Goal: Task Accomplishment & Management: Manage account settings

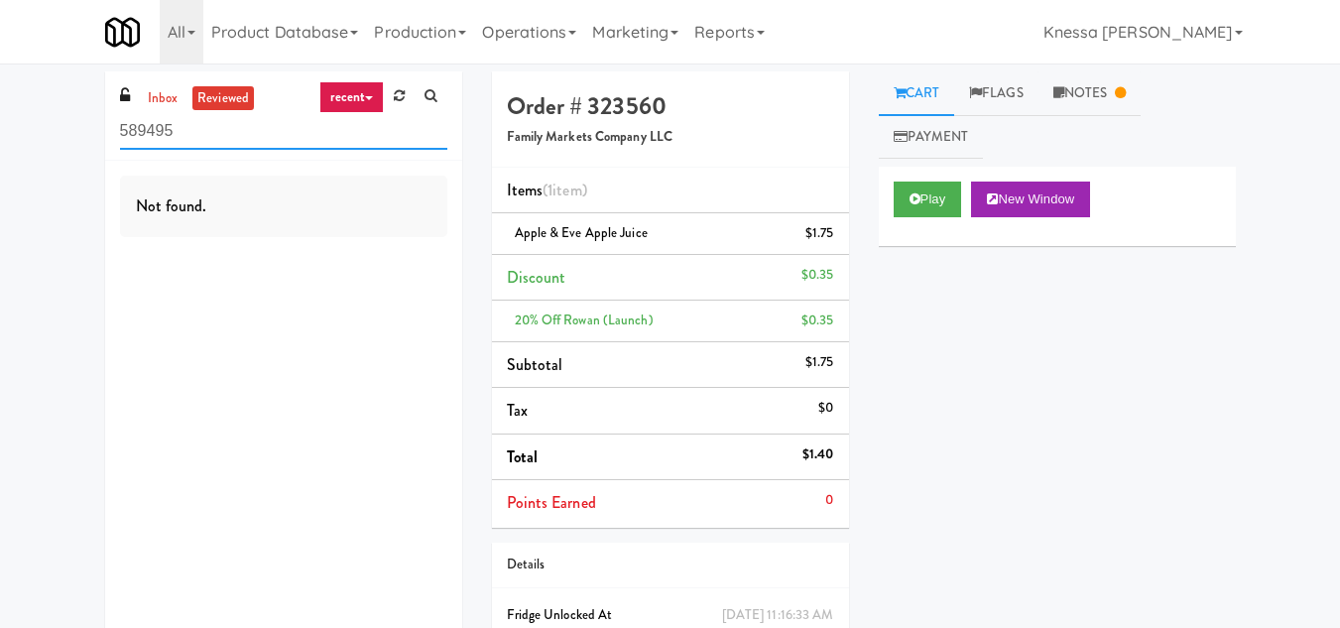
drag, startPoint x: 136, startPoint y: 144, endPoint x: 34, endPoint y: 159, distance: 103.2
click at [34, 159] on div "inbox reviewed recent all unclear take inventory issue suspicious failed recent…" at bounding box center [670, 400] width 1340 height 658
paste input "The Dial- Combo"
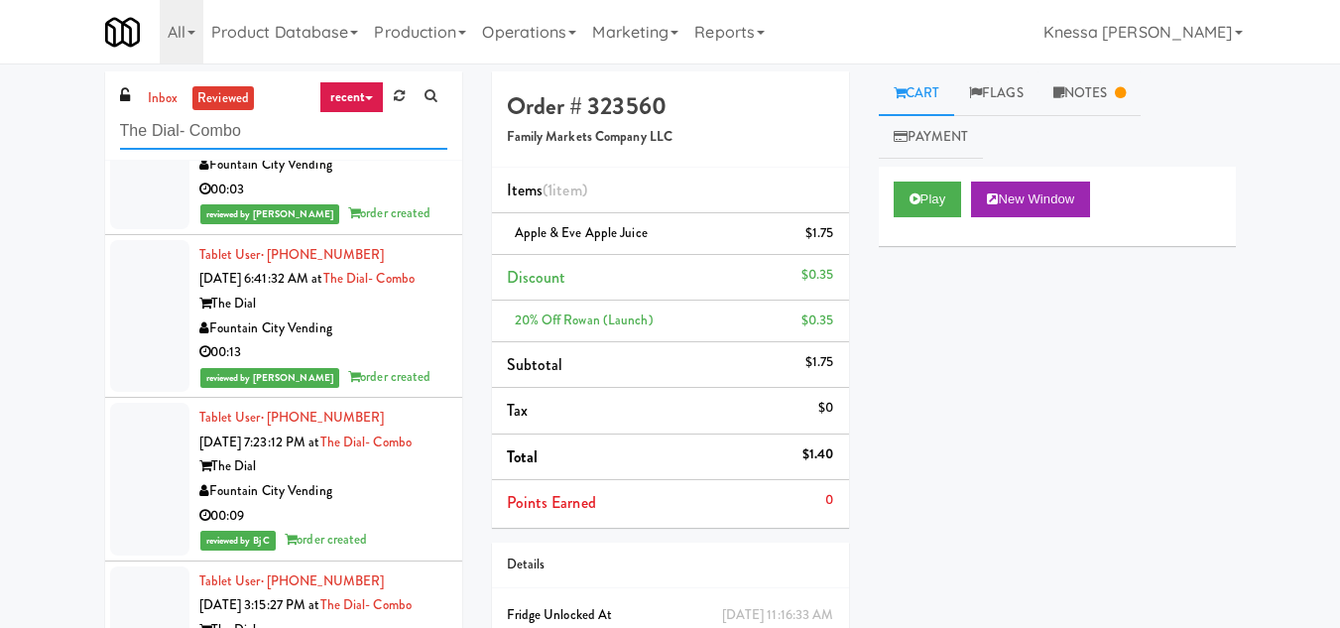
scroll to position [1983, 0]
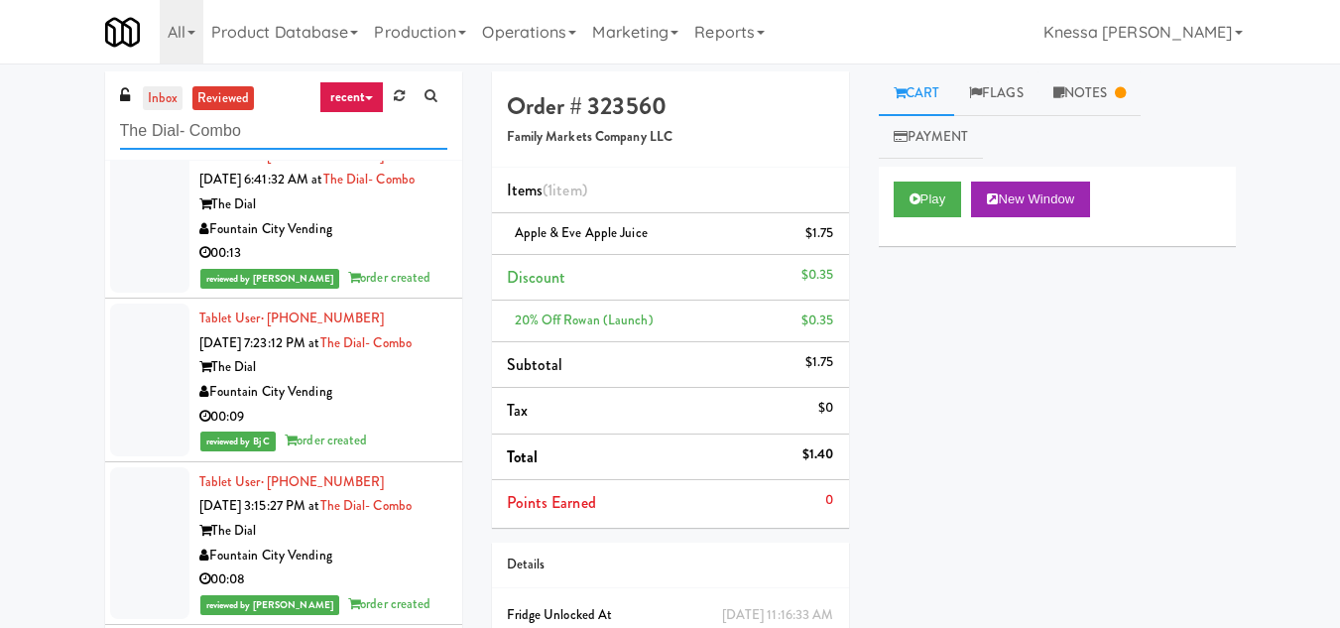
type input "The Dial- Combo"
click at [168, 104] on link "inbox" at bounding box center [163, 98] width 41 height 25
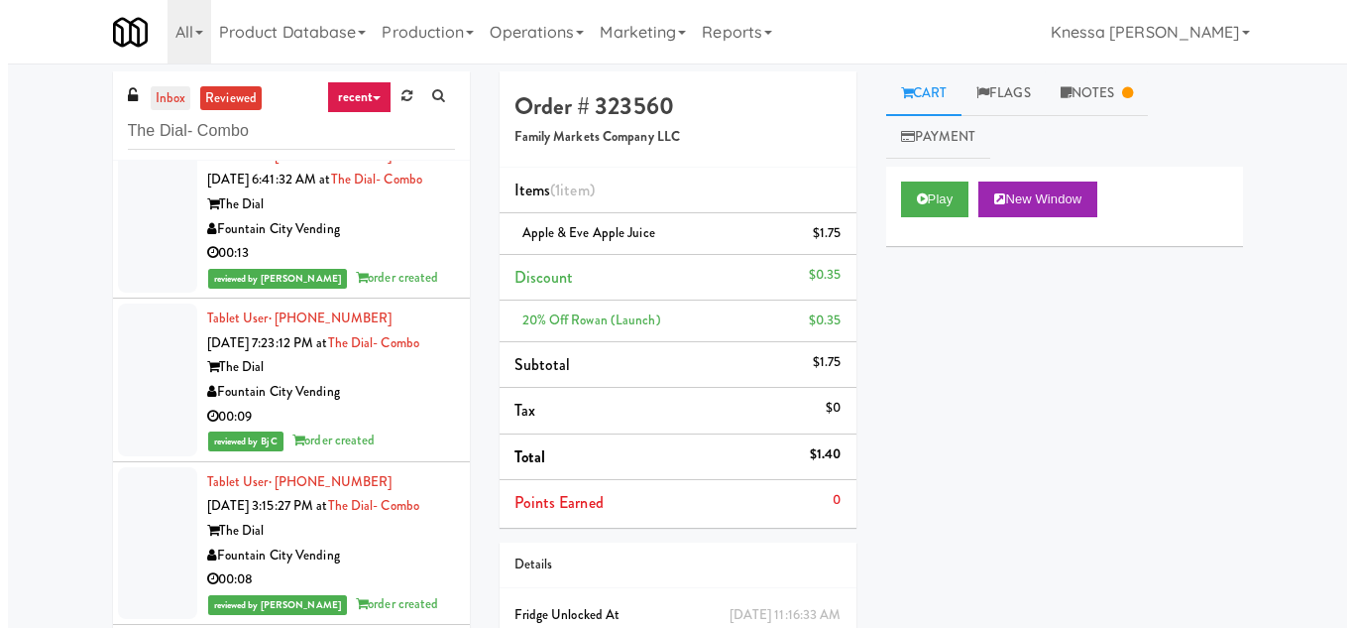
scroll to position [0, 0]
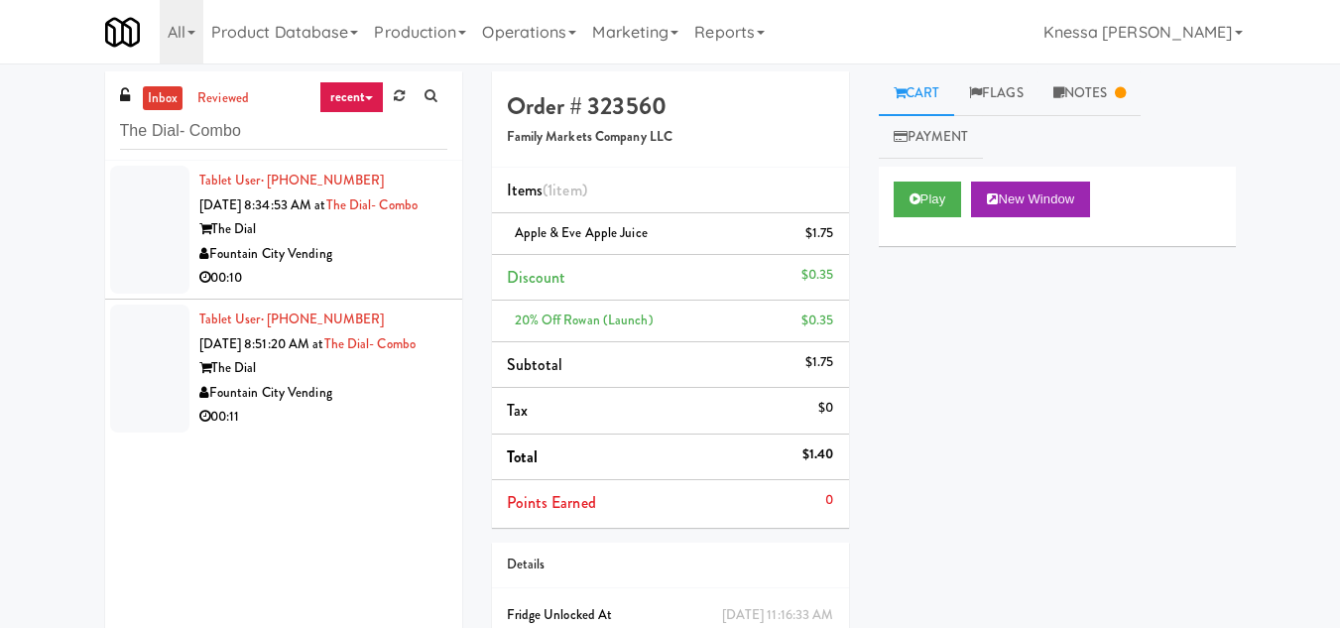
click at [335, 242] on div "The Dial" at bounding box center [323, 229] width 248 height 25
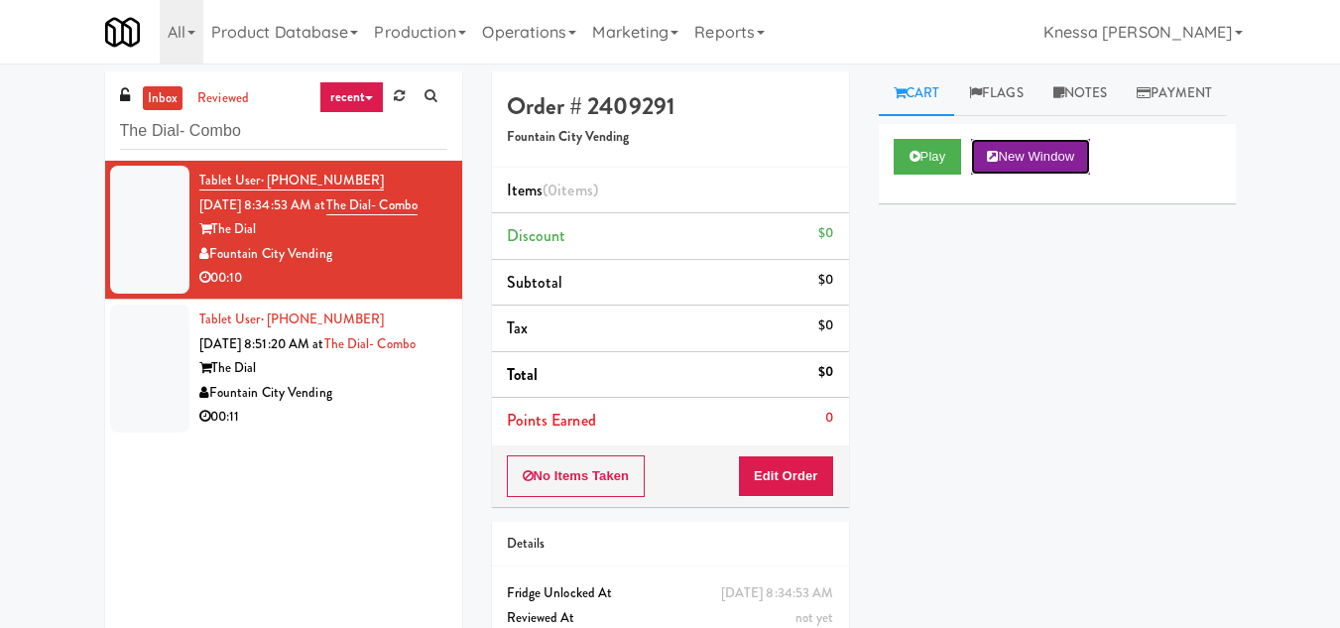
click at [1054, 175] on button "New Window" at bounding box center [1030, 157] width 119 height 36
click at [764, 459] on button "Edit Order" at bounding box center [786, 476] width 96 height 42
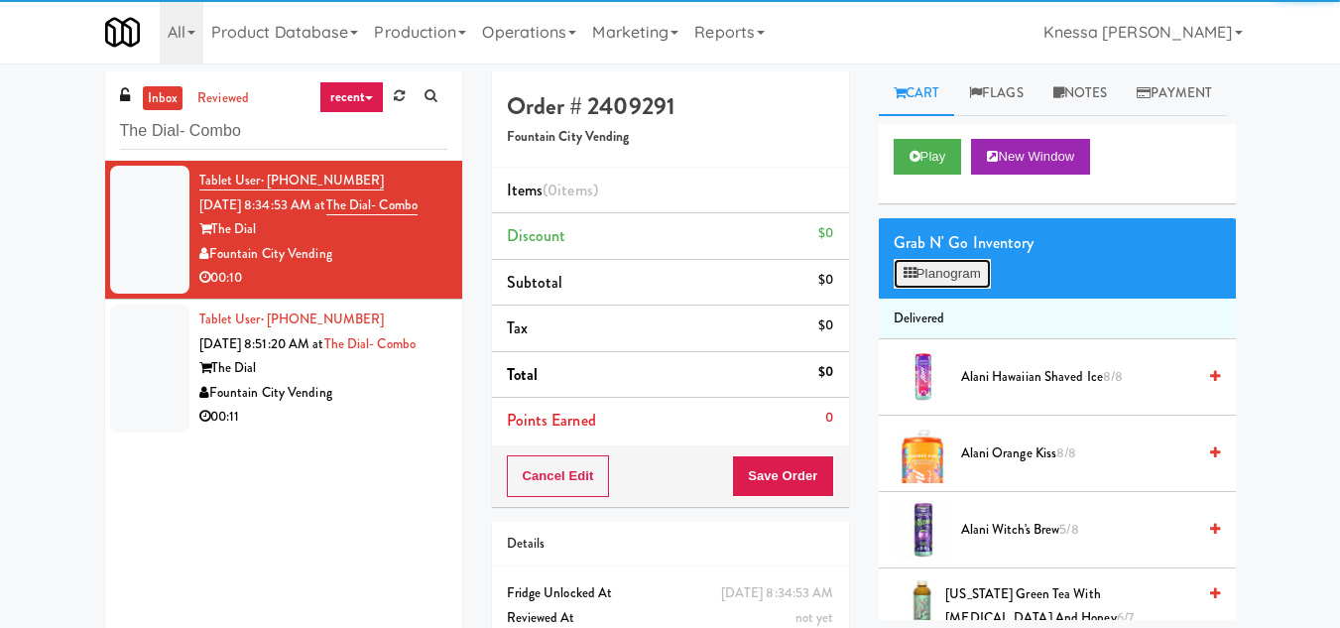
click at [924, 289] on button "Planogram" at bounding box center [941, 274] width 97 height 30
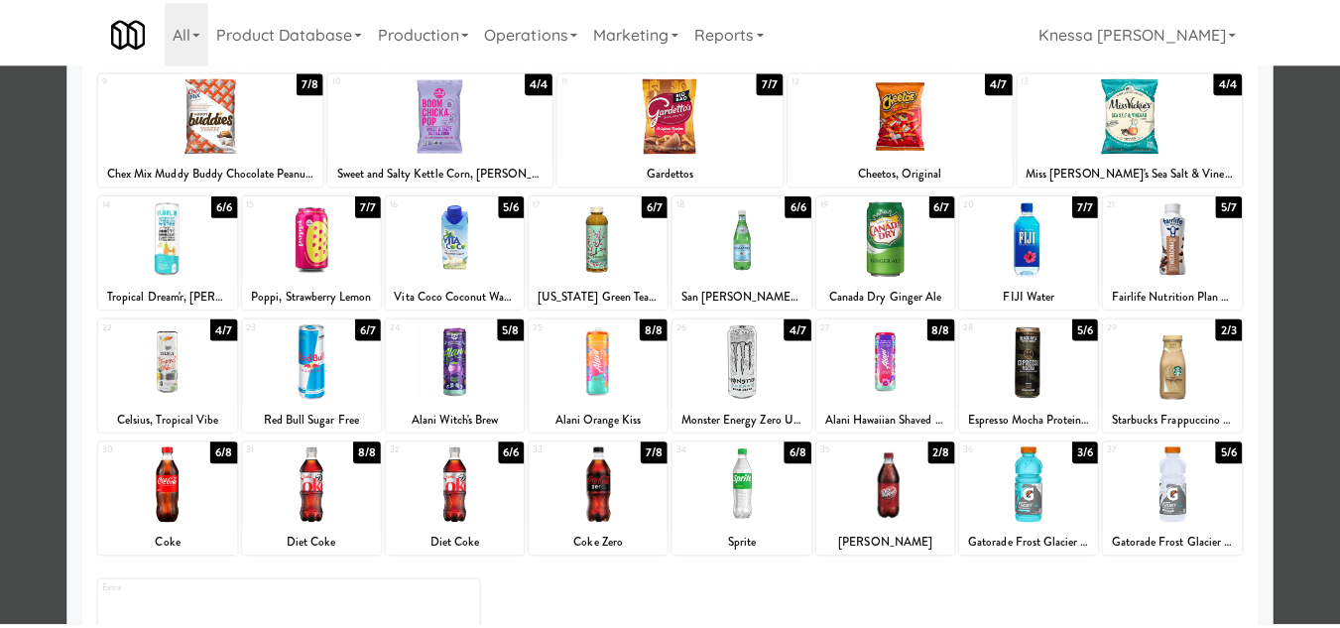
scroll to position [346, 0]
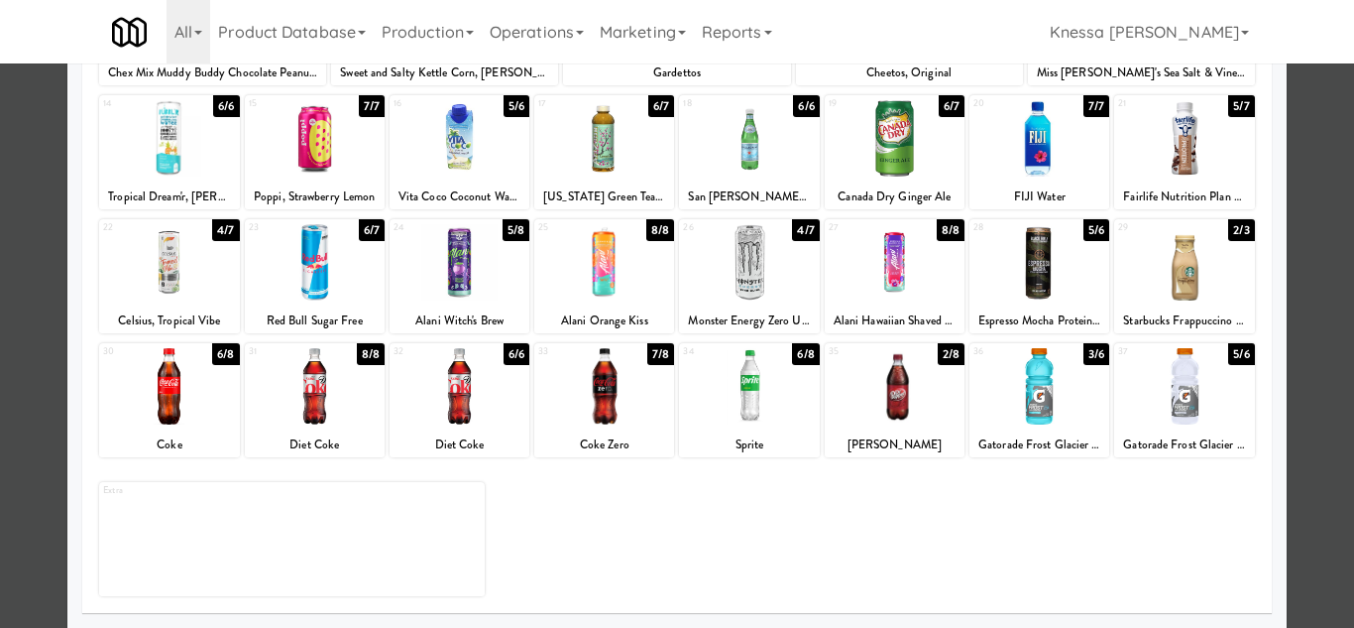
click at [456, 269] on div at bounding box center [460, 262] width 140 height 76
click at [1300, 382] on div at bounding box center [677, 314] width 1354 height 628
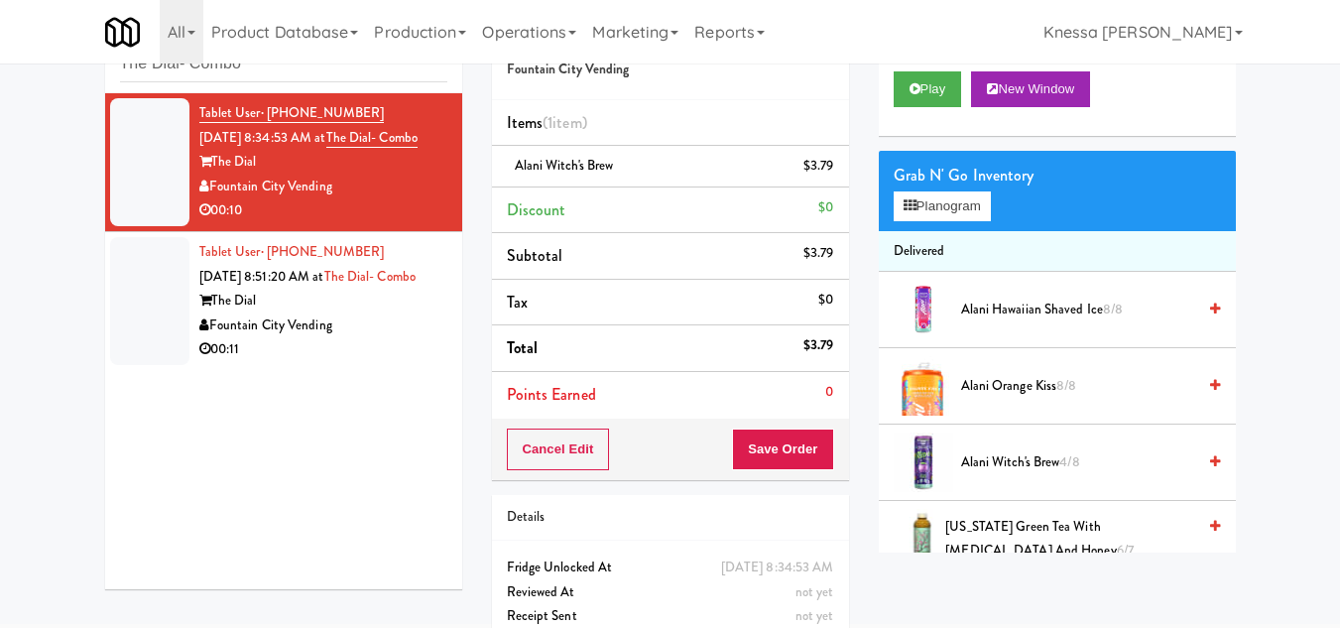
scroll to position [147, 0]
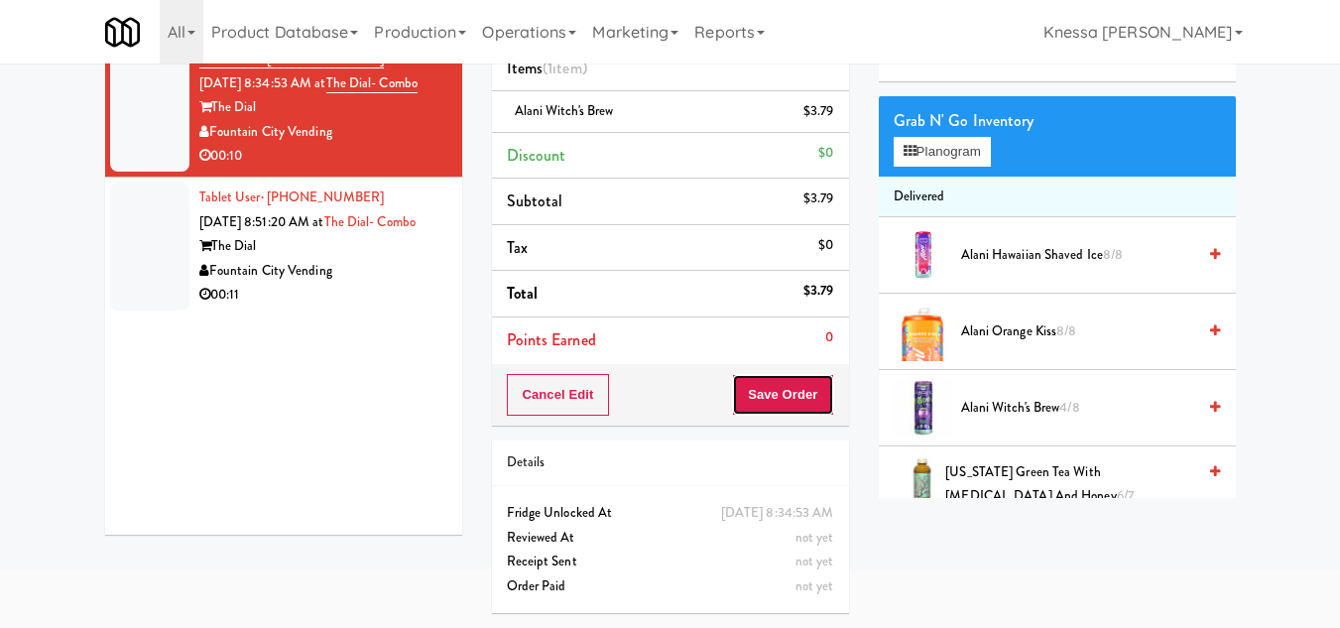
click at [784, 382] on button "Save Order" at bounding box center [782, 395] width 101 height 42
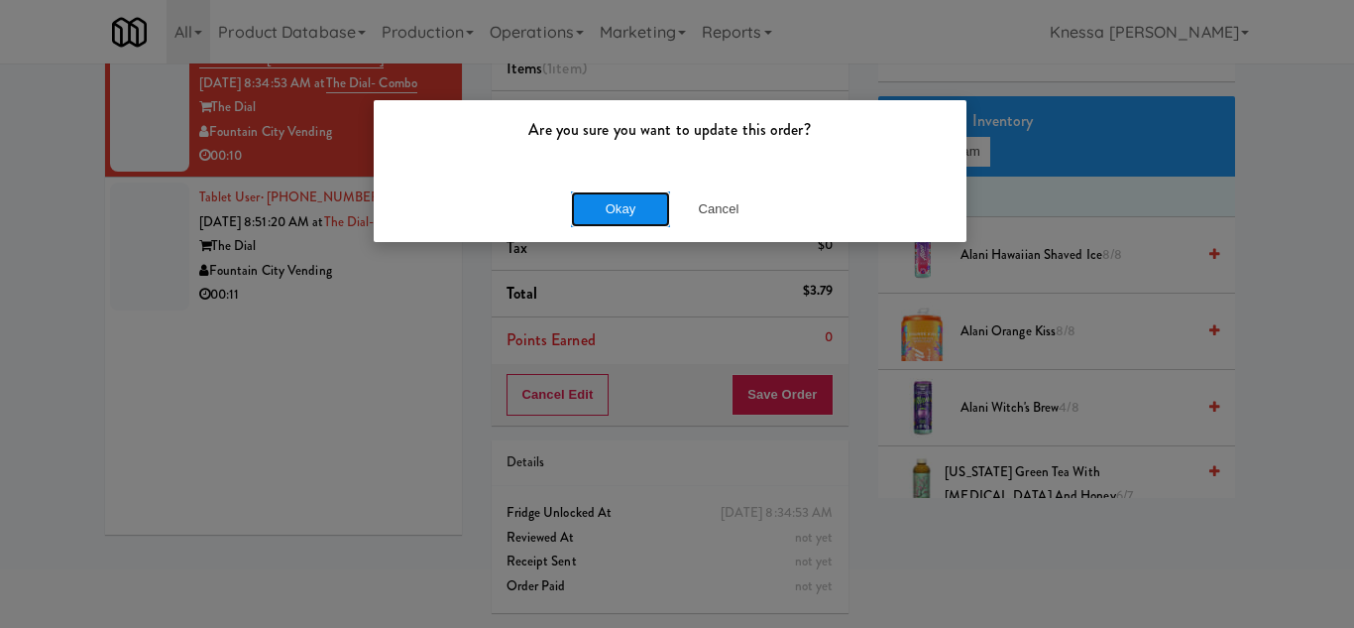
click at [622, 214] on button "Okay" at bounding box center [620, 209] width 99 height 36
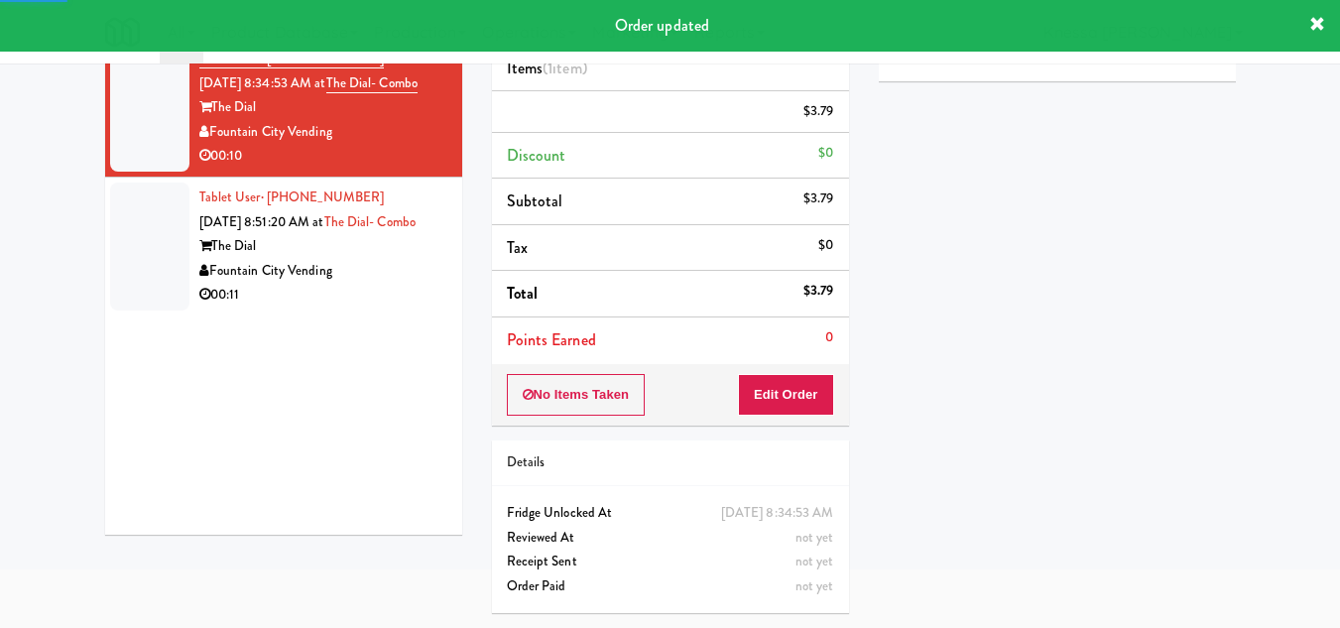
click at [348, 283] on div "Fountain City Vending" at bounding box center [323, 271] width 248 height 25
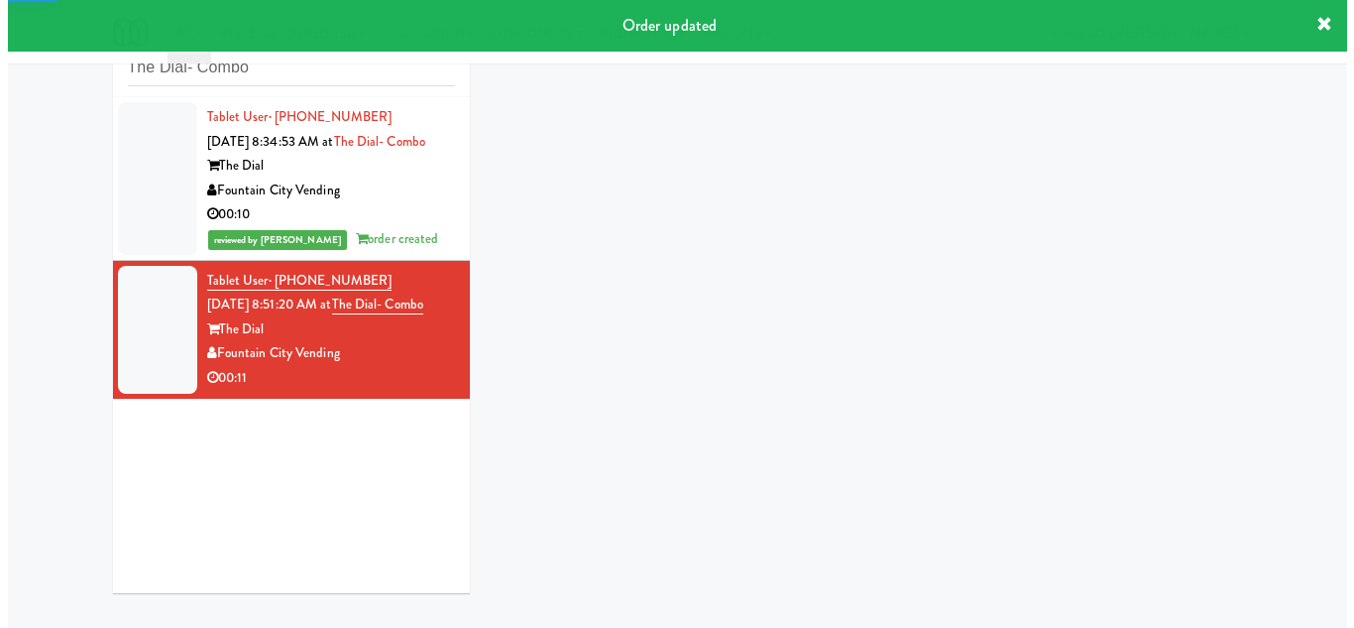
scroll to position [81, 0]
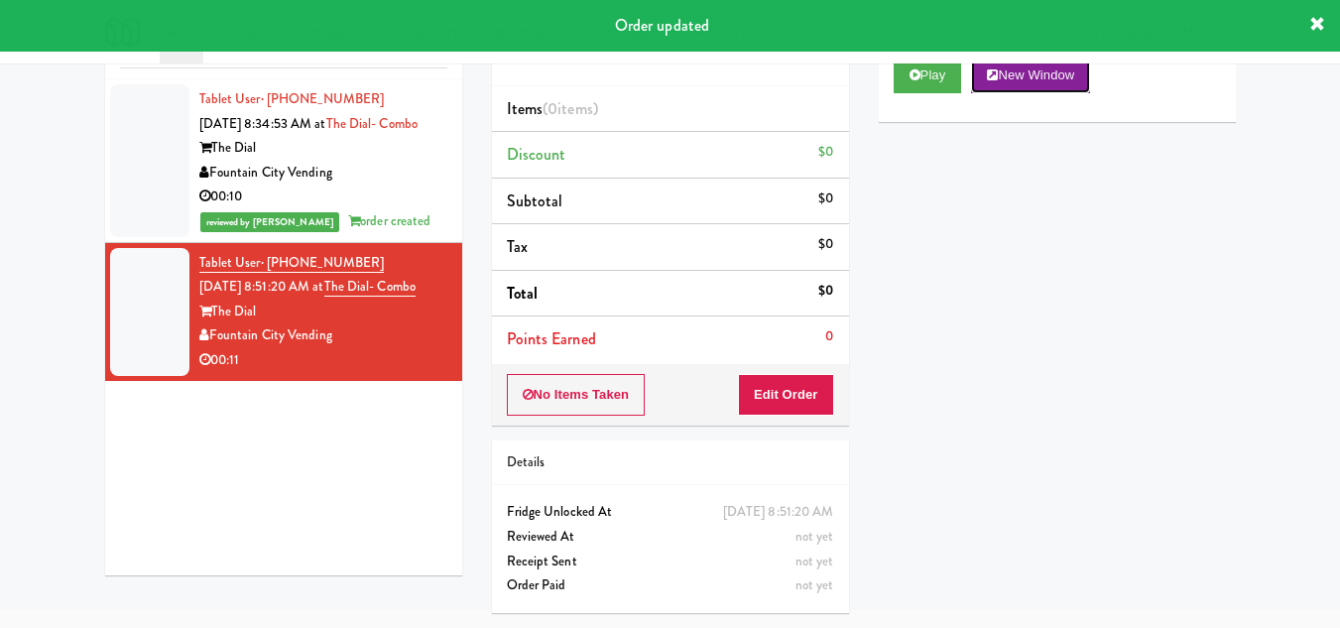
click at [1041, 93] on button "New Window" at bounding box center [1030, 76] width 119 height 36
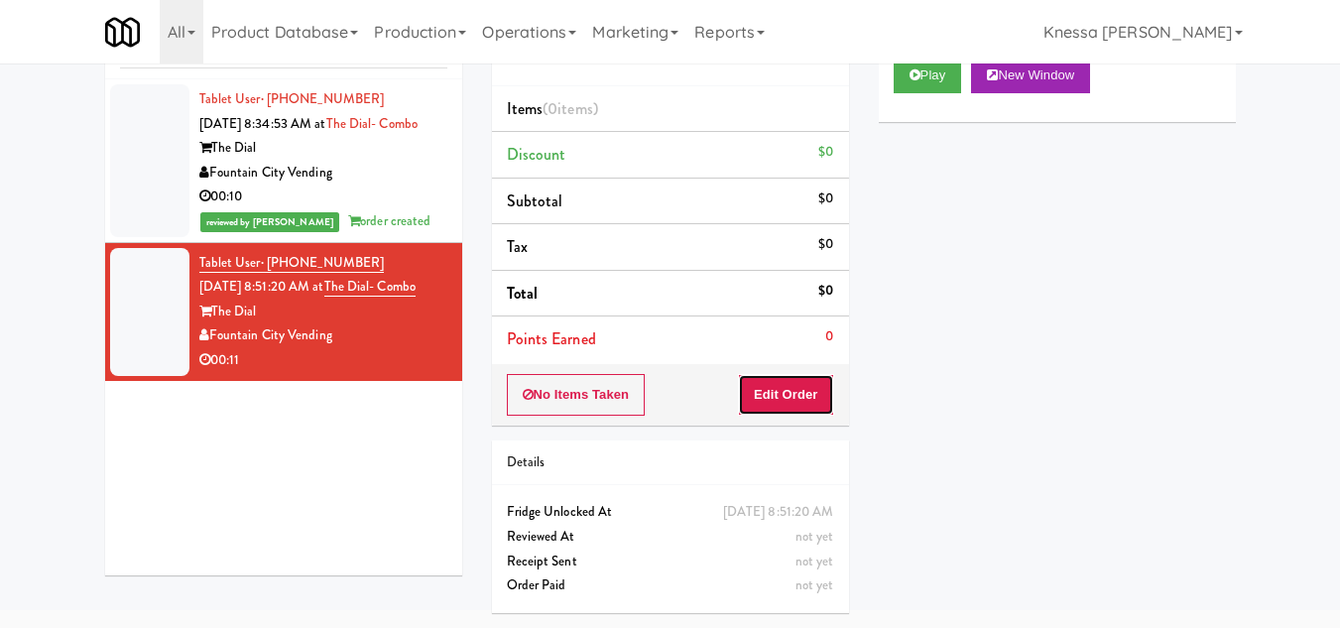
click at [823, 398] on button "Edit Order" at bounding box center [786, 395] width 96 height 42
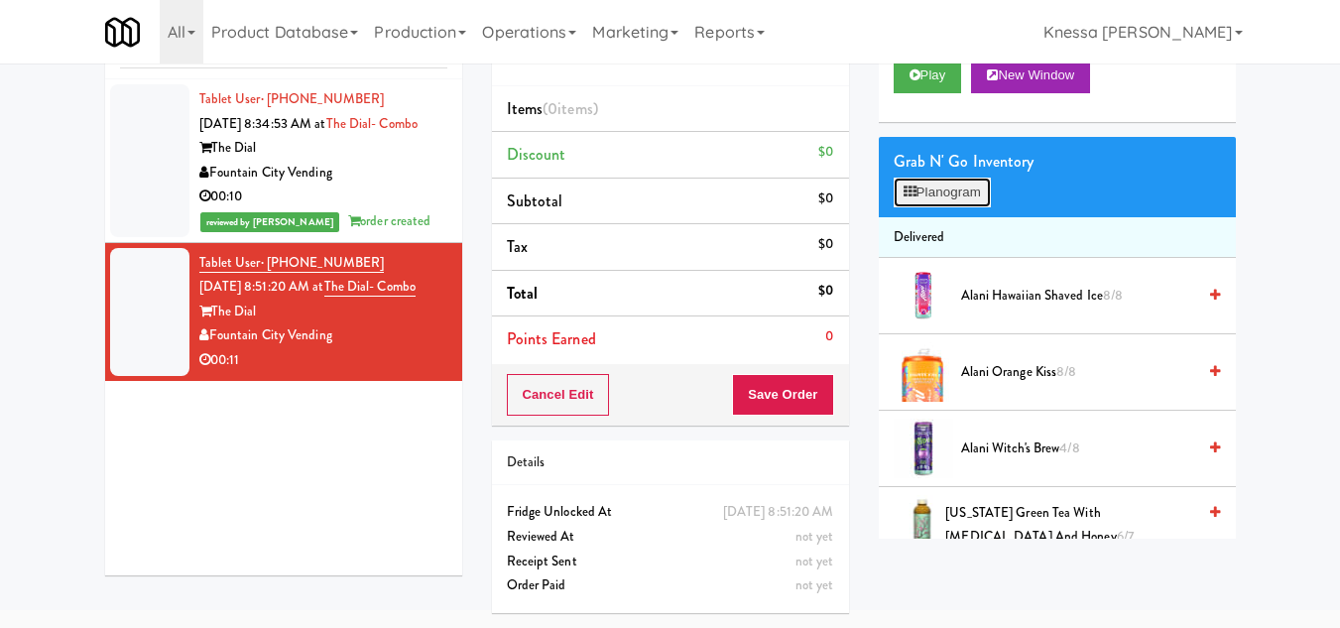
click at [924, 207] on button "Planogram" at bounding box center [941, 192] width 97 height 30
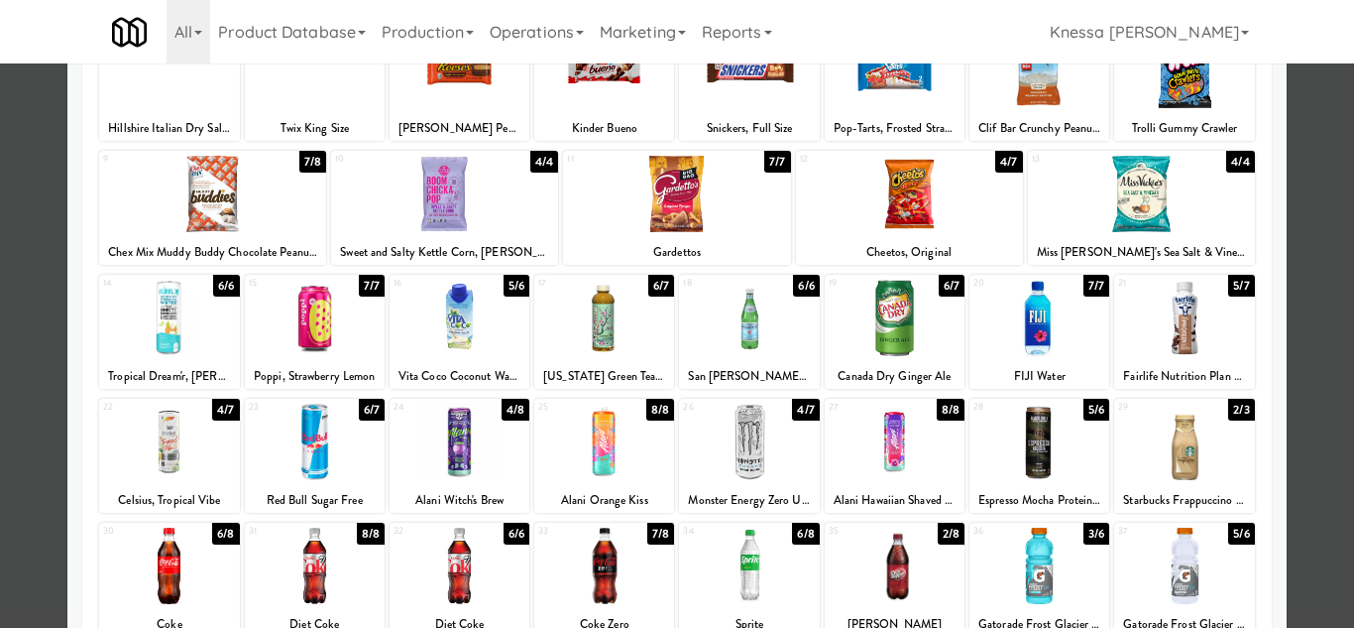
scroll to position [346, 0]
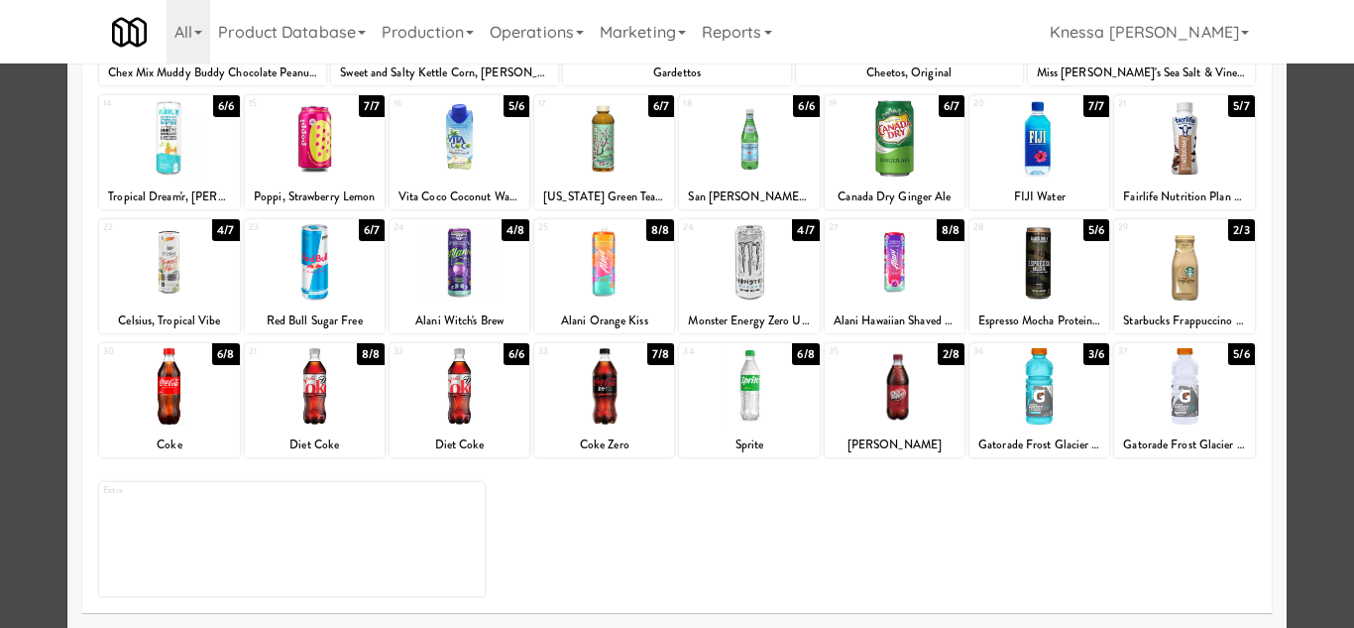
click at [1022, 271] on div at bounding box center [1040, 262] width 140 height 76
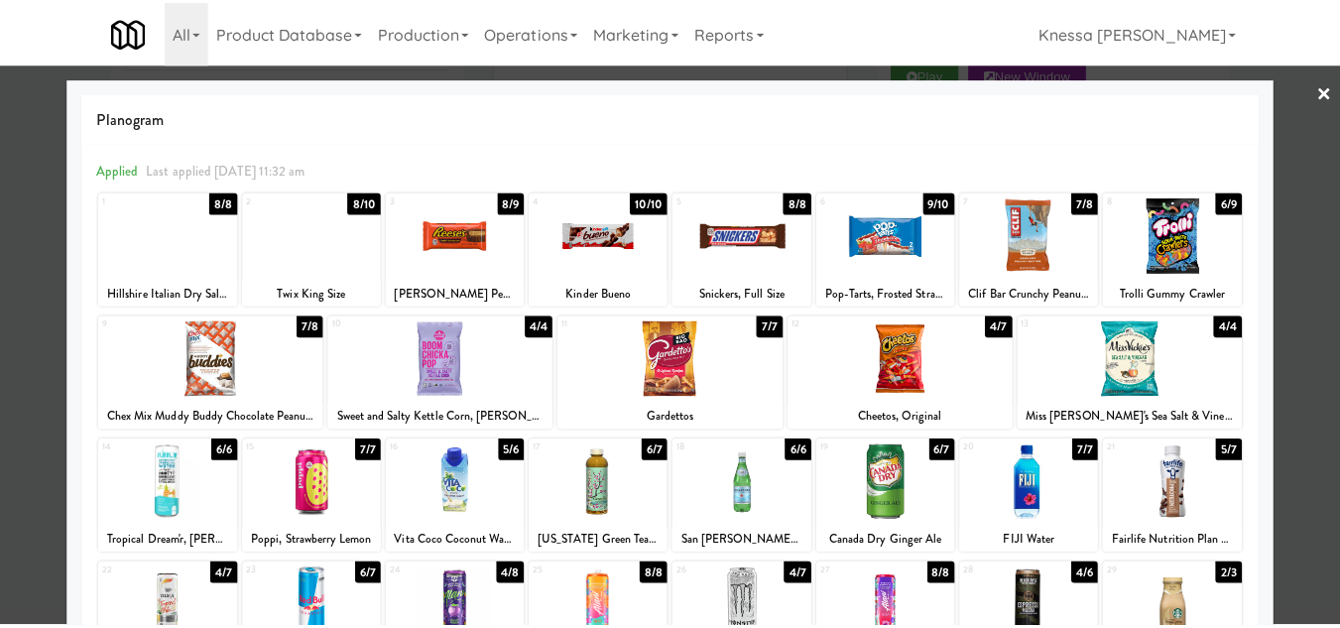
scroll to position [0, 0]
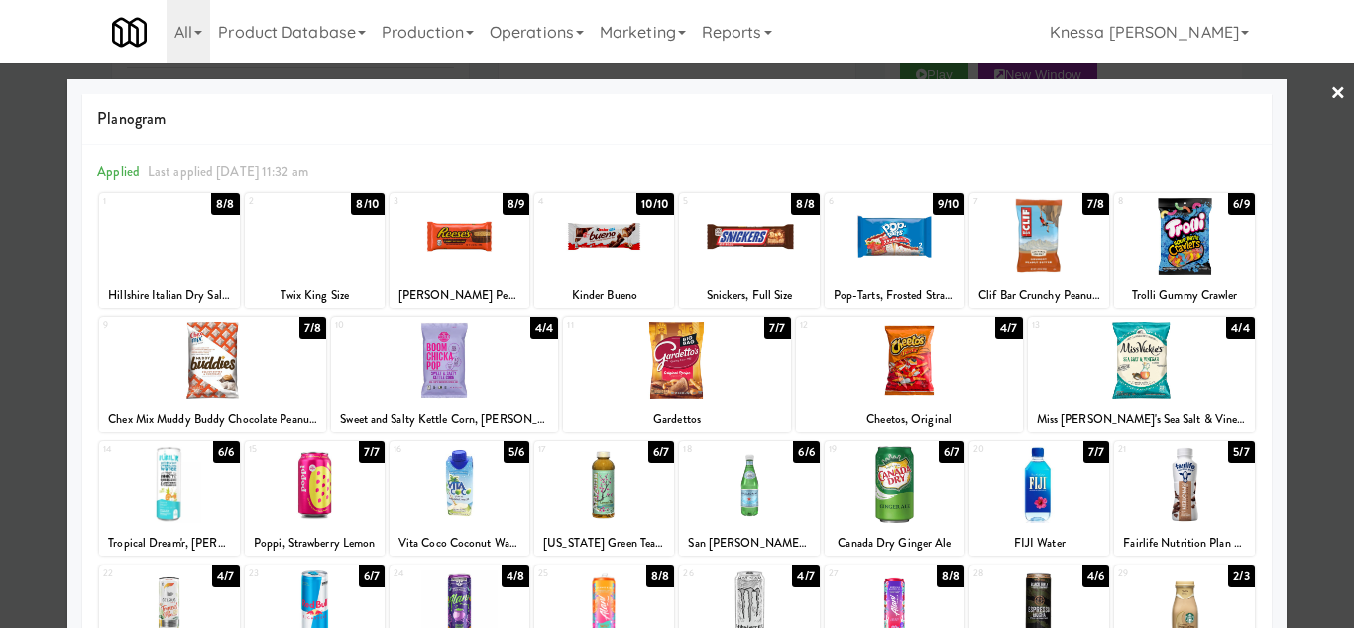
click at [1040, 234] on div at bounding box center [1040, 236] width 140 height 76
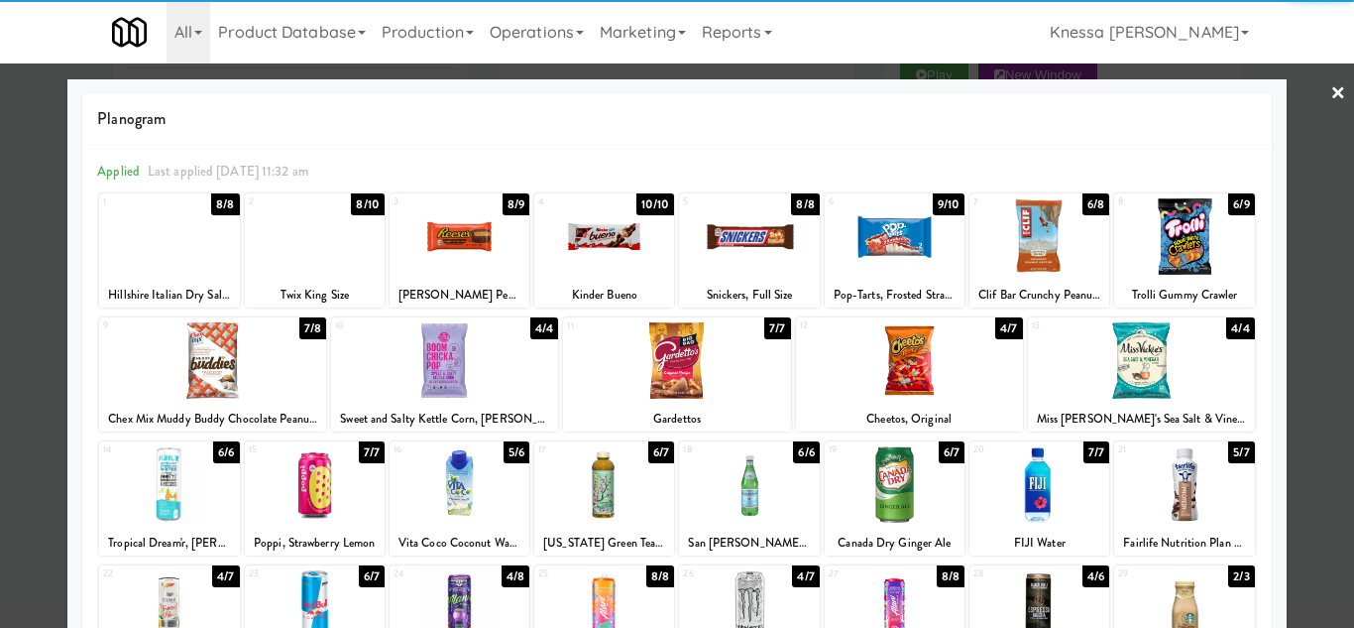
click at [1315, 332] on div at bounding box center [677, 314] width 1354 height 628
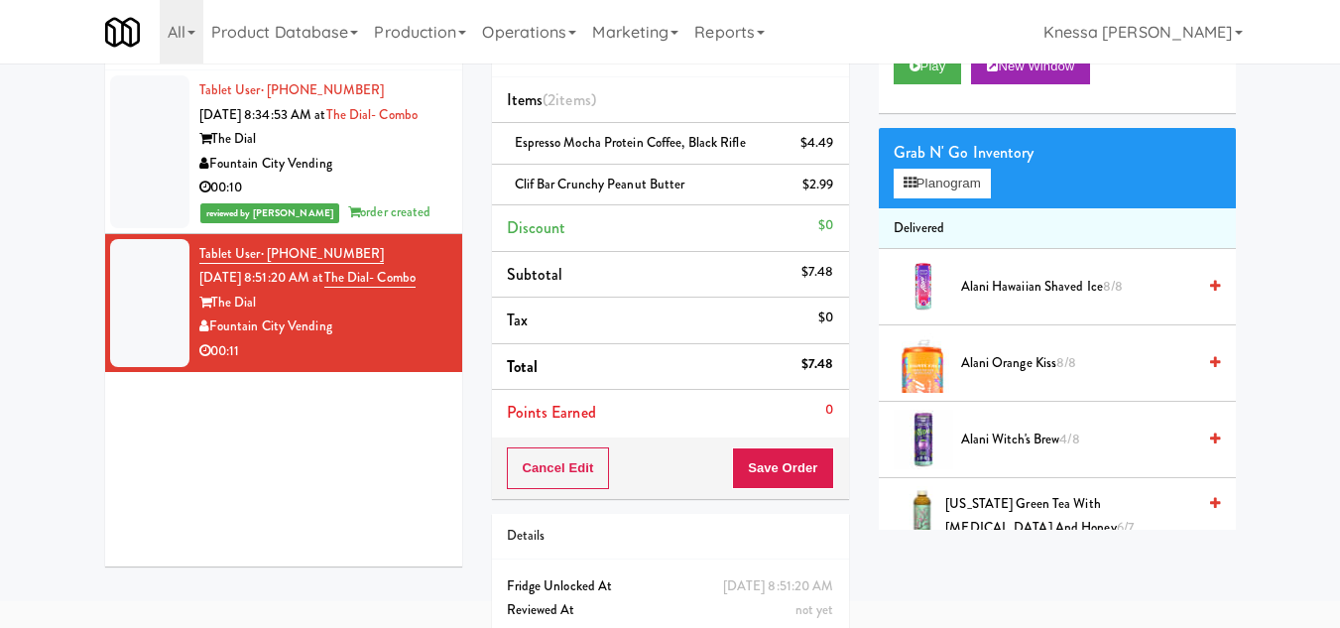
scroll to position [164, 0]
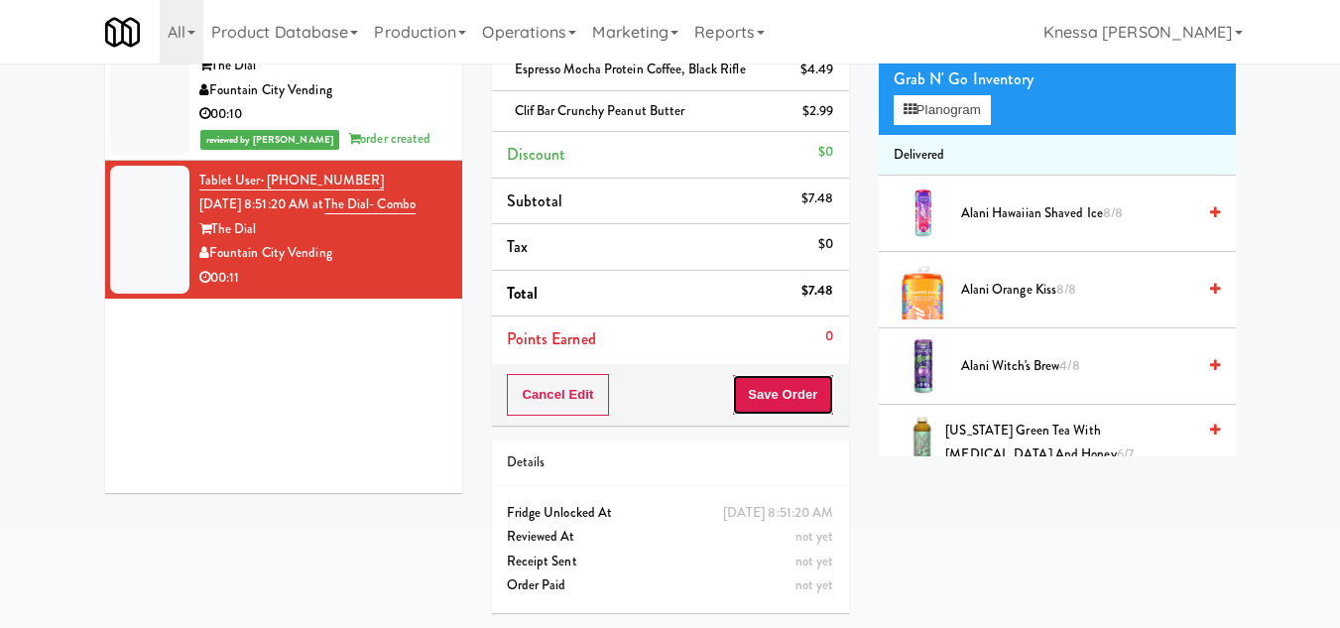
click at [764, 401] on button "Save Order" at bounding box center [782, 395] width 101 height 42
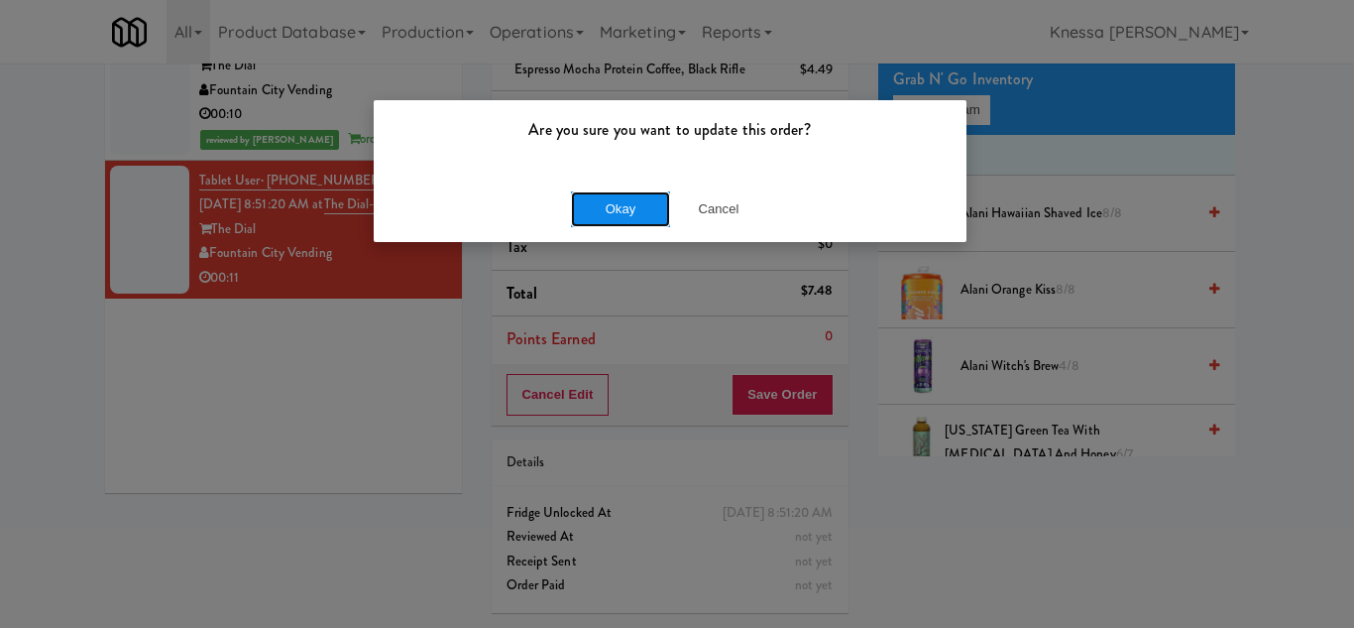
click at [621, 207] on button "Okay" at bounding box center [620, 209] width 99 height 36
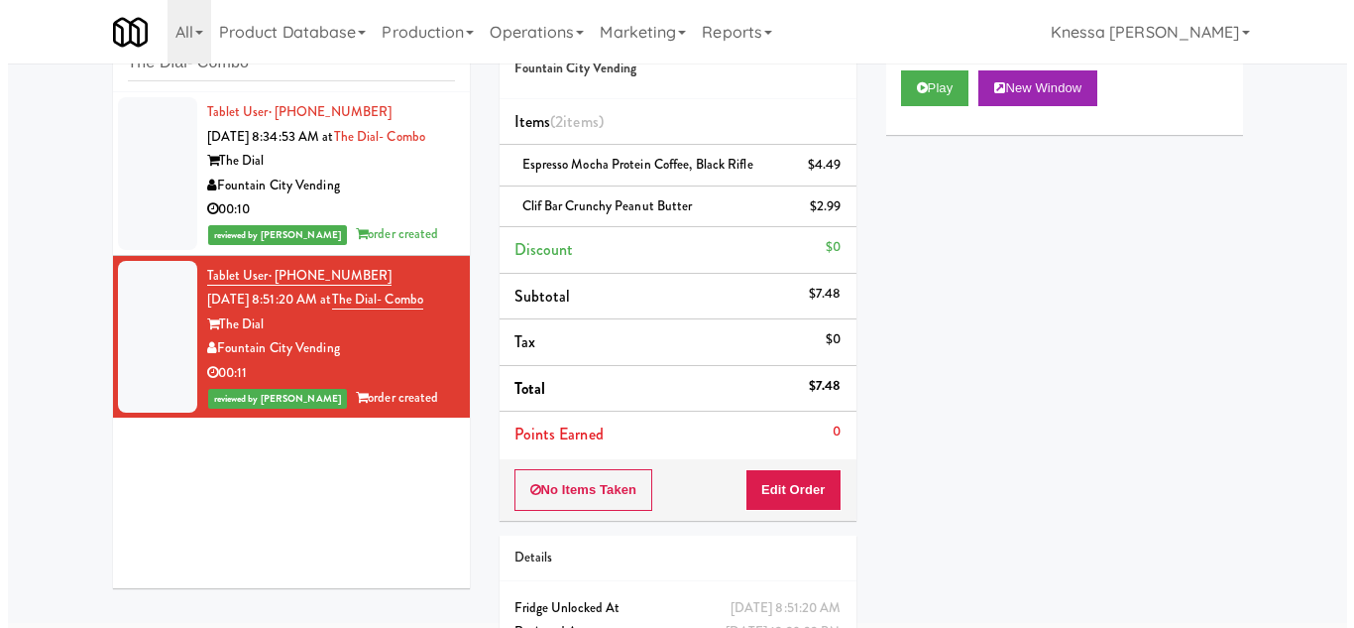
scroll to position [0, 0]
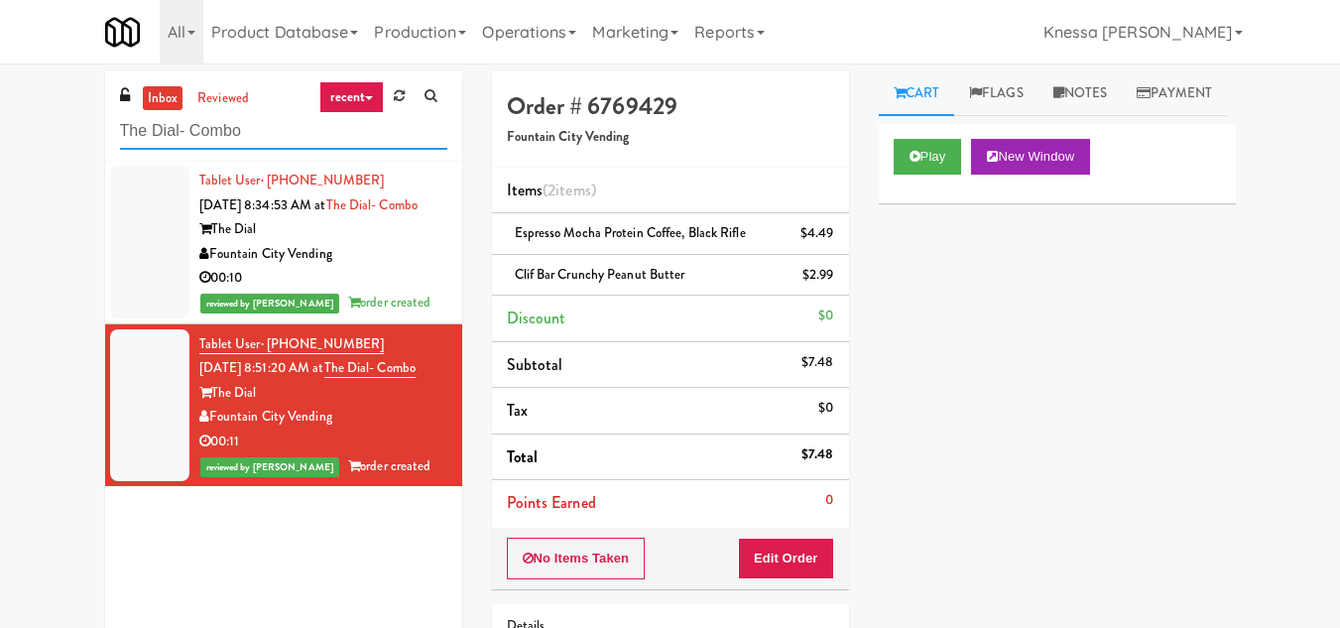
drag, startPoint x: 126, startPoint y: 134, endPoint x: 53, endPoint y: 134, distance: 73.4
click at [53, 134] on div "inbox reviewed recent all unclear take inventory issue suspicious failed recent…" at bounding box center [670, 431] width 1340 height 720
paste input "Limitless Philly - Cooler"
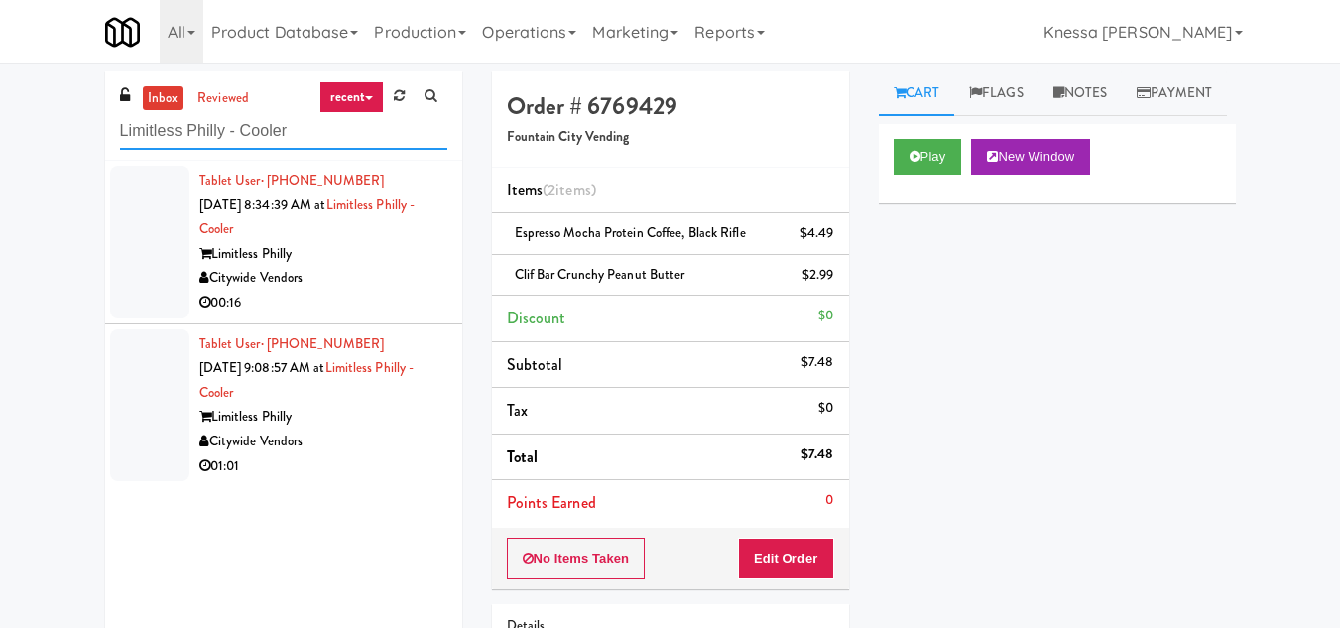
type input "Limitless Philly - Cooler"
click at [333, 236] on div "Tablet User · (215) 936-2853 Sep 19, 2025 8:34:39 AM at Limitless Philly - Cool…" at bounding box center [323, 242] width 248 height 147
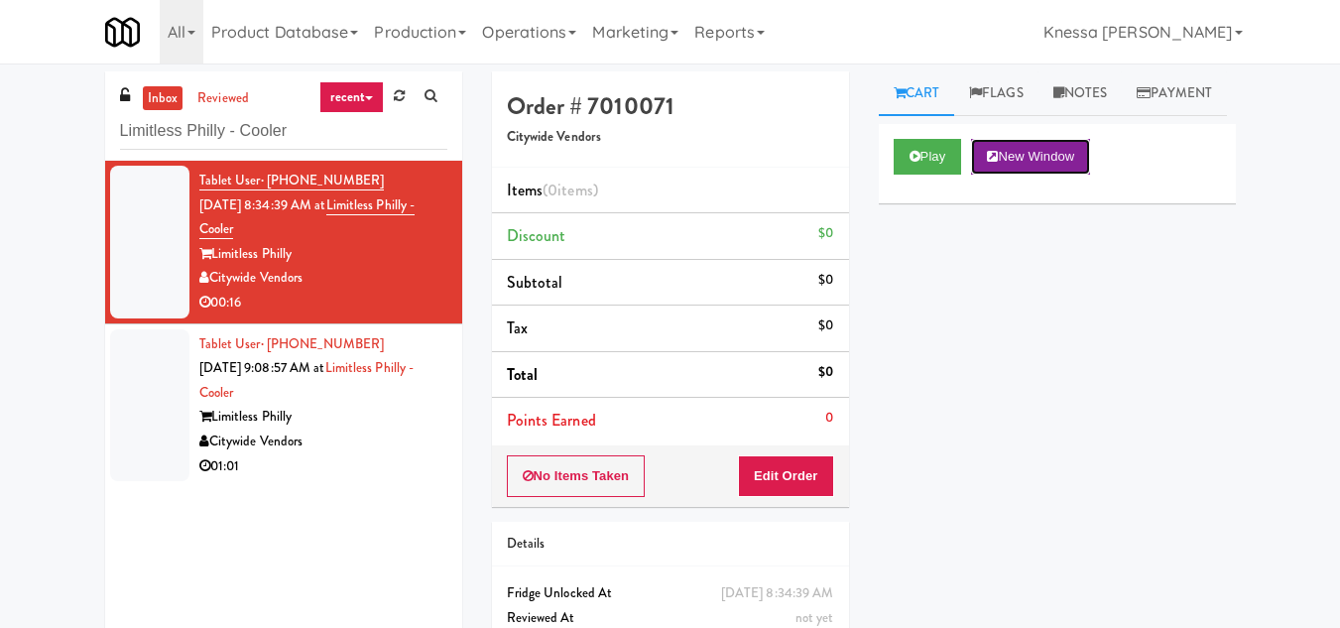
click at [1032, 175] on button "New Window" at bounding box center [1030, 157] width 119 height 36
click at [783, 475] on button "Edit Order" at bounding box center [786, 476] width 96 height 42
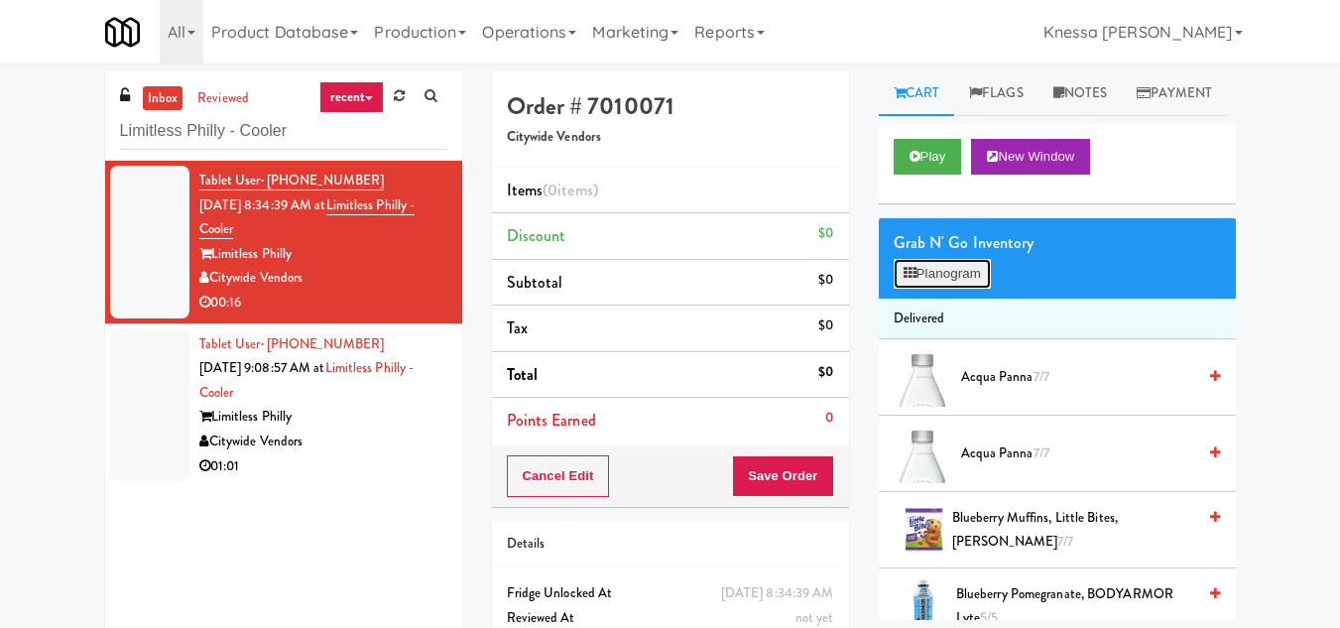
click at [930, 289] on button "Planogram" at bounding box center [941, 274] width 97 height 30
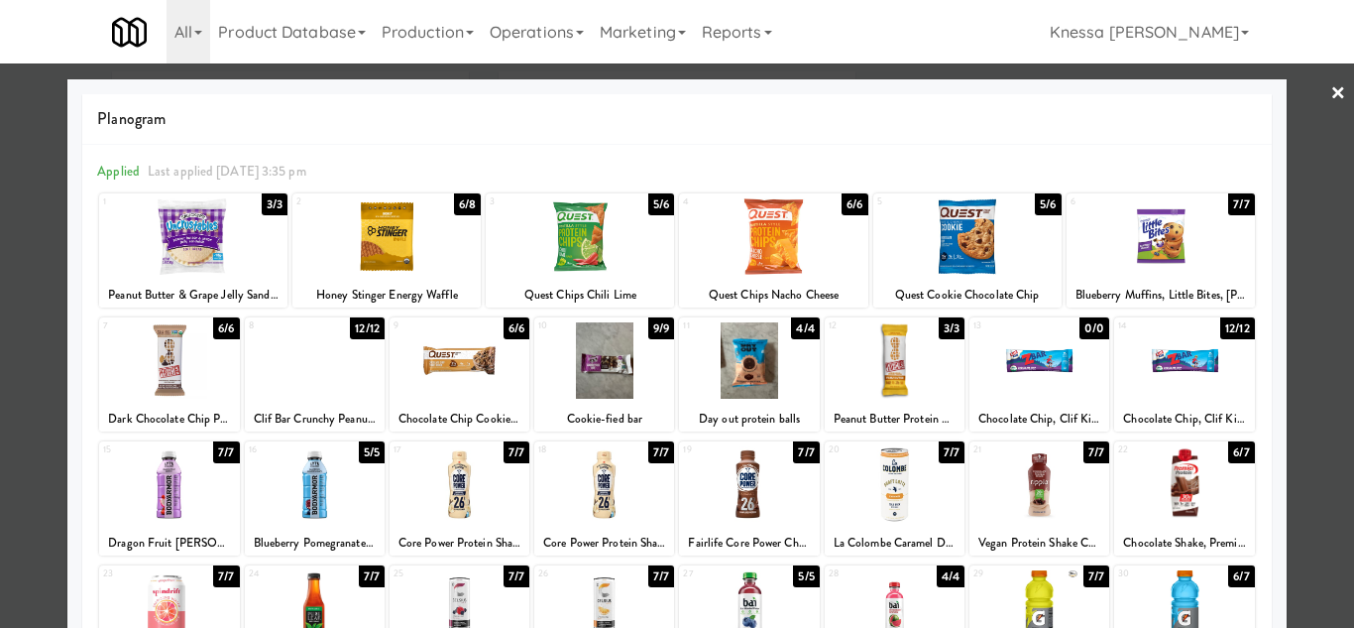
scroll to position [99, 0]
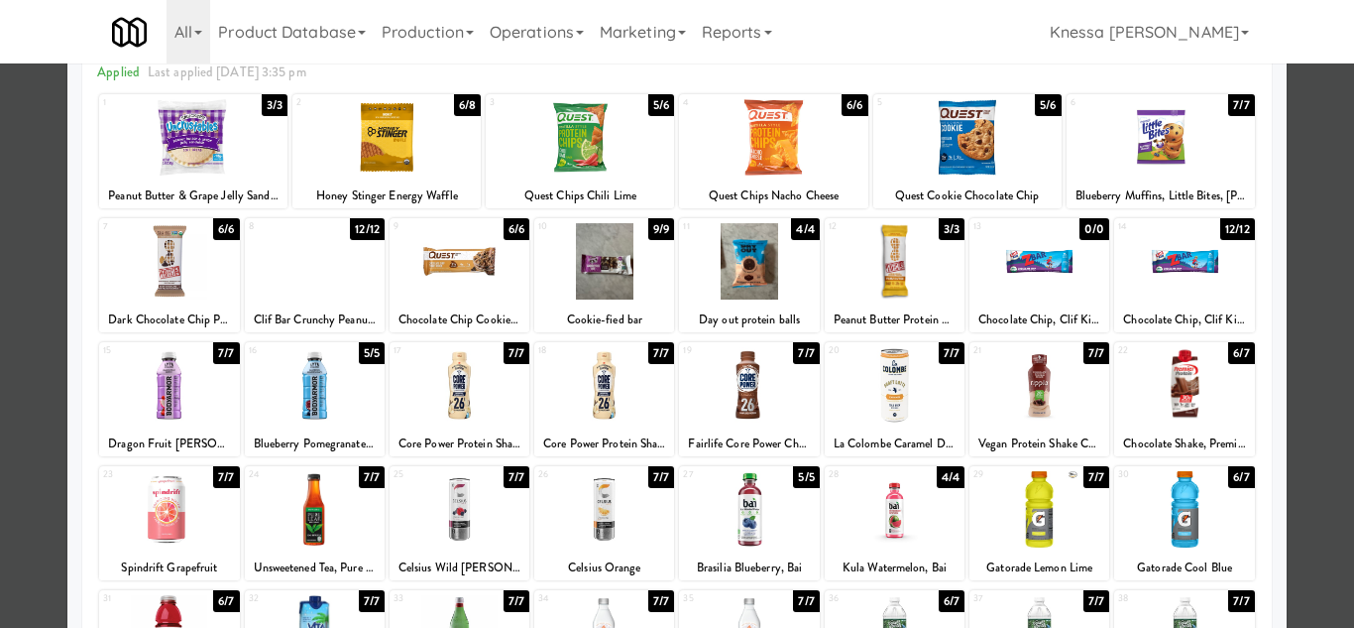
click at [735, 388] on div at bounding box center [749, 385] width 140 height 76
click at [1294, 393] on div at bounding box center [677, 314] width 1354 height 628
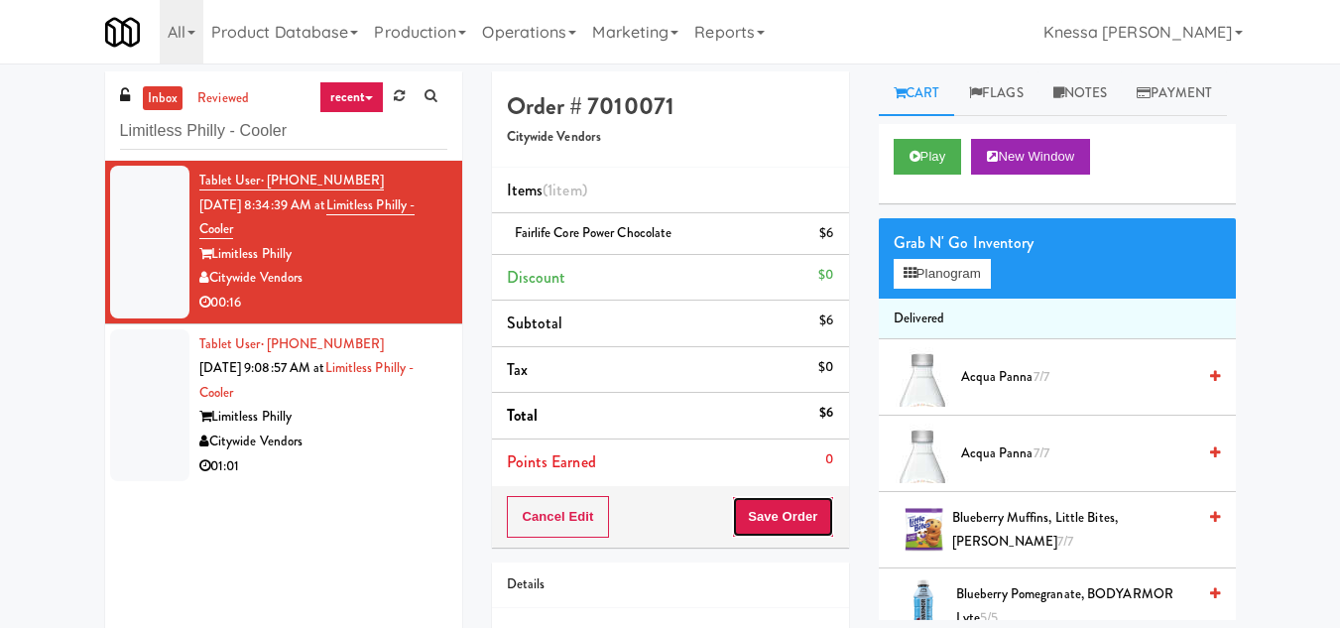
click at [787, 511] on button "Save Order" at bounding box center [782, 517] width 101 height 42
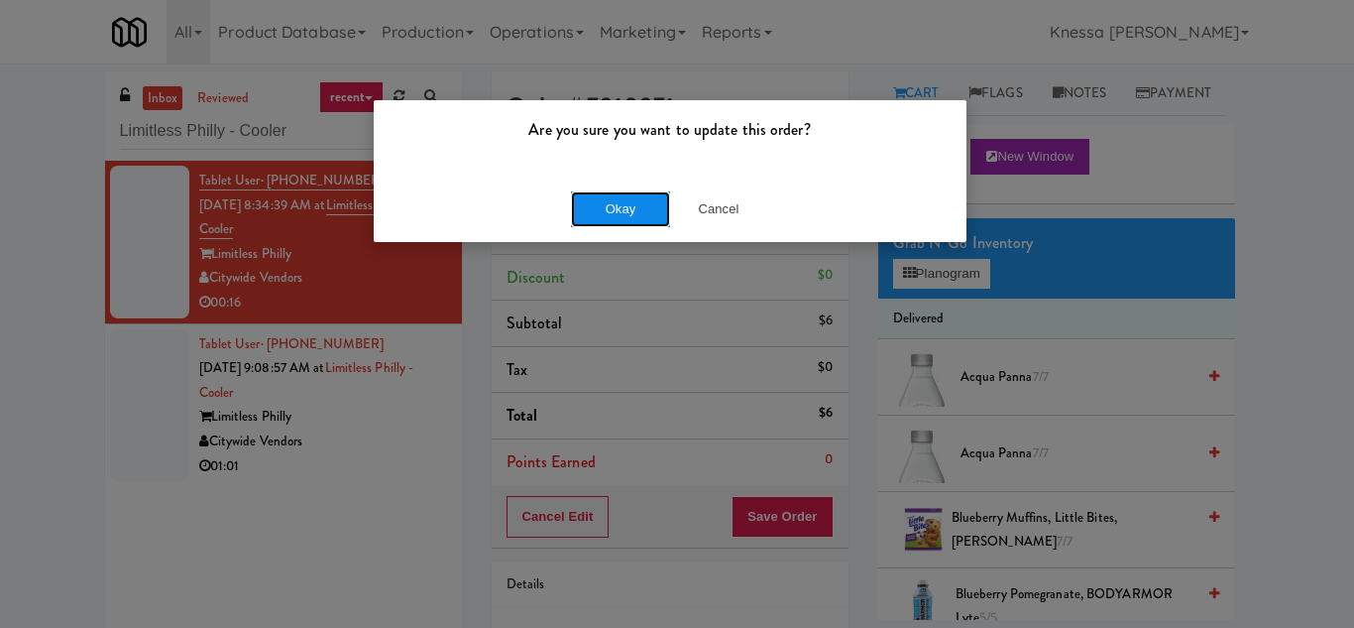
click at [616, 193] on button "Okay" at bounding box center [620, 209] width 99 height 36
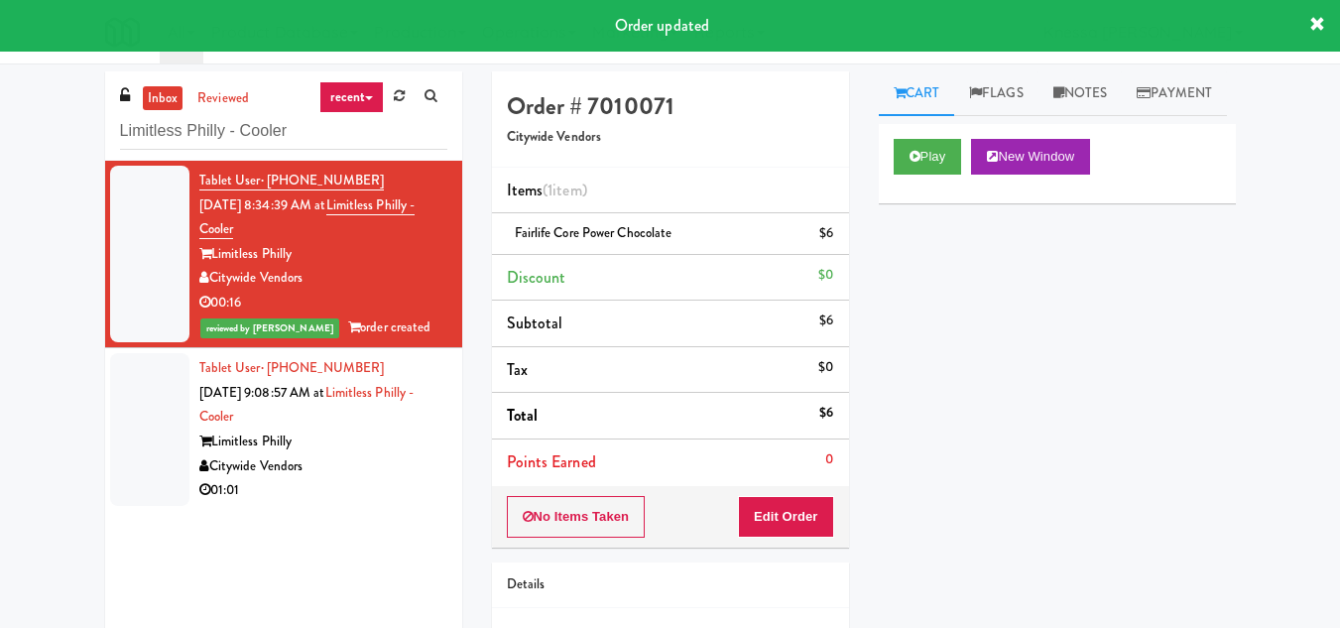
click at [306, 423] on div "Tablet User · (305) 298-6790 Sep 19, 2025 9:08:57 AM at Limitless Philly - Cool…" at bounding box center [323, 429] width 248 height 147
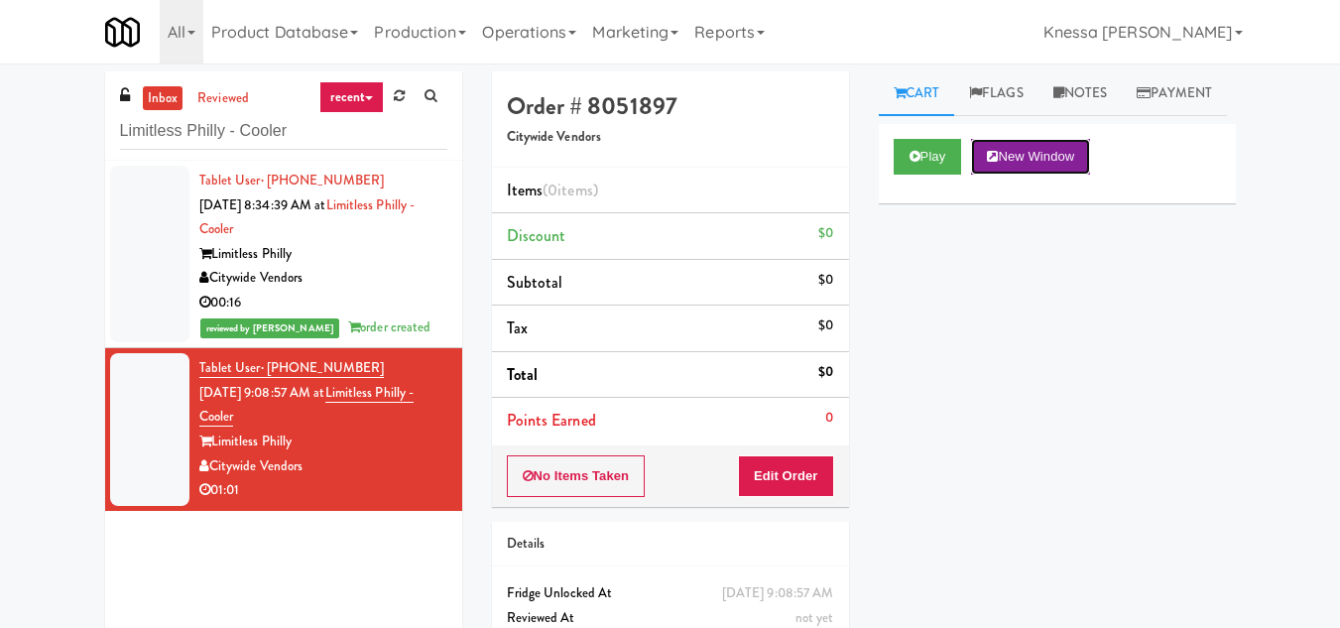
click at [1039, 175] on button "New Window" at bounding box center [1030, 157] width 119 height 36
click at [783, 475] on button "Edit Order" at bounding box center [786, 476] width 96 height 42
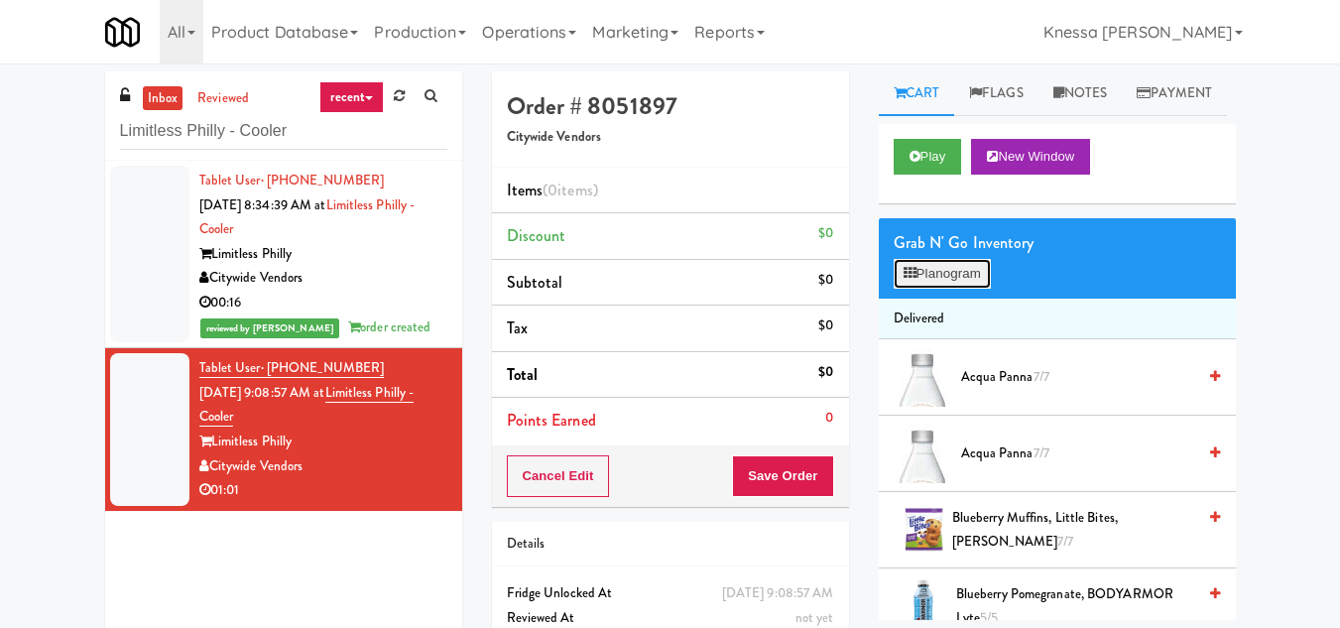
click at [924, 289] on button "Planogram" at bounding box center [941, 274] width 97 height 30
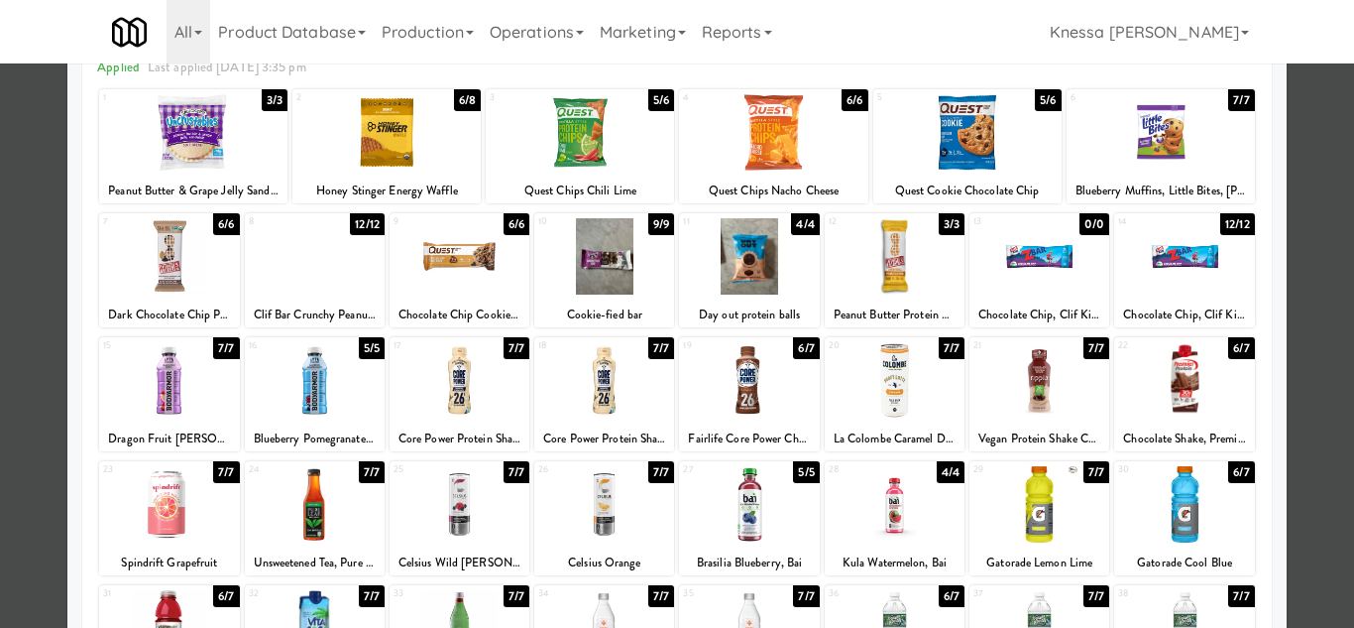
scroll to position [346, 0]
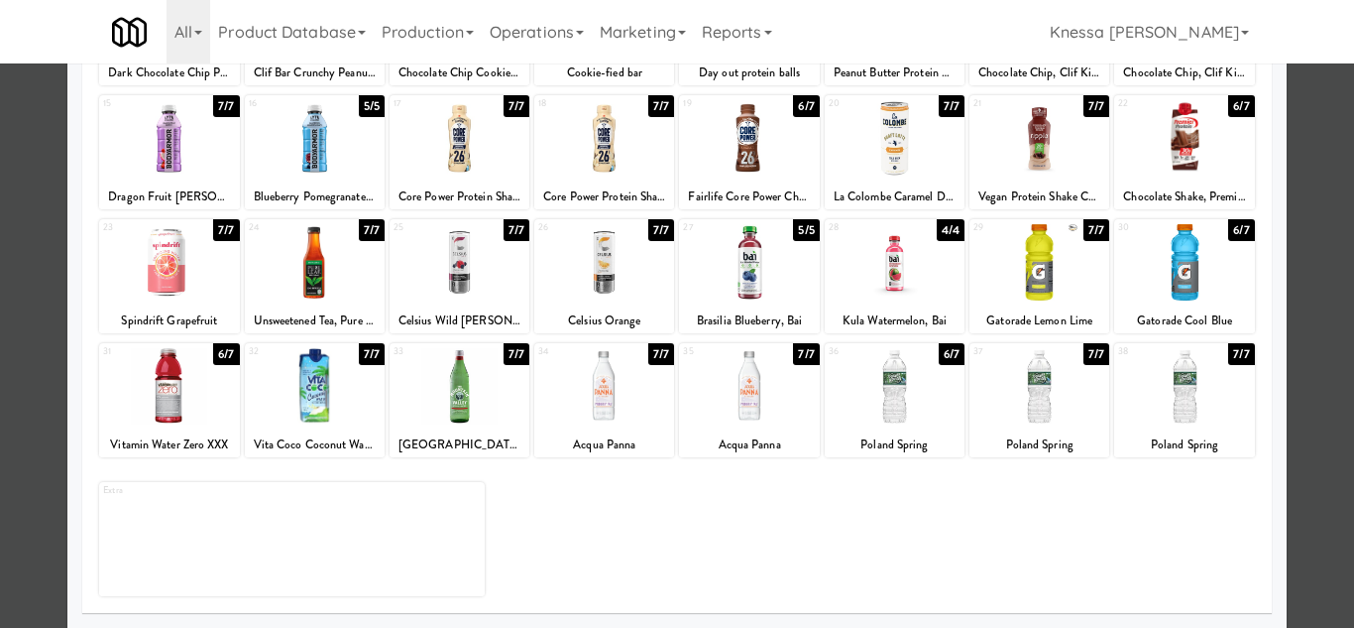
click at [896, 393] on div at bounding box center [895, 386] width 140 height 76
click at [1313, 429] on div at bounding box center [677, 314] width 1354 height 628
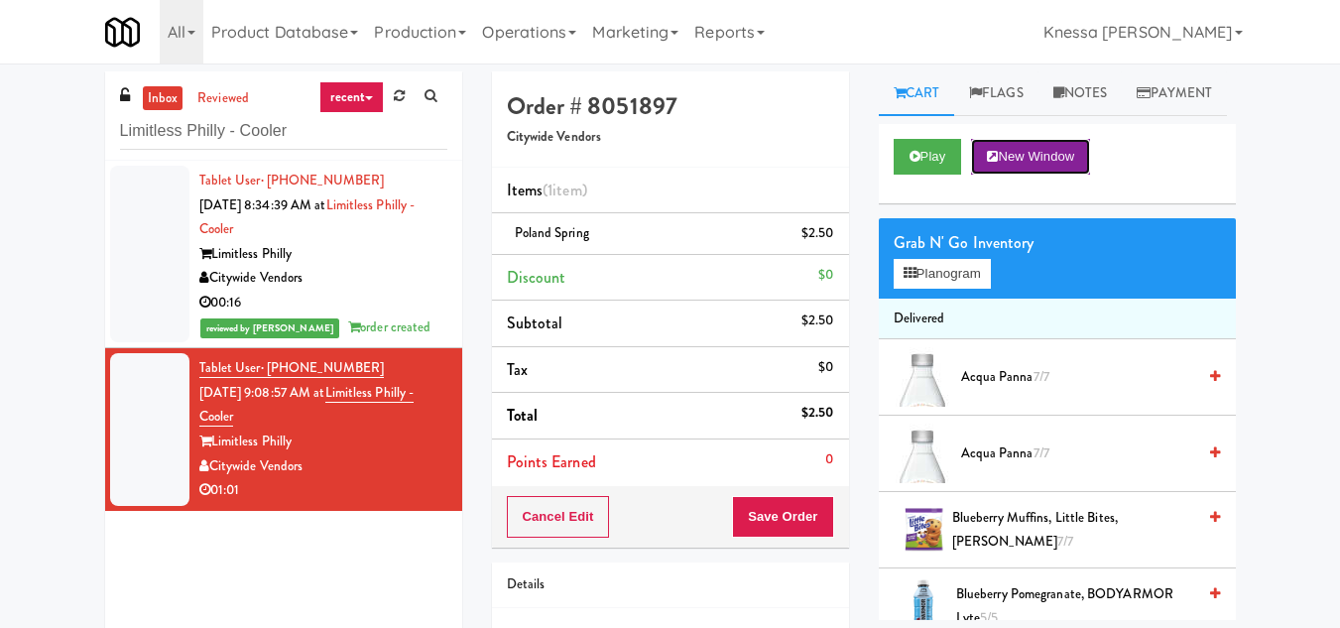
click at [1033, 175] on button "New Window" at bounding box center [1030, 157] width 119 height 36
click at [782, 516] on button "Save Order" at bounding box center [782, 517] width 101 height 42
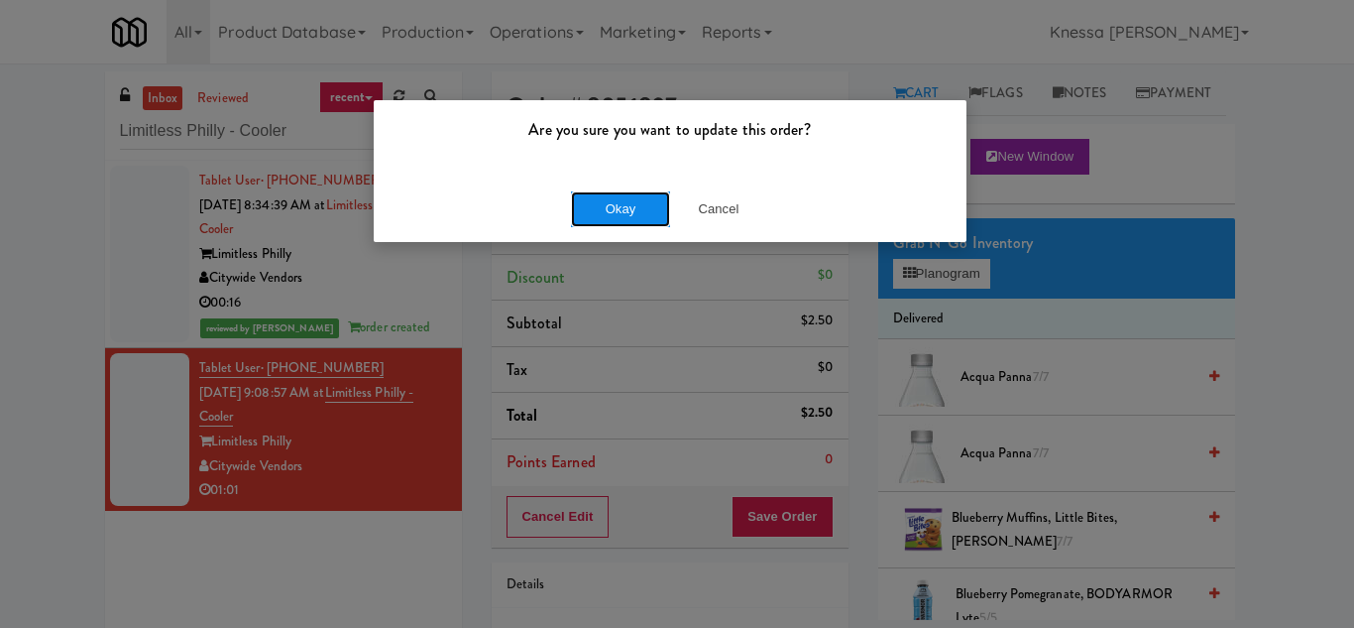
click at [625, 192] on button "Okay" at bounding box center [620, 209] width 99 height 36
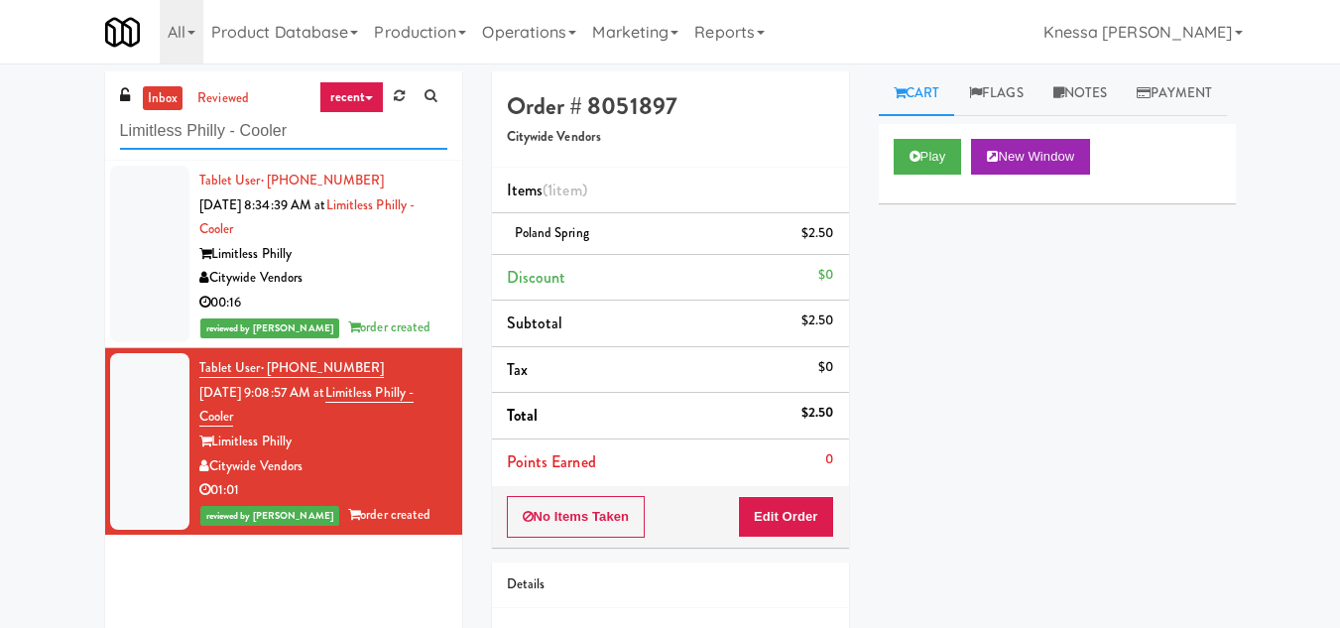
drag, startPoint x: 319, startPoint y: 133, endPoint x: 40, endPoint y: 128, distance: 279.7
click at [40, 128] on div "inbox reviewed recent all unclear take inventory issue suspicious failed recent…" at bounding box center [670, 410] width 1340 height 678
paste input "Alameda West - Drink"
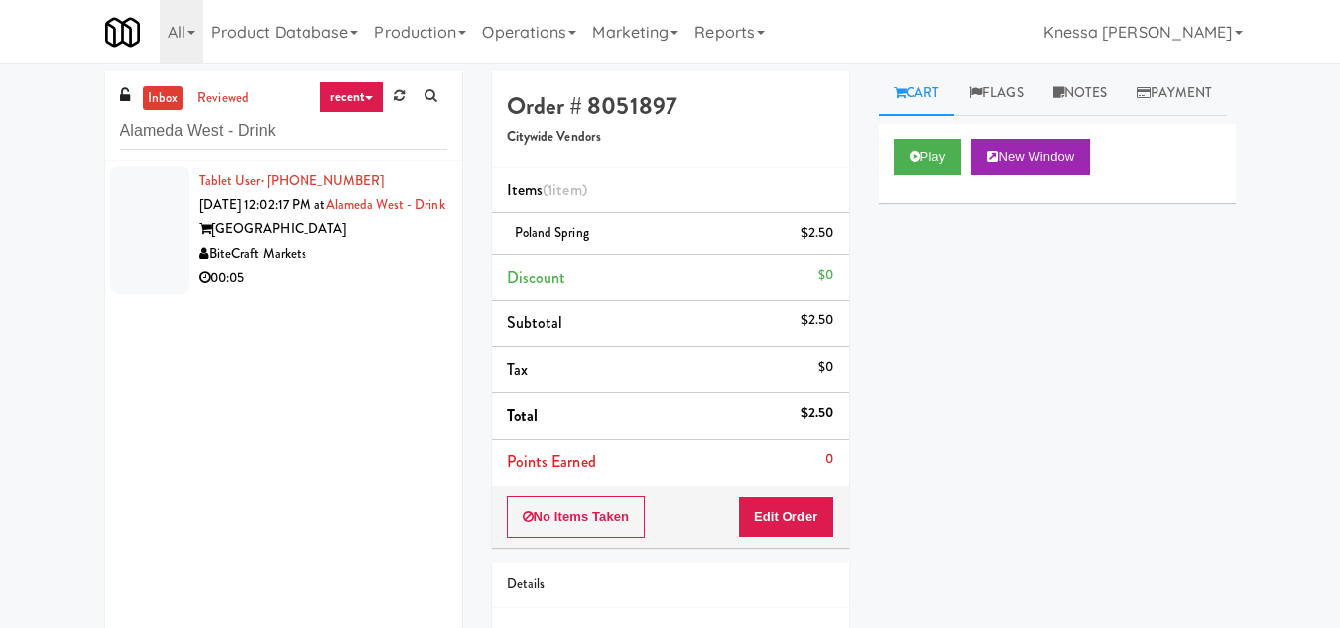
click at [290, 267] on div "BiteCraft Markets" at bounding box center [323, 254] width 248 height 25
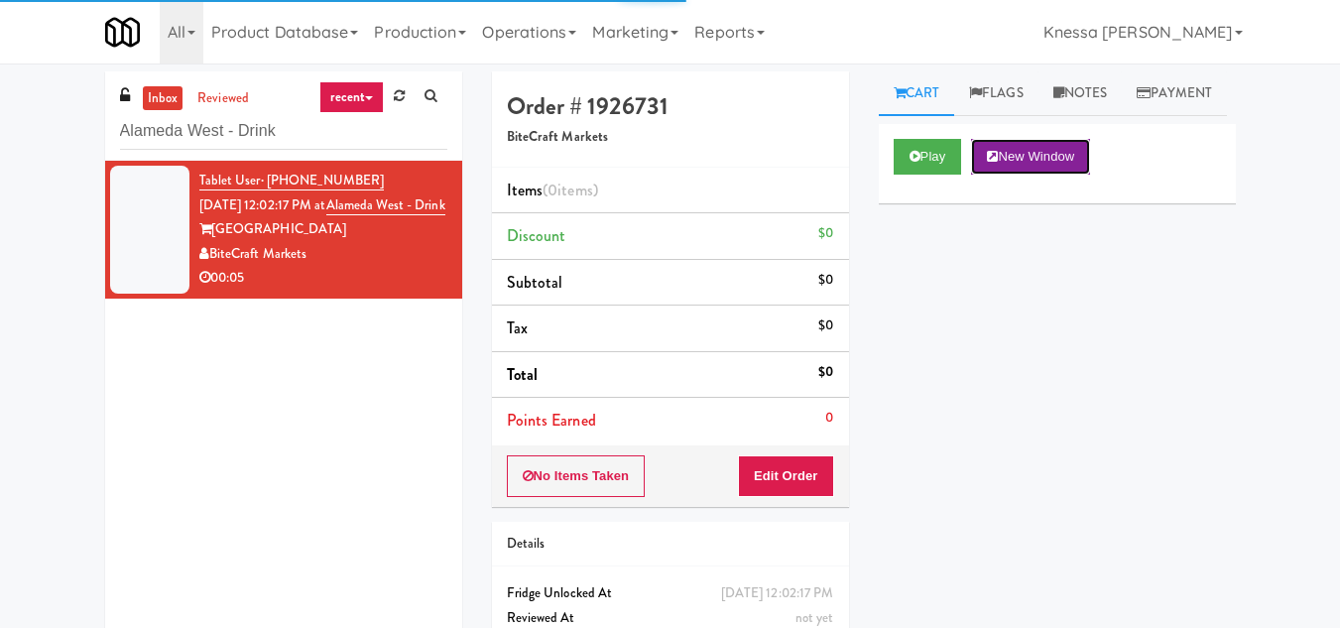
click at [1049, 175] on button "New Window" at bounding box center [1030, 157] width 119 height 36
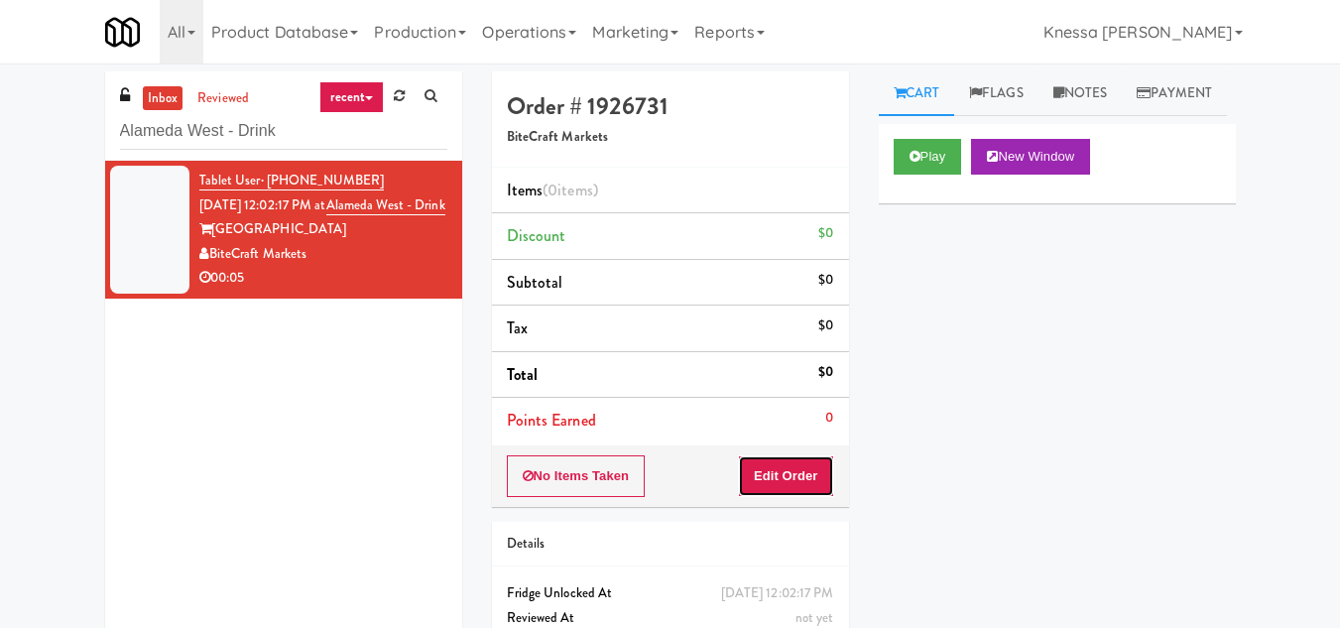
click at [812, 471] on button "Edit Order" at bounding box center [786, 476] width 96 height 42
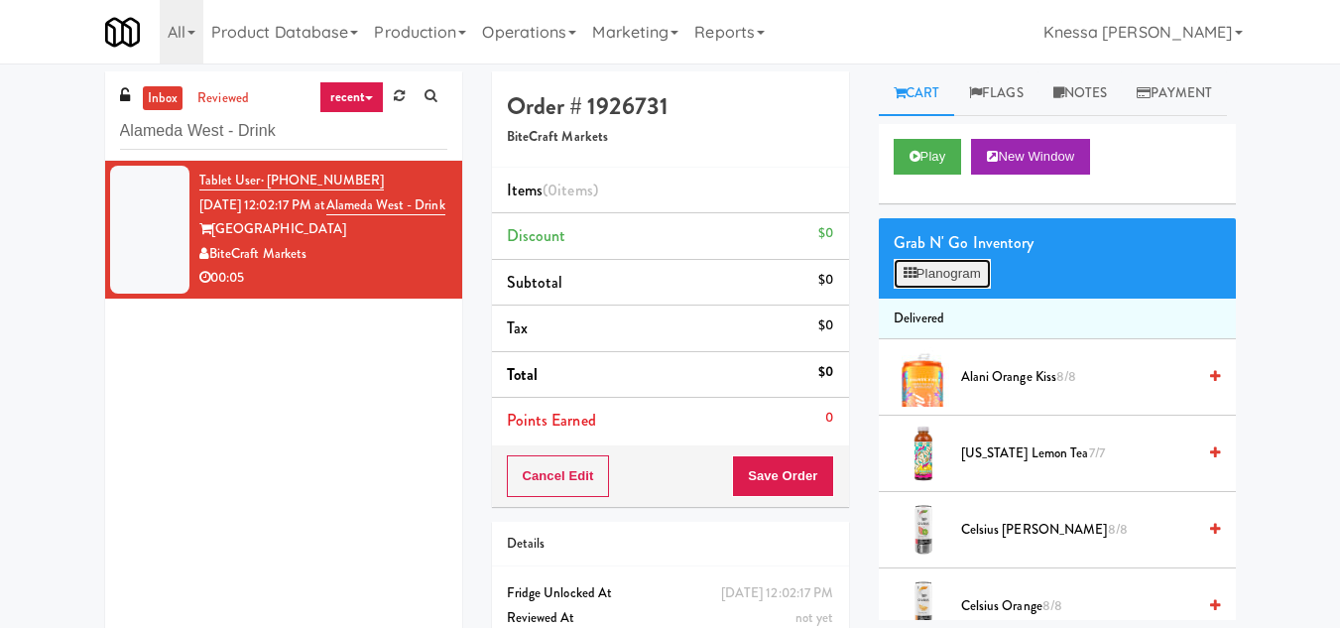
click at [941, 289] on button "Planogram" at bounding box center [941, 274] width 97 height 30
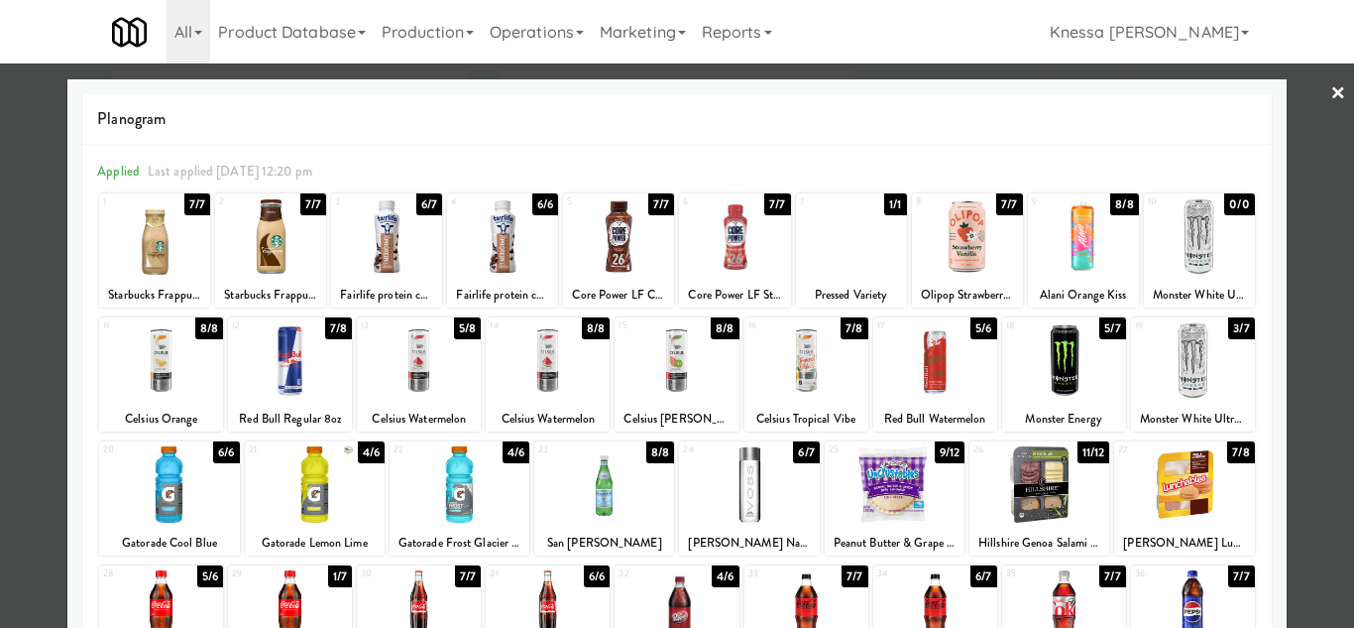
click at [396, 229] on div at bounding box center [386, 236] width 111 height 76
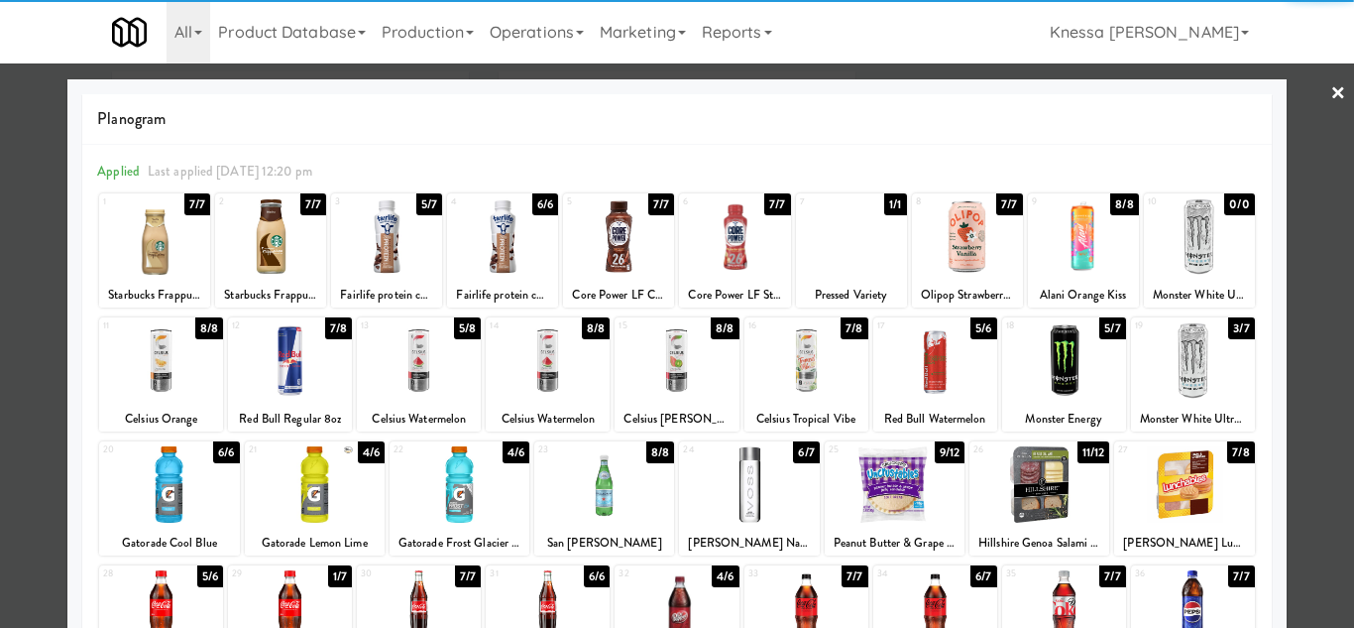
click at [1310, 354] on div at bounding box center [677, 314] width 1354 height 628
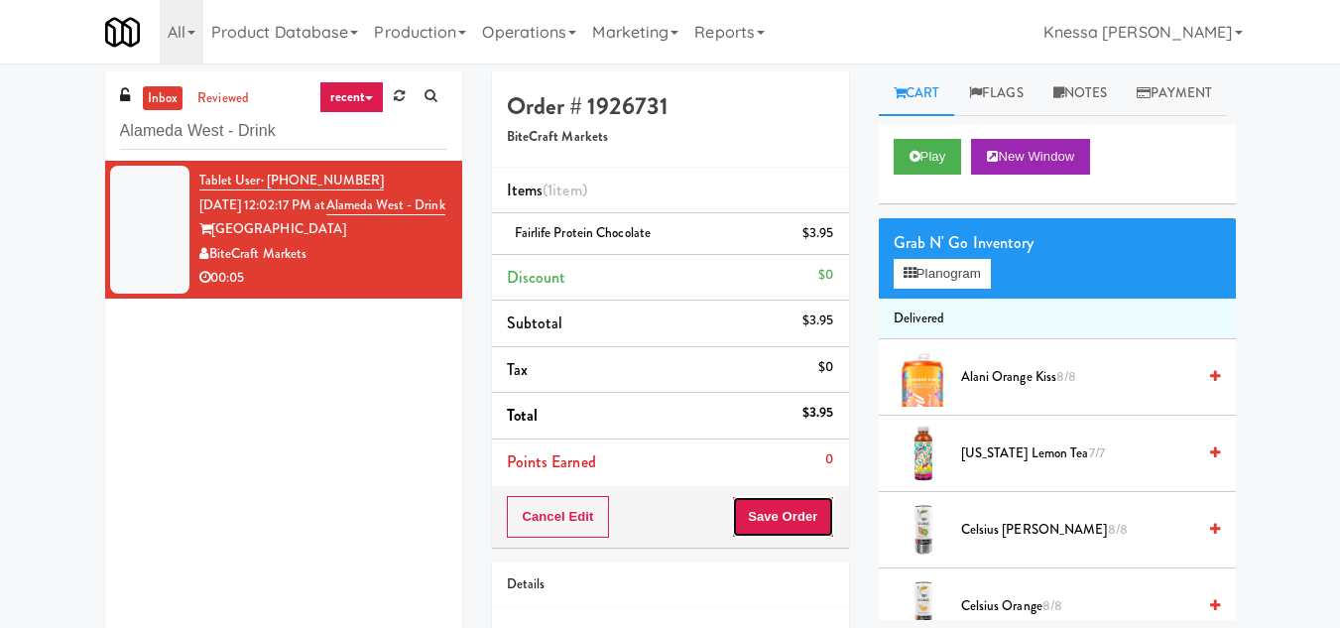
click at [778, 510] on button "Save Order" at bounding box center [782, 517] width 101 height 42
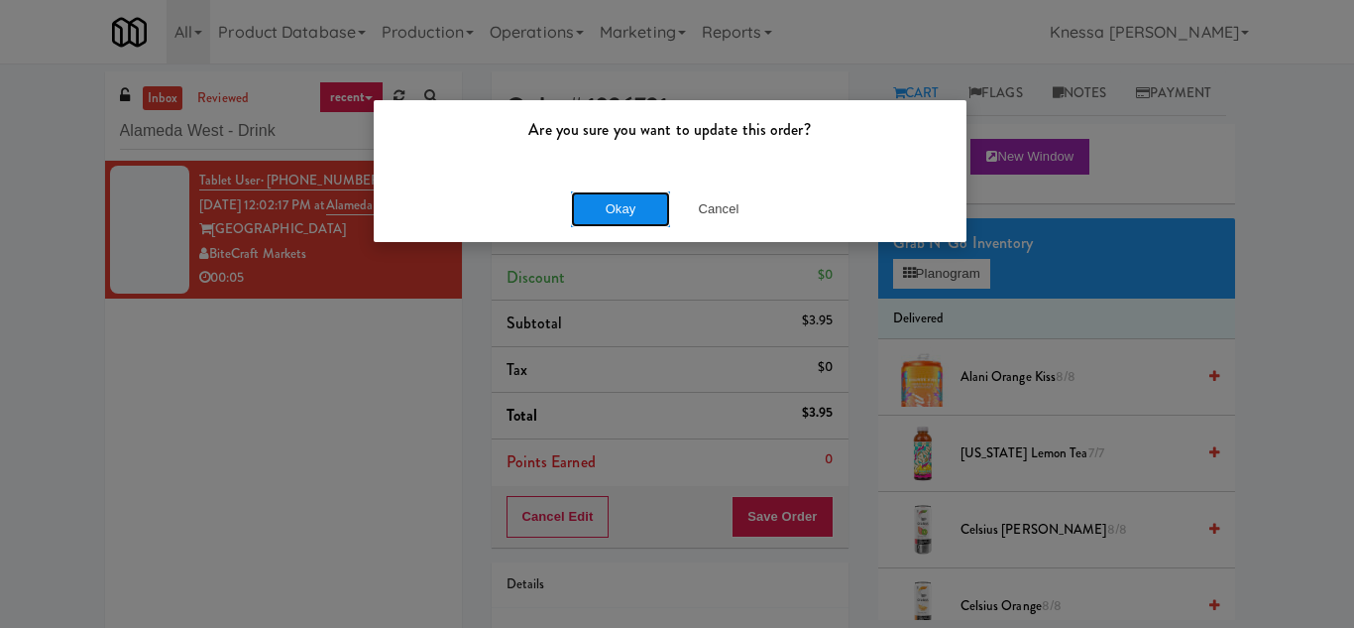
click at [635, 211] on button "Okay" at bounding box center [620, 209] width 99 height 36
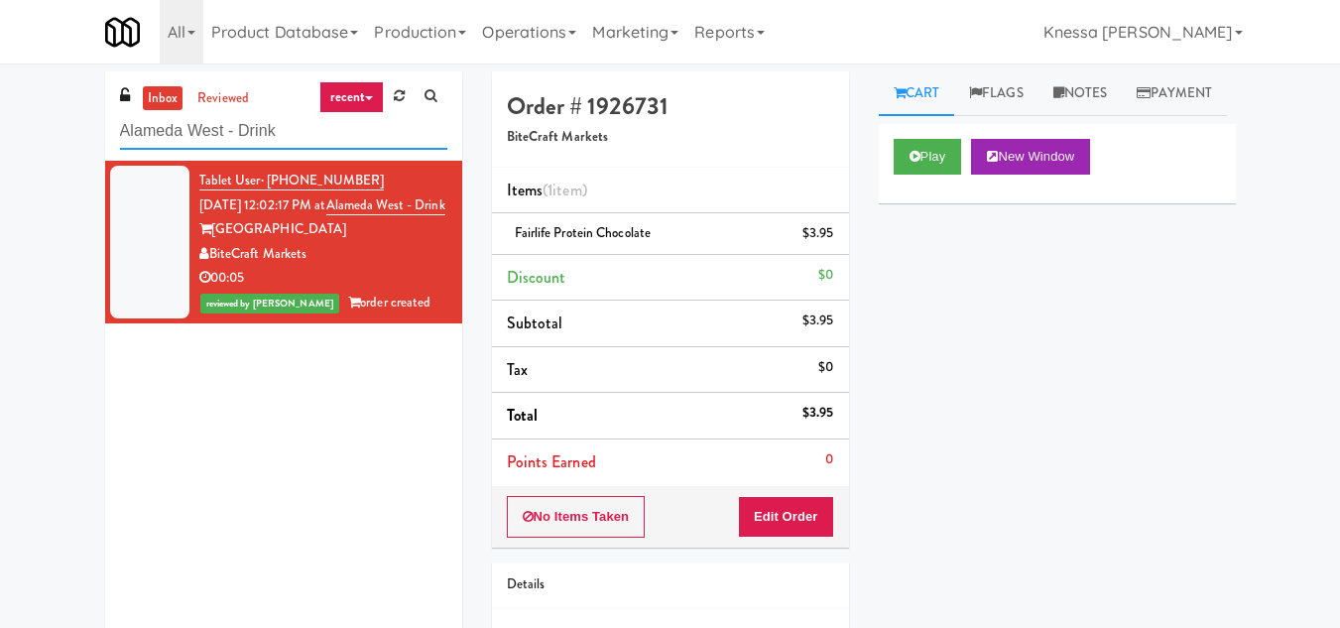
drag, startPoint x: 291, startPoint y: 133, endPoint x: 84, endPoint y: 141, distance: 206.4
click at [84, 141] on div "inbox reviewed recent all unclear take inventory issue suspicious failed recent…" at bounding box center [670, 410] width 1340 height 678
paste input "Marisol - Cooler"
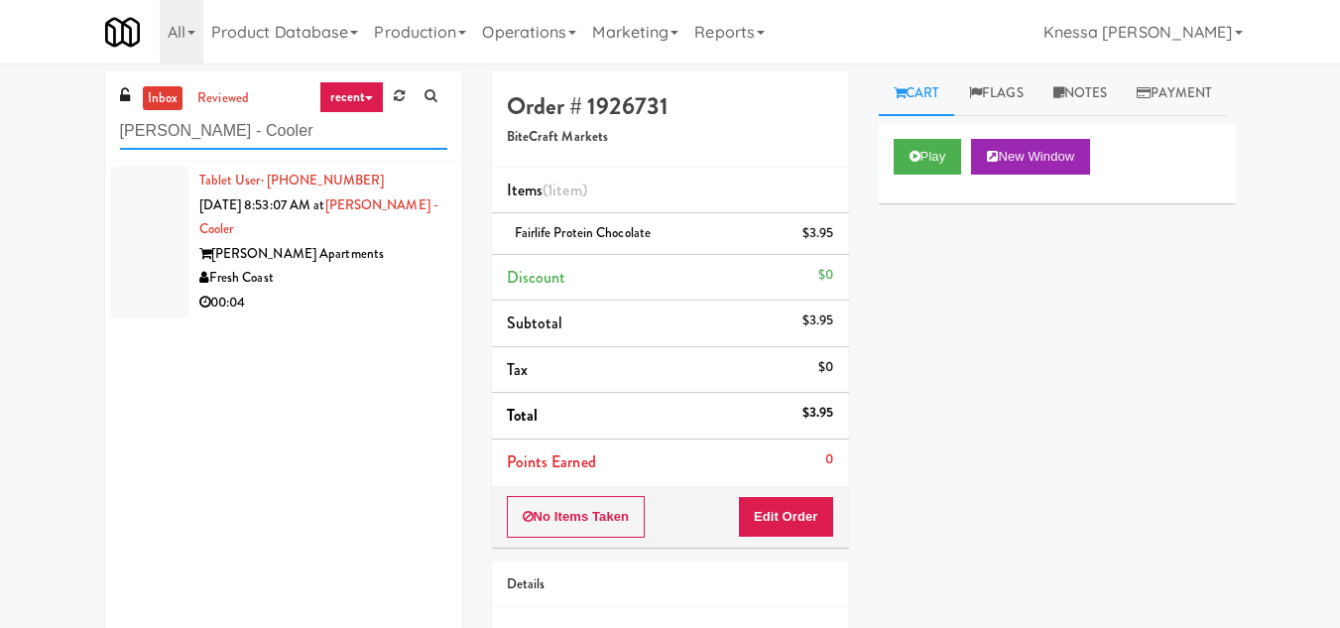
type input "Marisol - Cooler"
click at [288, 238] on div "Tablet User · (760) 893-6336 Sep 19, 2025 8:53:07 AM at Marisol - Cooler Mariso…" at bounding box center [323, 242] width 248 height 147
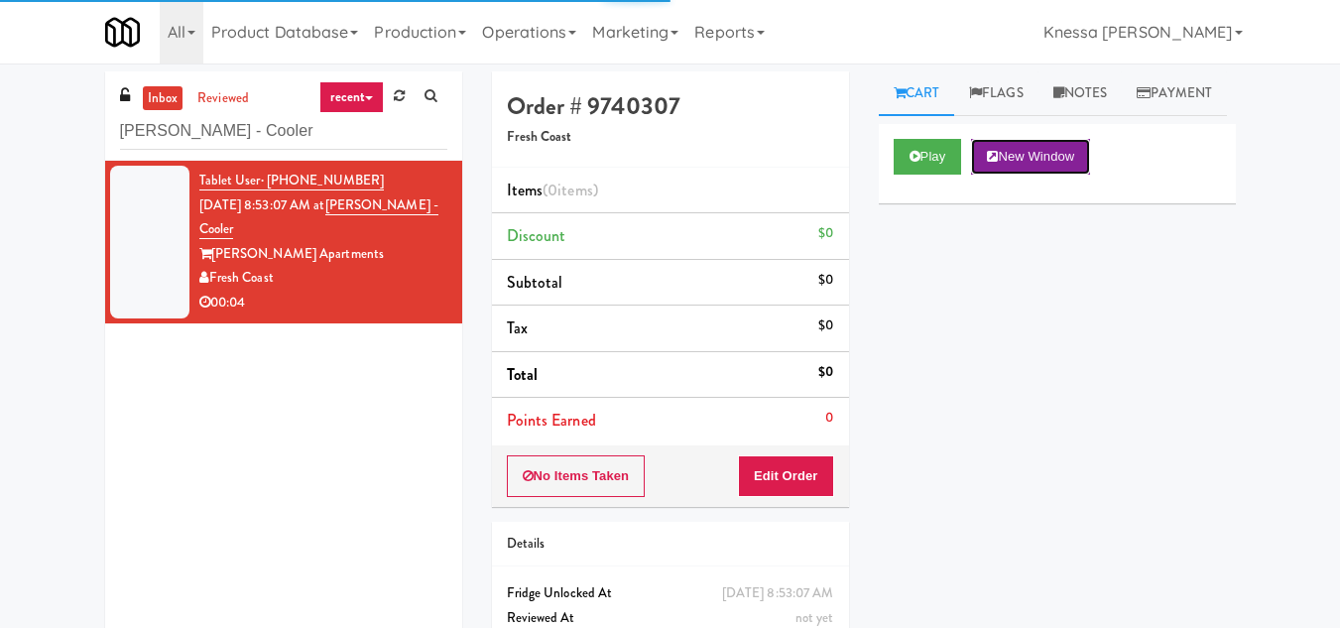
click at [1039, 175] on button "New Window" at bounding box center [1030, 157] width 119 height 36
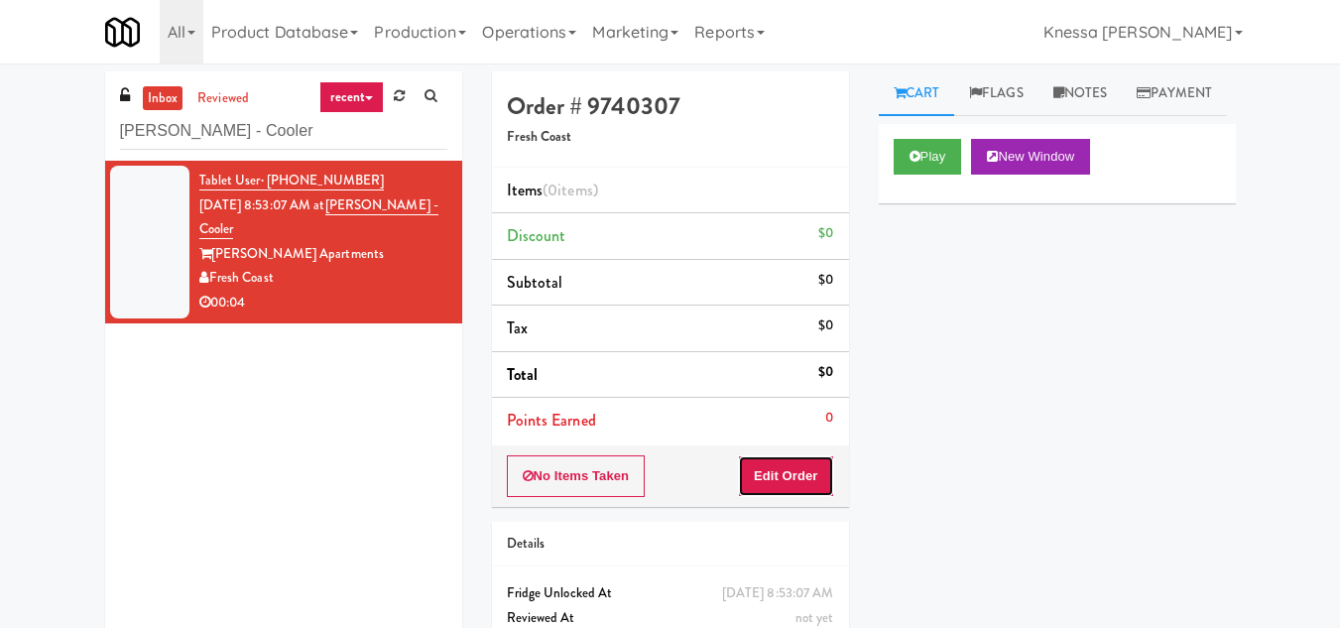
click at [797, 495] on button "Edit Order" at bounding box center [786, 476] width 96 height 42
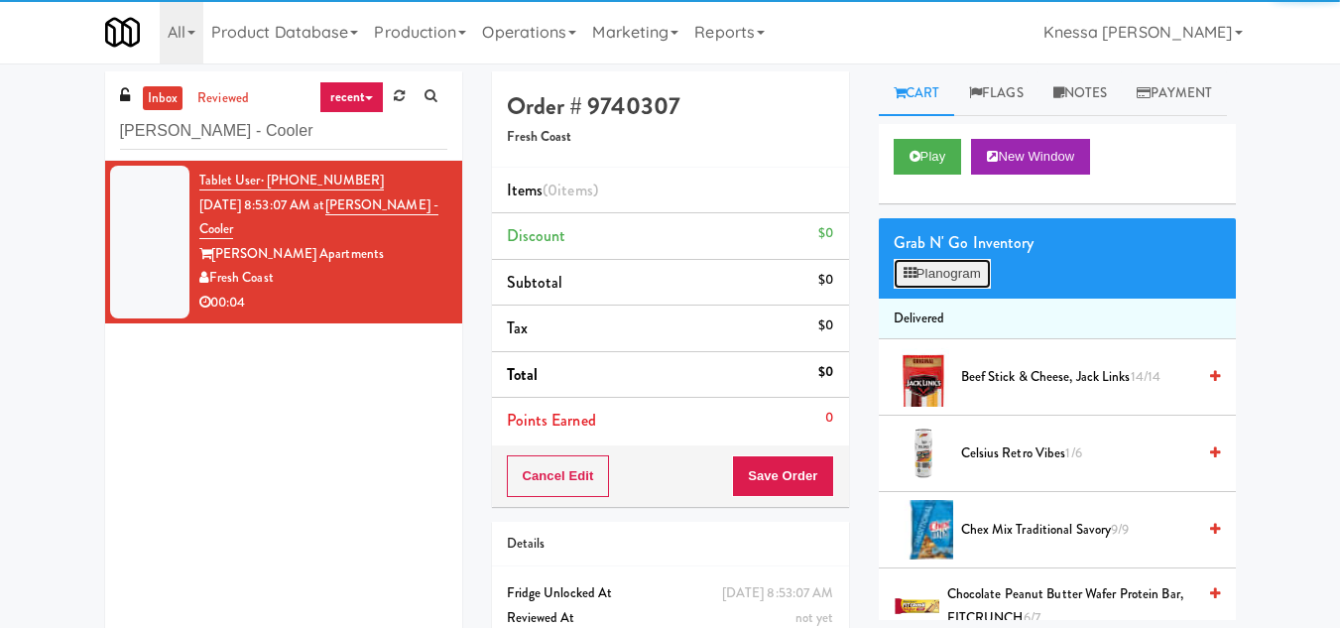
click at [961, 289] on button "Planogram" at bounding box center [941, 274] width 97 height 30
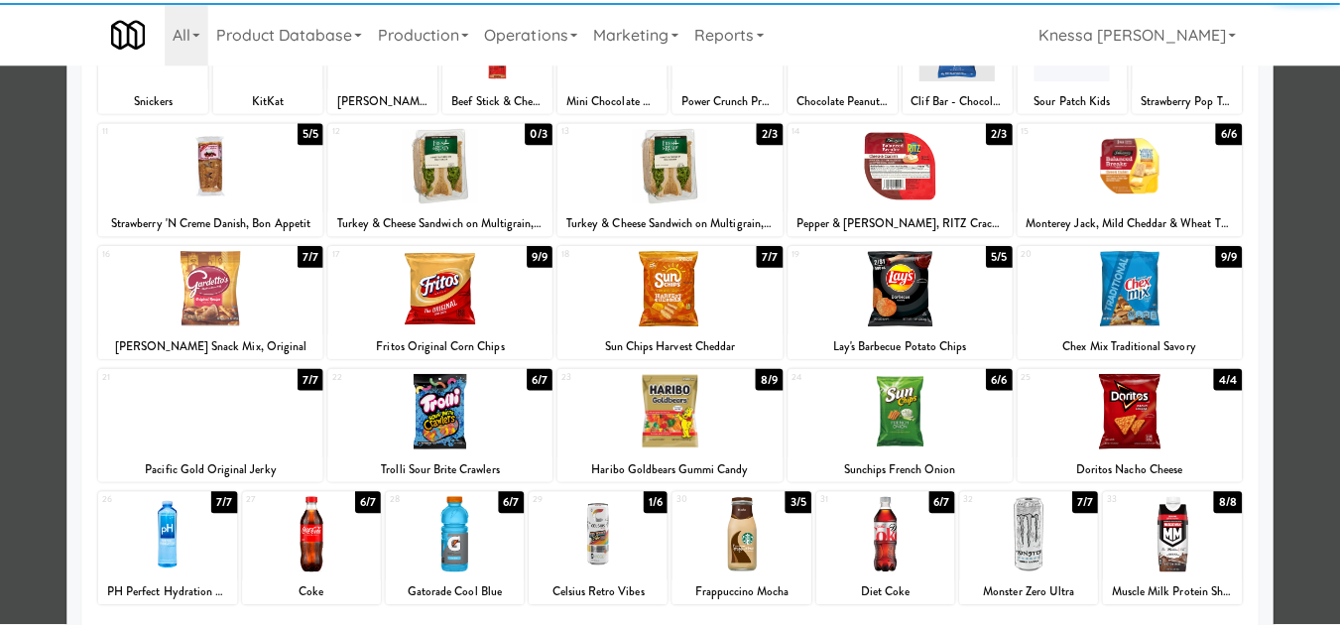
scroll to position [346, 0]
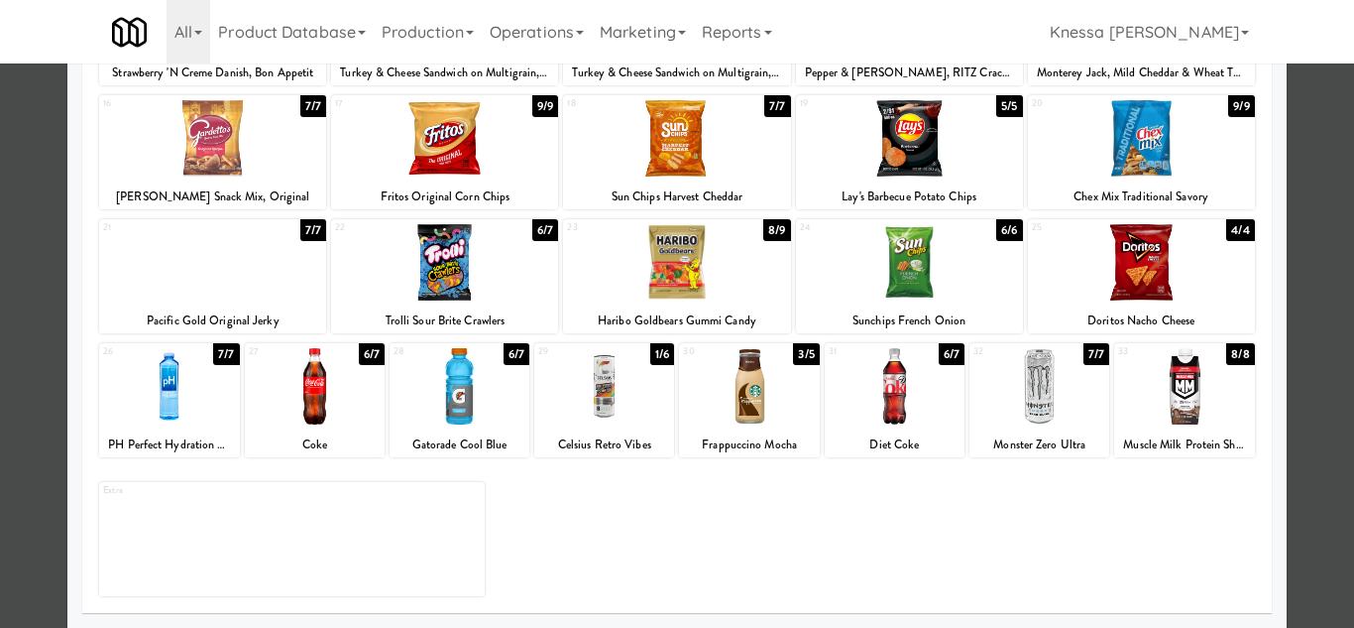
click at [1006, 397] on div at bounding box center [1040, 386] width 140 height 76
click at [1295, 345] on div at bounding box center [677, 314] width 1354 height 628
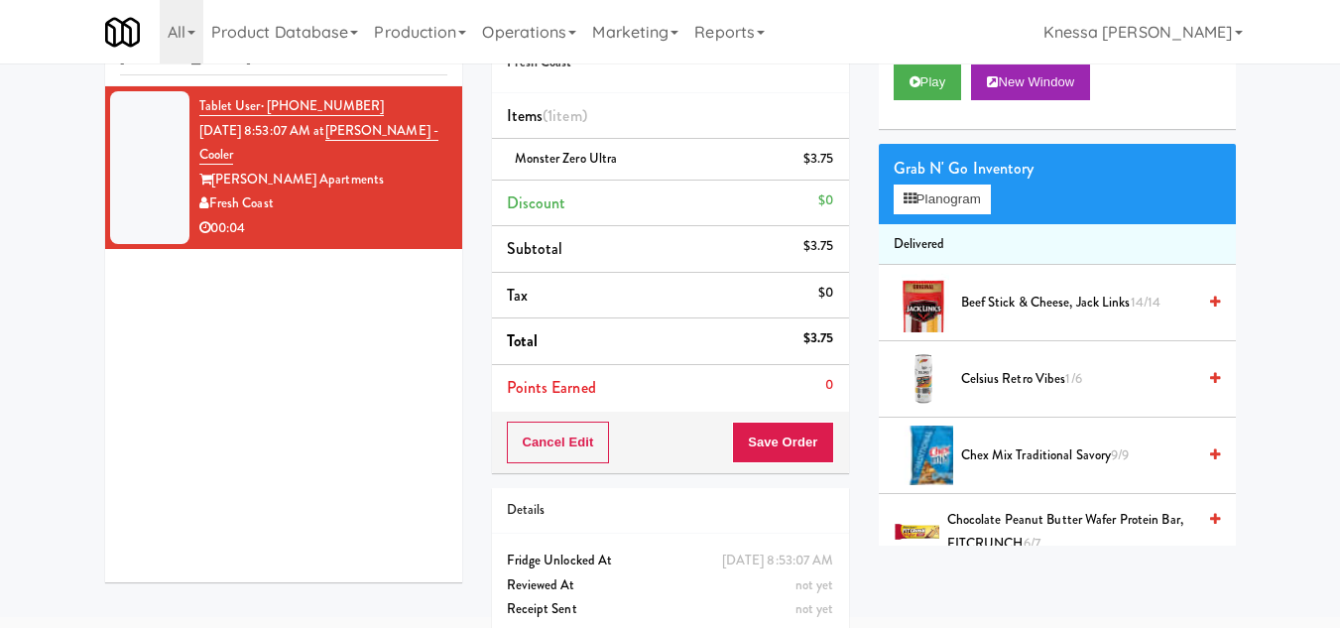
scroll to position [147, 0]
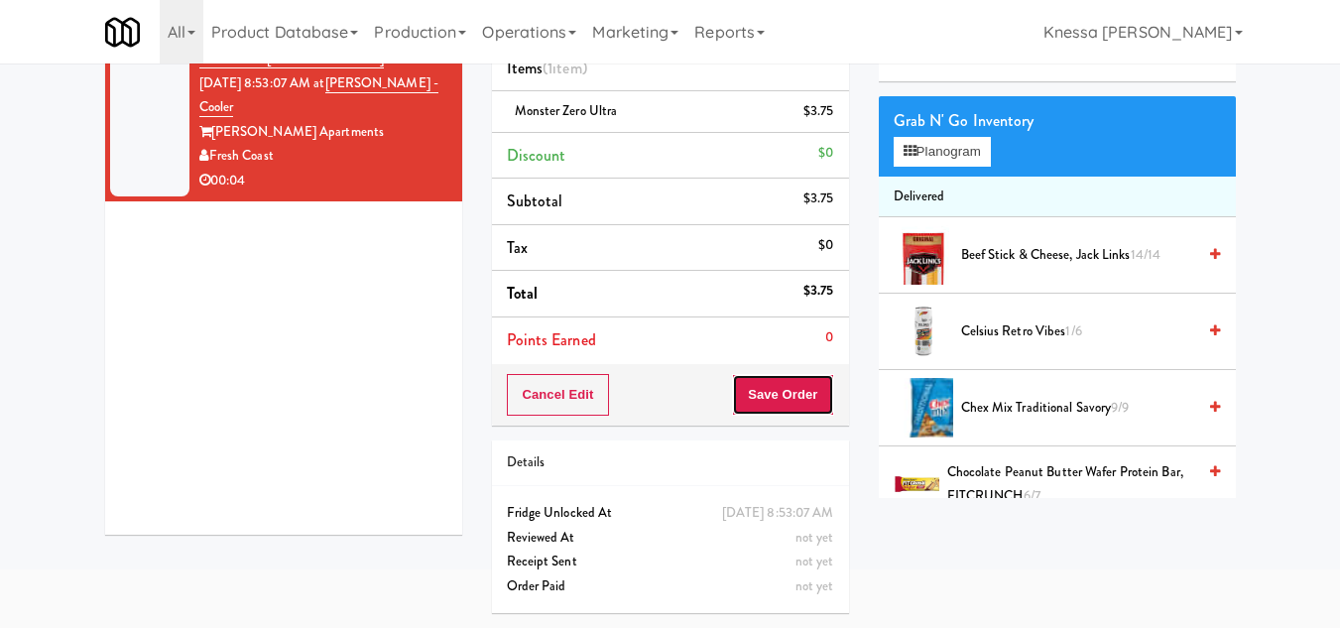
click at [776, 374] on button "Save Order" at bounding box center [782, 395] width 101 height 42
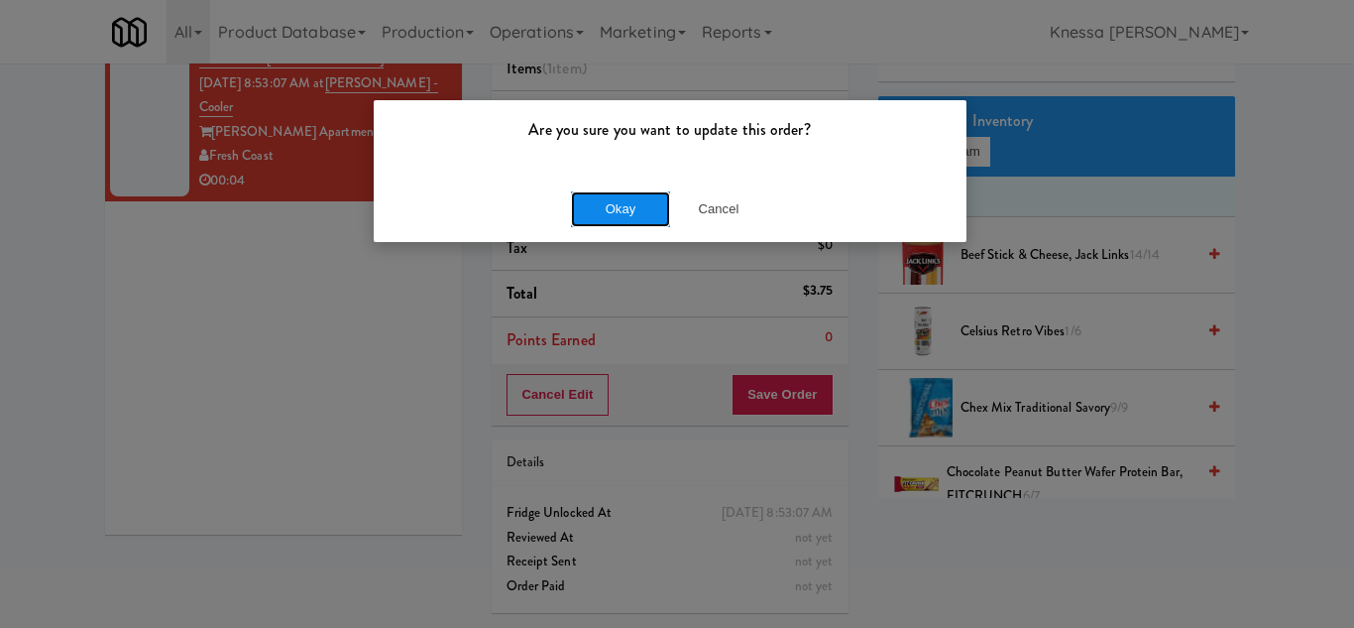
click at [626, 201] on button "Okay" at bounding box center [620, 209] width 99 height 36
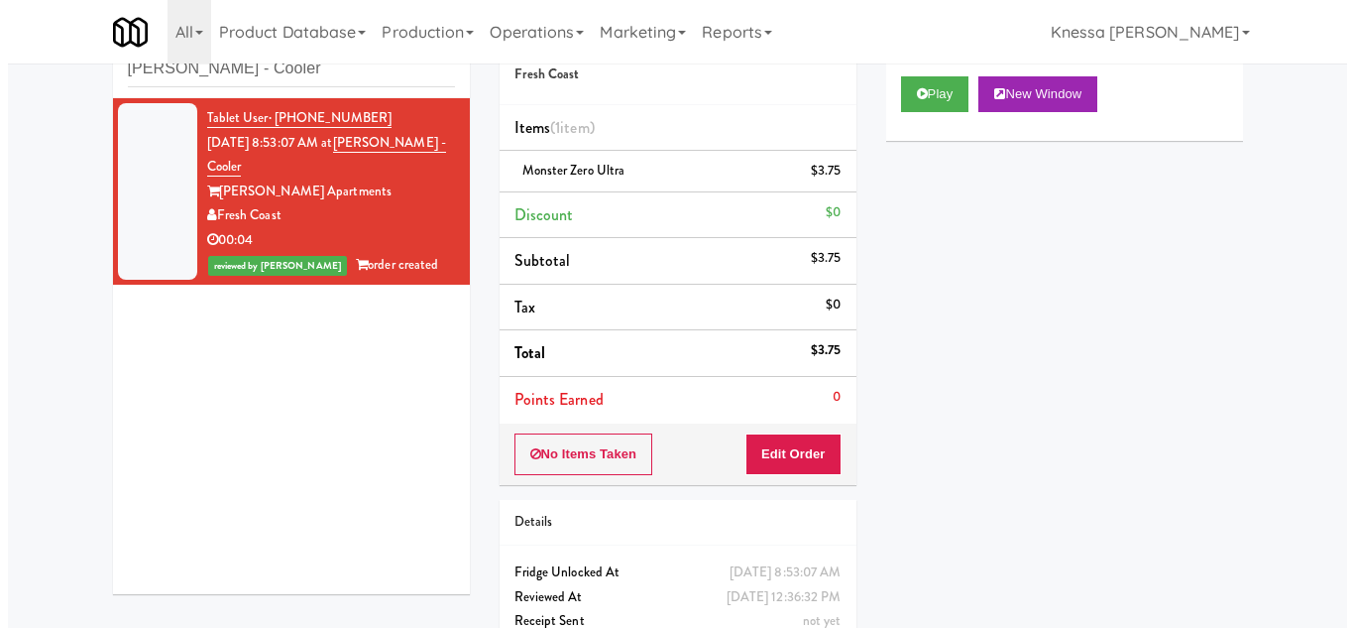
scroll to position [0, 0]
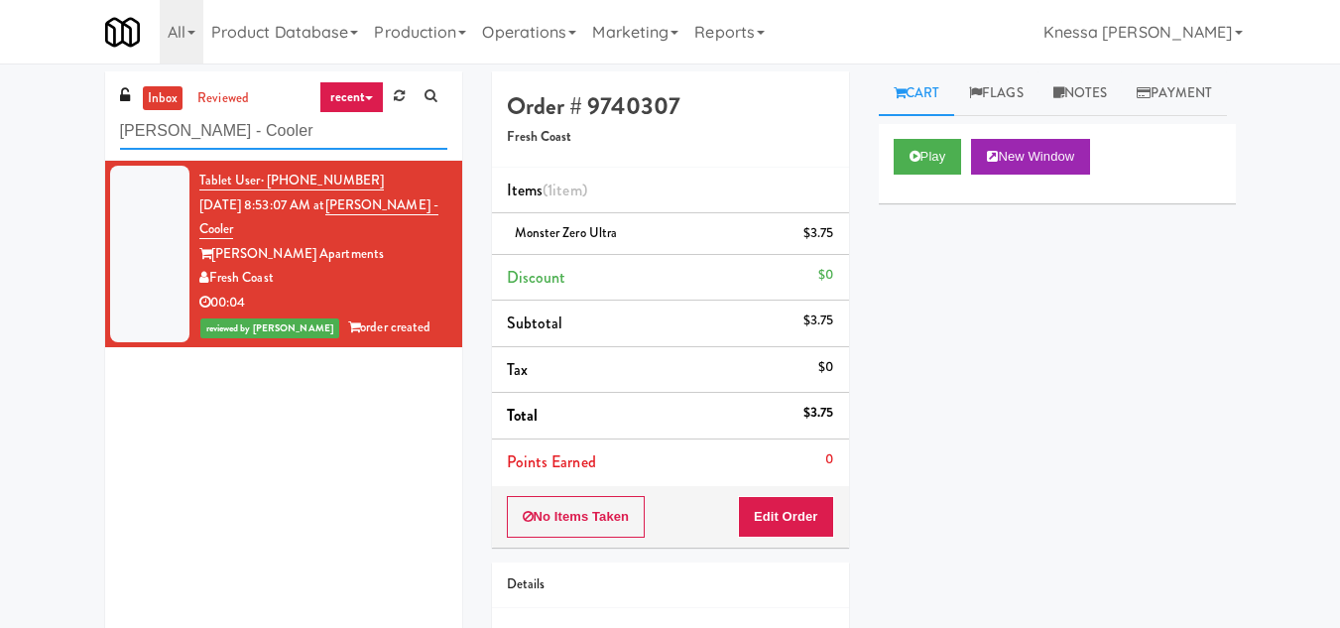
drag, startPoint x: 272, startPoint y: 129, endPoint x: 0, endPoint y: 134, distance: 271.7
click at [0, 134] on div "inbox reviewed recent all unclear take inventory issue suspicious failed recent…" at bounding box center [670, 410] width 1340 height 678
paste input "Kelvin - Cooler - Left"
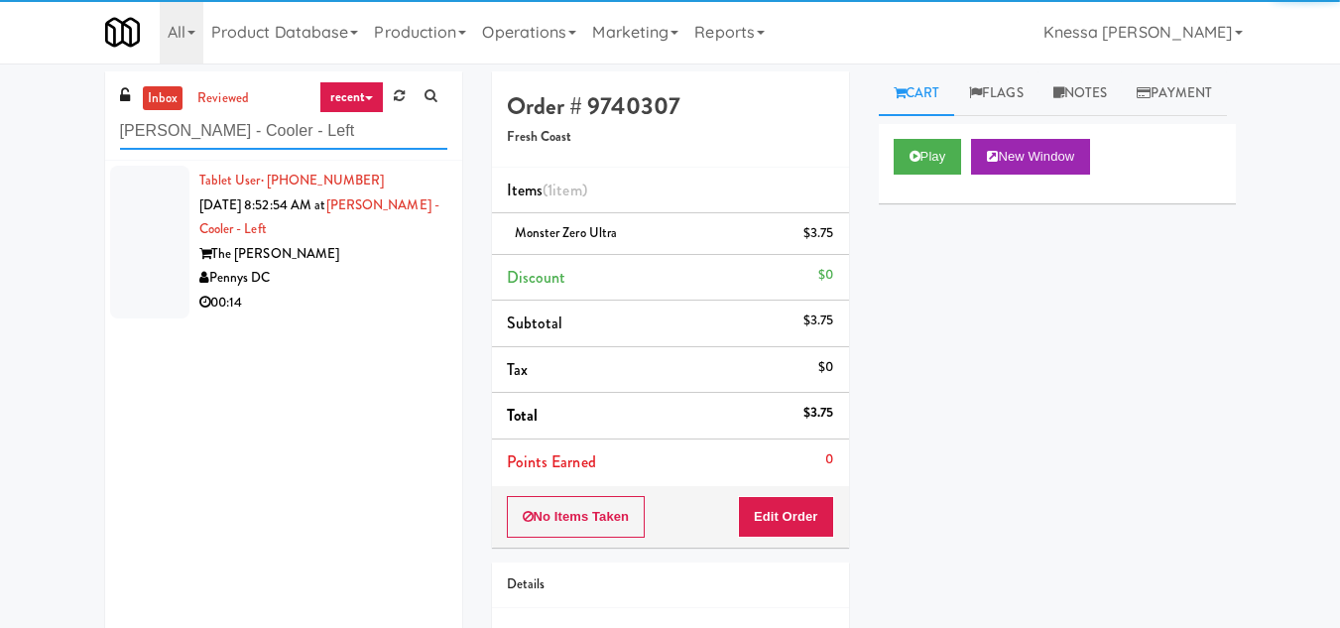
type input "Kelvin - Cooler - Left"
click at [289, 228] on div "Tablet User · (662) 832-9210 Sep 19, 2025 8:52:54 AM at Kelvin - Cooler - Left …" at bounding box center [323, 242] width 248 height 147
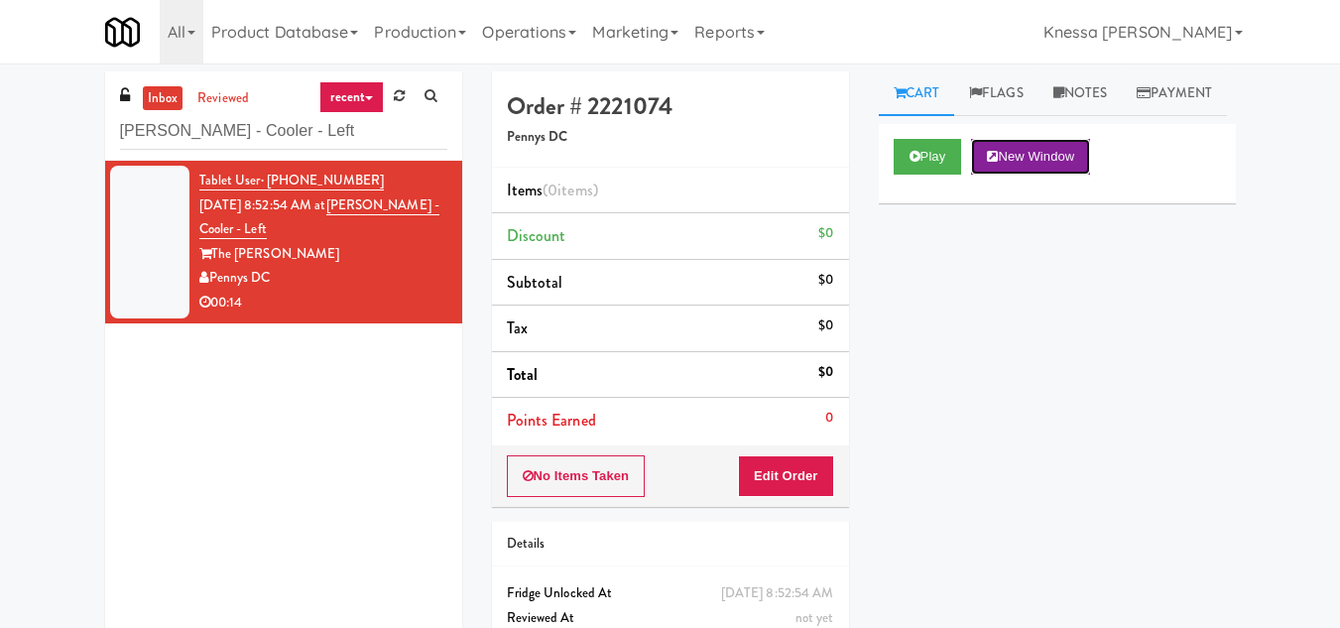
click at [1038, 175] on button "New Window" at bounding box center [1030, 157] width 119 height 36
click at [794, 472] on button "Edit Order" at bounding box center [786, 476] width 96 height 42
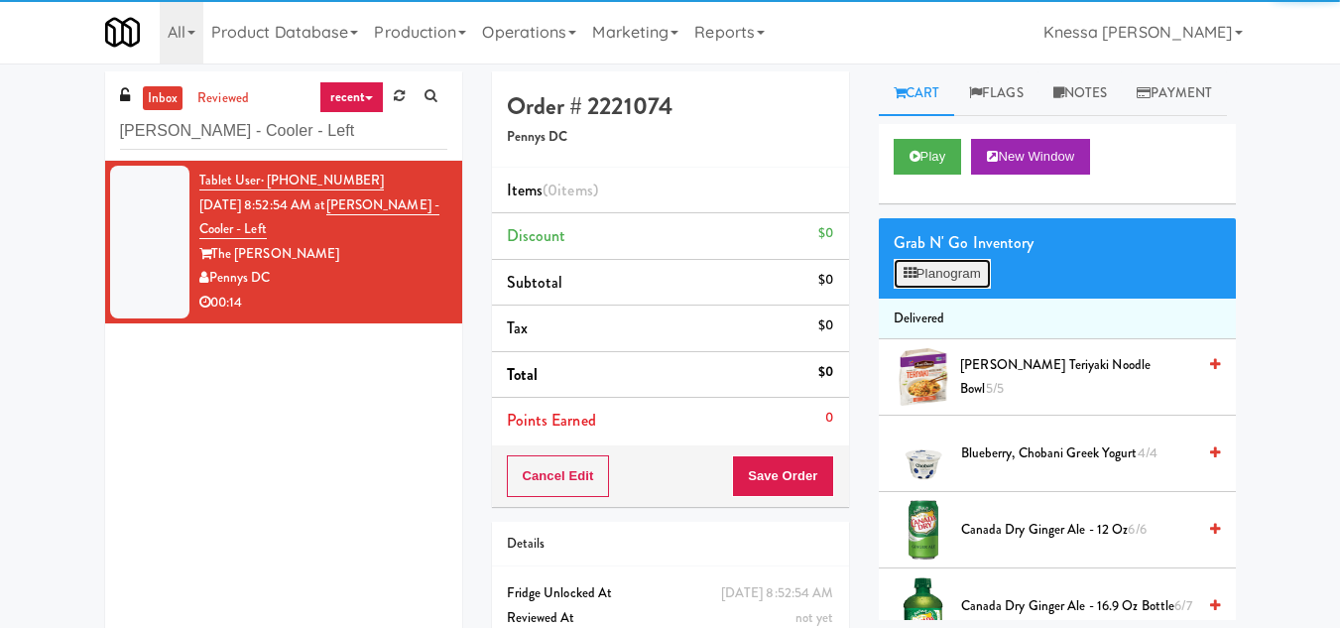
click at [931, 289] on button "Planogram" at bounding box center [941, 274] width 97 height 30
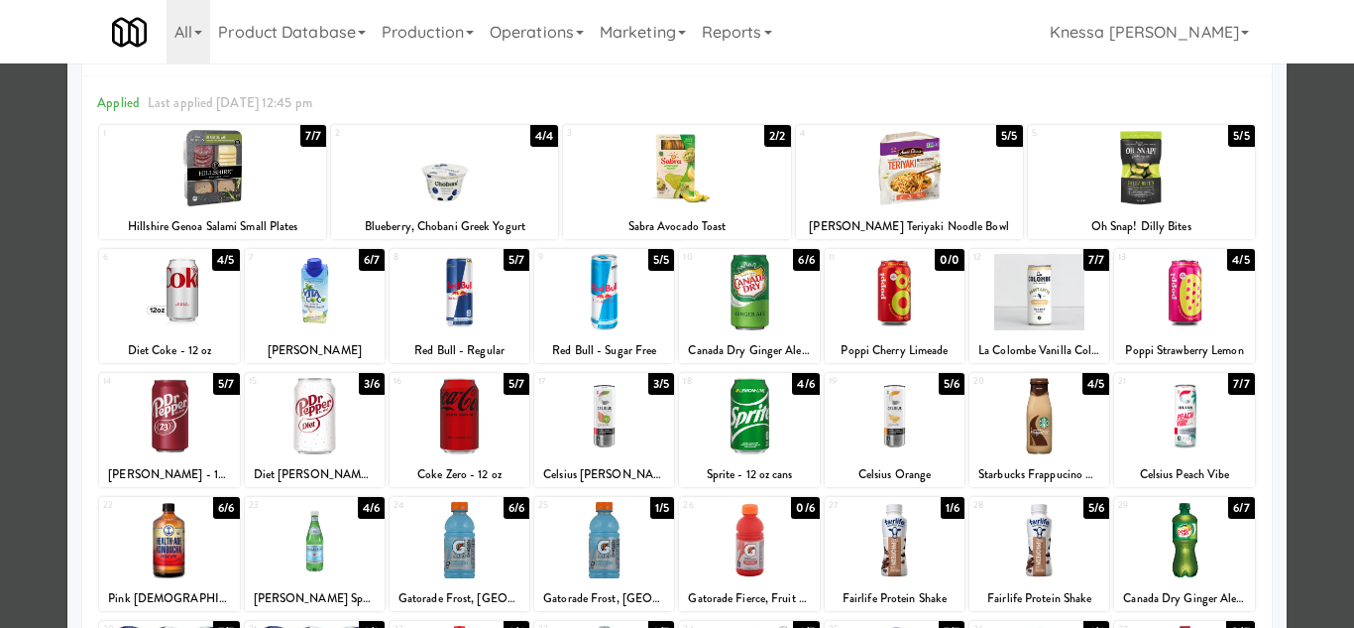
scroll to position [99, 0]
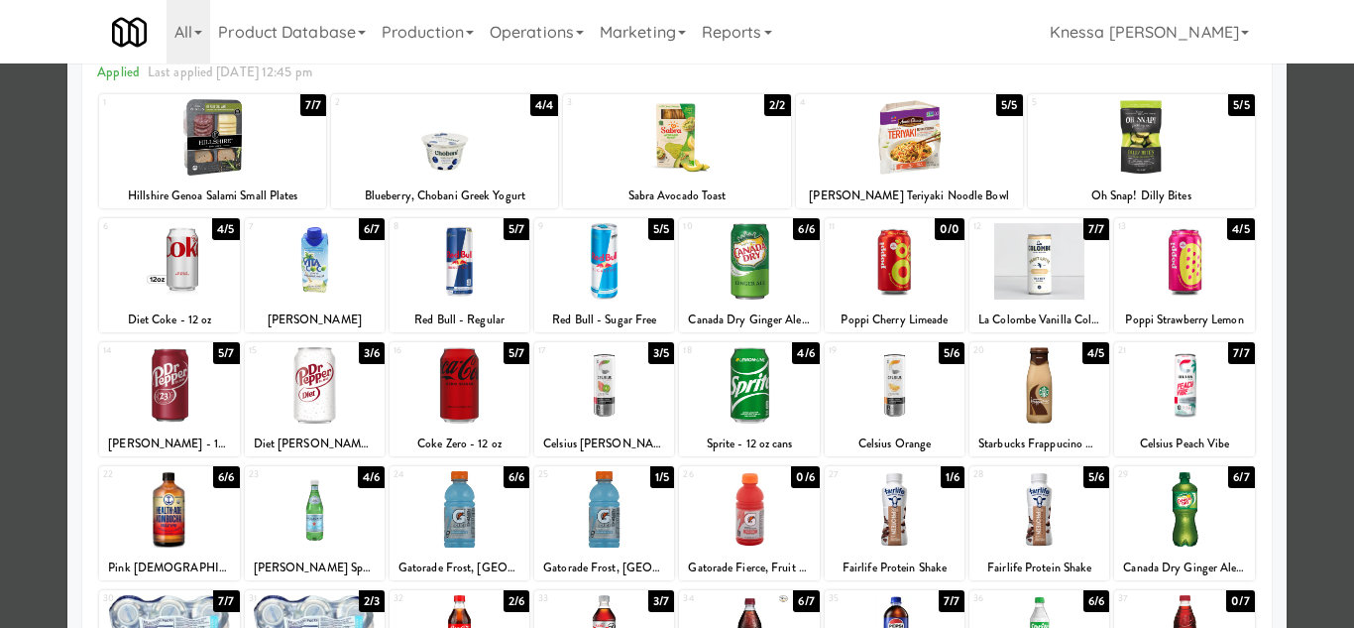
click at [618, 383] on div at bounding box center [604, 385] width 140 height 76
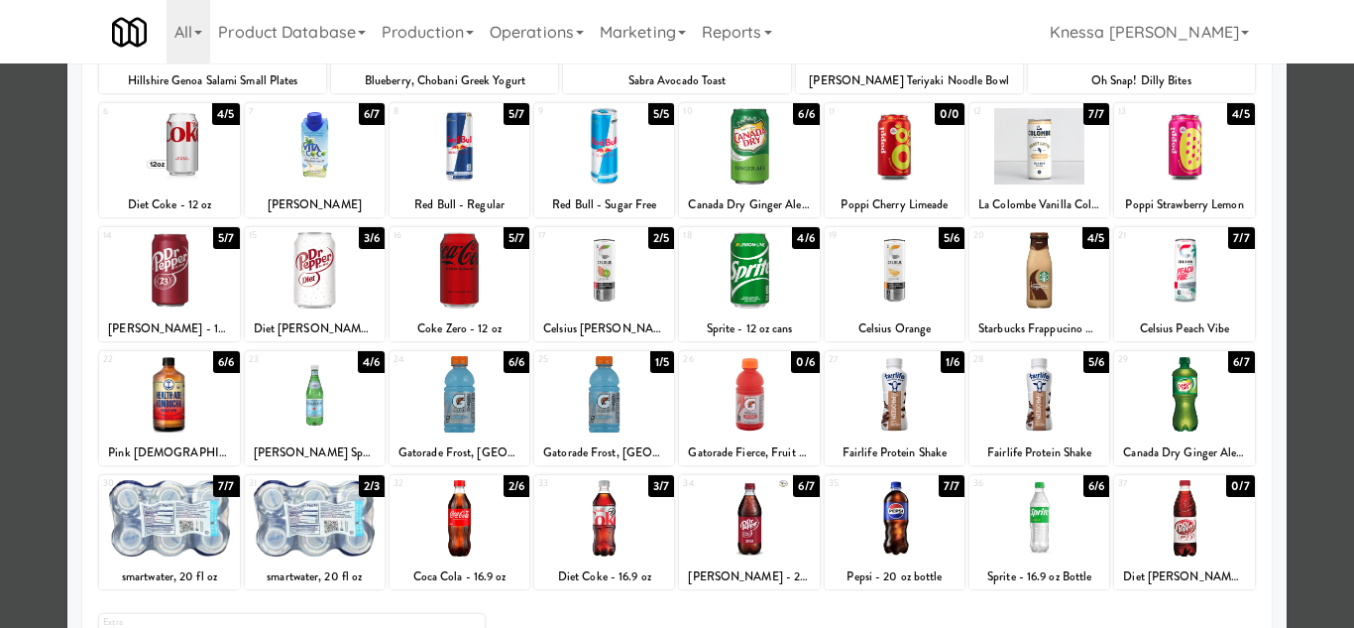
scroll to position [346, 0]
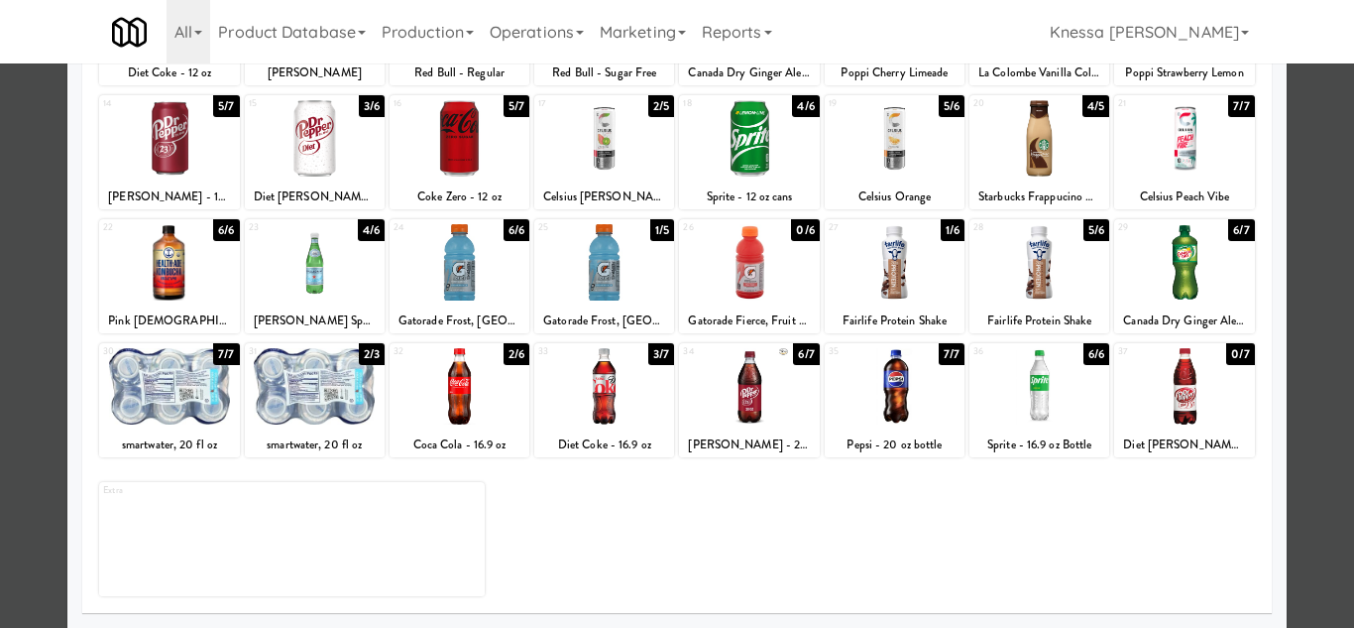
click at [320, 394] on div at bounding box center [315, 386] width 140 height 76
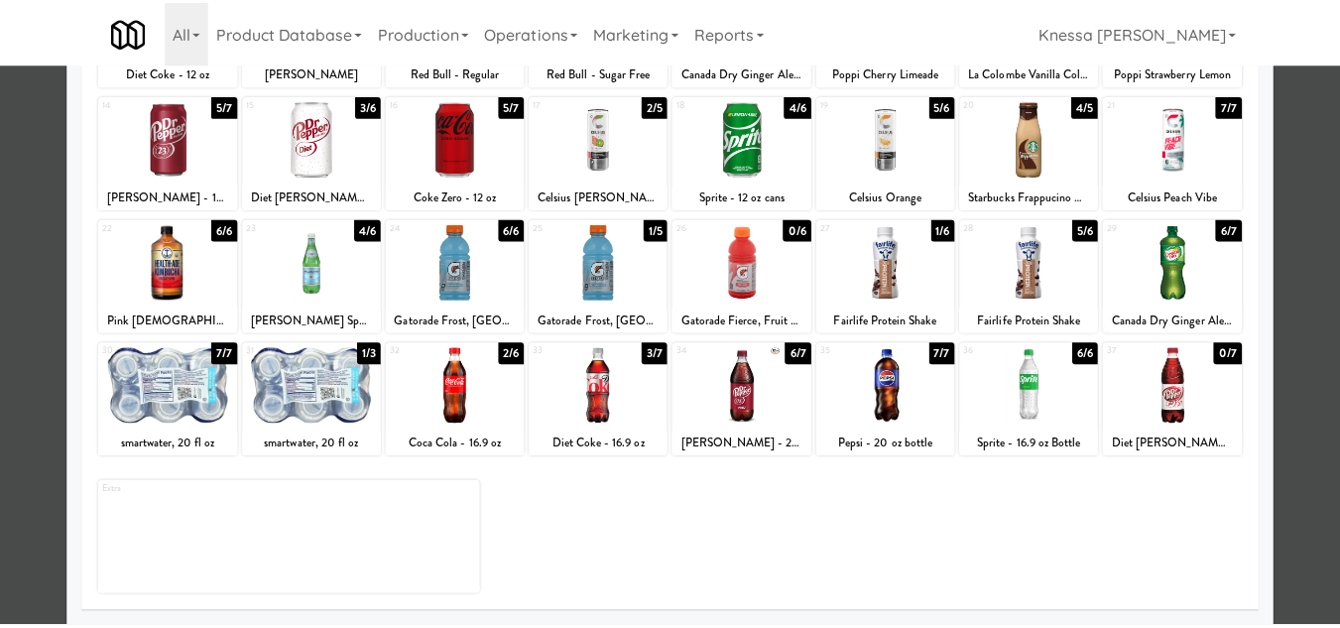
scroll to position [247, 0]
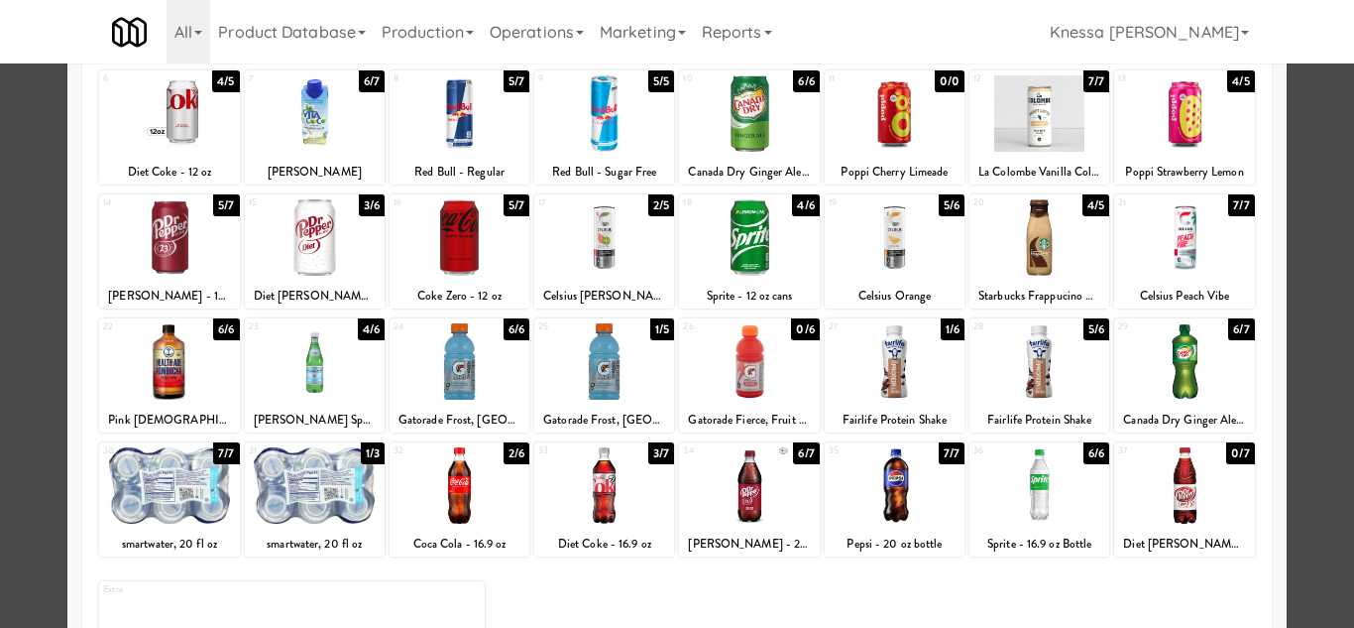
click at [1301, 470] on div at bounding box center [677, 314] width 1354 height 628
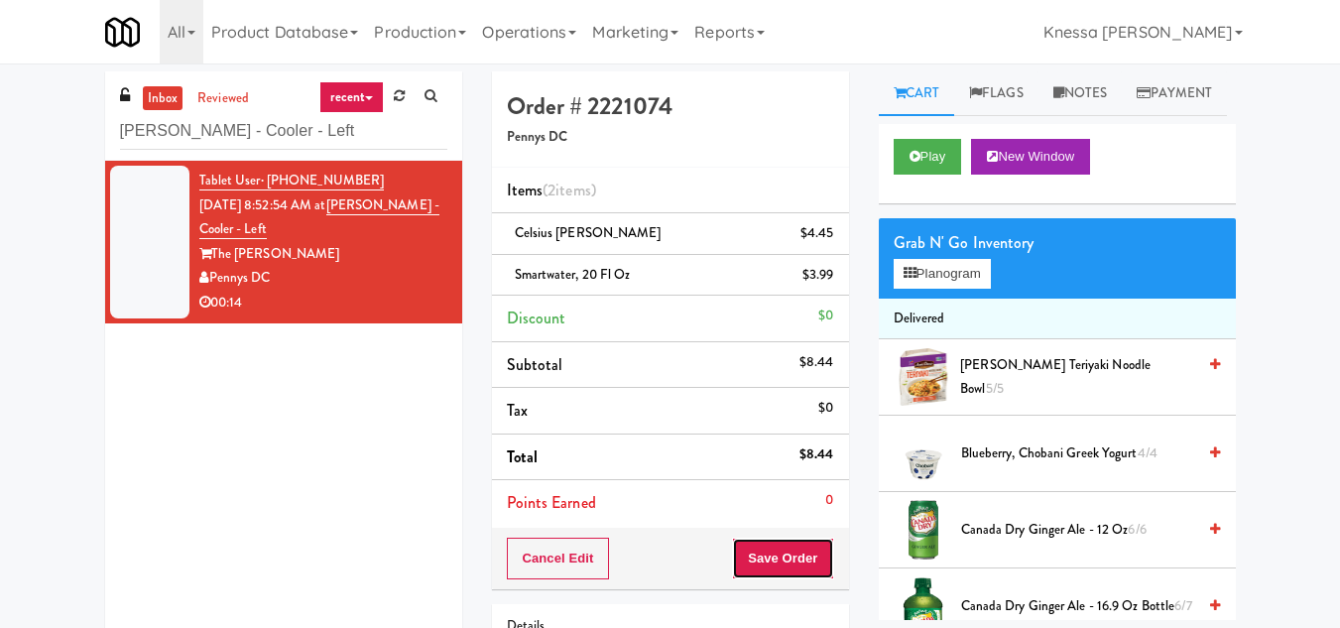
click at [780, 558] on button "Save Order" at bounding box center [782, 558] width 101 height 42
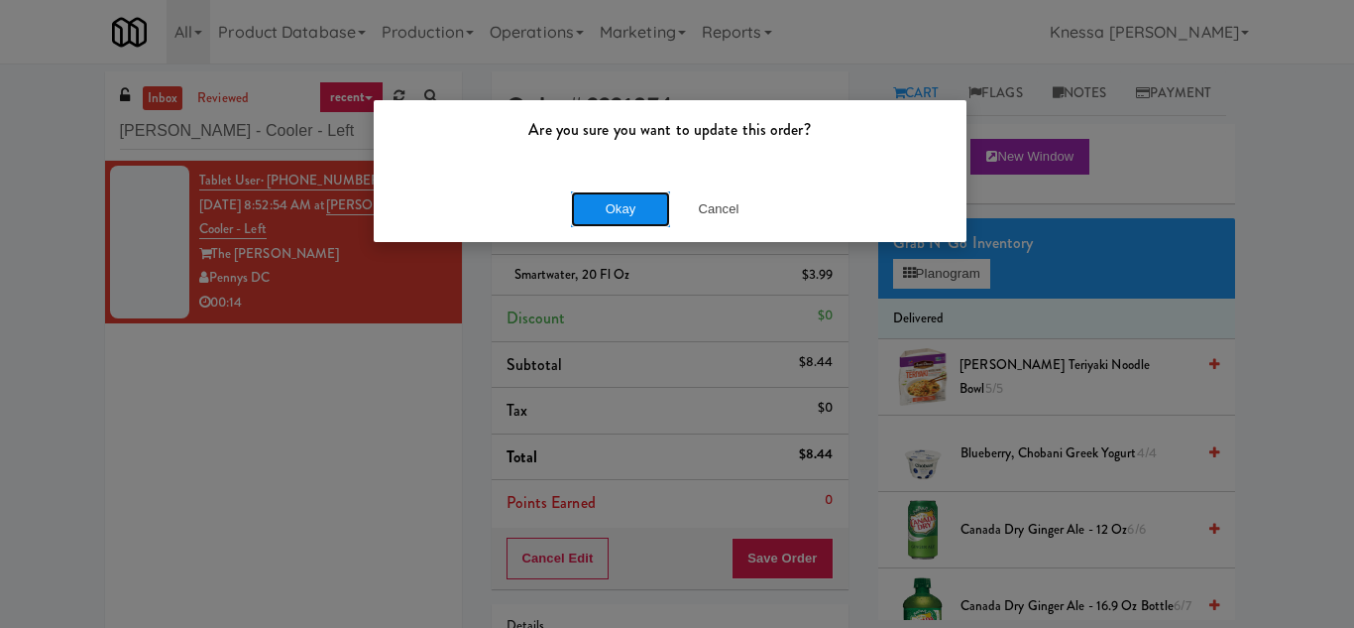
click at [594, 226] on button "Okay" at bounding box center [620, 209] width 99 height 36
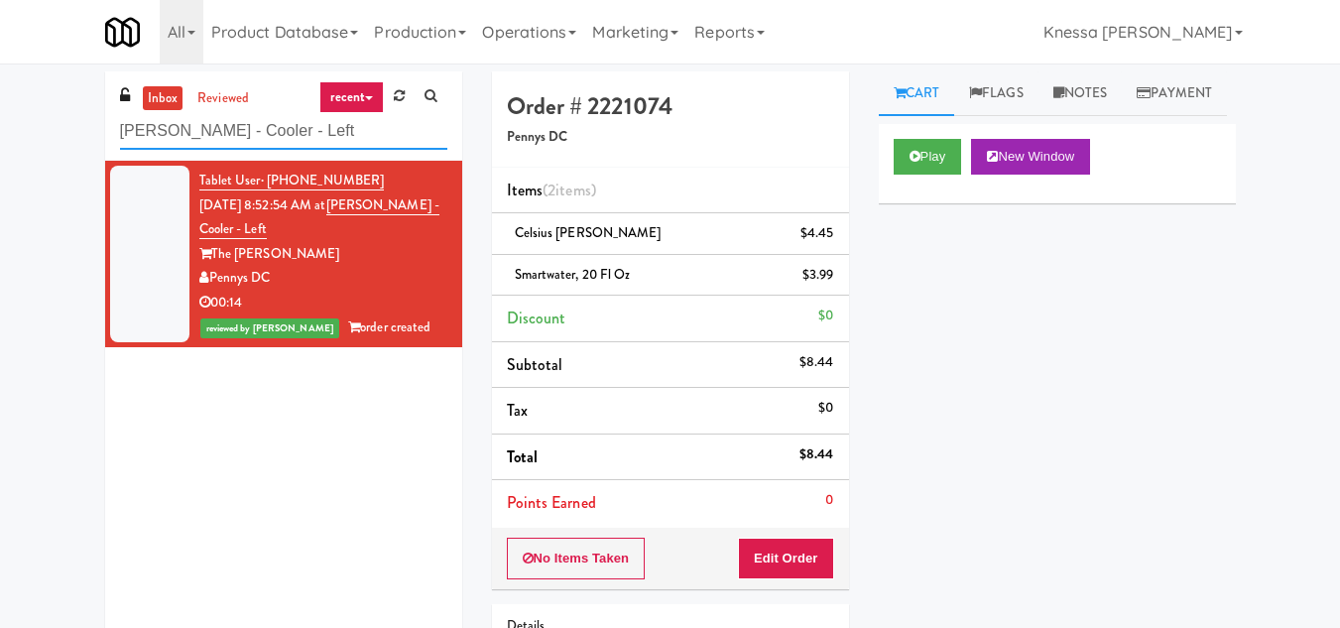
drag, startPoint x: 295, startPoint y: 123, endPoint x: 92, endPoint y: 131, distance: 203.4
click at [92, 131] on div "inbox reviewed recent all unclear take inventory issue suspicious failed recent…" at bounding box center [283, 371] width 387 height 600
paste input "Superior - Warehouse"
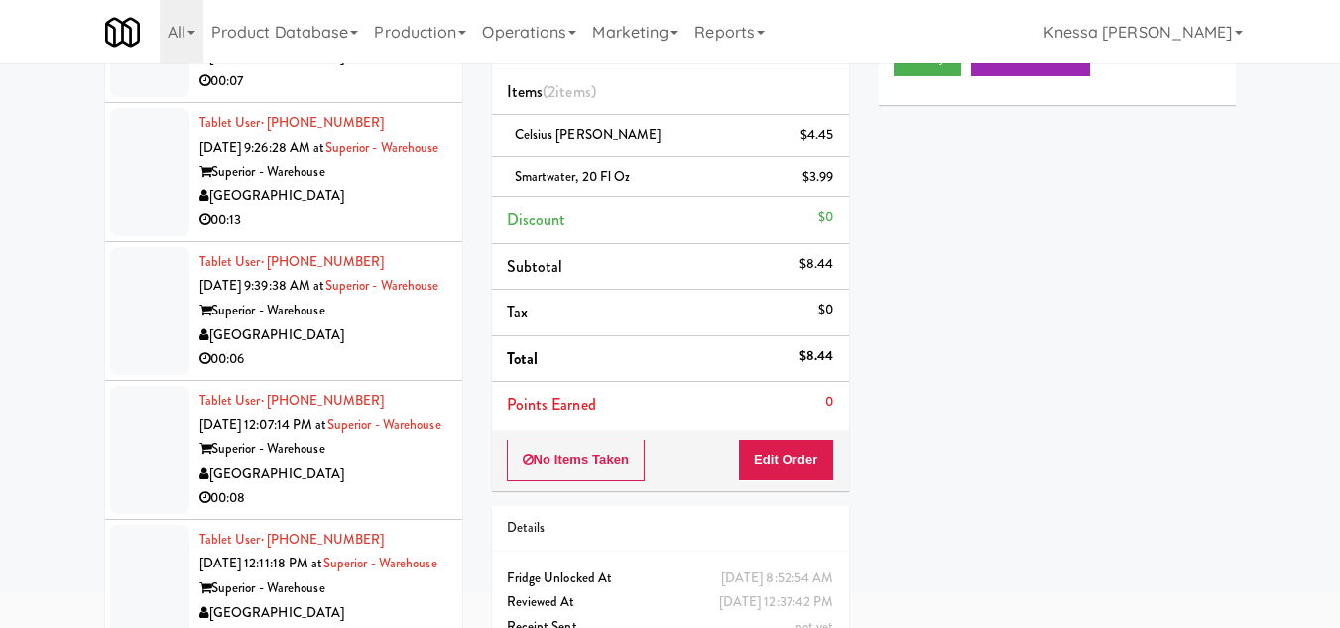
scroll to position [188, 0]
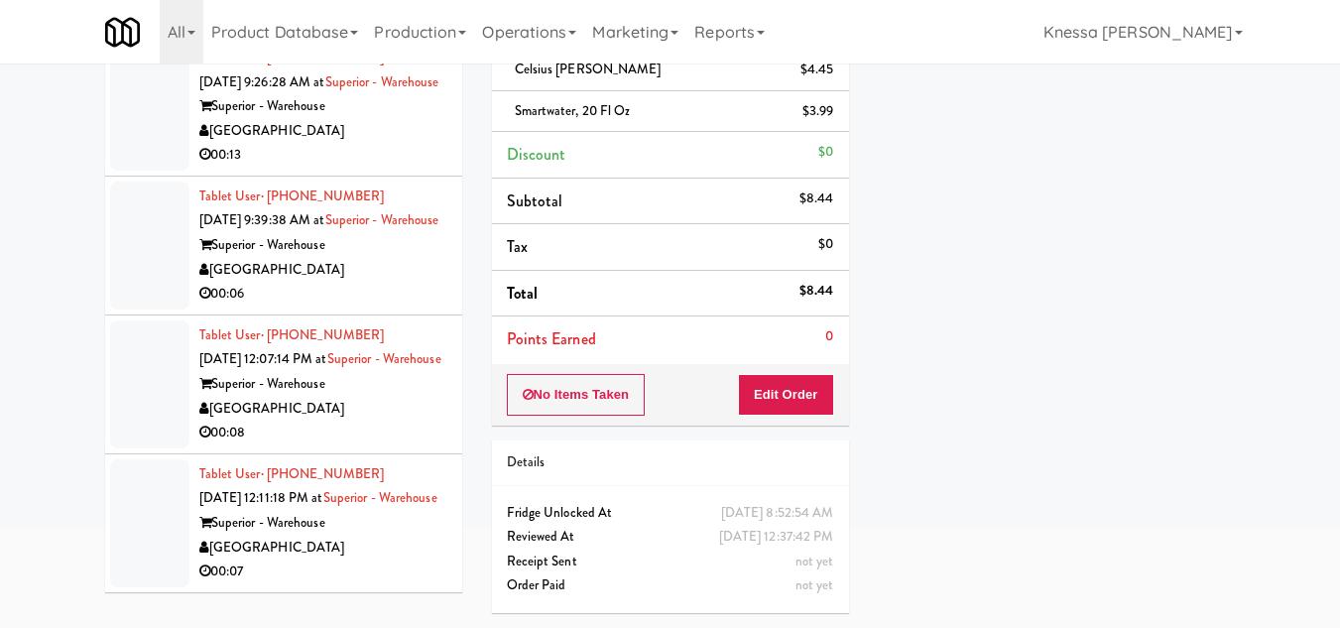
type input "Superior - Warehouse"
click at [332, 485] on div "Tablet User · (214) 796-3626 Sep 19, 2025 12:11:18 PM at Superior - Warehouse S…" at bounding box center [323, 523] width 248 height 122
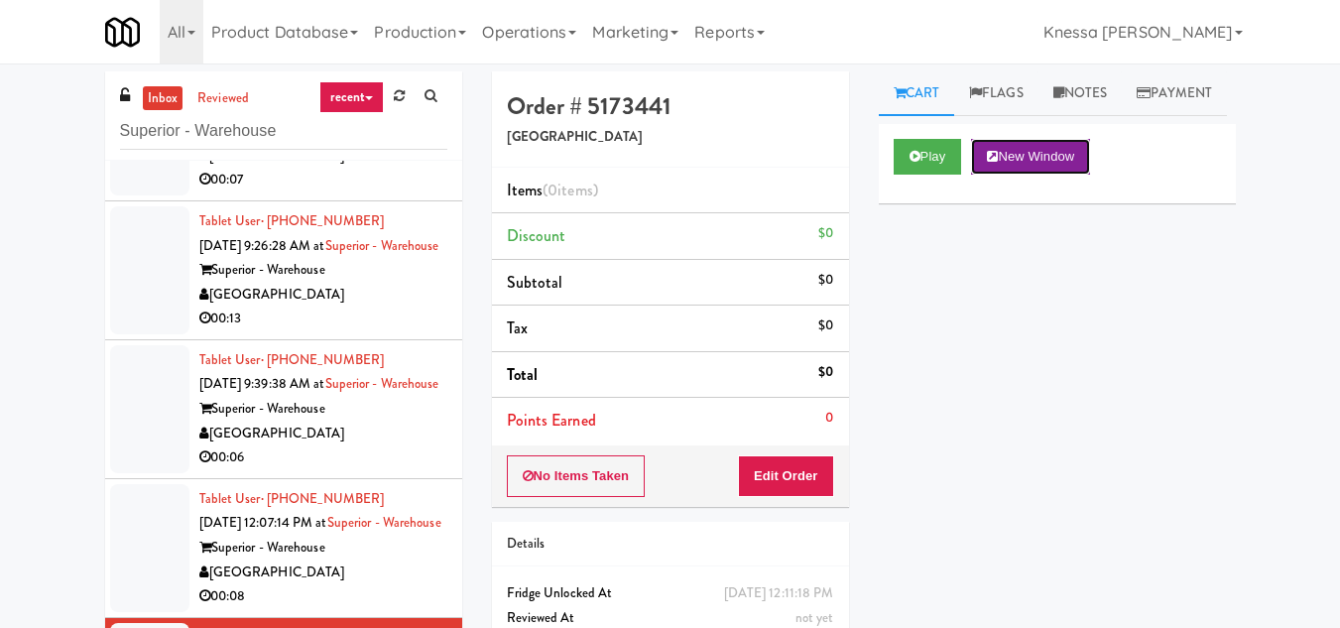
click at [1046, 175] on button "New Window" at bounding box center [1030, 157] width 119 height 36
click at [781, 477] on button "Edit Order" at bounding box center [786, 476] width 96 height 42
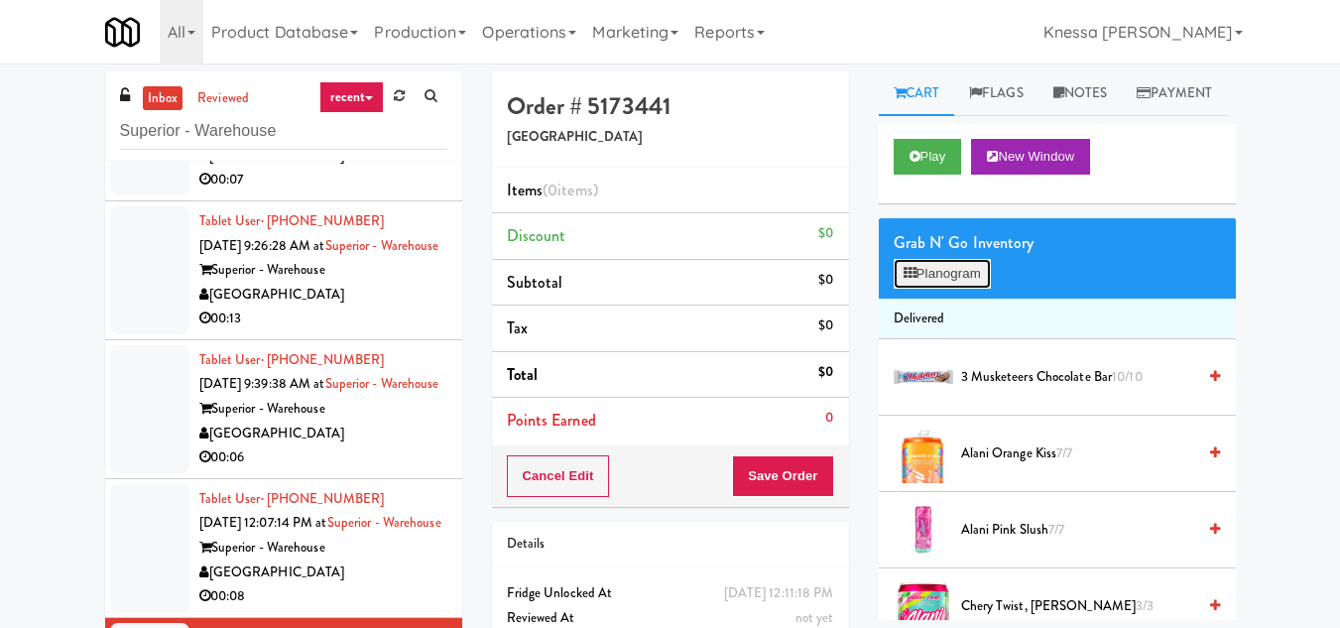
click at [959, 289] on button "Planogram" at bounding box center [941, 274] width 97 height 30
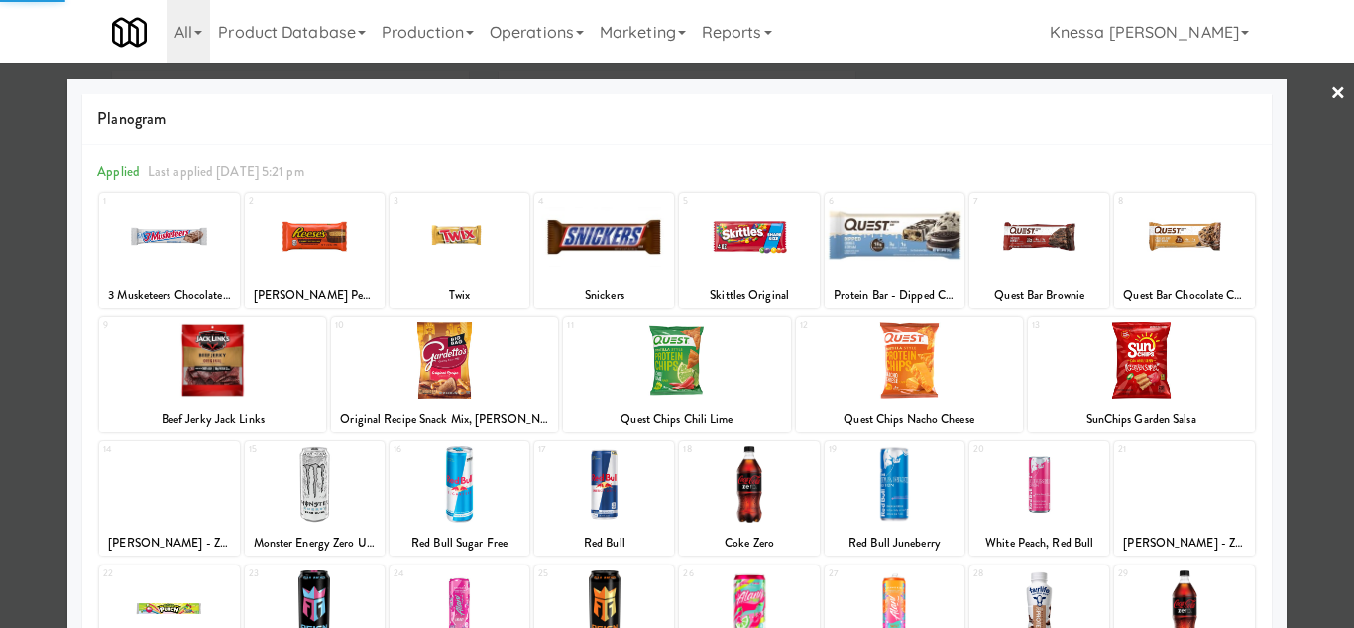
scroll to position [346, 0]
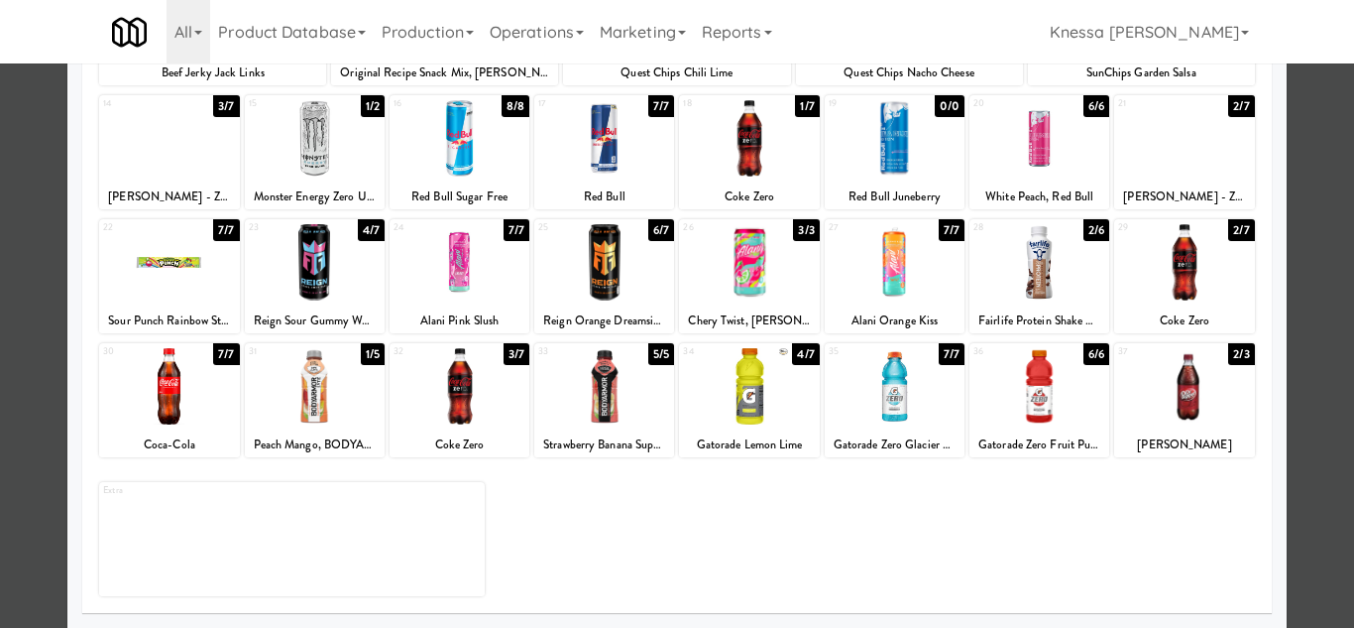
click at [462, 403] on div at bounding box center [460, 386] width 140 height 76
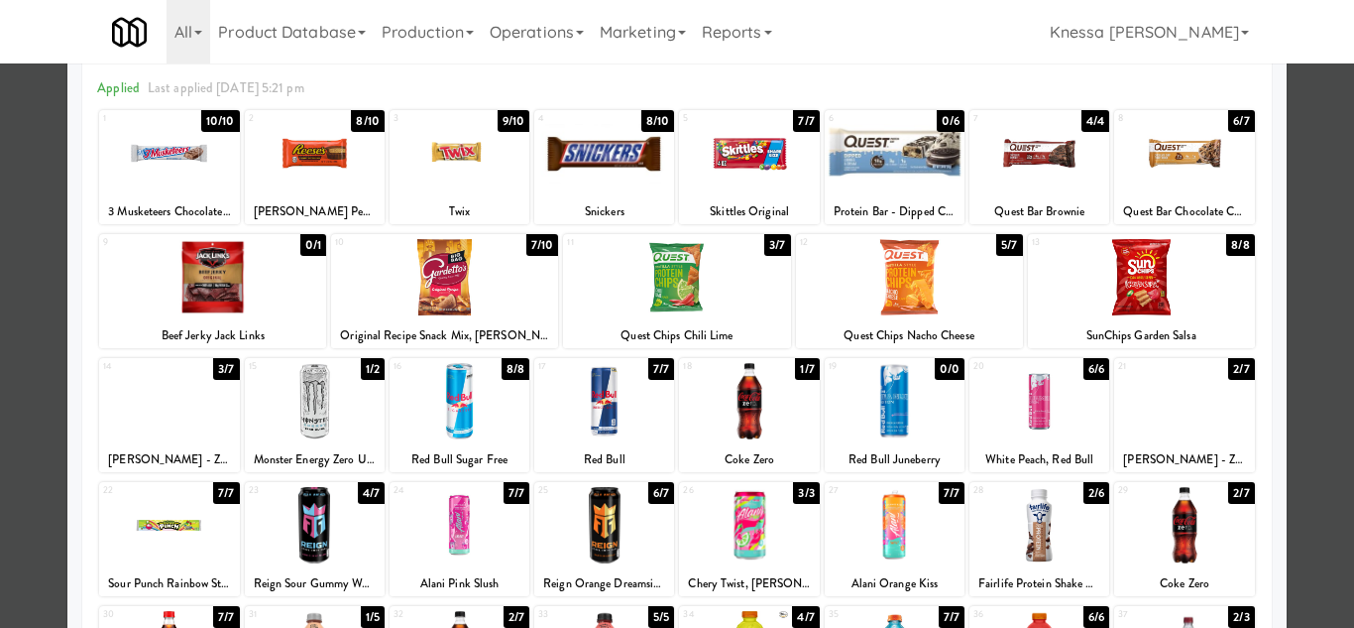
scroll to position [49, 0]
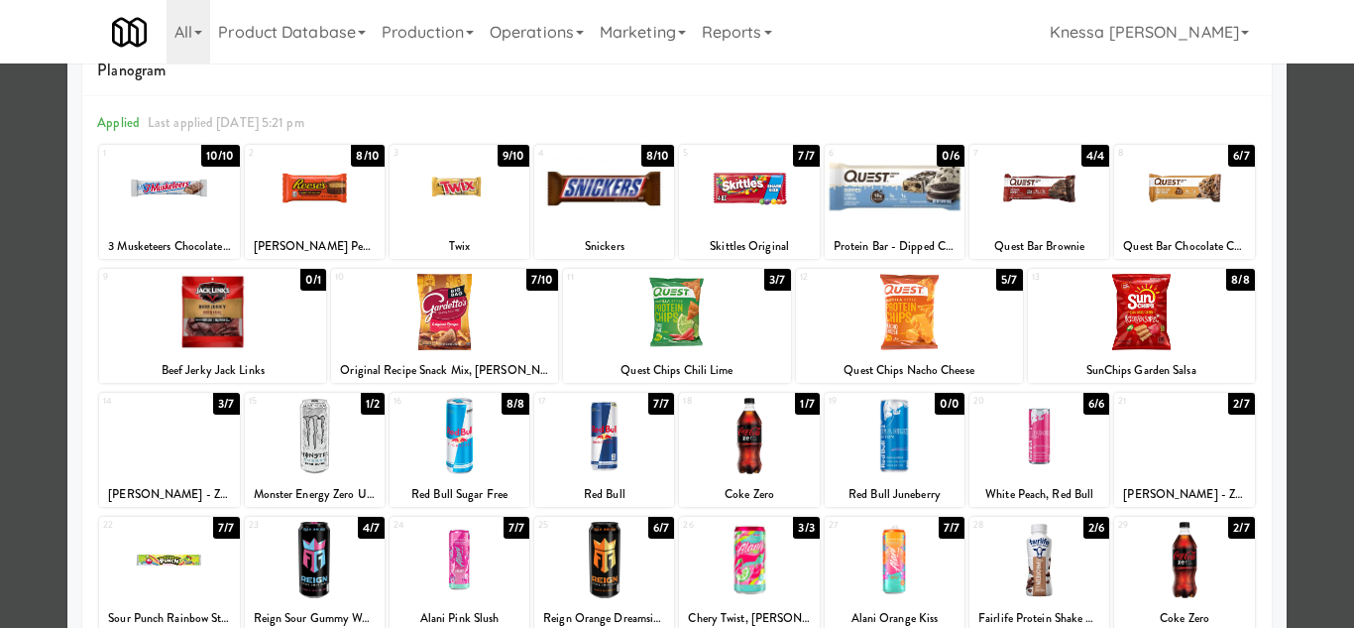
click at [1168, 185] on div at bounding box center [1185, 188] width 140 height 76
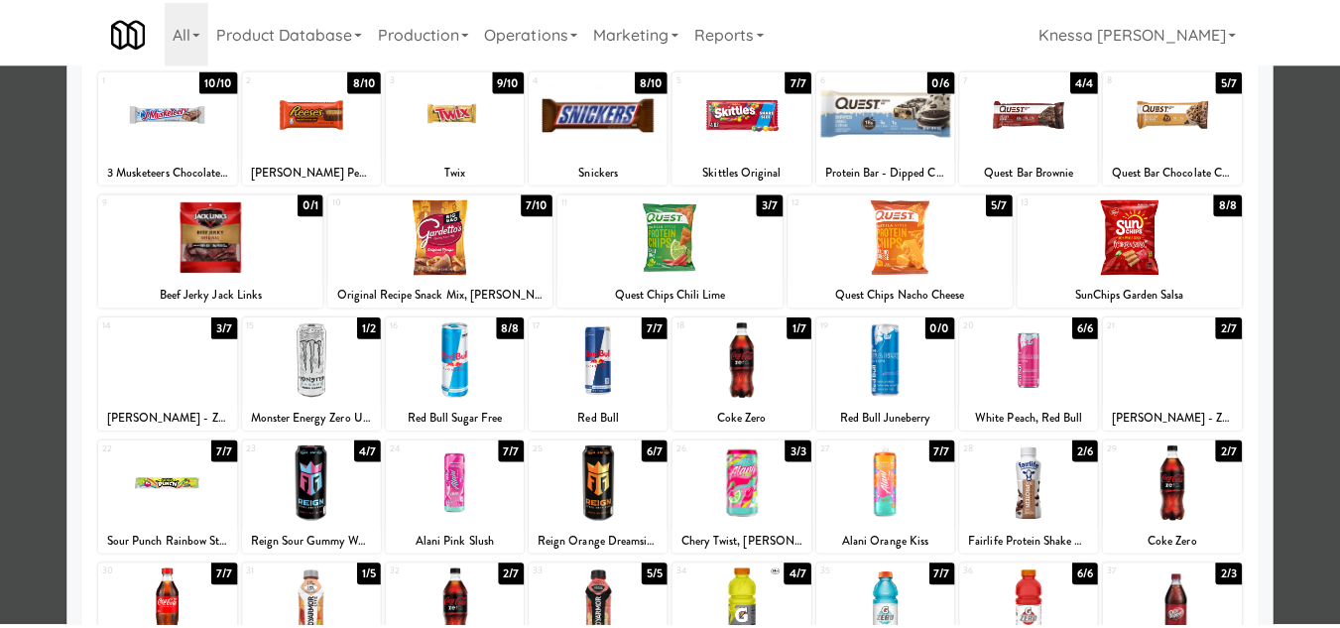
scroll to position [0, 0]
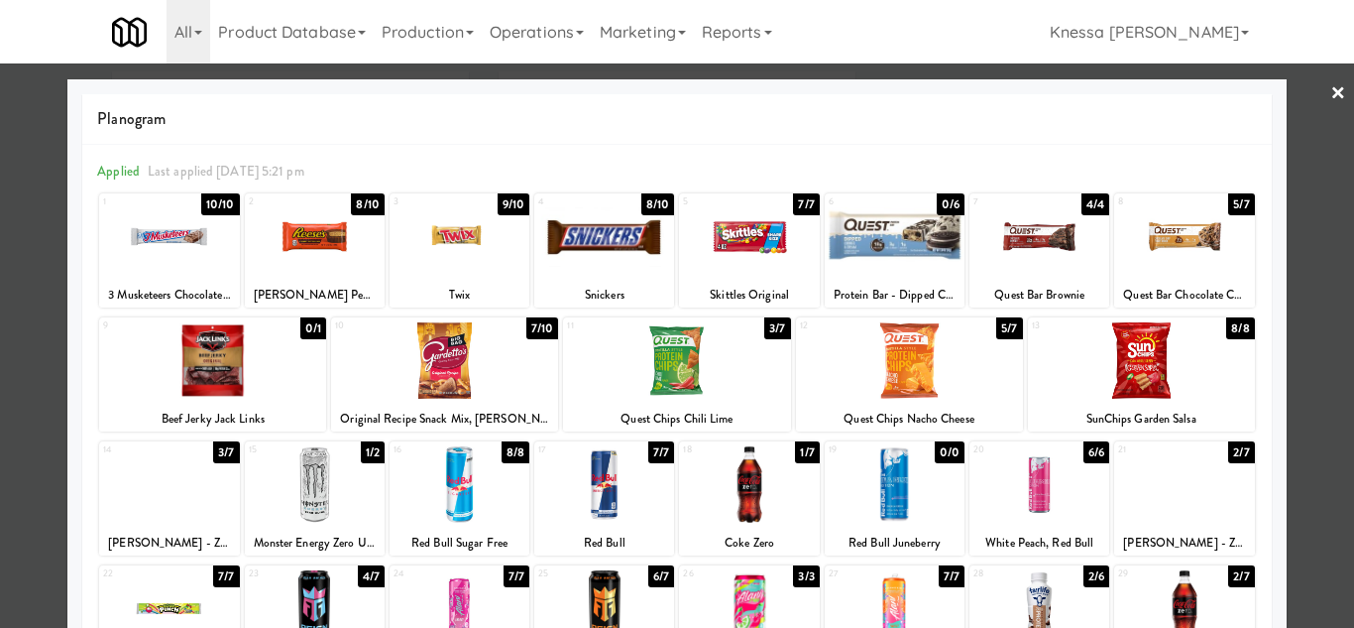
click at [1305, 289] on div at bounding box center [677, 314] width 1354 height 628
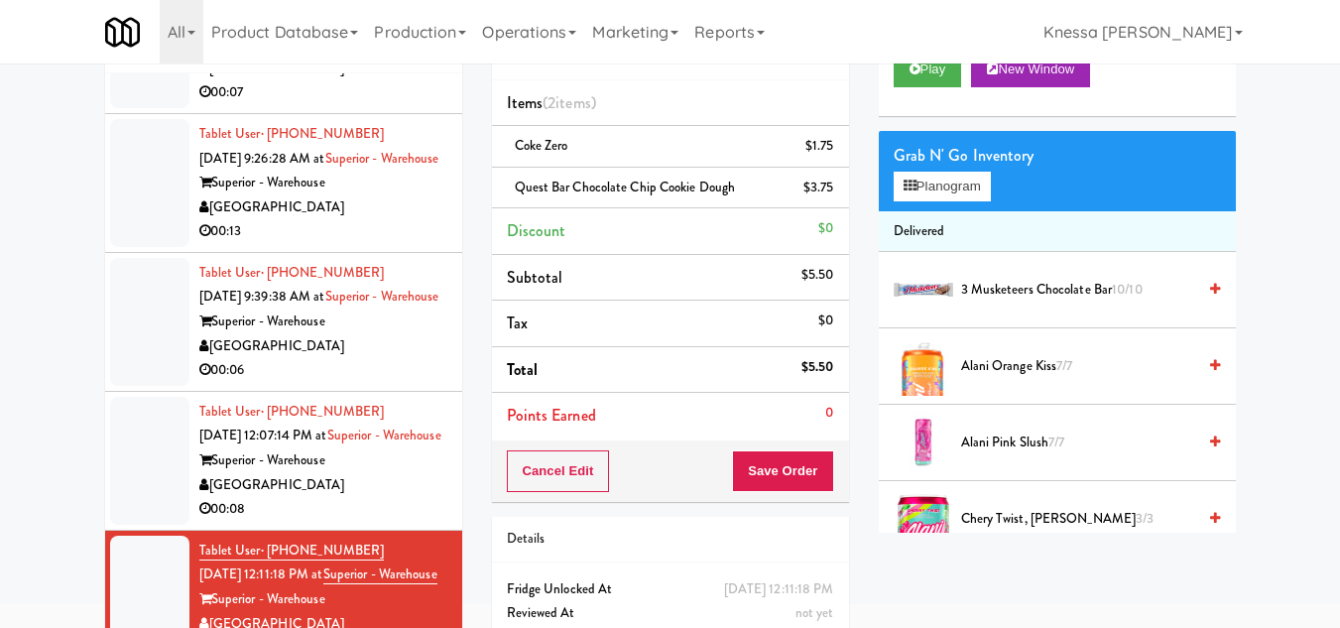
scroll to position [164, 0]
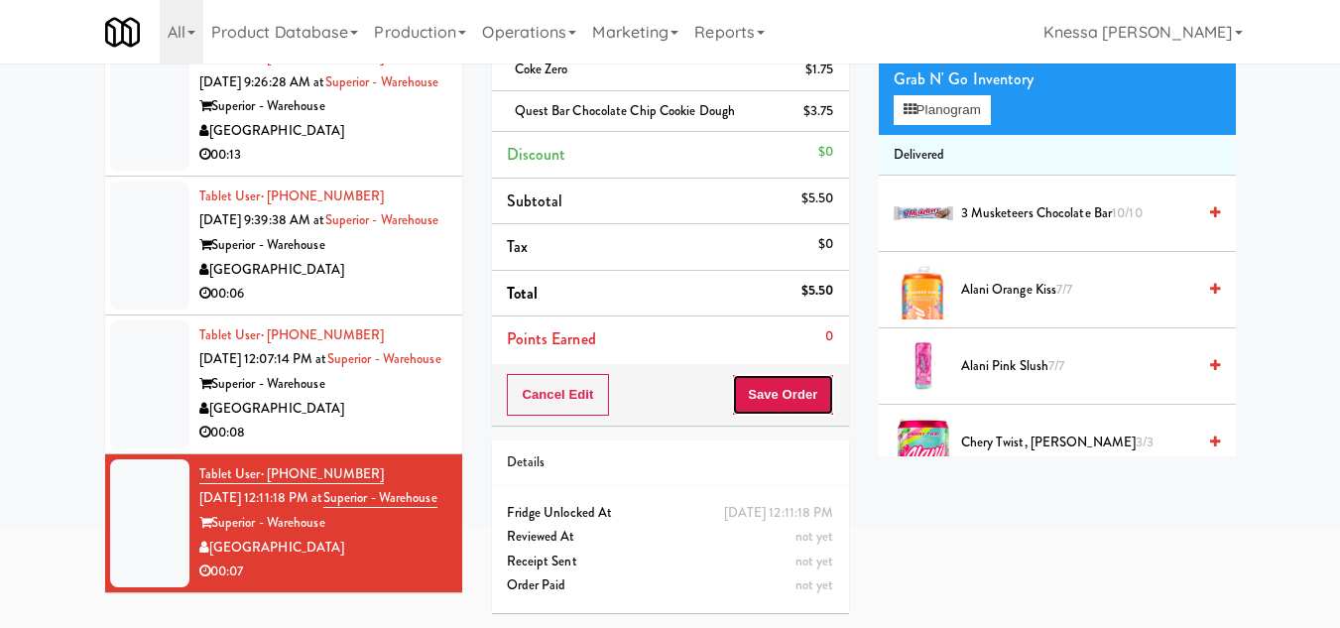
click at [768, 401] on button "Save Order" at bounding box center [782, 395] width 101 height 42
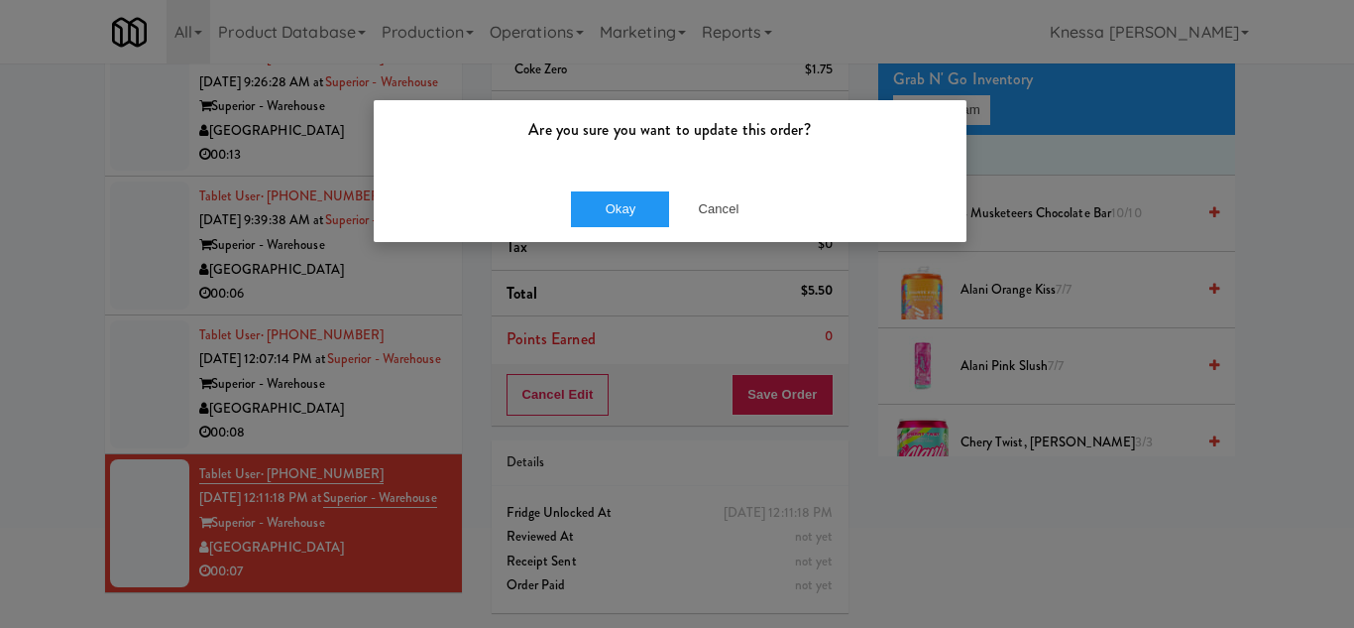
click at [608, 188] on div "Okay Cancel" at bounding box center [670, 209] width 593 height 66
click at [608, 228] on div "Okay Cancel" at bounding box center [670, 209] width 593 height 66
click at [614, 200] on button "Okay" at bounding box center [620, 209] width 99 height 36
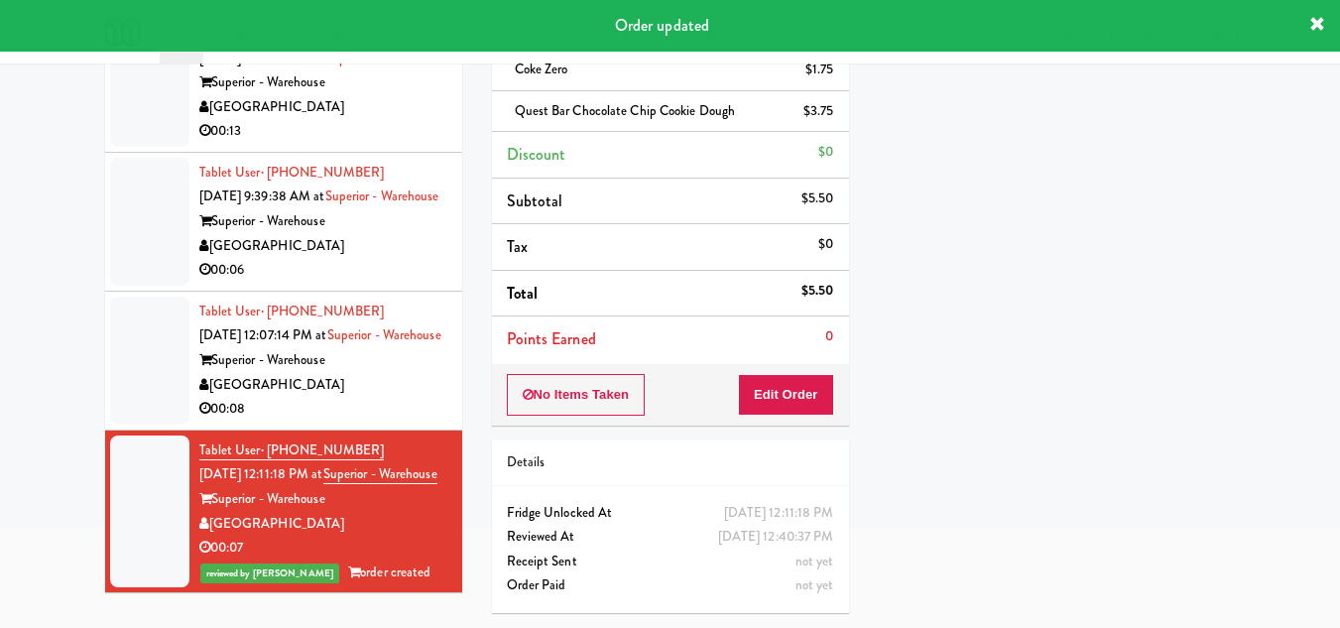
click at [352, 325] on div "Tablet User · (214) 796-3626 Sep 19, 2025 12:07:14 PM at Superior - Warehouse S…" at bounding box center [323, 360] width 248 height 122
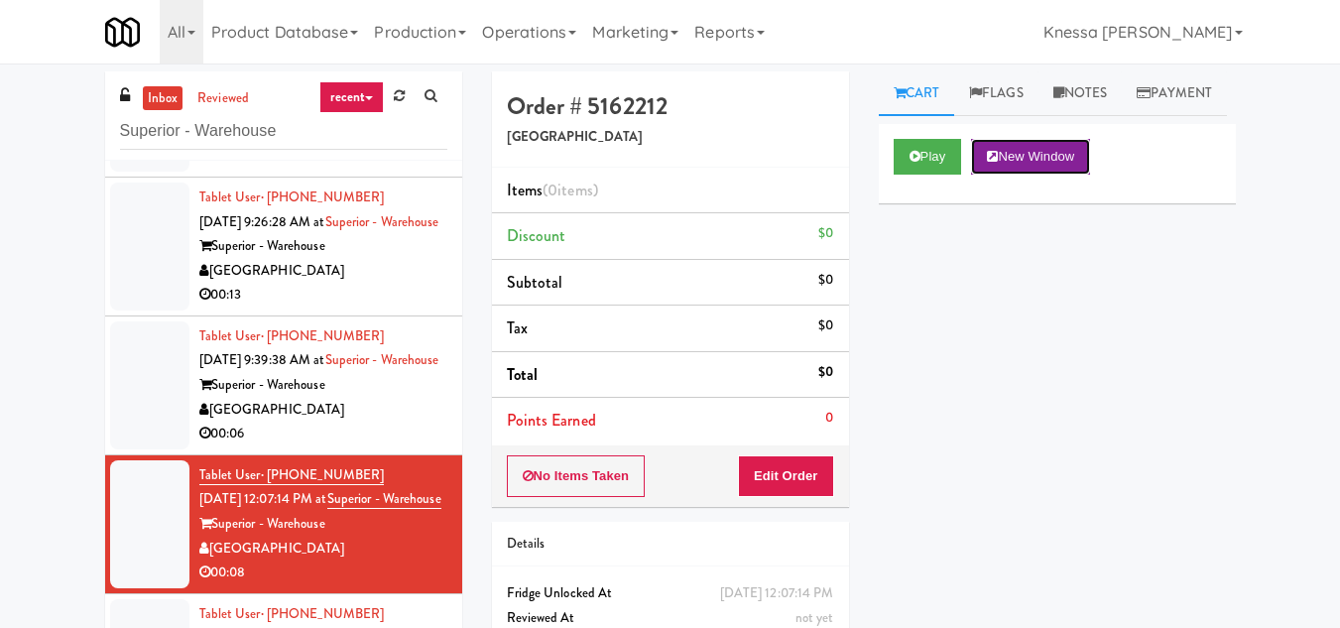
click at [1076, 175] on button "New Window" at bounding box center [1030, 157] width 119 height 36
click at [803, 480] on button "Edit Order" at bounding box center [786, 476] width 96 height 42
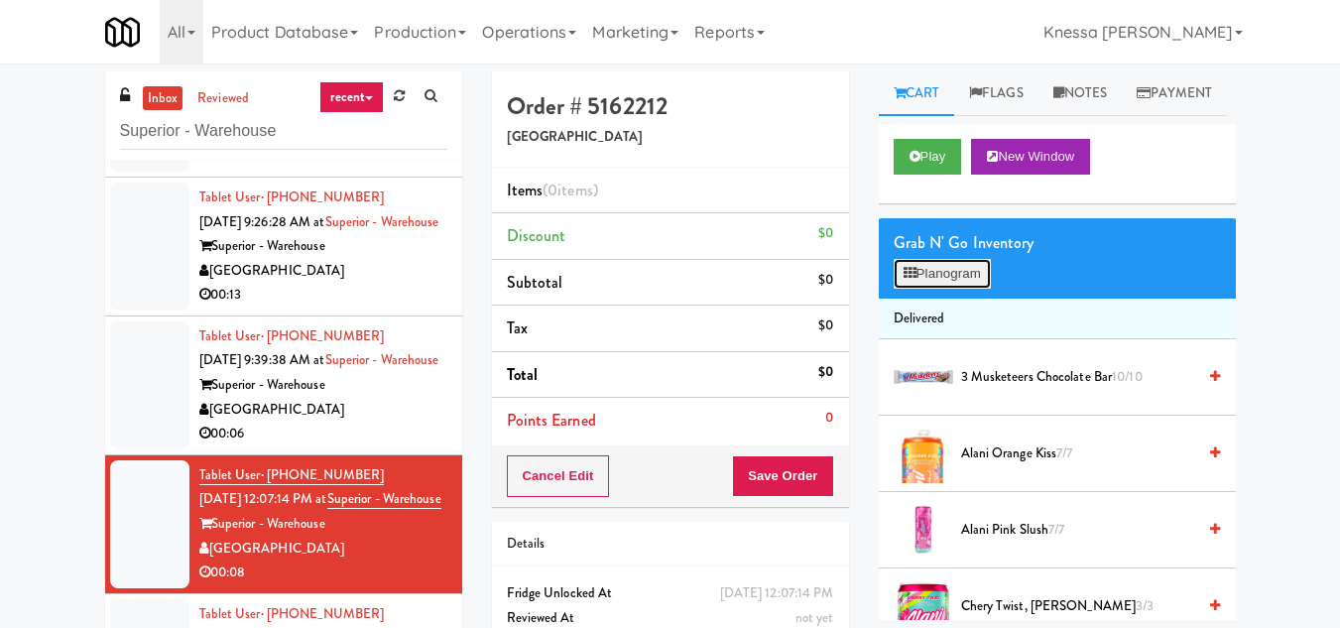
click at [929, 289] on button "Planogram" at bounding box center [941, 274] width 97 height 30
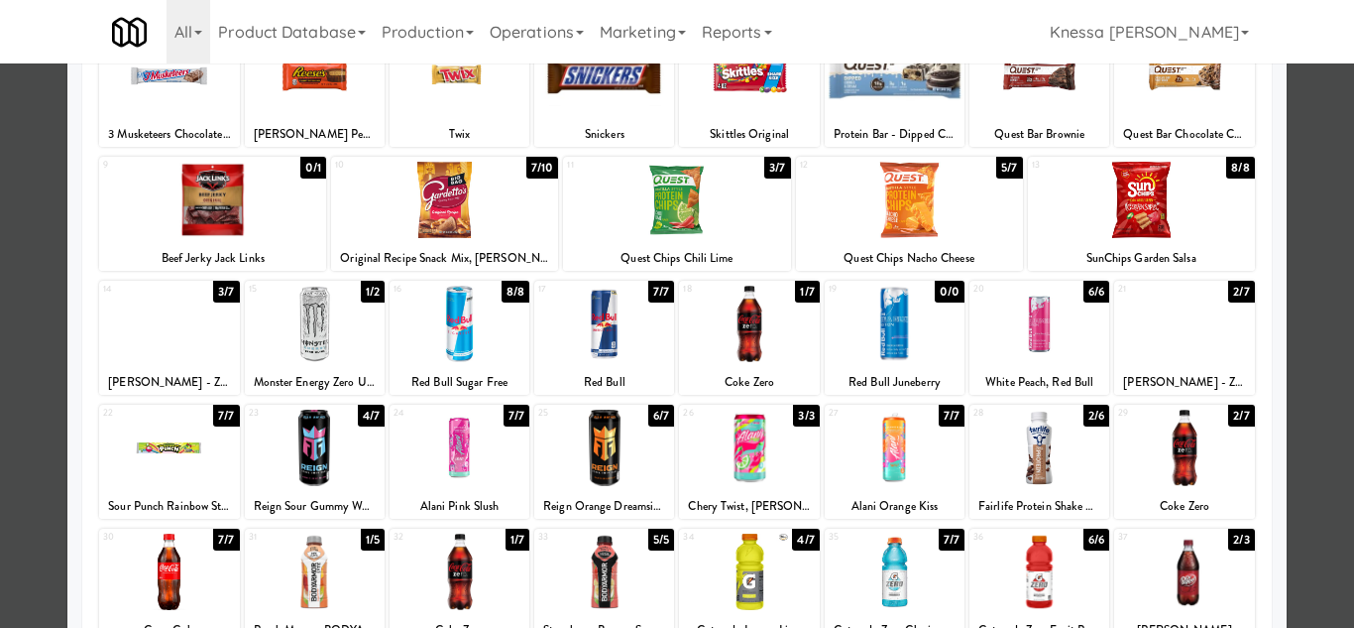
scroll to position [148, 0]
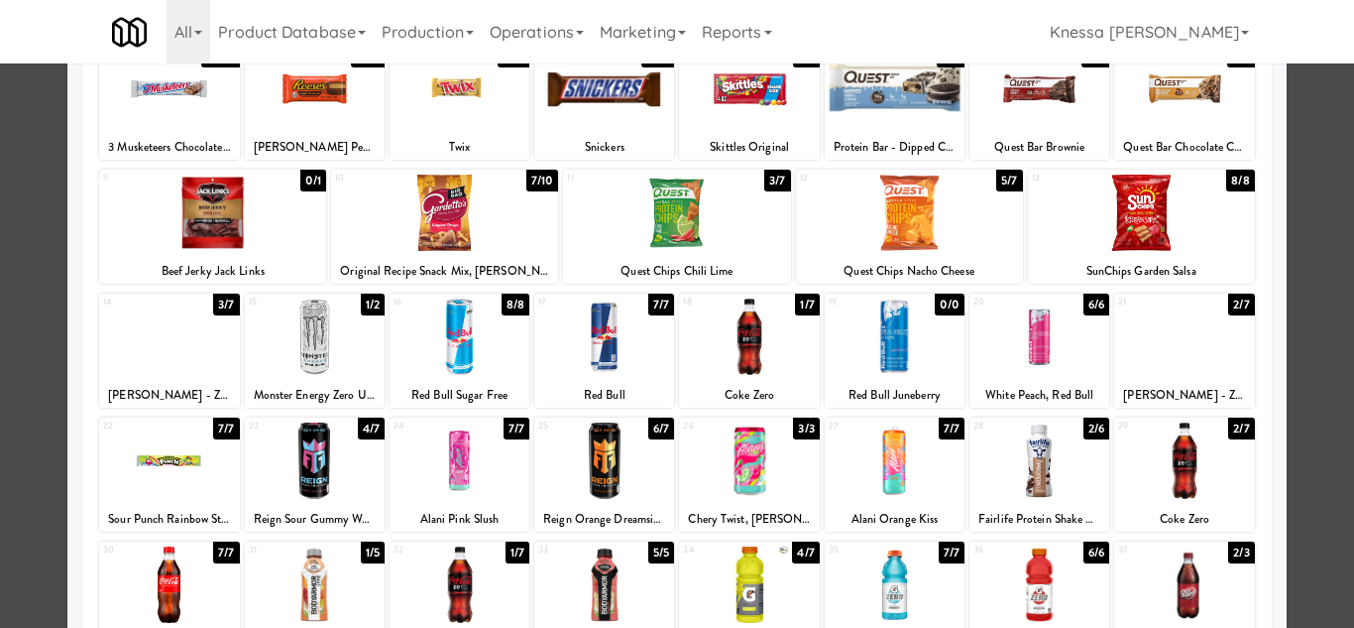
click at [167, 349] on div at bounding box center [169, 336] width 140 height 76
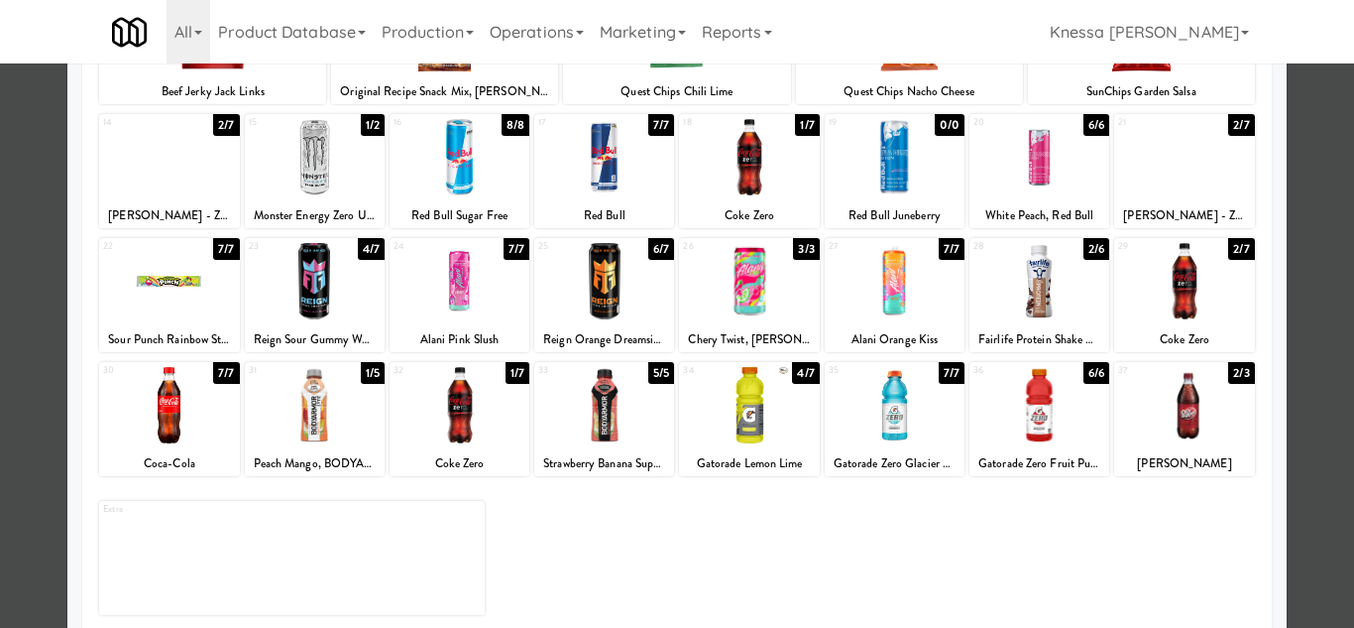
scroll to position [346, 0]
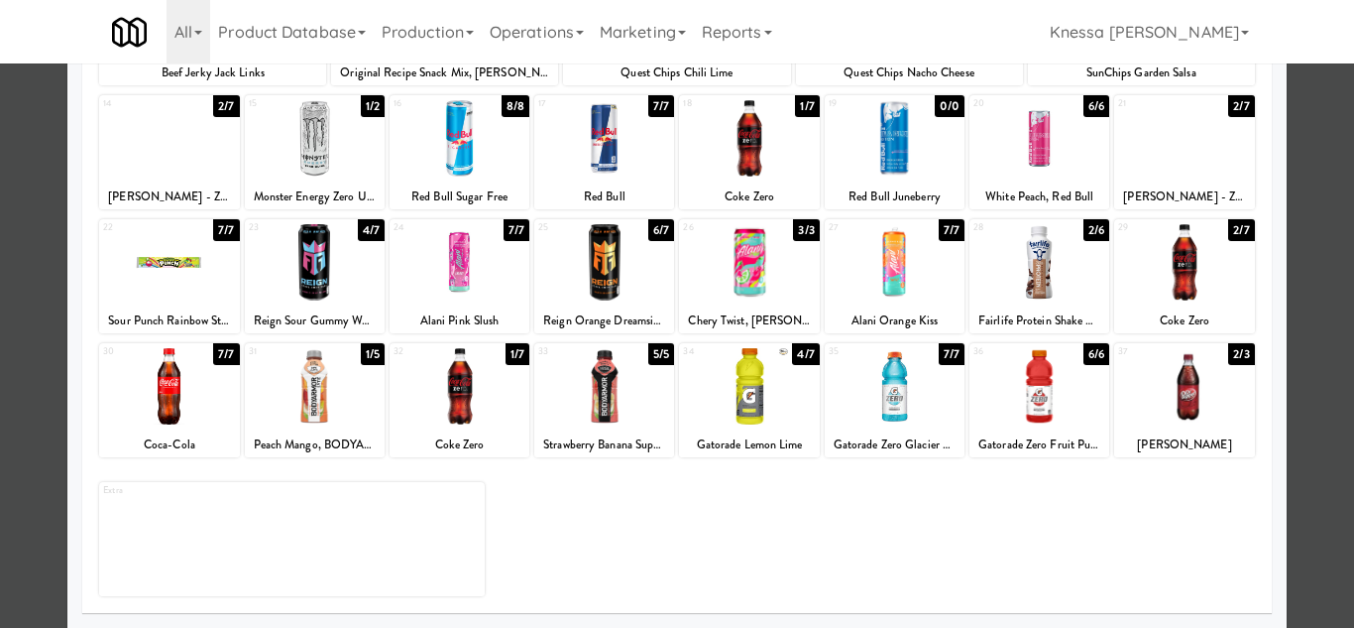
click at [1160, 272] on div at bounding box center [1185, 262] width 140 height 76
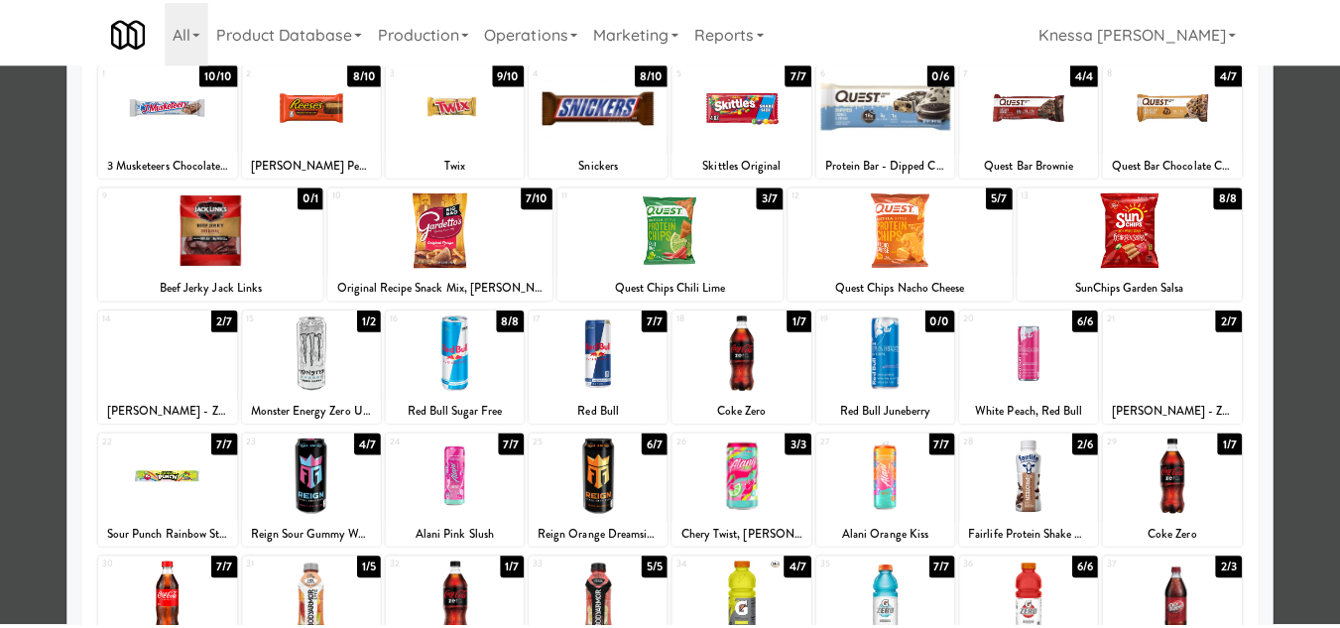
scroll to position [0, 0]
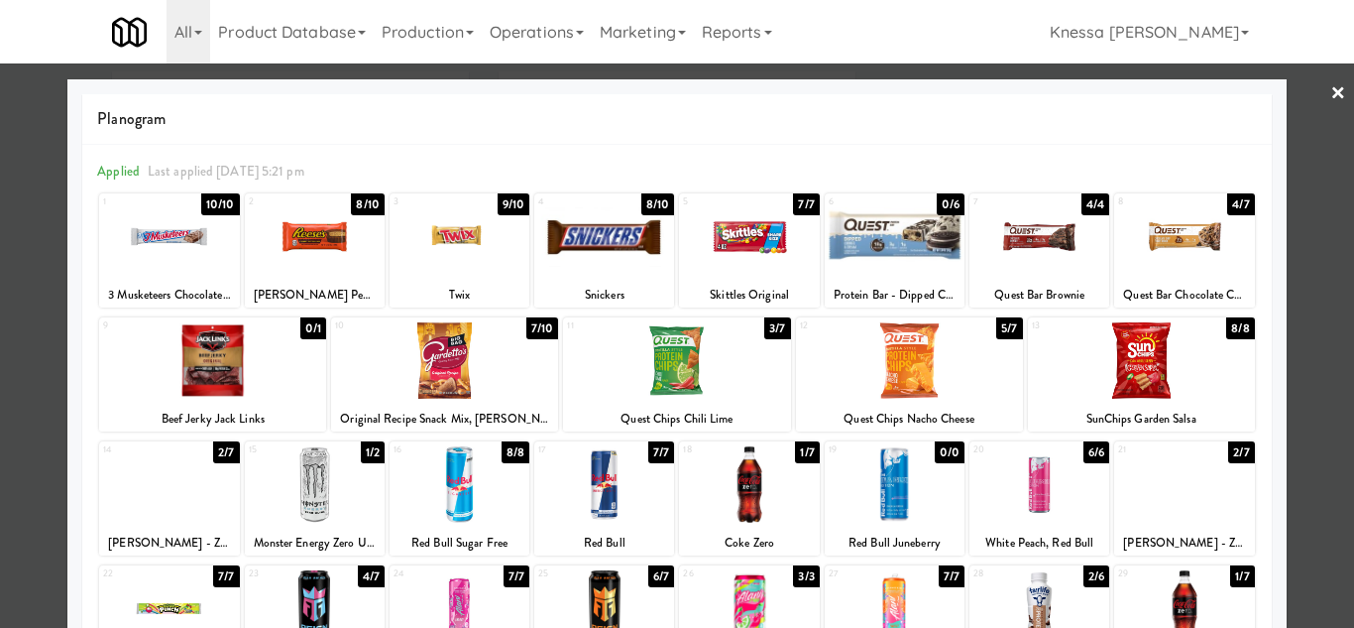
click at [1175, 247] on div at bounding box center [1185, 236] width 140 height 76
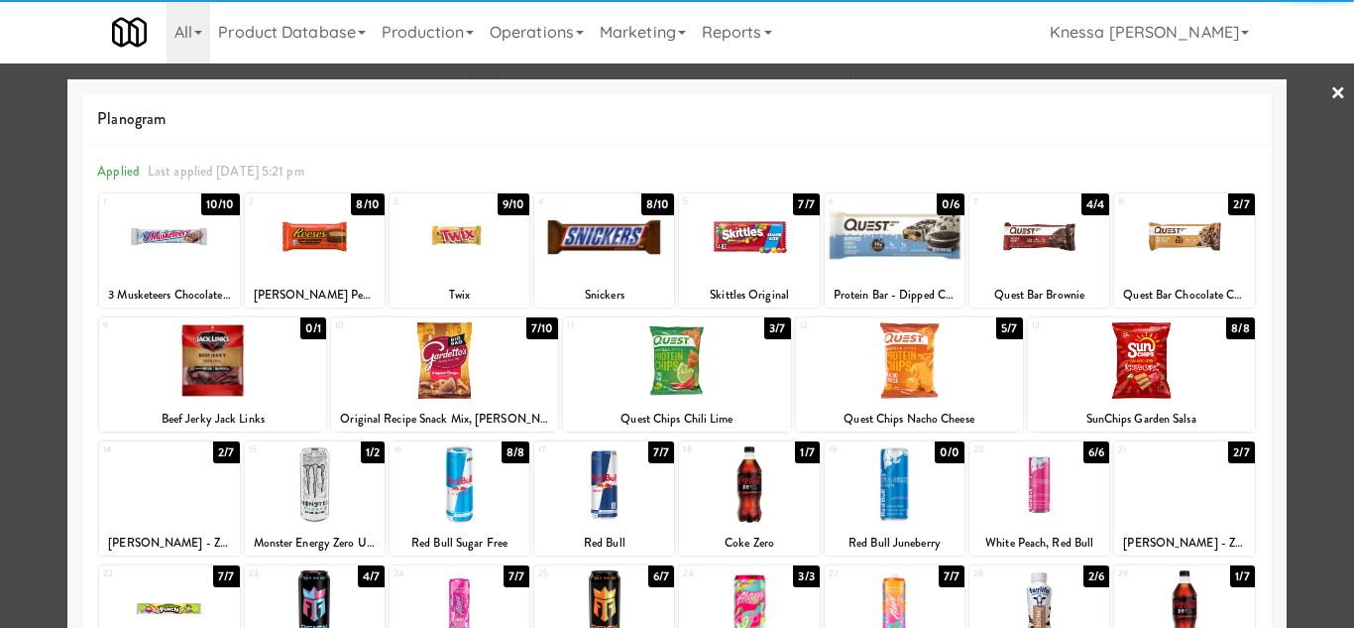
click at [1310, 327] on div at bounding box center [677, 314] width 1354 height 628
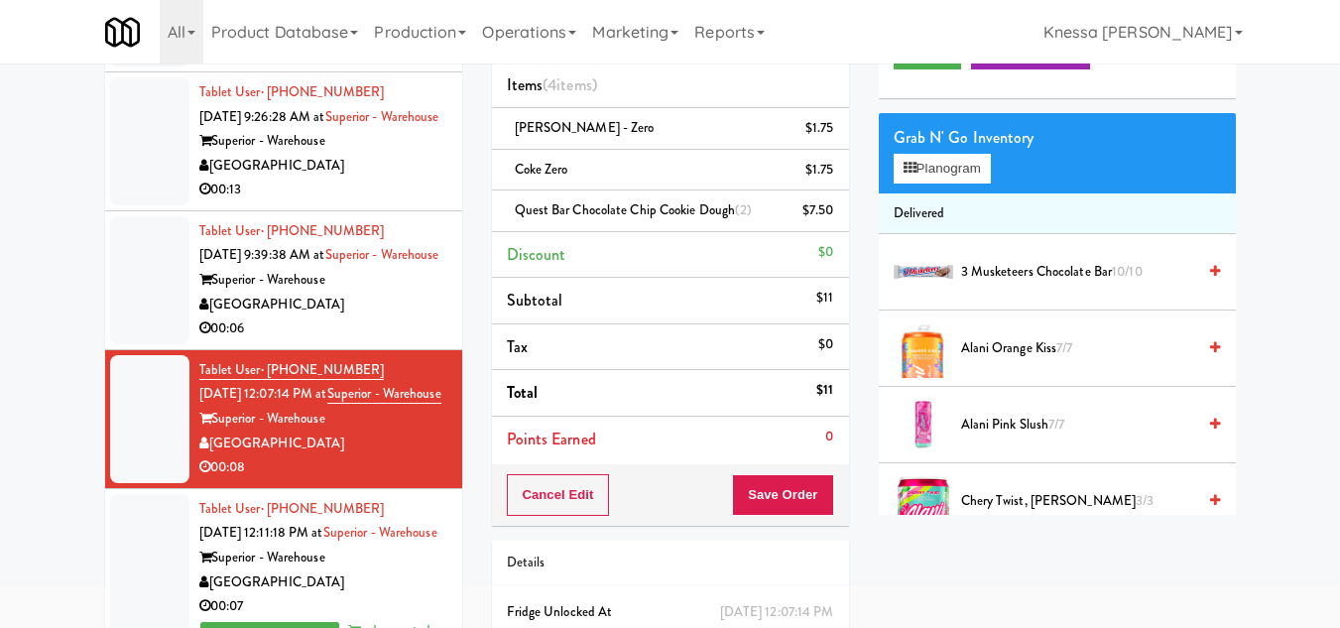
scroll to position [229, 0]
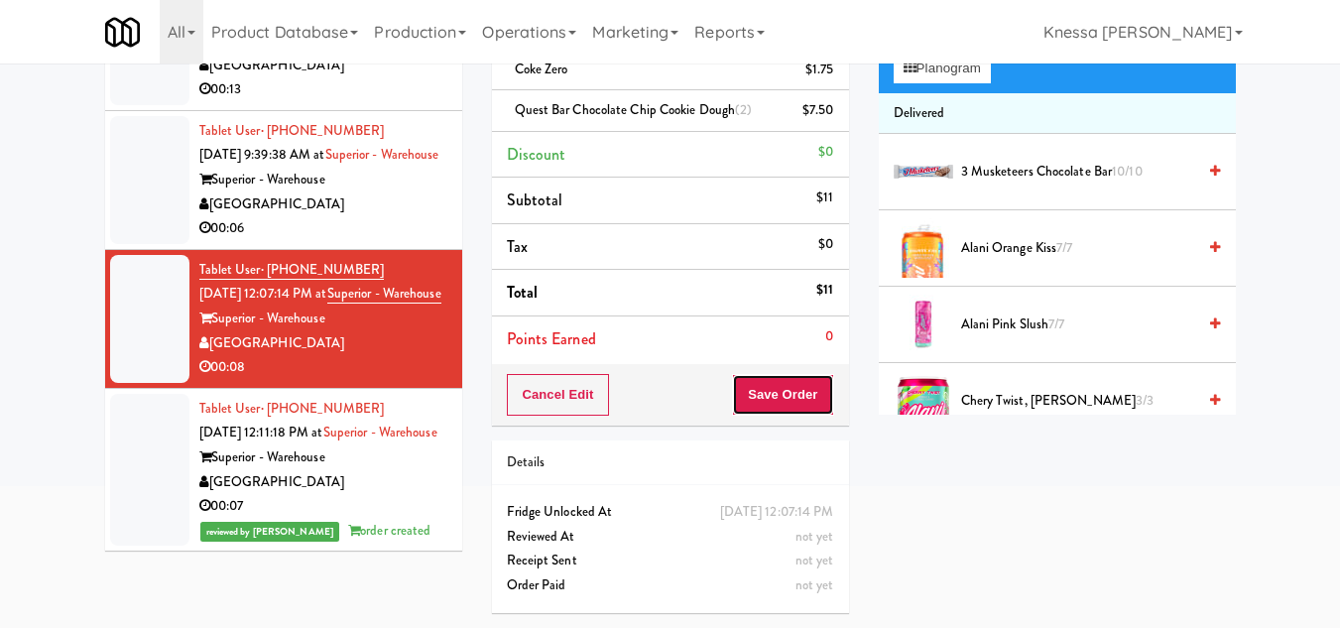
click at [783, 377] on button "Save Order" at bounding box center [782, 395] width 101 height 42
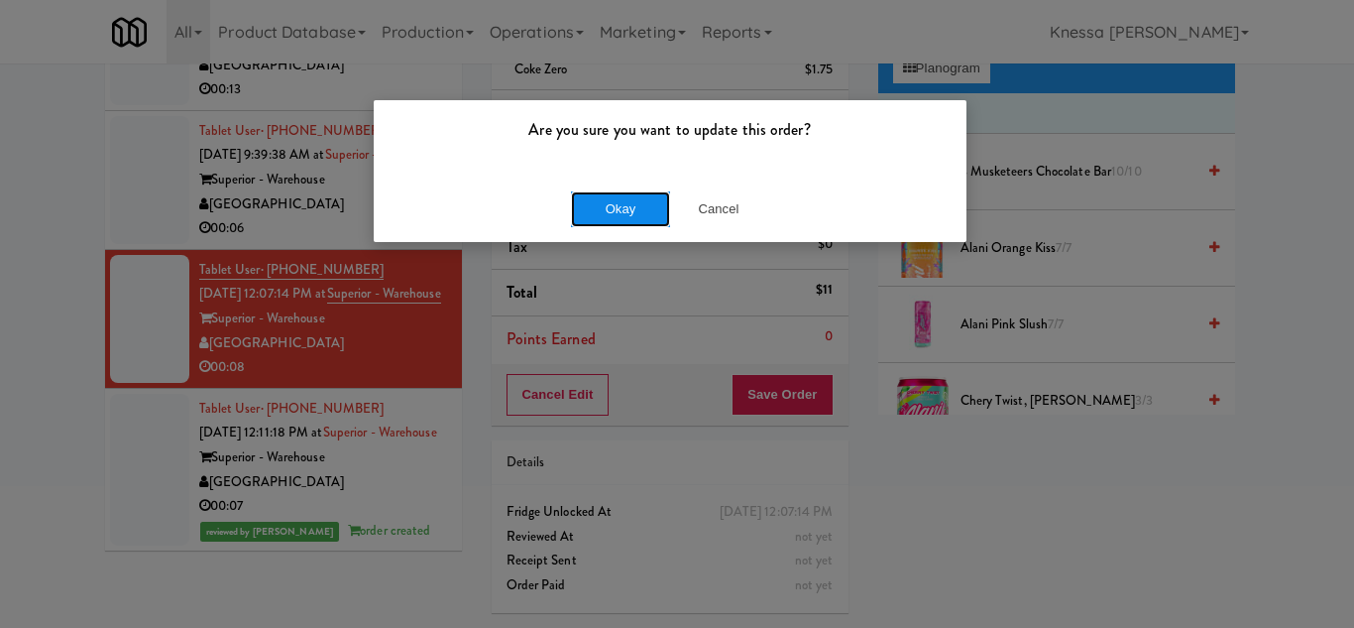
click at [612, 204] on button "Okay" at bounding box center [620, 209] width 99 height 36
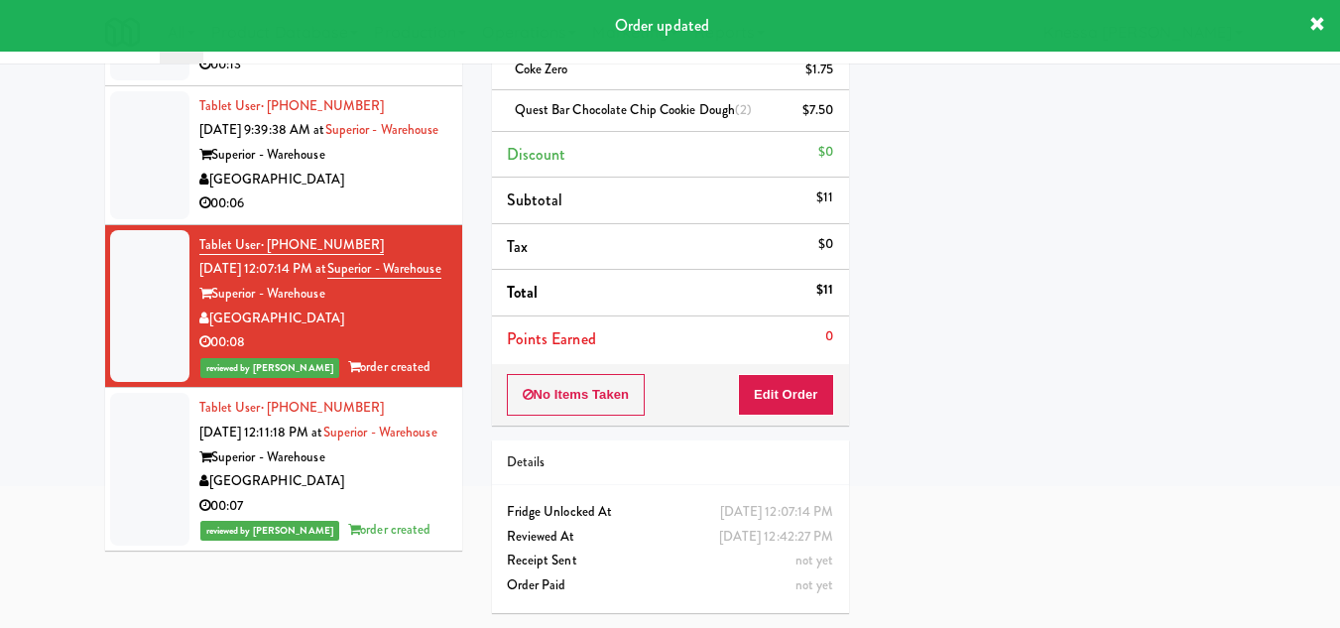
scroll to position [209, 0]
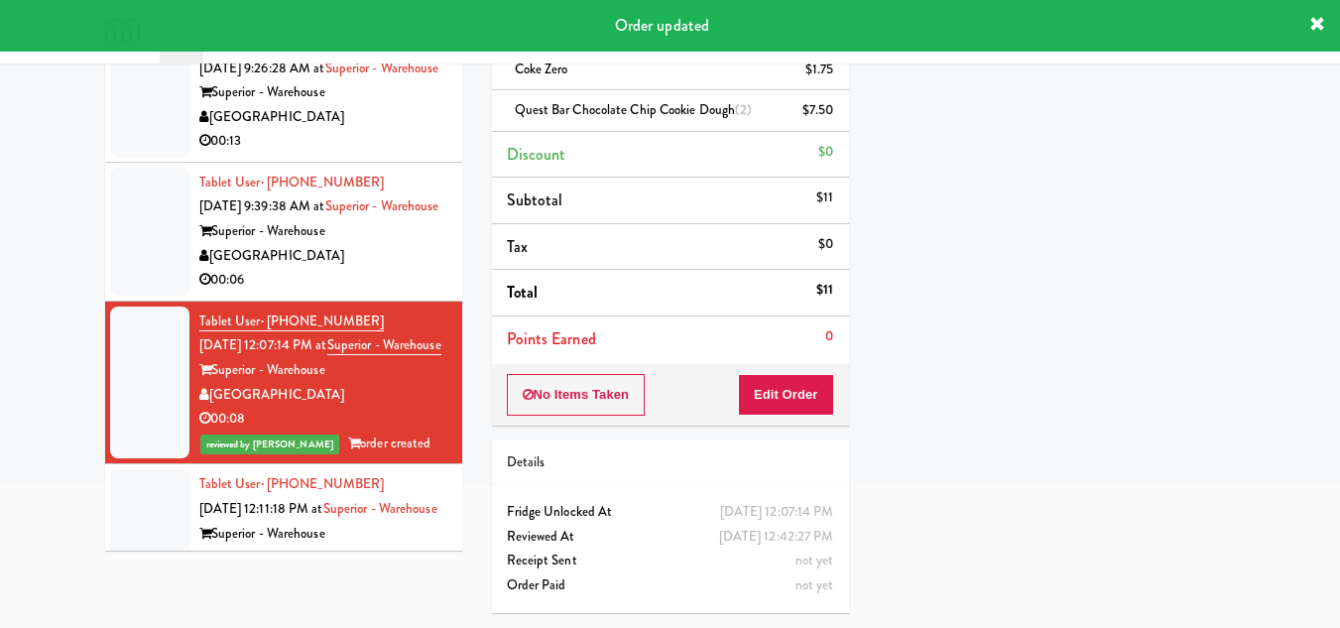
click at [301, 215] on span "Sep 19, 2025 9:39:38 AM at" at bounding box center [262, 205] width 126 height 19
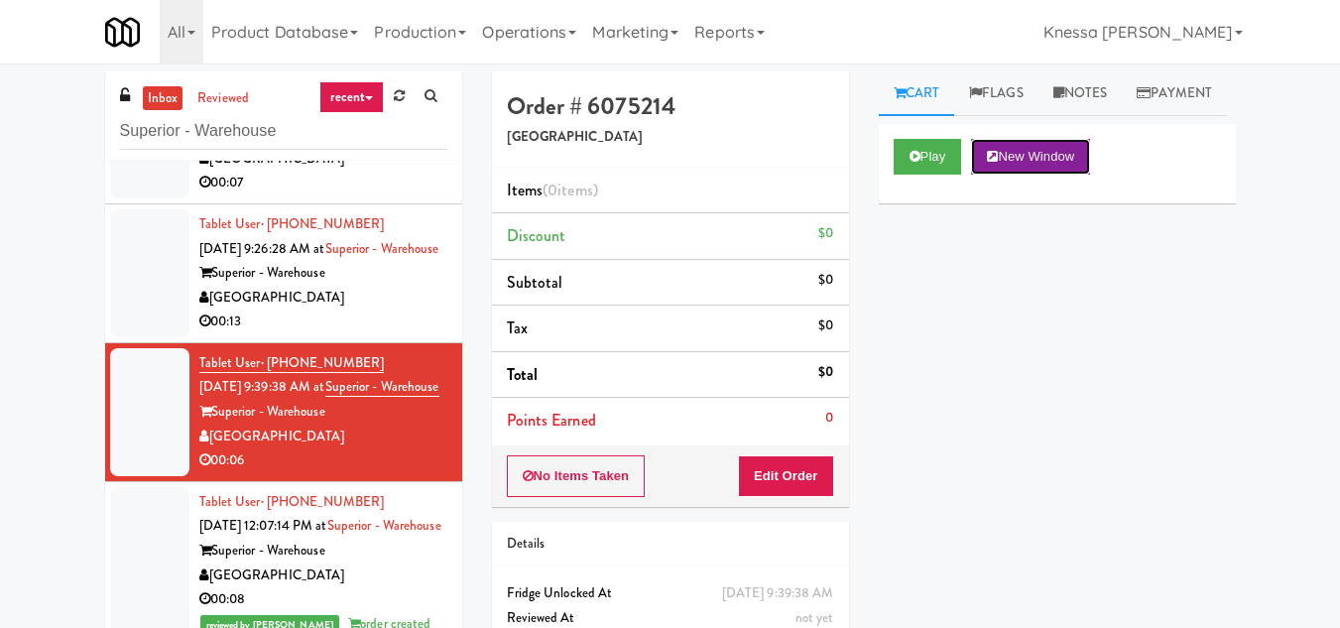
click at [1026, 175] on button "New Window" at bounding box center [1030, 157] width 119 height 36
click at [809, 469] on button "Edit Order" at bounding box center [786, 476] width 96 height 42
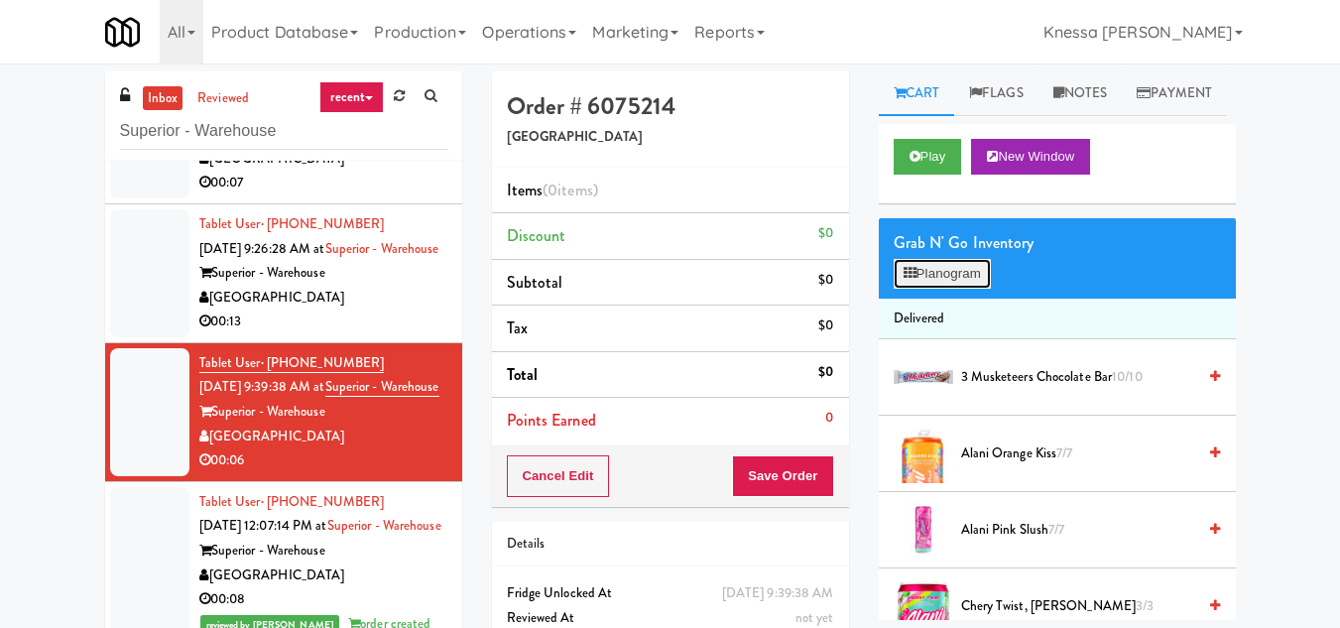
click at [903, 280] on icon at bounding box center [909, 273] width 13 height 13
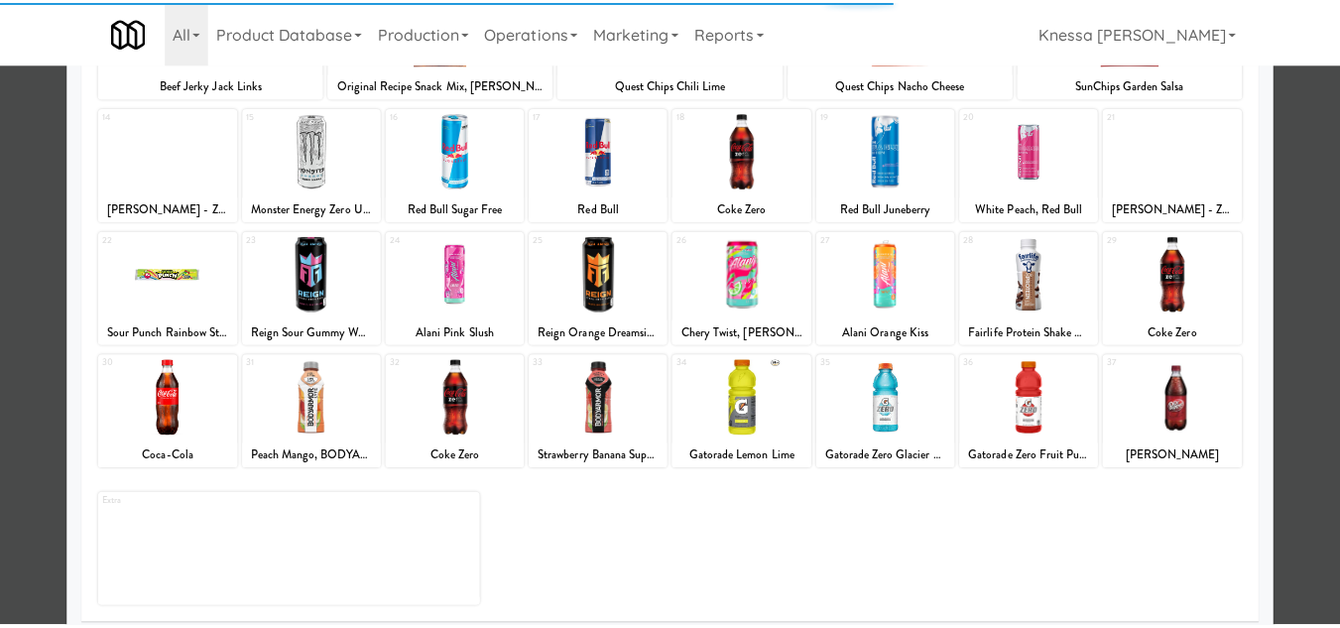
scroll to position [346, 0]
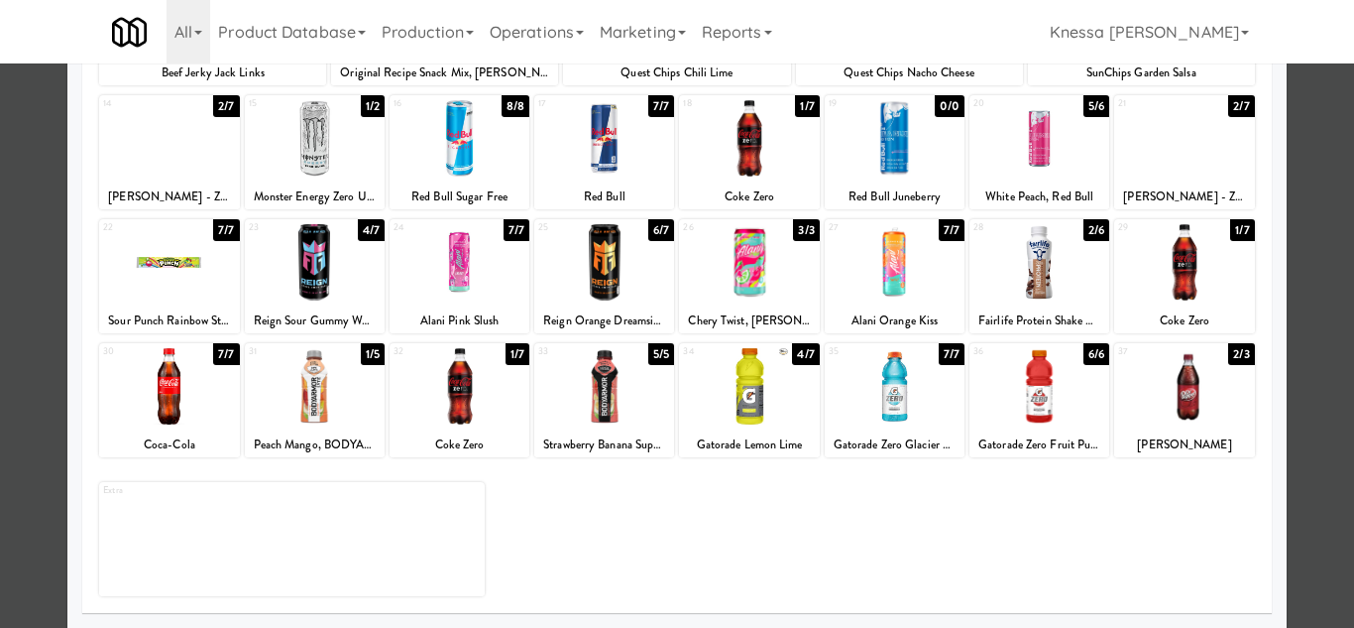
click at [1019, 289] on div at bounding box center [1040, 262] width 140 height 76
click at [320, 387] on div at bounding box center [315, 386] width 140 height 76
click at [1313, 446] on div at bounding box center [677, 314] width 1354 height 628
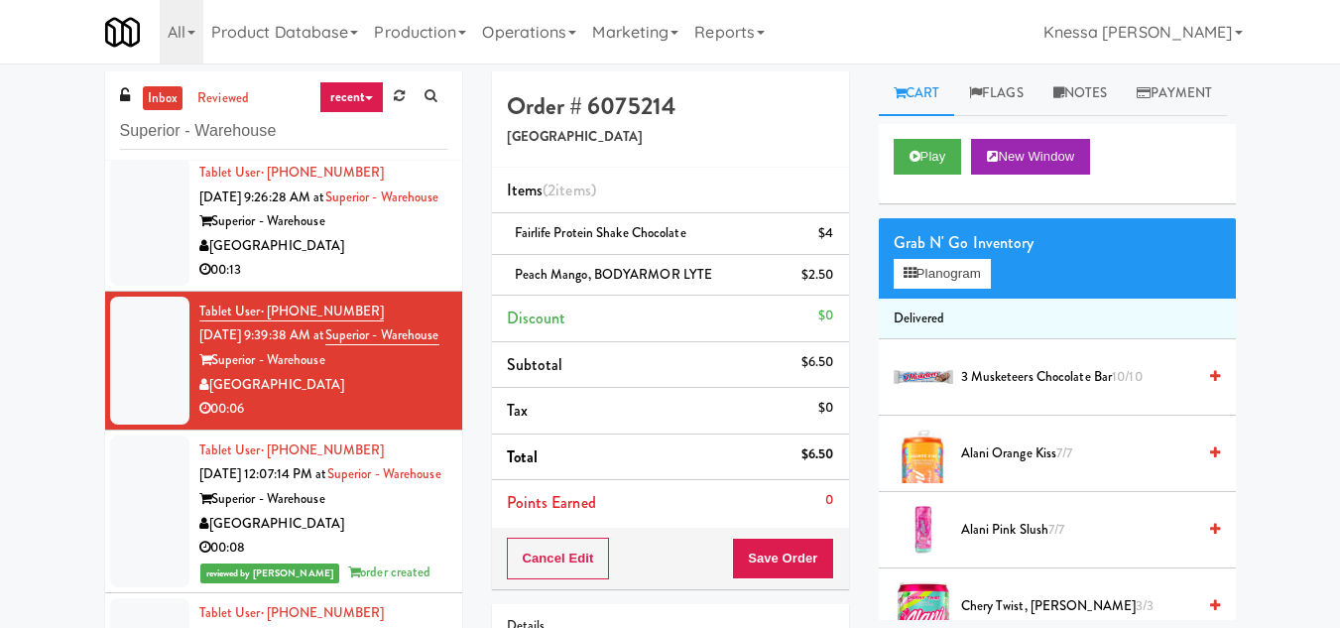
scroll to position [432, 0]
click at [947, 289] on button "Planogram" at bounding box center [941, 274] width 97 height 30
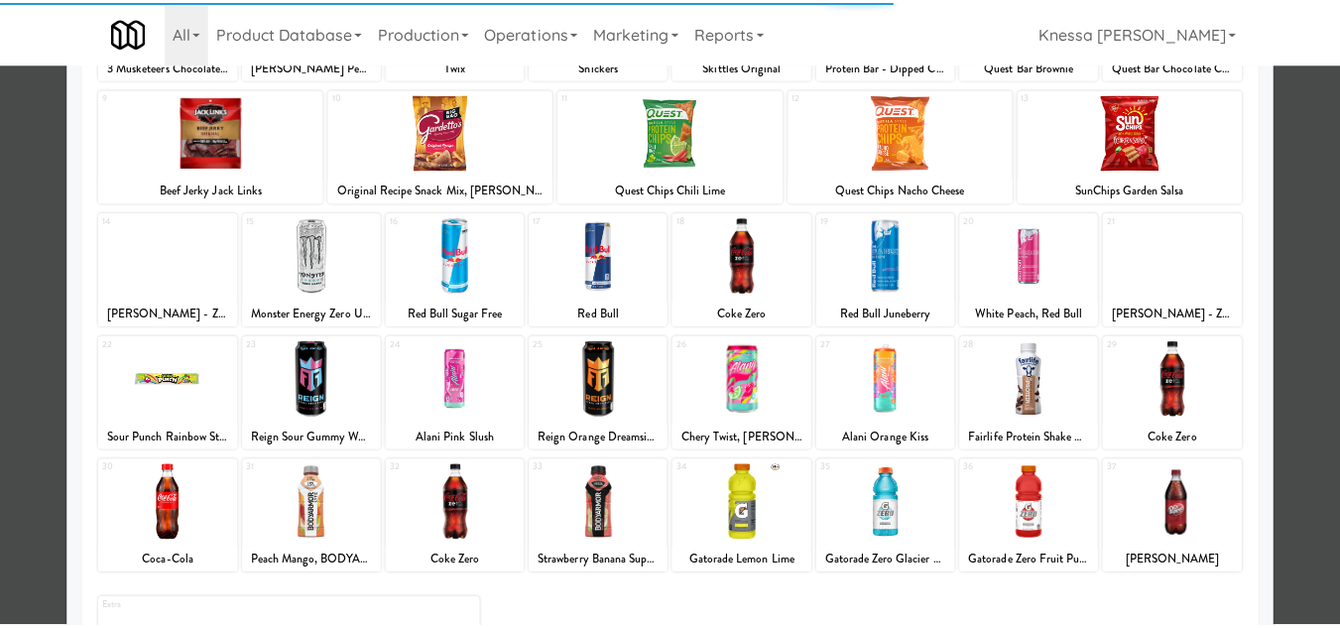
scroll to position [346, 0]
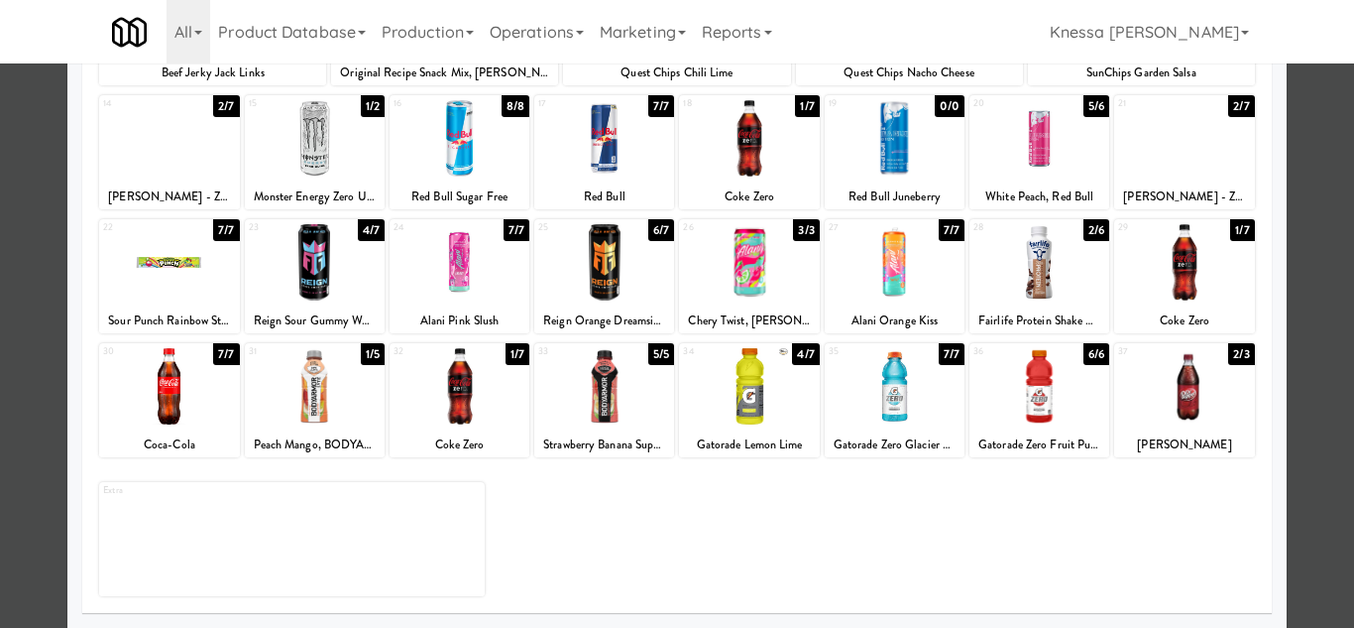
click at [1310, 369] on div at bounding box center [677, 314] width 1354 height 628
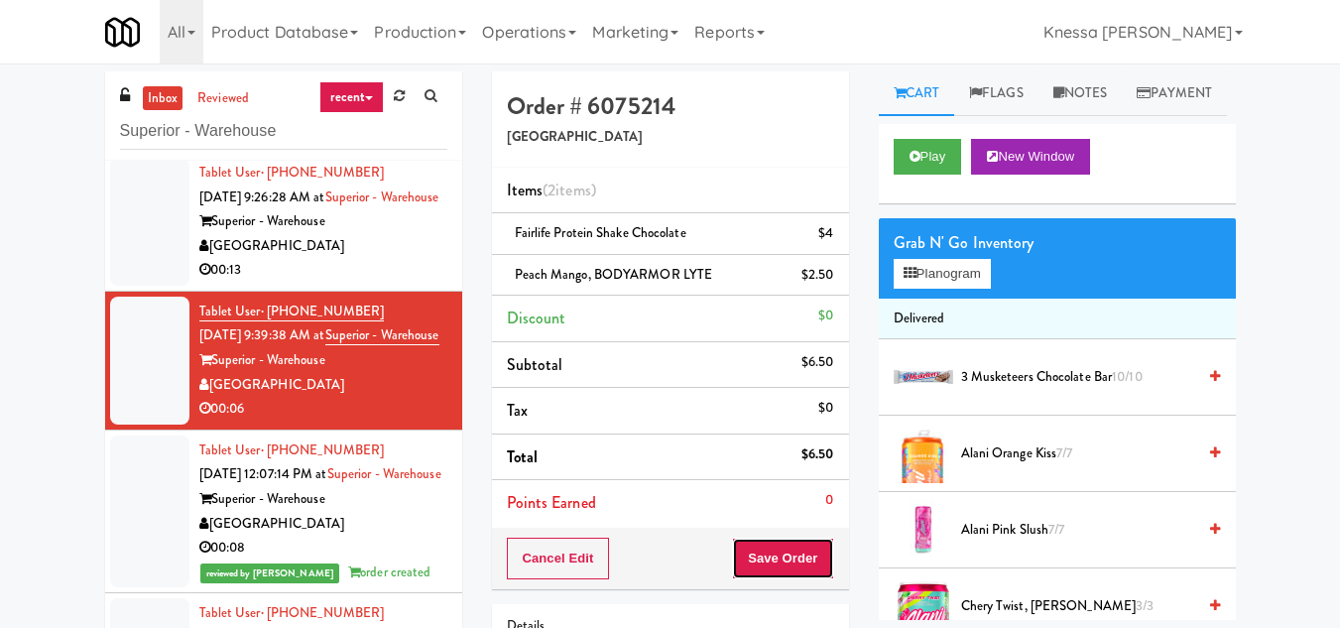
click at [793, 559] on button "Save Order" at bounding box center [782, 558] width 101 height 42
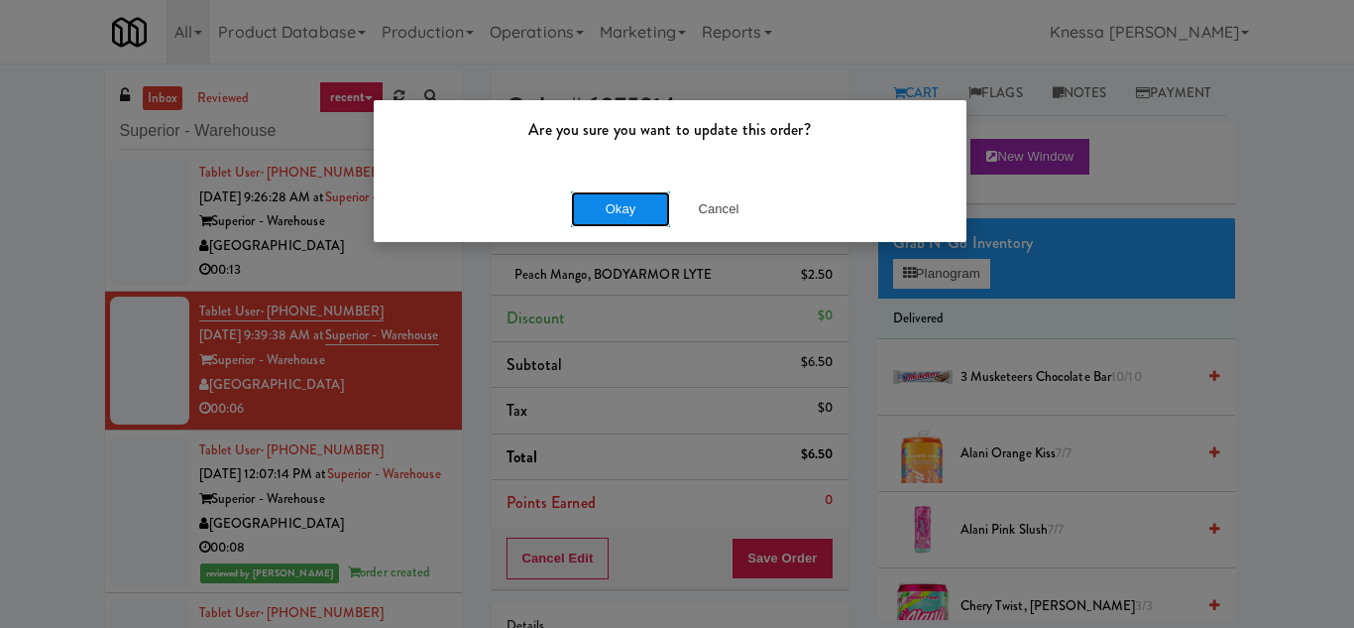
click at [615, 209] on button "Okay" at bounding box center [620, 209] width 99 height 36
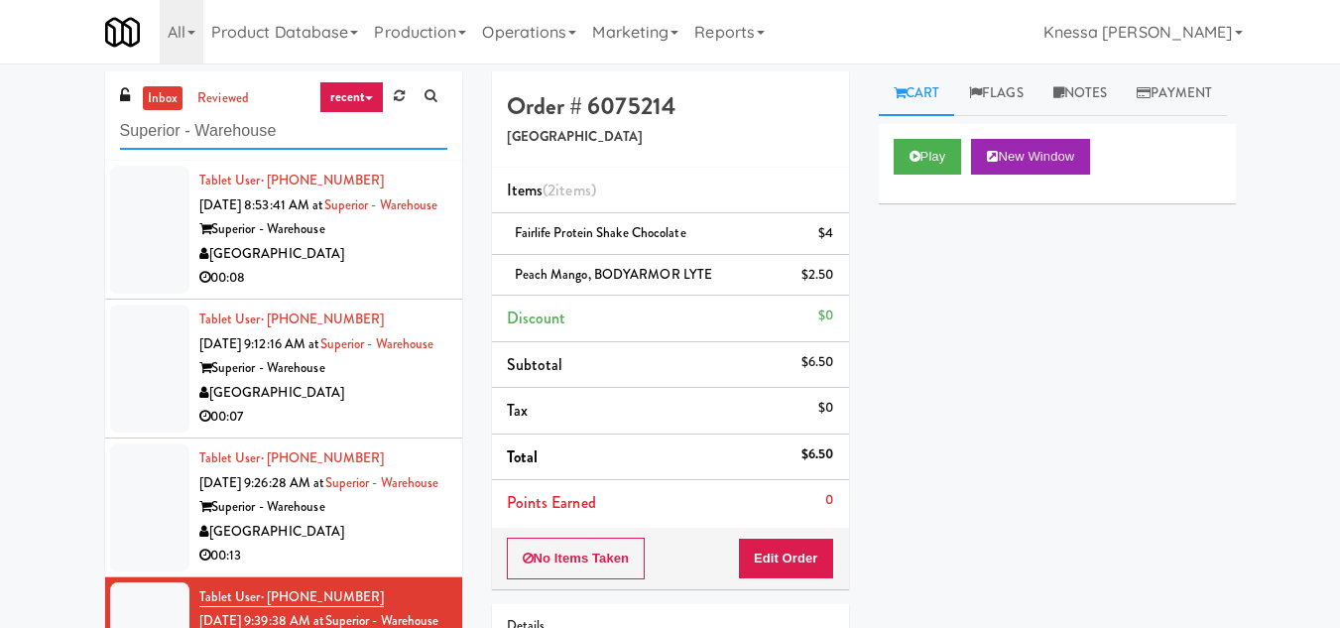
drag, startPoint x: 293, startPoint y: 125, endPoint x: 98, endPoint y: 133, distance: 194.5
click at [98, 133] on div "inbox reviewed recent all unclear take inventory issue suspicious failed recent…" at bounding box center [283, 420] width 387 height 699
paste input "70 Capitol Yards - Cooler"
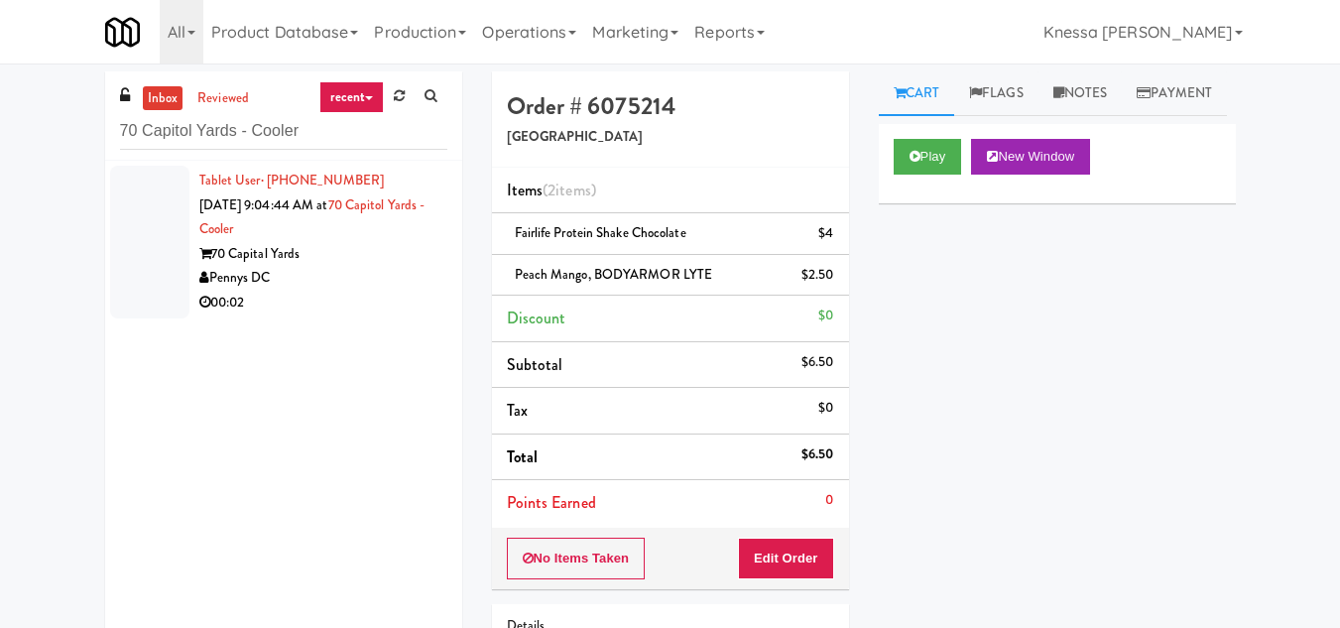
click at [309, 261] on div "70 Capital Yards" at bounding box center [323, 254] width 248 height 25
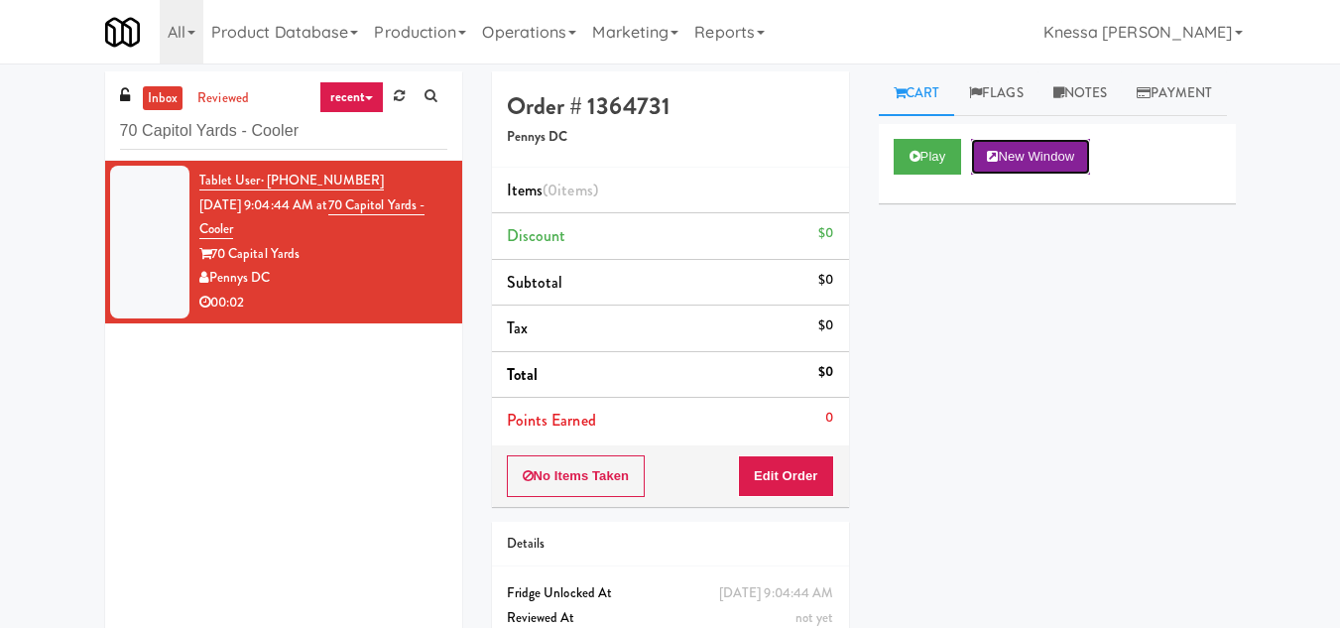
click at [1037, 175] on button "New Window" at bounding box center [1030, 157] width 119 height 36
click at [807, 481] on button "Edit Order" at bounding box center [786, 476] width 96 height 42
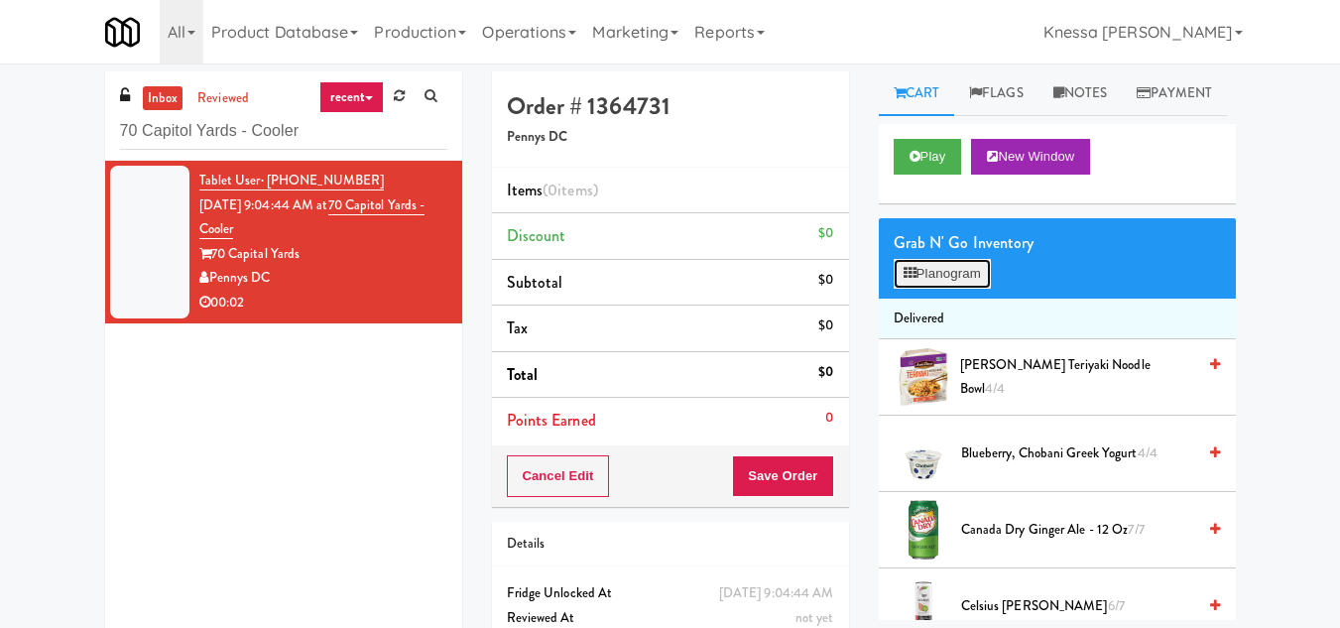
click at [931, 289] on button "Planogram" at bounding box center [941, 274] width 97 height 30
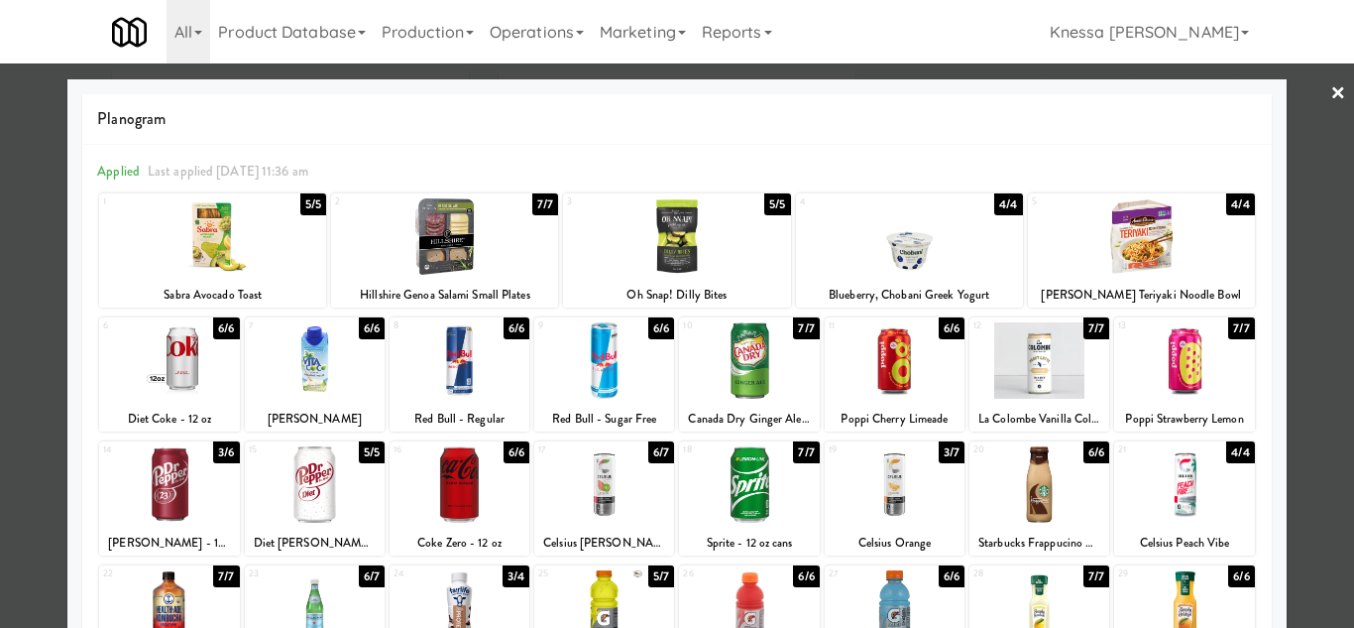
click at [608, 496] on div at bounding box center [604, 484] width 140 height 76
click at [1315, 296] on div at bounding box center [677, 314] width 1354 height 628
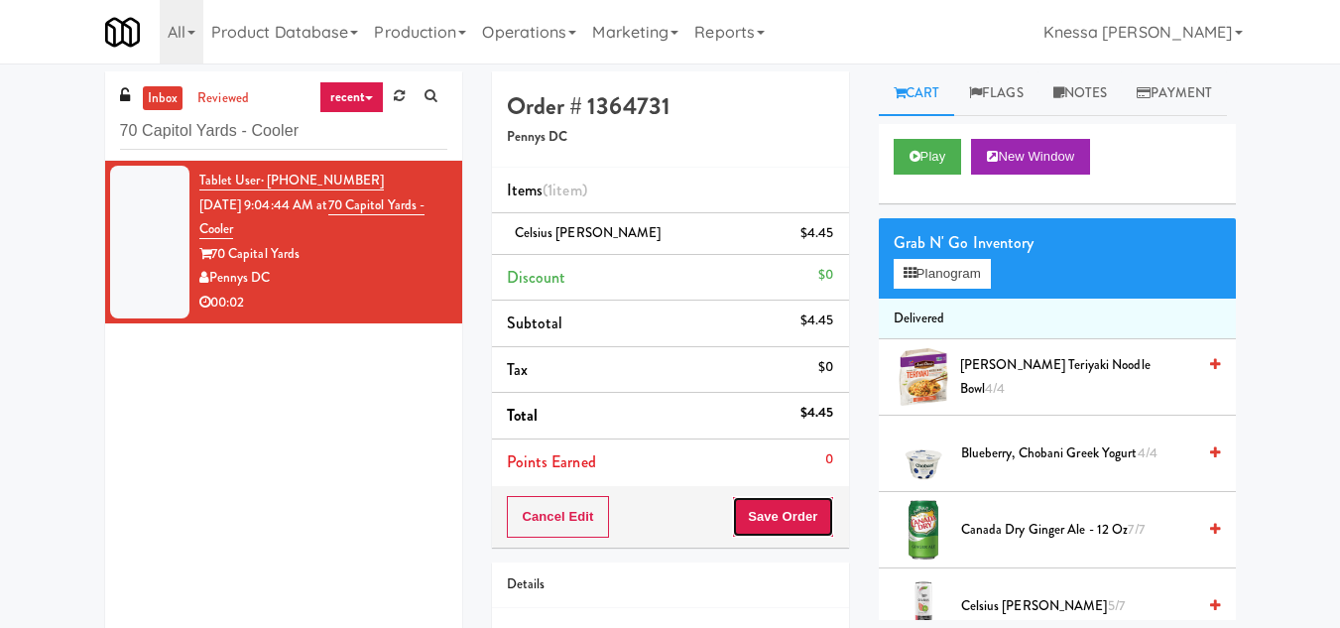
click at [786, 517] on button "Save Order" at bounding box center [782, 517] width 101 height 42
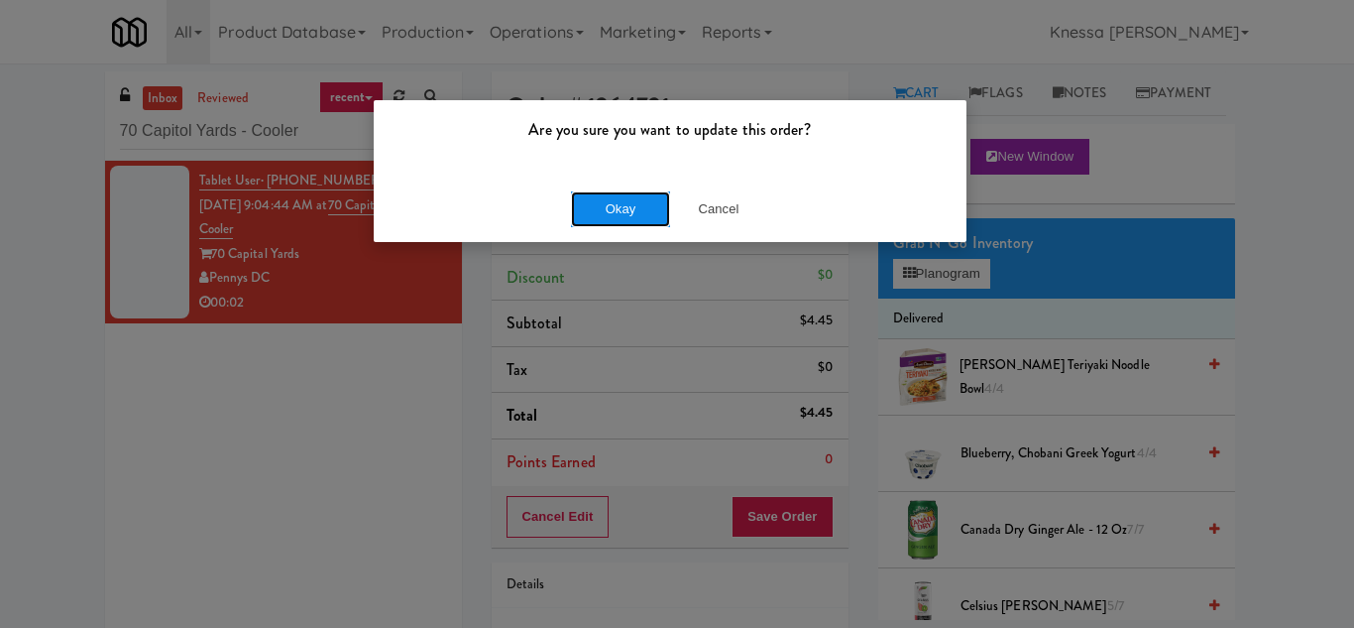
click at [624, 195] on button "Okay" at bounding box center [620, 209] width 99 height 36
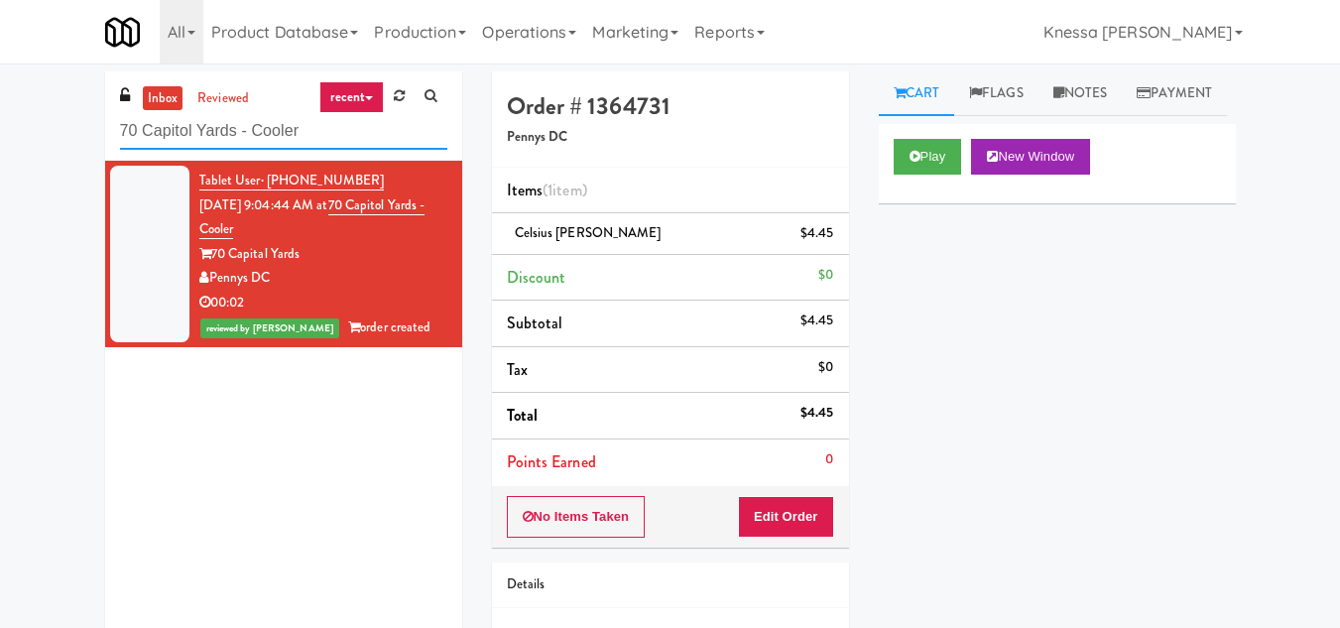
drag, startPoint x: 302, startPoint y: 138, endPoint x: 99, endPoint y: 141, distance: 203.3
click at [99, 141] on div "inbox reviewed recent all unclear take inventory issue suspicious failed recent…" at bounding box center [283, 371] width 387 height 600
paste input "Dan Newlin Injury Attorney"
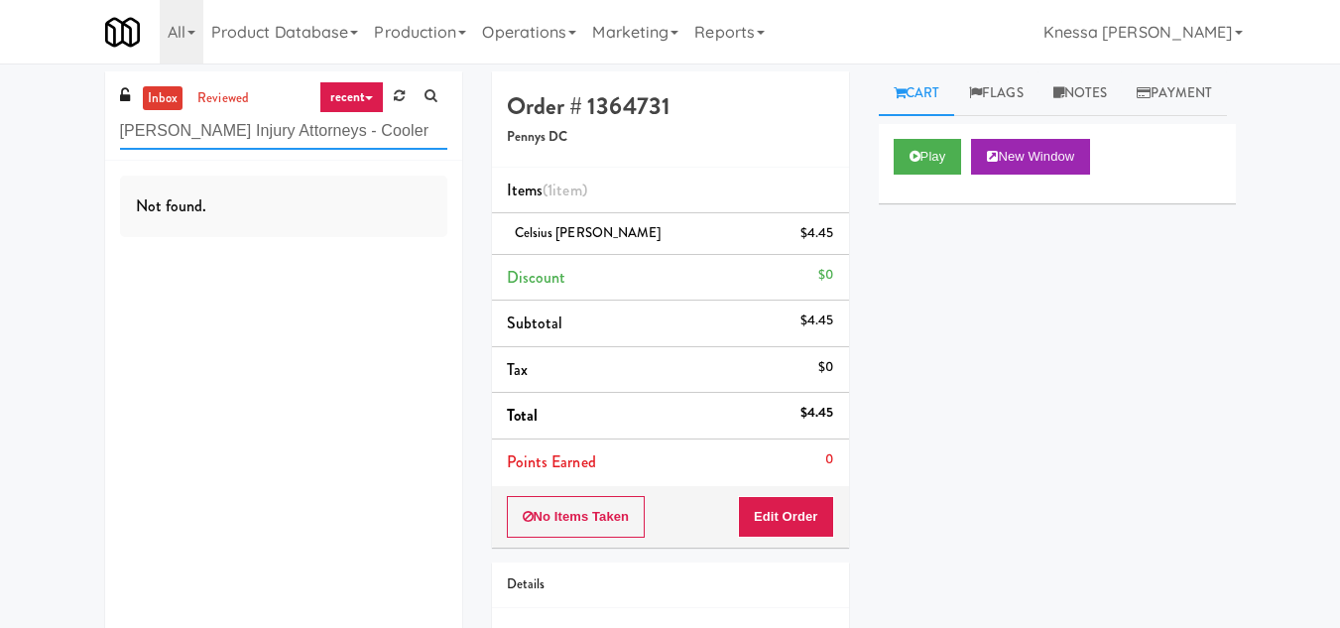
type input "Dan Newlin Injury Attorneys - Cooler"
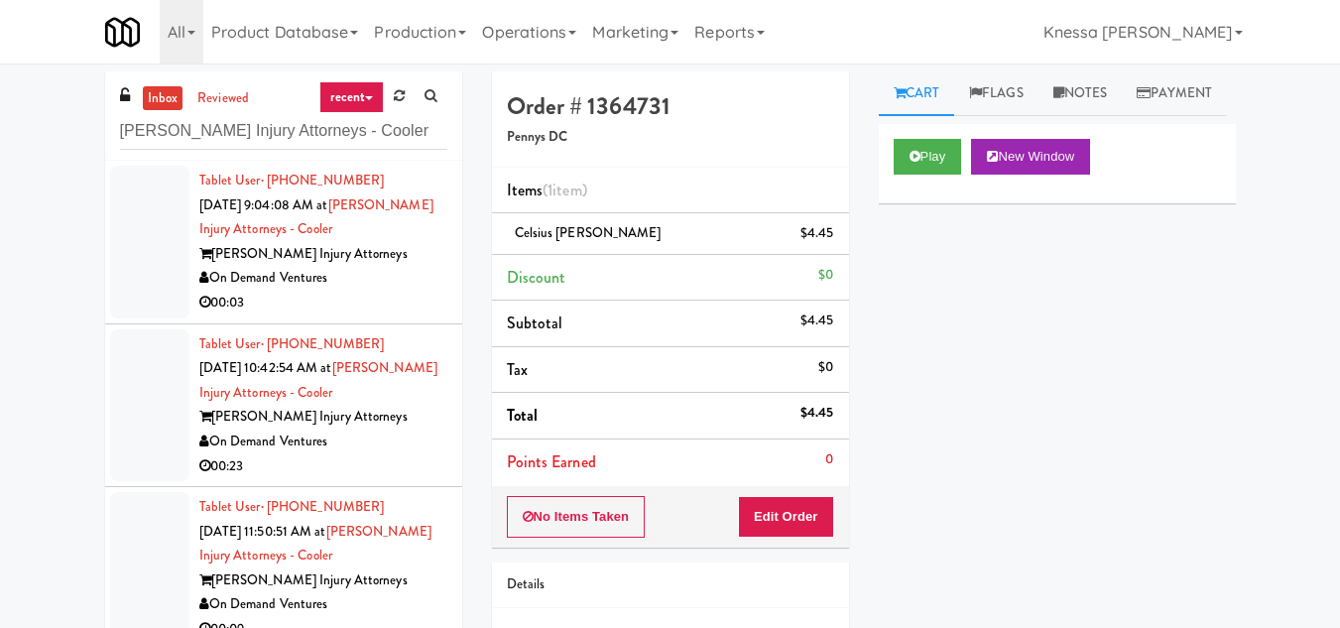
click at [745, 142] on h5 "Pennys DC" at bounding box center [670, 137] width 327 height 15
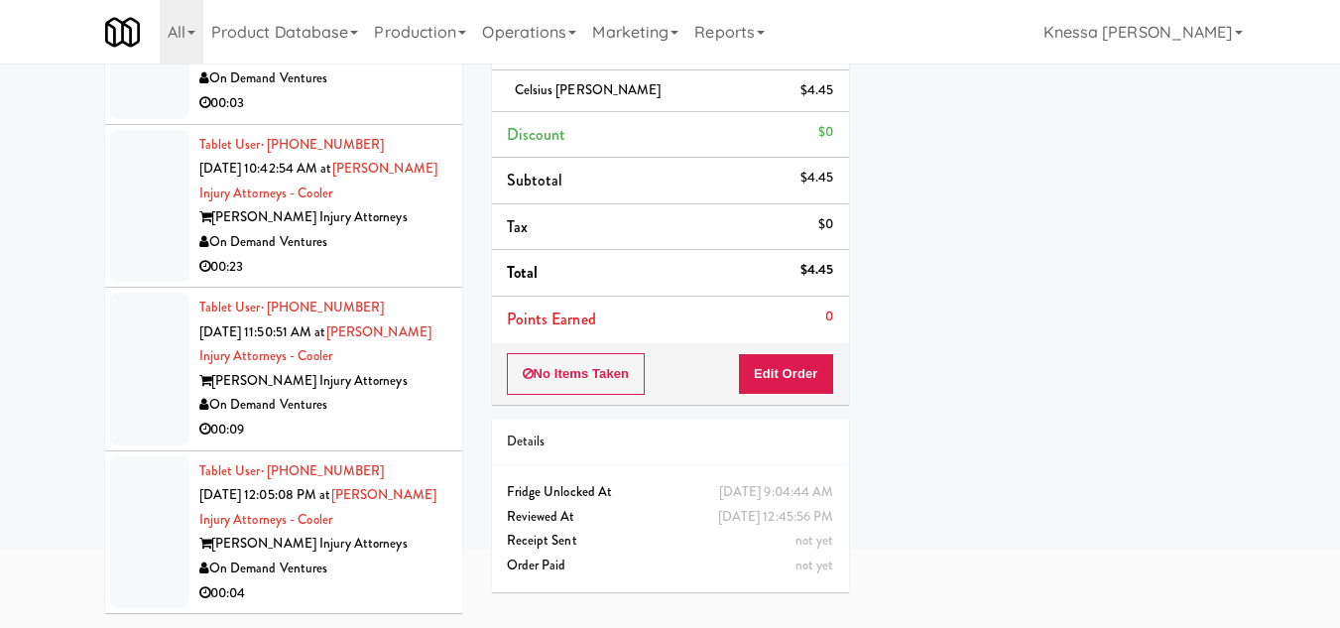
click at [354, 533] on div "Dan Newlin Injury Attorneys" at bounding box center [323, 543] width 248 height 25
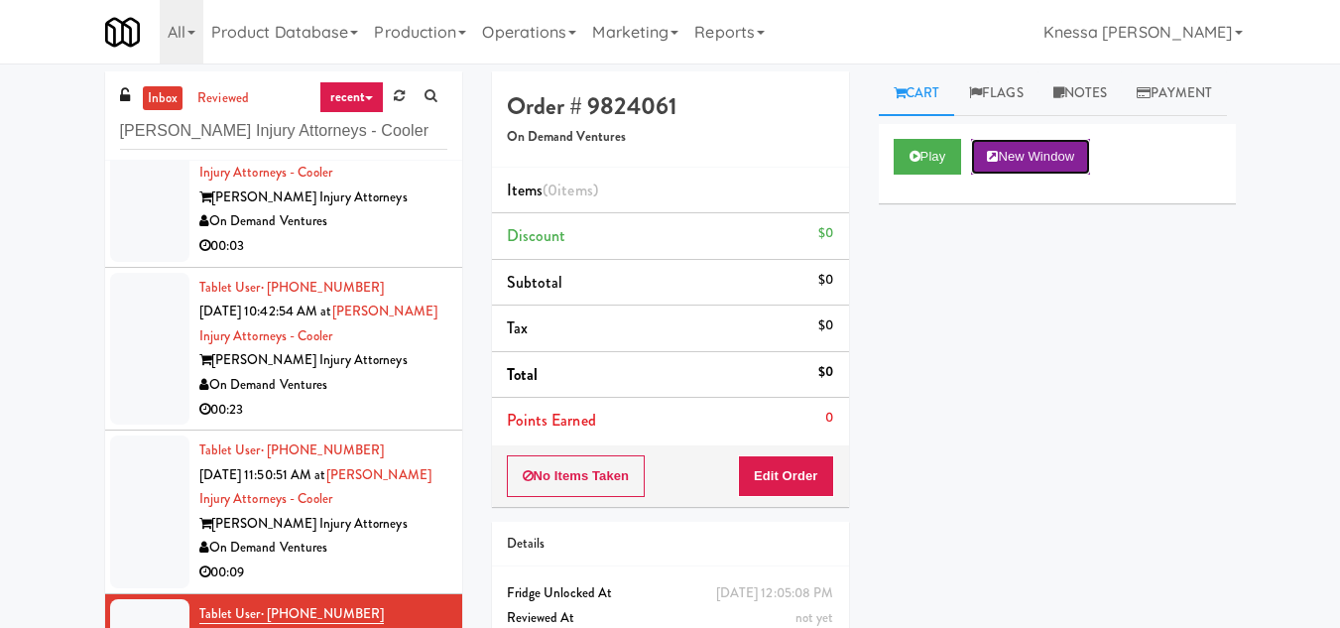
click at [1049, 175] on button "New Window" at bounding box center [1030, 157] width 119 height 36
click at [815, 484] on button "Edit Order" at bounding box center [786, 476] width 96 height 42
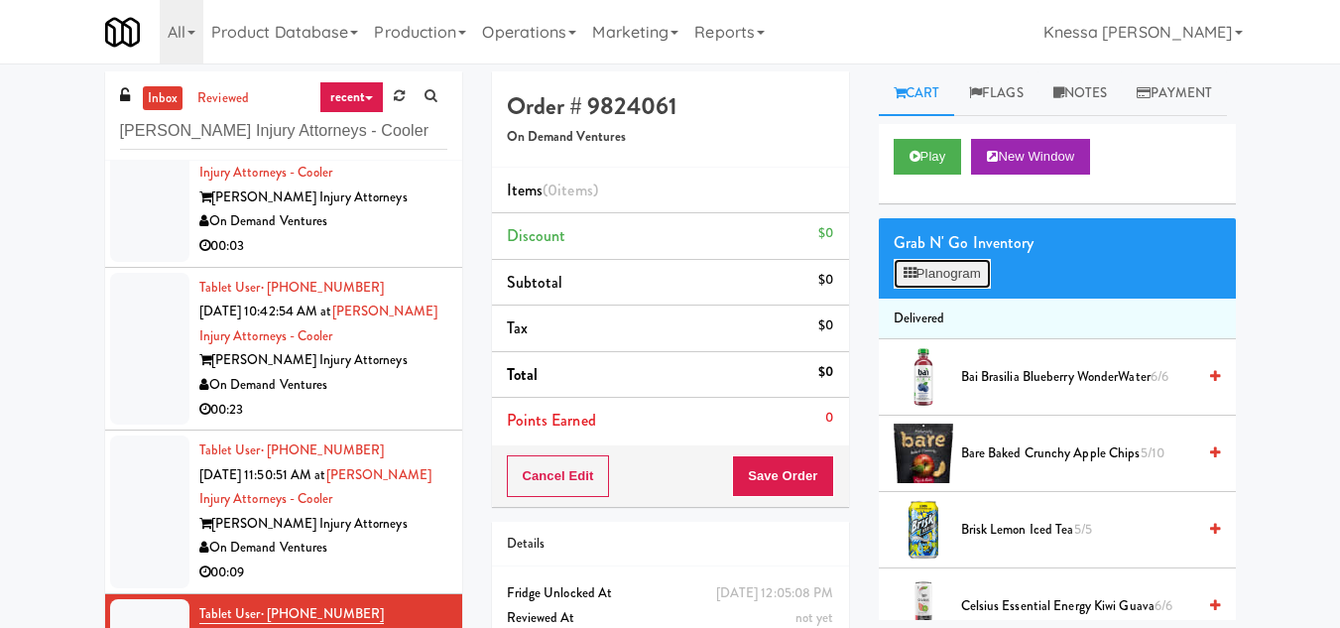
click at [956, 289] on button "Planogram" at bounding box center [941, 274] width 97 height 30
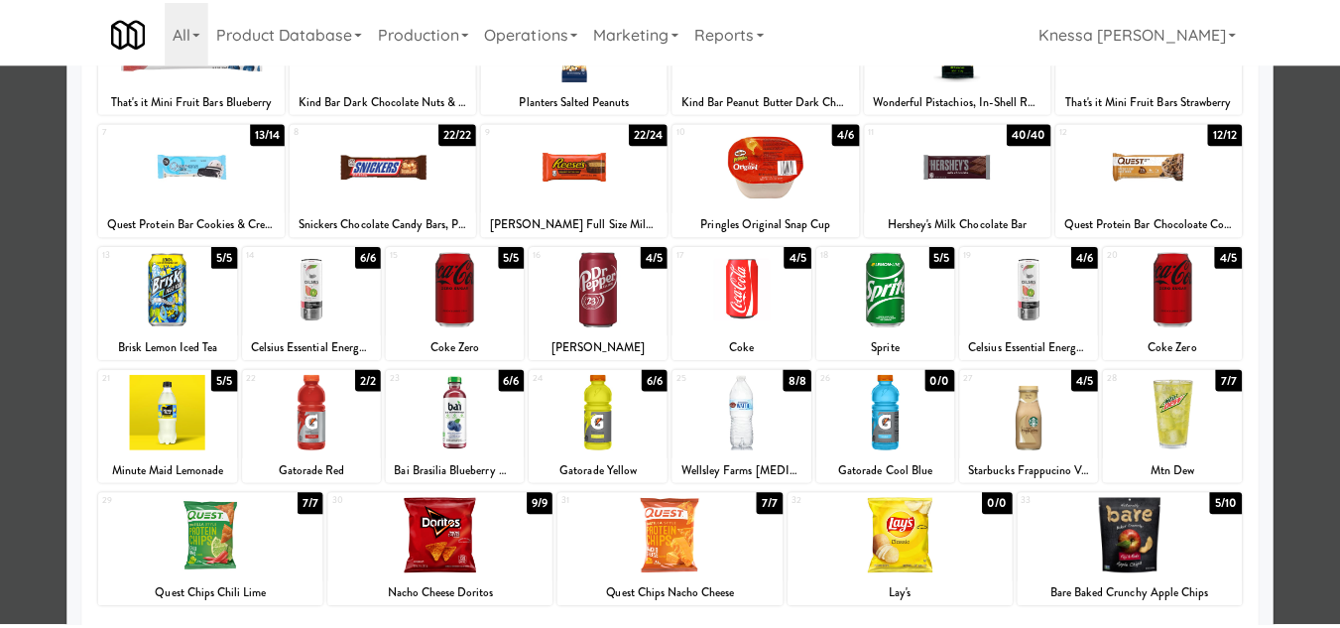
scroll to position [198, 0]
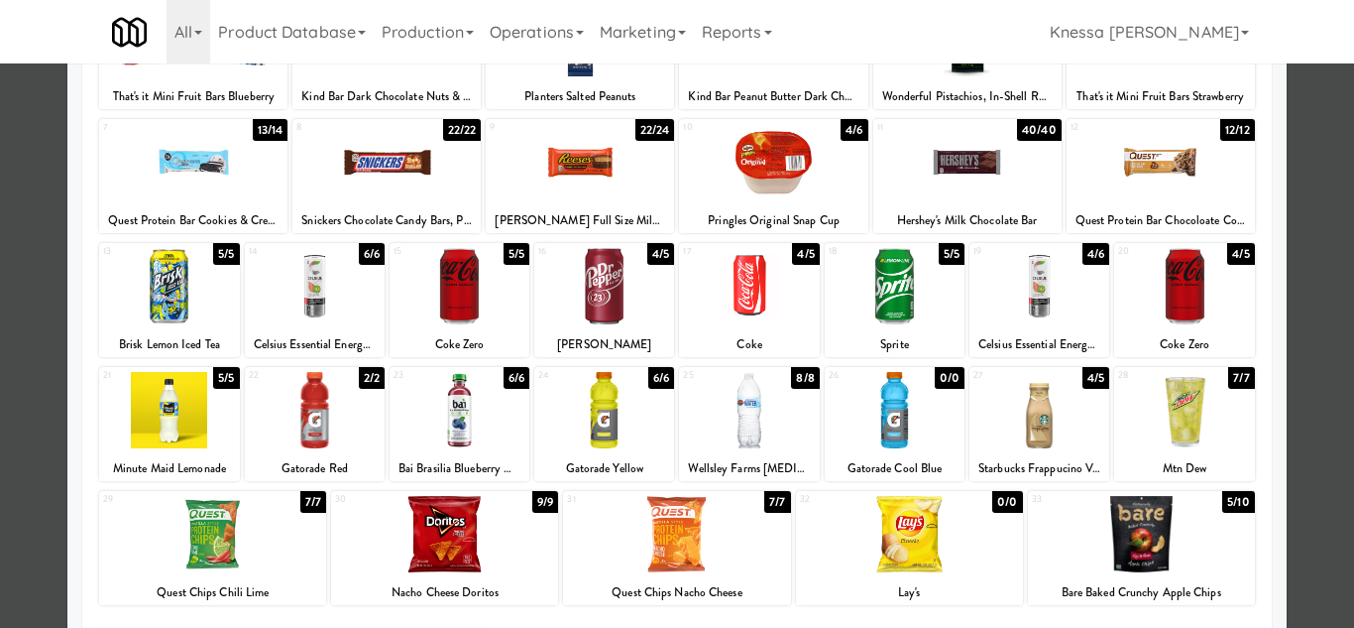
click at [603, 408] on div at bounding box center [604, 410] width 140 height 76
click at [1308, 354] on div at bounding box center [677, 314] width 1354 height 628
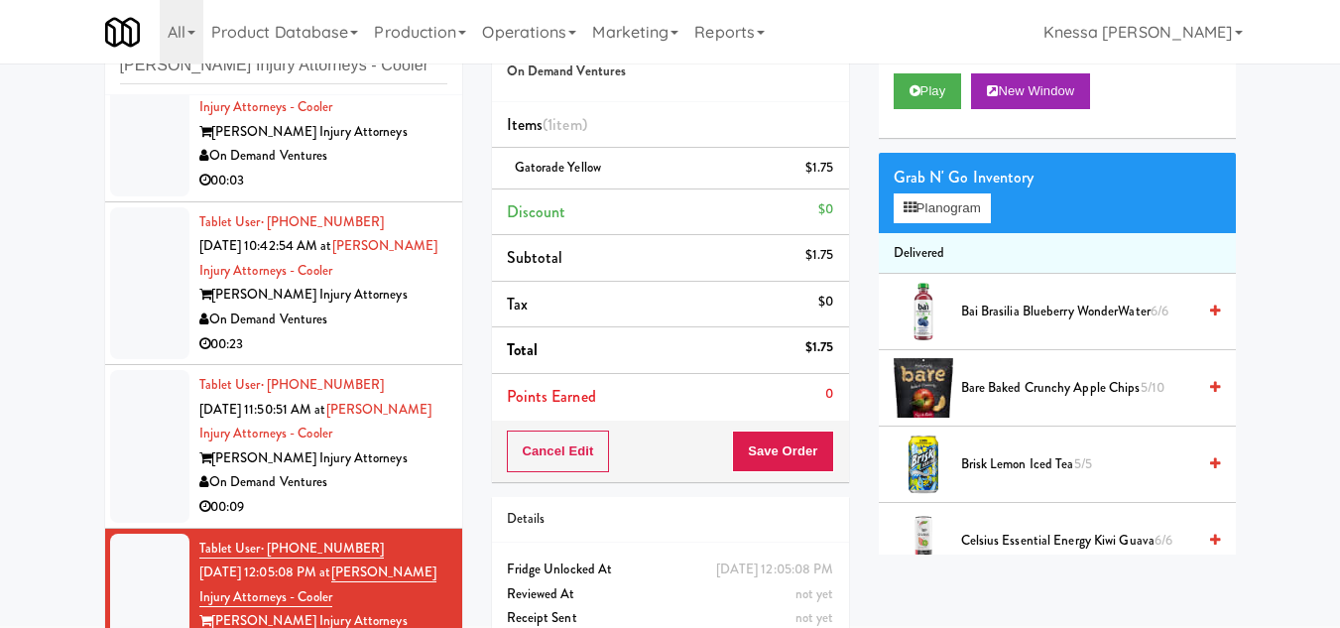
scroll to position [147, 0]
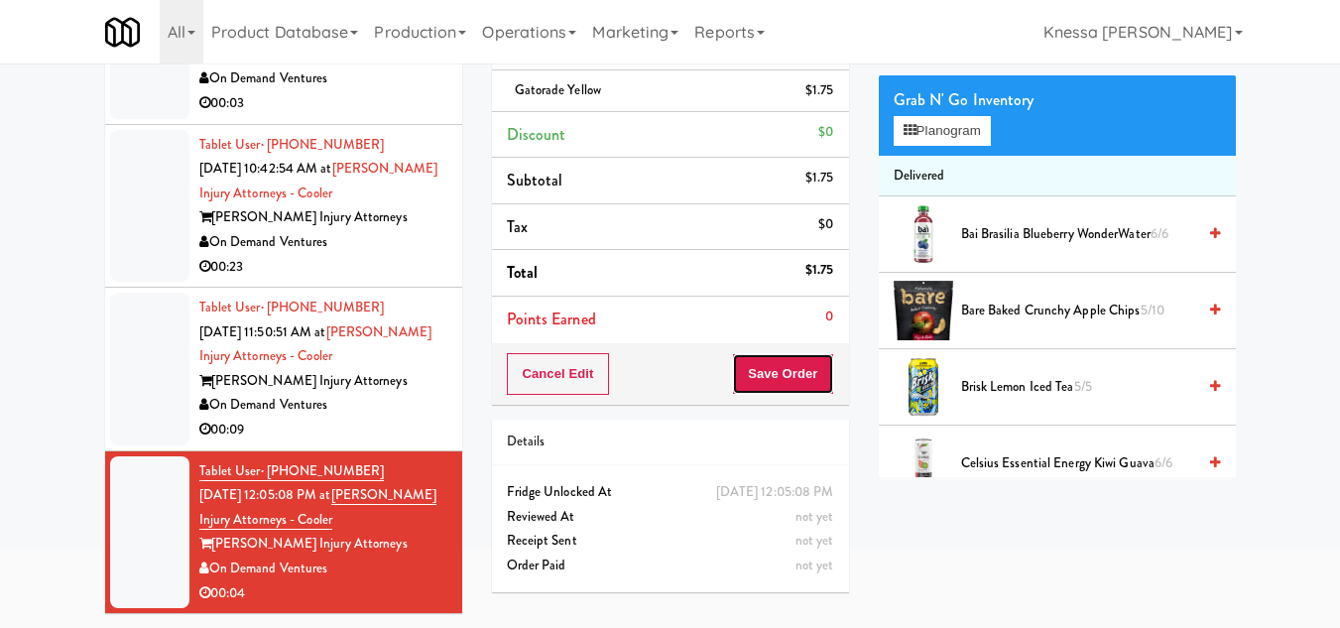
click at [780, 369] on button "Save Order" at bounding box center [782, 374] width 101 height 42
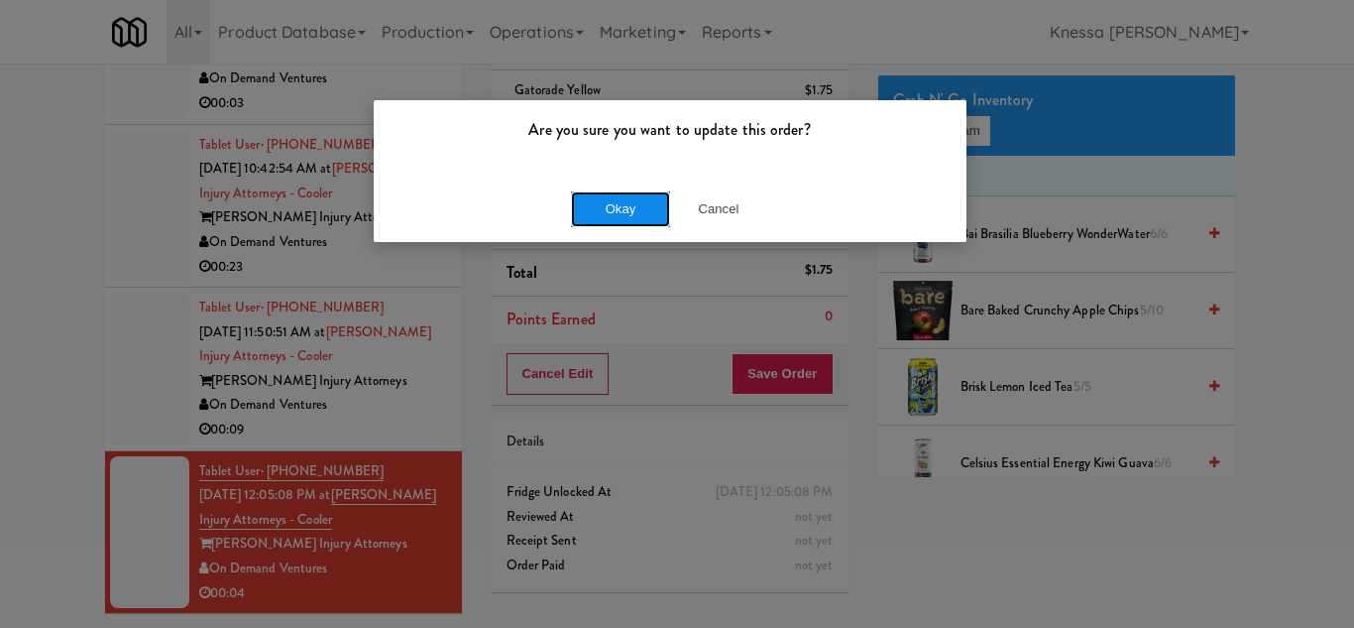
click at [612, 216] on button "Okay" at bounding box center [620, 209] width 99 height 36
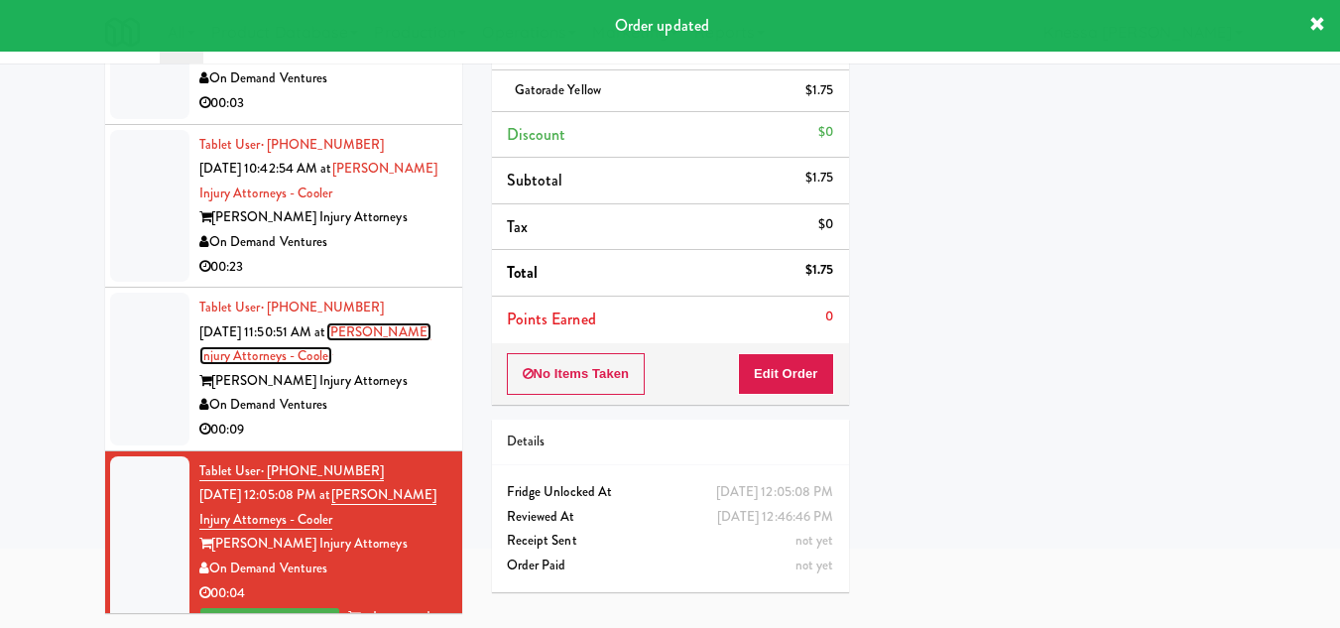
click at [318, 348] on link "Dan Newlin Injury Attorneys - Cooler" at bounding box center [315, 344] width 232 height 44
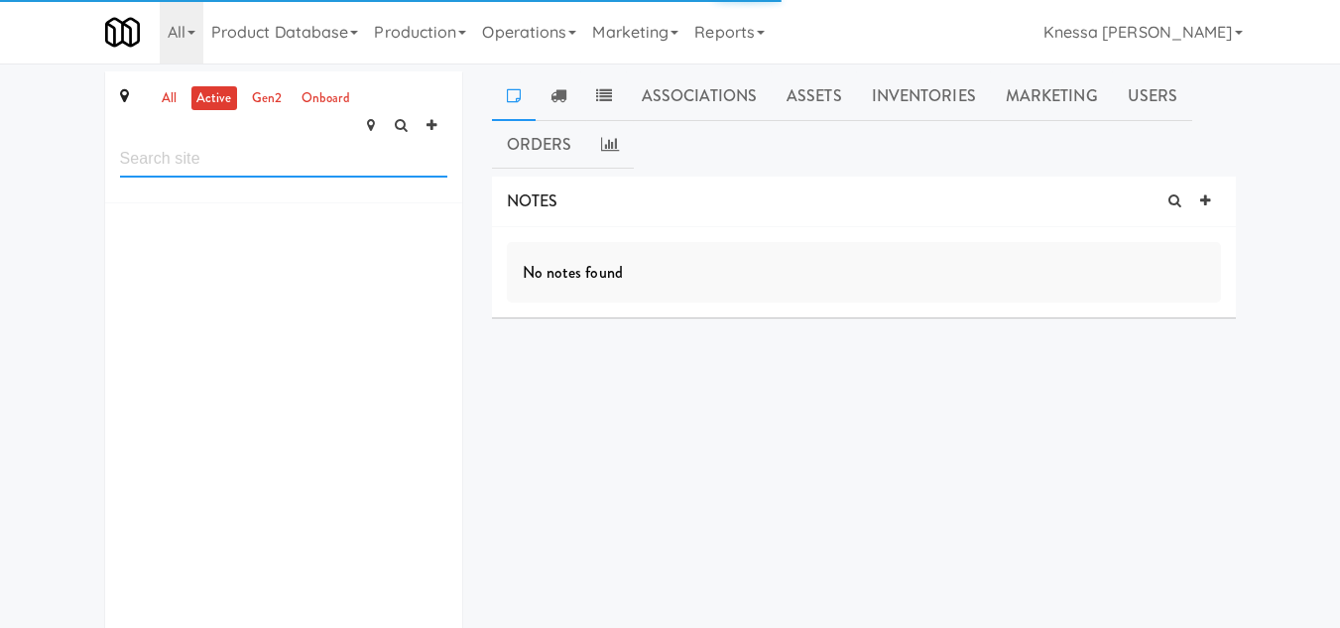
paste input "Dan Newlin Injury Attorneys - Cooler"
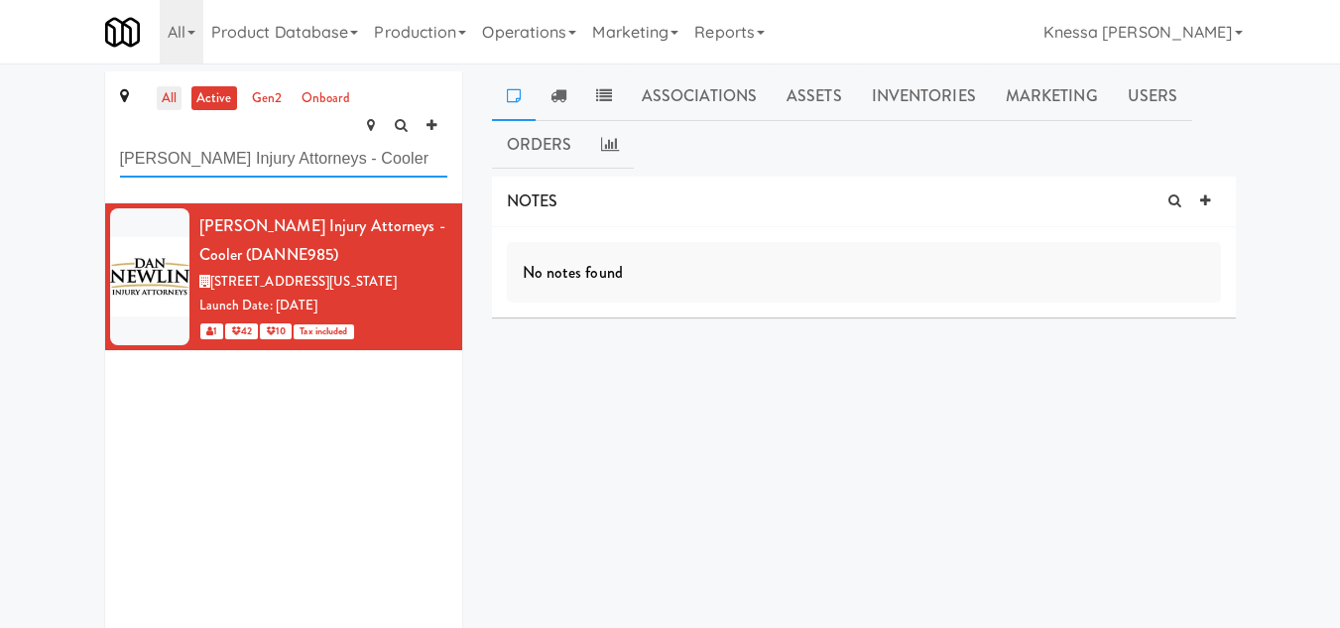
type input "Dan Newlin Injury Attorneys - Cooler"
click at [170, 91] on link "all" at bounding box center [169, 98] width 25 height 25
click at [288, 141] on input "Dan Newlin Injury Attorneys - Cooler" at bounding box center [283, 159] width 327 height 37
drag, startPoint x: 383, startPoint y: 123, endPoint x: 88, endPoint y: 122, distance: 294.5
click at [88, 122] on div "all active gen2 onboard Dan Newlin Injury Attorneys - Cooler Dan Newlin Injury …" at bounding box center [670, 392] width 1340 height 643
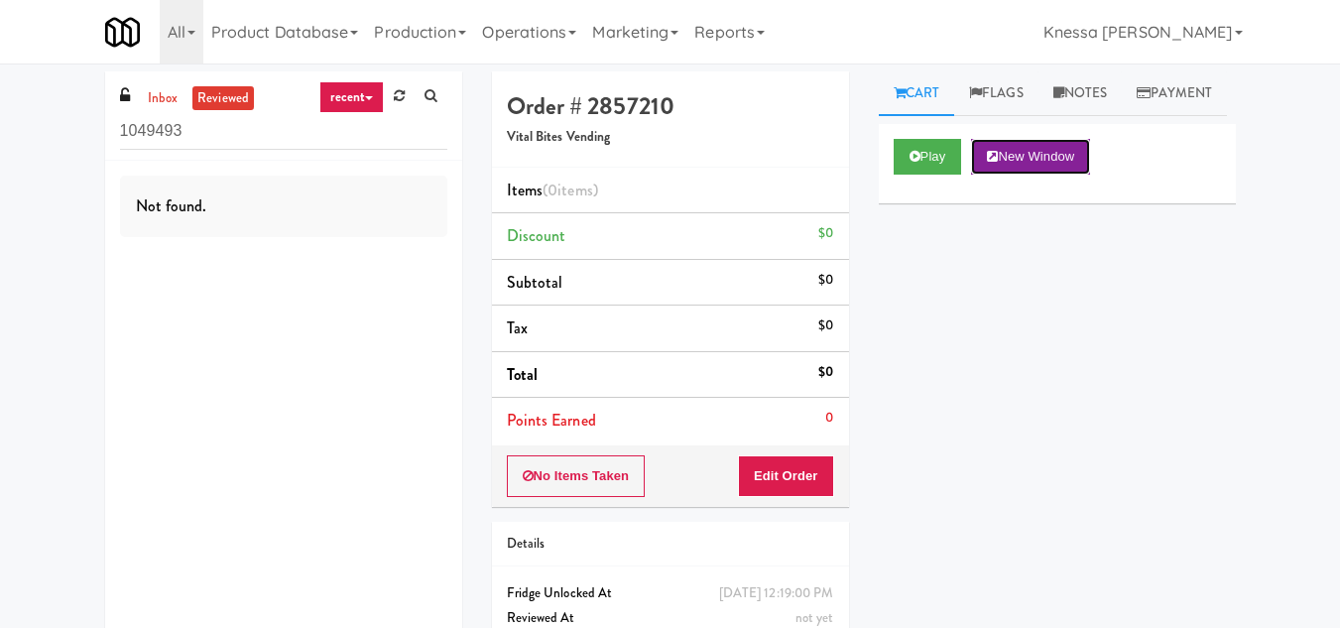
click at [1048, 175] on button "New Window" at bounding box center [1030, 157] width 119 height 36
click at [805, 465] on button "Edit Order" at bounding box center [786, 476] width 96 height 42
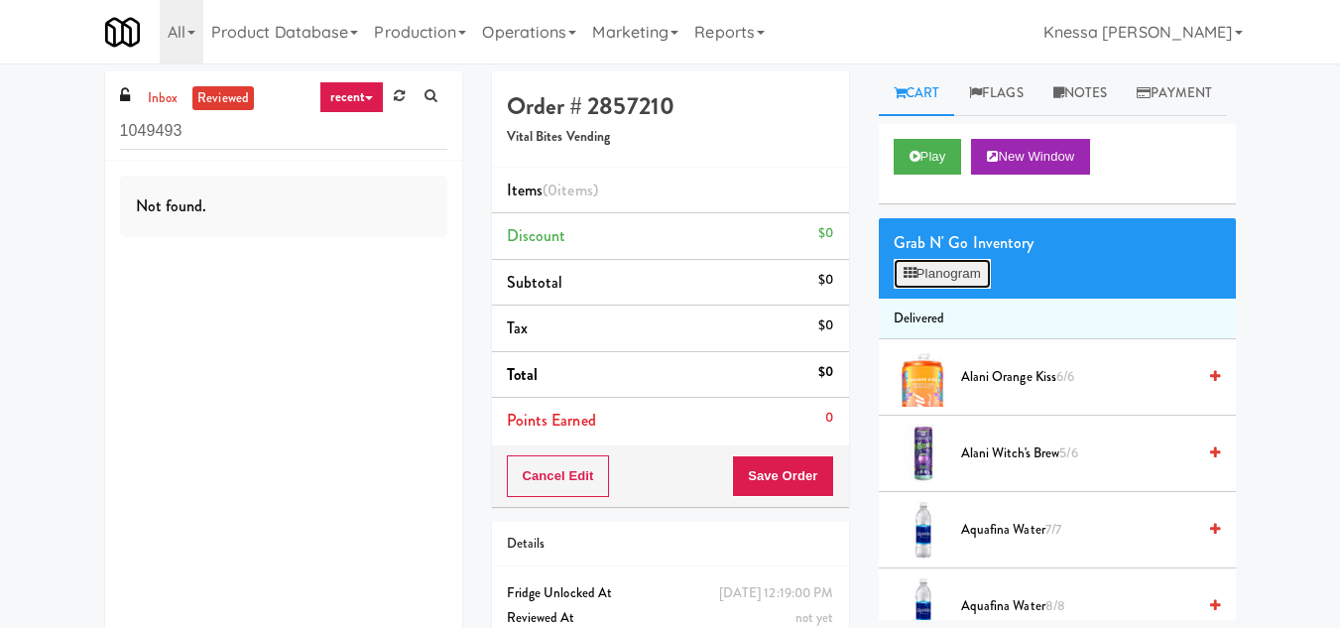
click at [941, 289] on button "Planogram" at bounding box center [941, 274] width 97 height 30
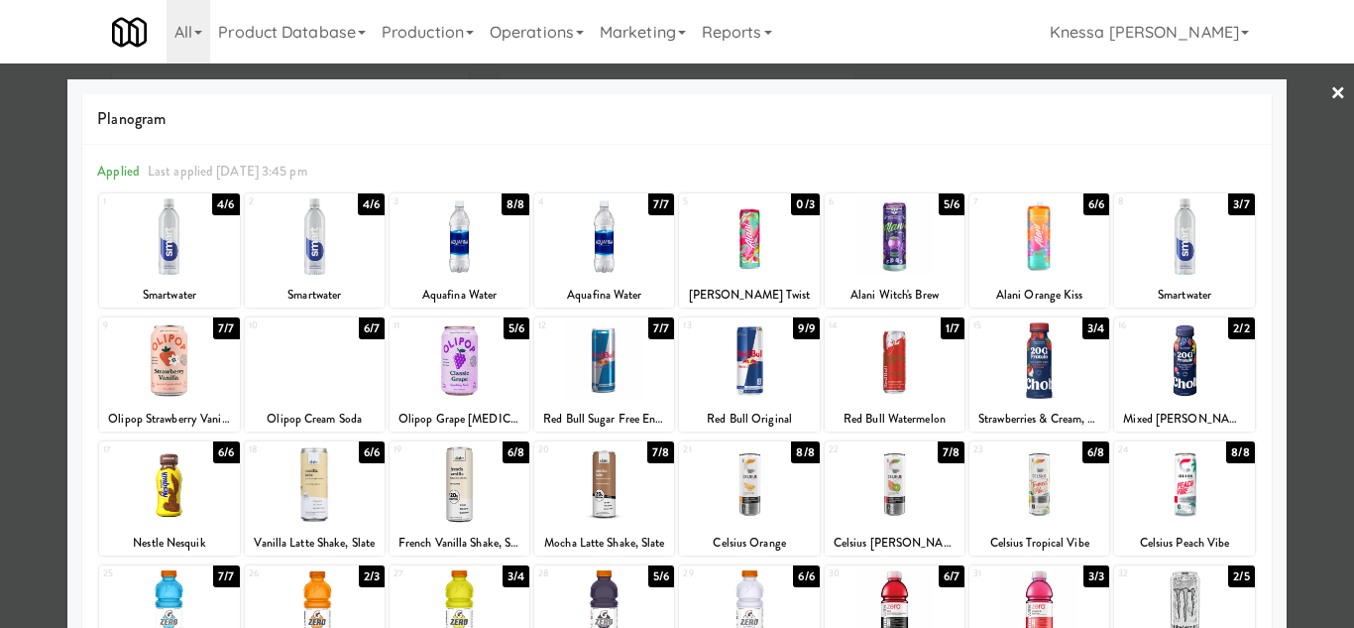
click at [1333, 475] on div at bounding box center [677, 314] width 1354 height 628
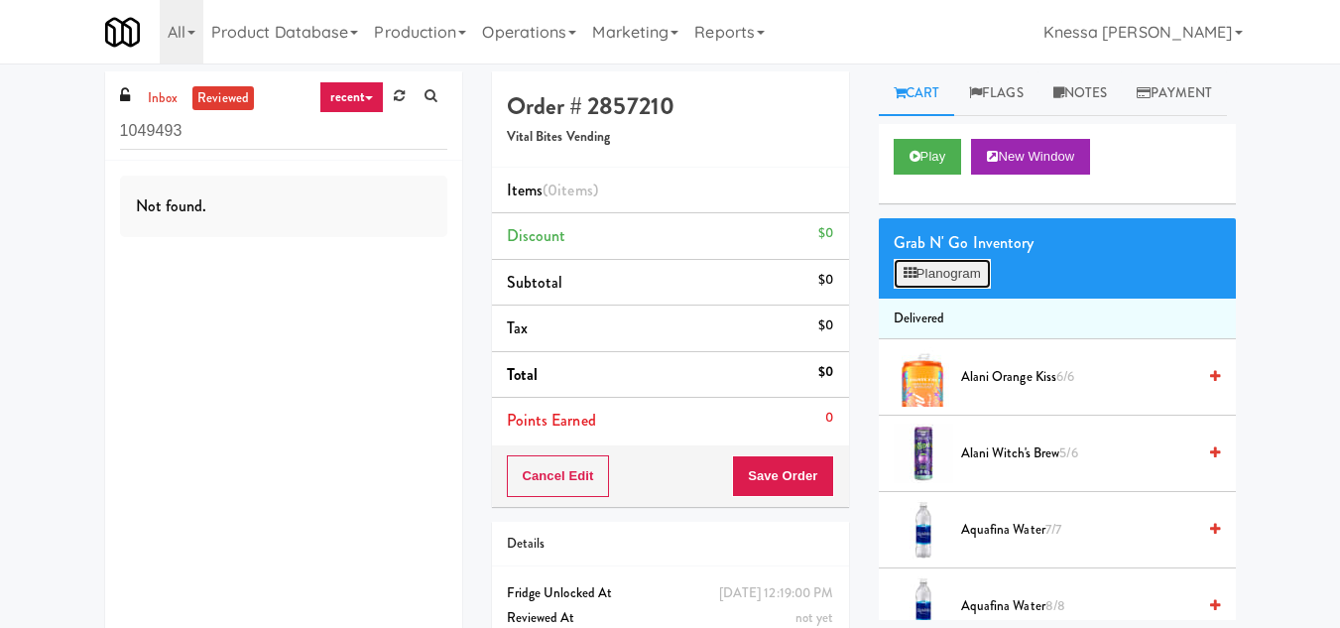
click at [959, 289] on button "Planogram" at bounding box center [941, 274] width 97 height 30
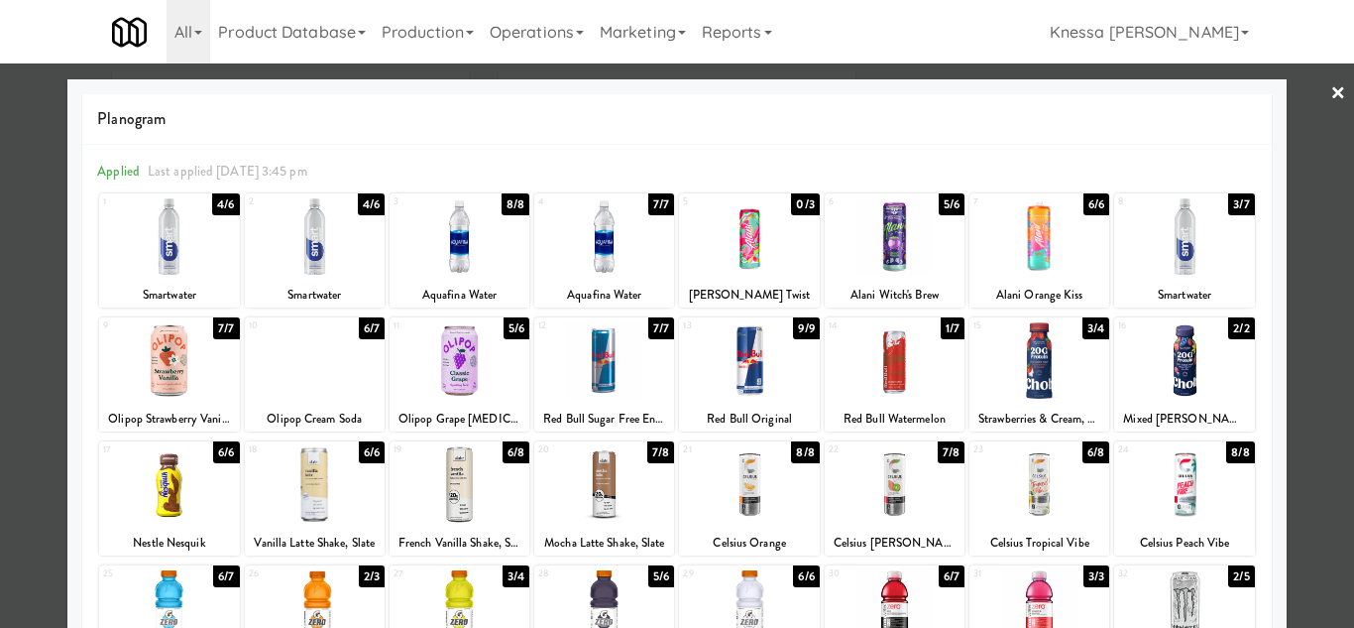
click at [1032, 509] on div at bounding box center [1040, 484] width 140 height 76
click at [1297, 422] on div at bounding box center [677, 314] width 1354 height 628
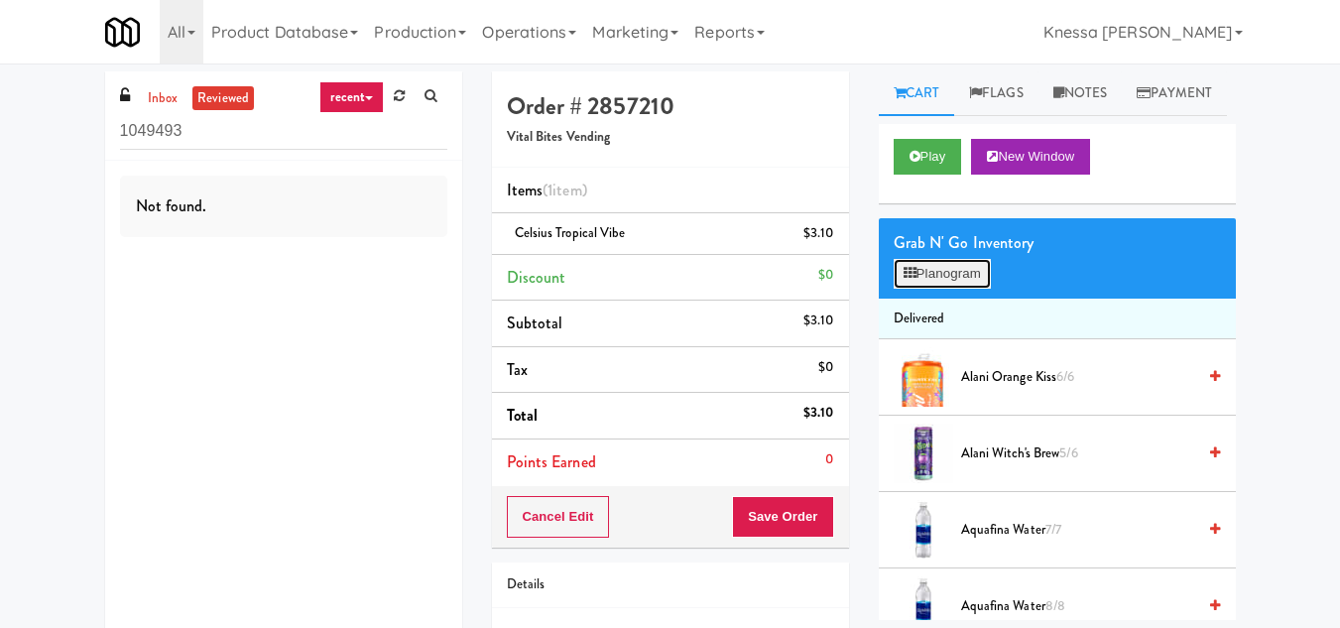
click at [964, 289] on button "Planogram" at bounding box center [941, 274] width 97 height 30
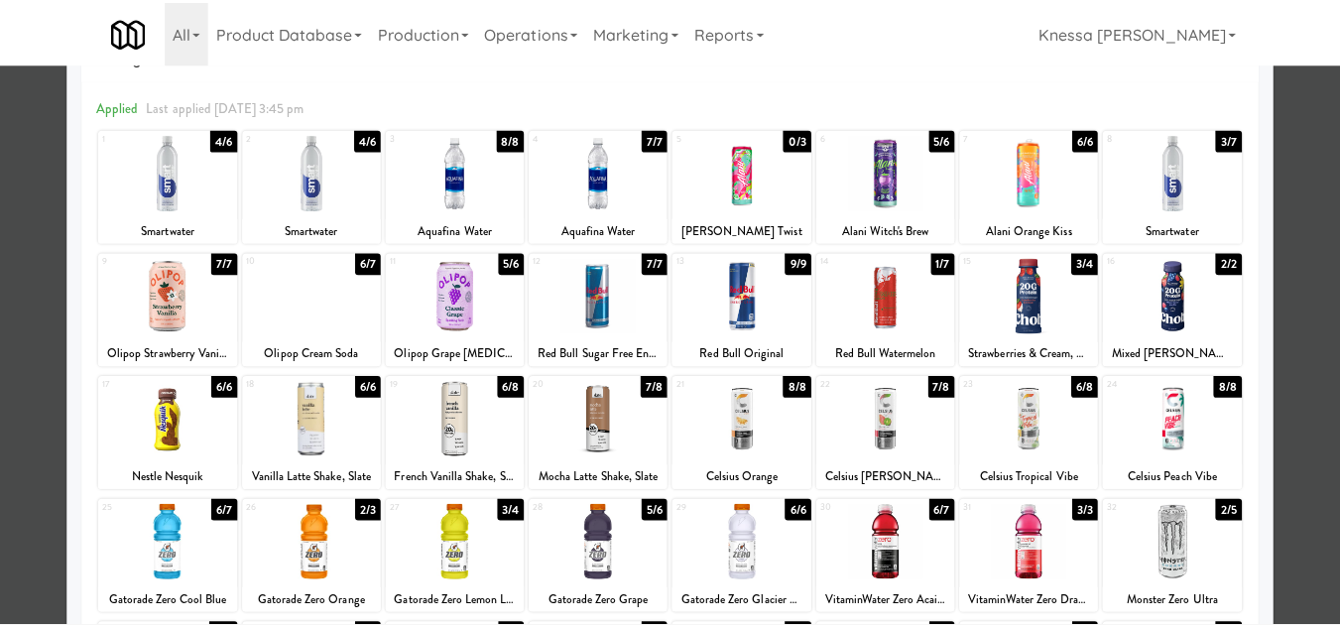
scroll to position [99, 0]
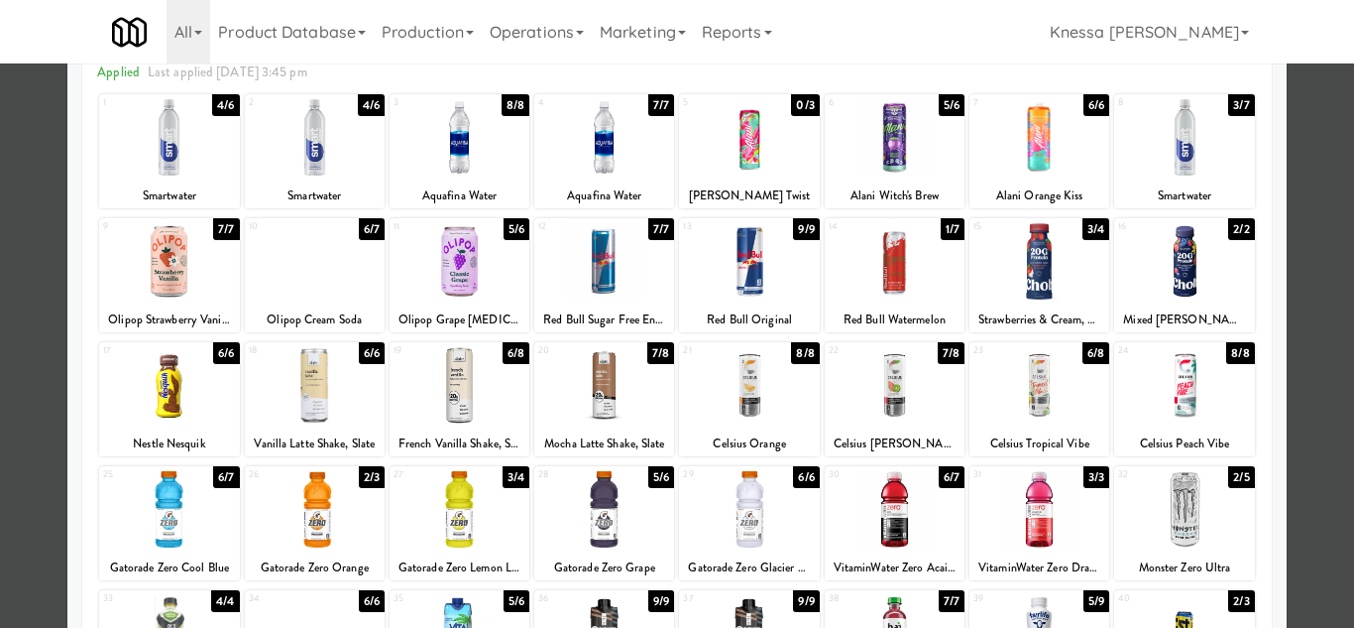
click at [1310, 393] on div at bounding box center [677, 314] width 1354 height 628
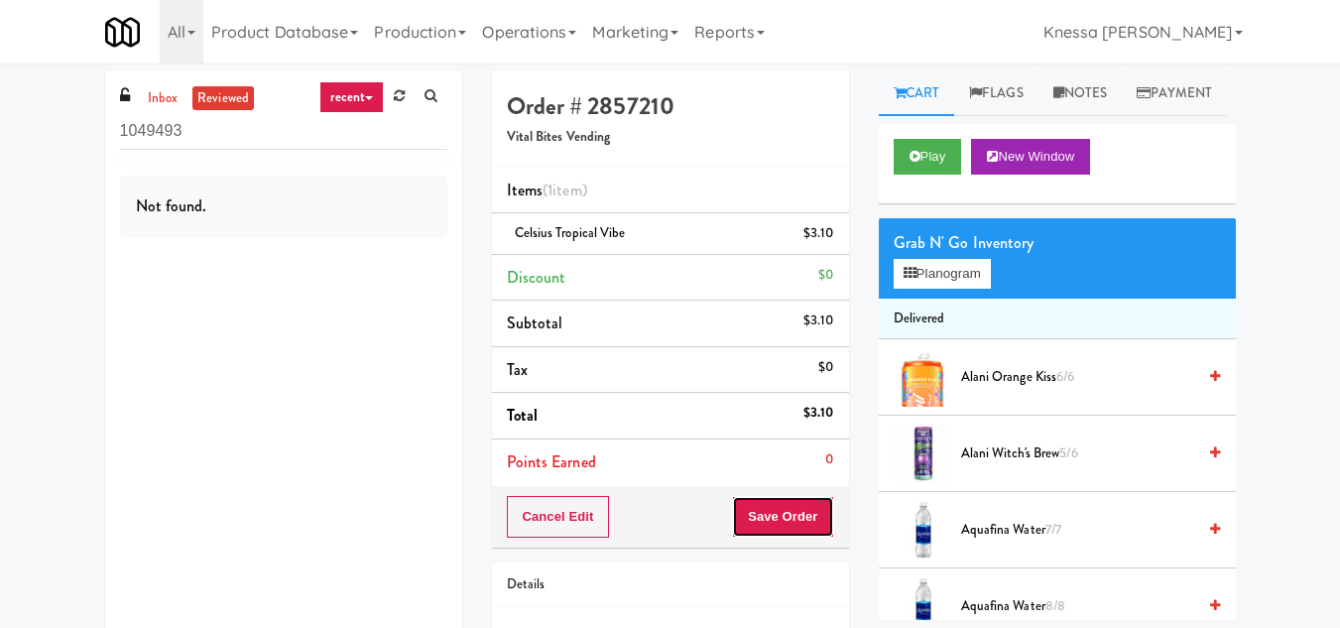
click at [780, 509] on button "Save Order" at bounding box center [782, 517] width 101 height 42
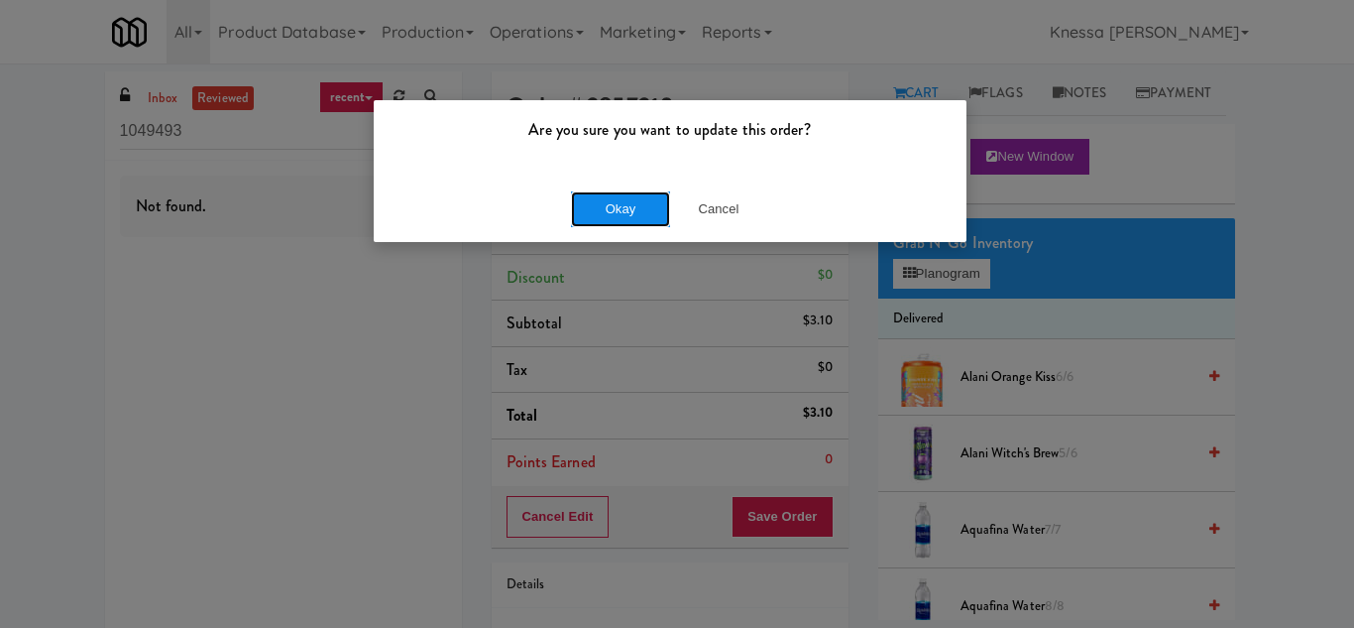
click at [627, 205] on button "Okay" at bounding box center [620, 209] width 99 height 36
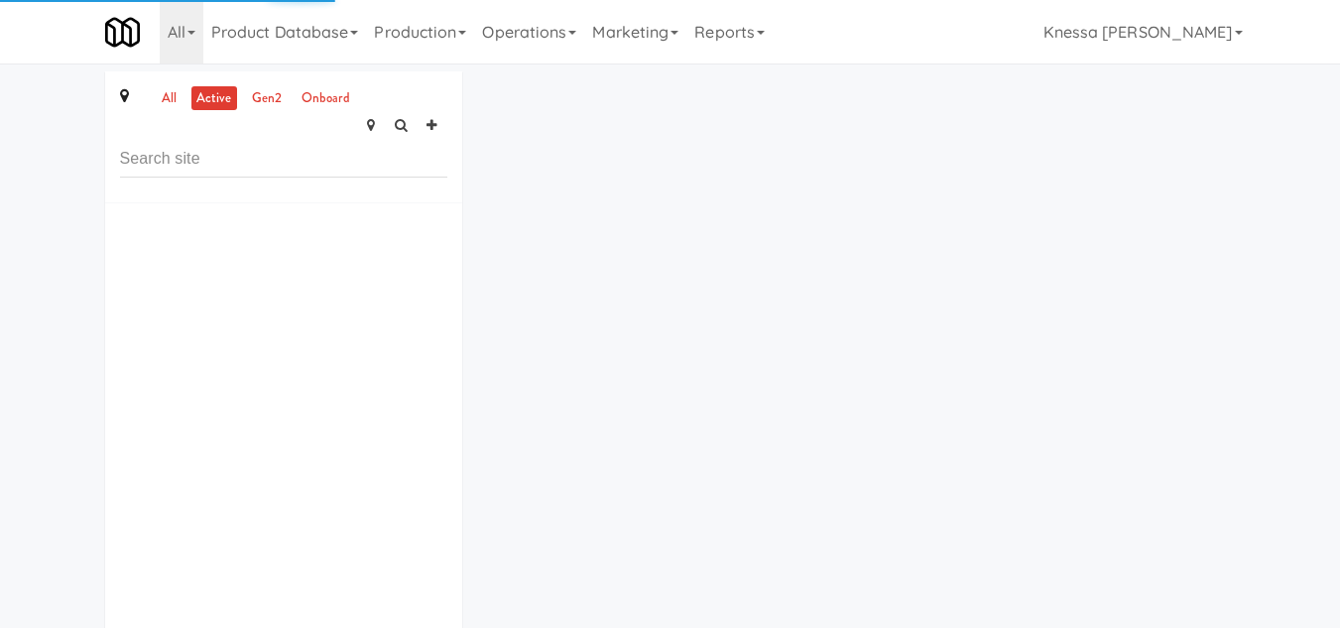
click at [155, 101] on ul "all active gen2 onboard" at bounding box center [256, 98] width 208 height 25
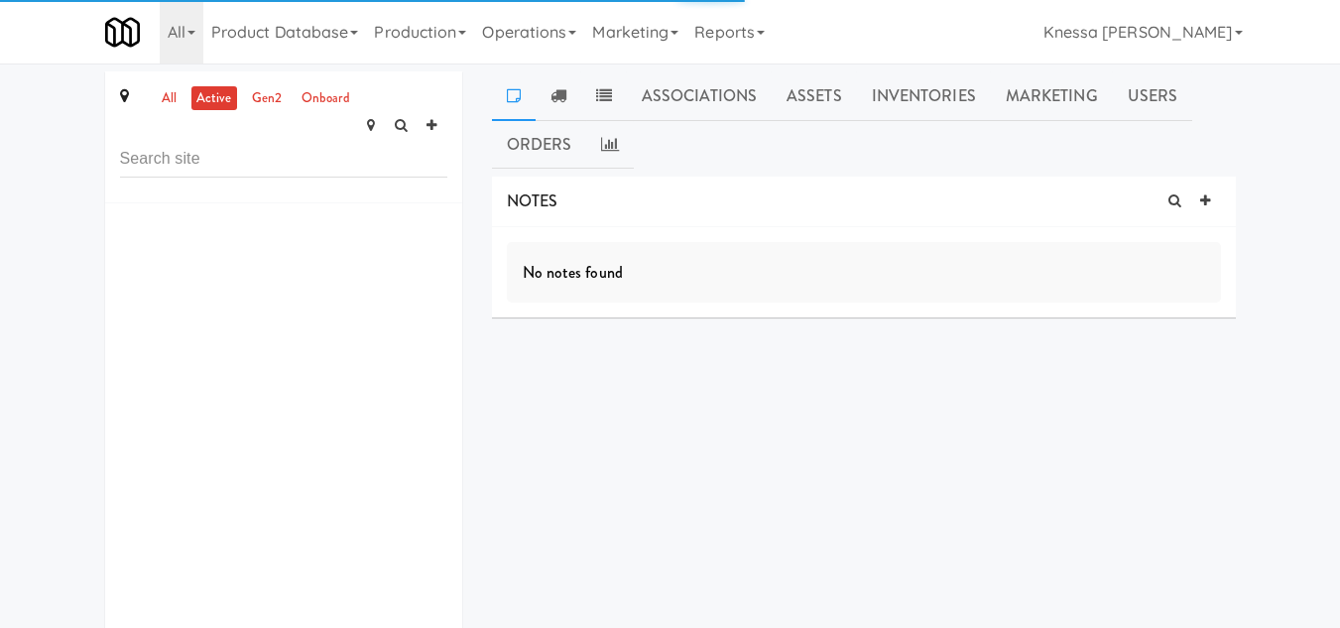
click at [183, 101] on ul "all active gen2 onboard" at bounding box center [256, 98] width 208 height 25
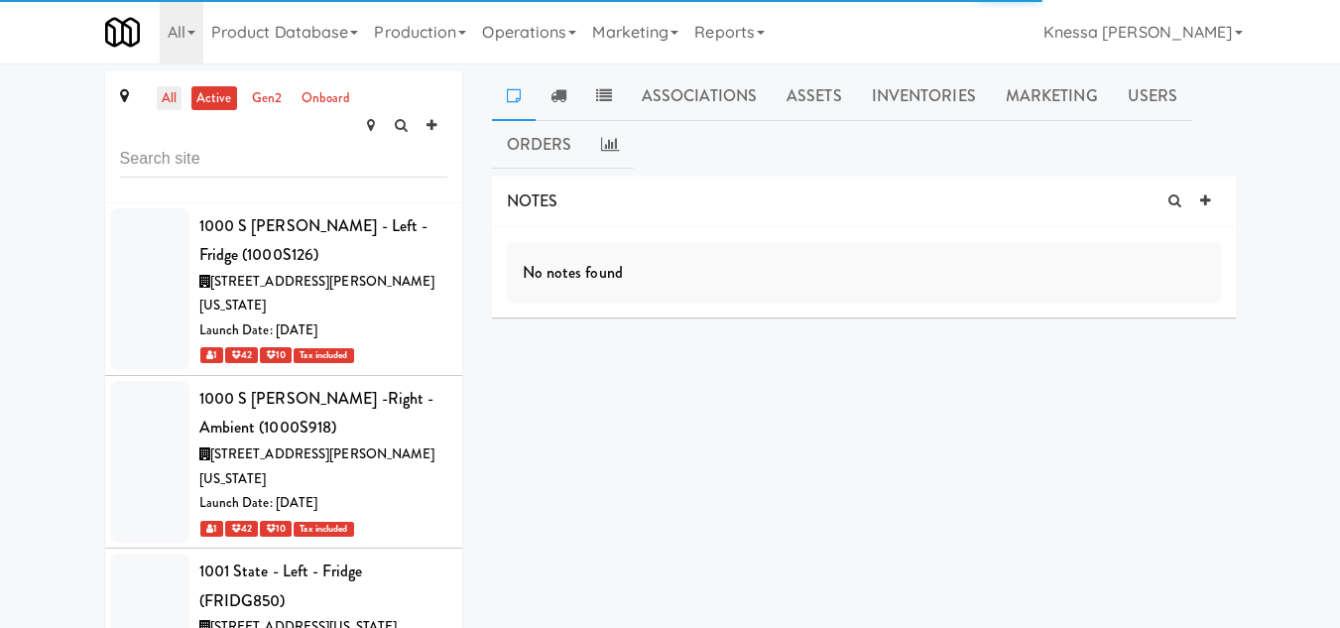
scroll to position [33917, 0]
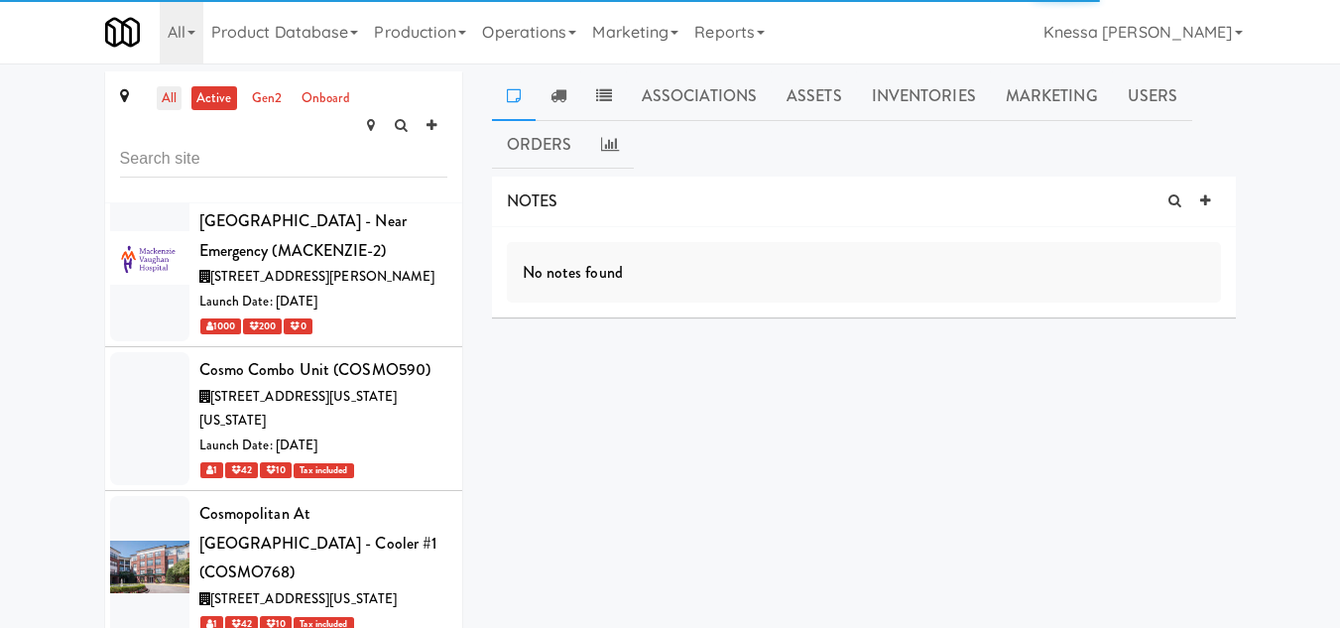
click at [163, 93] on link "all" at bounding box center [169, 98] width 25 height 25
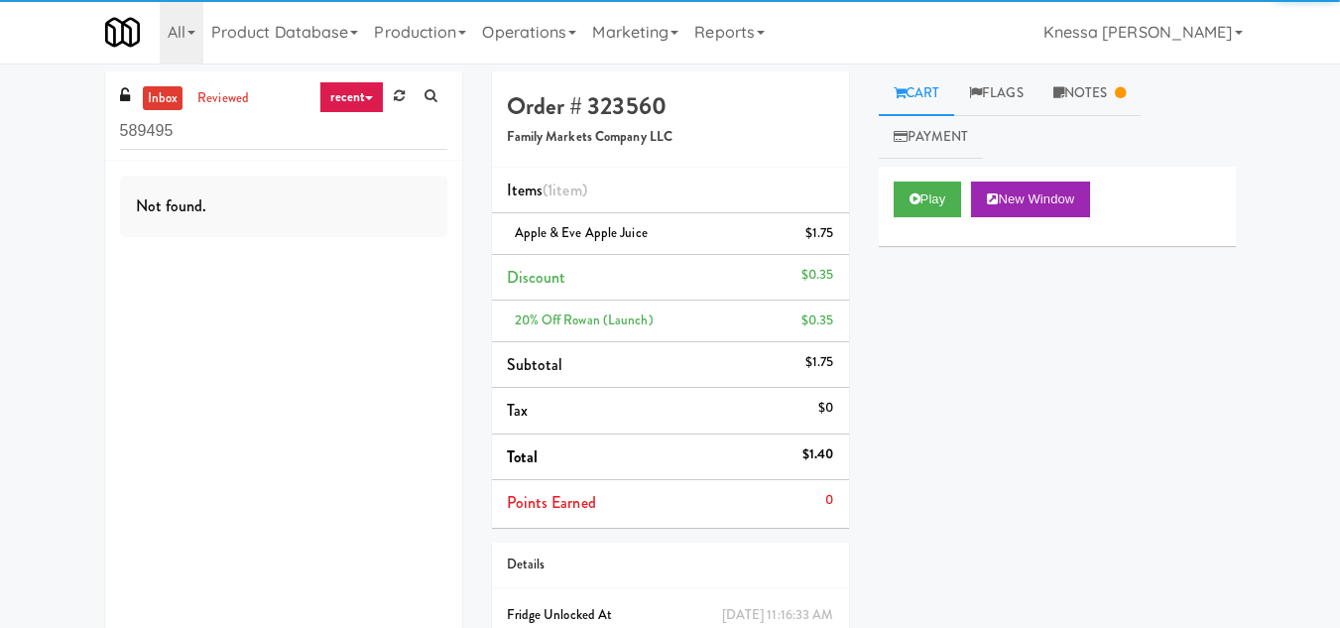
drag, startPoint x: 202, startPoint y: 144, endPoint x: 0, endPoint y: 144, distance: 202.3
click at [0, 144] on div "inbox reviewed recent all unclear take inventory issue suspicious failed recent…" at bounding box center [670, 400] width 1340 height 658
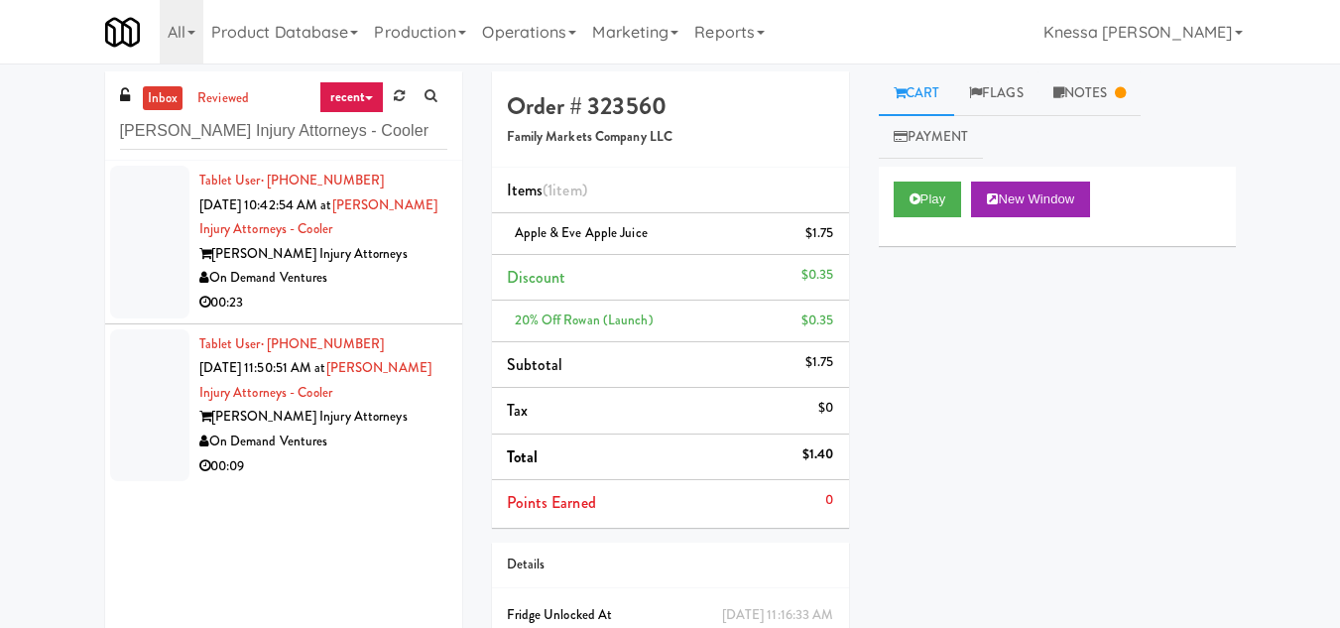
click at [364, 410] on div "[PERSON_NAME] Injury Attorneys" at bounding box center [323, 417] width 248 height 25
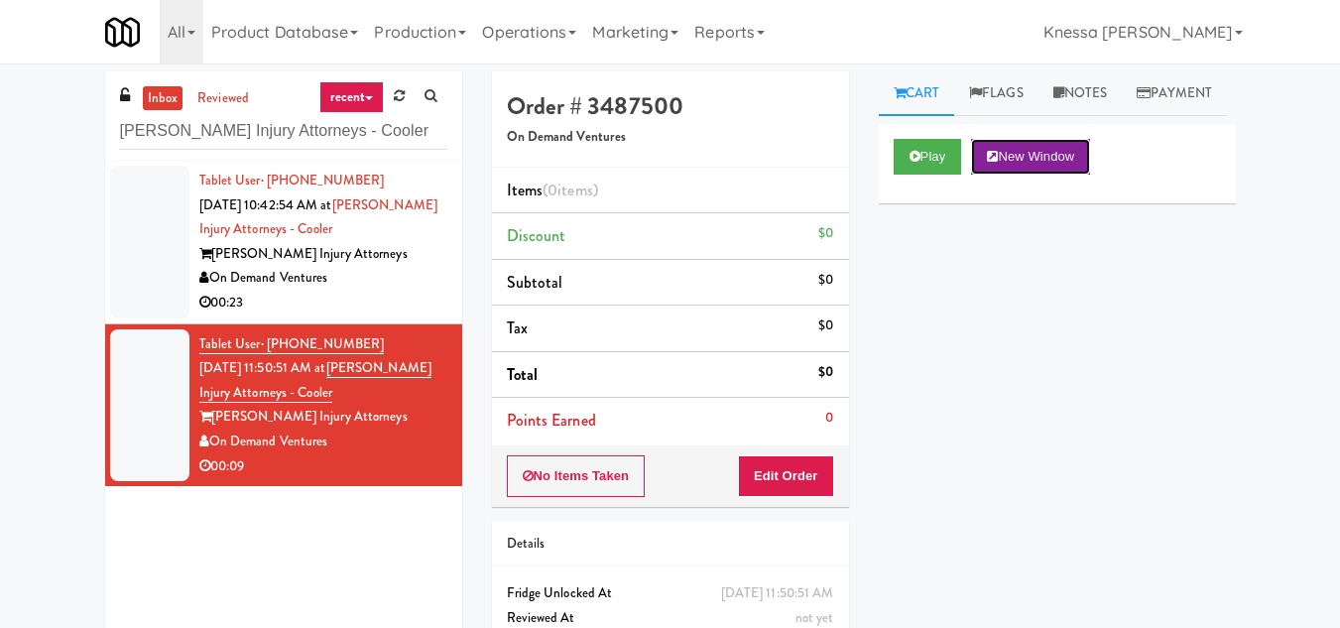
click at [1057, 175] on button "New Window" at bounding box center [1030, 157] width 119 height 36
click at [788, 473] on button "Edit Order" at bounding box center [786, 476] width 96 height 42
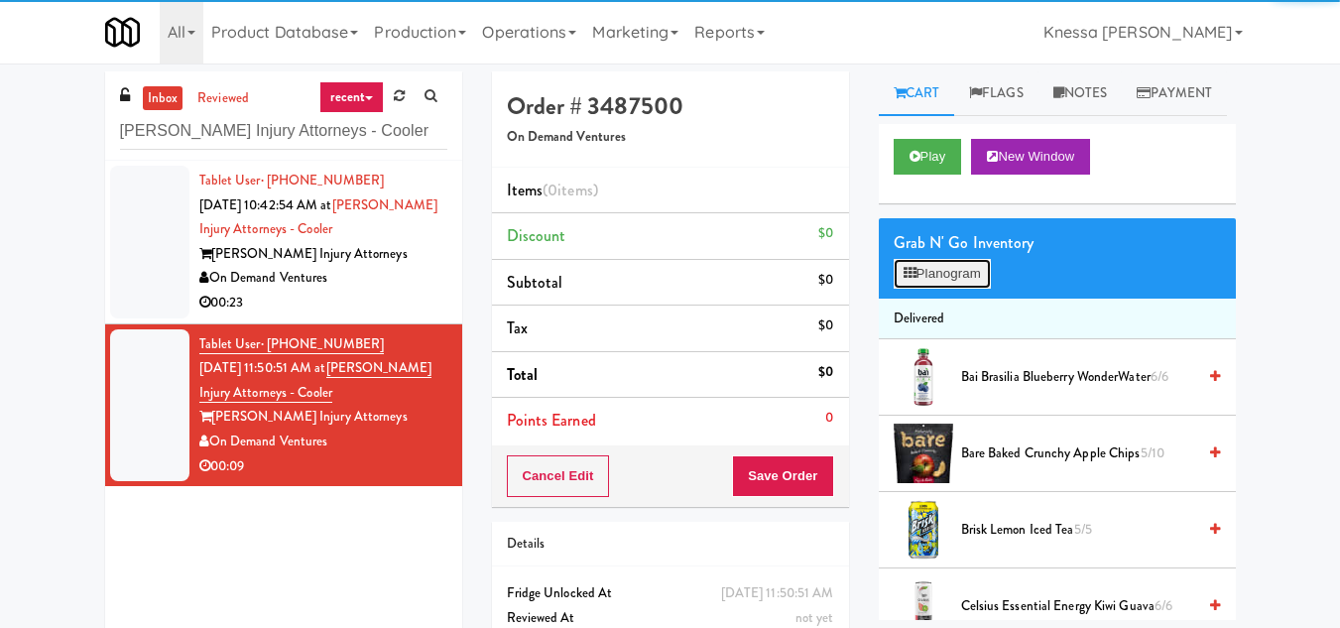
click at [928, 289] on button "Planogram" at bounding box center [941, 274] width 97 height 30
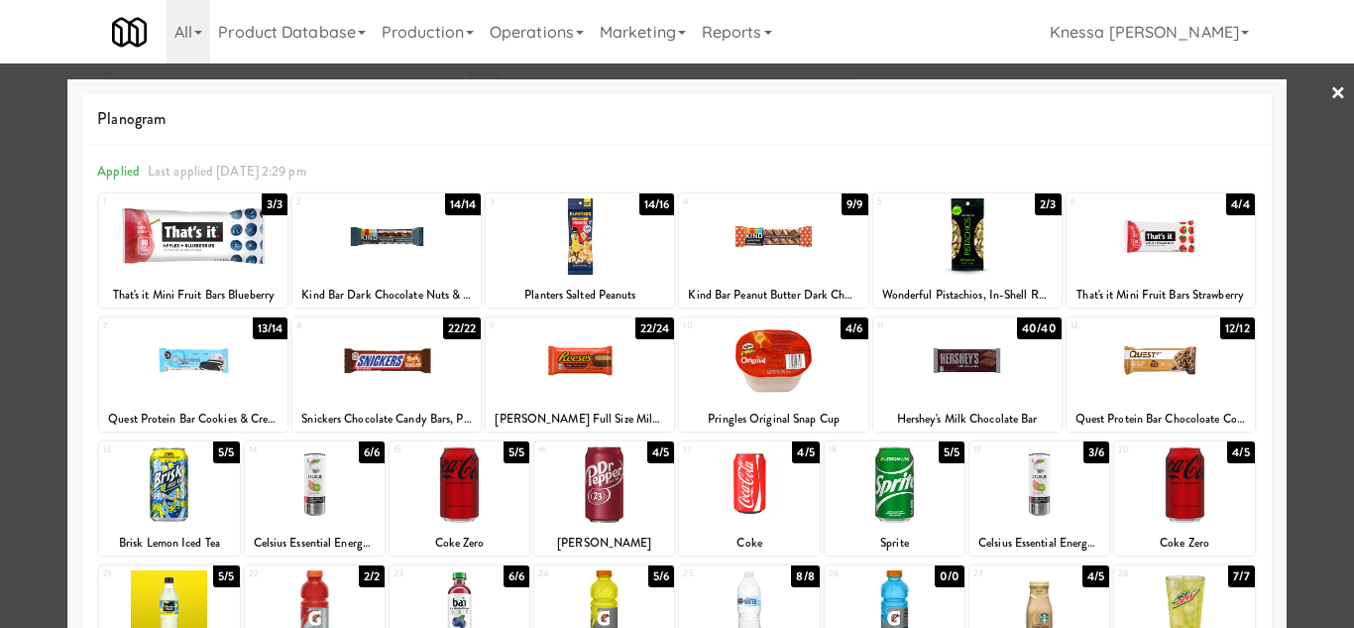
click at [466, 483] on div at bounding box center [460, 484] width 140 height 76
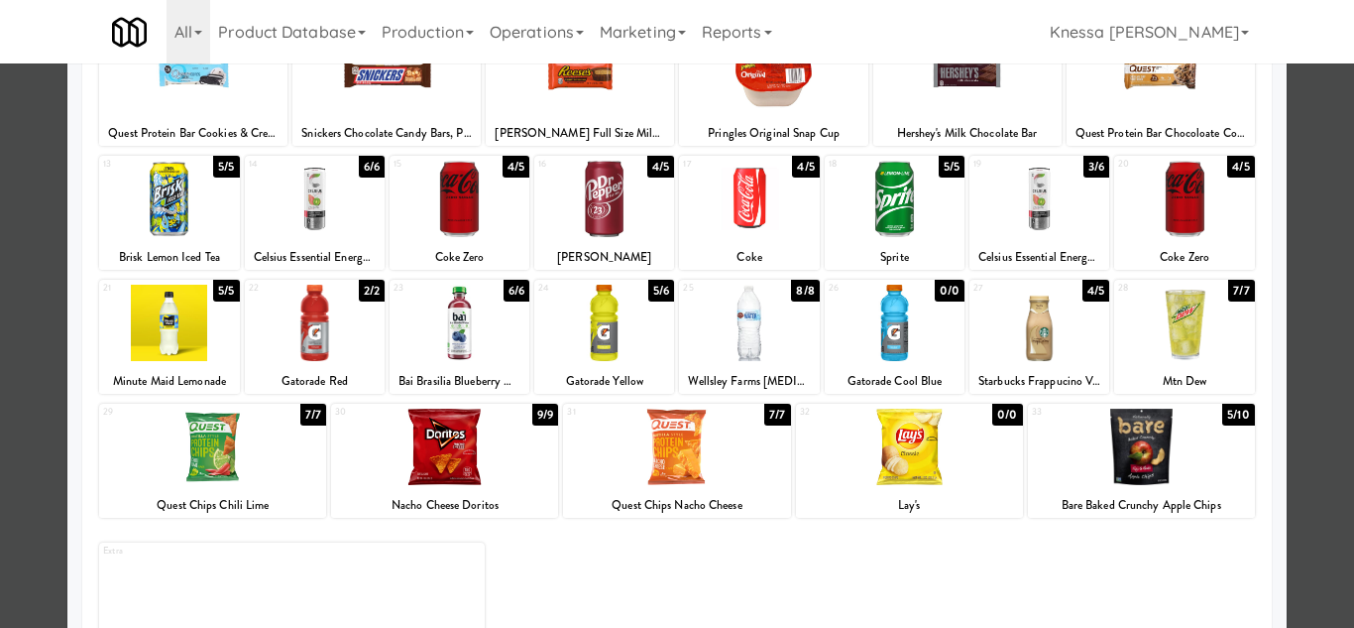
scroll to position [297, 0]
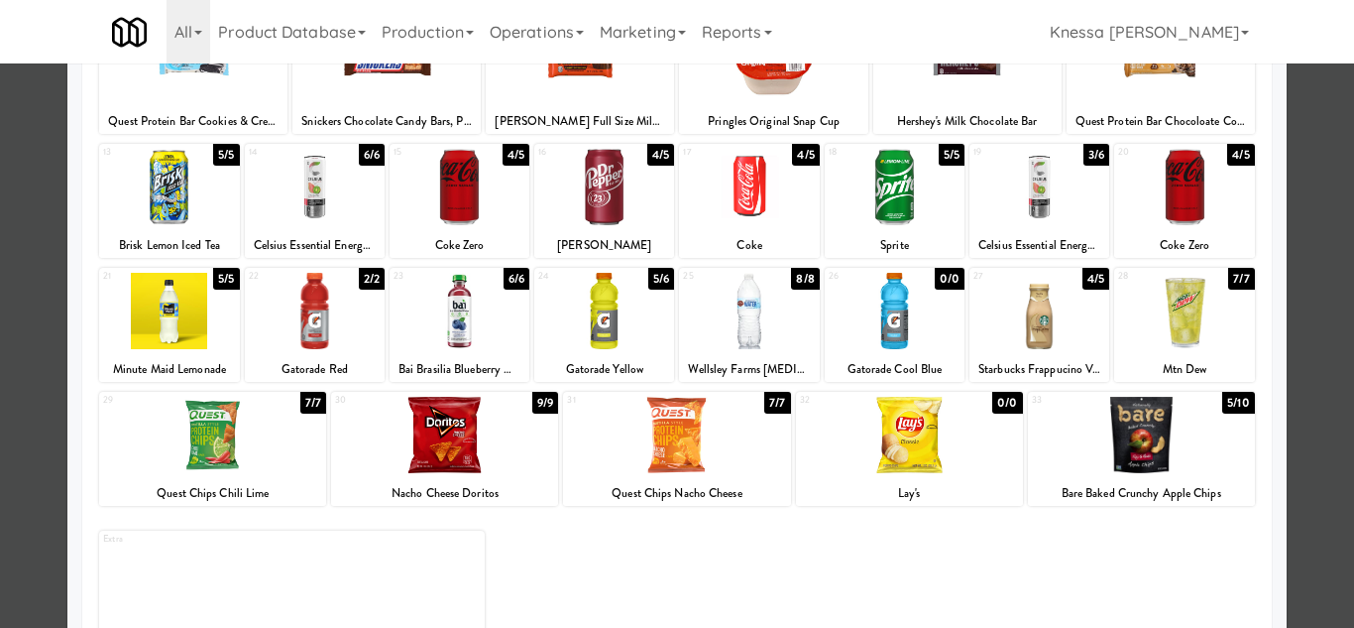
click at [685, 438] on div at bounding box center [676, 435] width 227 height 76
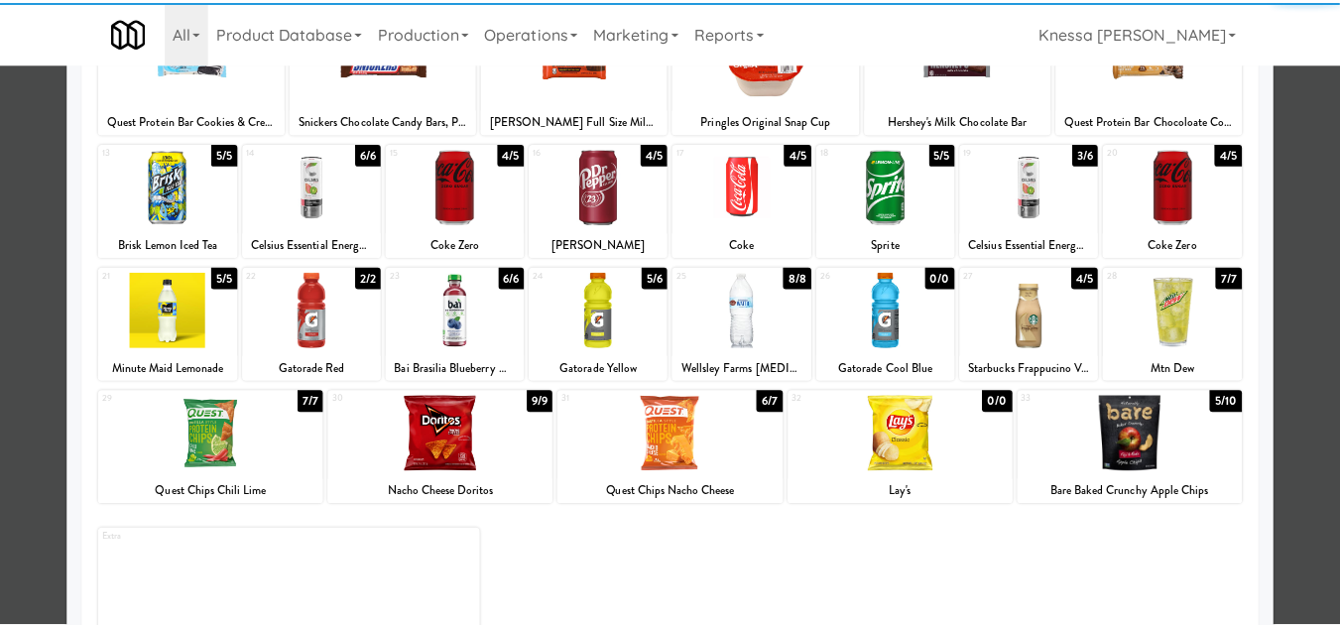
scroll to position [198, 0]
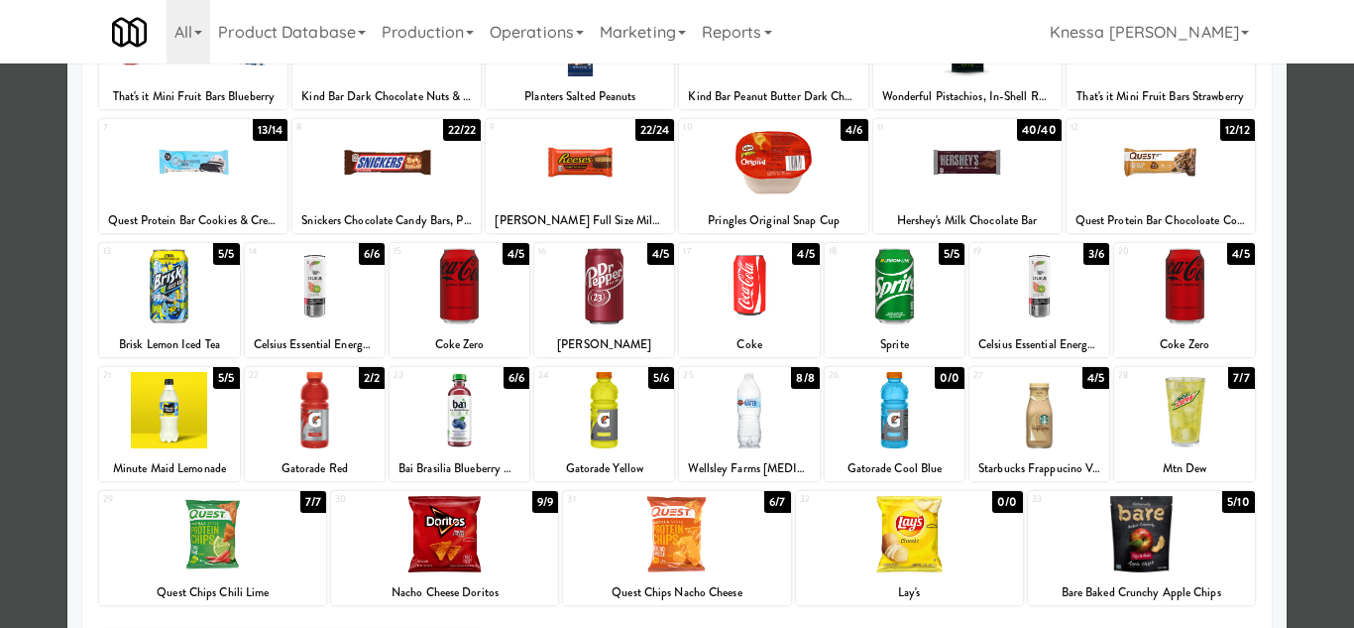
click at [1311, 338] on div at bounding box center [677, 314] width 1354 height 628
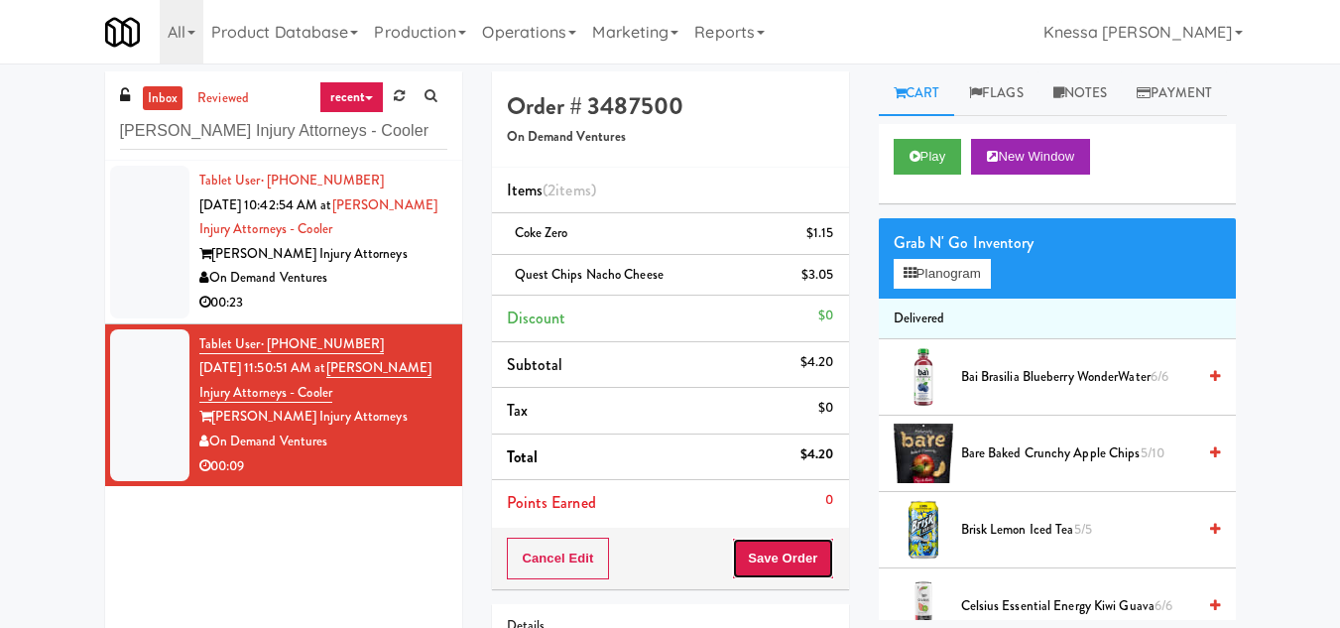
click at [780, 559] on button "Save Order" at bounding box center [782, 558] width 101 height 42
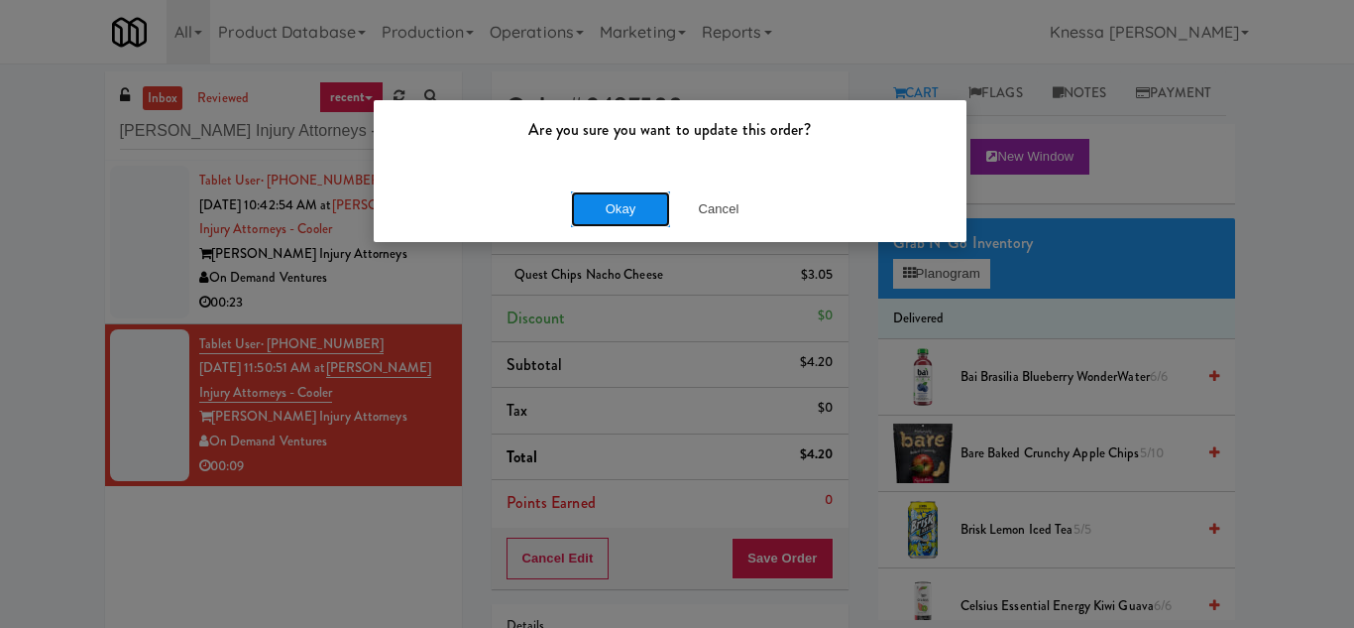
click at [641, 211] on button "Okay" at bounding box center [620, 209] width 99 height 36
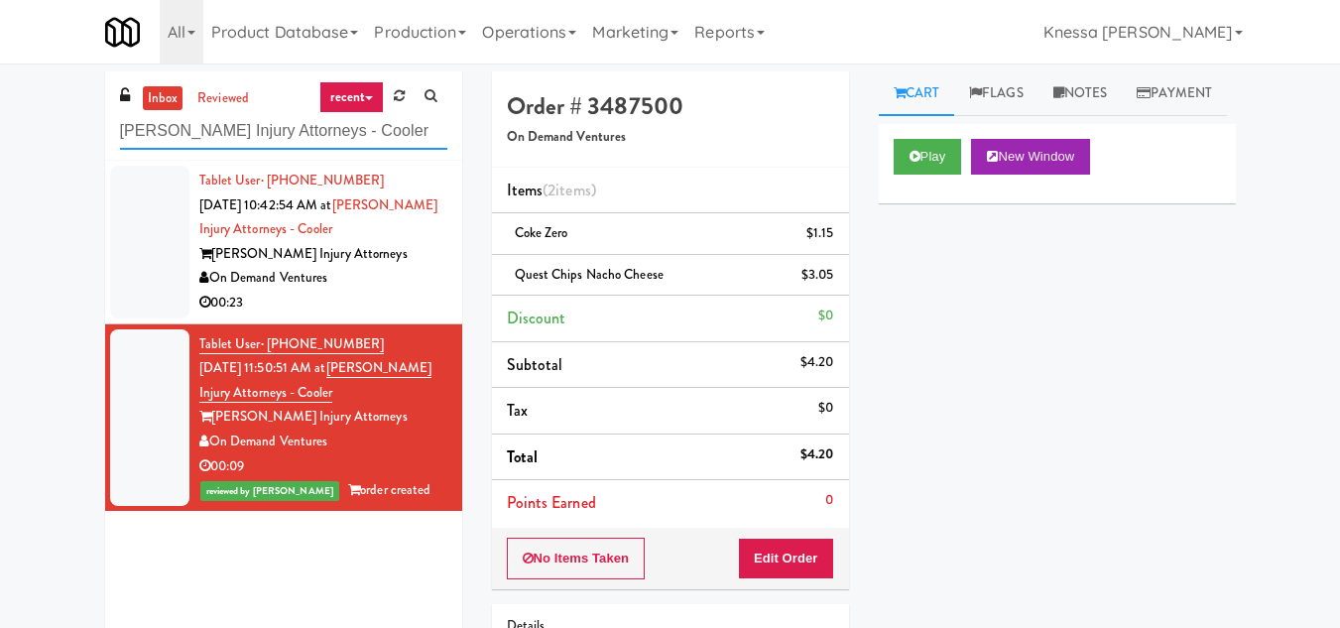
click at [276, 127] on input "Dan Newlin Injury Attorneys - Cooler" at bounding box center [283, 131] width 327 height 37
click at [275, 127] on input "Dan Newlin Injury Attorneys - Cooler" at bounding box center [283, 131] width 327 height 37
paste input "Pinnacle - Cooler M"
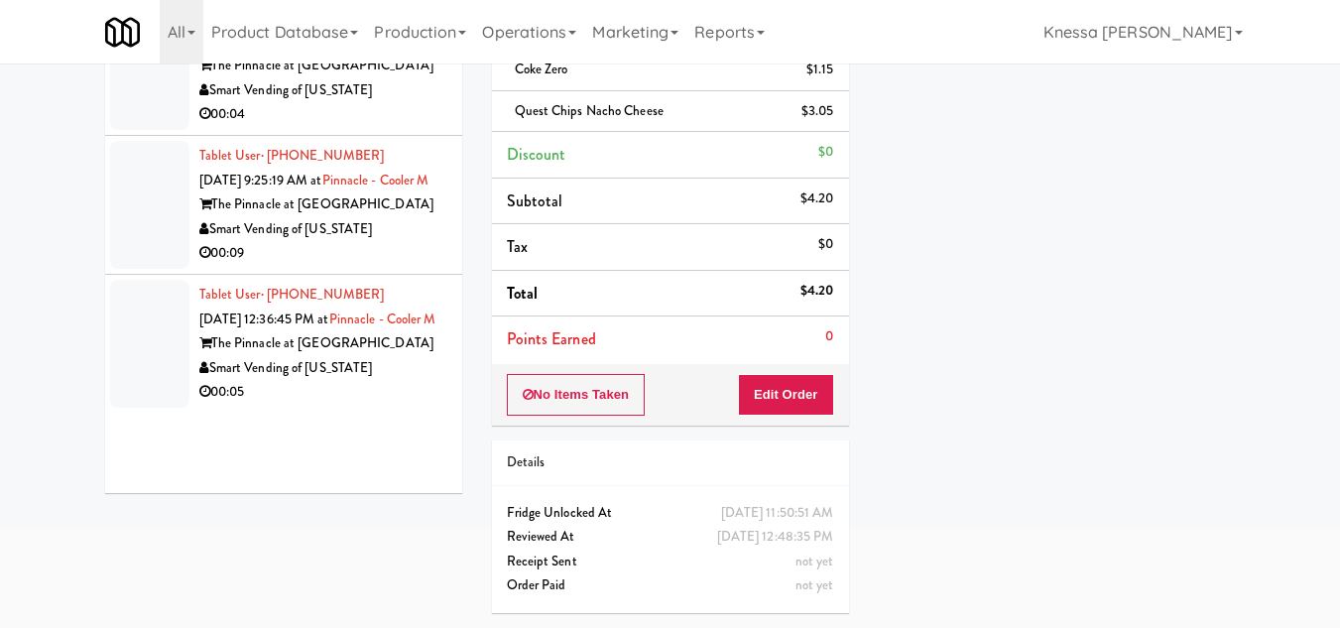
type input "Pinnacle - Cooler M"
click at [367, 377] on div "Tablet User · (757) 816-9100 Sep 19, 2025 12:36:45 PM at Pinnacle - Cooler M Th…" at bounding box center [323, 344] width 248 height 122
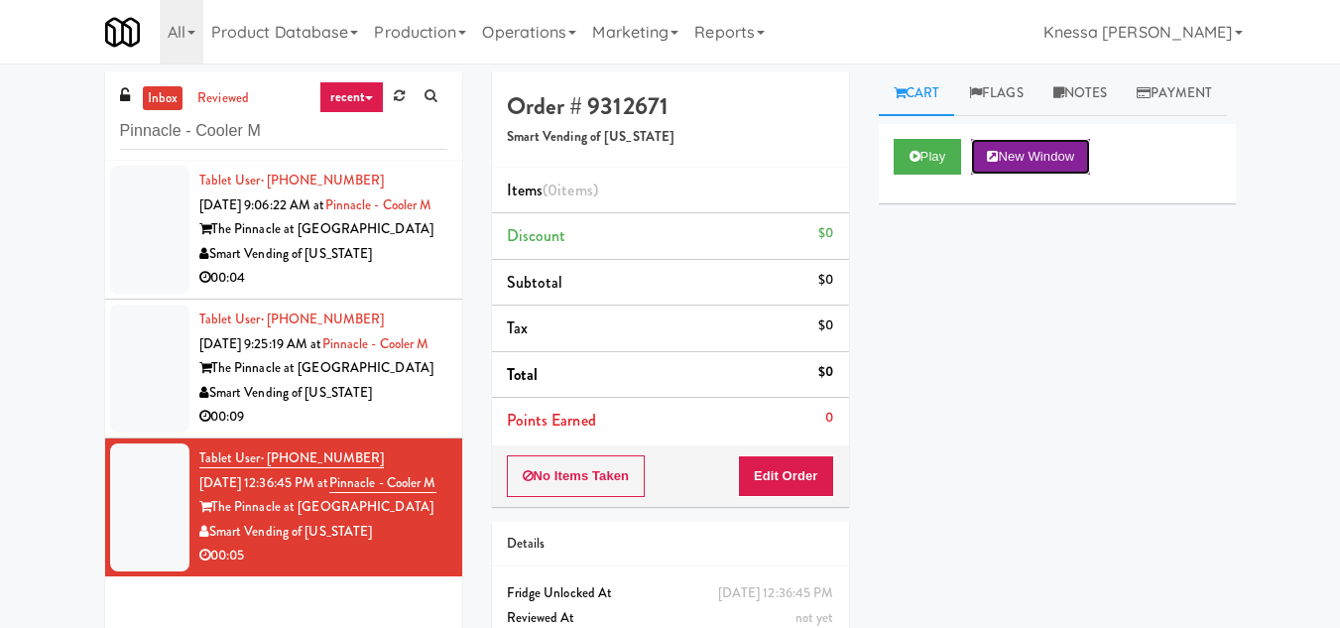
click at [1042, 175] on button "New Window" at bounding box center [1030, 157] width 119 height 36
click at [801, 468] on button "Edit Order" at bounding box center [786, 476] width 96 height 42
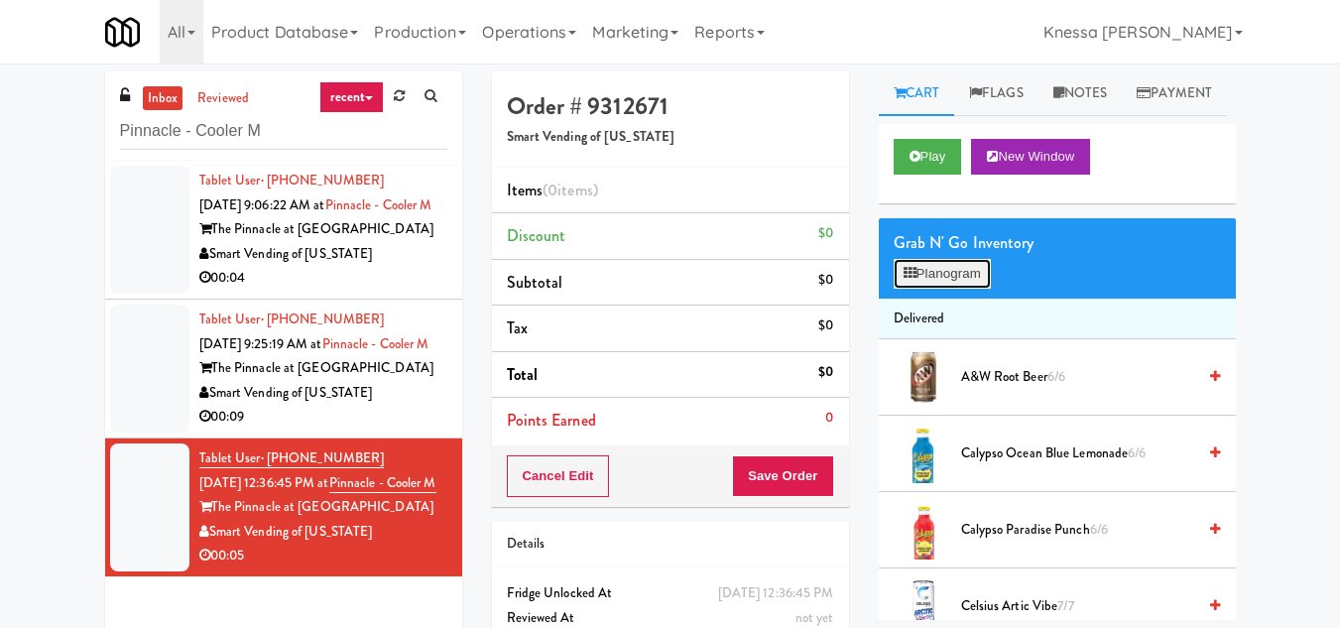
click at [964, 289] on button "Planogram" at bounding box center [941, 274] width 97 height 30
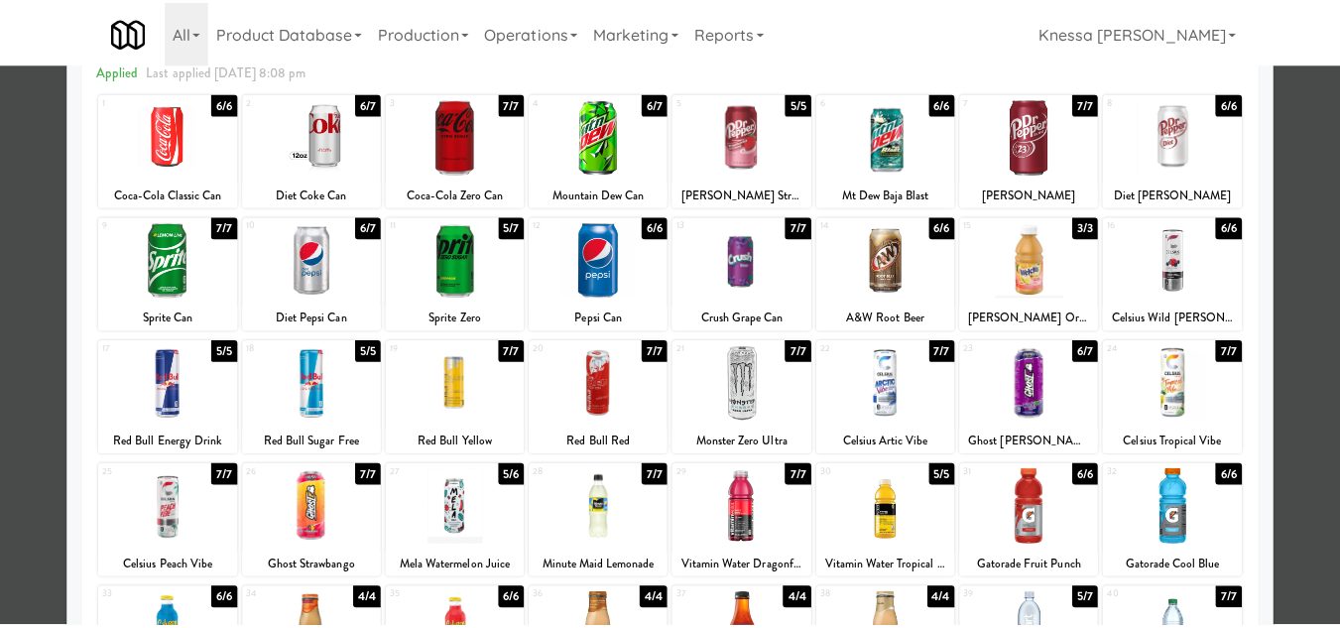
scroll to position [198, 0]
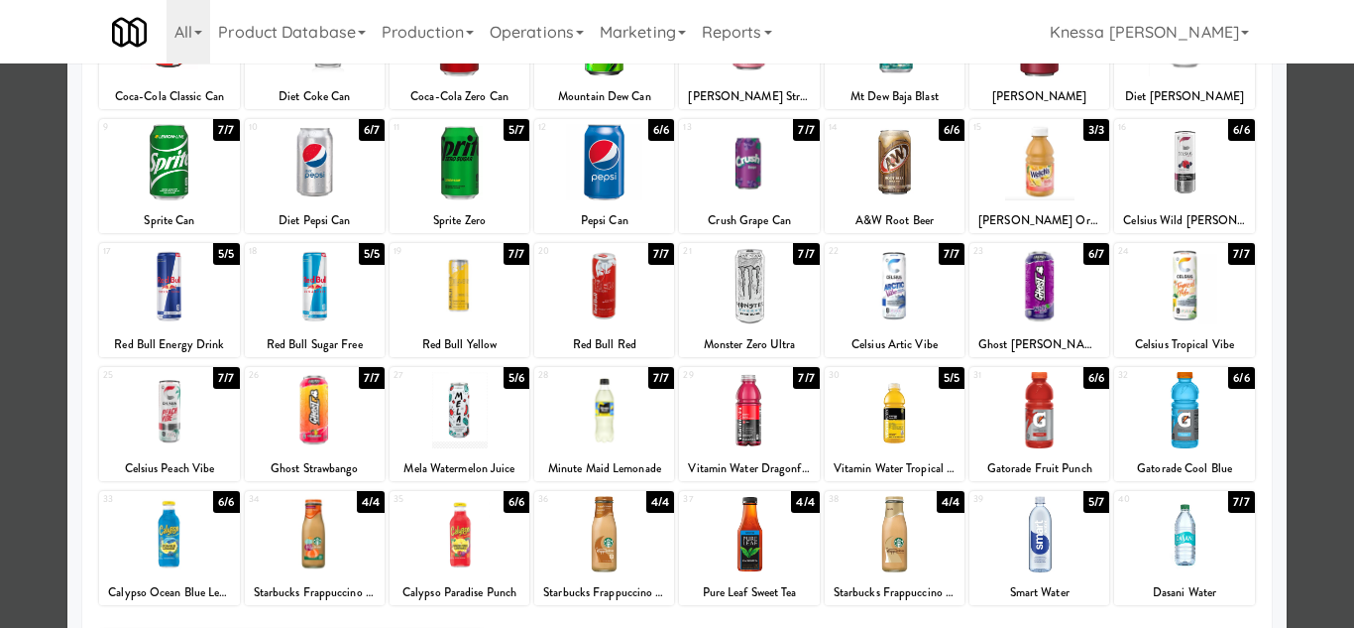
click at [460, 406] on div at bounding box center [460, 410] width 140 height 76
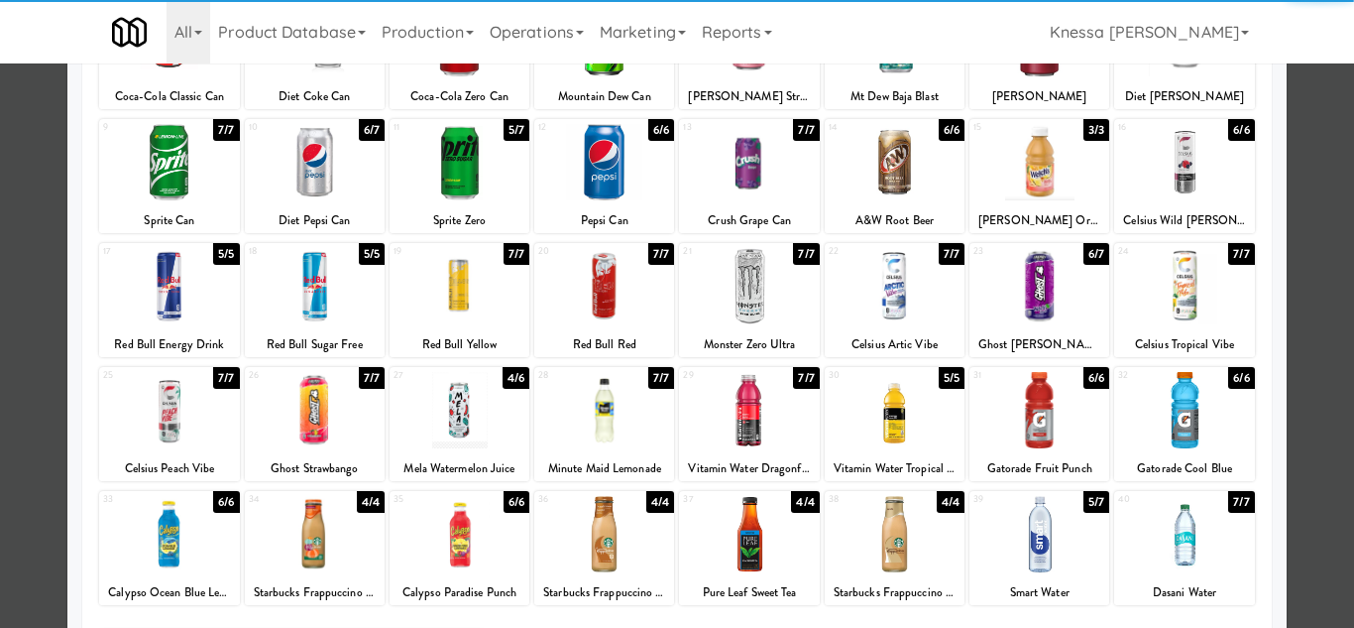
click at [1329, 327] on div at bounding box center [677, 314] width 1354 height 628
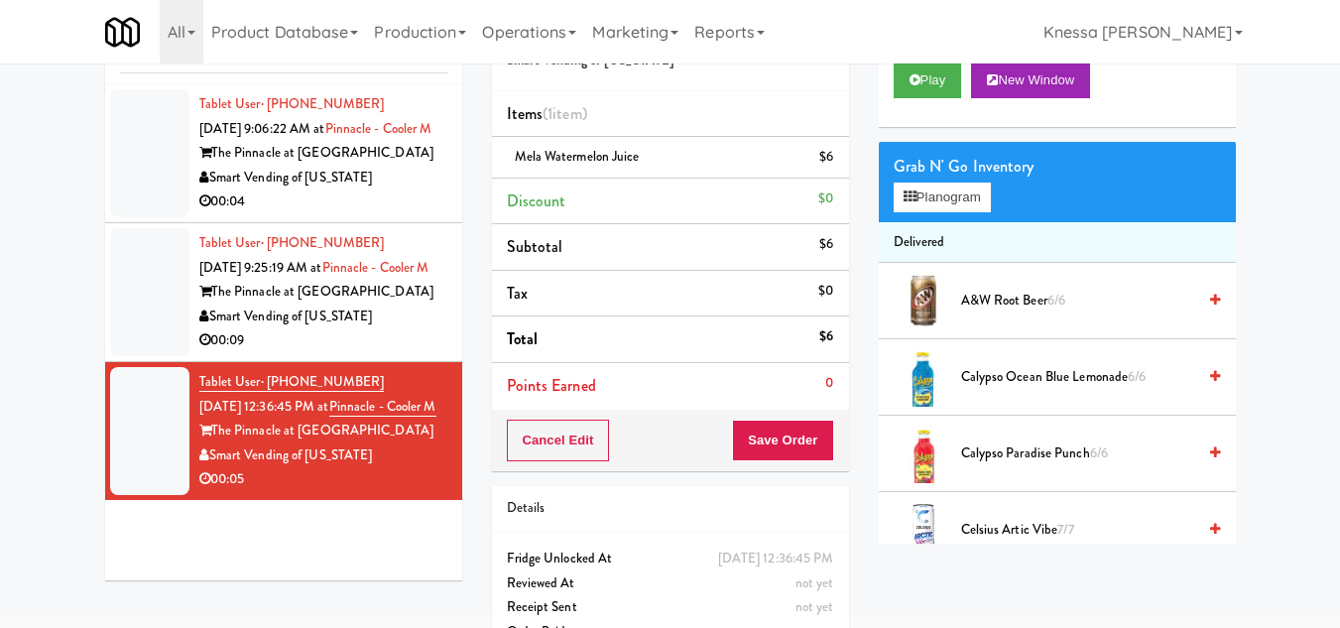
scroll to position [147, 0]
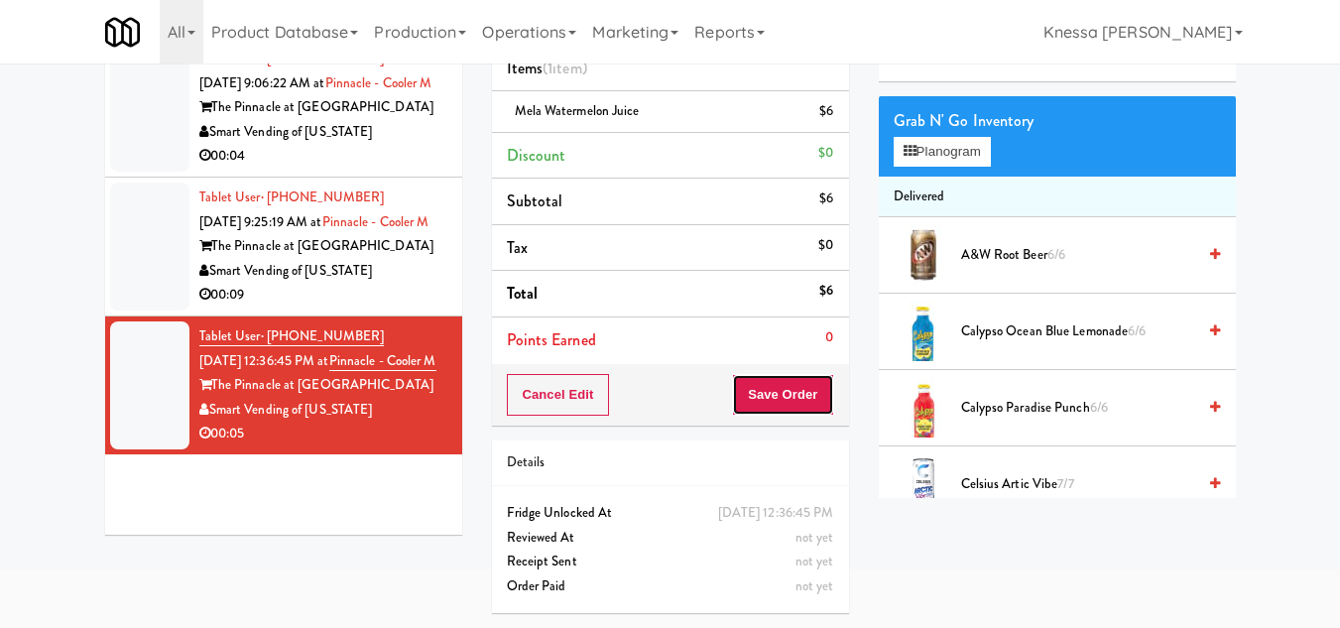
click at [770, 374] on button "Save Order" at bounding box center [782, 395] width 101 height 42
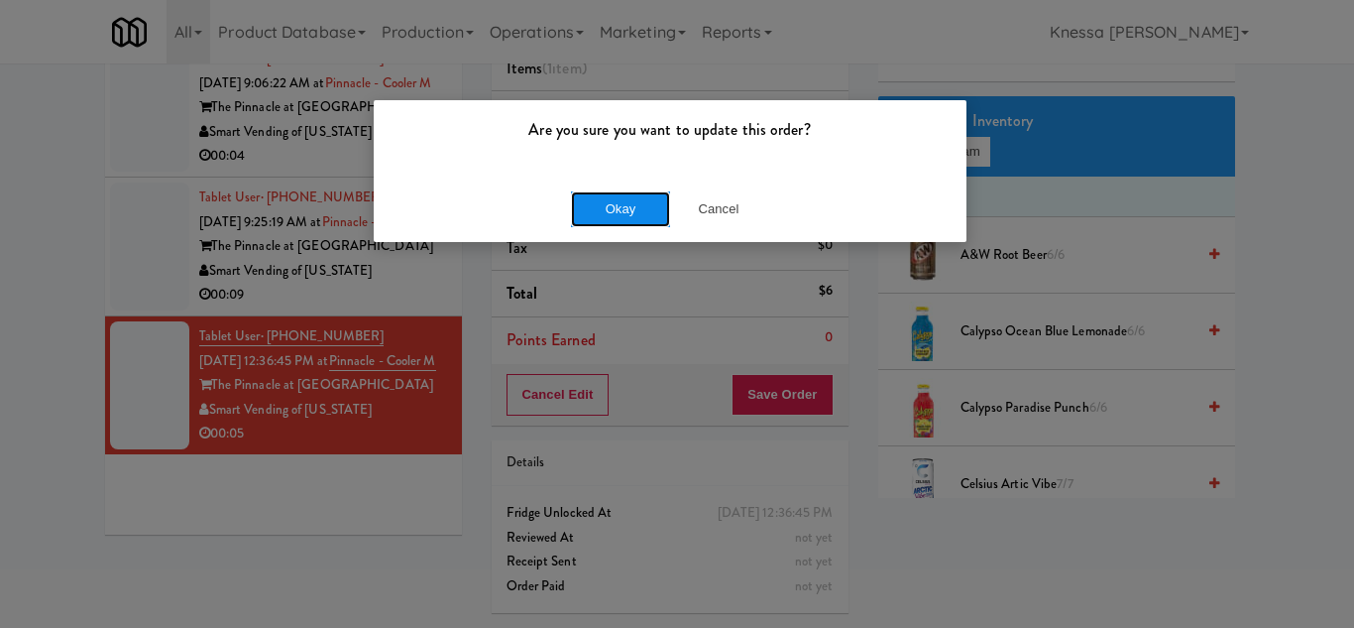
click at [606, 216] on button "Okay" at bounding box center [620, 209] width 99 height 36
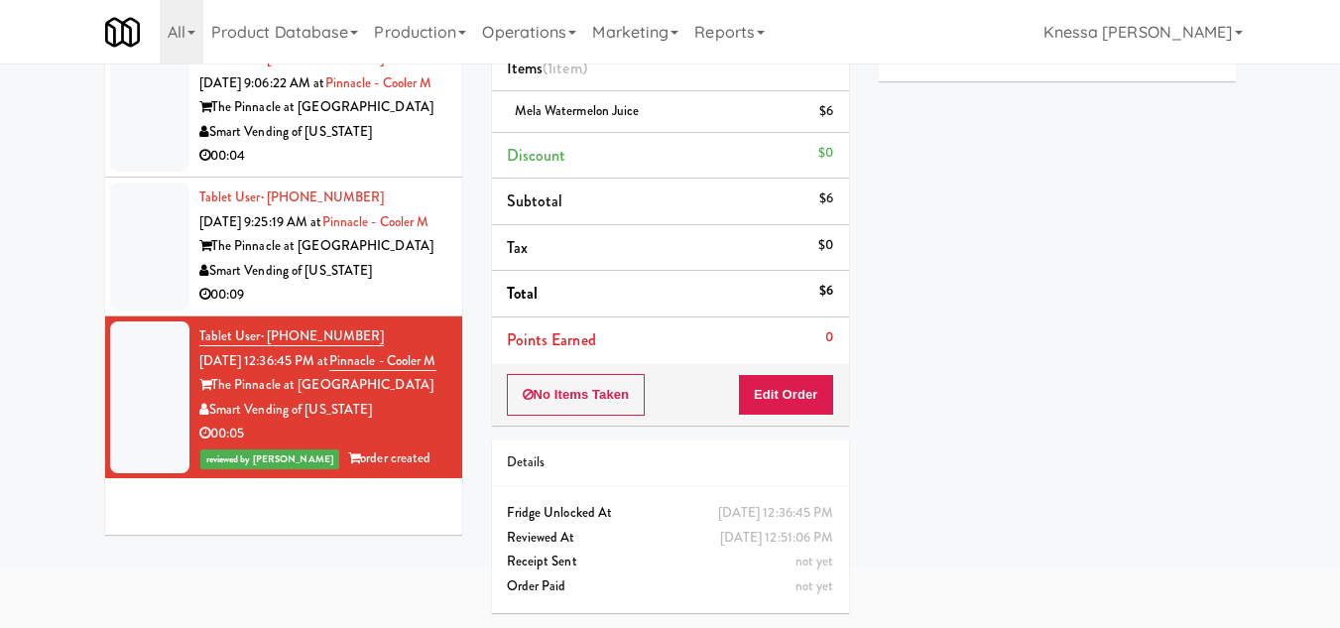
click at [347, 282] on div "Smart Vending of [US_STATE]" at bounding box center [323, 271] width 248 height 25
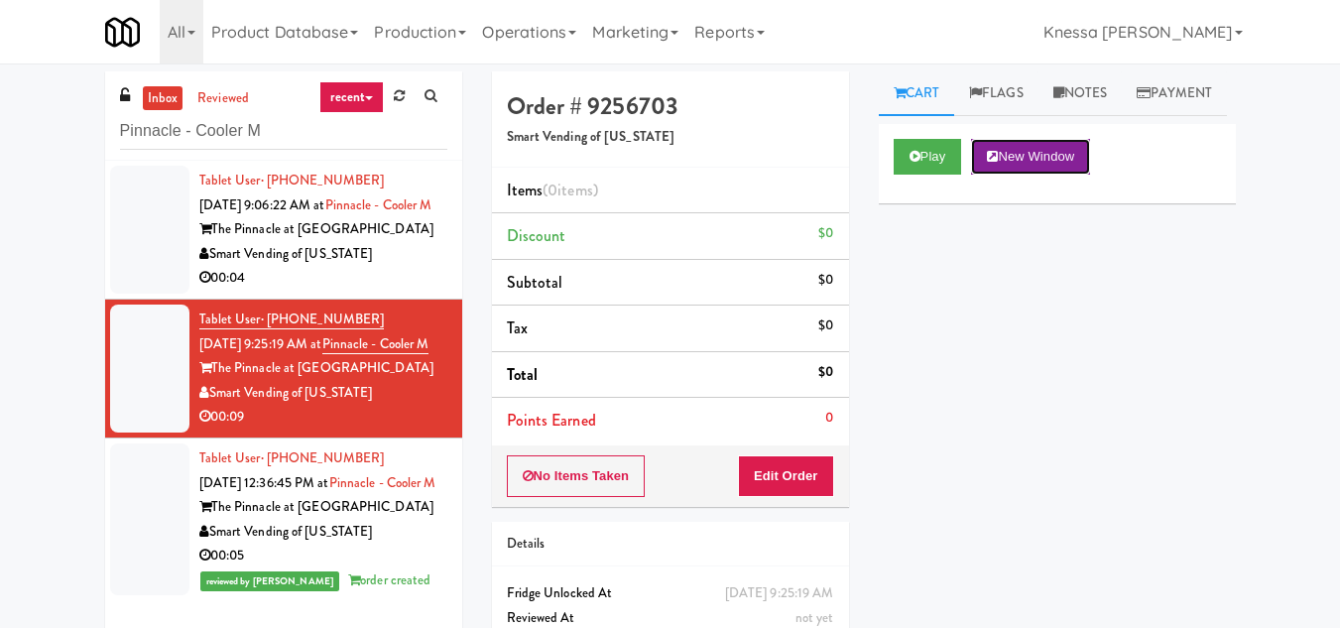
click at [1039, 175] on button "New Window" at bounding box center [1030, 157] width 119 height 36
click at [795, 480] on button "Edit Order" at bounding box center [786, 476] width 96 height 42
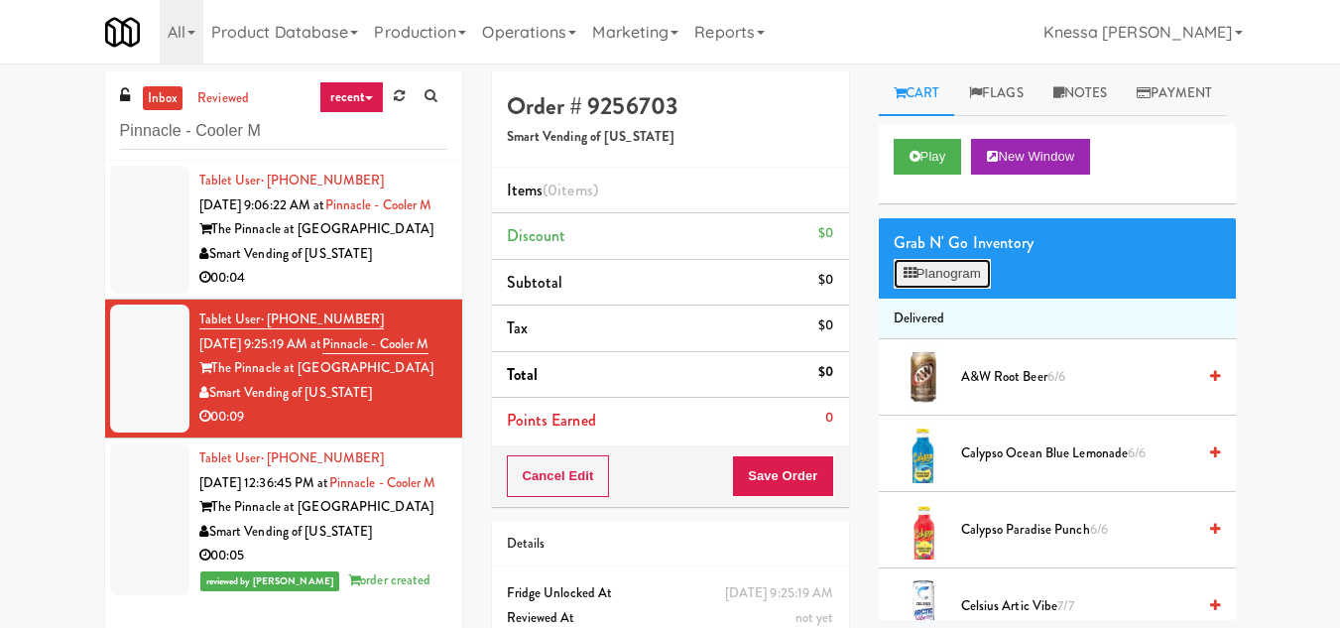
click at [917, 289] on button "Planogram" at bounding box center [941, 274] width 97 height 30
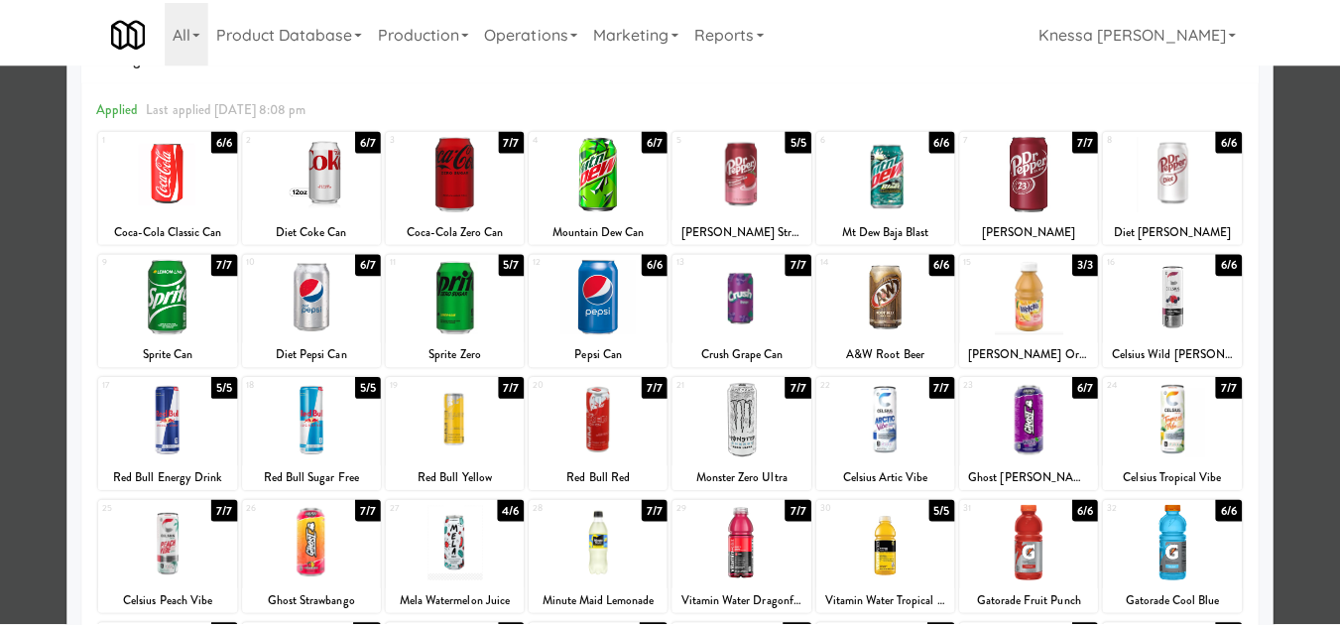
scroll to position [99, 0]
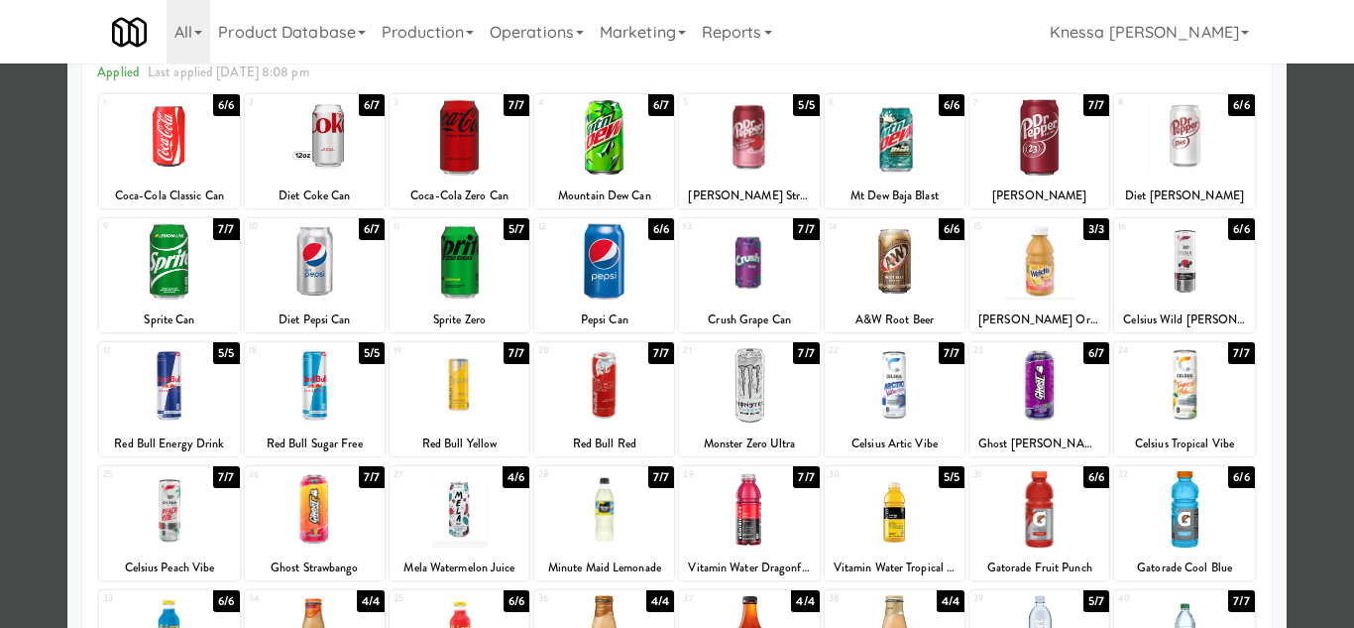
click at [1037, 399] on div at bounding box center [1040, 385] width 140 height 76
click at [1311, 434] on div at bounding box center [677, 314] width 1354 height 628
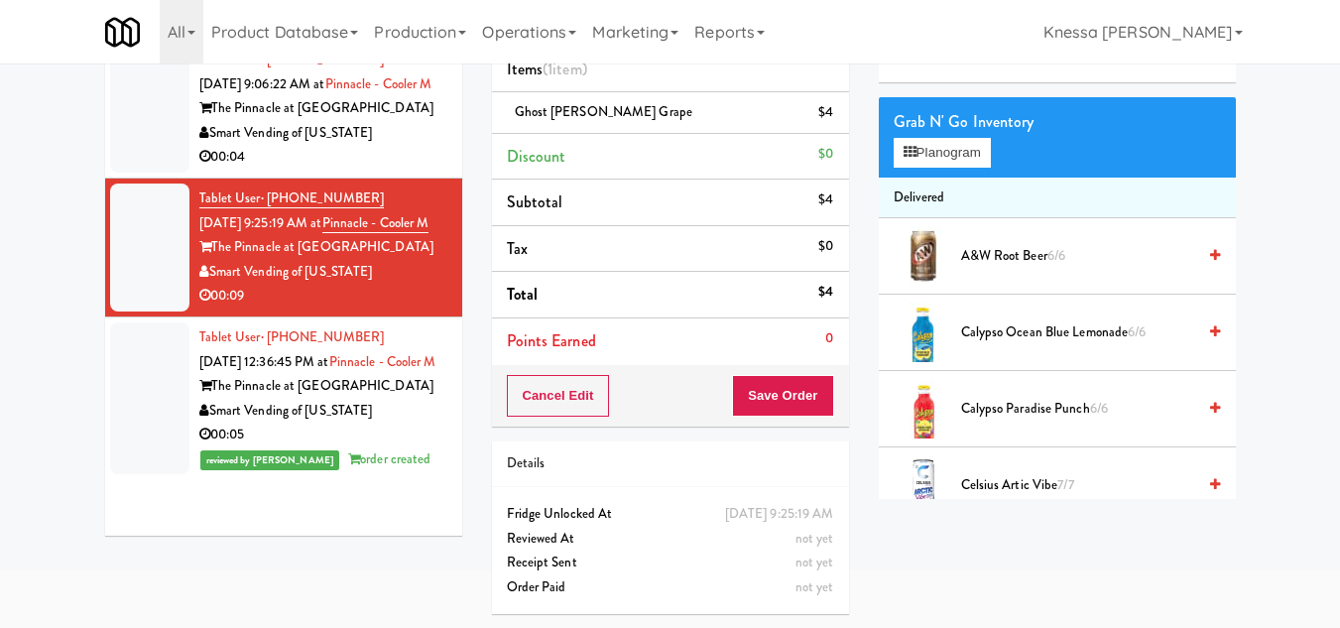
scroll to position [122, 0]
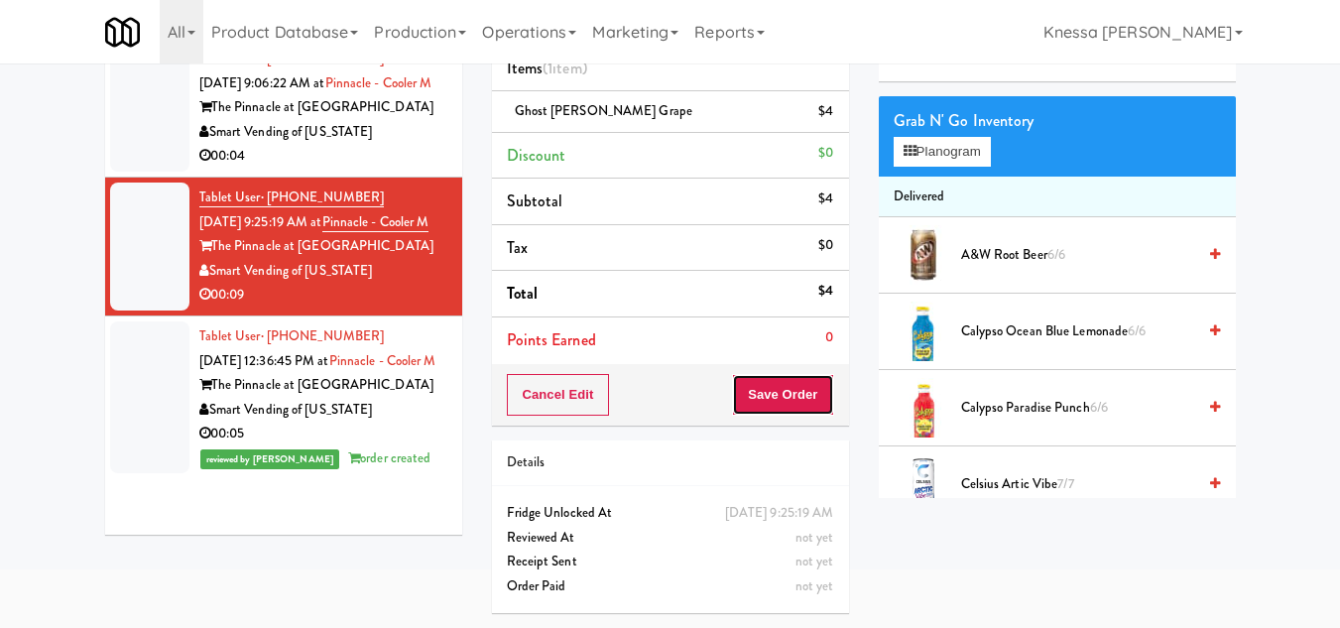
click at [774, 401] on button "Save Order" at bounding box center [782, 395] width 101 height 42
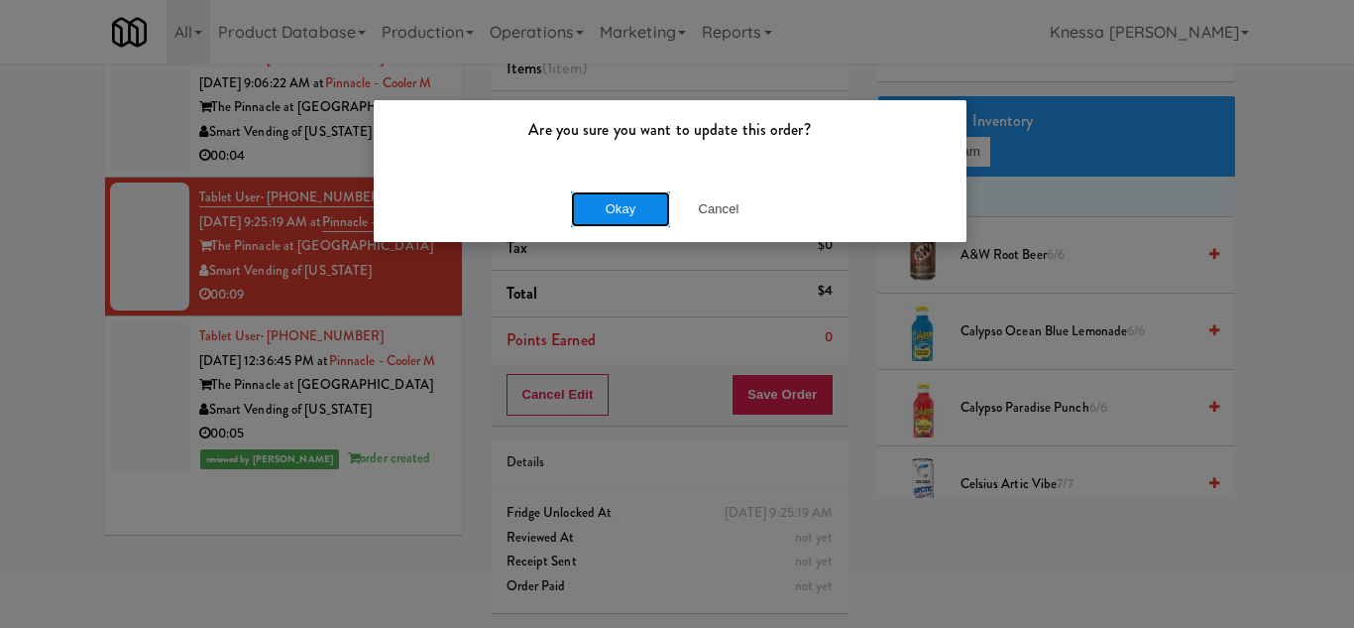
click at [635, 215] on button "Okay" at bounding box center [620, 209] width 99 height 36
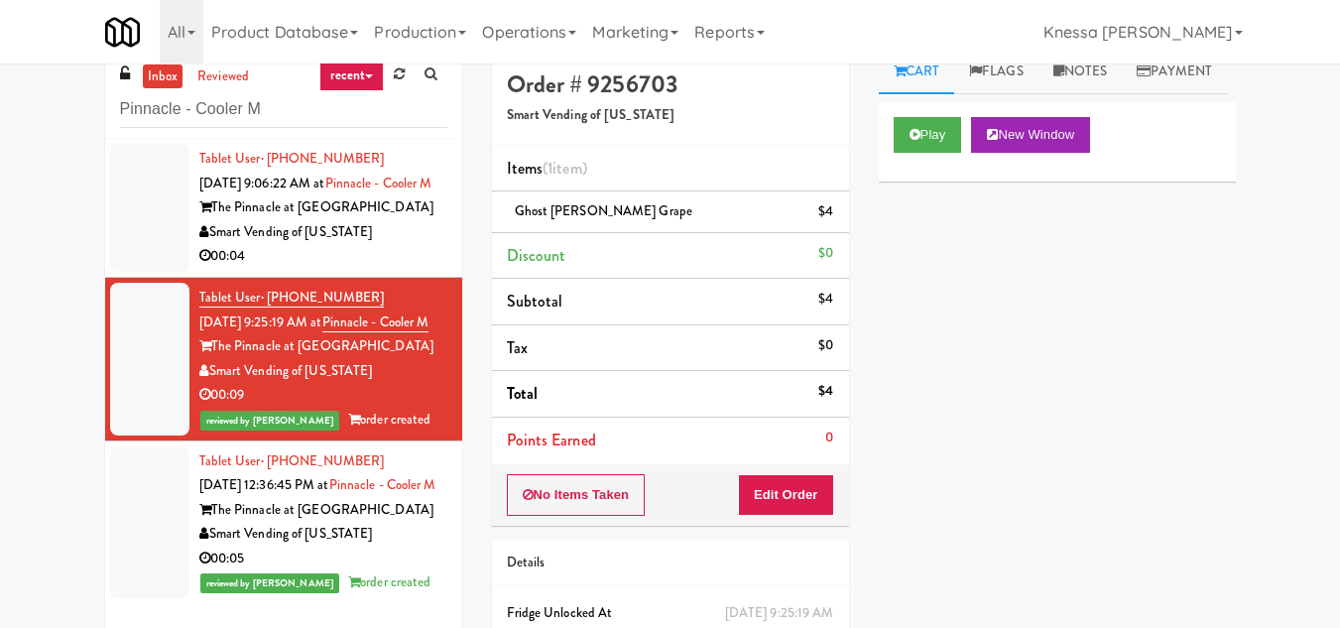
scroll to position [0, 0]
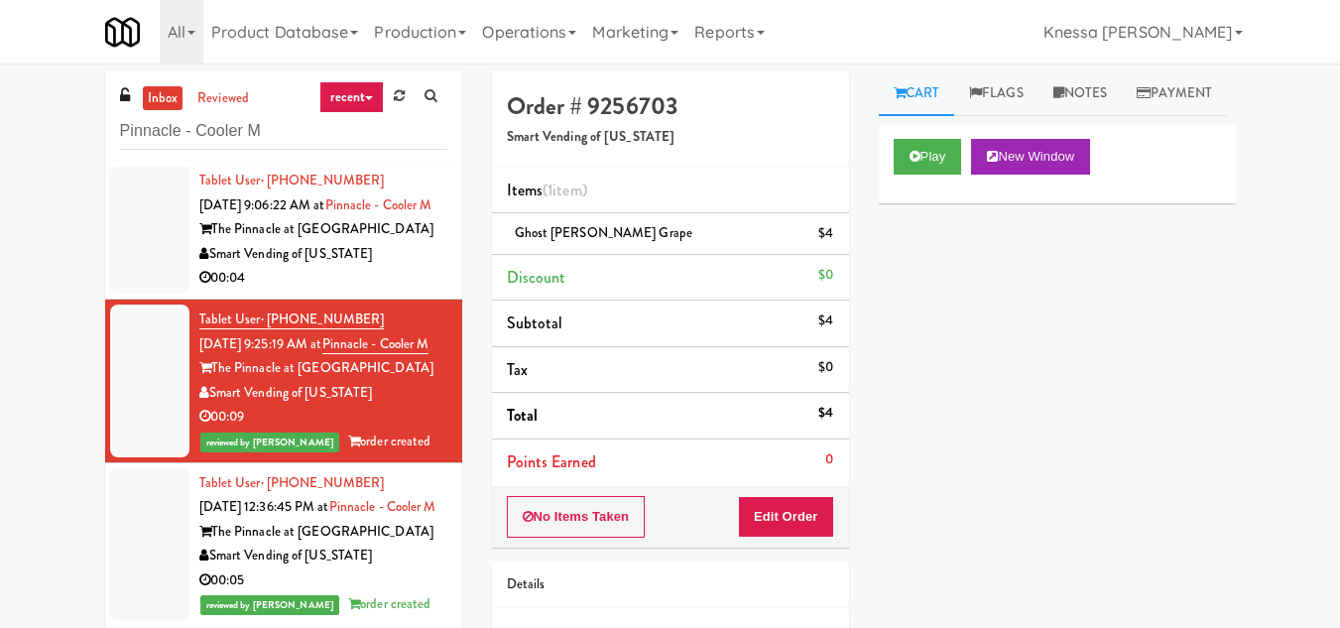
click at [349, 242] on div "The Pinnacle at 31st Street" at bounding box center [323, 229] width 248 height 25
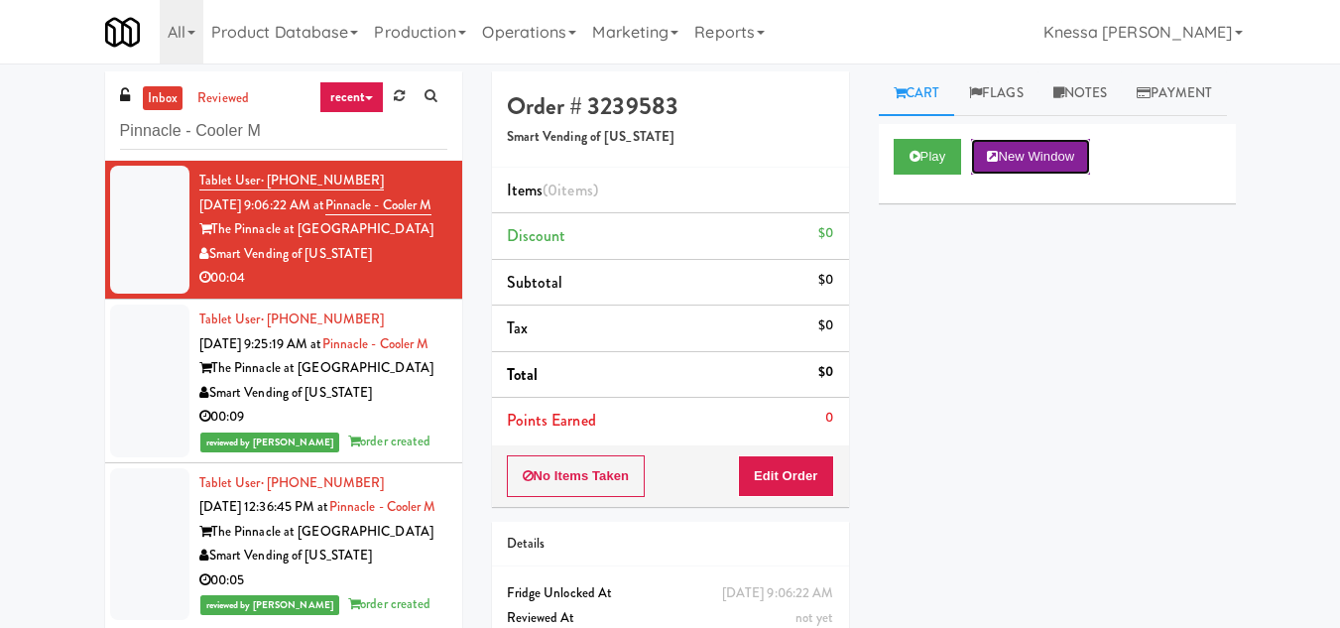
click at [1055, 175] on button "New Window" at bounding box center [1030, 157] width 119 height 36
click at [1040, 175] on button "New Window" at bounding box center [1030, 157] width 119 height 36
click at [805, 469] on button "Edit Order" at bounding box center [786, 476] width 96 height 42
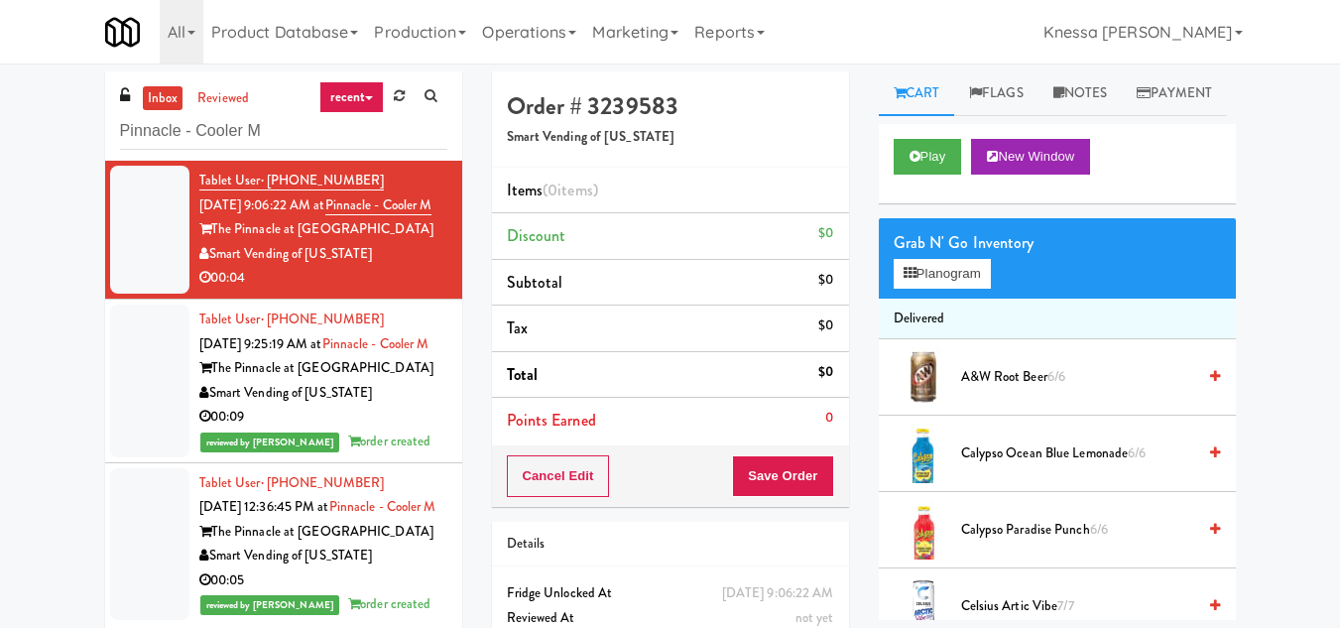
click at [964, 298] on div "Grab N' Go Inventory Planogram" at bounding box center [1057, 258] width 357 height 80
click at [966, 289] on button "Planogram" at bounding box center [941, 274] width 97 height 30
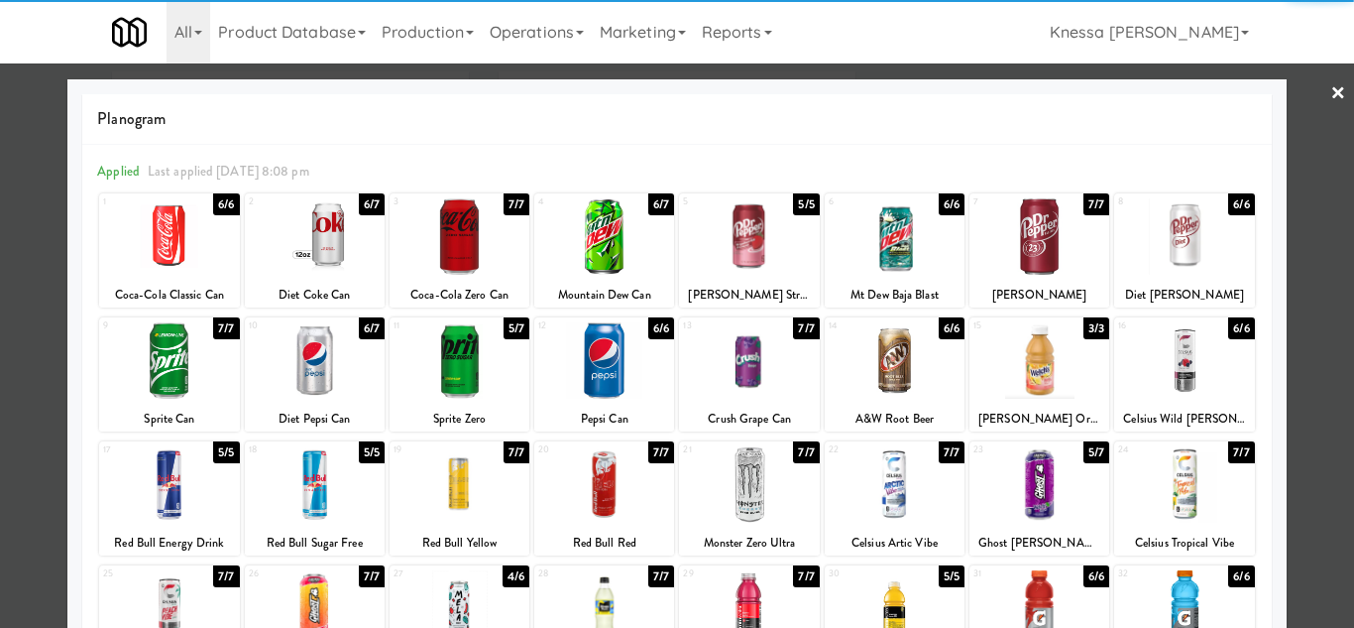
scroll to position [99, 0]
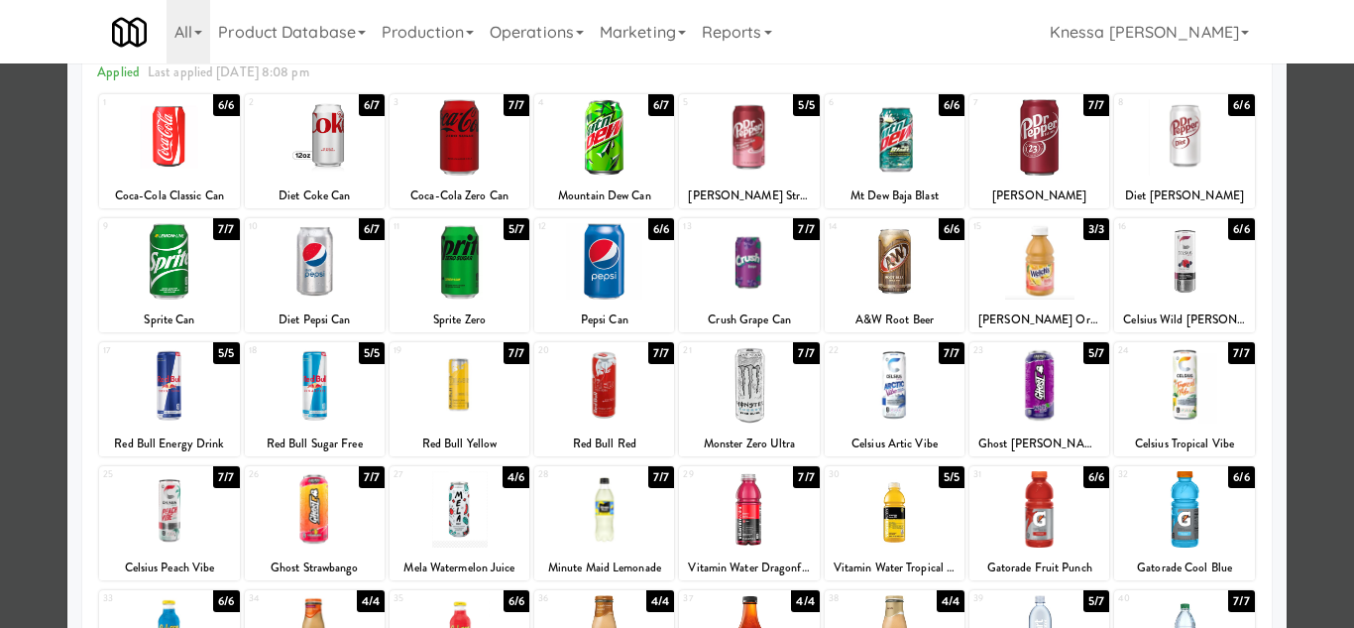
click at [1173, 401] on div at bounding box center [1185, 385] width 140 height 76
click at [1315, 390] on div at bounding box center [677, 314] width 1354 height 628
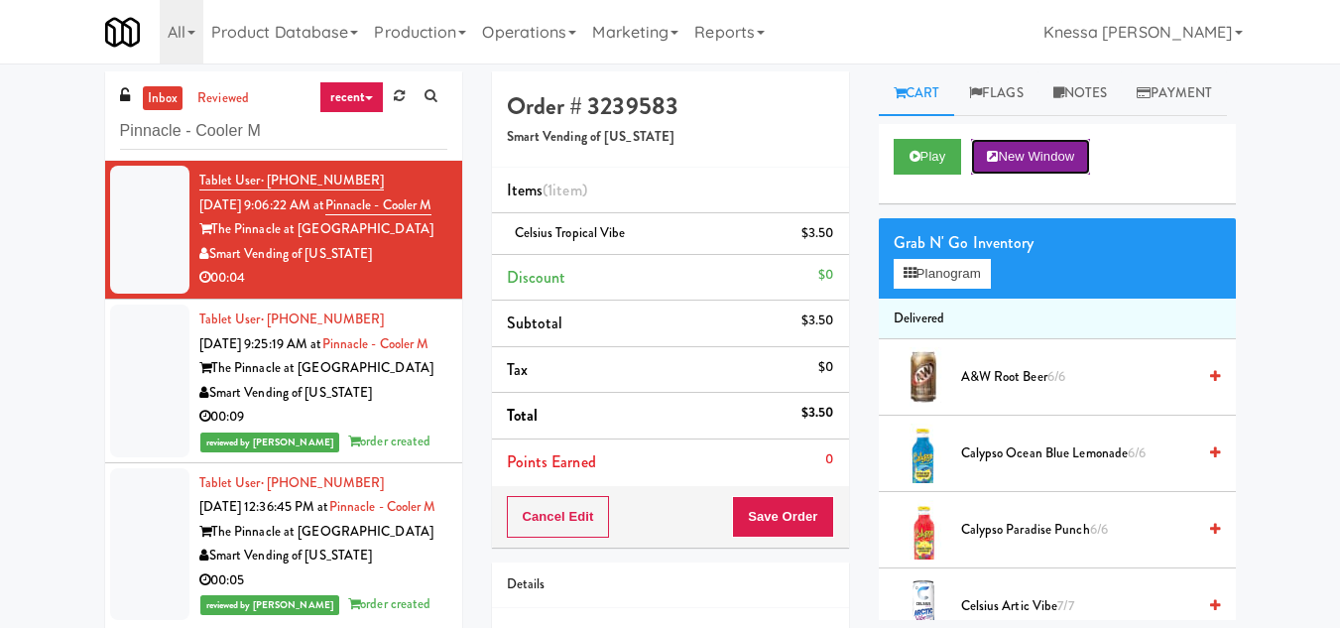
click at [1051, 175] on button "New Window" at bounding box center [1030, 157] width 119 height 36
click at [786, 507] on button "Save Order" at bounding box center [782, 517] width 101 height 42
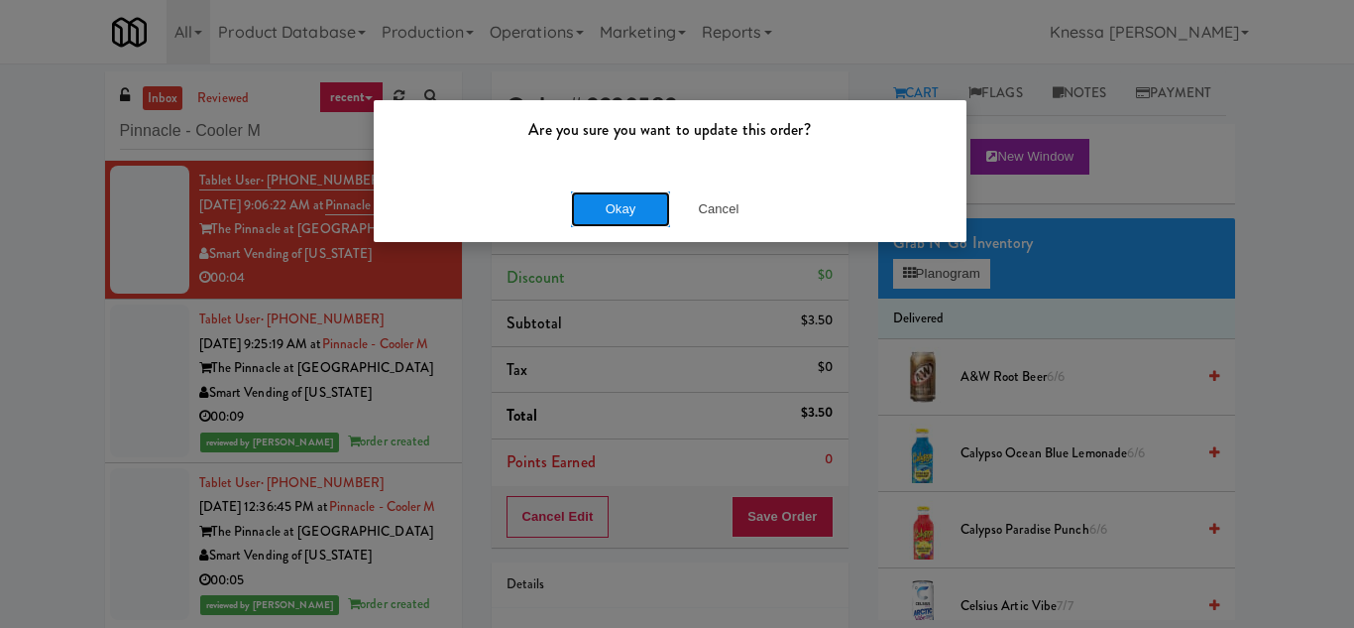
click at [604, 199] on button "Okay" at bounding box center [620, 209] width 99 height 36
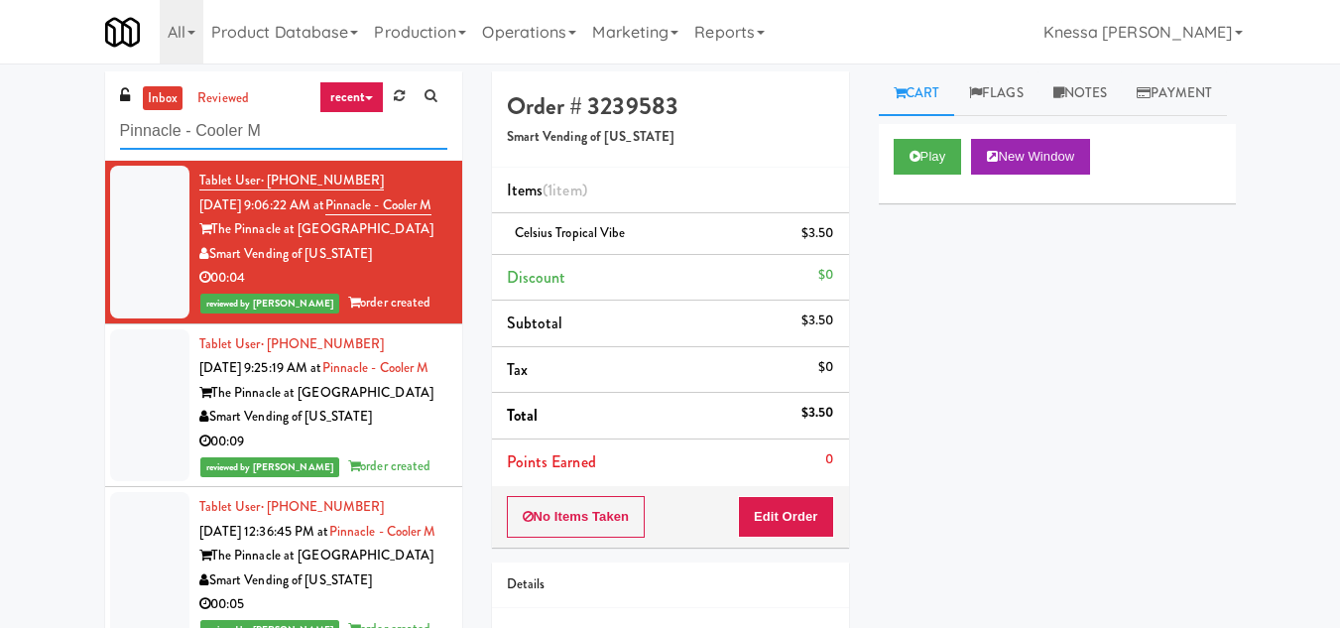
drag, startPoint x: 289, startPoint y: 135, endPoint x: 75, endPoint y: 150, distance: 213.7
click at [75, 150] on div "inbox reviewed recent all unclear take inventory issue suspicious failed recent…" at bounding box center [670, 410] width 1340 height 678
paste input "Elara - Cooler - Middle"
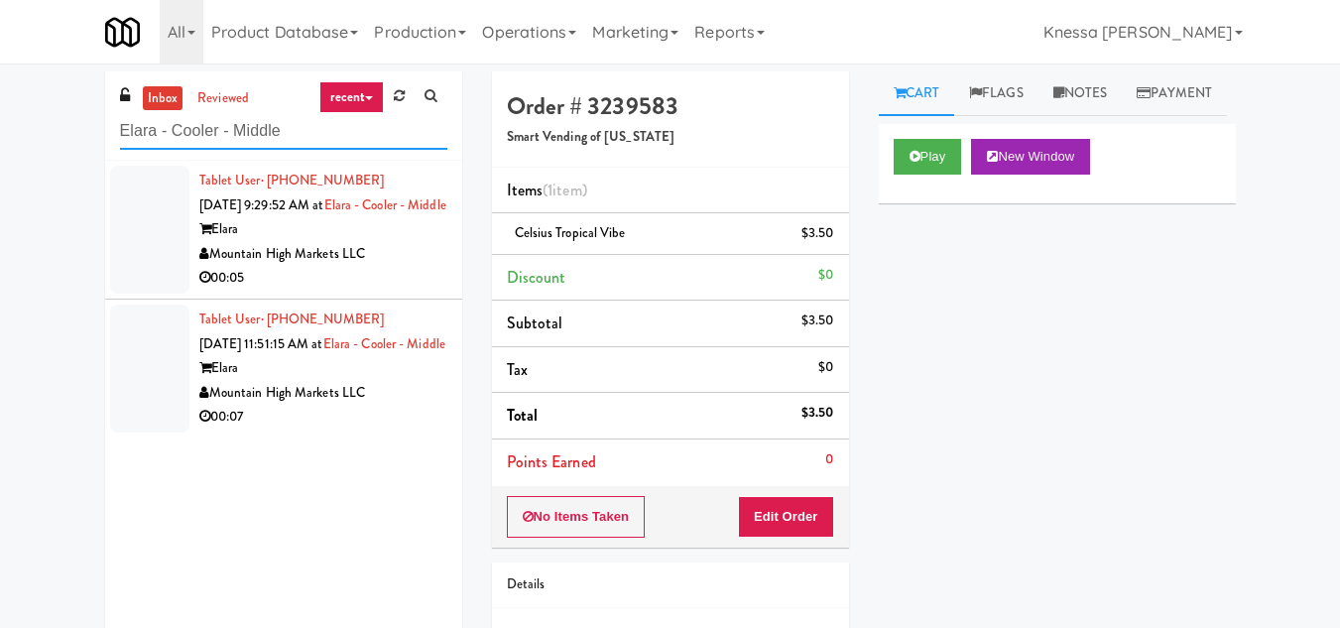
type input "Elara - Cooler - Middle"
click at [386, 242] on div "Elara" at bounding box center [323, 229] width 248 height 25
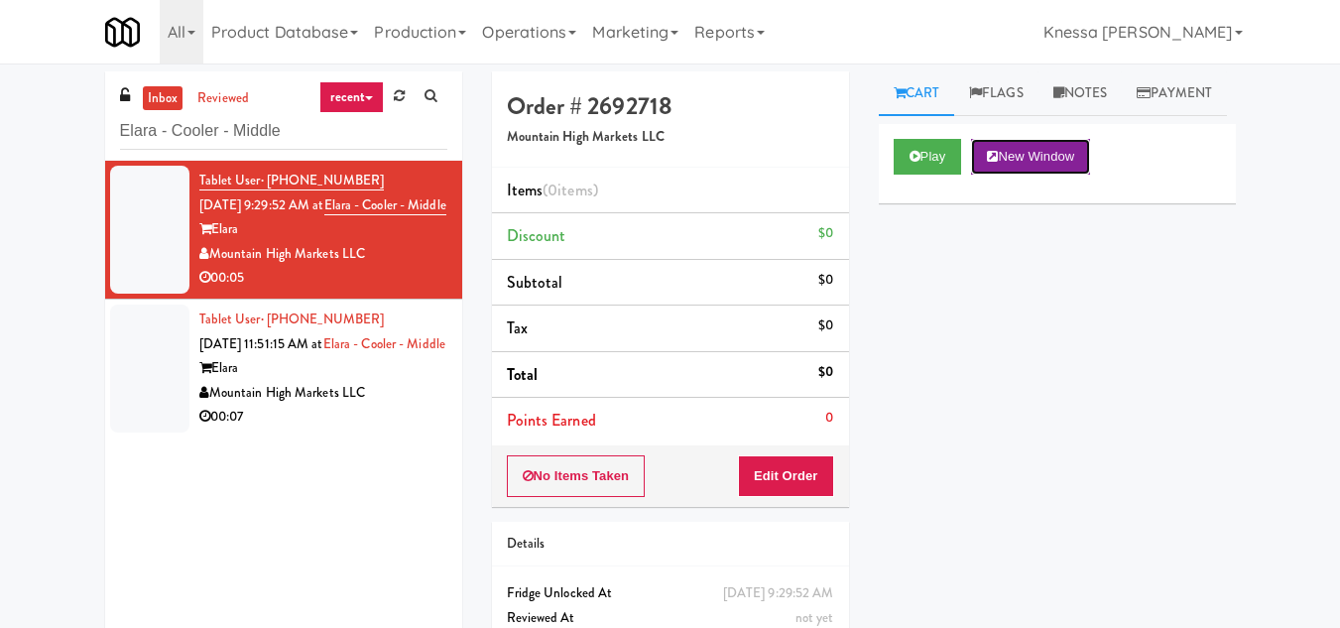
click at [1035, 175] on button "New Window" at bounding box center [1030, 157] width 119 height 36
click at [804, 472] on button "Edit Order" at bounding box center [786, 476] width 96 height 42
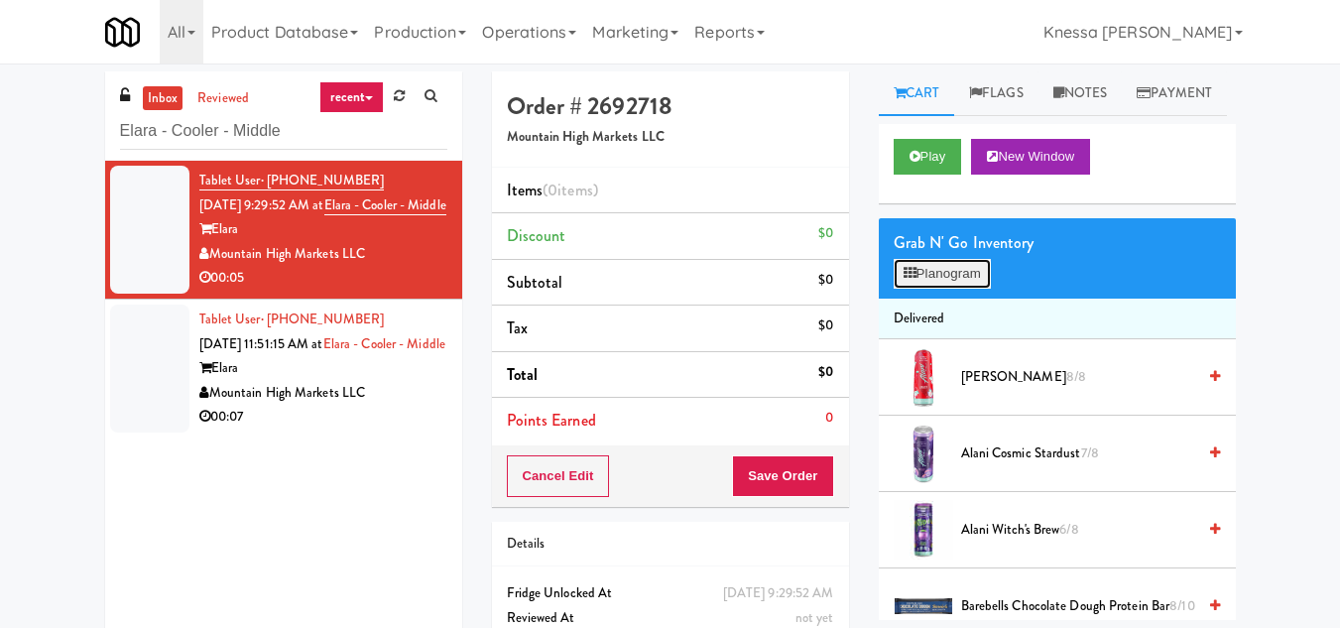
click at [964, 289] on button "Planogram" at bounding box center [941, 274] width 97 height 30
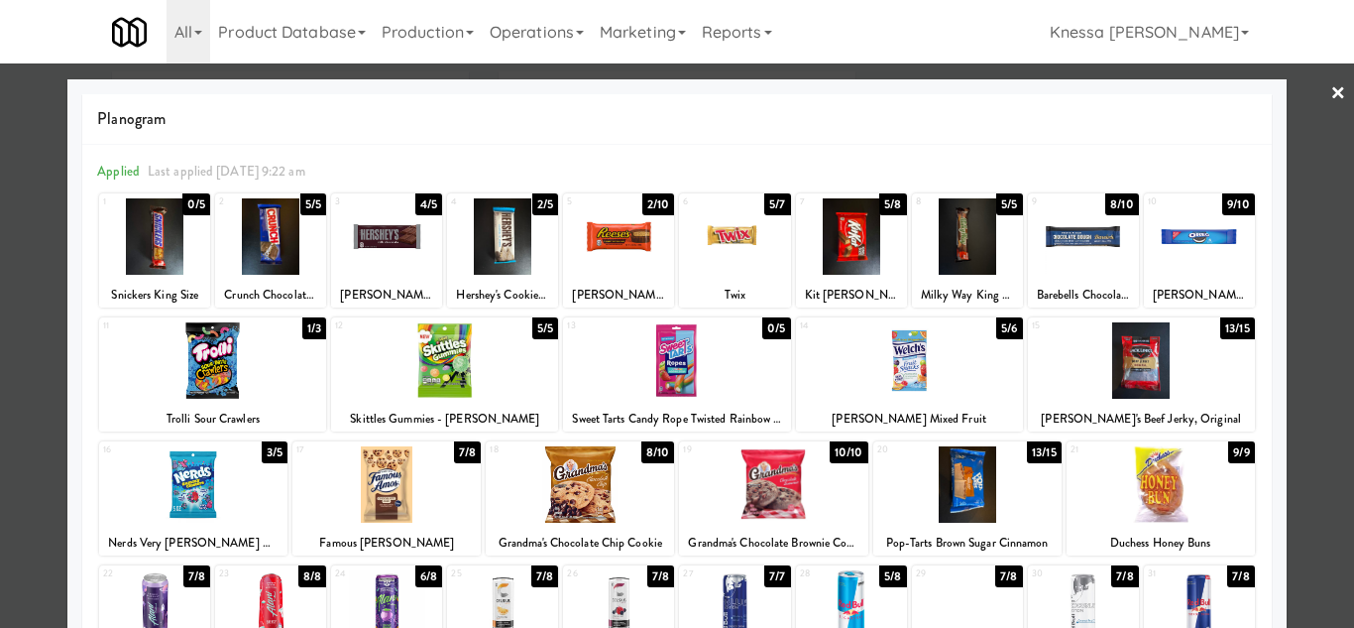
scroll to position [346, 0]
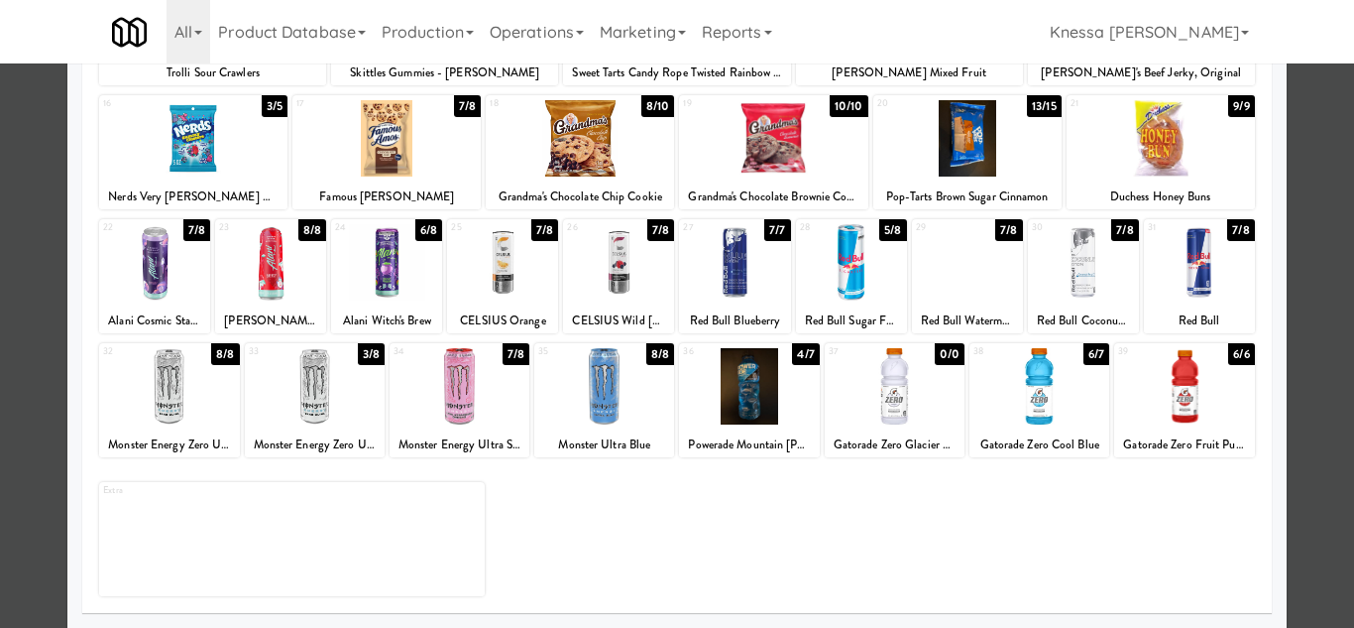
click at [505, 268] on div at bounding box center [502, 262] width 111 height 76
click at [1320, 396] on div at bounding box center [677, 314] width 1354 height 628
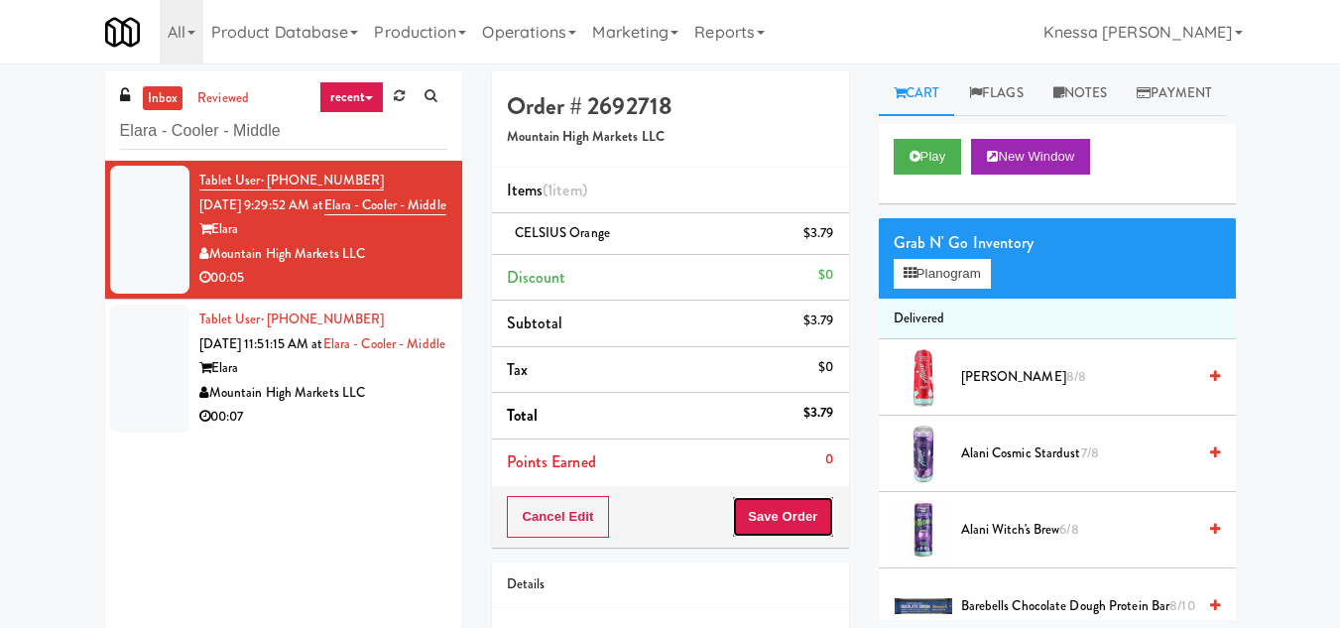
click at [802, 516] on button "Save Order" at bounding box center [782, 517] width 101 height 42
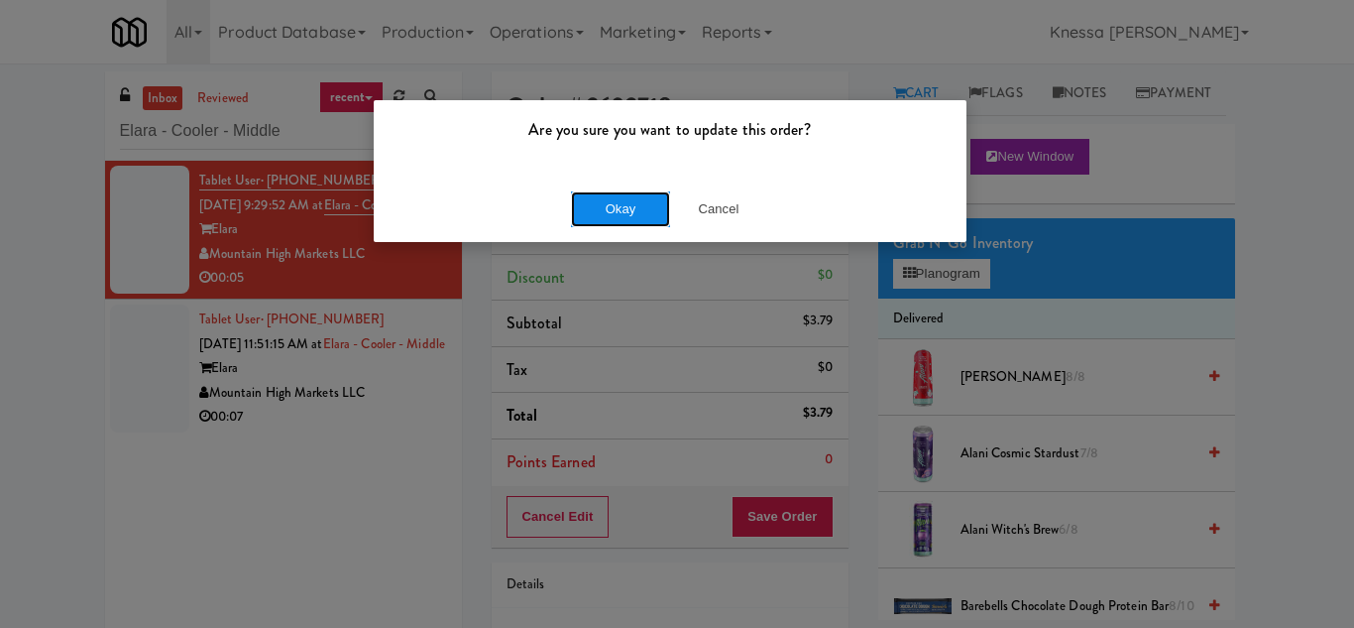
click at [631, 211] on button "Okay" at bounding box center [620, 209] width 99 height 36
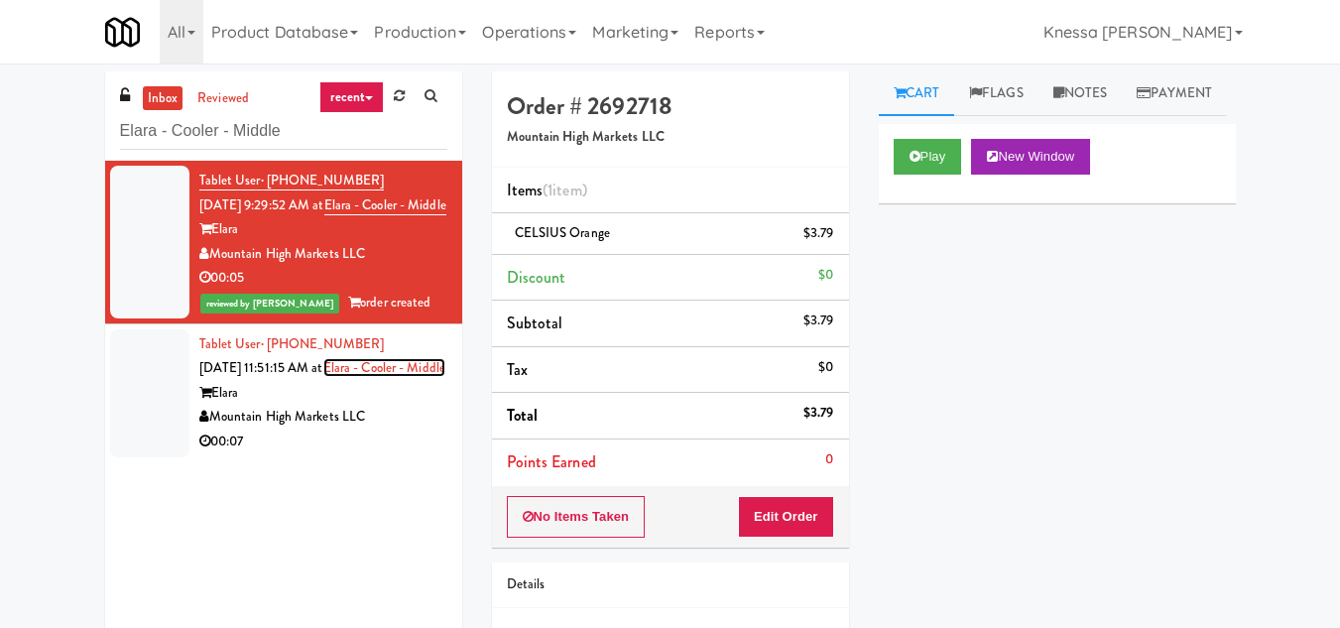
click at [377, 377] on link "Elara - Cooler - Middle" at bounding box center [384, 367] width 122 height 19
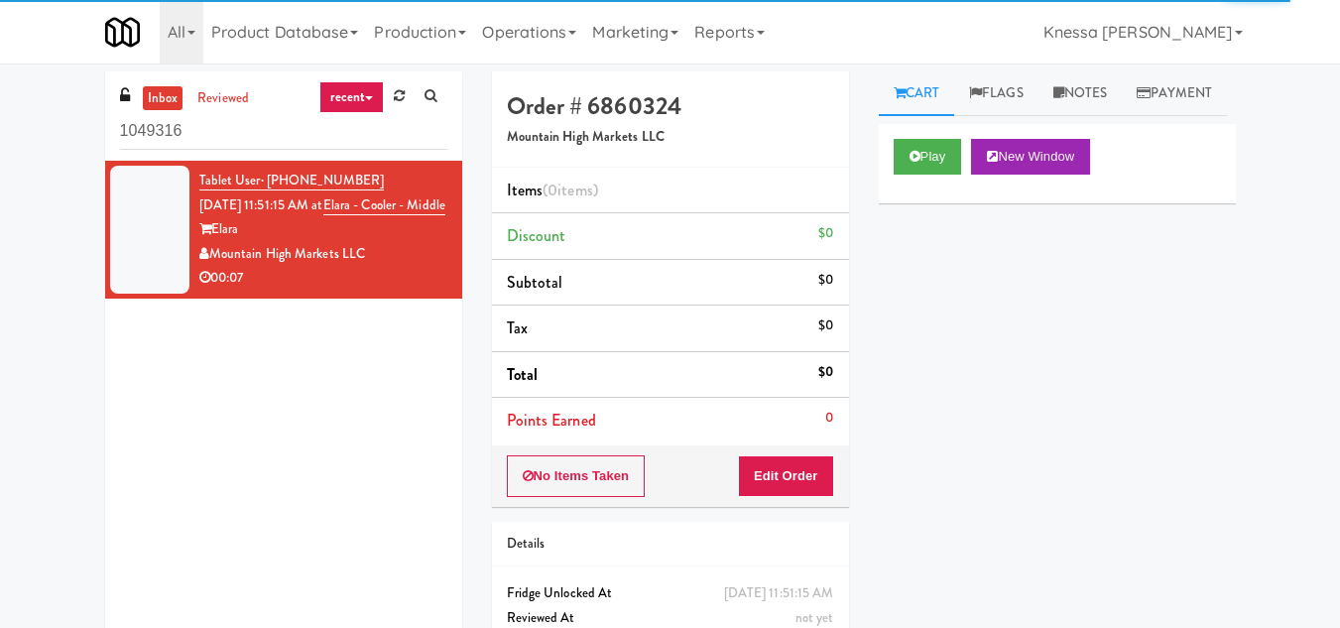
drag, startPoint x: 218, startPoint y: 140, endPoint x: 71, endPoint y: 146, distance: 146.9
click at [71, 146] on div "inbox reviewed recent all unclear take inventory issue suspicious failed recent…" at bounding box center [670, 390] width 1340 height 638
type input "Elara - Cooler - Middle"
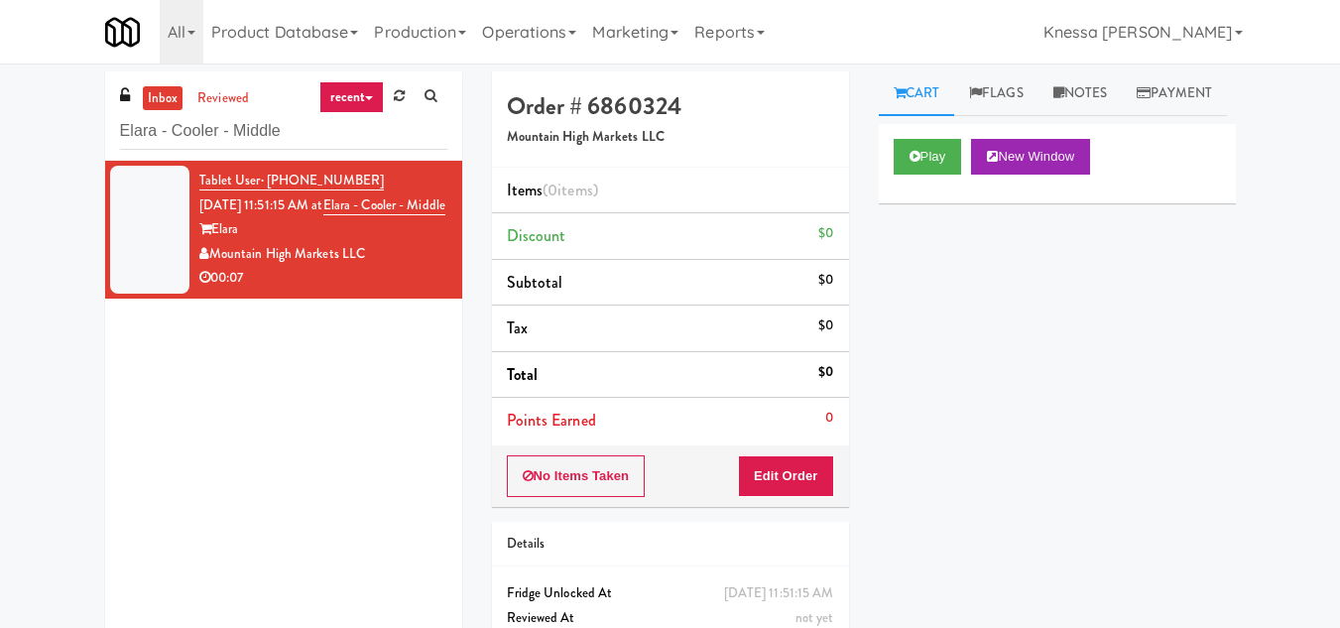
click at [305, 242] on div "Elara" at bounding box center [323, 229] width 248 height 25
click at [1061, 175] on button "New Window" at bounding box center [1030, 157] width 119 height 36
click at [1065, 358] on div "Play New Window Primary Flag Clear Flag if unable to determine what was taken o…" at bounding box center [1057, 496] width 357 height 744
click at [783, 462] on button "Edit Order" at bounding box center [786, 476] width 96 height 42
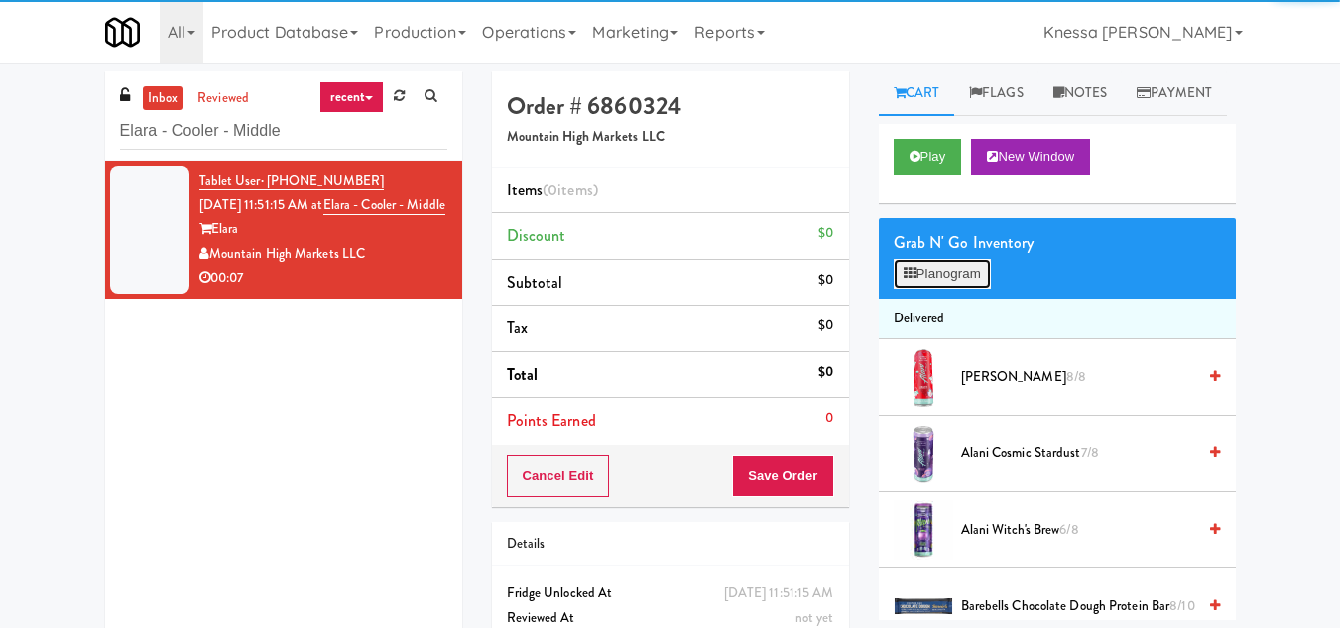
click at [956, 289] on button "Planogram" at bounding box center [941, 274] width 97 height 30
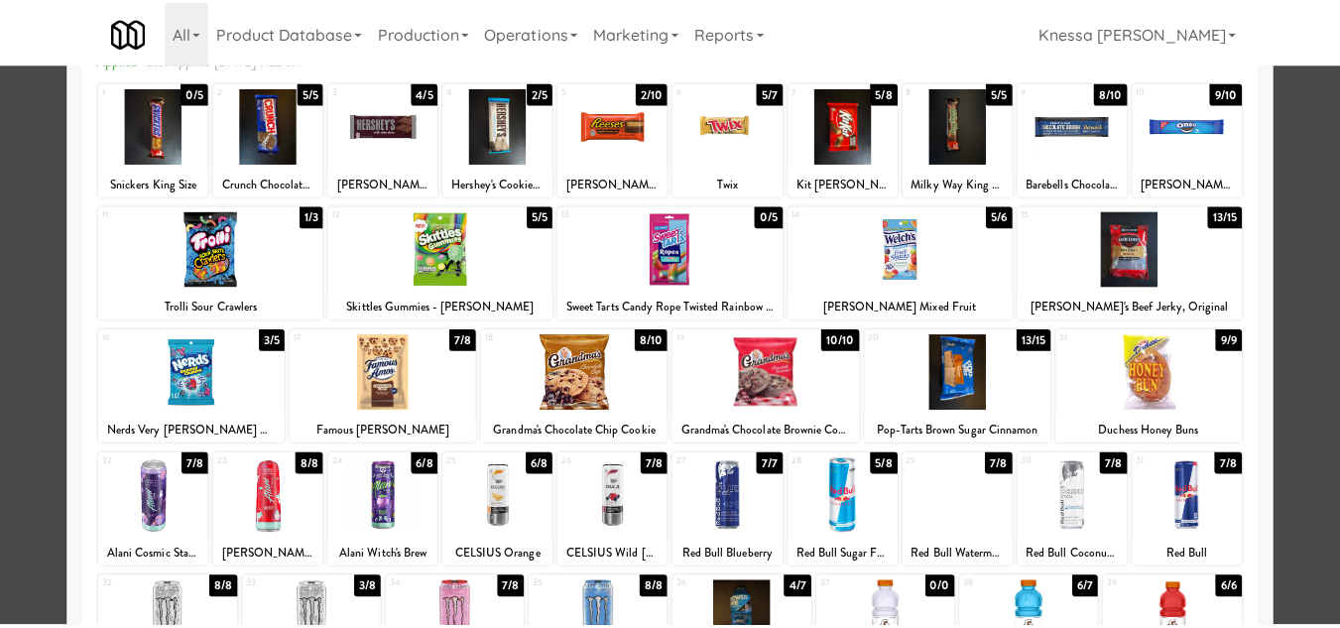
scroll to position [198, 0]
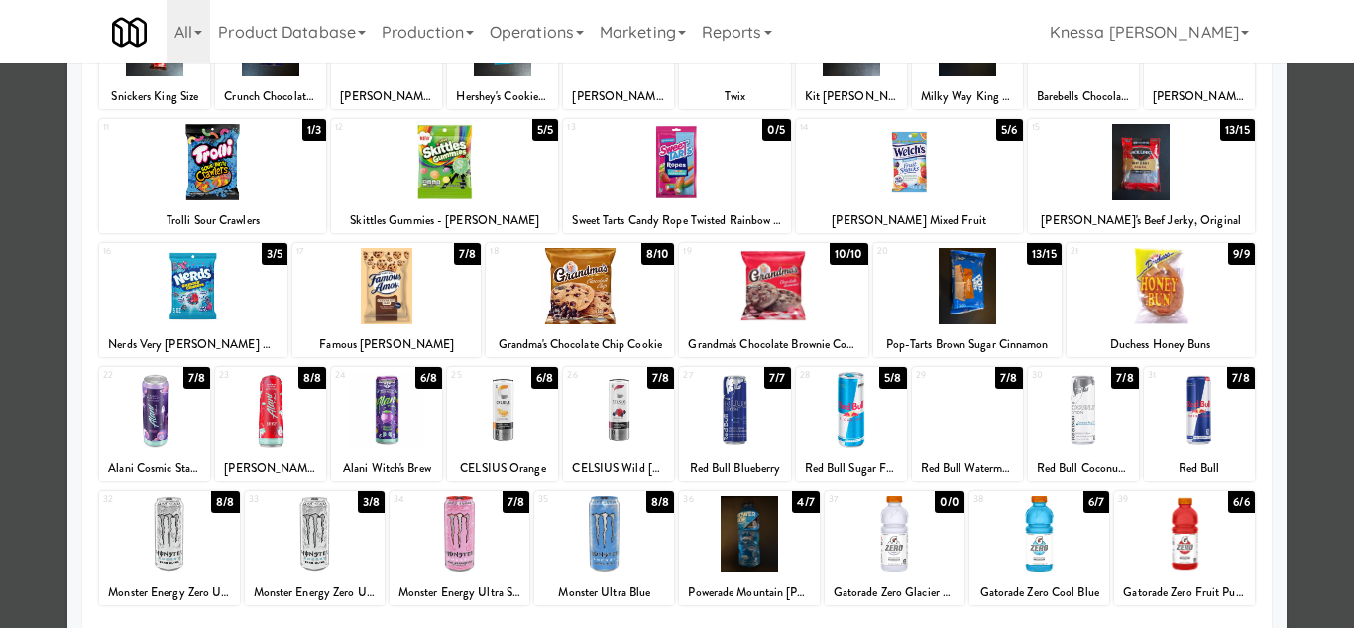
click at [406, 411] on div at bounding box center [386, 410] width 111 height 76
click at [1304, 405] on div at bounding box center [677, 314] width 1354 height 628
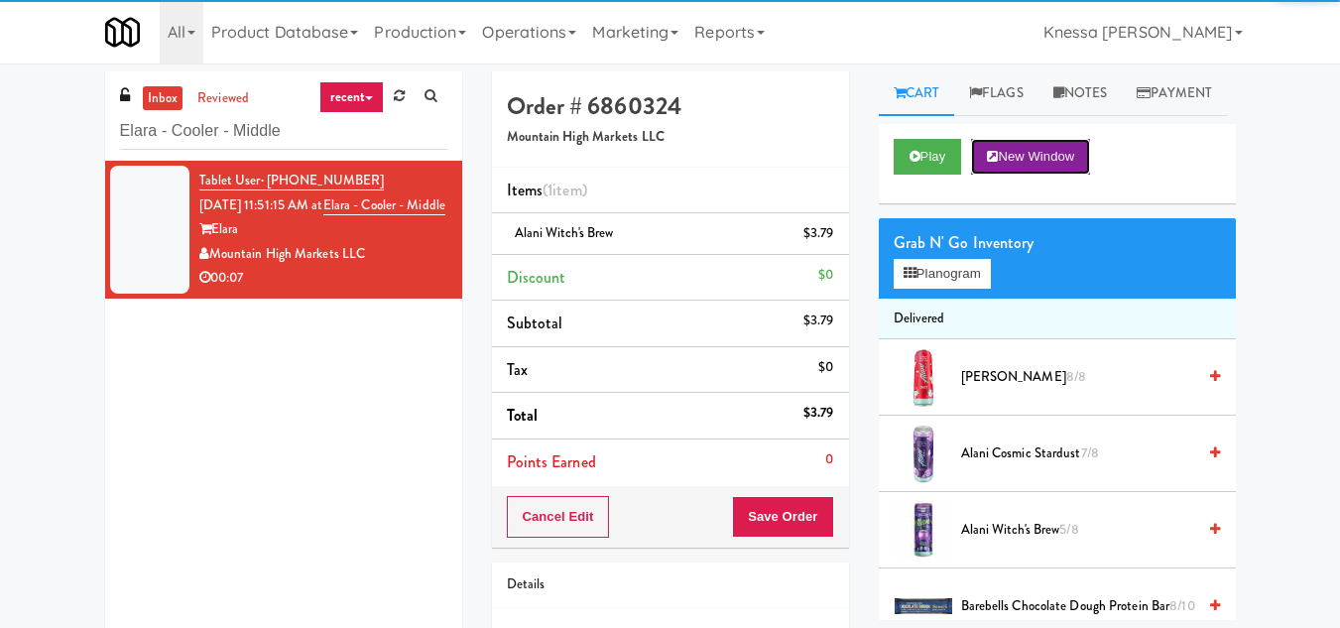
click at [1057, 175] on button "New Window" at bounding box center [1030, 157] width 119 height 36
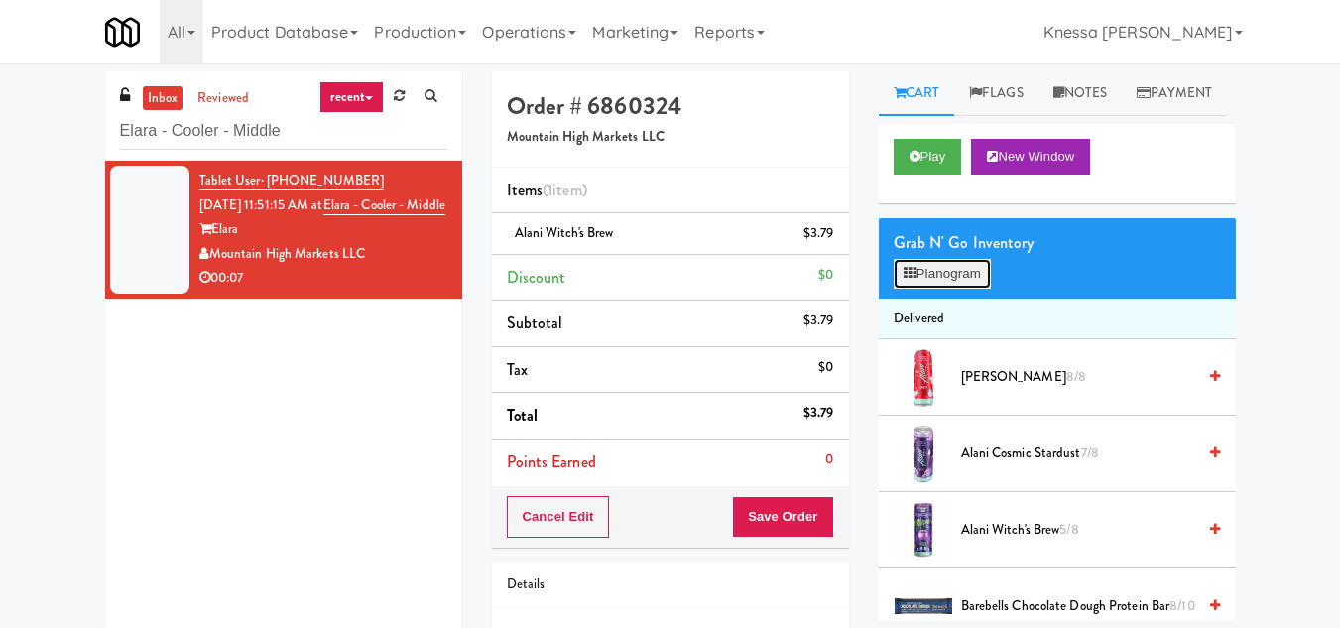
click at [938, 289] on button "Planogram" at bounding box center [941, 274] width 97 height 30
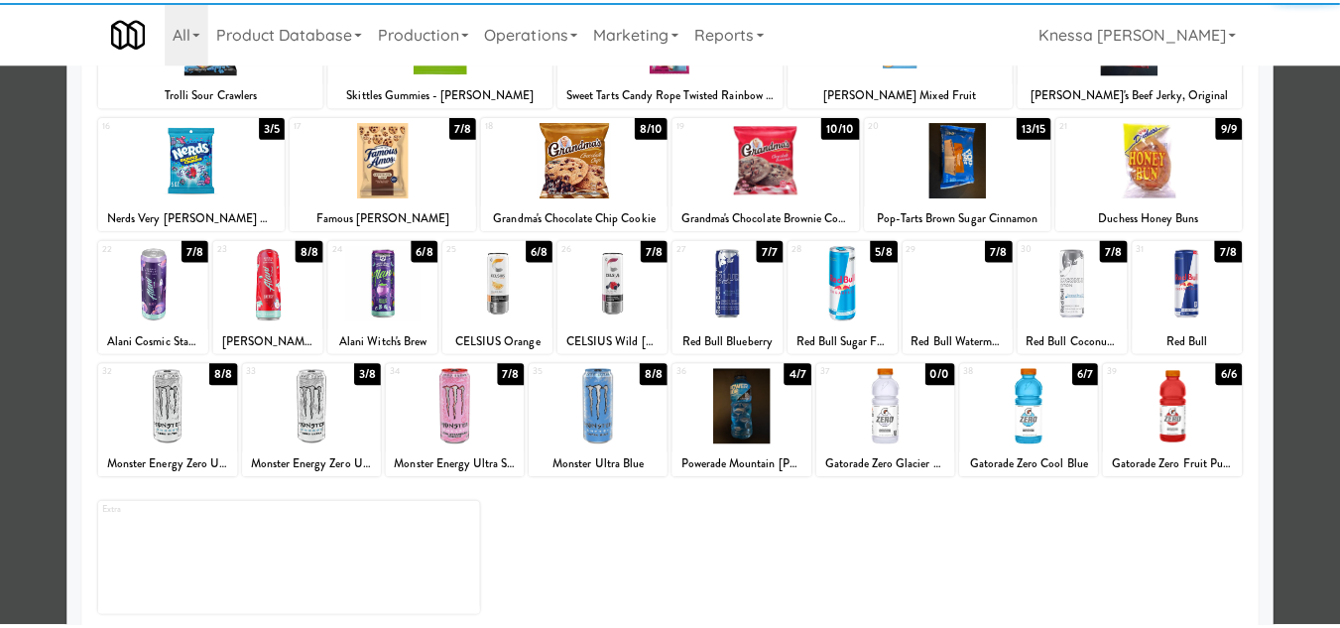
scroll to position [346, 0]
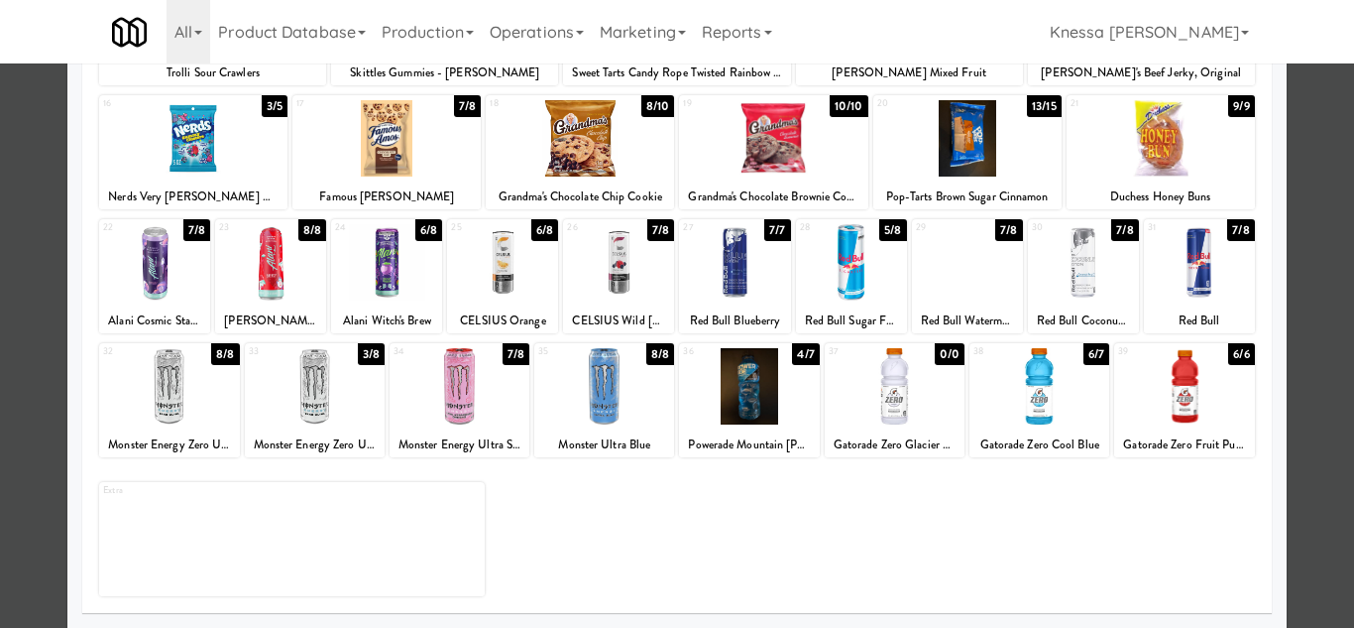
click at [1303, 387] on div at bounding box center [677, 314] width 1354 height 628
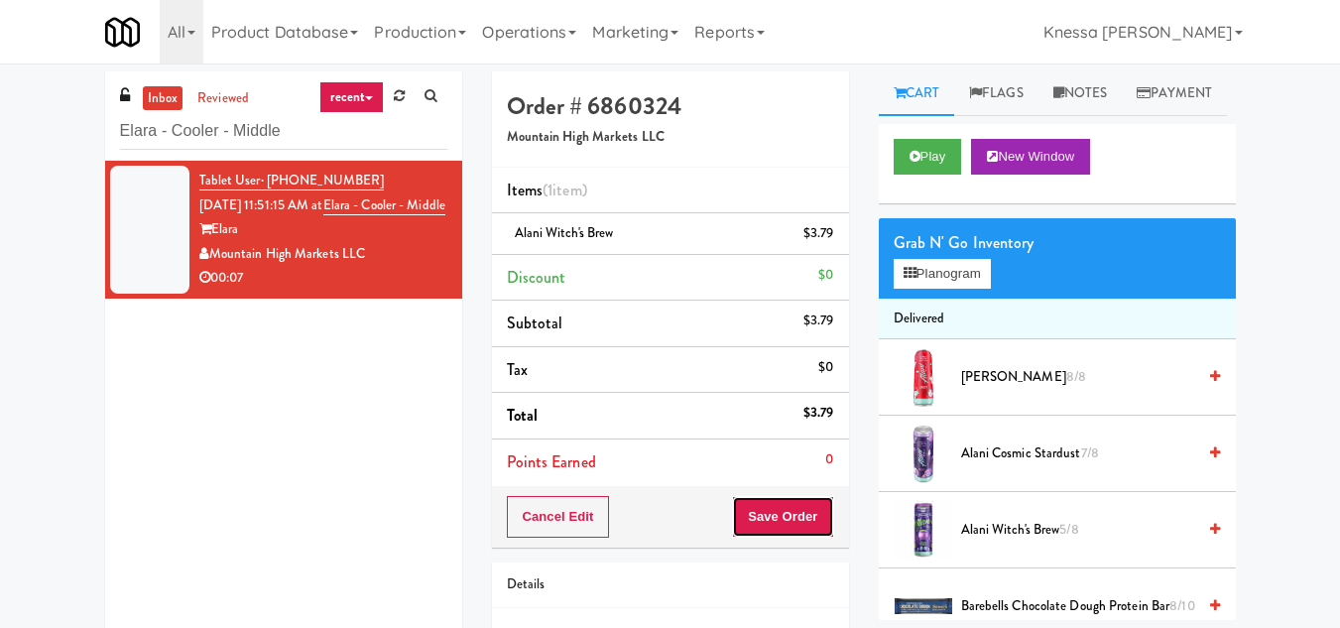
click at [787, 514] on button "Save Order" at bounding box center [782, 517] width 101 height 42
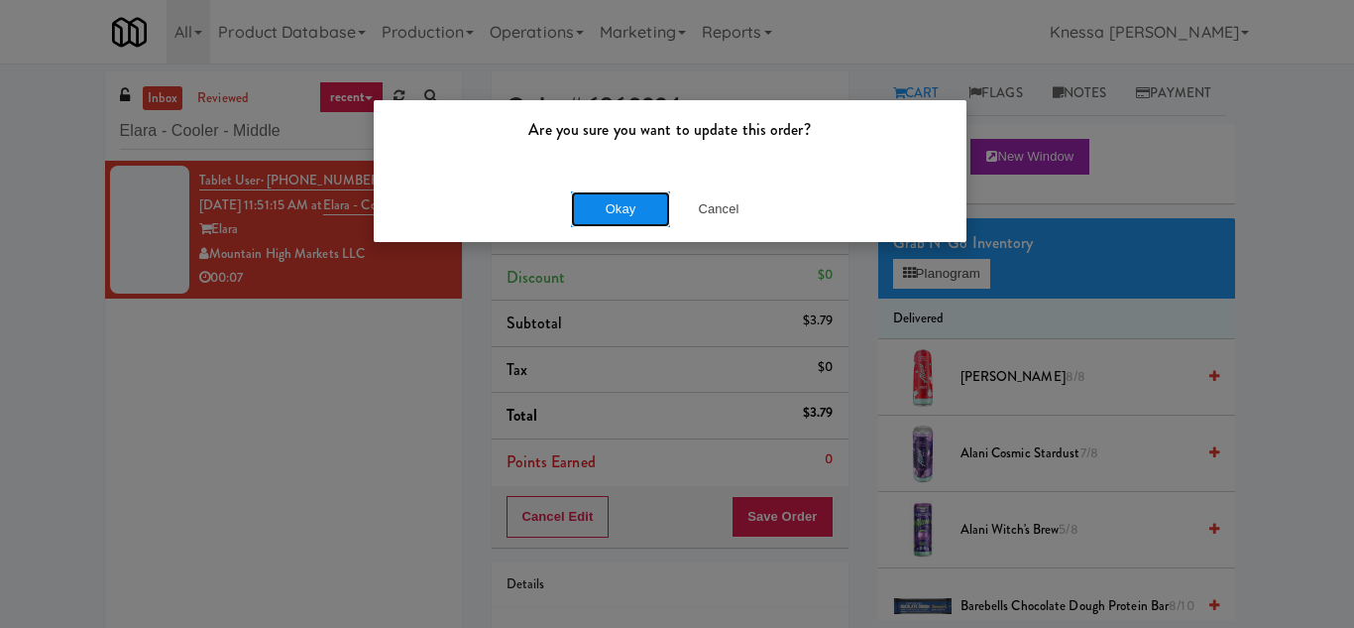
click at [626, 208] on button "Okay" at bounding box center [620, 209] width 99 height 36
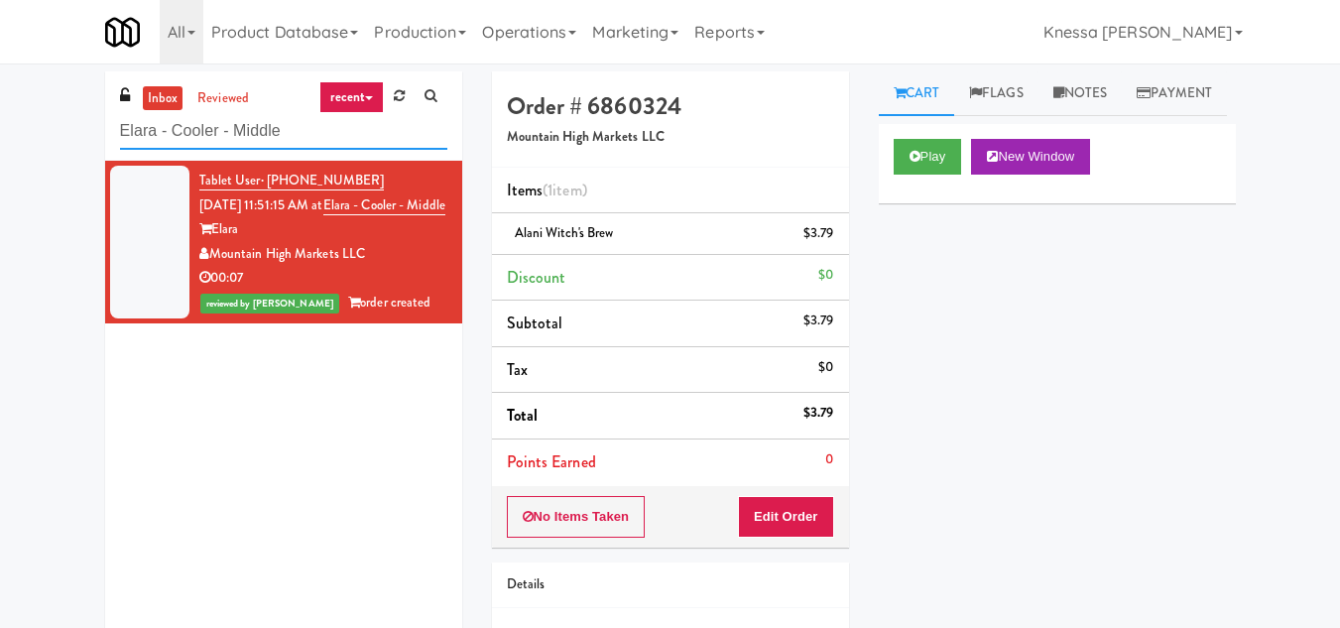
drag, startPoint x: 261, startPoint y: 138, endPoint x: 62, endPoint y: 132, distance: 198.4
click at [62, 132] on div "inbox reviewed recent all unclear take inventory issue suspicious failed recent…" at bounding box center [670, 410] width 1340 height 678
paste input "2F Student Loung"
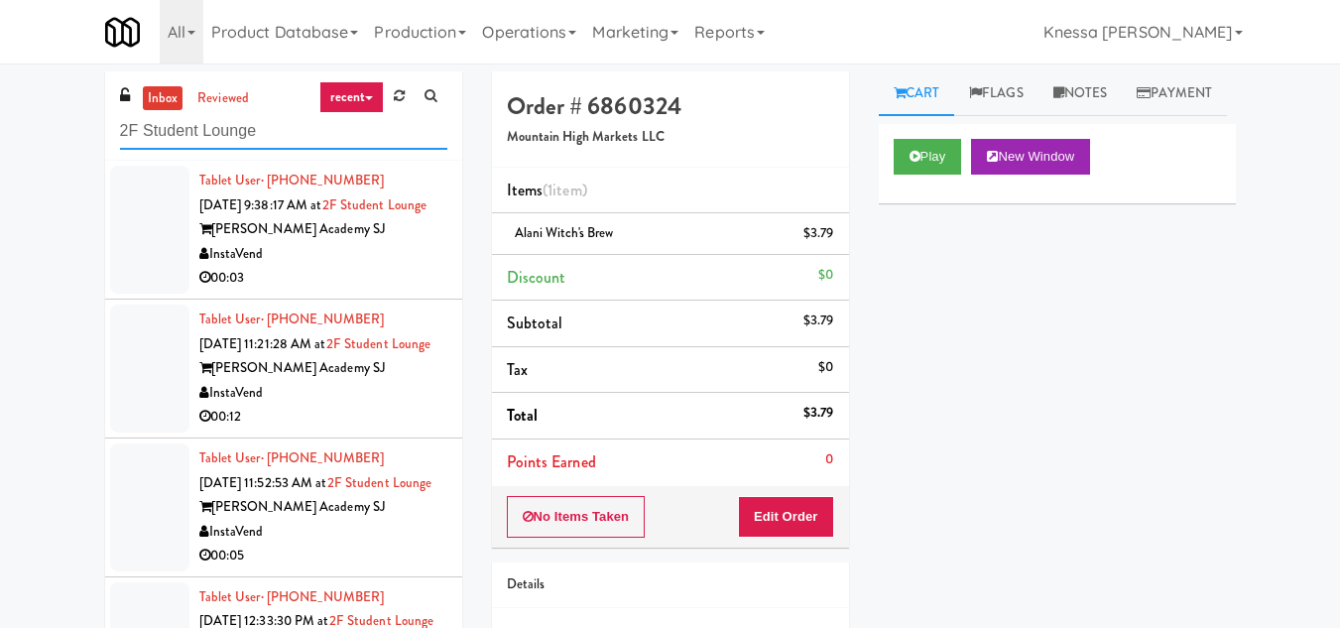
type input "2F Student Lounge"
click at [328, 242] on div "Gurnick Academy SJ" at bounding box center [323, 229] width 248 height 25
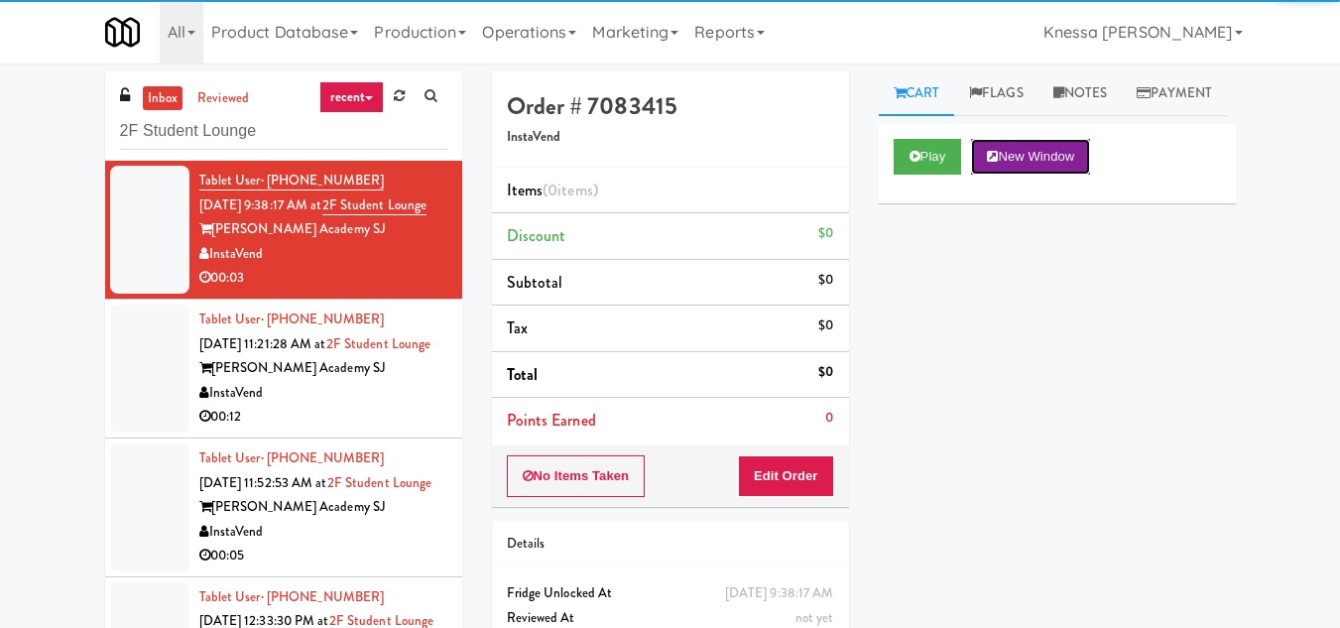
click at [1049, 175] on button "New Window" at bounding box center [1030, 157] width 119 height 36
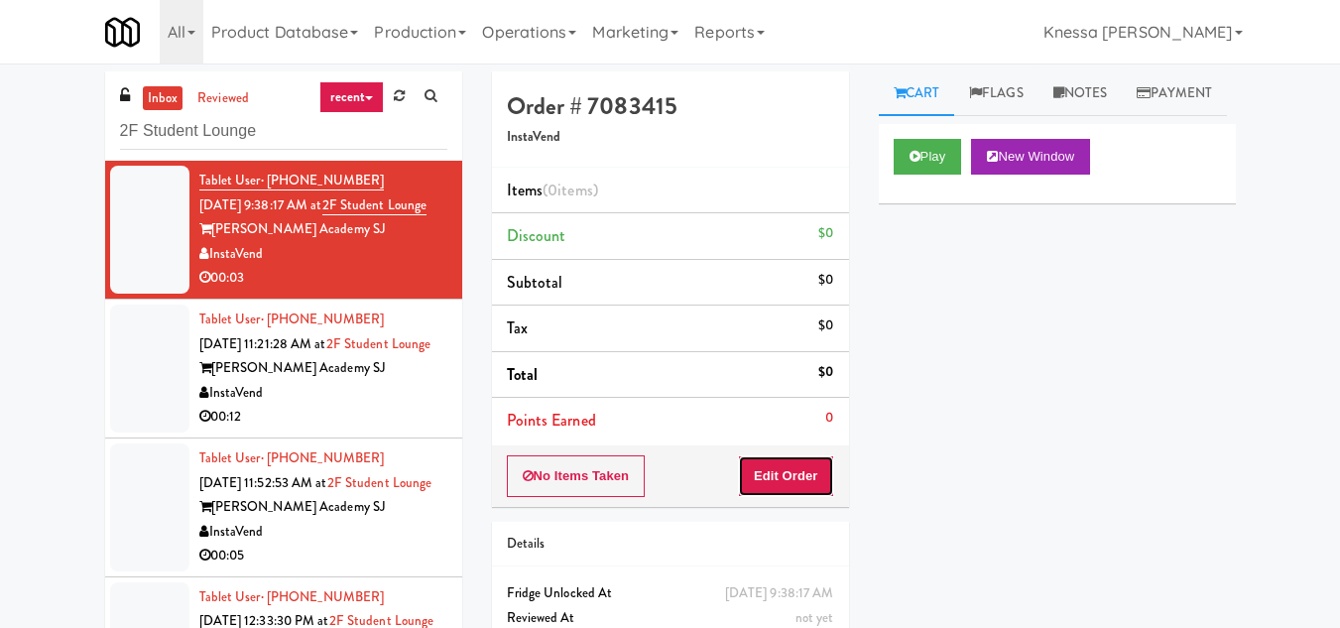
click at [804, 478] on button "Edit Order" at bounding box center [786, 476] width 96 height 42
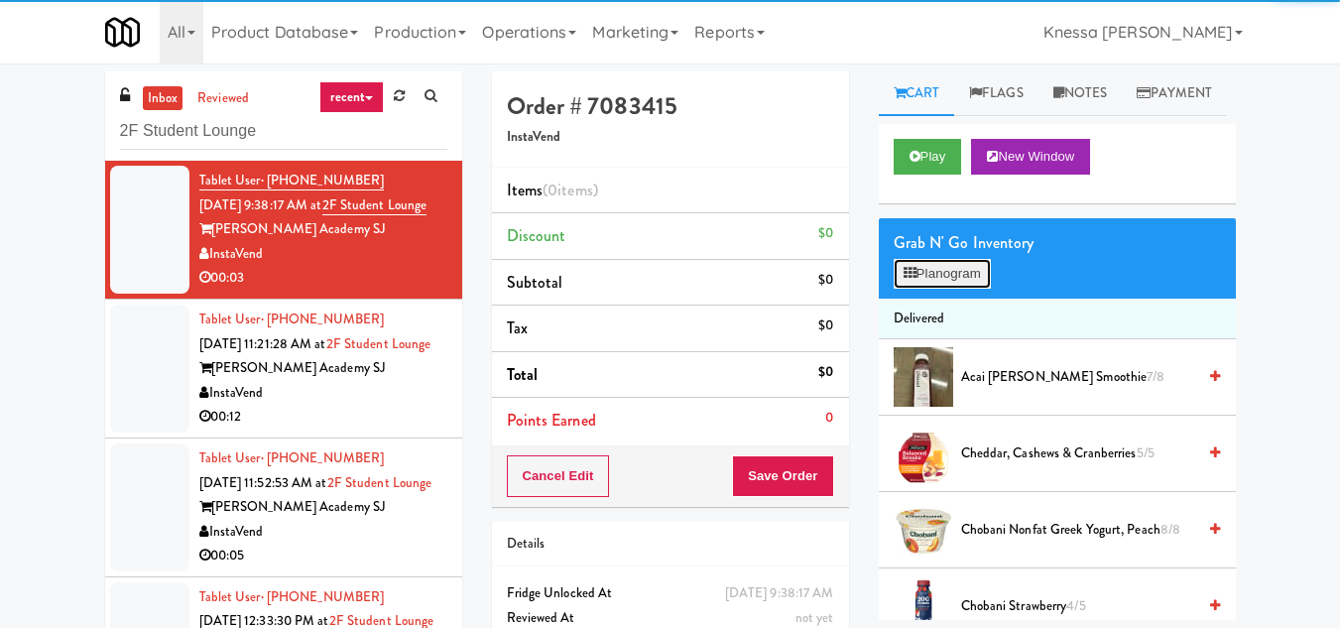
click at [958, 289] on button "Planogram" at bounding box center [941, 274] width 97 height 30
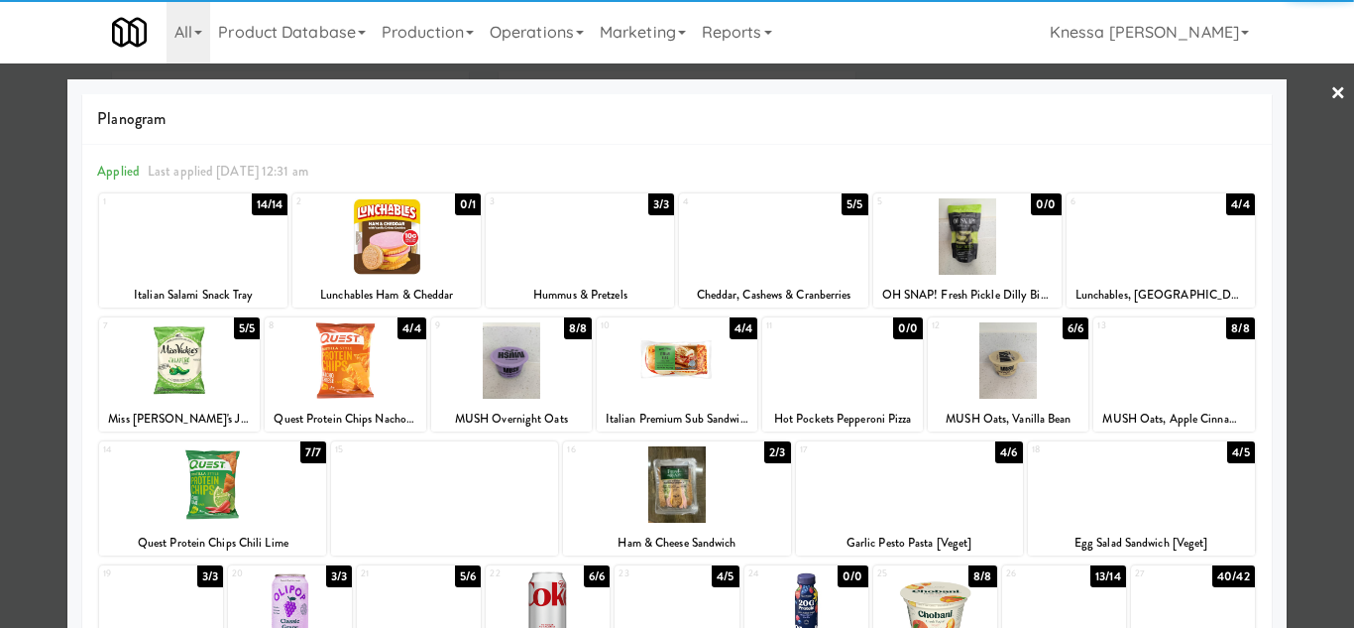
scroll to position [346, 0]
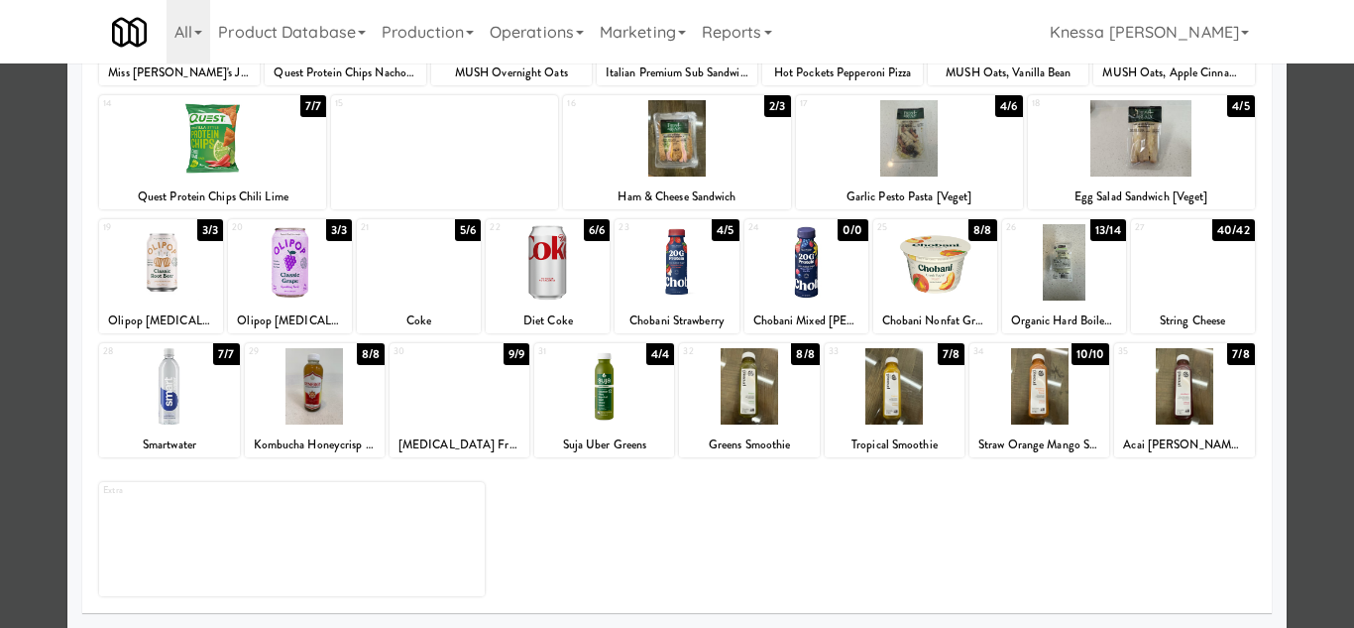
click at [1320, 469] on div at bounding box center [677, 314] width 1354 height 628
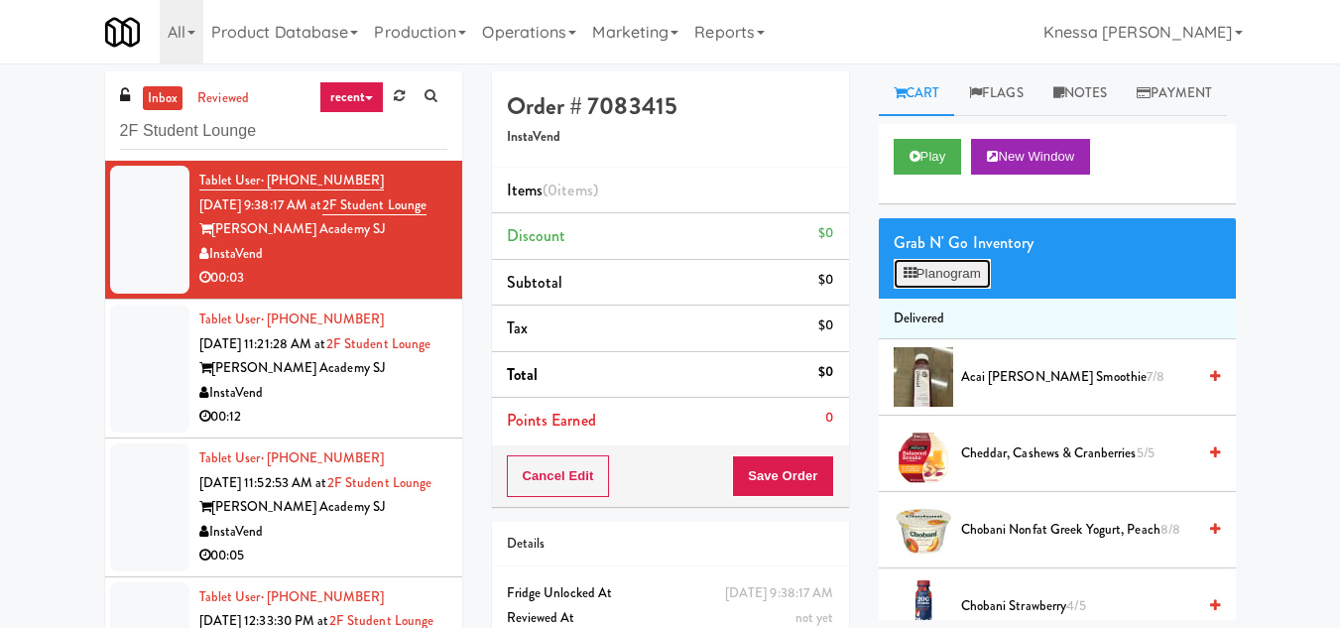
click at [939, 289] on button "Planogram" at bounding box center [941, 274] width 97 height 30
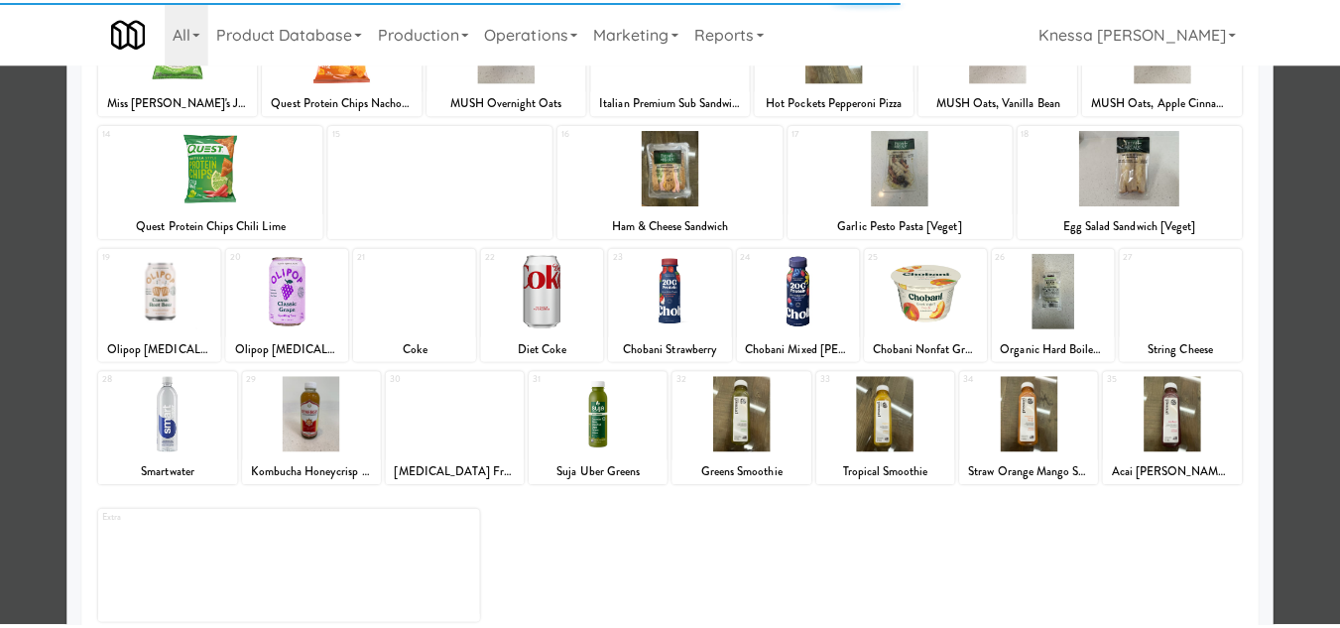
scroll to position [346, 0]
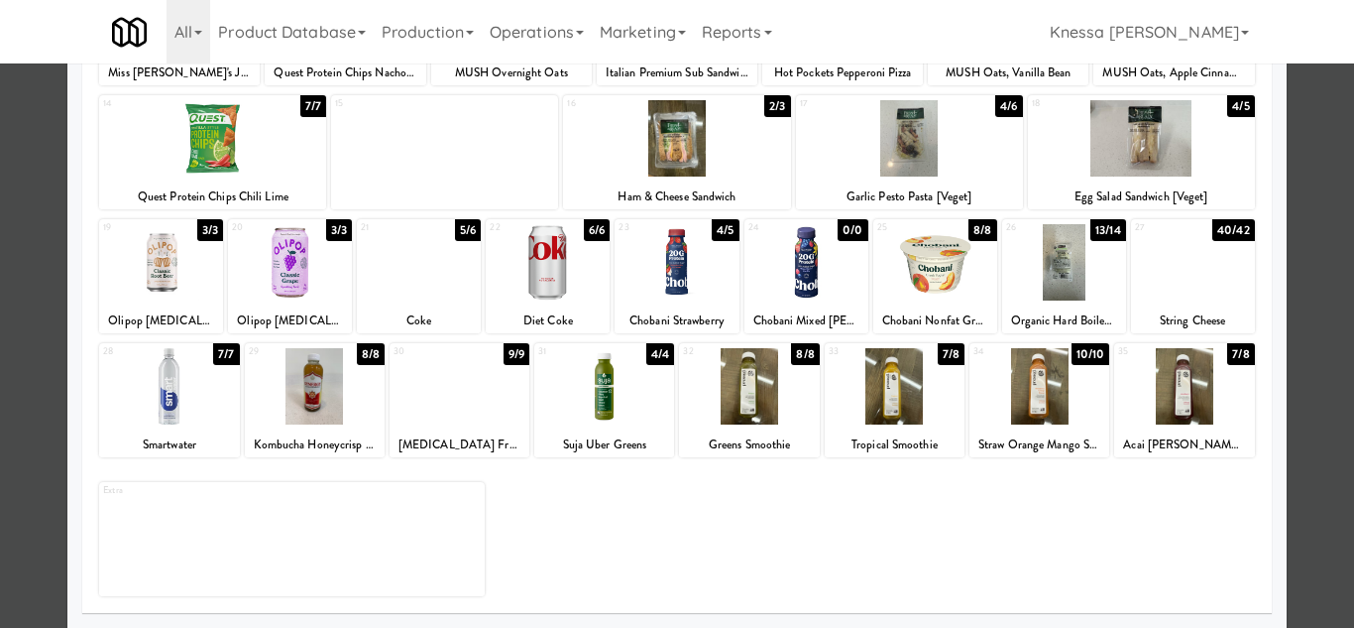
drag, startPoint x: 1311, startPoint y: 460, endPoint x: 1286, endPoint y: 460, distance: 24.8
click at [1312, 460] on div at bounding box center [677, 314] width 1354 height 628
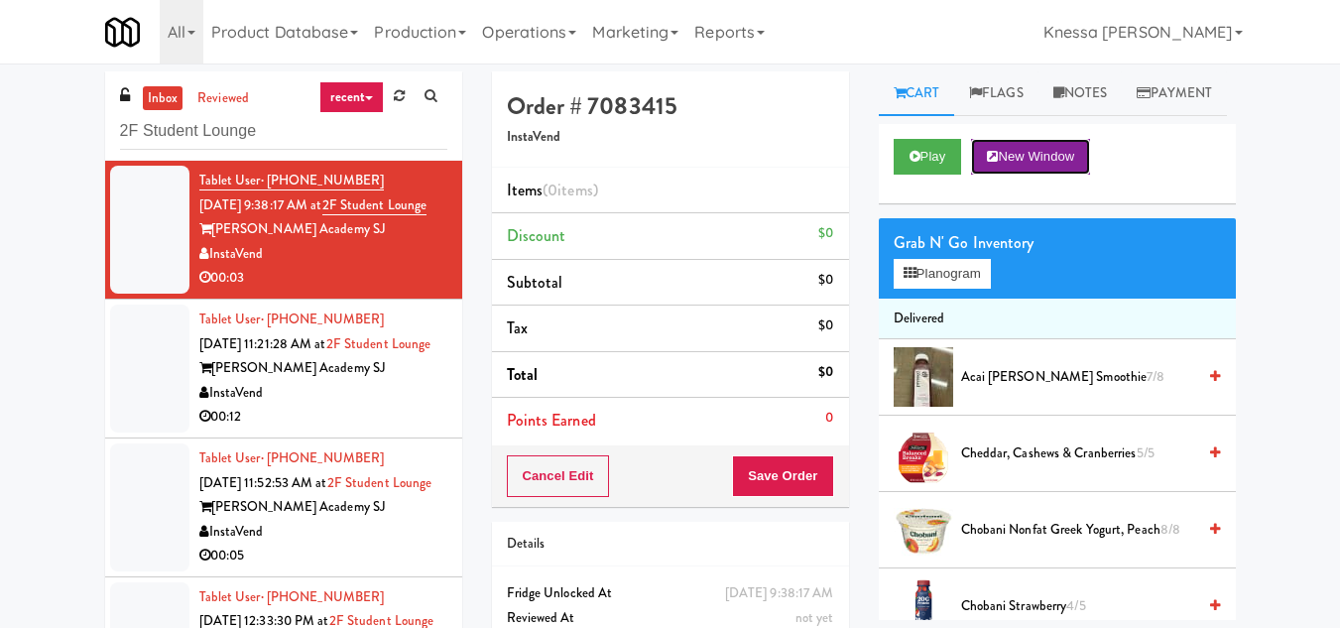
click at [1038, 175] on button "New Window" at bounding box center [1030, 157] width 119 height 36
click at [953, 289] on button "Planogram" at bounding box center [941, 274] width 97 height 30
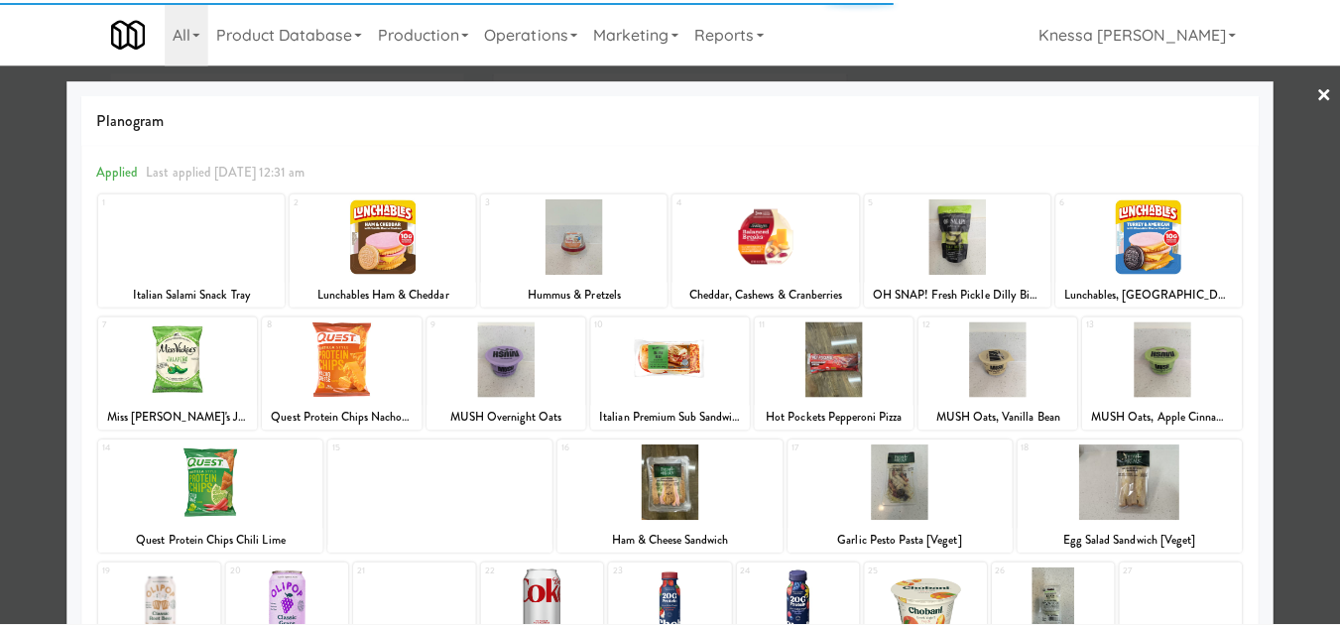
scroll to position [346, 0]
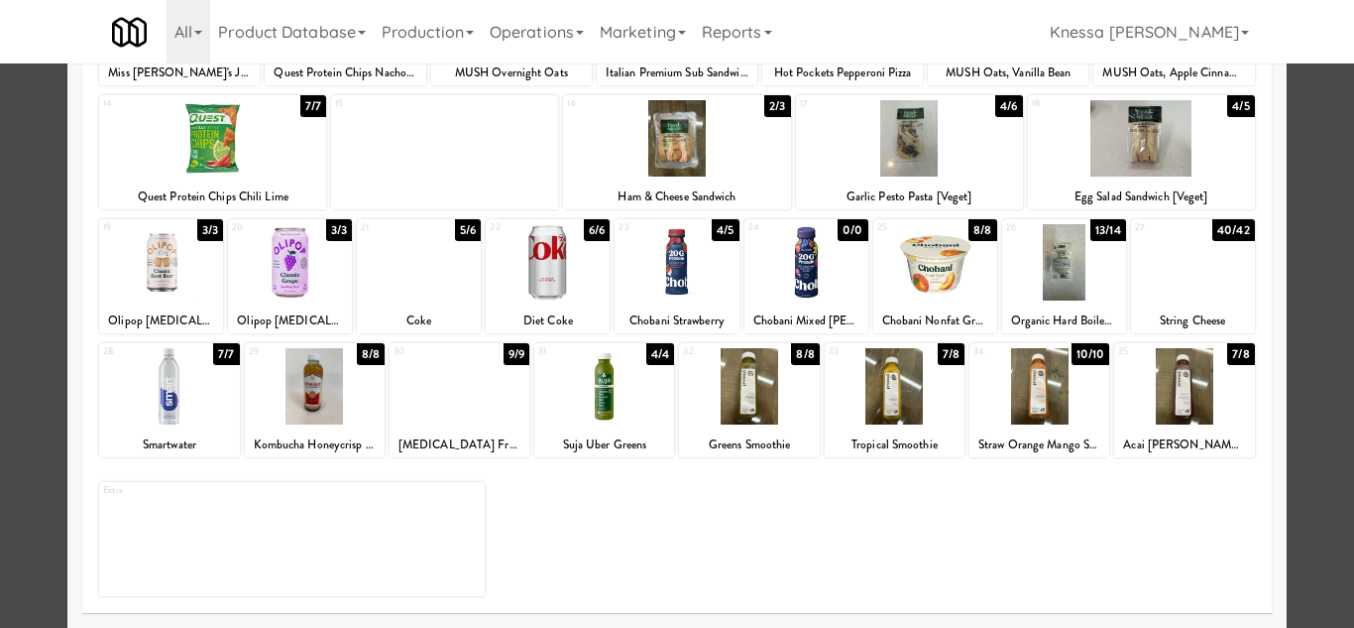
click at [311, 410] on div at bounding box center [315, 386] width 140 height 76
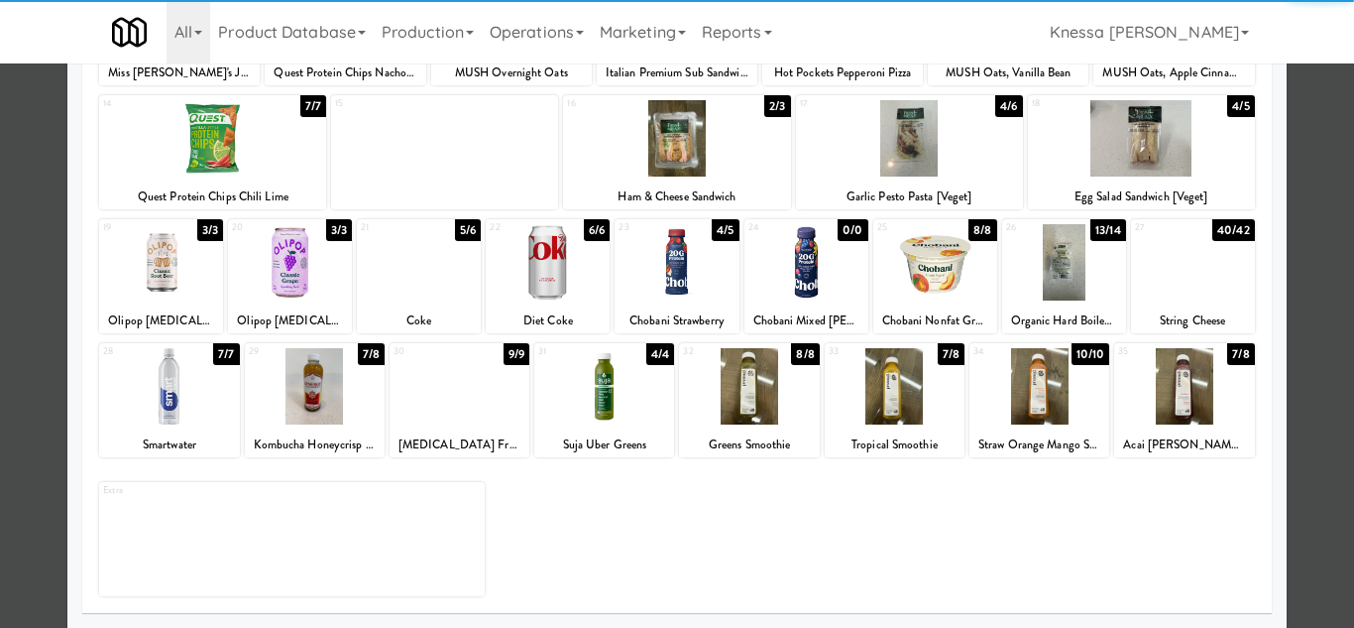
click at [1321, 361] on div at bounding box center [677, 314] width 1354 height 628
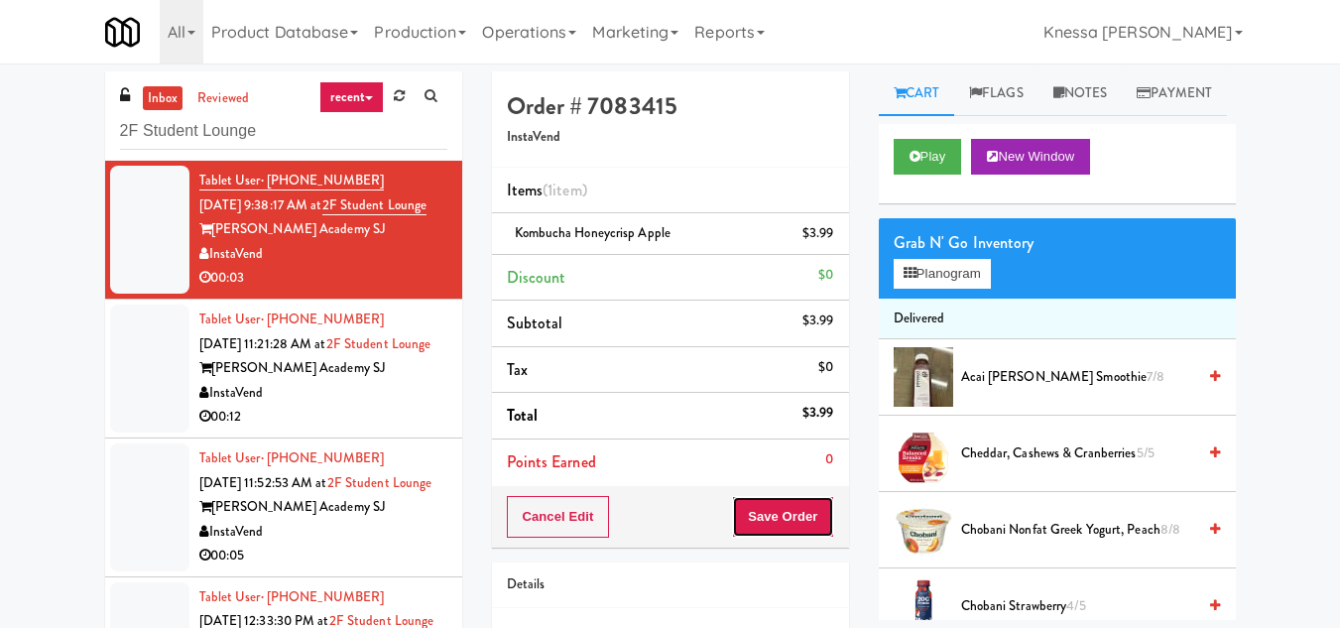
click at [778, 520] on button "Save Order" at bounding box center [782, 517] width 101 height 42
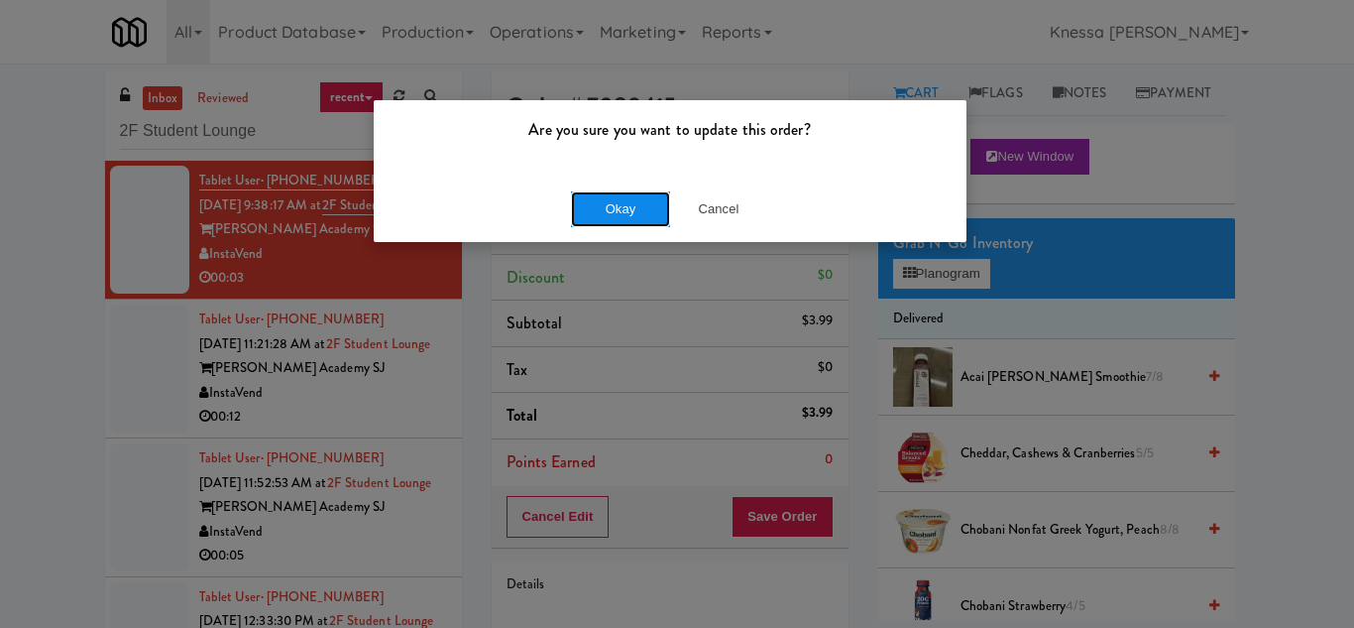
click at [617, 218] on button "Okay" at bounding box center [620, 209] width 99 height 36
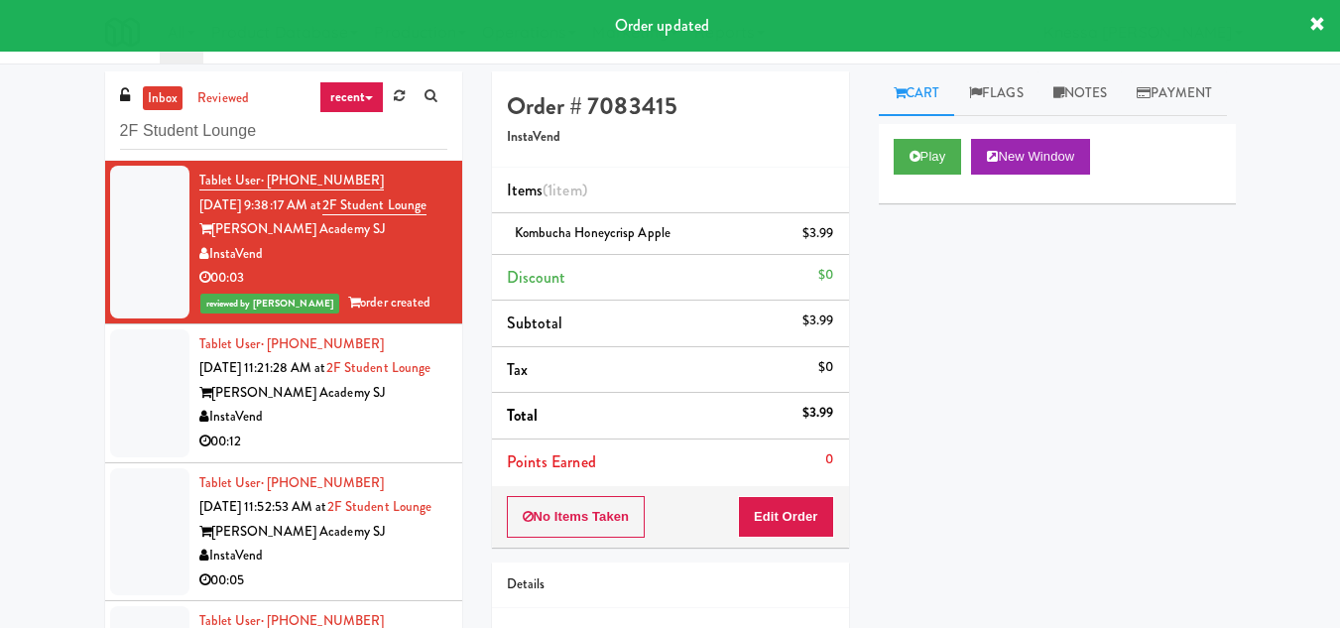
click at [348, 411] on div "Tablet User · (408) 348-9670 Sep 19, 2025 11:21:28 AM at 2F Student Lounge Gurn…" at bounding box center [323, 393] width 248 height 122
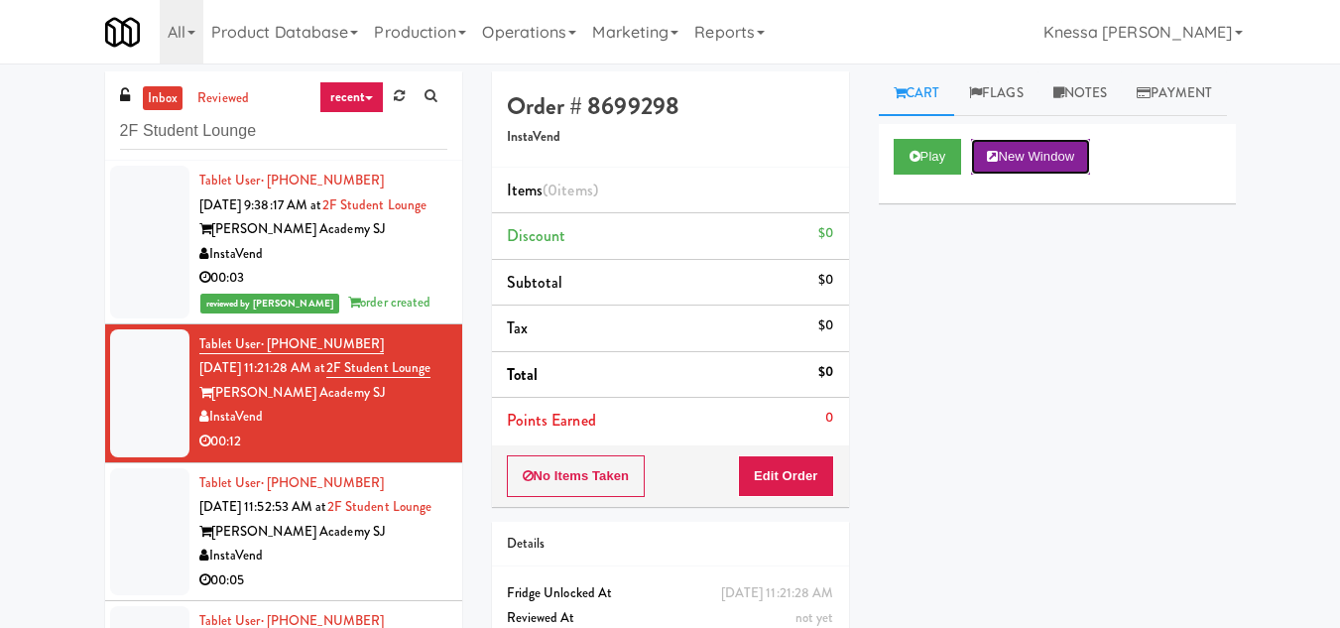
click at [1047, 175] on button "New Window" at bounding box center [1030, 157] width 119 height 36
click at [1015, 471] on div "Play New Window Primary Flag Clear Flag if unable to determine what was taken o…" at bounding box center [1057, 496] width 357 height 744
click at [794, 480] on button "Edit Order" at bounding box center [786, 476] width 96 height 42
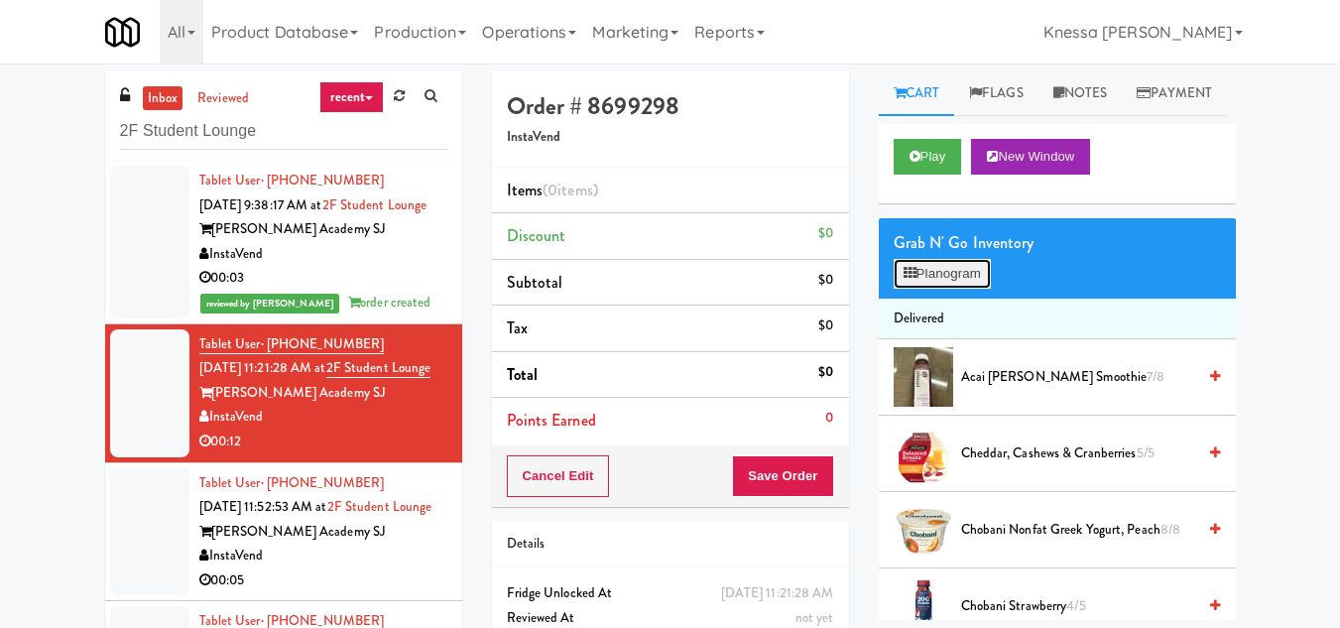
click at [961, 289] on button "Planogram" at bounding box center [941, 274] width 97 height 30
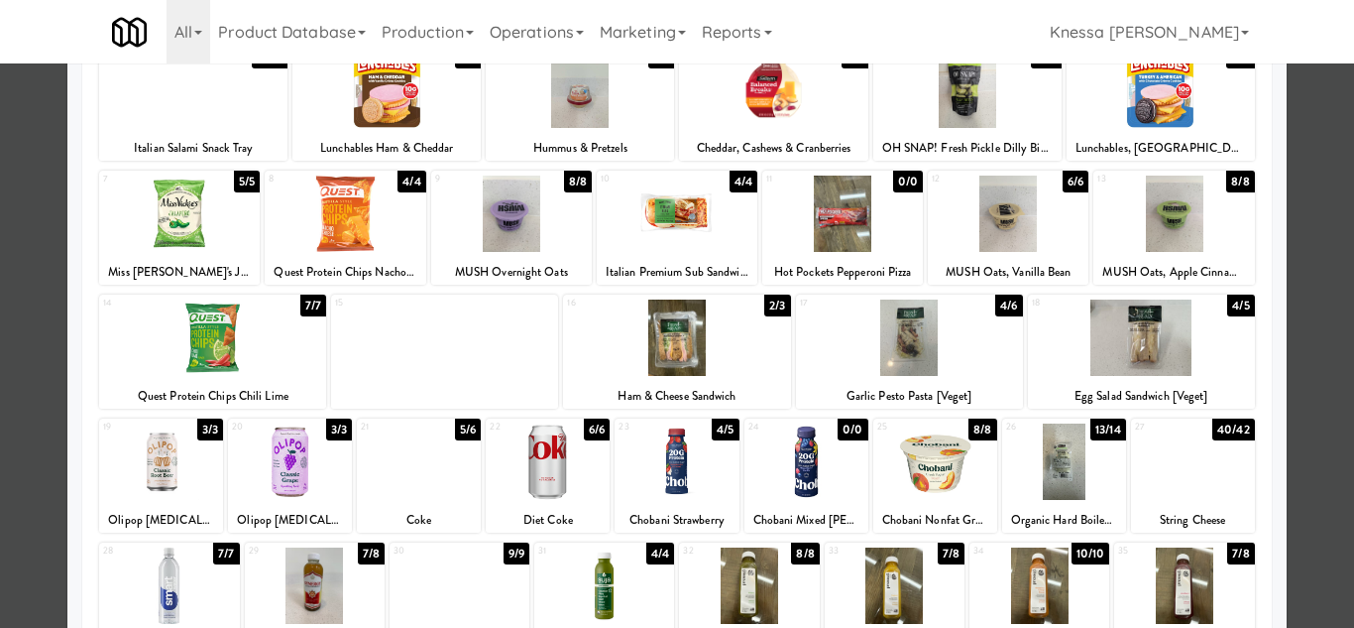
scroll to position [346, 0]
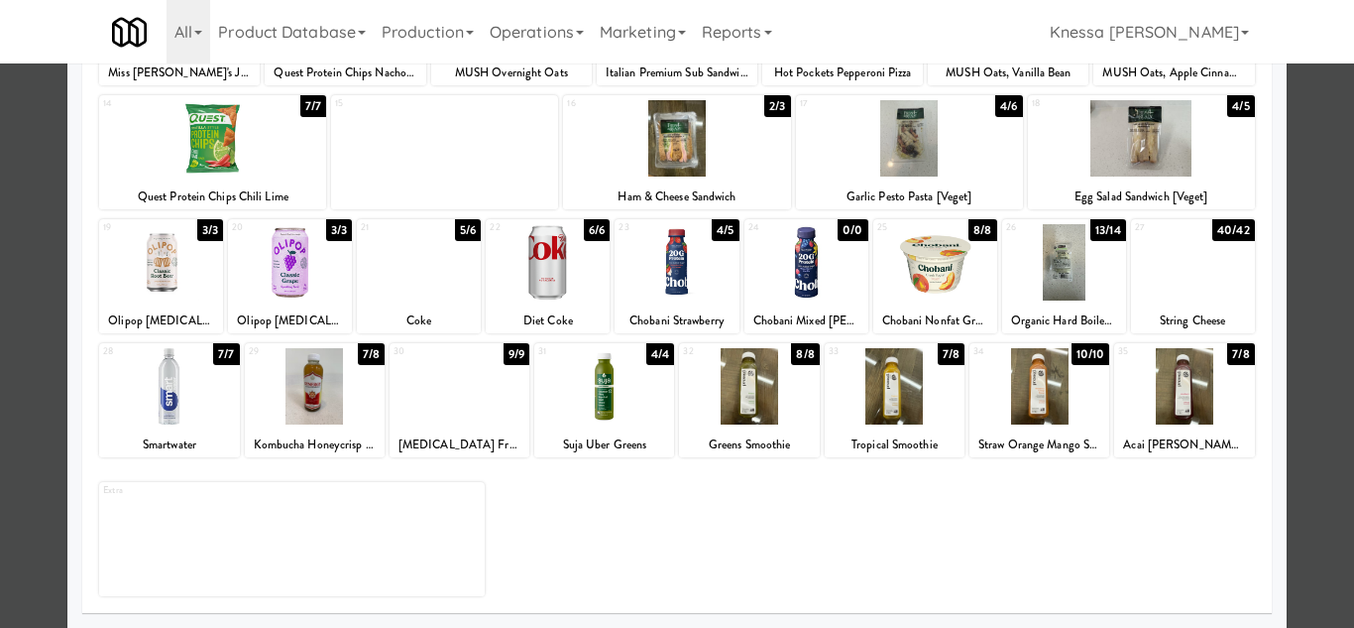
click at [1164, 404] on div at bounding box center [1185, 386] width 140 height 76
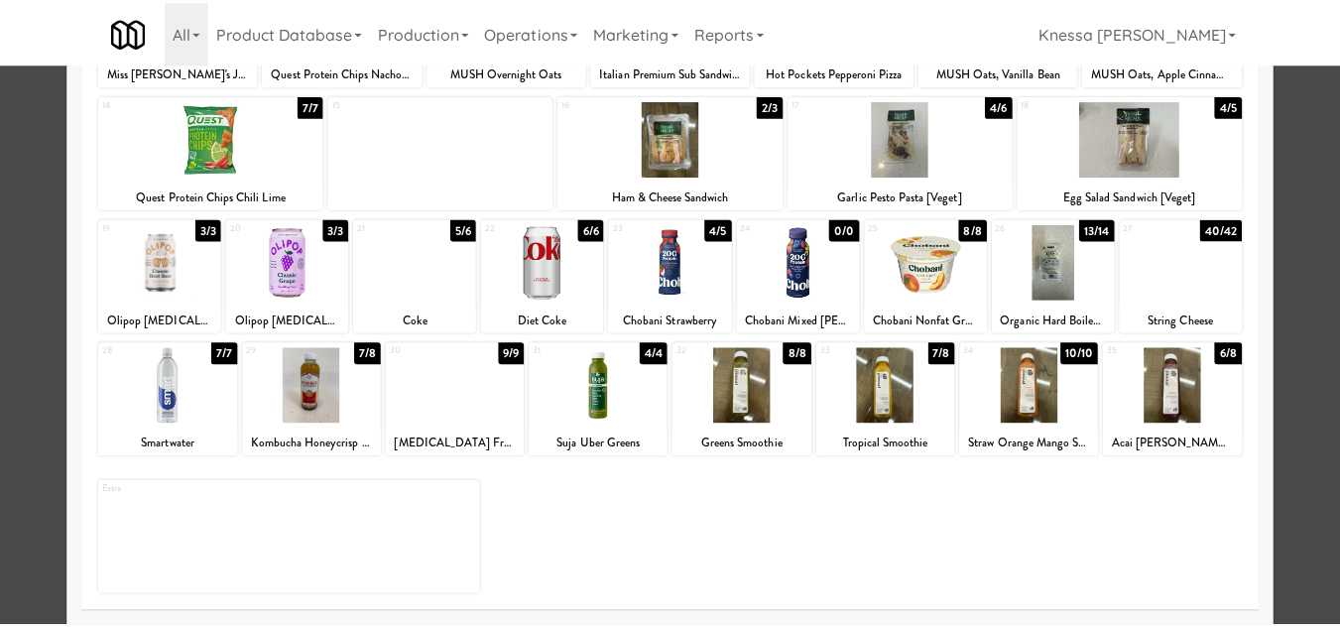
scroll to position [247, 0]
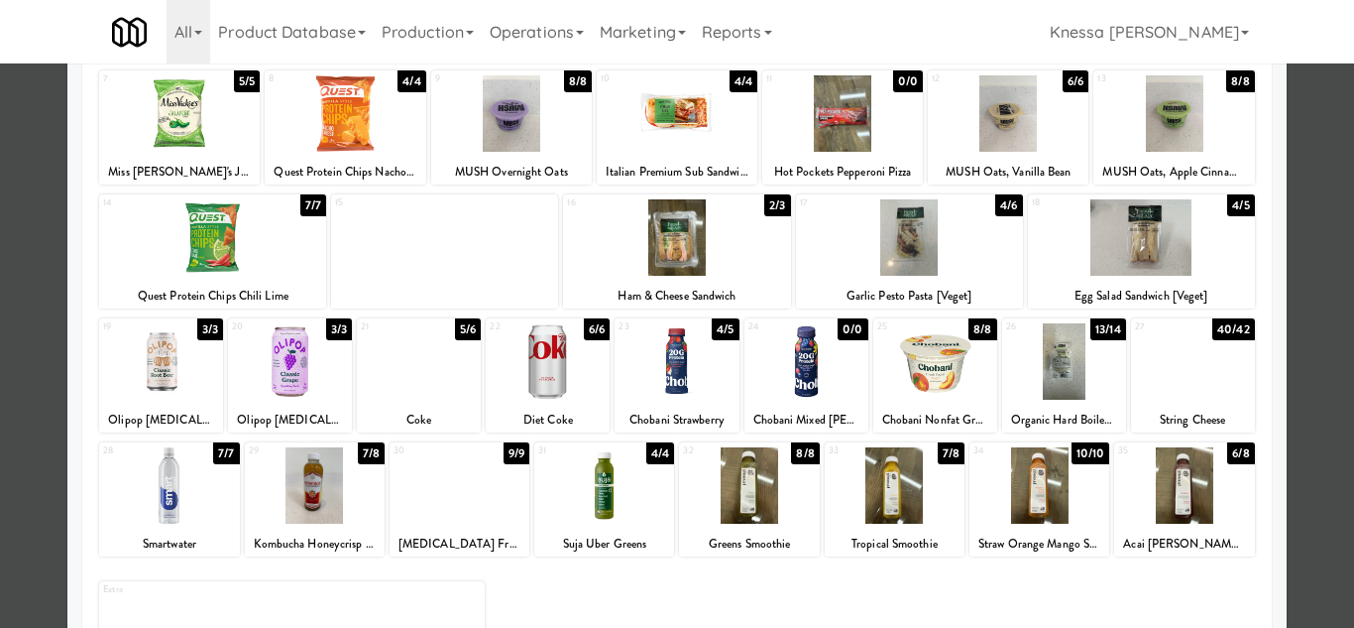
click at [1181, 354] on div at bounding box center [1193, 361] width 124 height 76
click at [1328, 383] on div at bounding box center [677, 314] width 1354 height 628
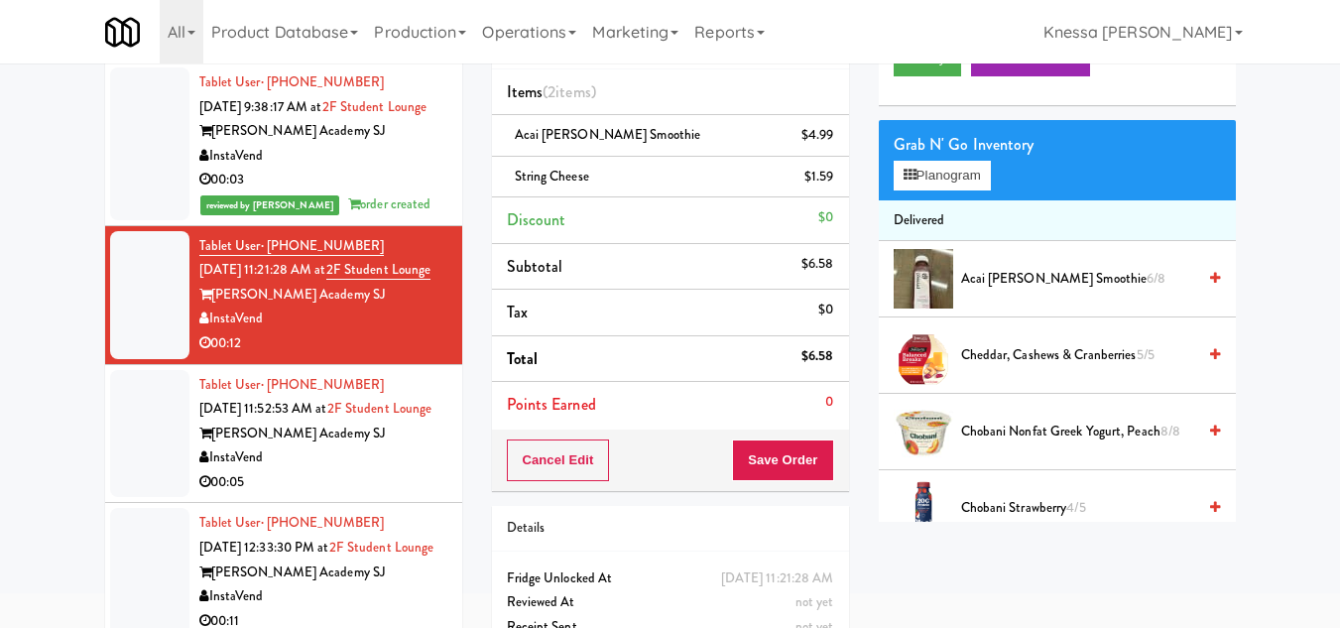
scroll to position [188, 0]
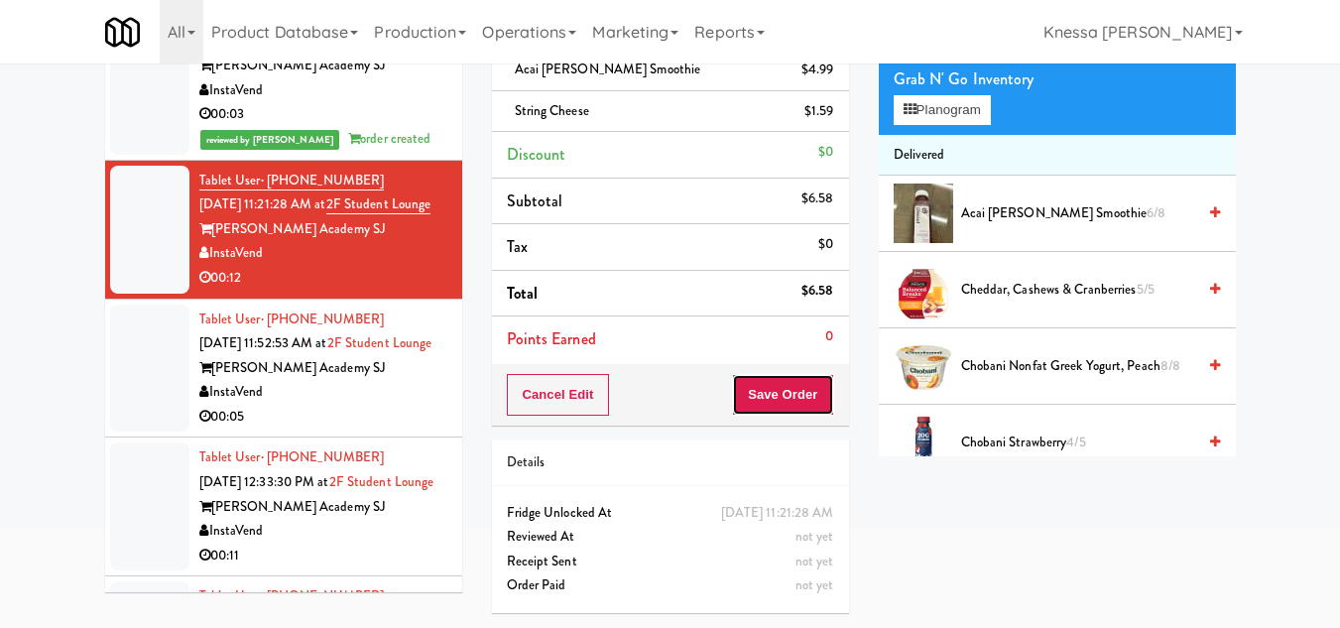
click at [780, 374] on button "Save Order" at bounding box center [782, 395] width 101 height 42
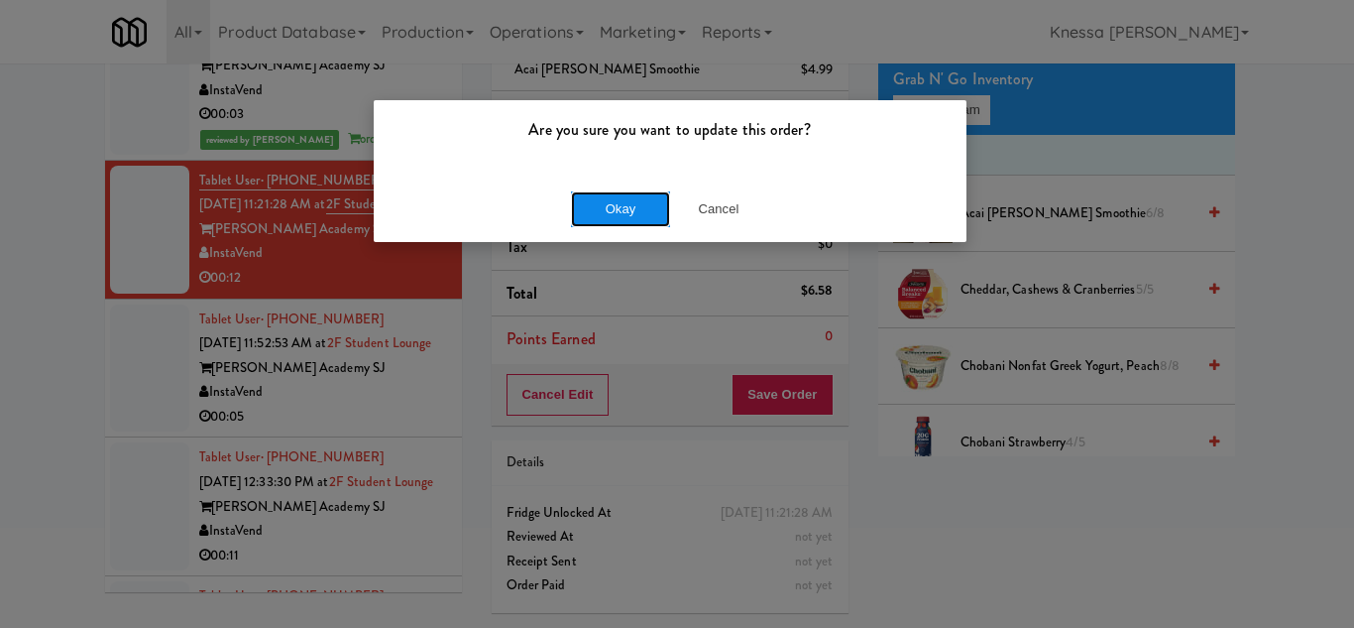
click at [609, 214] on button "Okay" at bounding box center [620, 209] width 99 height 36
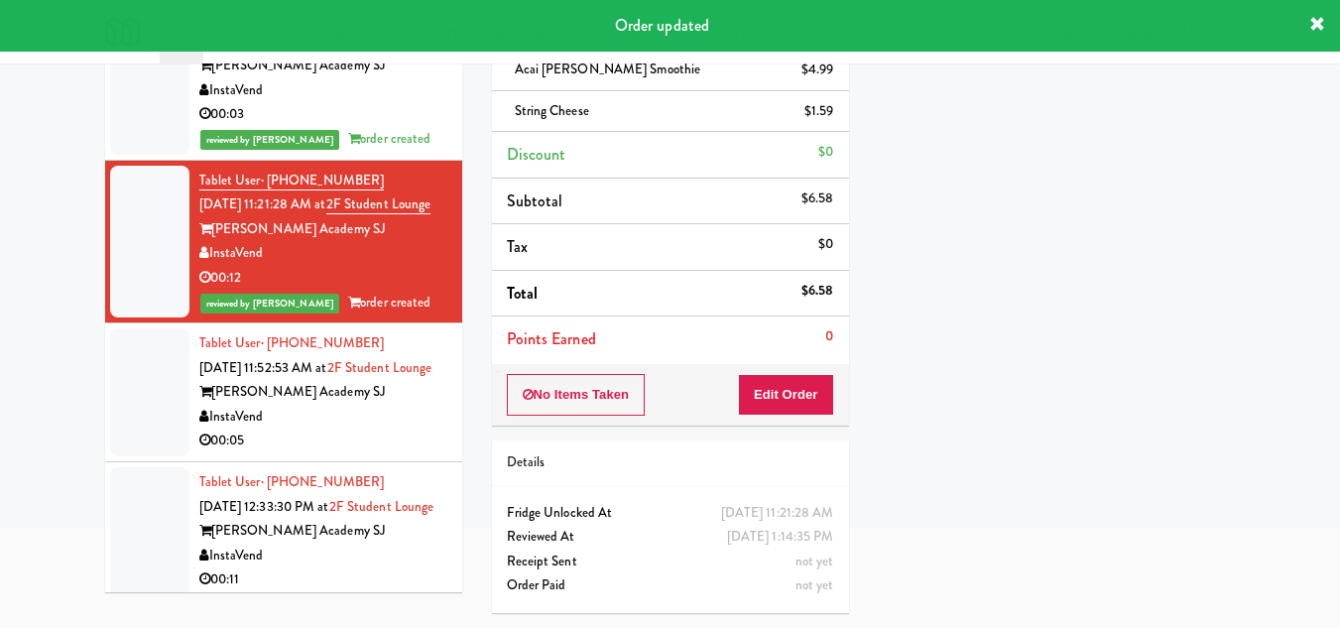
click at [334, 412] on div "Tablet User · (408) 598-7200 Sep 19, 2025 11:52:53 AM at 2F Student Lounge Gurn…" at bounding box center [323, 392] width 248 height 122
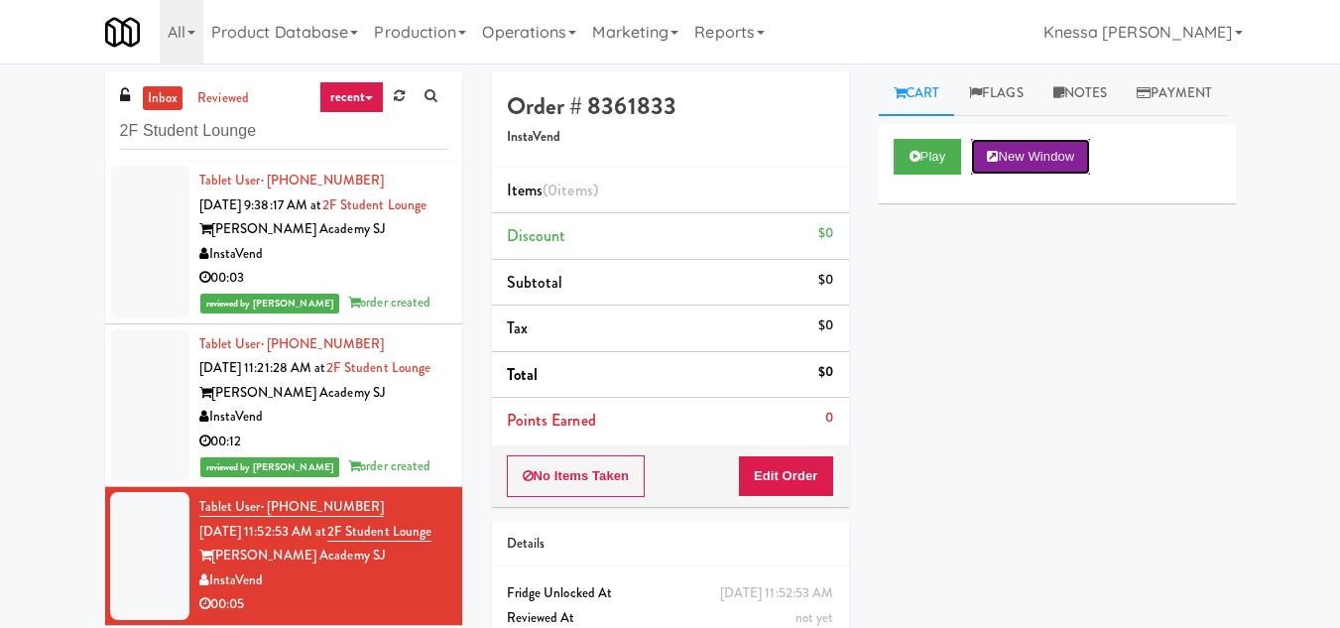
click at [1042, 175] on button "New Window" at bounding box center [1030, 157] width 119 height 36
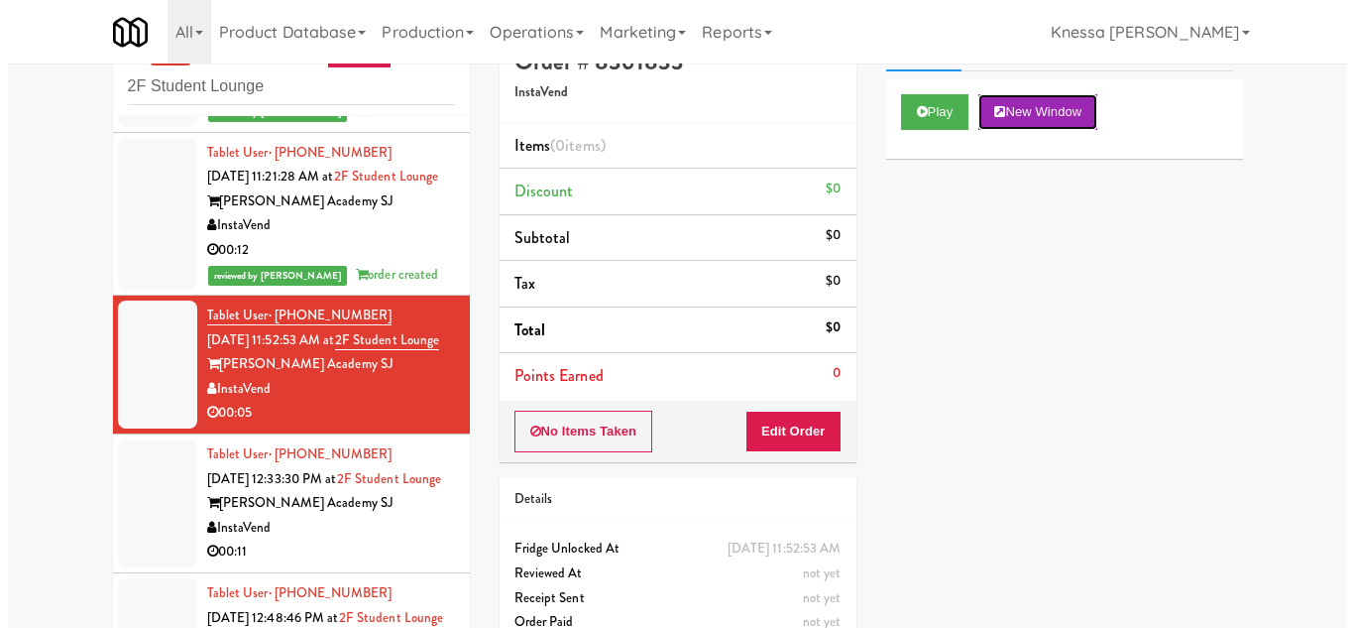
scroll to position [44, 0]
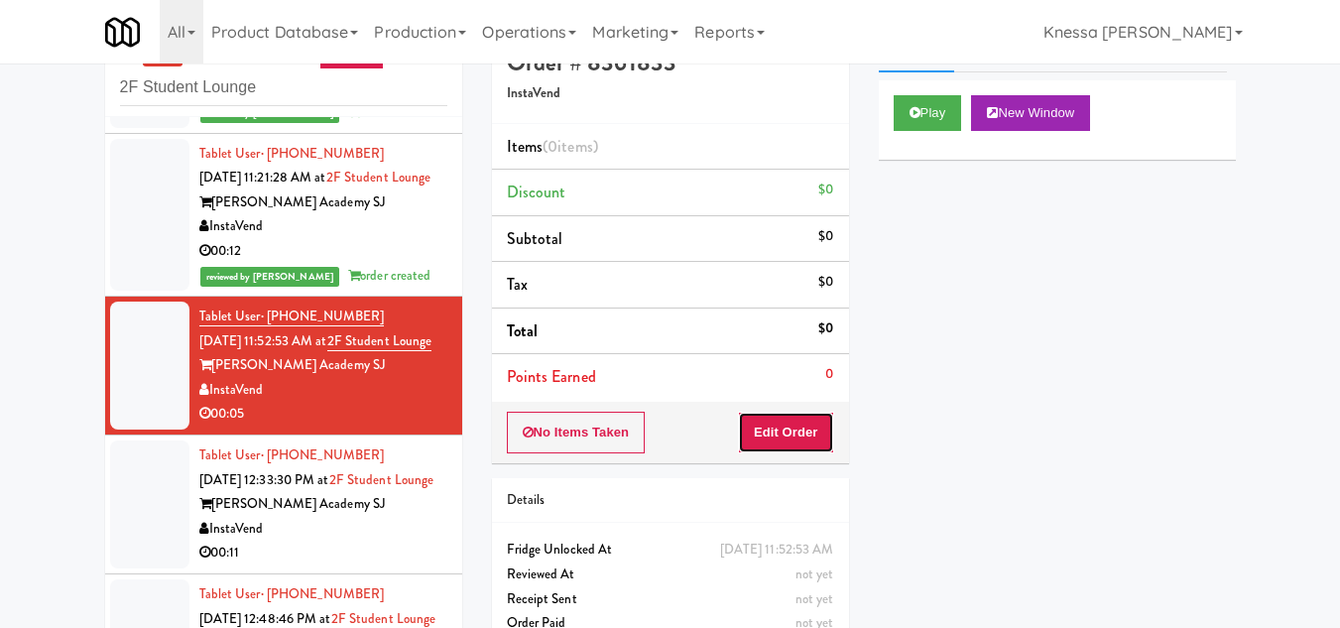
click at [795, 424] on button "Edit Order" at bounding box center [786, 432] width 96 height 42
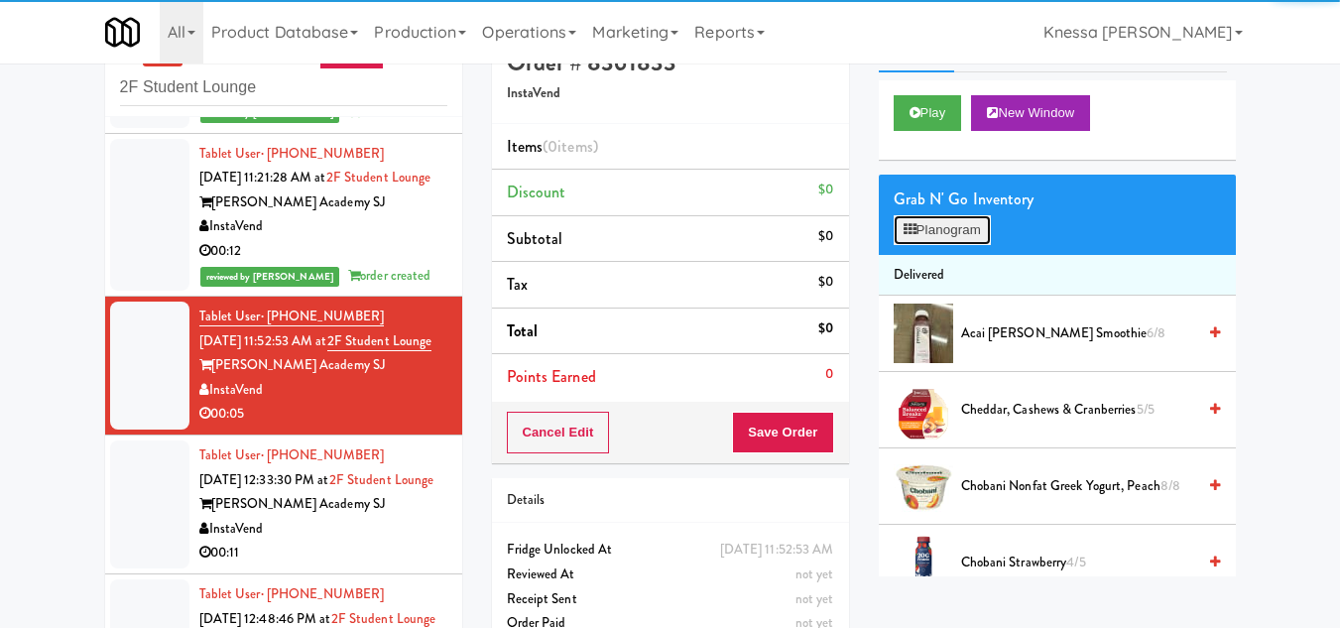
click at [953, 245] on button "Planogram" at bounding box center [941, 230] width 97 height 30
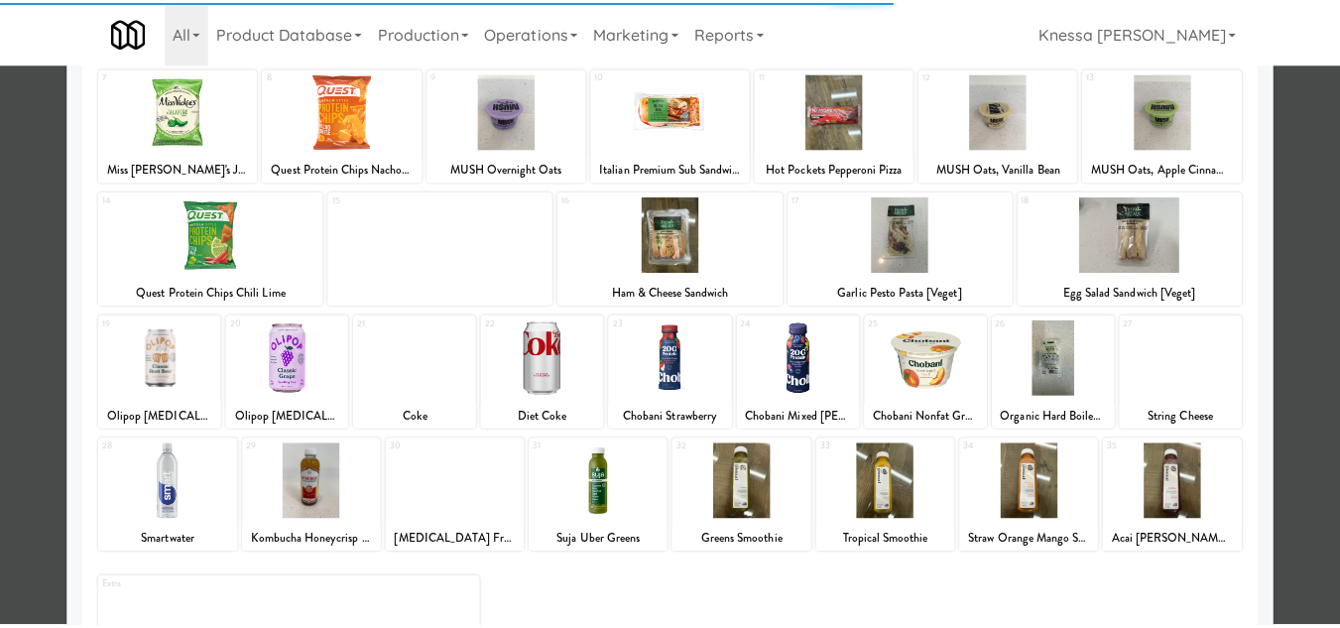
scroll to position [346, 0]
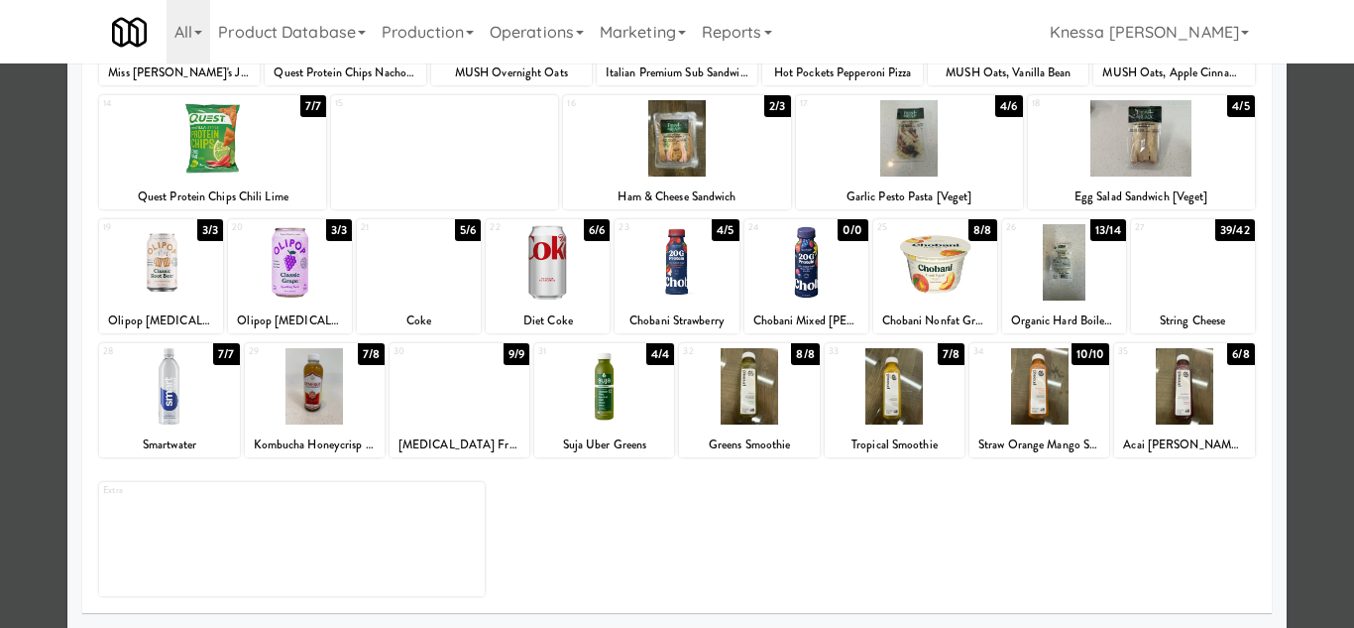
click at [1039, 406] on div at bounding box center [1040, 386] width 140 height 76
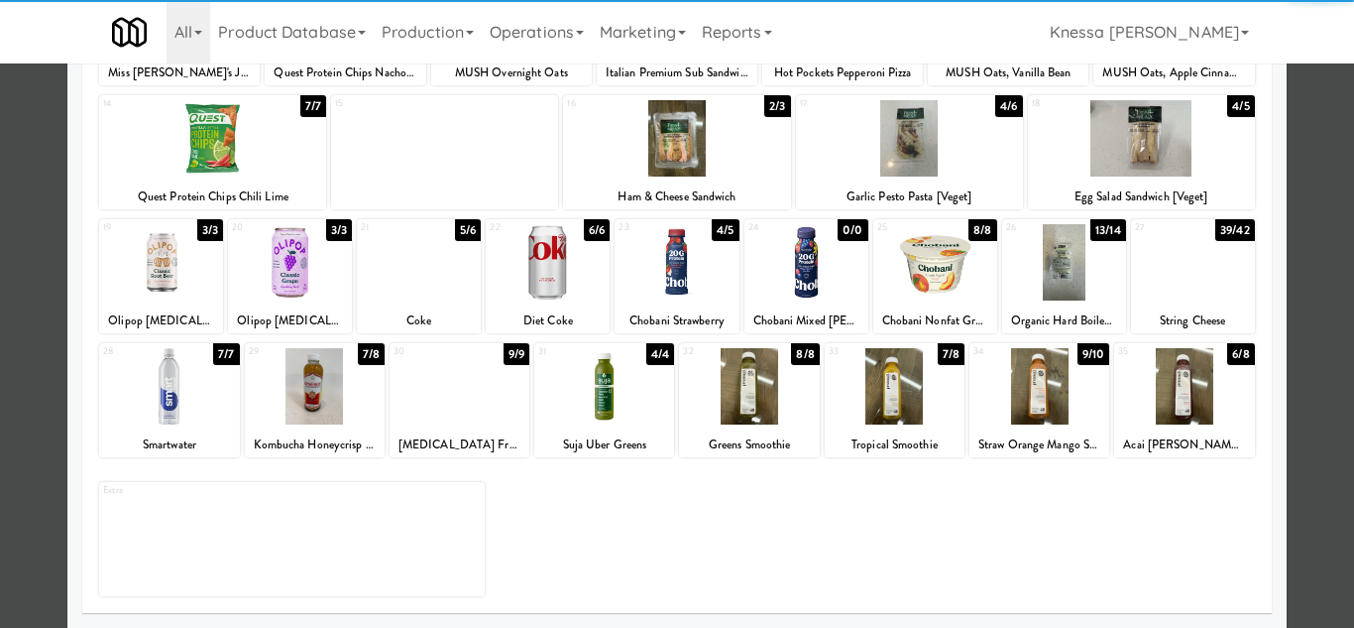
click at [1298, 436] on div at bounding box center [677, 314] width 1354 height 628
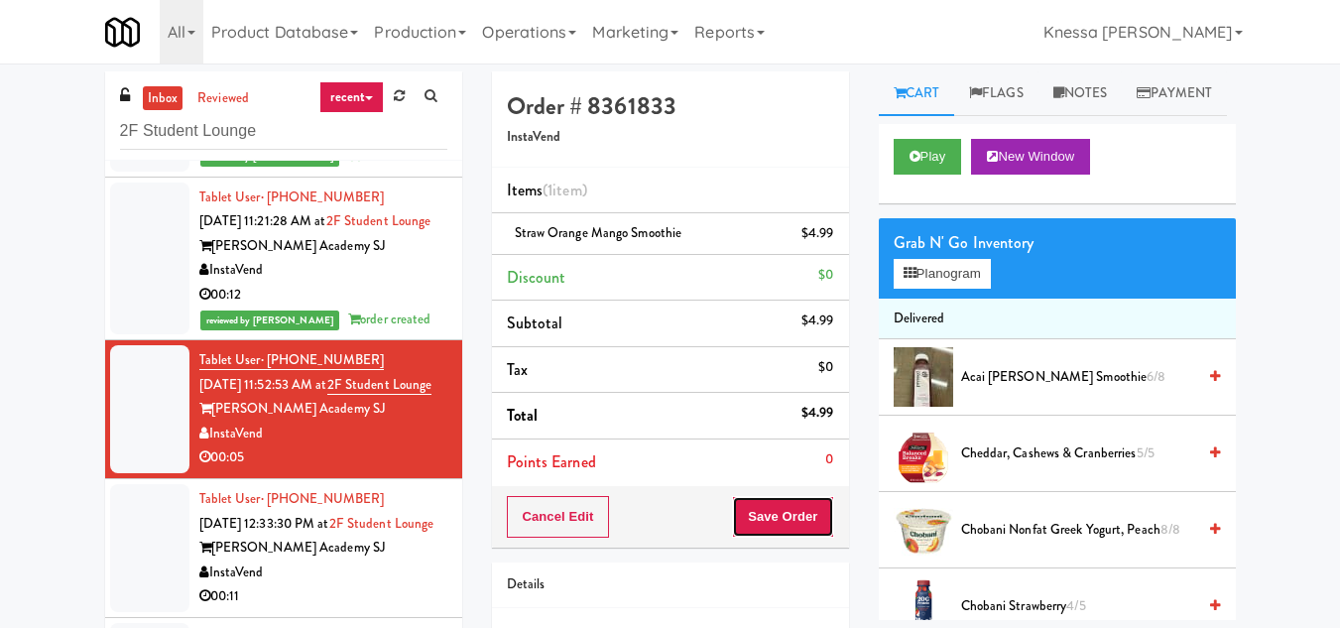
click at [788, 518] on button "Save Order" at bounding box center [782, 517] width 101 height 42
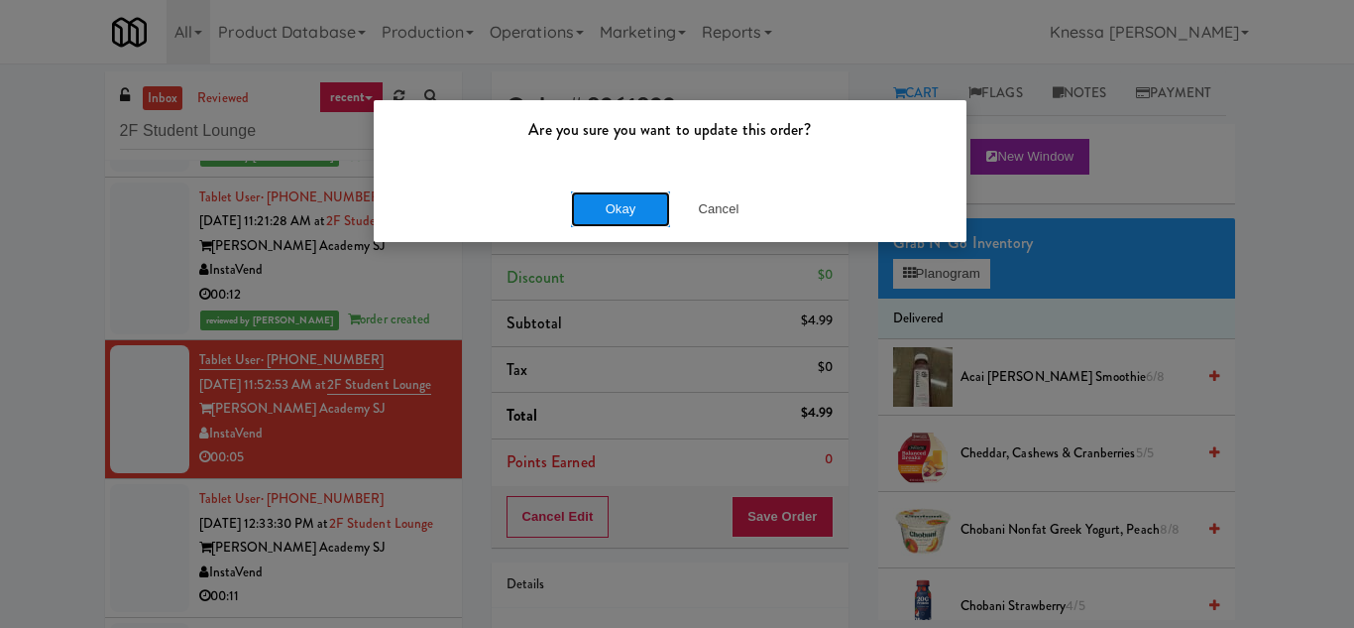
click at [614, 214] on button "Okay" at bounding box center [620, 209] width 99 height 36
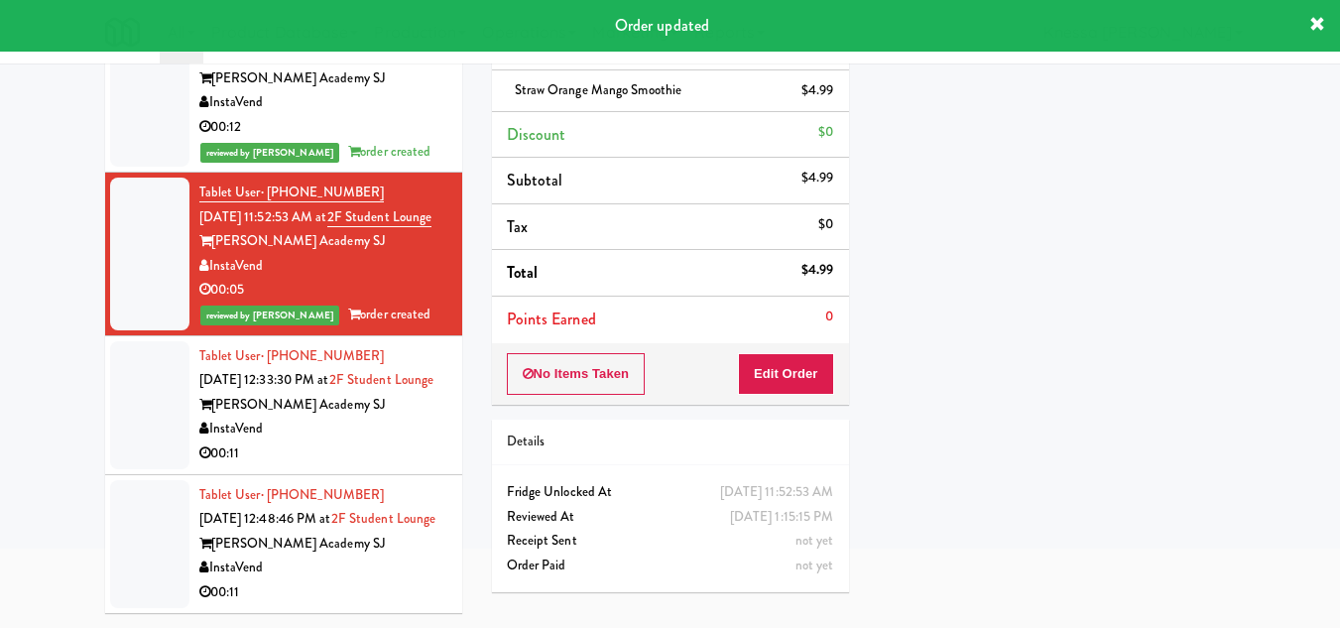
scroll to position [294, 0]
click at [355, 348] on div "Tablet User · (209) 486-1057 Sep 19, 2025 12:33:30 PM at 2F Student Lounge Gurn…" at bounding box center [323, 405] width 248 height 122
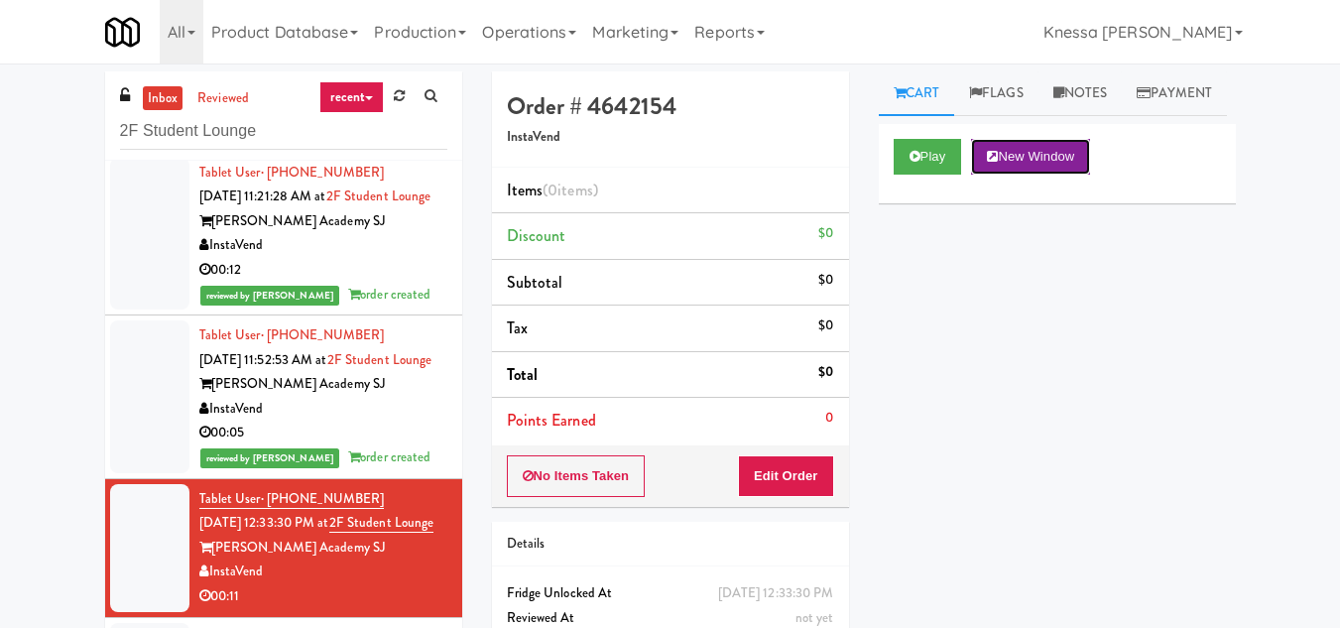
click at [1022, 175] on button "New Window" at bounding box center [1030, 157] width 119 height 36
click at [812, 488] on button "Edit Order" at bounding box center [786, 476] width 96 height 42
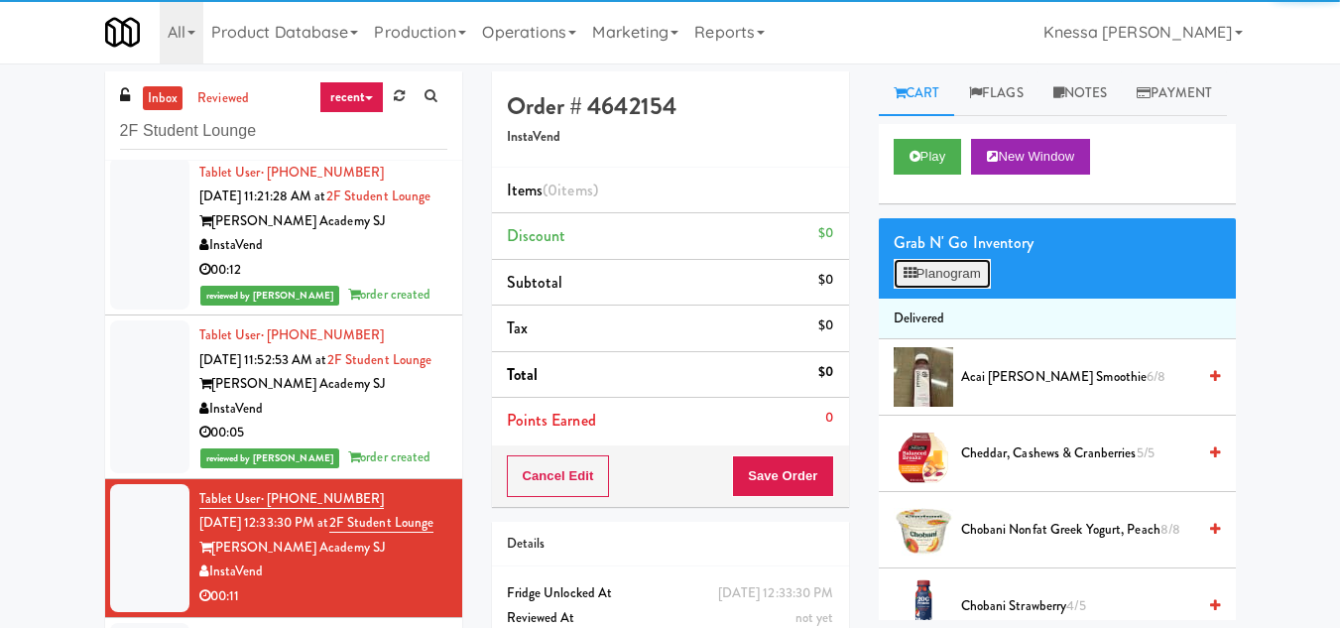
click at [925, 289] on button "Planogram" at bounding box center [941, 274] width 97 height 30
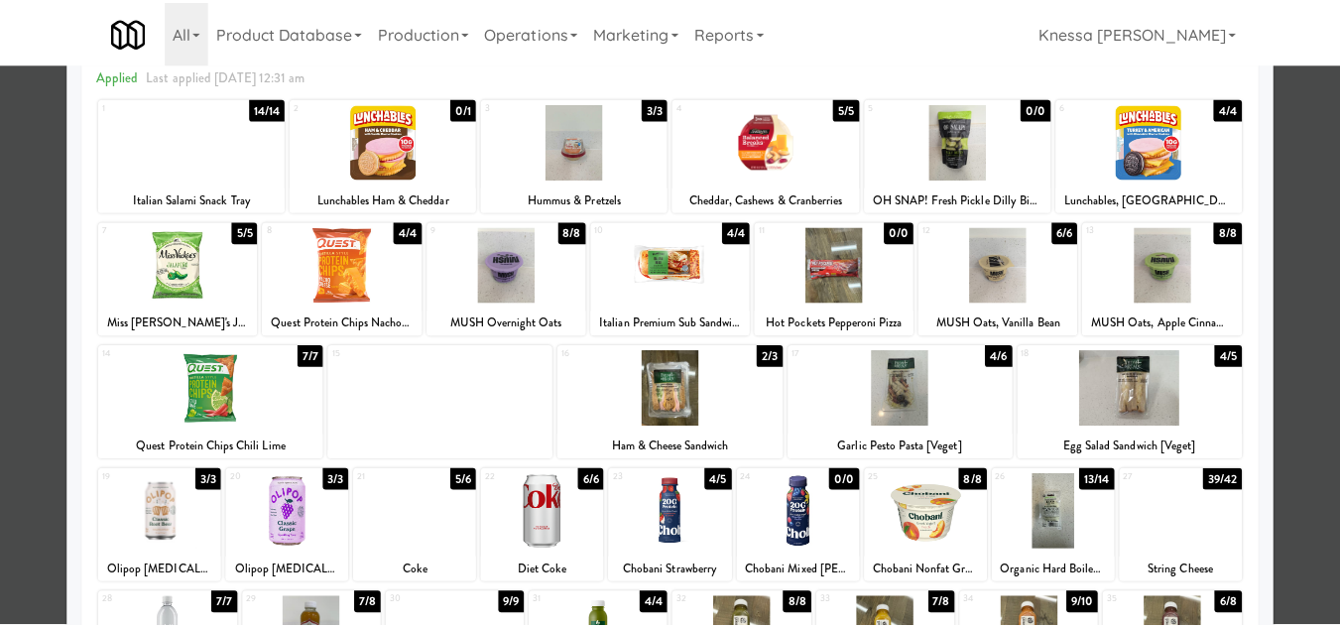
scroll to position [198, 0]
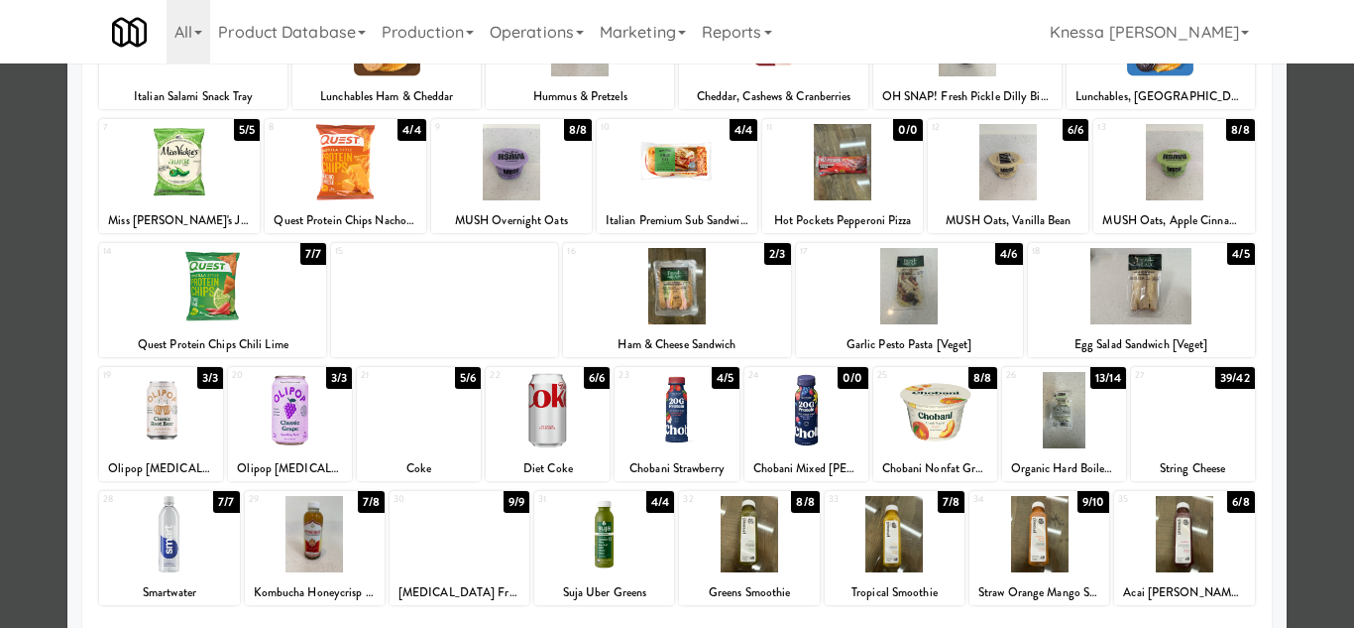
click at [1190, 416] on div at bounding box center [1193, 410] width 124 height 76
click at [656, 421] on div at bounding box center [677, 410] width 124 height 76
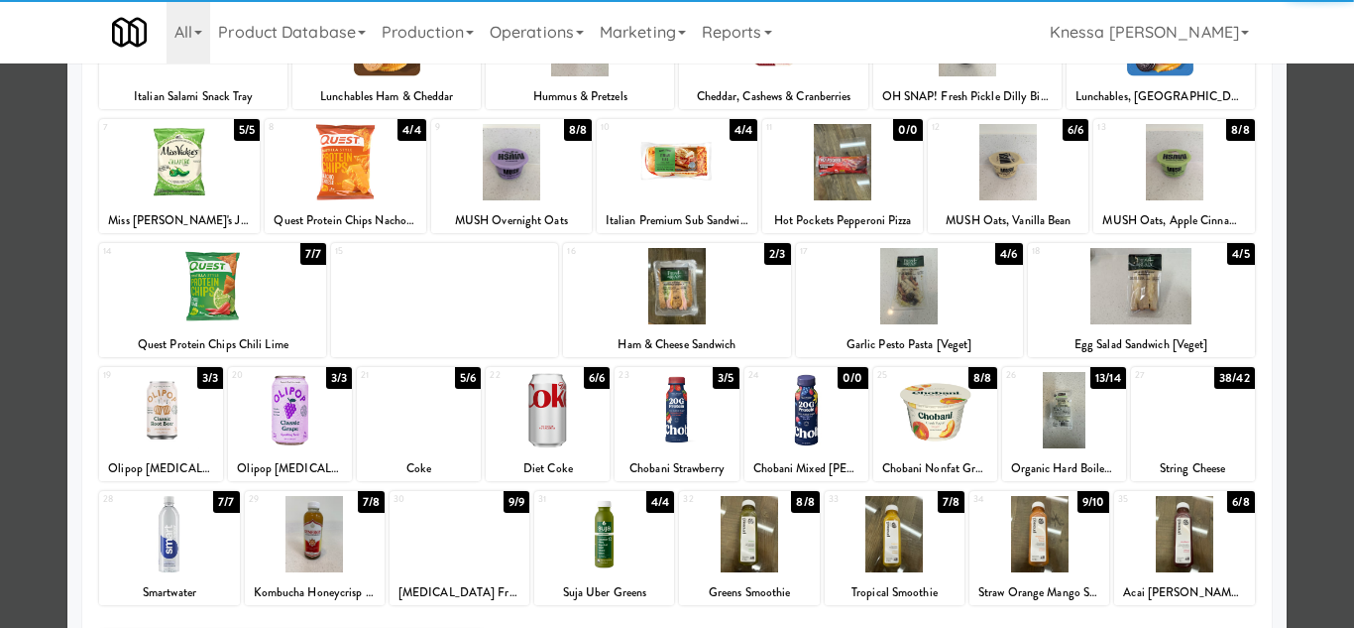
click at [1310, 422] on div at bounding box center [677, 314] width 1354 height 628
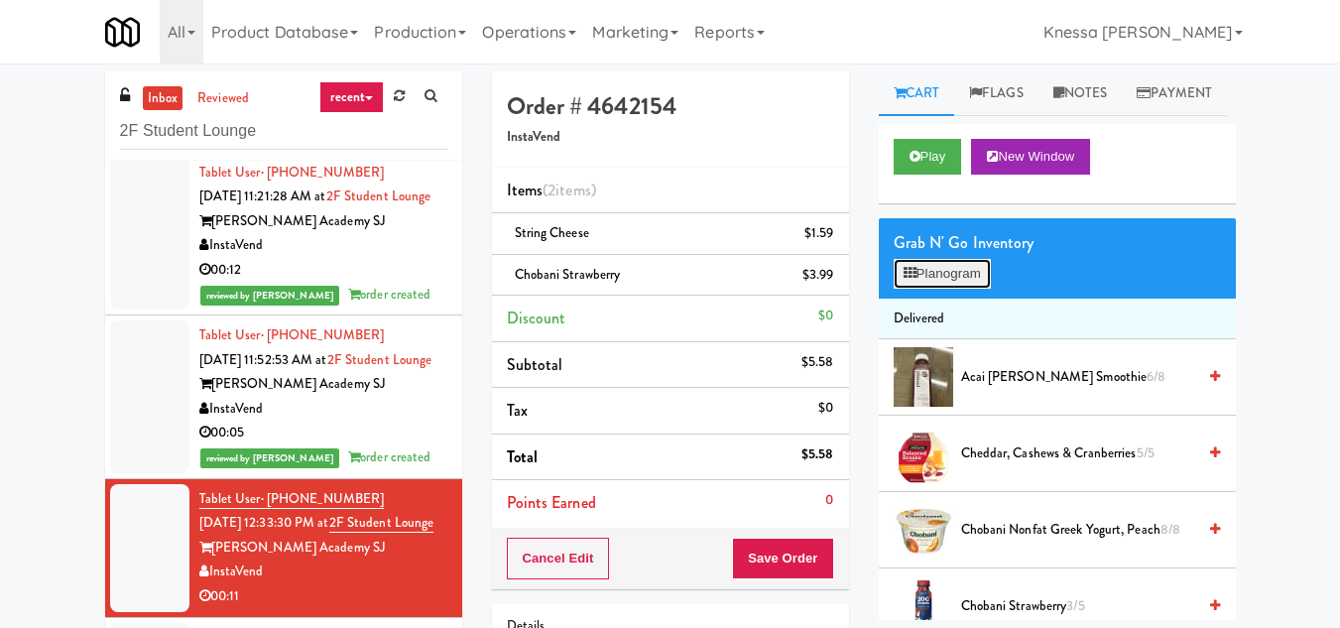
click at [937, 289] on button "Planogram" at bounding box center [941, 274] width 97 height 30
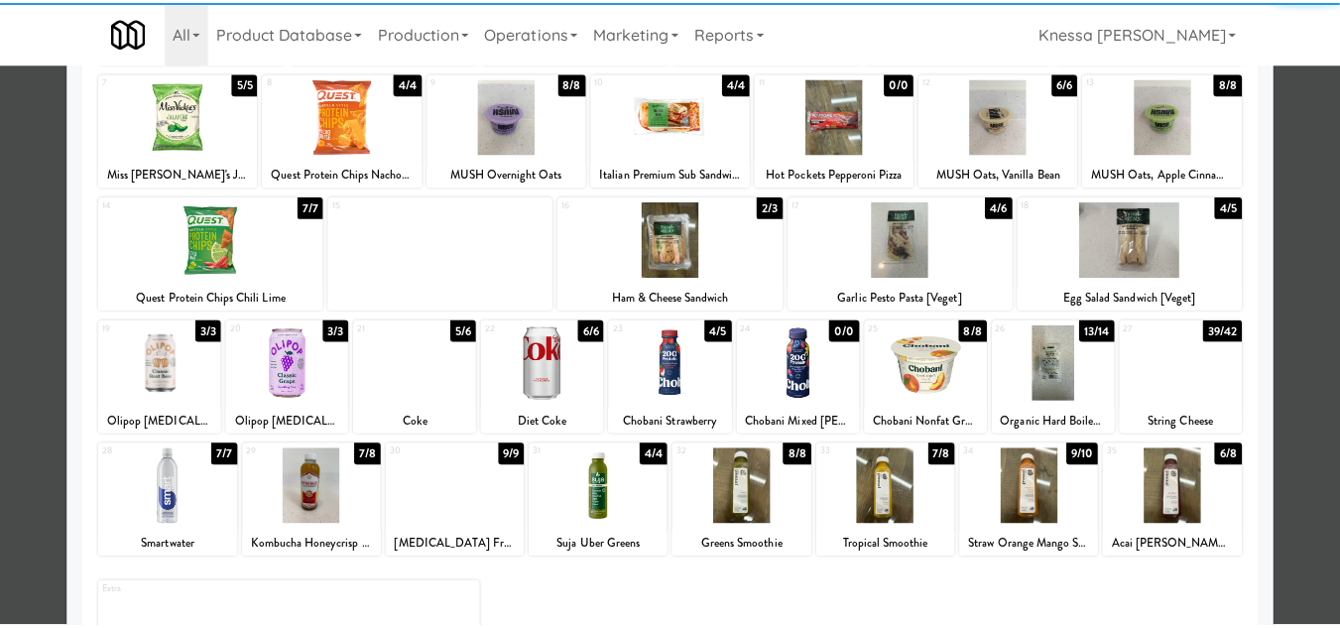
scroll to position [297, 0]
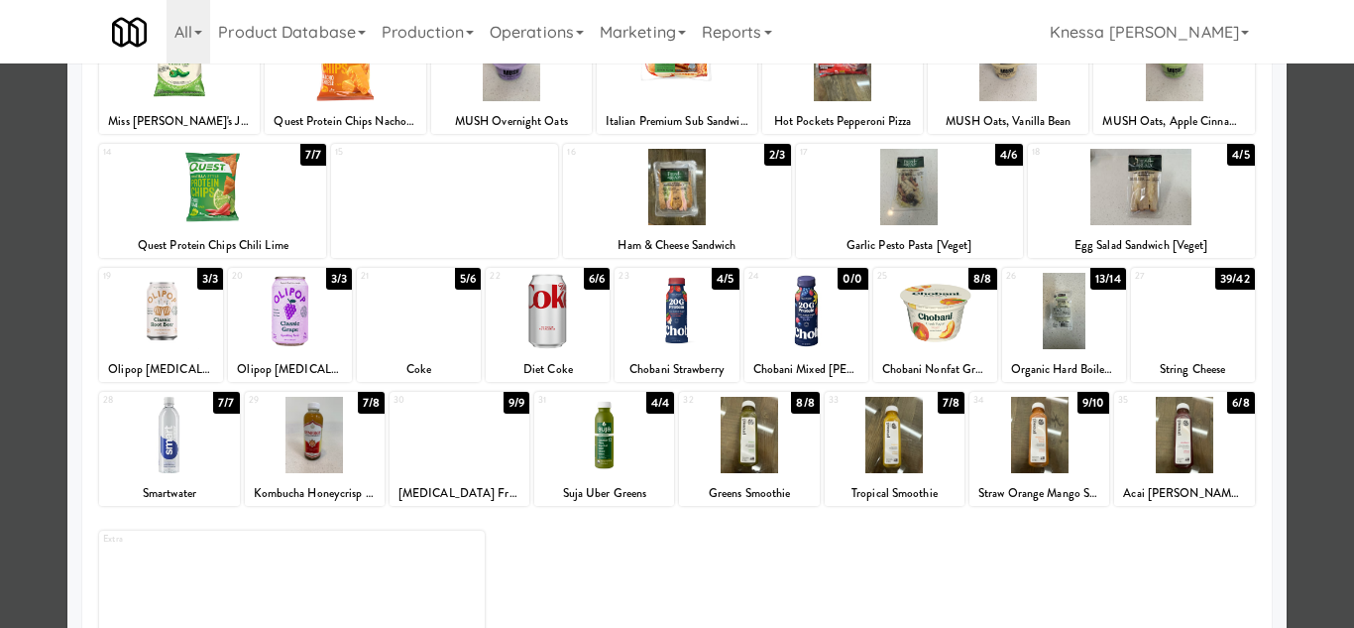
click at [1305, 392] on div at bounding box center [677, 314] width 1354 height 628
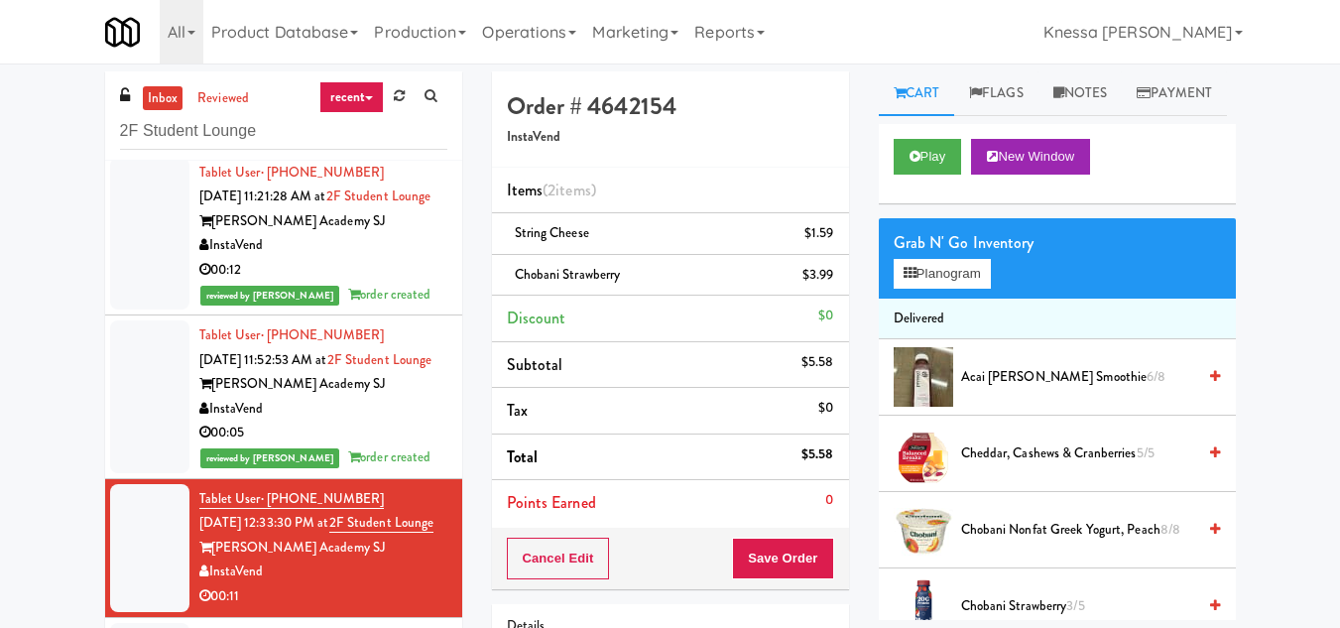
click at [1045, 178] on div "Play New Window" at bounding box center [1057, 163] width 357 height 79
click at [1041, 175] on button "New Window" at bounding box center [1030, 157] width 119 height 36
click at [772, 557] on button "Save Order" at bounding box center [782, 558] width 101 height 42
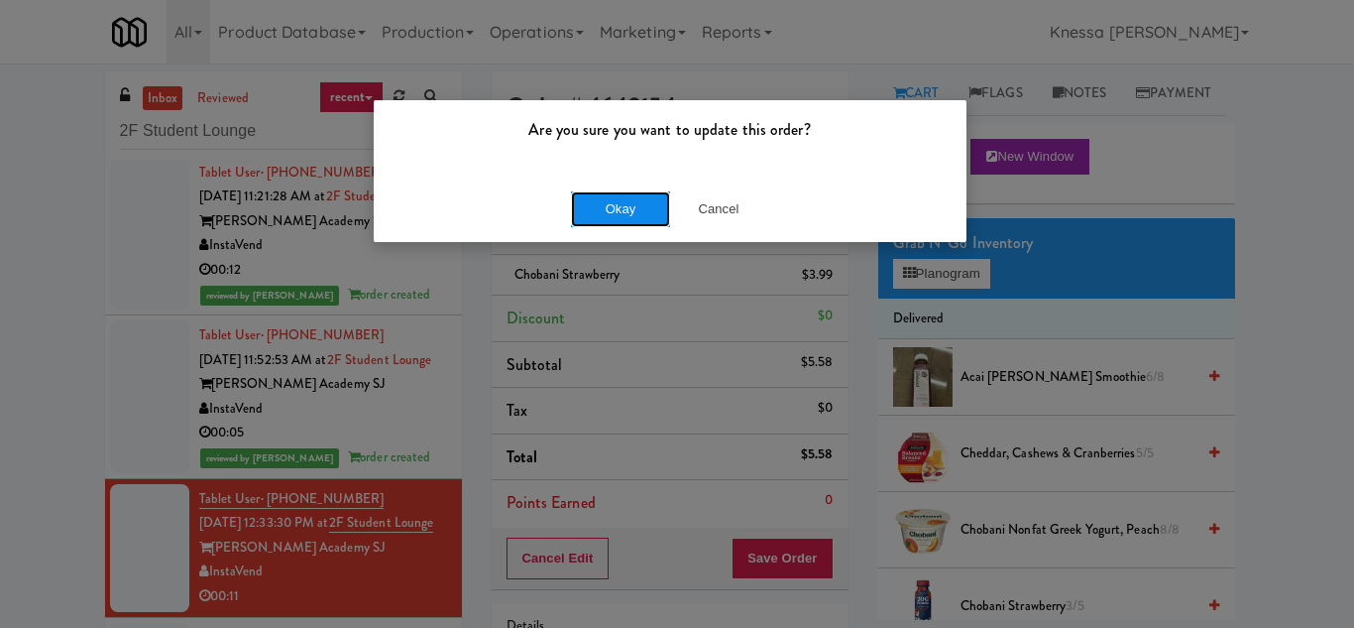
click at [619, 207] on button "Okay" at bounding box center [620, 209] width 99 height 36
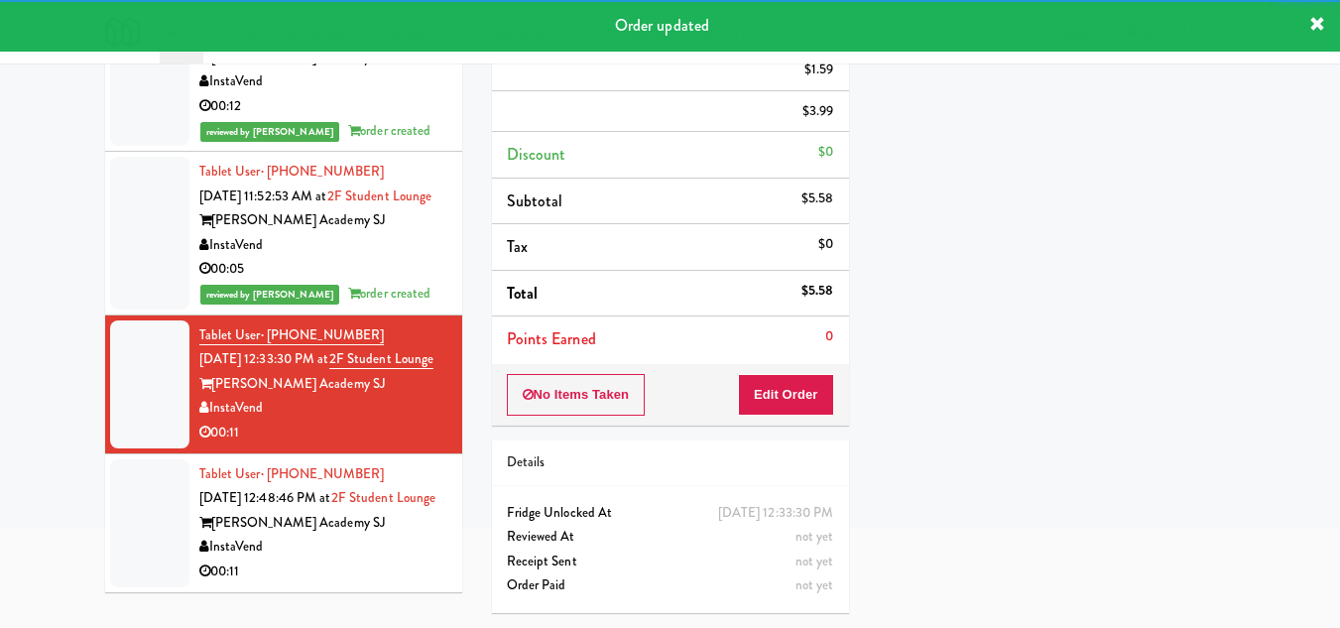
click at [343, 469] on div "Tablet User · (510) 861-9919 Sep 19, 2025 12:48:46 PM at 2F Student Lounge Gurn…" at bounding box center [323, 523] width 248 height 122
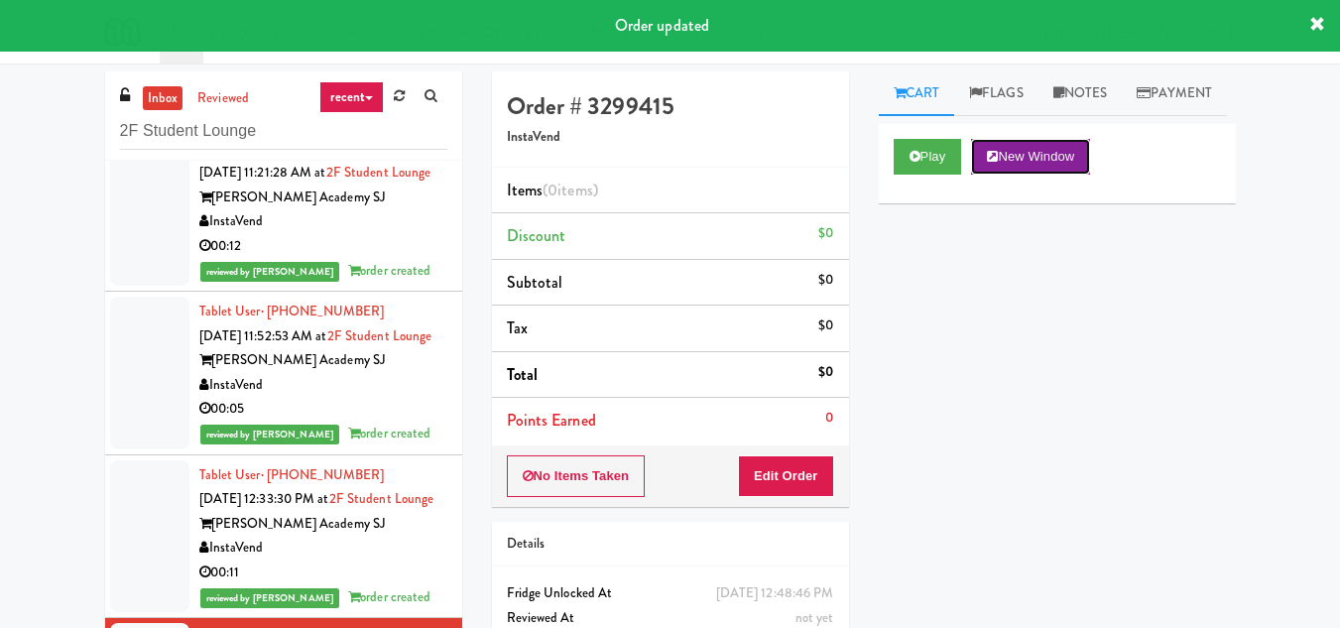
click at [1039, 175] on button "New Window" at bounding box center [1030, 157] width 119 height 36
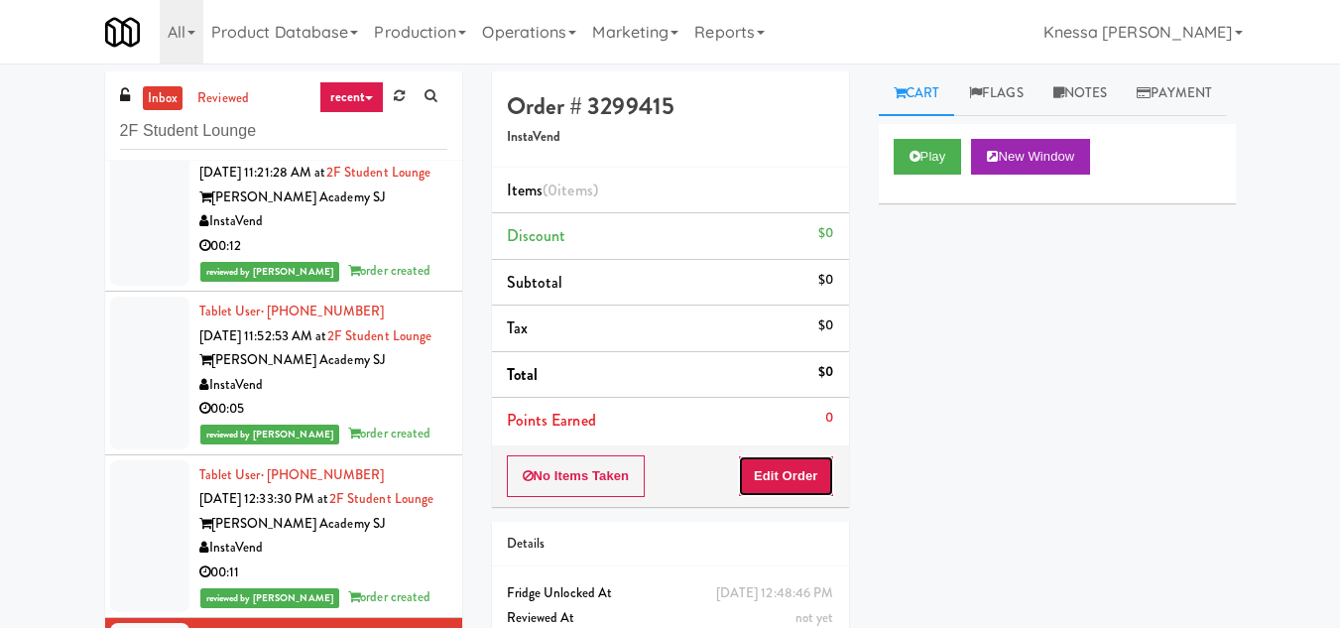
click at [794, 481] on button "Edit Order" at bounding box center [786, 476] width 96 height 42
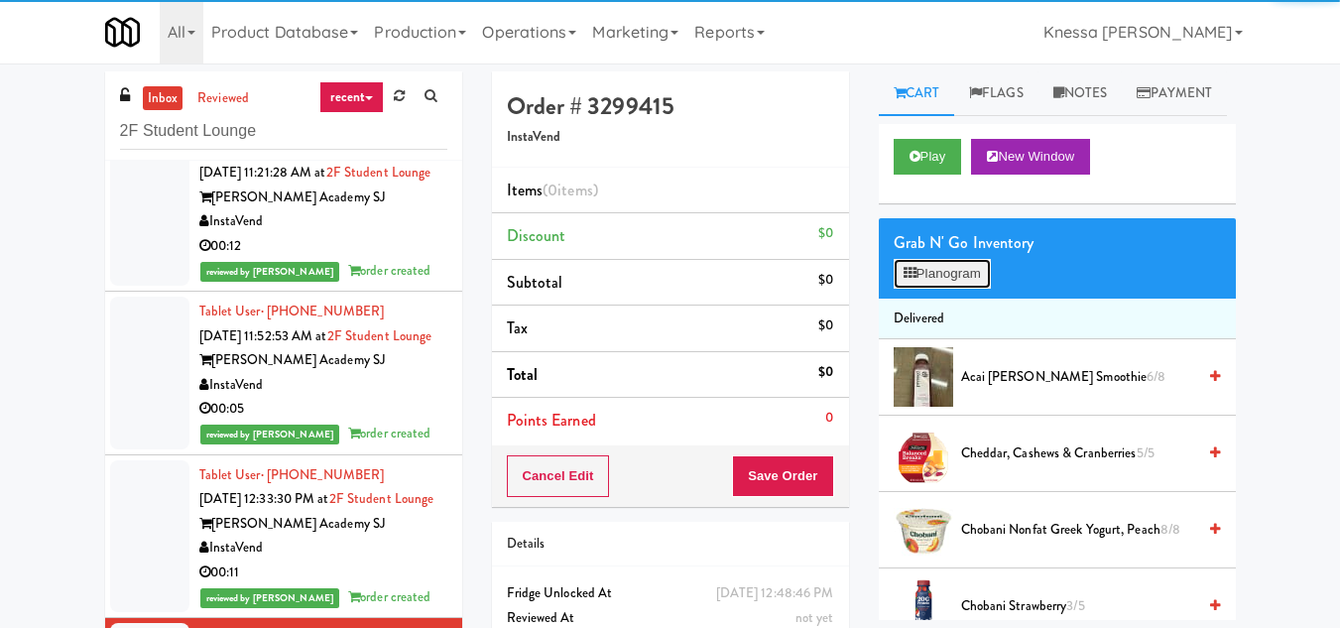
click at [930, 289] on button "Planogram" at bounding box center [941, 274] width 97 height 30
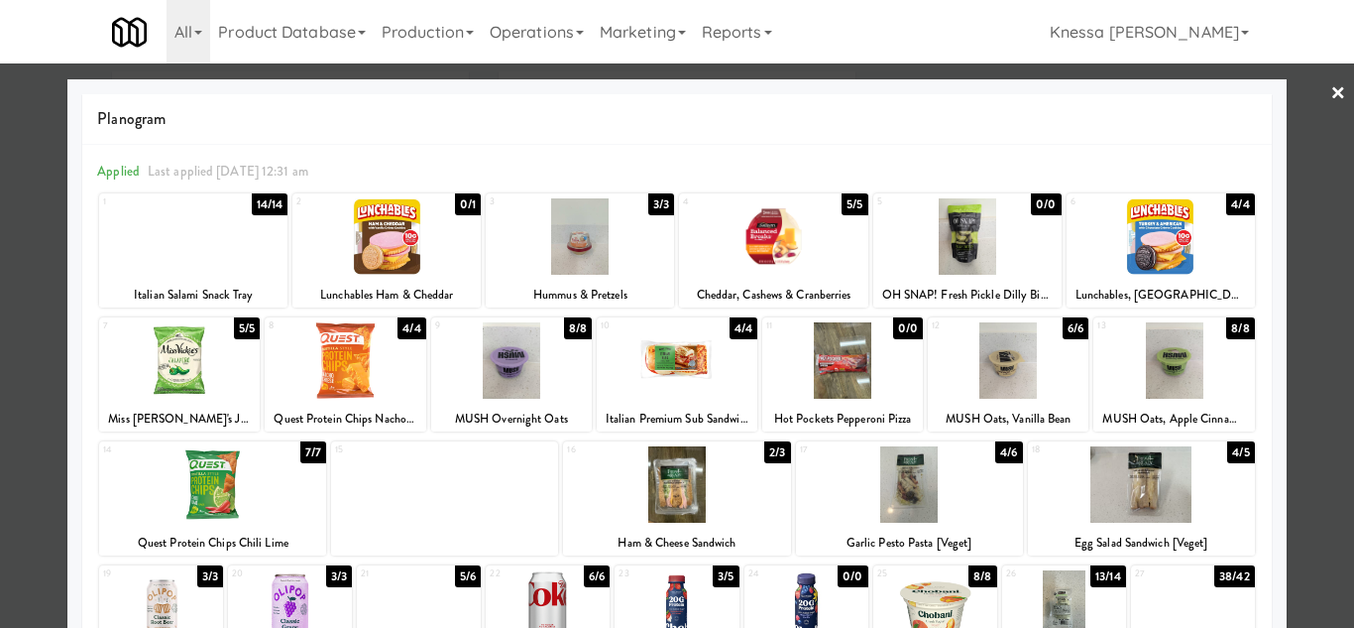
click at [395, 360] on div at bounding box center [345, 360] width 161 height 76
click at [1315, 320] on div at bounding box center [677, 314] width 1354 height 628
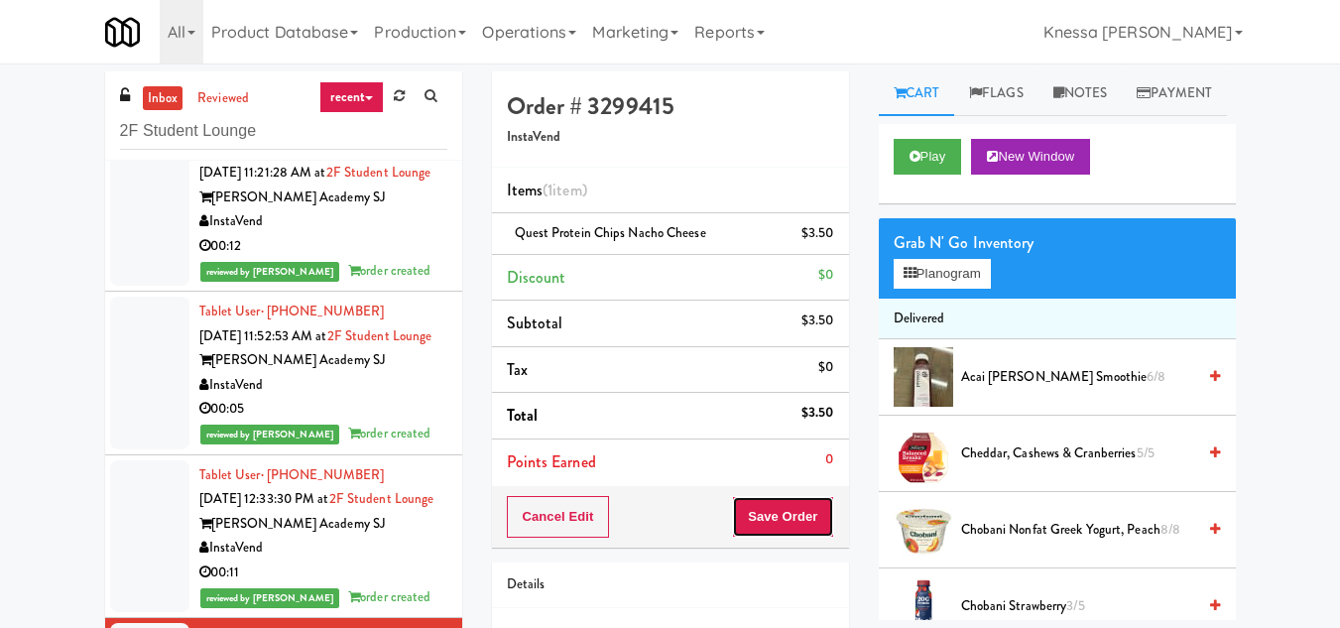
click at [778, 505] on button "Save Order" at bounding box center [782, 517] width 101 height 42
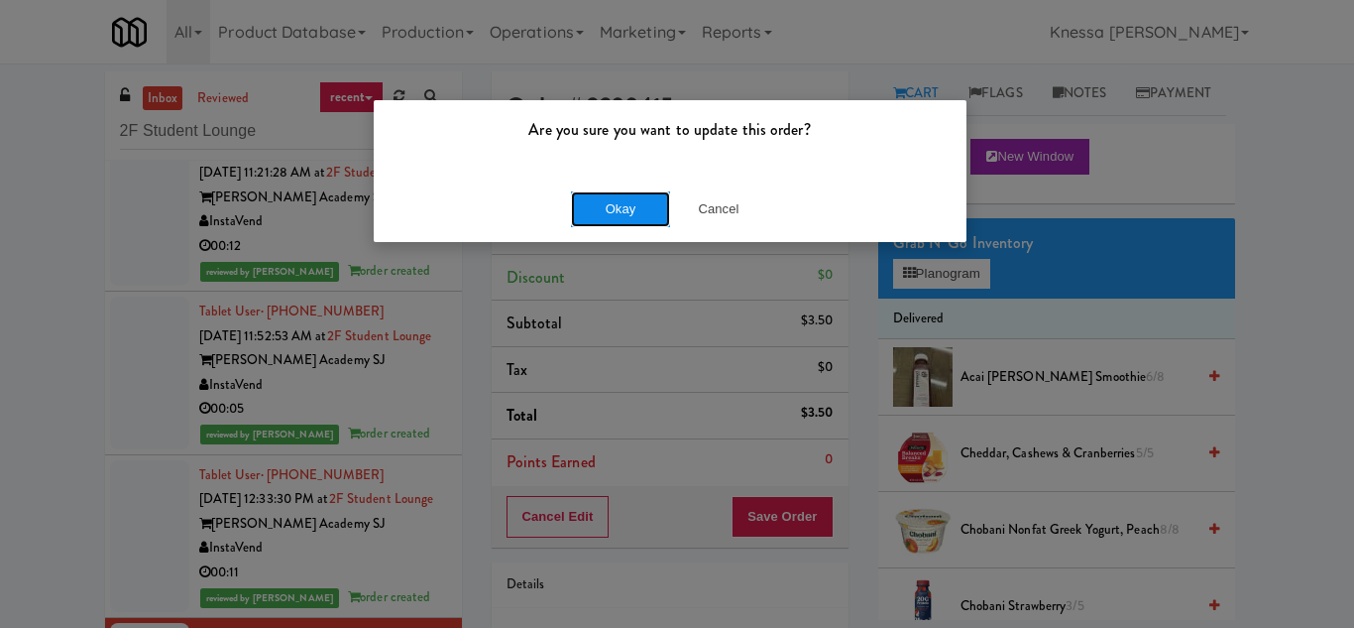
click at [609, 212] on button "Okay" at bounding box center [620, 209] width 99 height 36
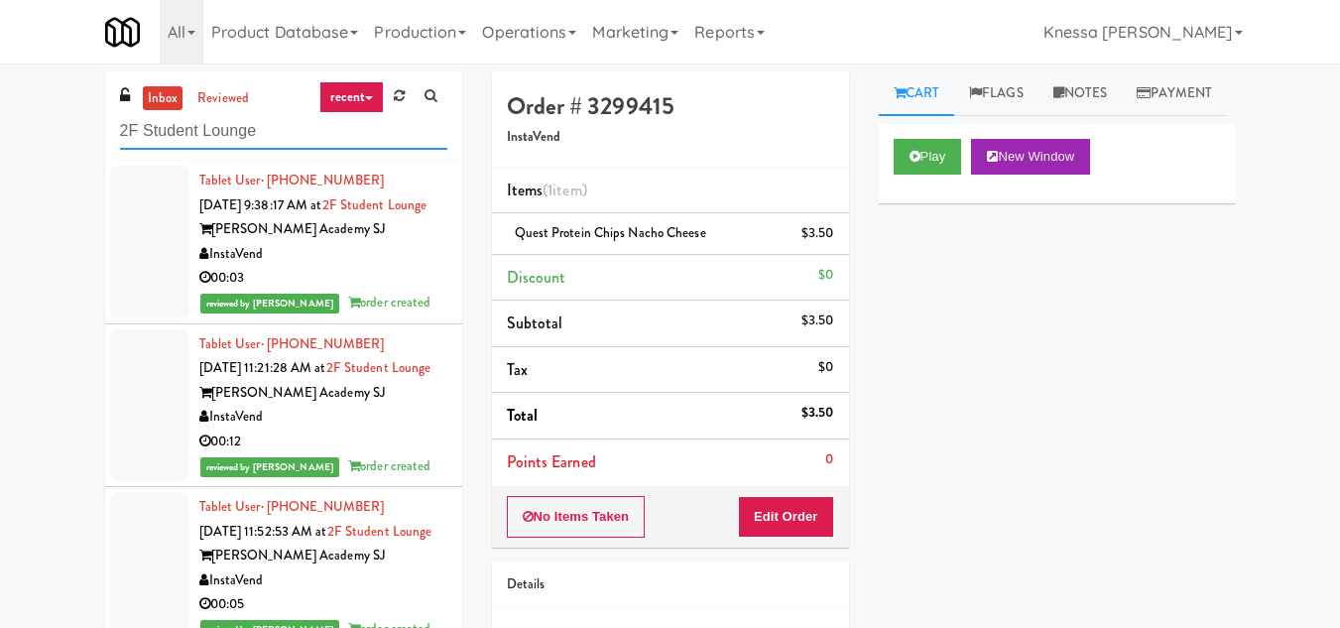
drag, startPoint x: 291, startPoint y: 132, endPoint x: 58, endPoint y: 139, distance: 233.1
click at [58, 139] on div "inbox reviewed recent all unclear take inventory issue suspicious failed recent…" at bounding box center [670, 420] width 1340 height 699
paste input "750 N Dearborn - Left - Frid"
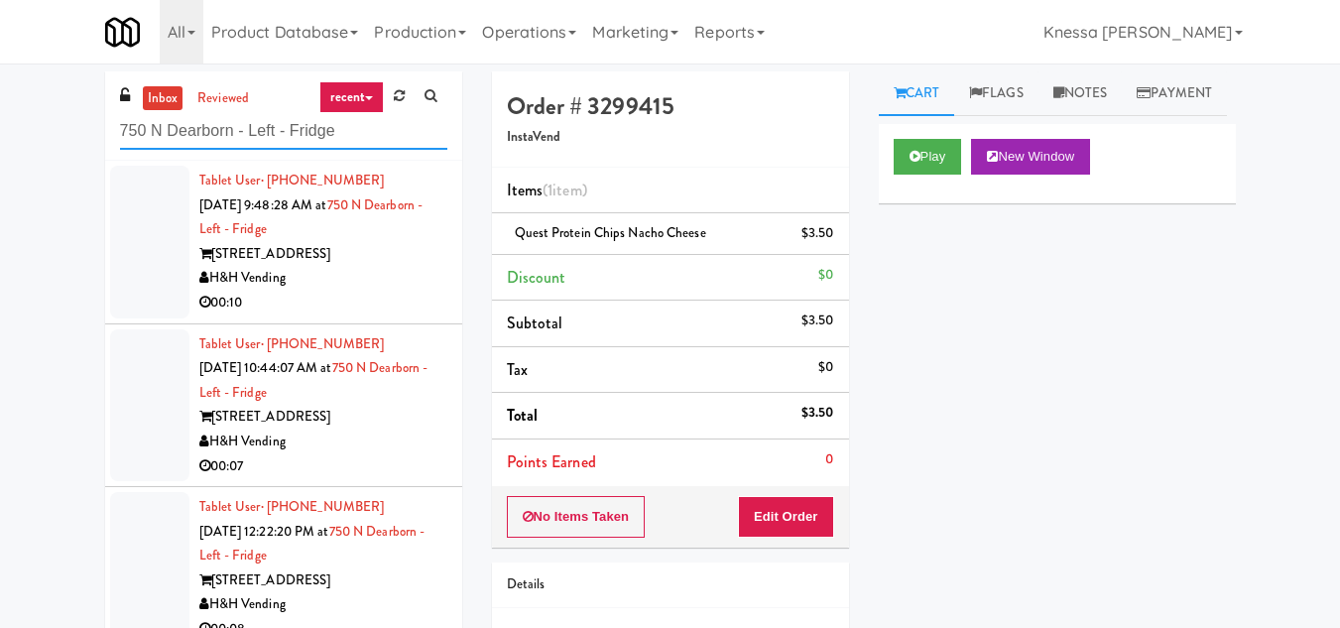
type input "750 N Dearborn - Left - Fridge"
click at [316, 231] on link "750 N Dearborn - Left - Fridge" at bounding box center [311, 217] width 224 height 44
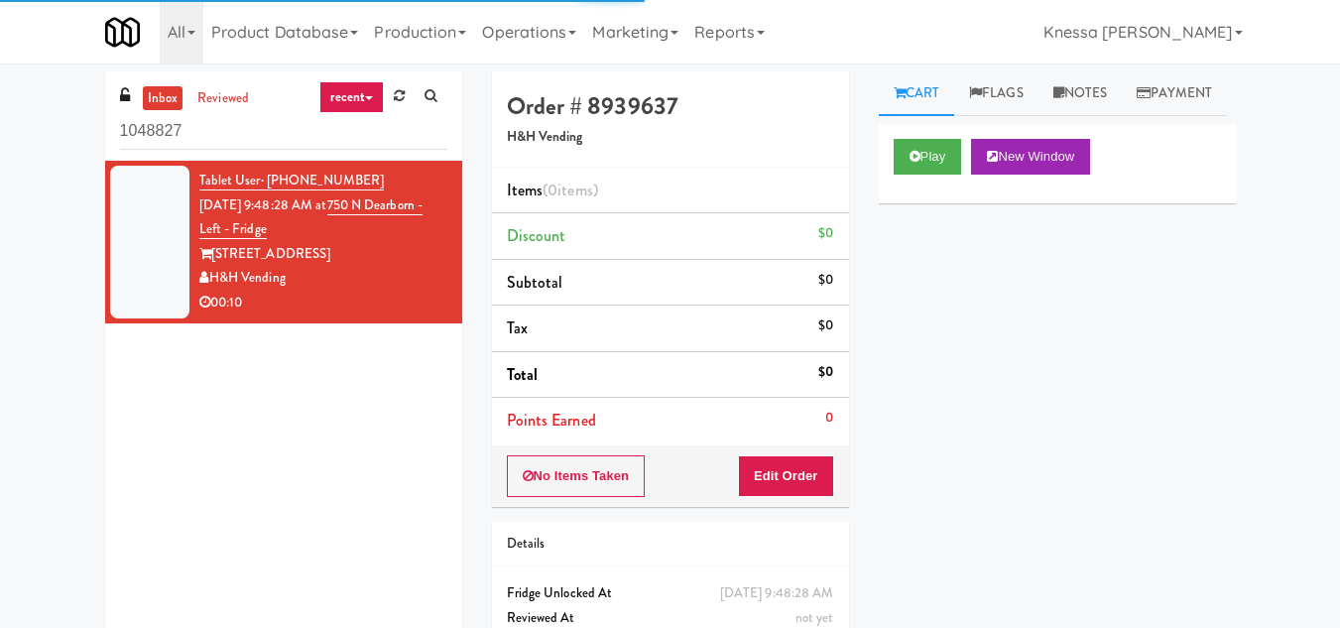
drag, startPoint x: 217, startPoint y: 130, endPoint x: 95, endPoint y: 129, distance: 122.0
click at [95, 129] on div "inbox reviewed recent all unclear take inventory issue suspicious failed recent…" at bounding box center [283, 371] width 387 height 600
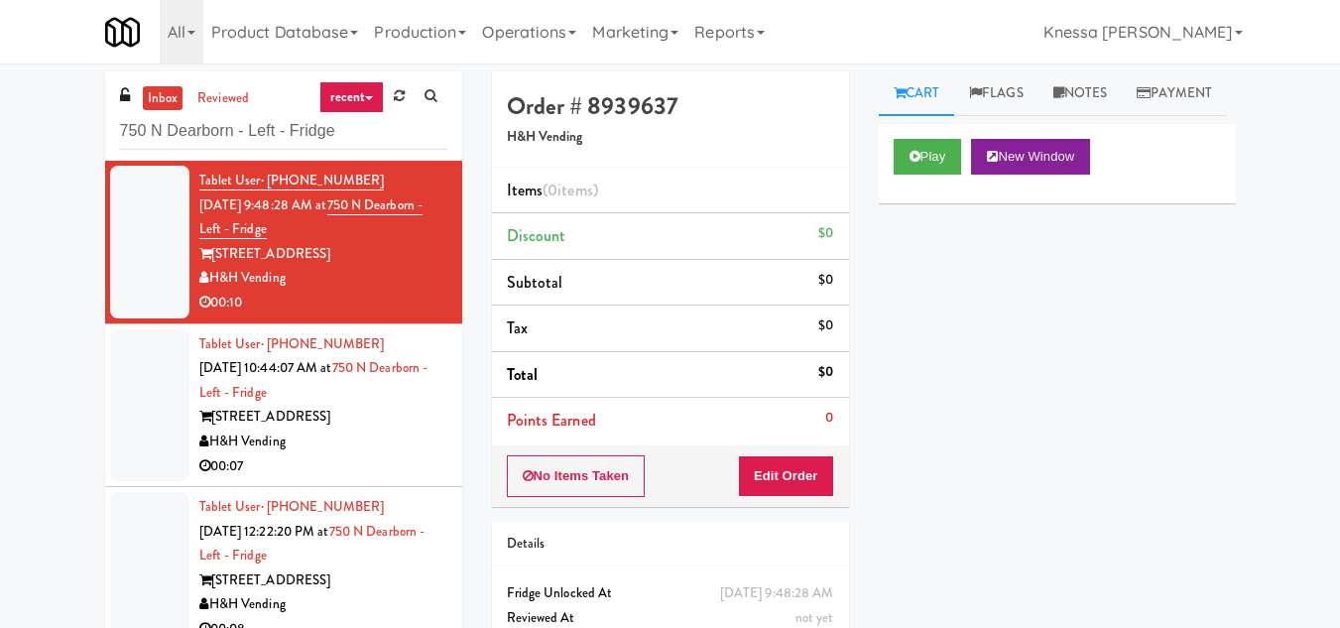
type input "750 N Dearborn - Left - Fridge"
click at [1023, 175] on button "New Window" at bounding box center [1030, 157] width 119 height 36
click at [815, 466] on button "Edit Order" at bounding box center [786, 476] width 96 height 42
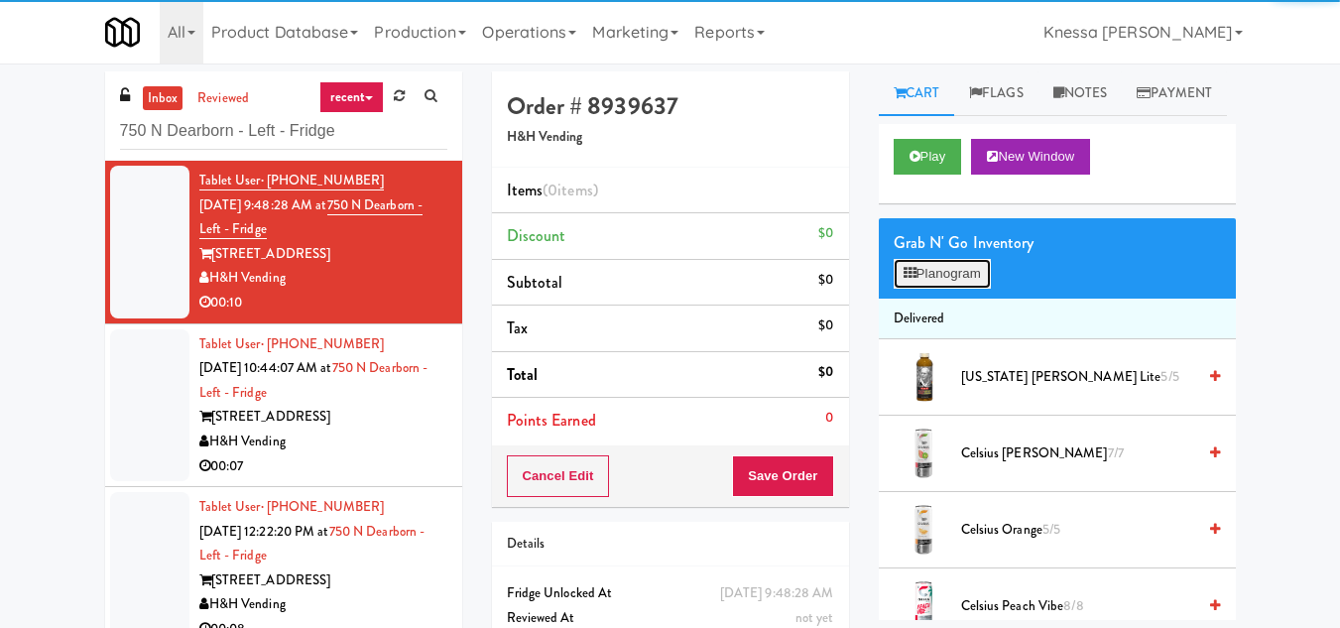
click at [955, 289] on button "Planogram" at bounding box center [941, 274] width 97 height 30
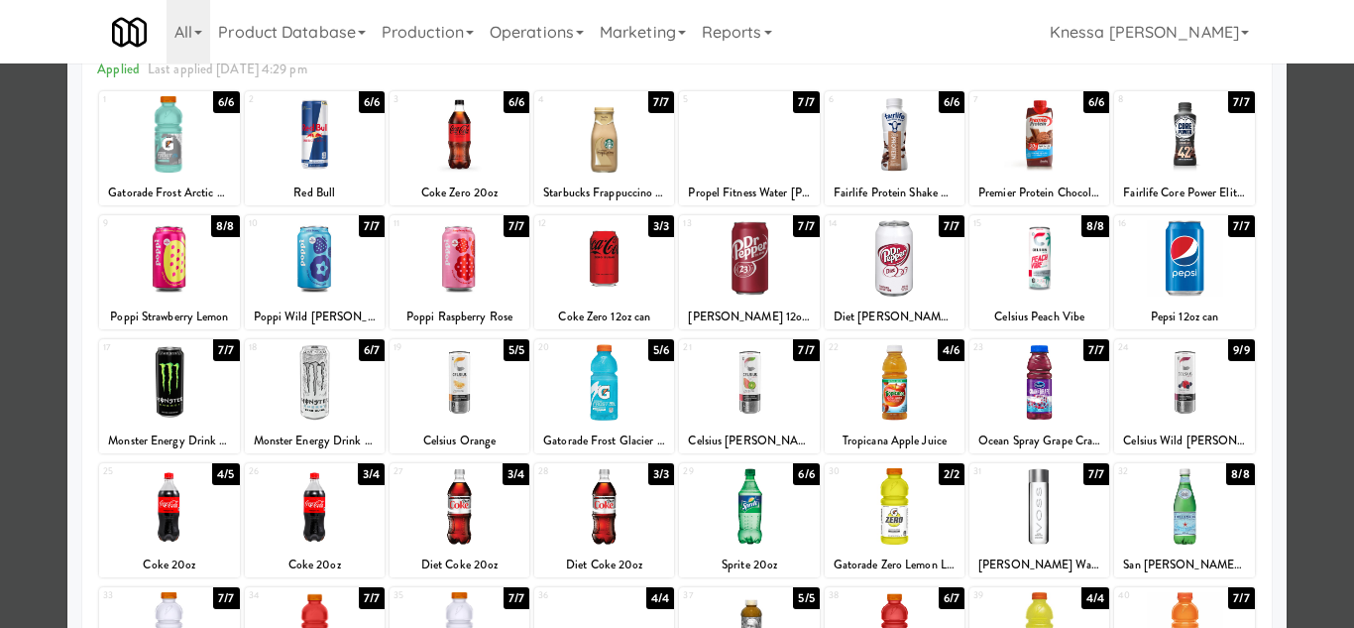
scroll to position [198, 0]
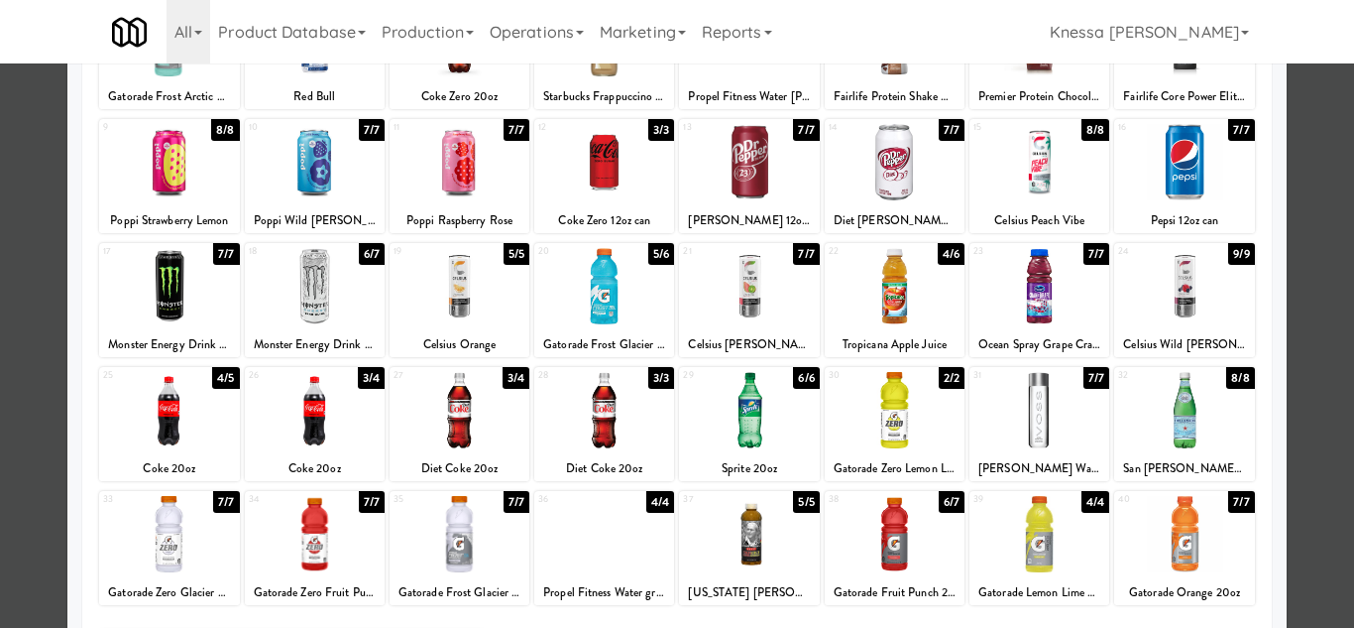
click at [745, 431] on div at bounding box center [749, 410] width 140 height 76
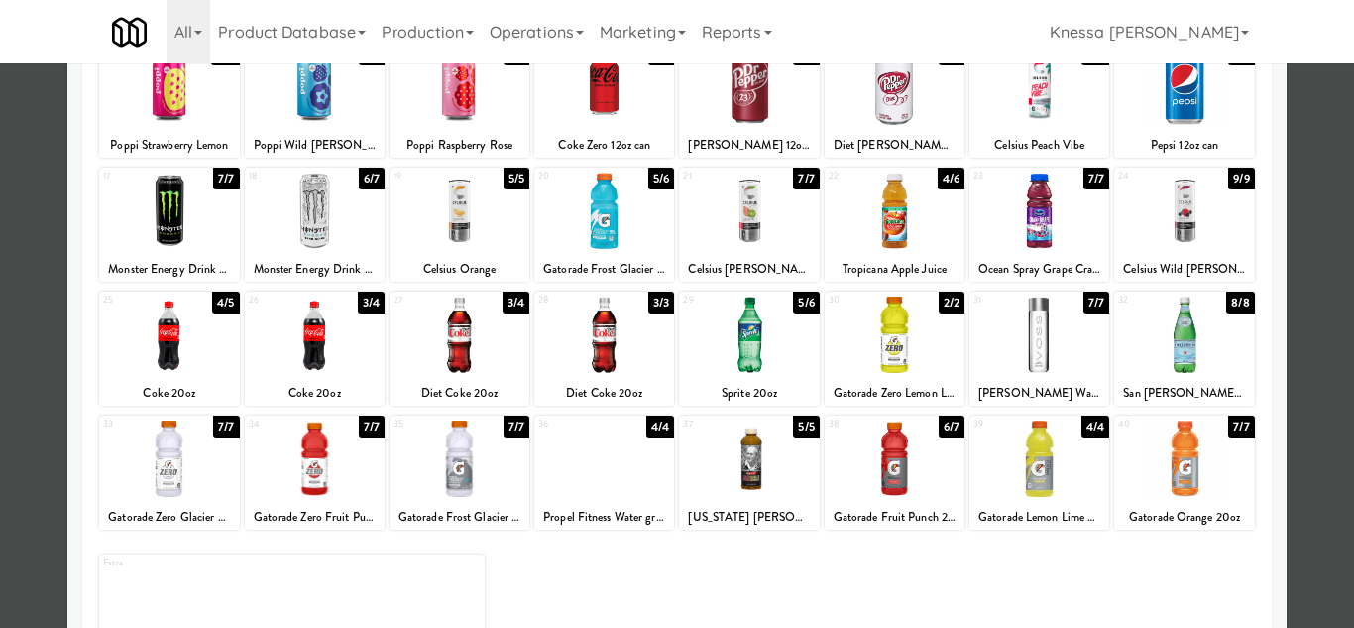
scroll to position [346, 0]
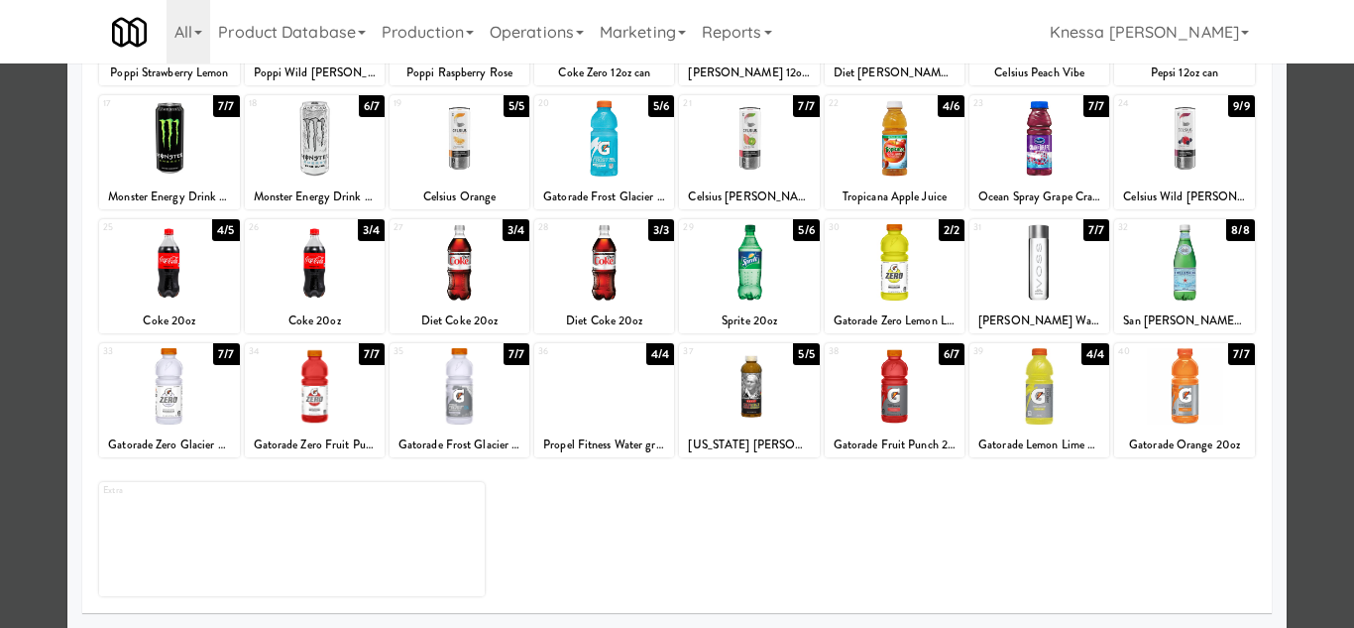
click at [1040, 401] on div at bounding box center [1040, 386] width 140 height 76
click at [1317, 441] on div at bounding box center [677, 314] width 1354 height 628
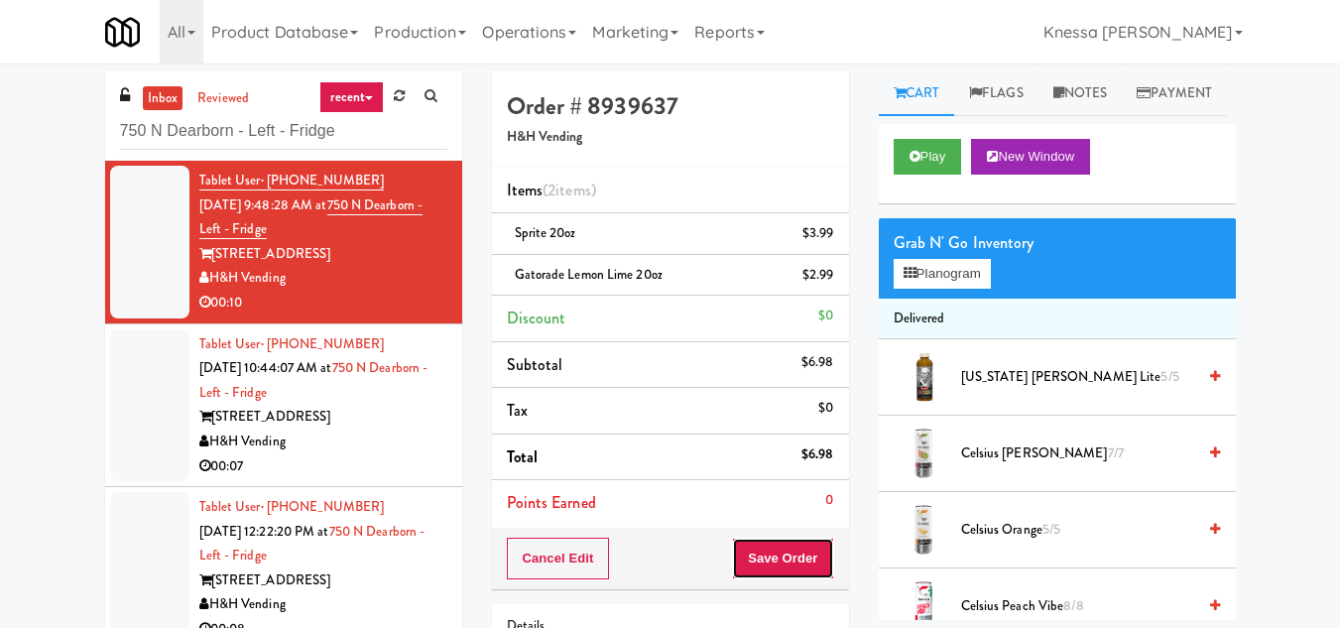
click at [777, 543] on button "Save Order" at bounding box center [782, 558] width 101 height 42
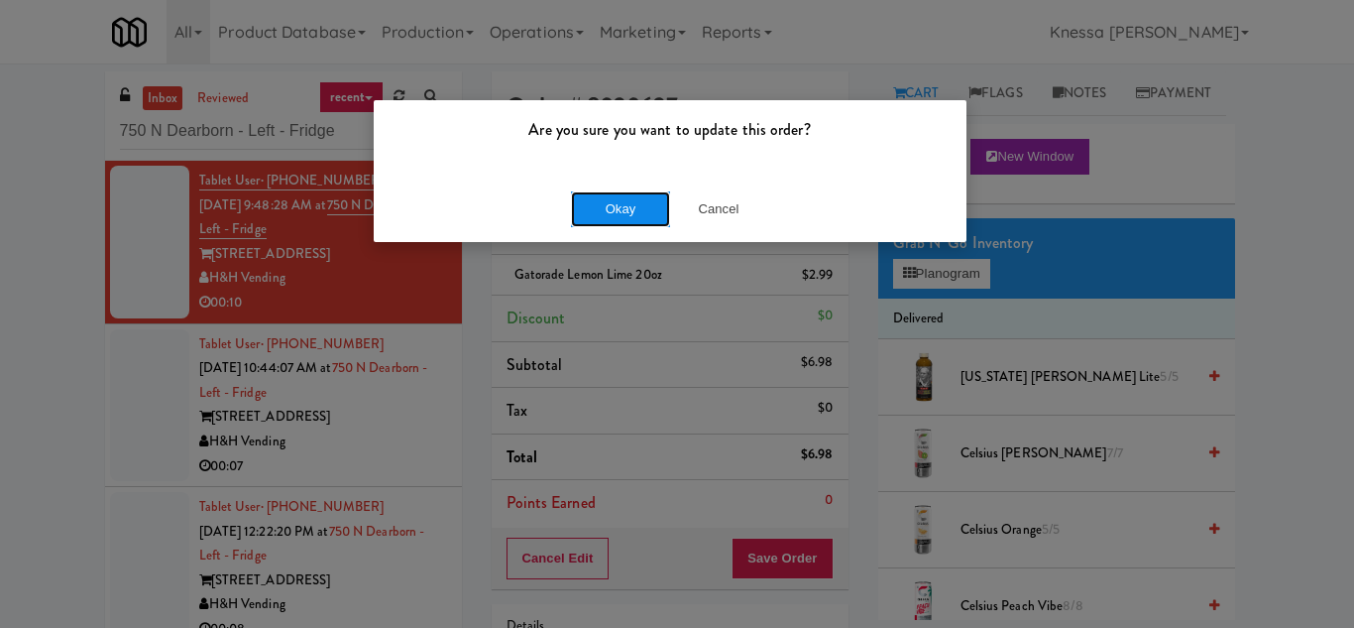
click at [628, 205] on button "Okay" at bounding box center [620, 209] width 99 height 36
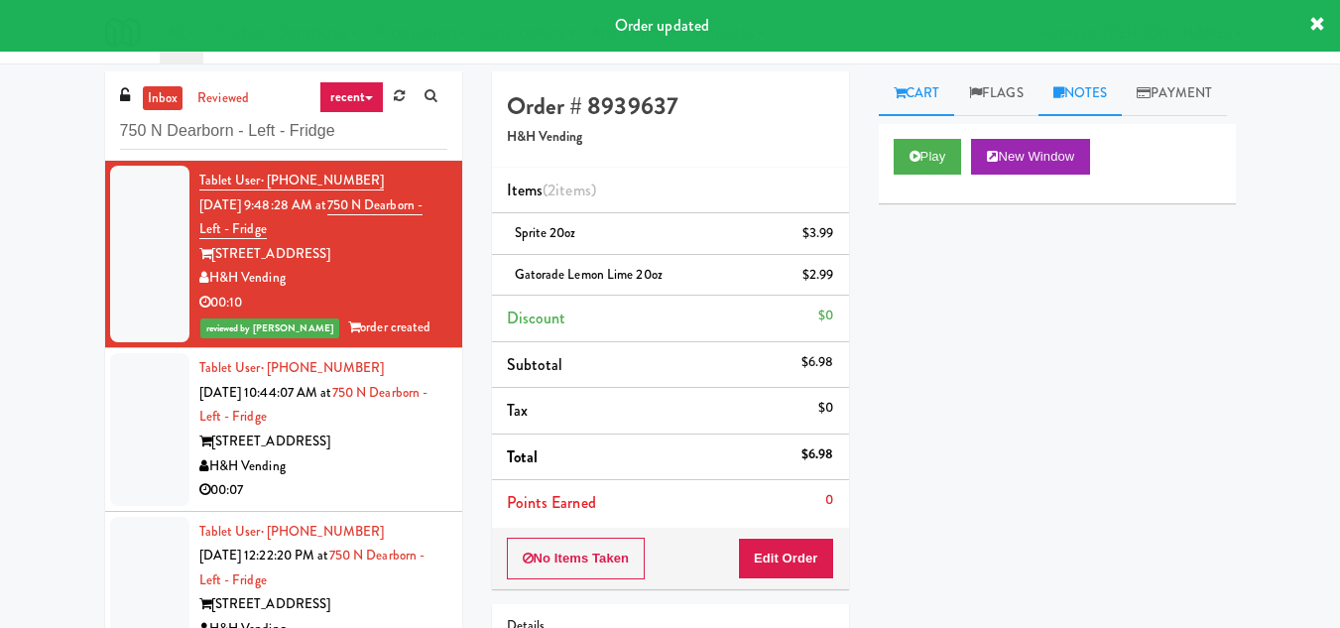
click at [1080, 92] on link "Notes" at bounding box center [1080, 93] width 84 height 45
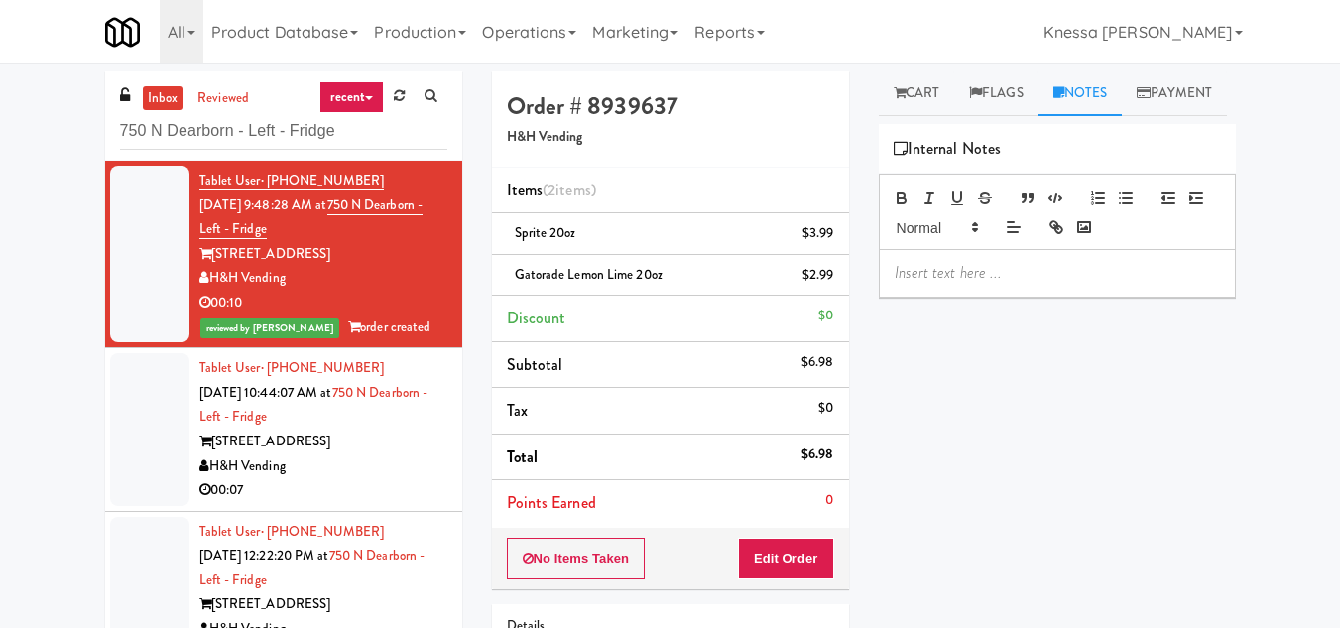
click at [944, 284] on p at bounding box center [1056, 273] width 325 height 22
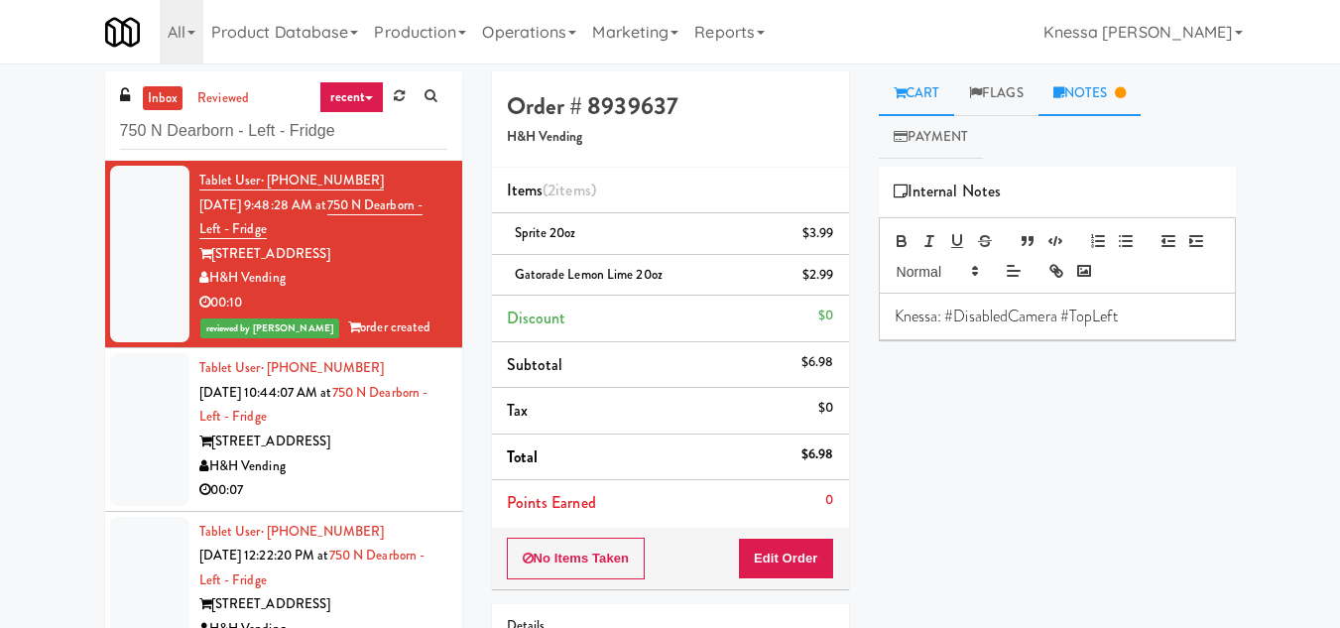
click at [918, 89] on link "Cart" at bounding box center [917, 93] width 76 height 45
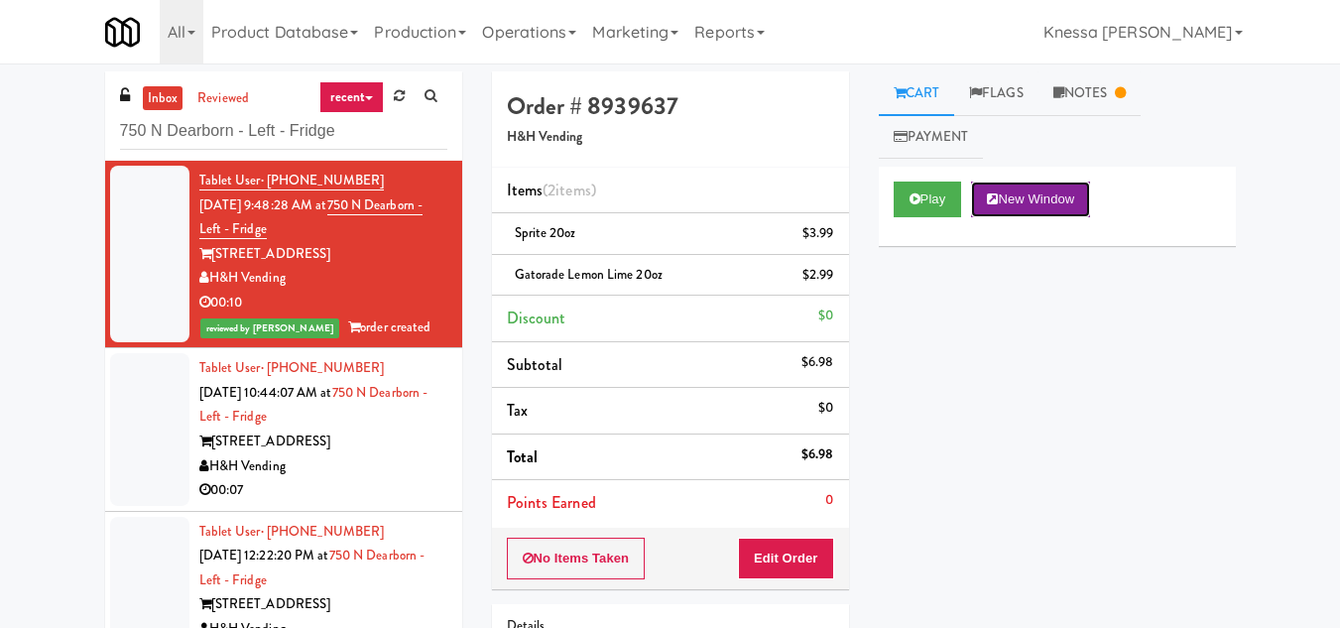
click at [1049, 186] on button "New Window" at bounding box center [1030, 199] width 119 height 36
click at [329, 424] on div "Tablet User · (949) 244-0674 Sep 19, 2025 10:44:07 AM at 750 N Dearborn - Left …" at bounding box center [323, 429] width 248 height 147
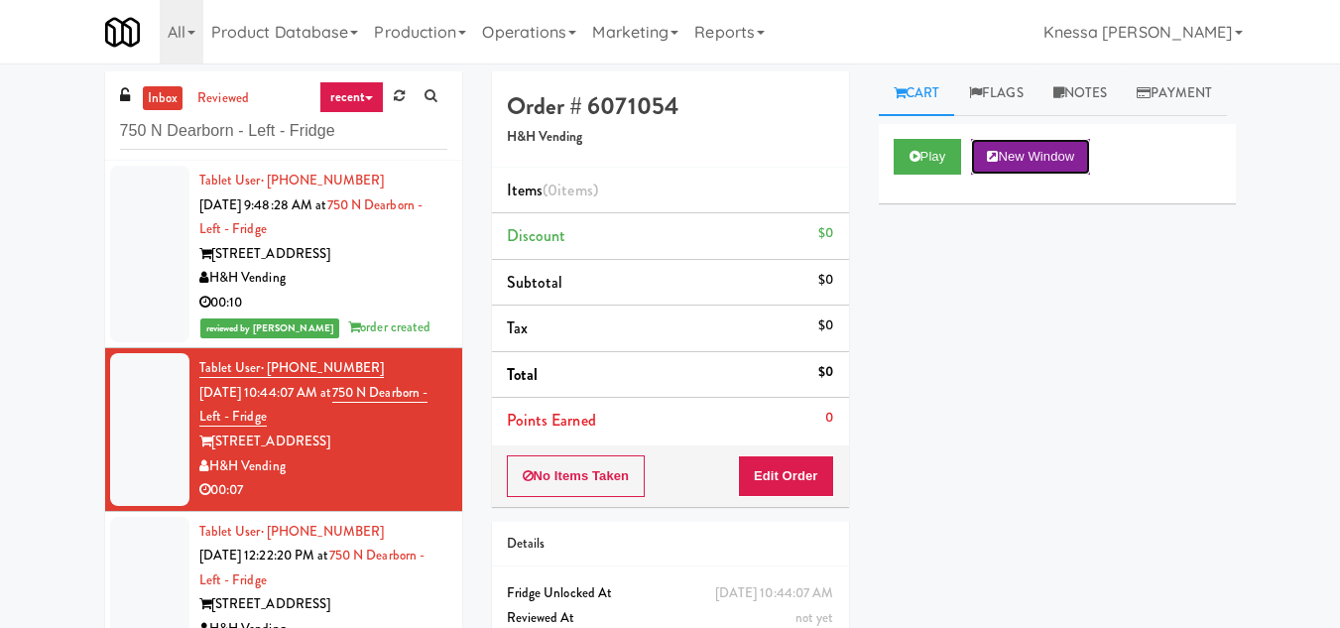
click at [1032, 175] on button "New Window" at bounding box center [1030, 157] width 119 height 36
click at [806, 481] on button "Edit Order" at bounding box center [786, 476] width 96 height 42
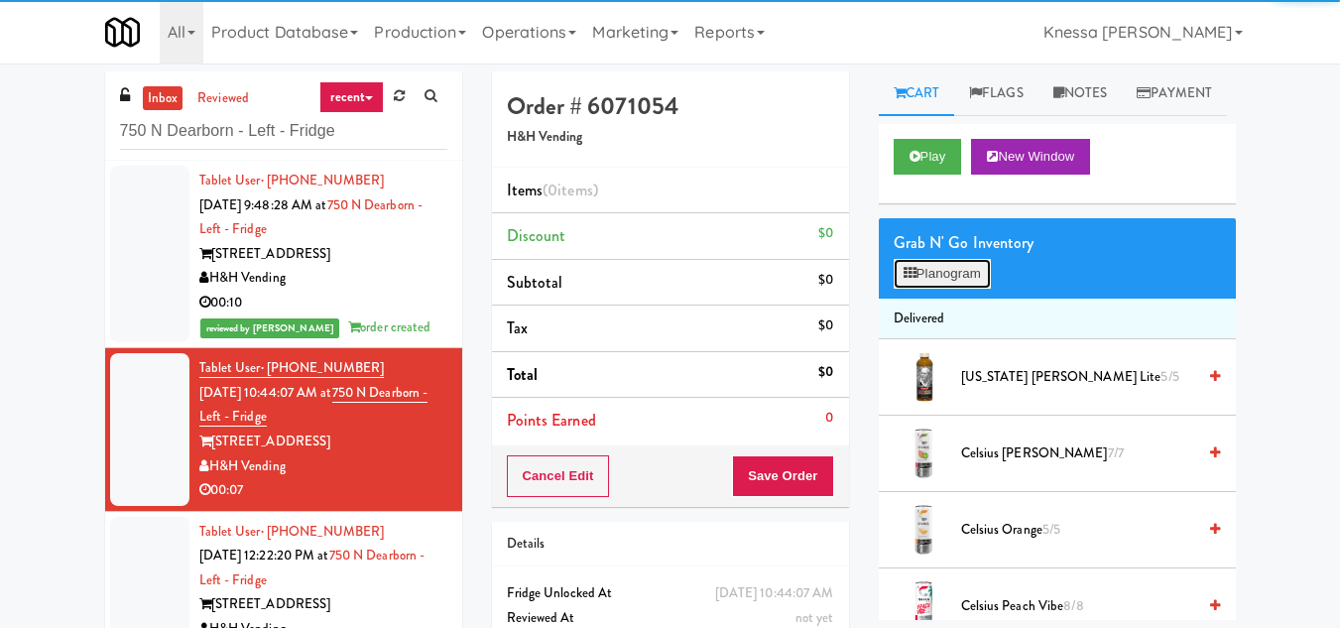
click at [951, 289] on button "Planogram" at bounding box center [941, 274] width 97 height 30
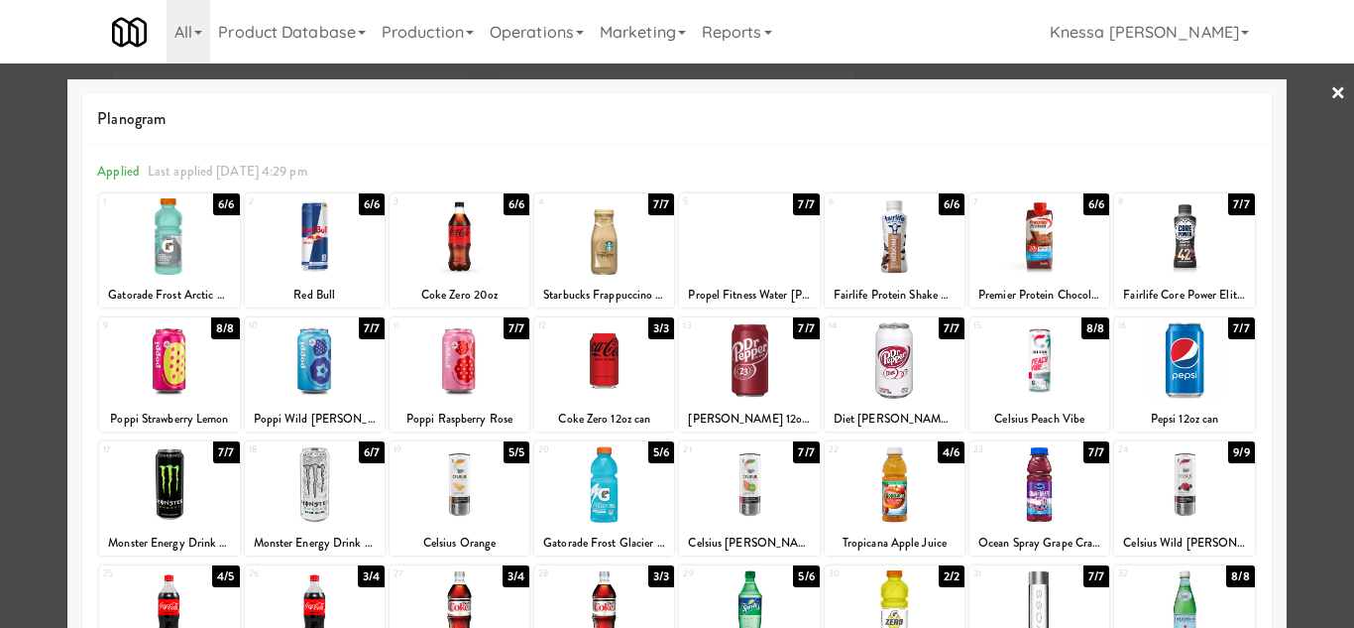
click at [750, 507] on div at bounding box center [749, 484] width 140 height 76
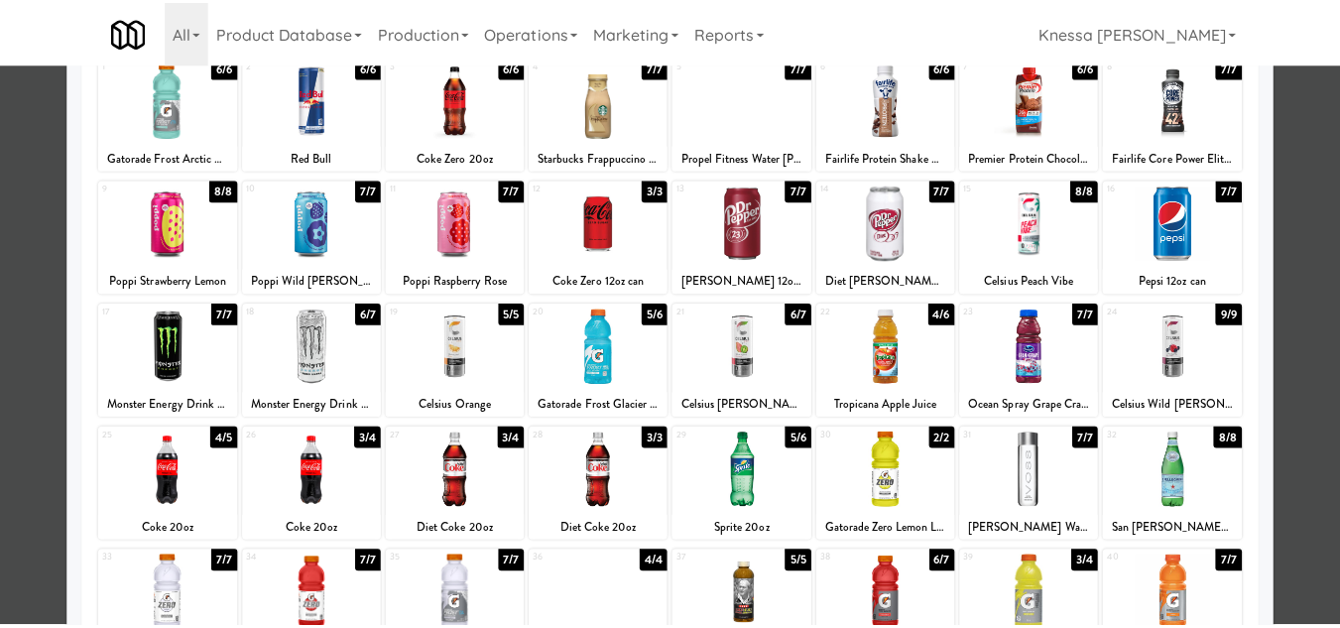
scroll to position [346, 0]
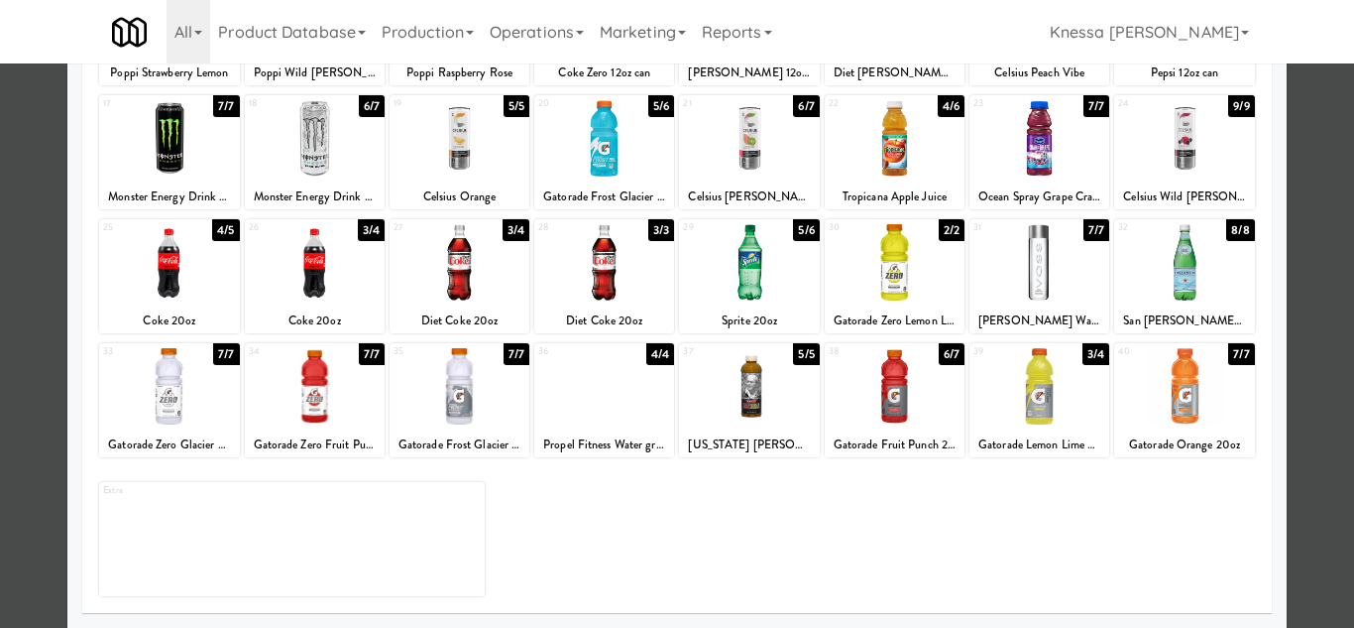
click at [155, 403] on div at bounding box center [169, 386] width 140 height 76
drag, startPoint x: 1308, startPoint y: 473, endPoint x: 1276, endPoint y: 470, distance: 31.9
click at [1309, 474] on div at bounding box center [677, 314] width 1354 height 628
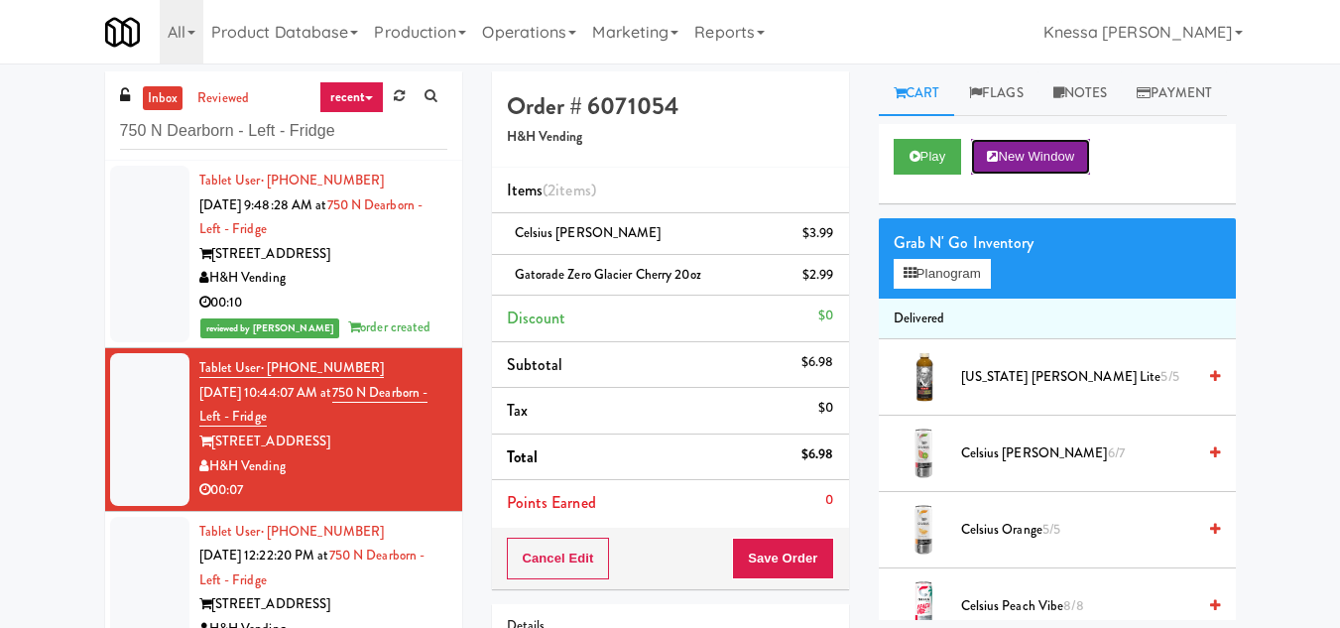
click at [1052, 175] on button "New Window" at bounding box center [1030, 157] width 119 height 36
click at [782, 560] on button "Save Order" at bounding box center [782, 558] width 101 height 42
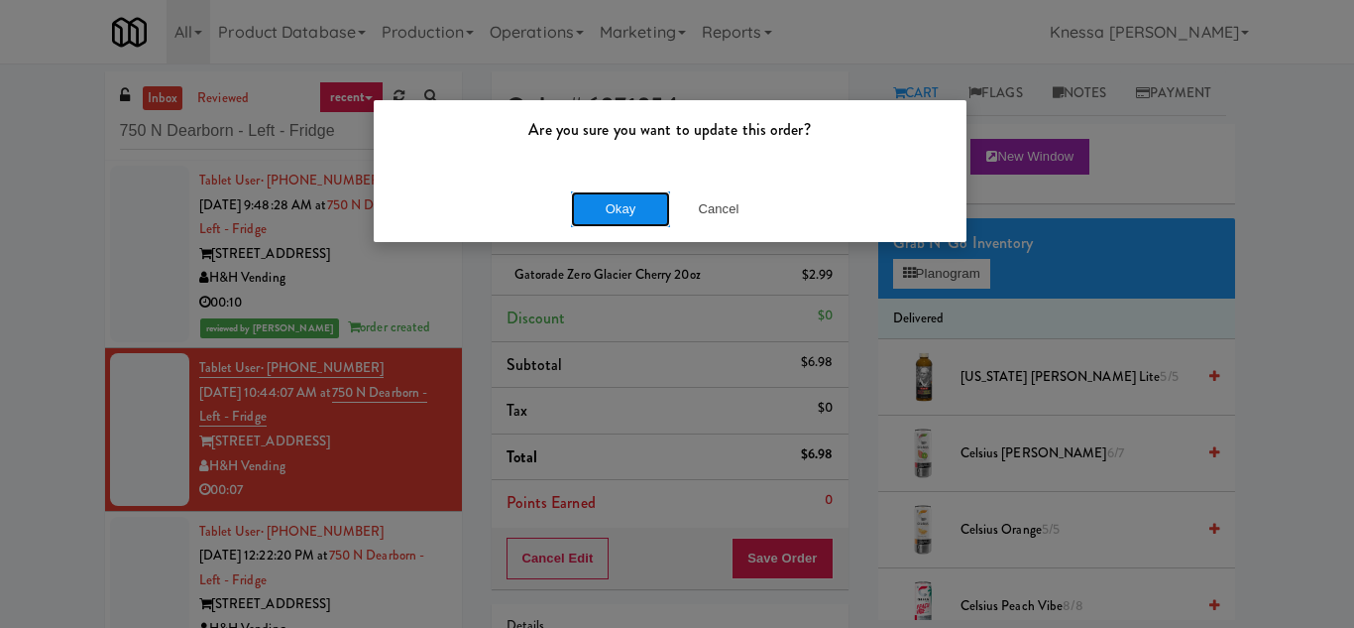
click at [627, 209] on button "Okay" at bounding box center [620, 209] width 99 height 36
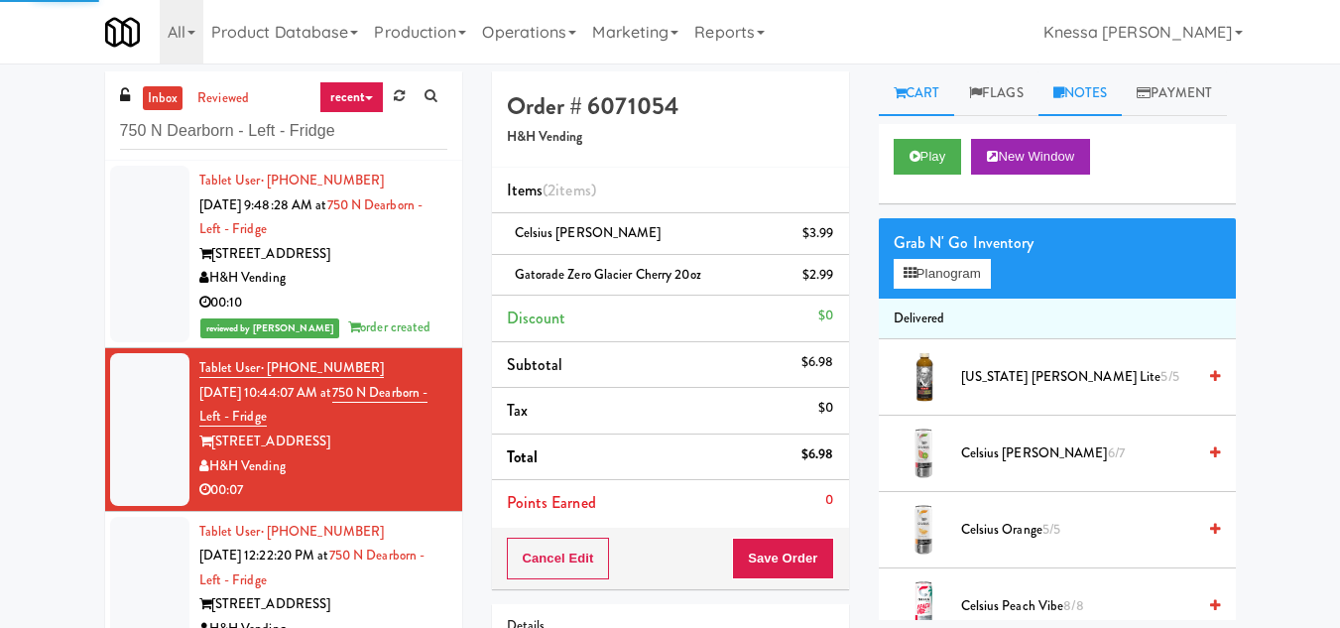
click at [1087, 89] on link "Notes" at bounding box center [1080, 93] width 84 height 45
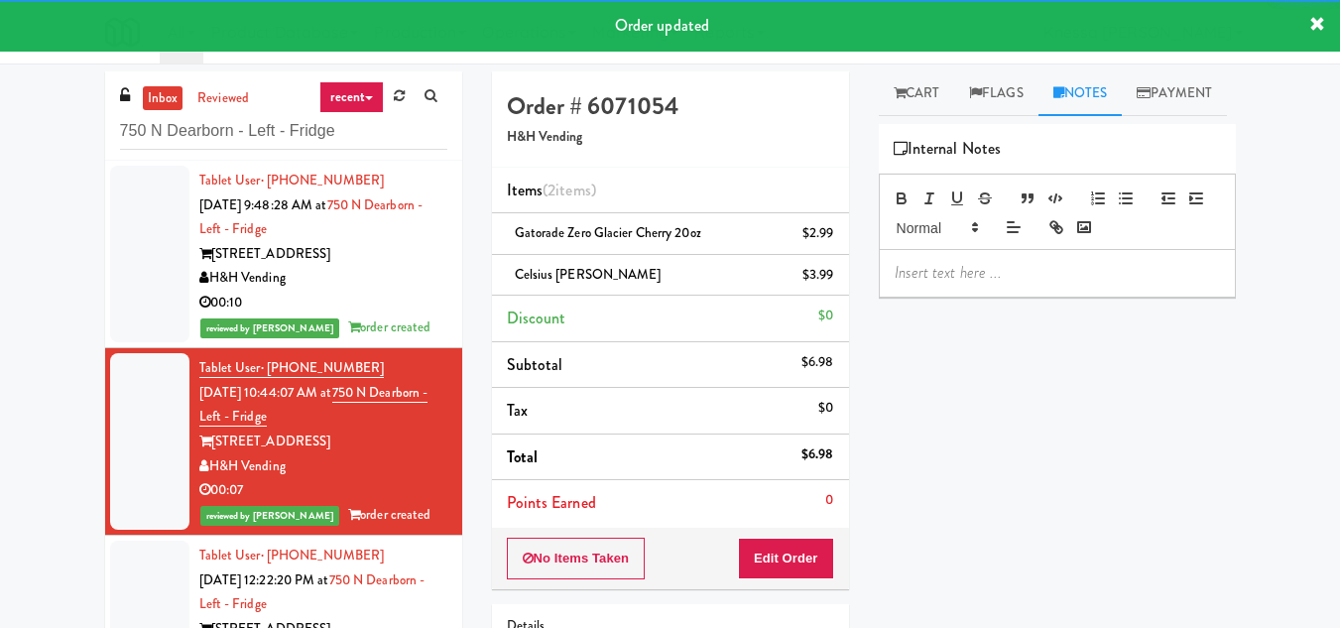
click at [966, 284] on p at bounding box center [1056, 273] width 325 height 22
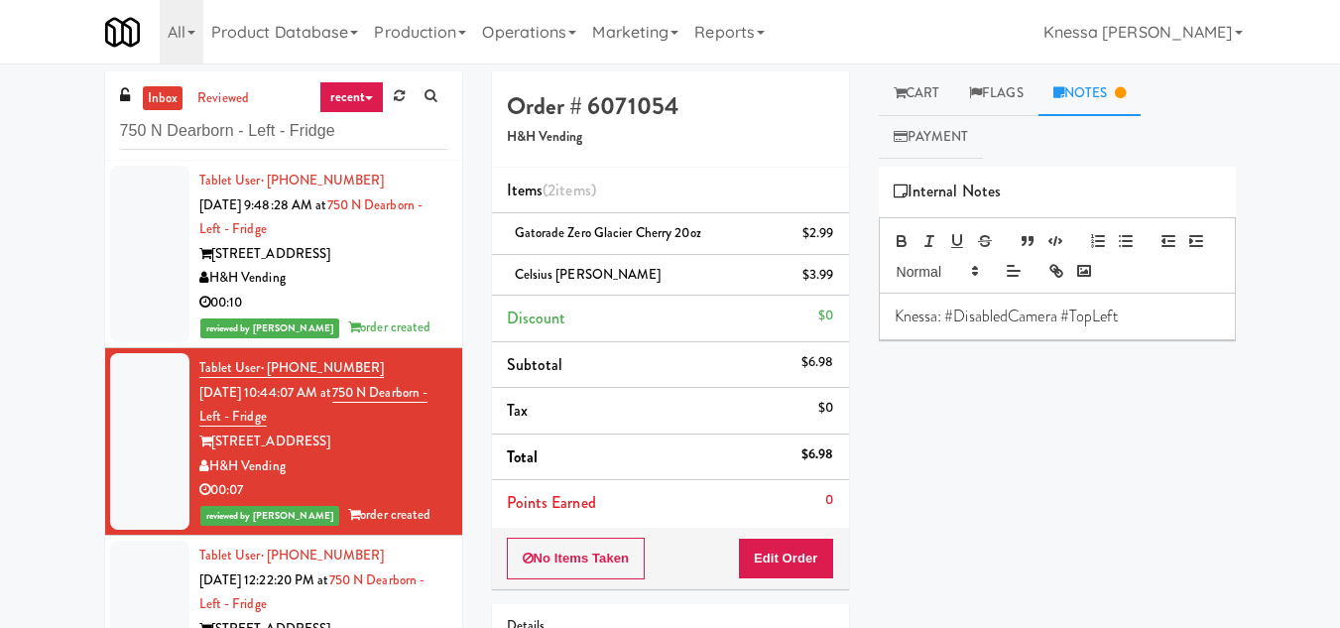
scroll to position [105, 0]
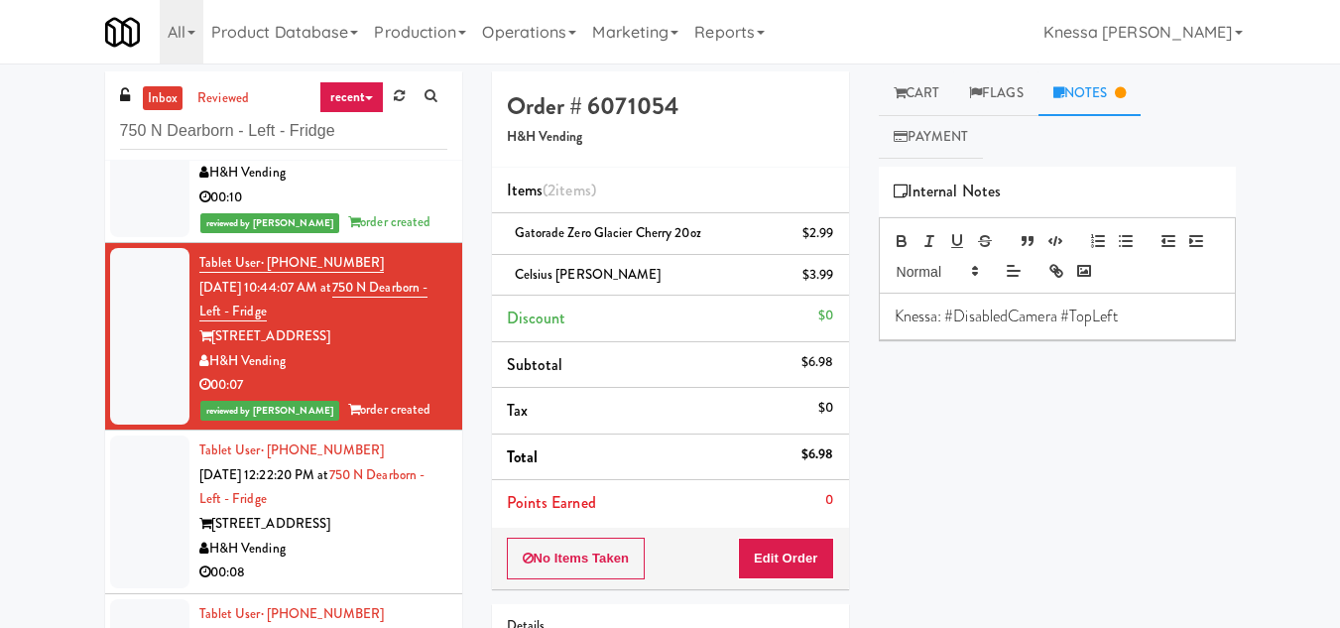
click at [339, 502] on div "Tablet User · (787) 329-7014 Sep 19, 2025 12:22:20 PM at 750 N Dearborn - Left …" at bounding box center [323, 511] width 248 height 147
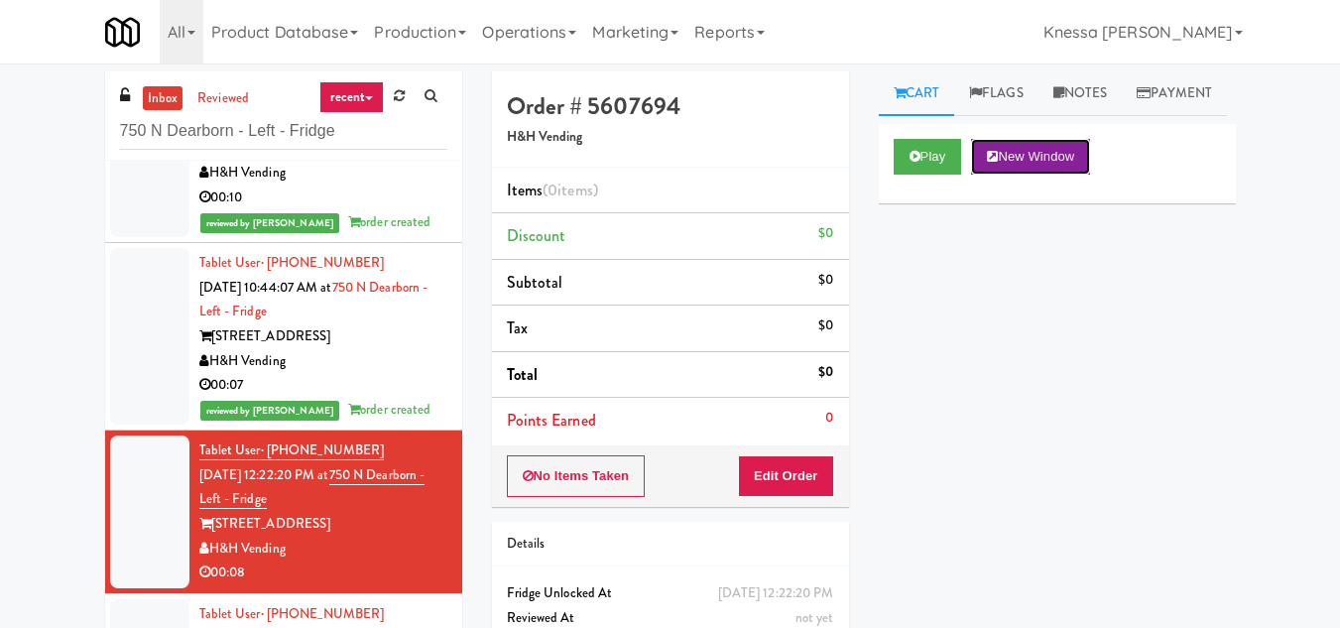
click at [1006, 175] on button "New Window" at bounding box center [1030, 157] width 119 height 36
click at [809, 490] on button "Edit Order" at bounding box center [786, 476] width 96 height 42
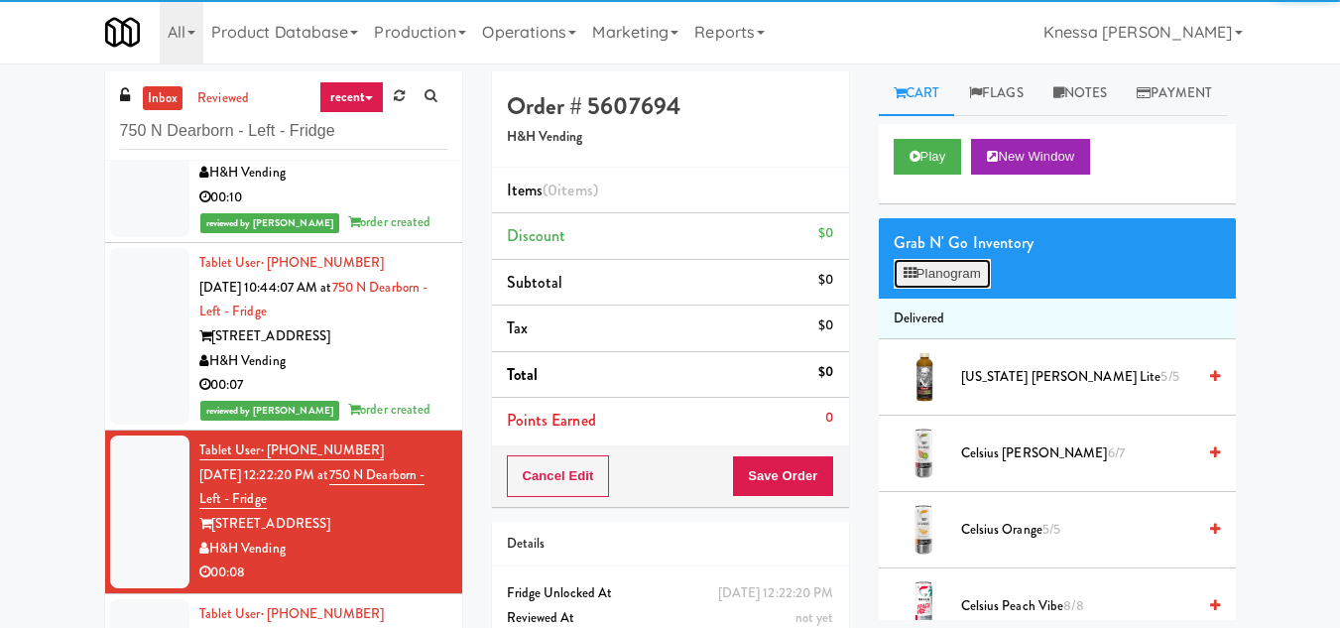
click at [954, 289] on button "Planogram" at bounding box center [941, 274] width 97 height 30
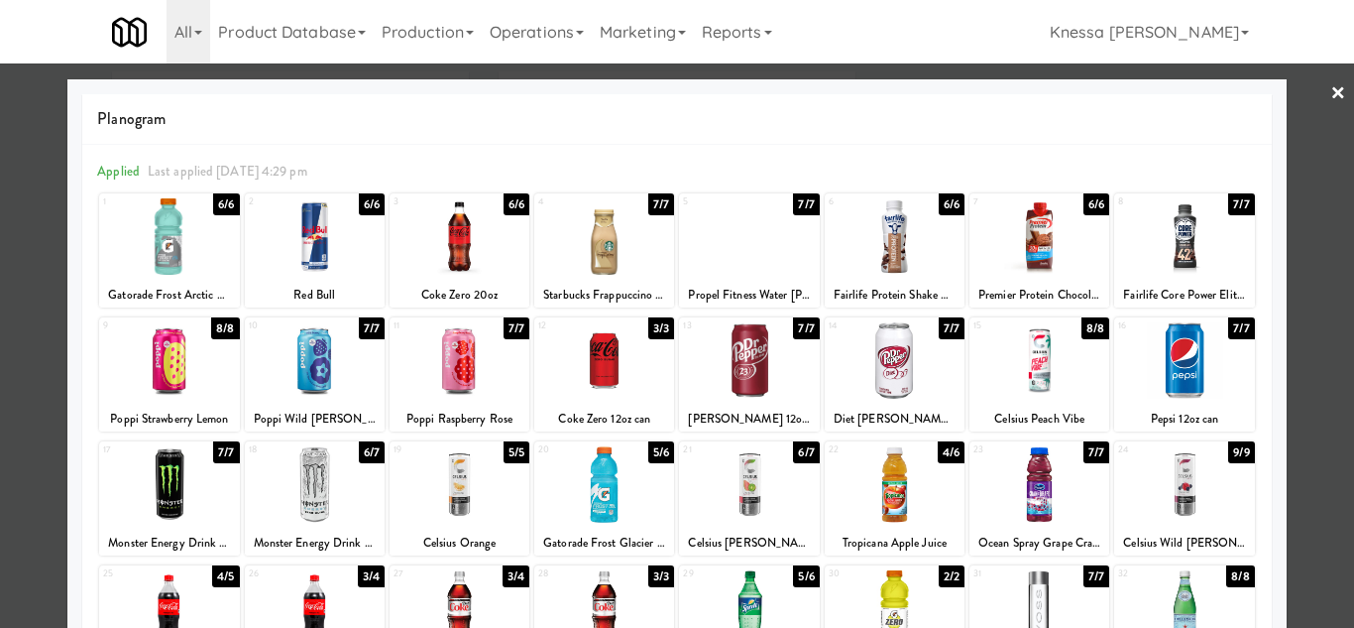
click at [599, 236] on div at bounding box center [604, 236] width 140 height 76
click at [1299, 279] on div at bounding box center [677, 314] width 1354 height 628
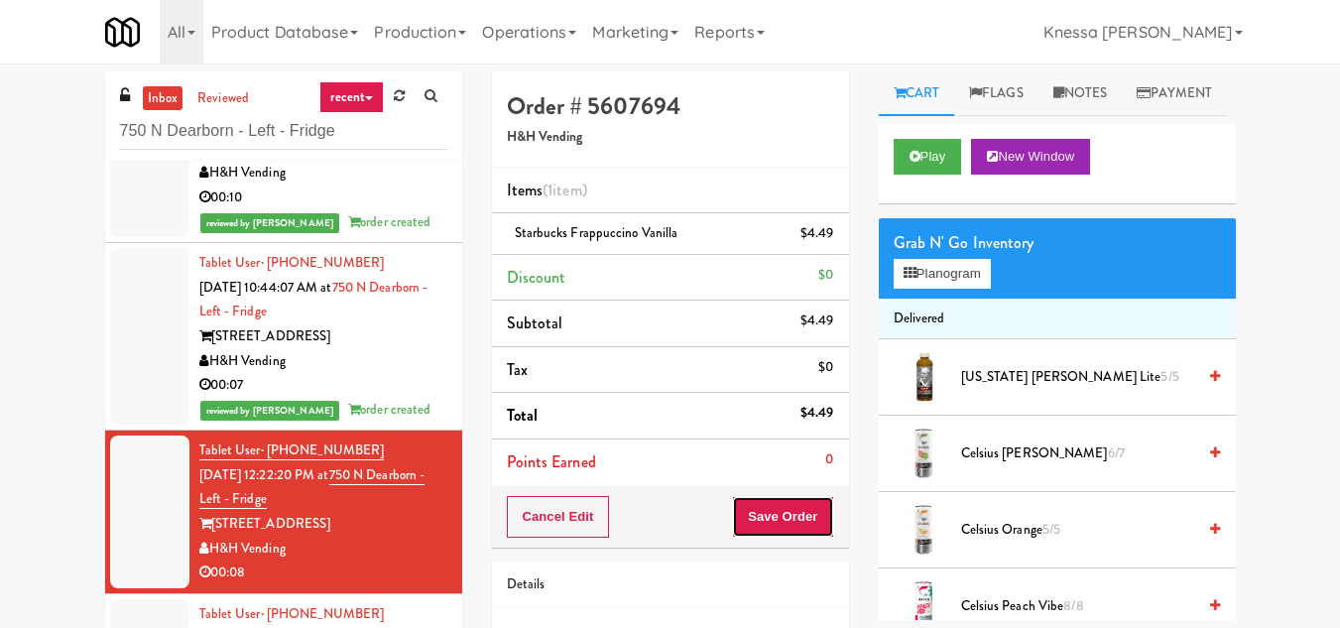
click at [771, 515] on button "Save Order" at bounding box center [782, 517] width 101 height 42
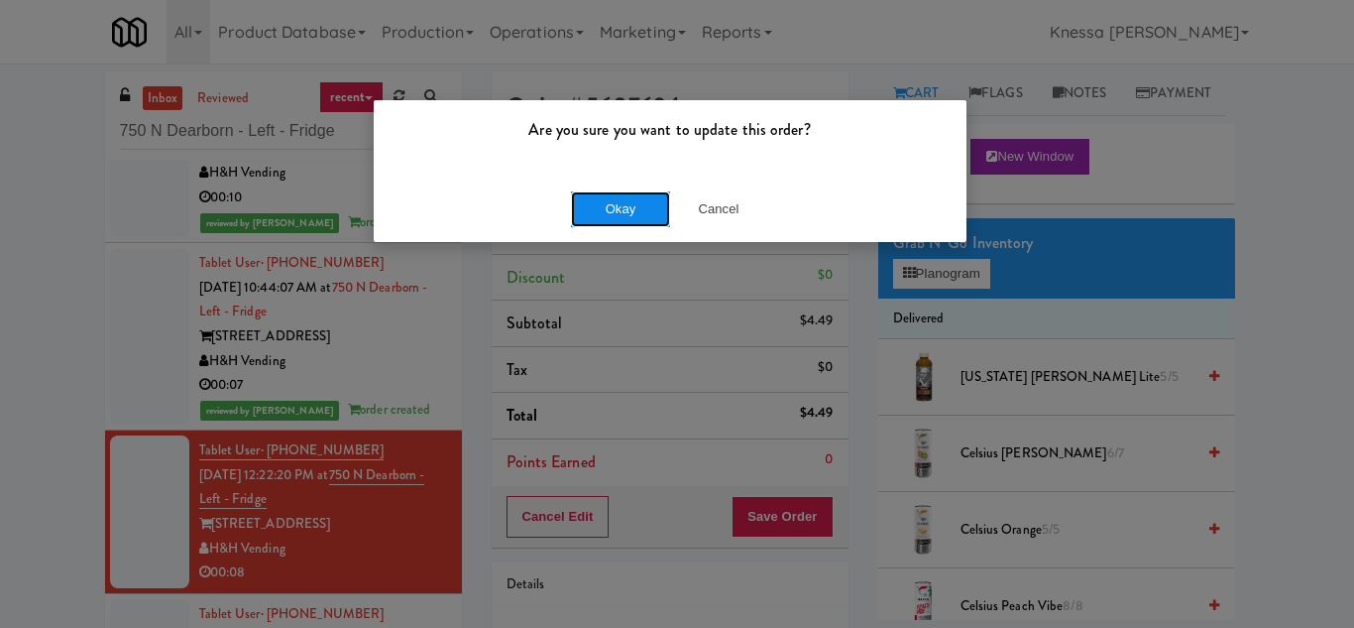
click at [632, 214] on button "Okay" at bounding box center [620, 209] width 99 height 36
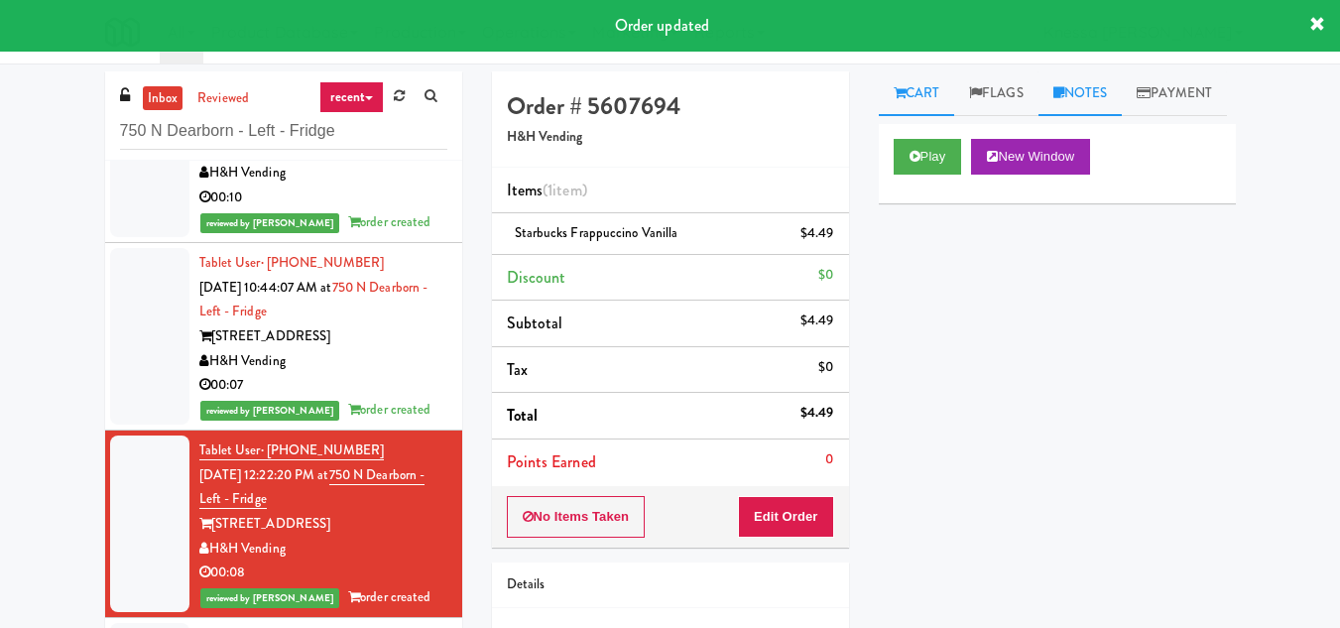
click at [1064, 86] on icon at bounding box center [1058, 92] width 11 height 13
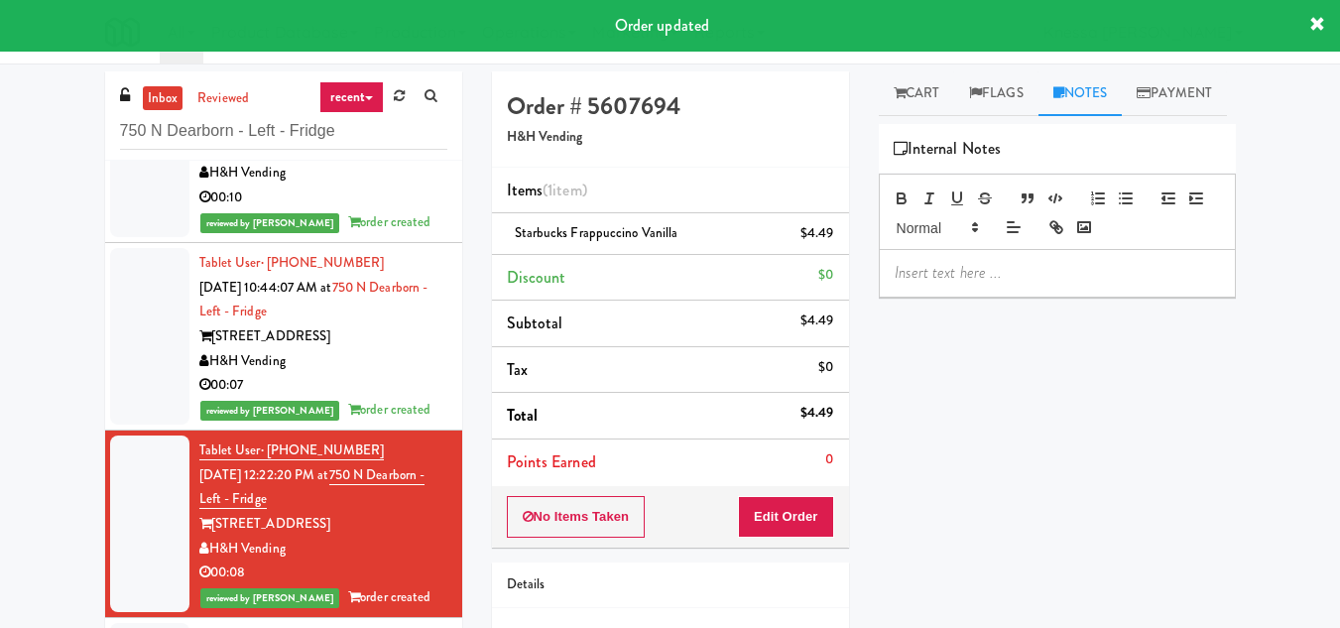
click at [933, 284] on p at bounding box center [1056, 273] width 325 height 22
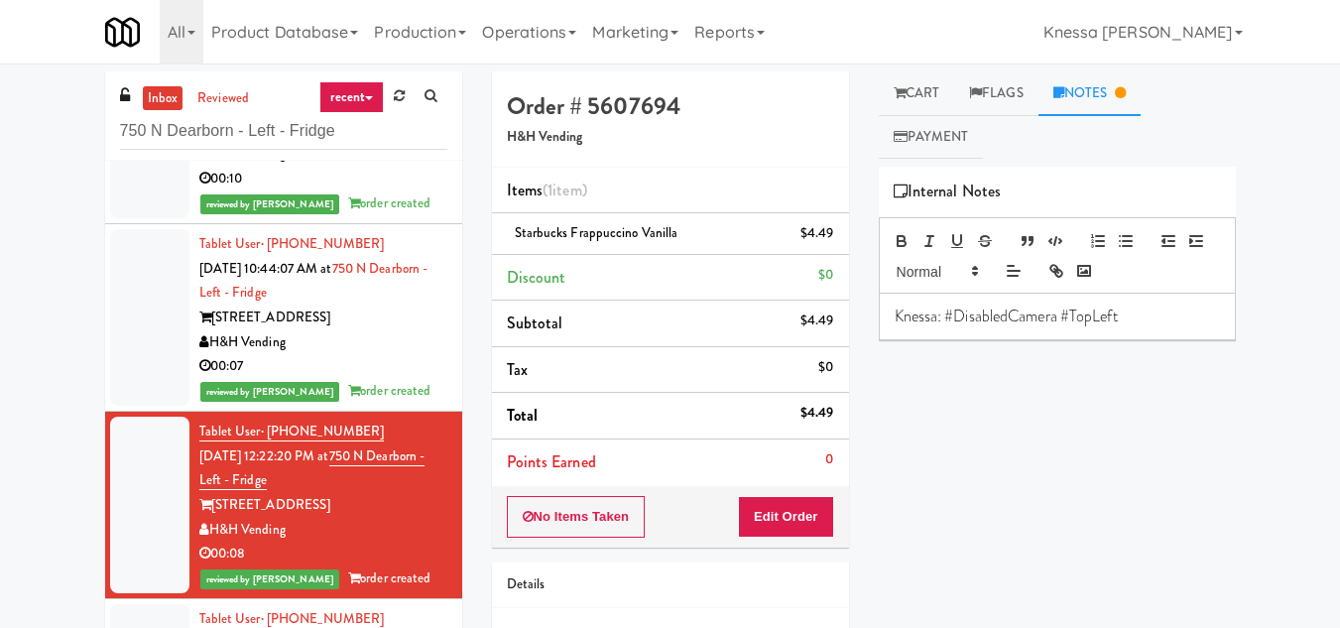
scroll to position [130, 0]
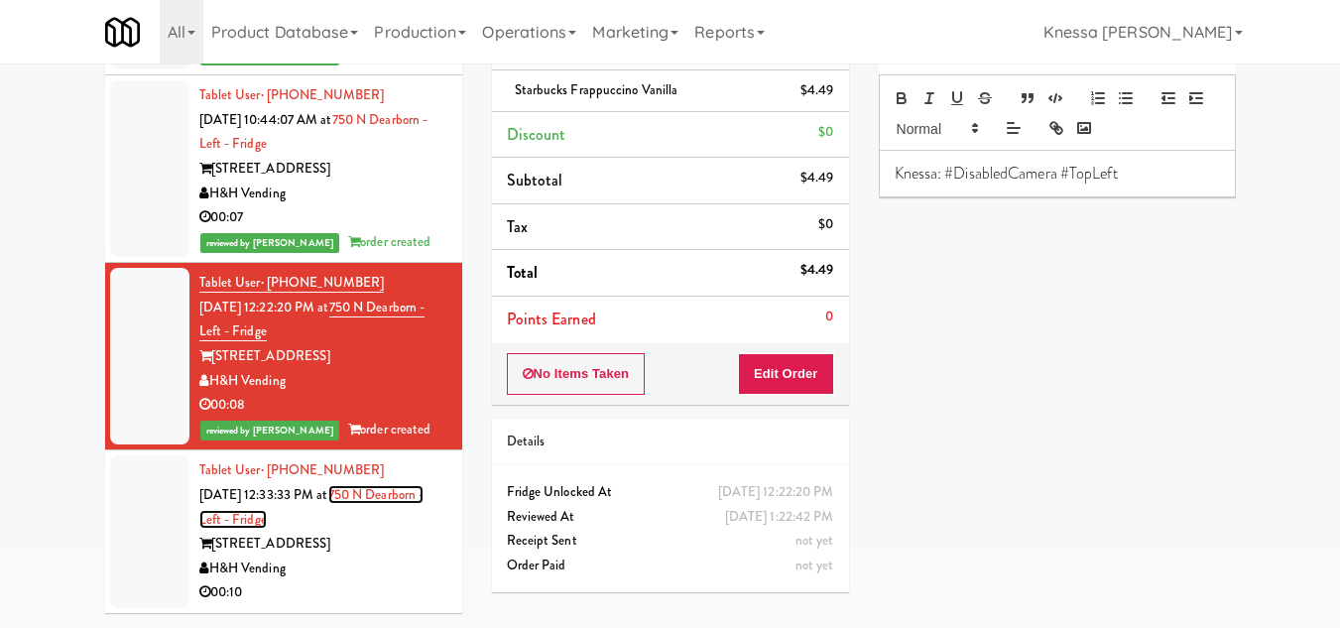
click at [294, 506] on link "750 N Dearborn - Left - Fridge" at bounding box center [311, 507] width 225 height 44
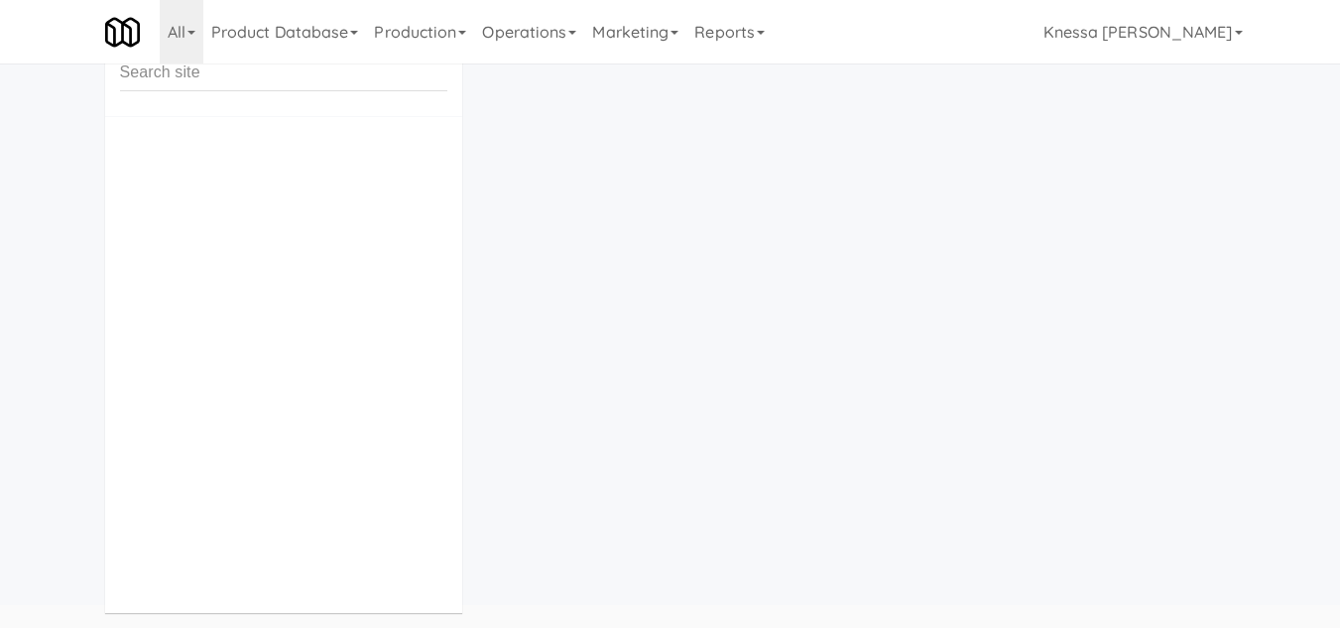
scroll to position [63, 0]
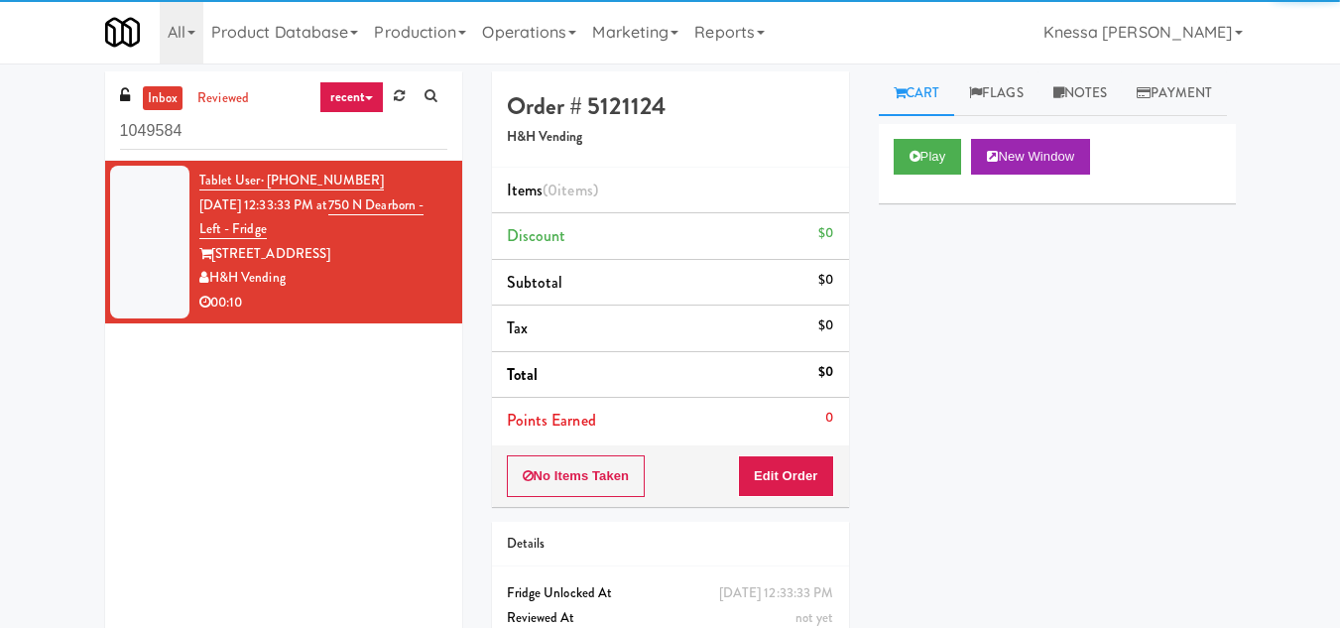
drag, startPoint x: 140, startPoint y: 136, endPoint x: 37, endPoint y: 139, distance: 103.2
click at [37, 139] on div "inbox reviewed recent all unclear take inventory issue suspicious failed recent…" at bounding box center [670, 390] width 1340 height 638
type input "750 N Dearborn - Left - Fridge"
click at [349, 284] on div "H&H Vending" at bounding box center [323, 278] width 248 height 25
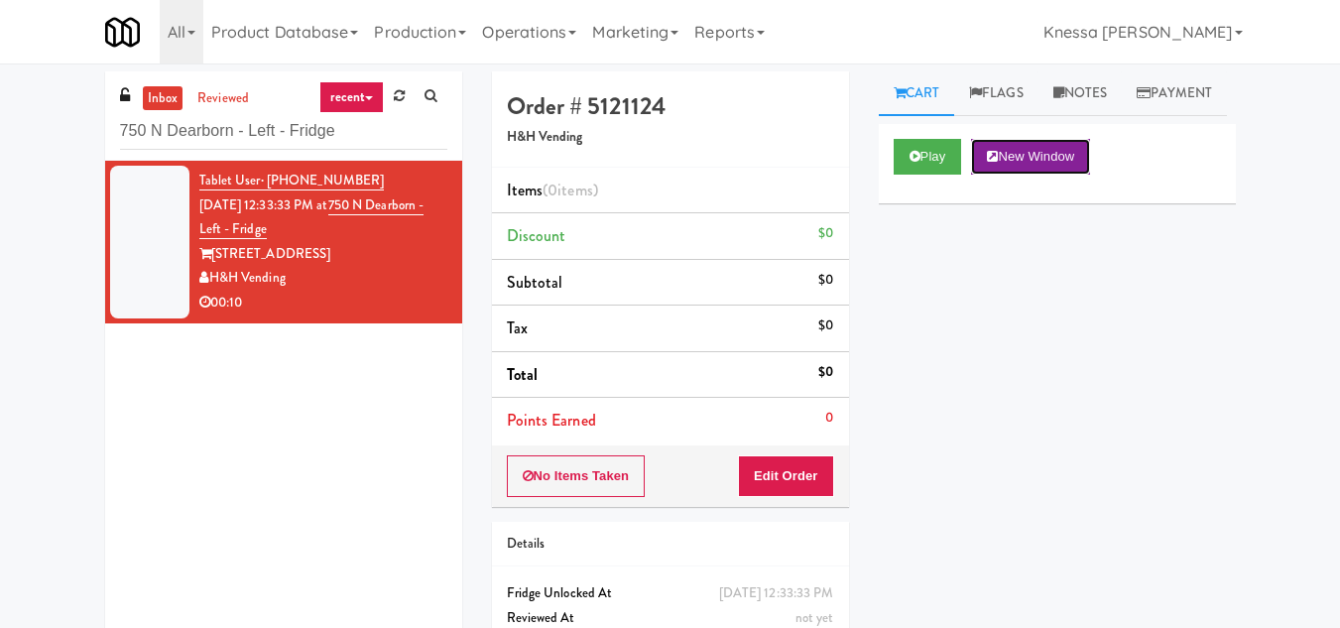
click at [1037, 175] on button "New Window" at bounding box center [1030, 157] width 119 height 36
click at [796, 483] on button "Edit Order" at bounding box center [786, 476] width 96 height 42
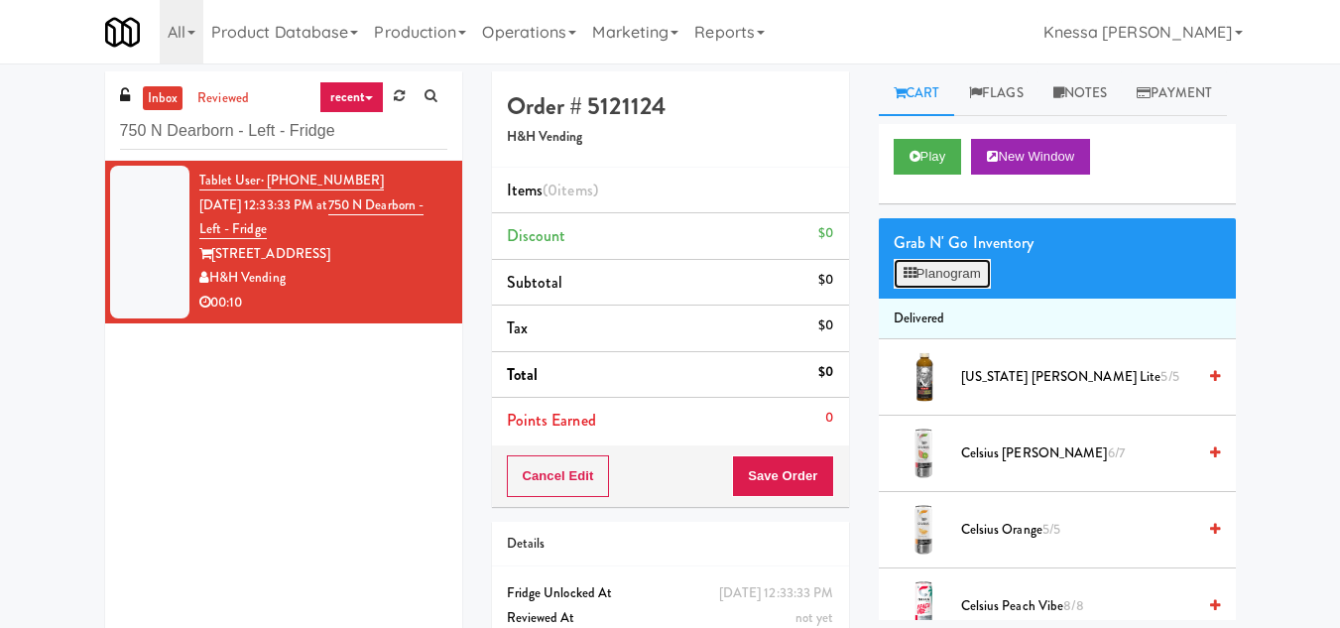
click at [917, 289] on button "Planogram" at bounding box center [941, 274] width 97 height 30
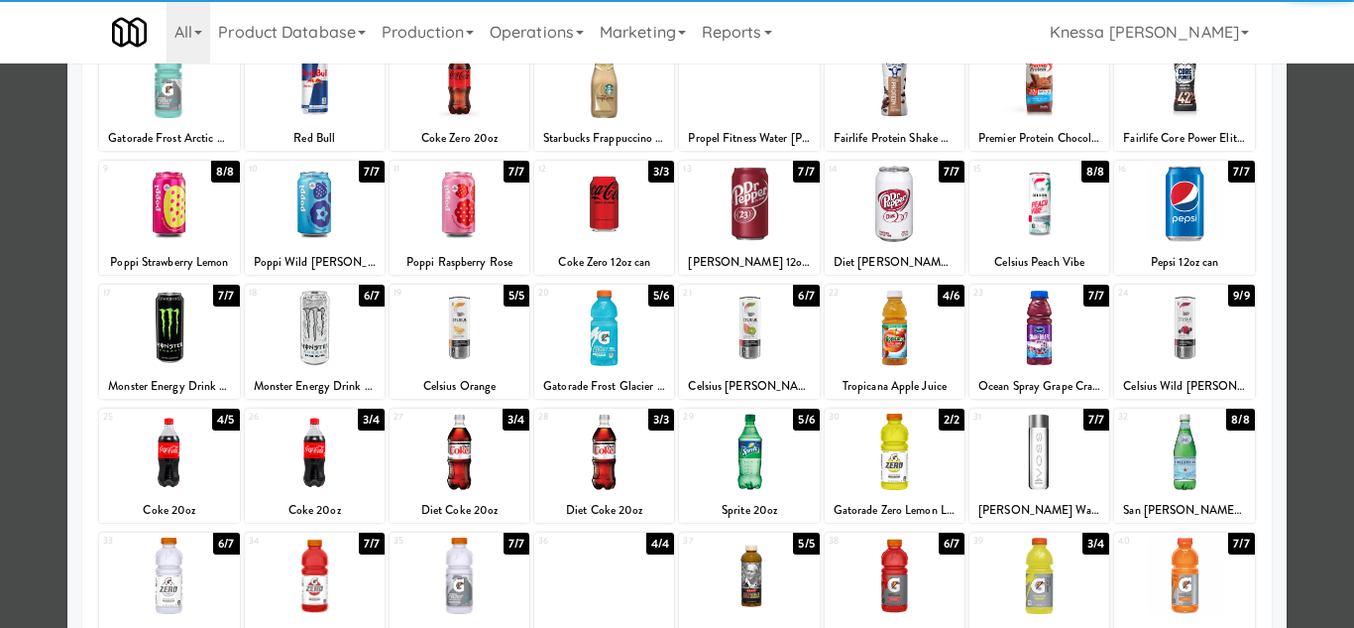
scroll to position [198, 0]
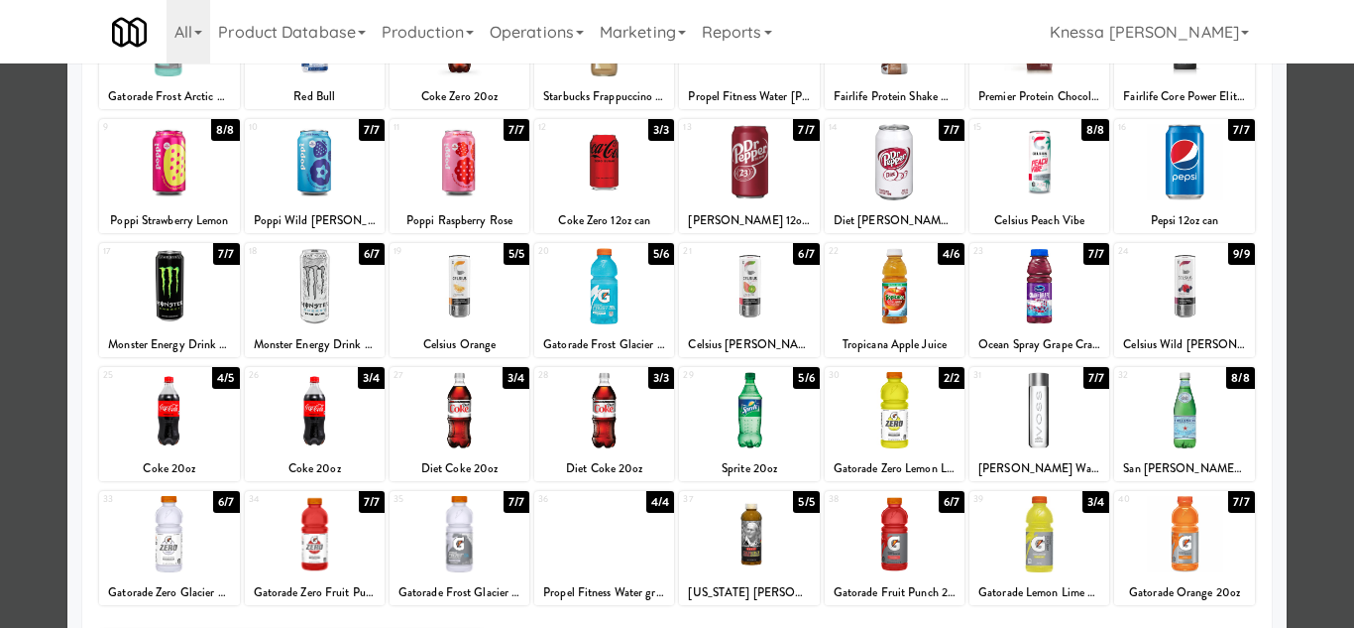
click at [764, 405] on div at bounding box center [749, 410] width 140 height 76
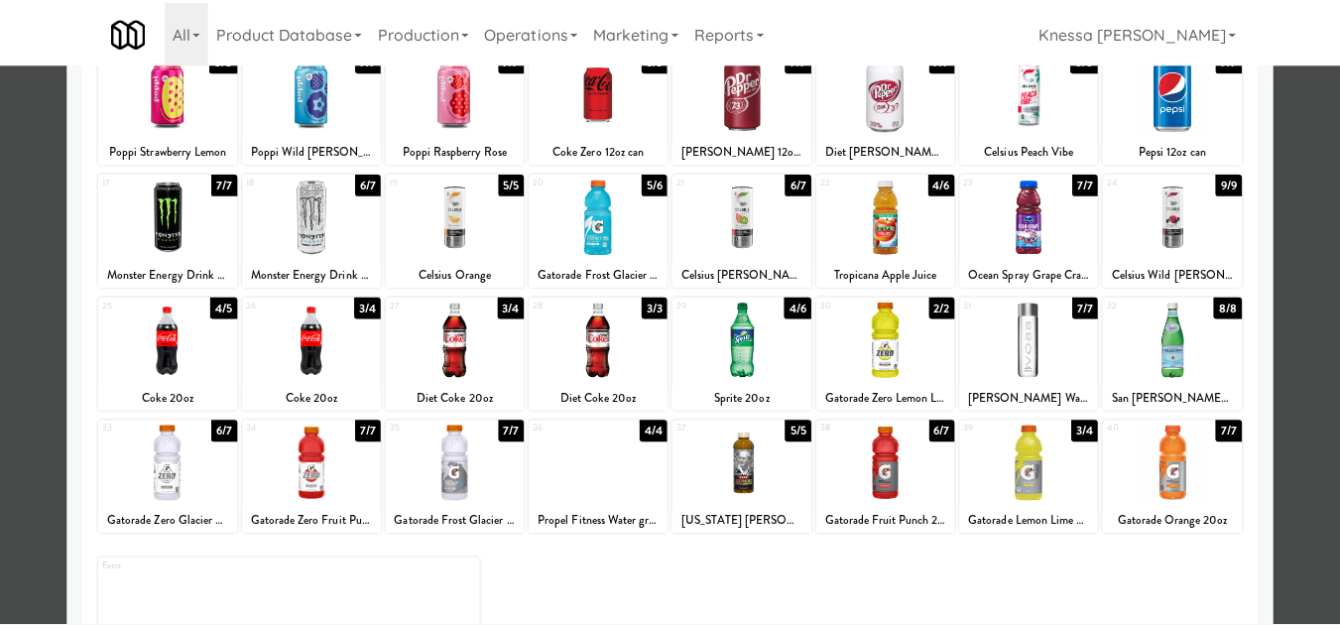
scroll to position [297, 0]
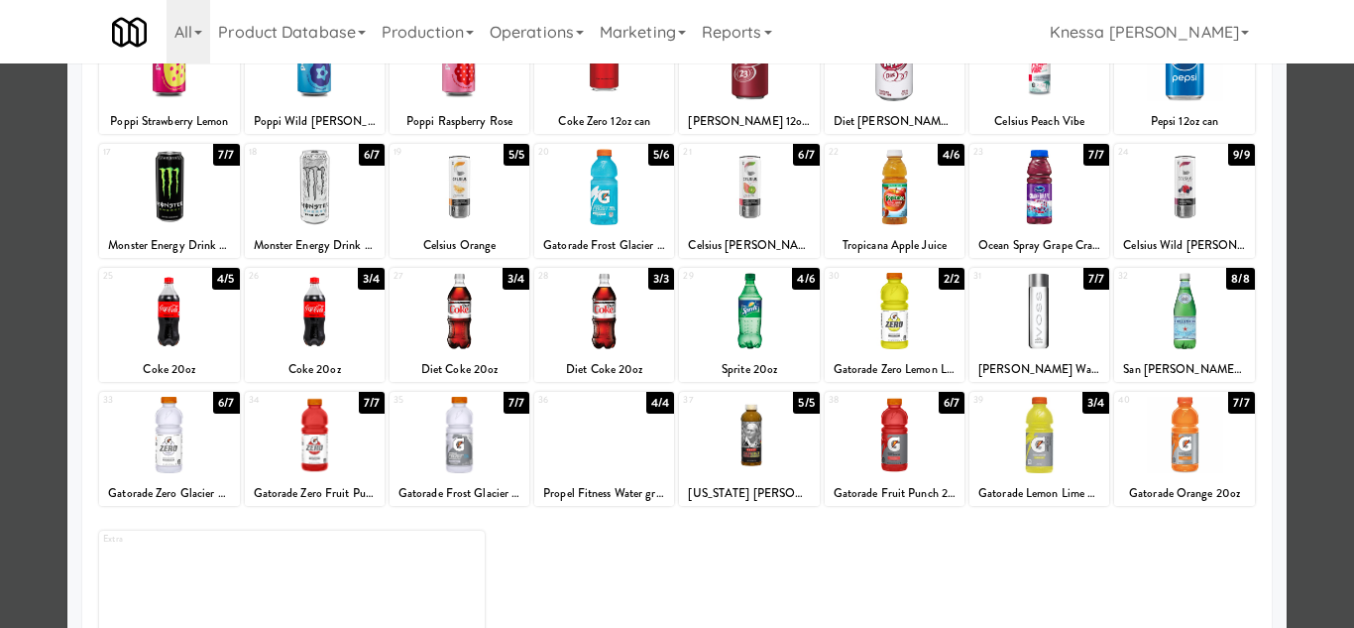
click at [436, 469] on div at bounding box center [460, 435] width 140 height 76
click at [1310, 366] on div at bounding box center [677, 314] width 1354 height 628
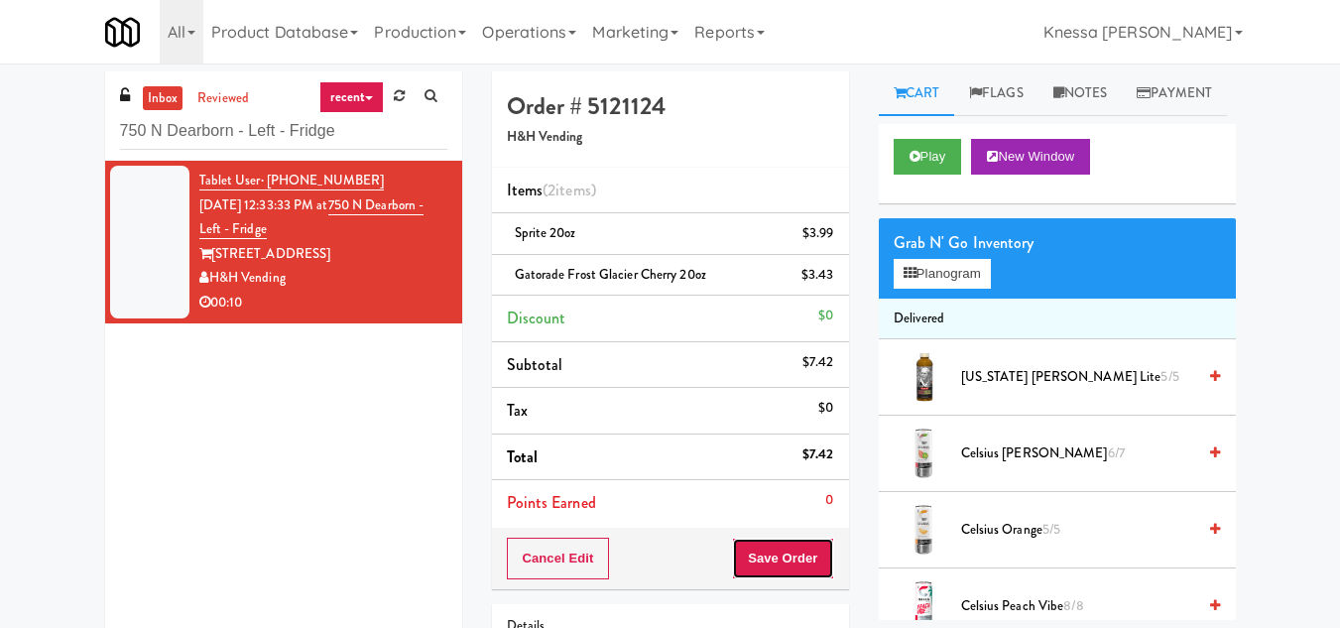
click at [773, 556] on button "Save Order" at bounding box center [782, 558] width 101 height 42
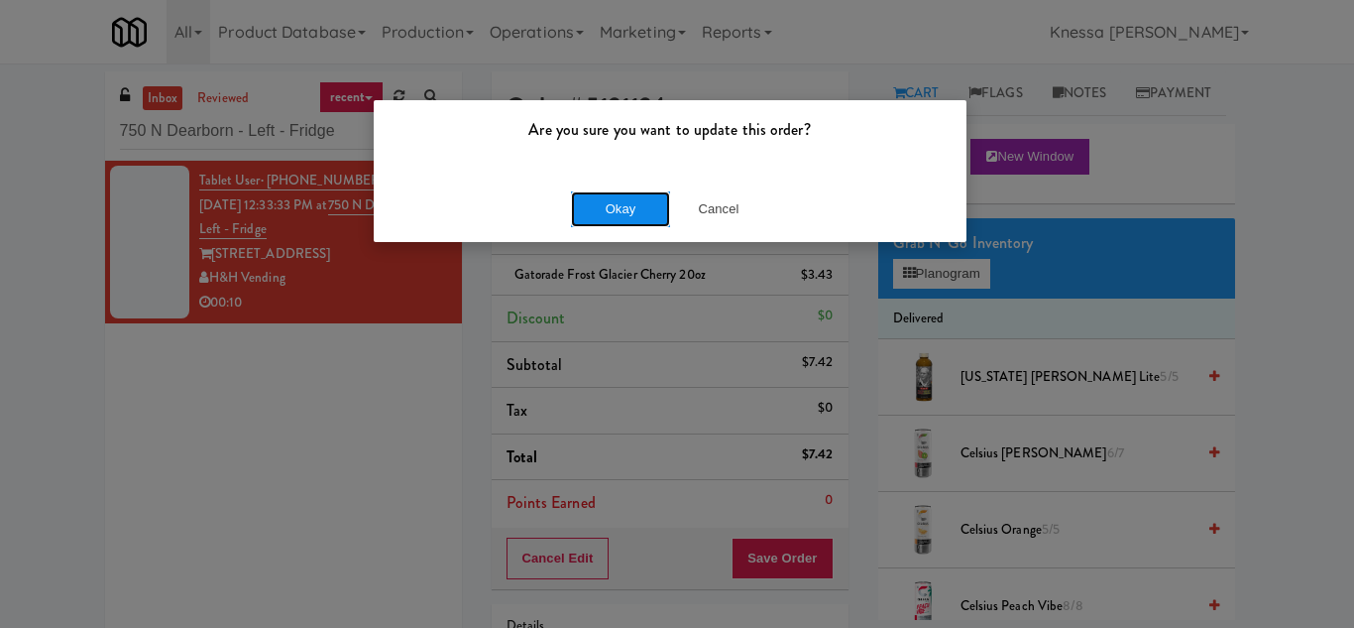
click at [631, 202] on button "Okay" at bounding box center [620, 209] width 99 height 36
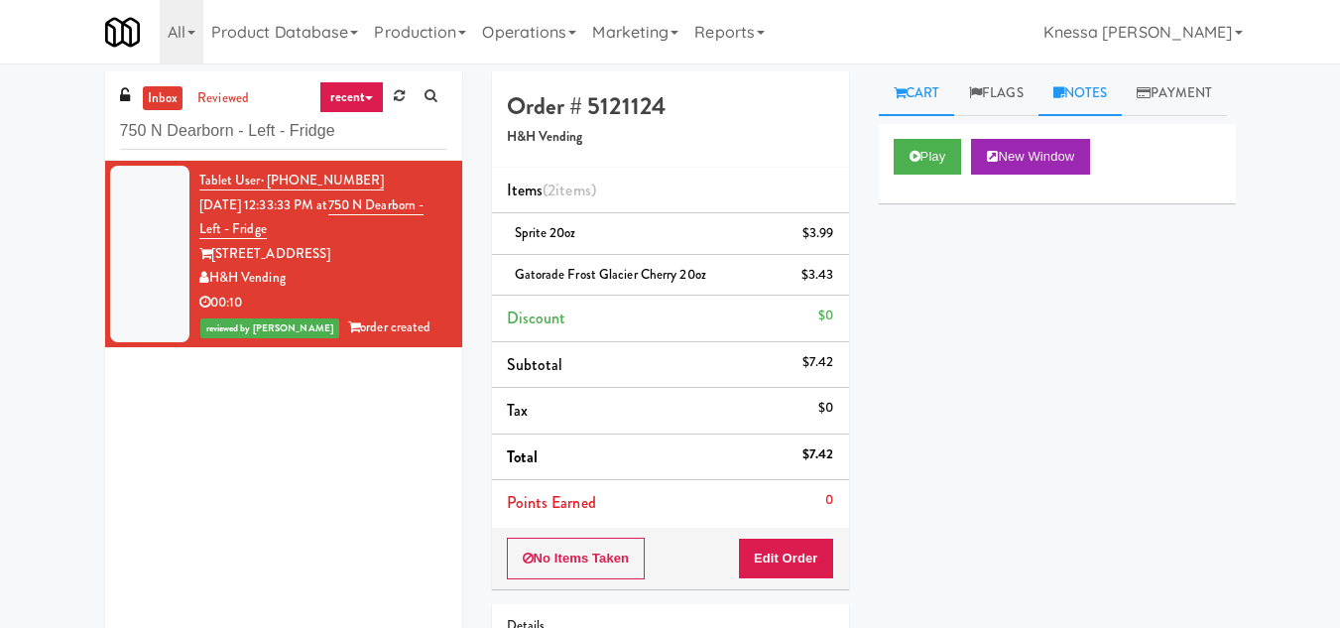
click at [1086, 99] on link "Notes" at bounding box center [1080, 93] width 84 height 45
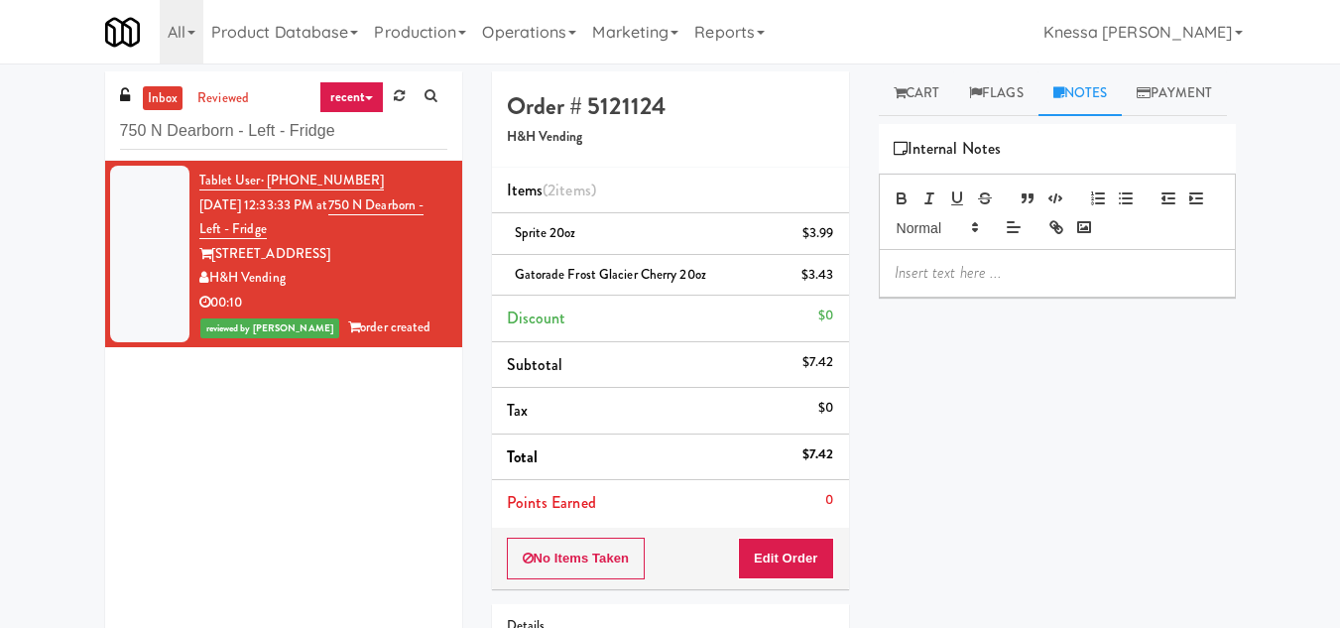
click at [953, 284] on p at bounding box center [1056, 273] width 325 height 22
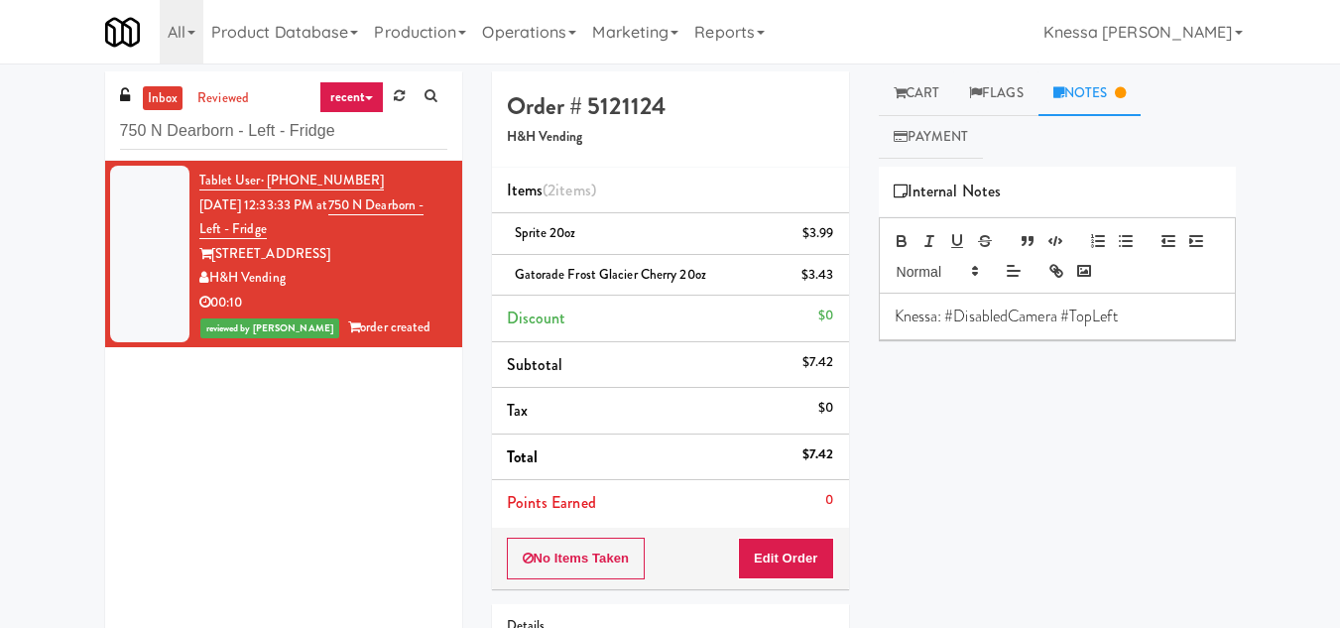
click at [947, 445] on div "Play New Window Primary Flag Clear Flag if unable to determine what was taken o…" at bounding box center [1057, 539] width 357 height 744
drag, startPoint x: 332, startPoint y: 125, endPoint x: 22, endPoint y: 135, distance: 310.5
click at [22, 135] on div "inbox reviewed recent all unclear take inventory issue suspicious failed recent…" at bounding box center [670, 431] width 1340 height 720
paste input "Armada Combo Unit"
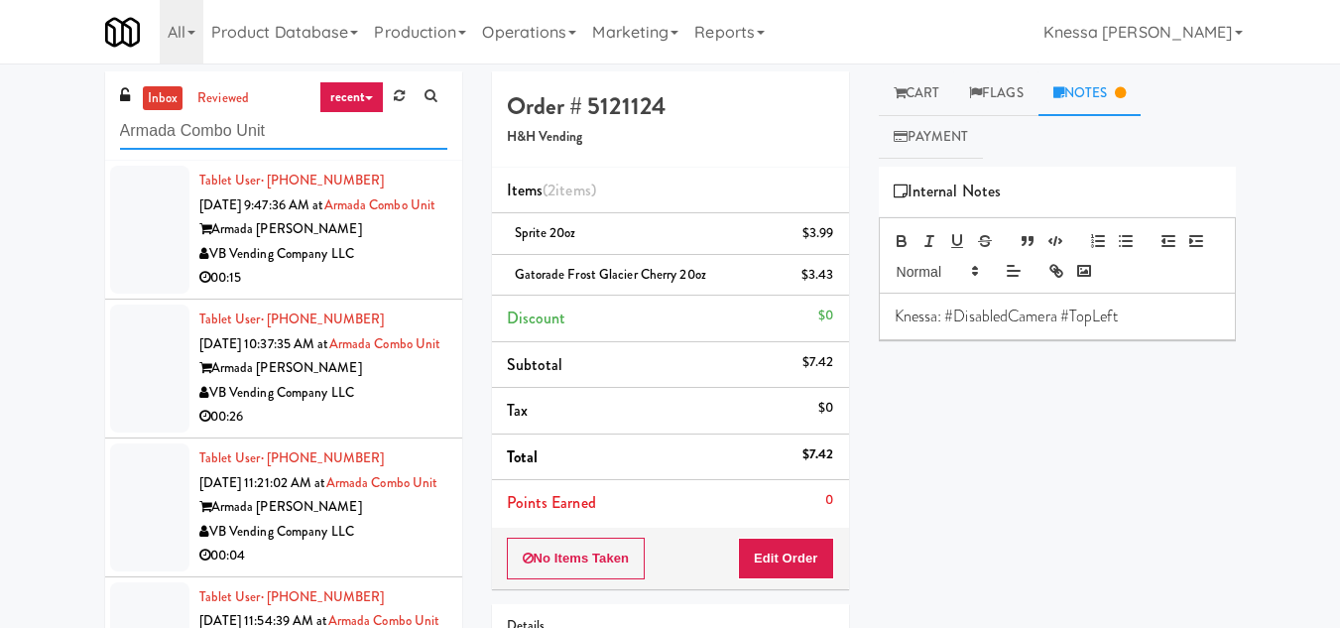
type input "Armada Combo Unit"
click at [362, 217] on div "Armada Hoffler" at bounding box center [323, 229] width 248 height 25
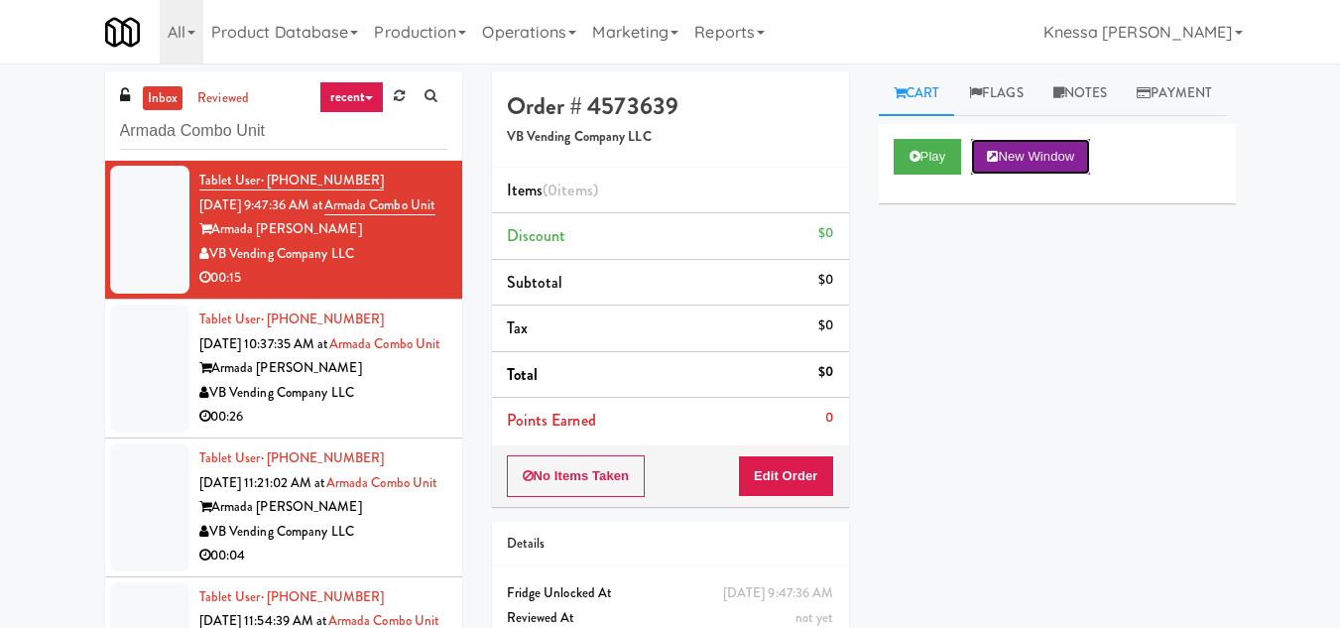
click at [1041, 175] on button "New Window" at bounding box center [1030, 157] width 119 height 36
click at [795, 478] on button "Edit Order" at bounding box center [786, 476] width 96 height 42
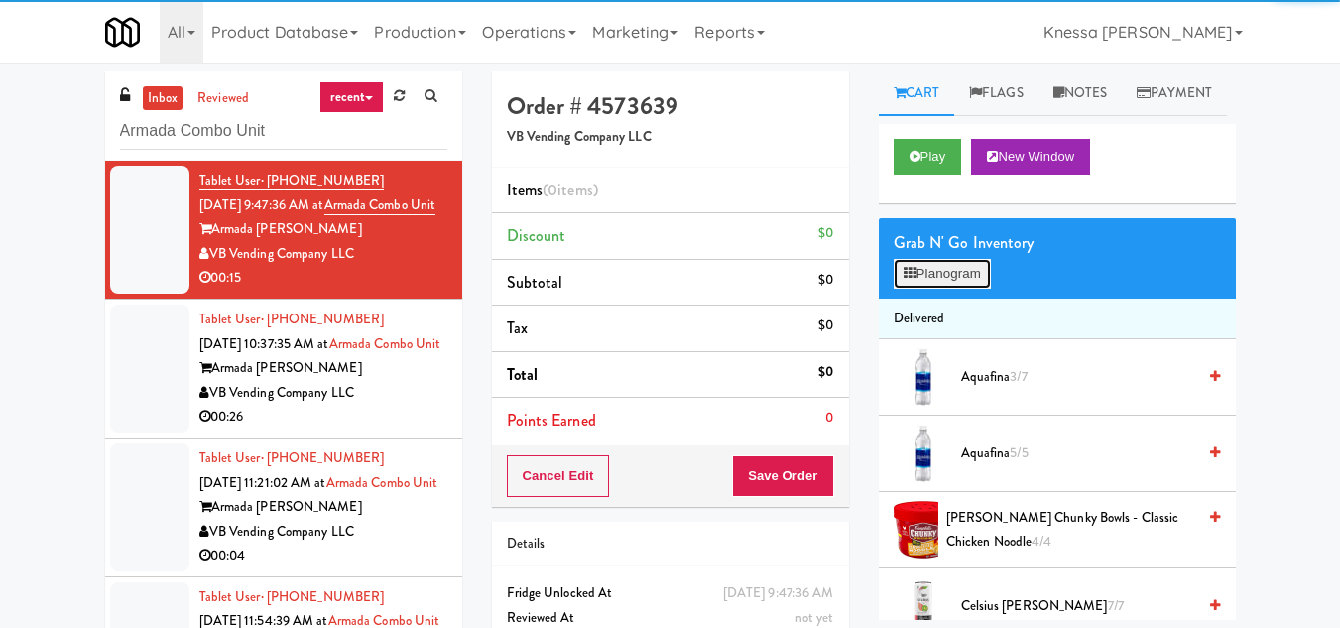
click at [942, 289] on button "Planogram" at bounding box center [941, 274] width 97 height 30
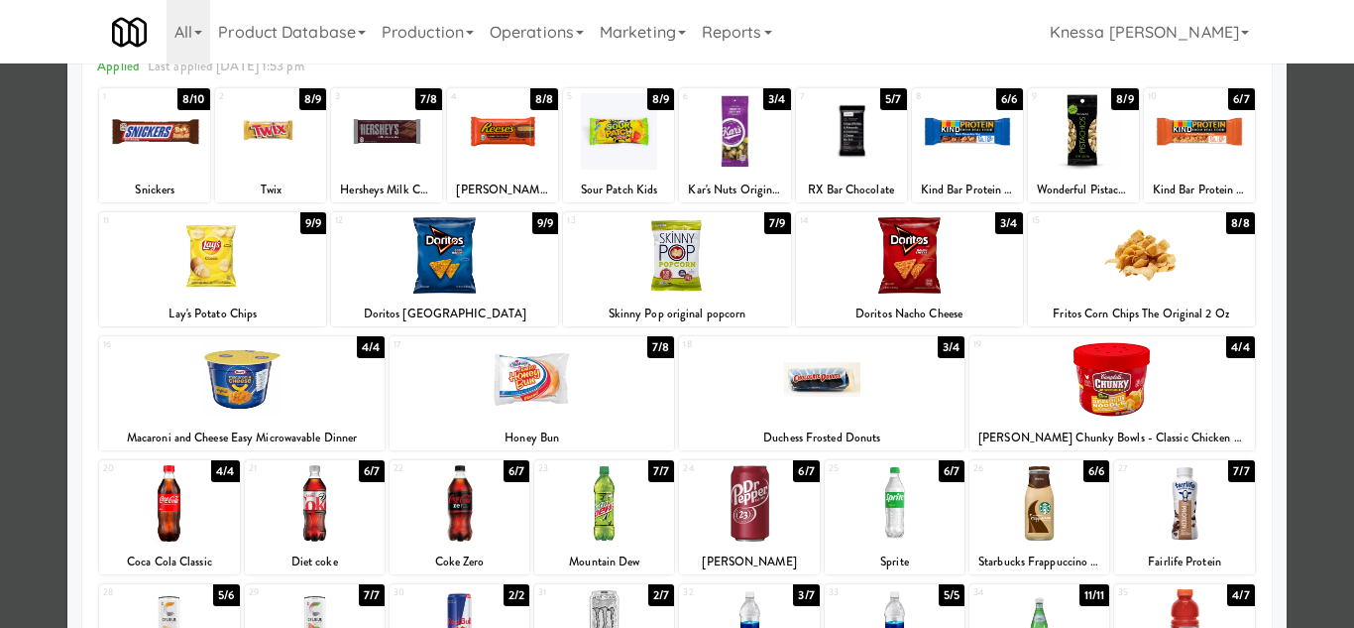
scroll to position [346, 0]
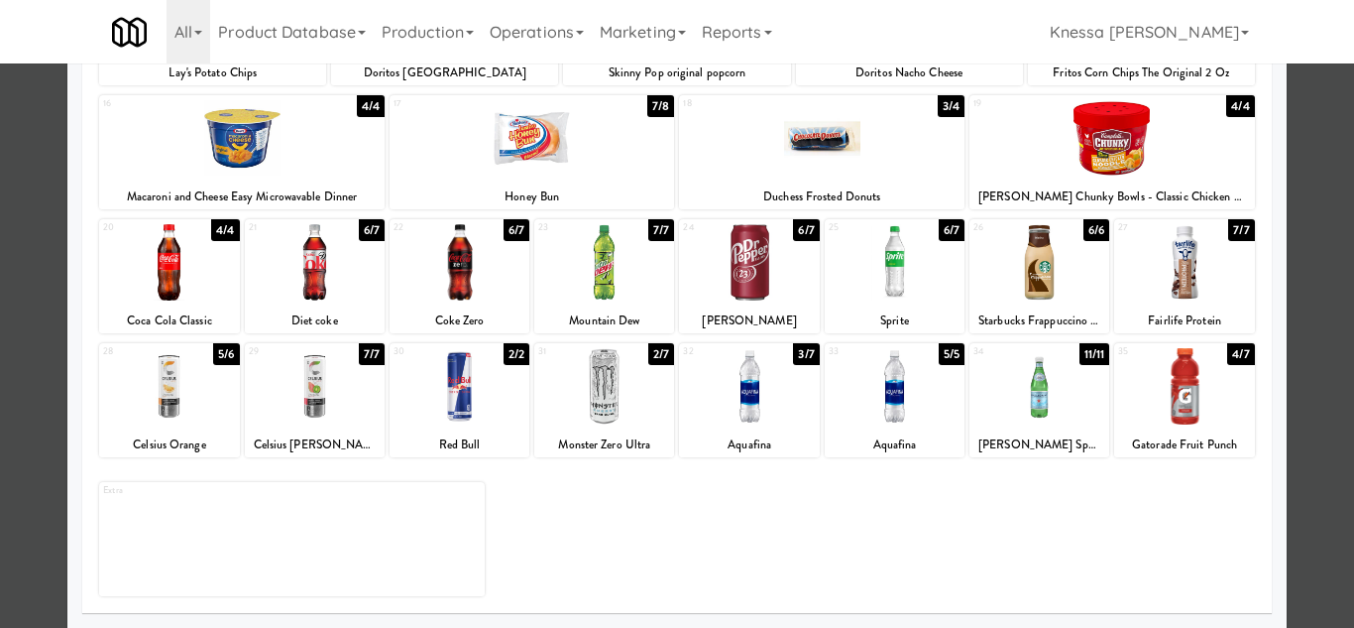
click at [888, 289] on div at bounding box center [895, 262] width 140 height 76
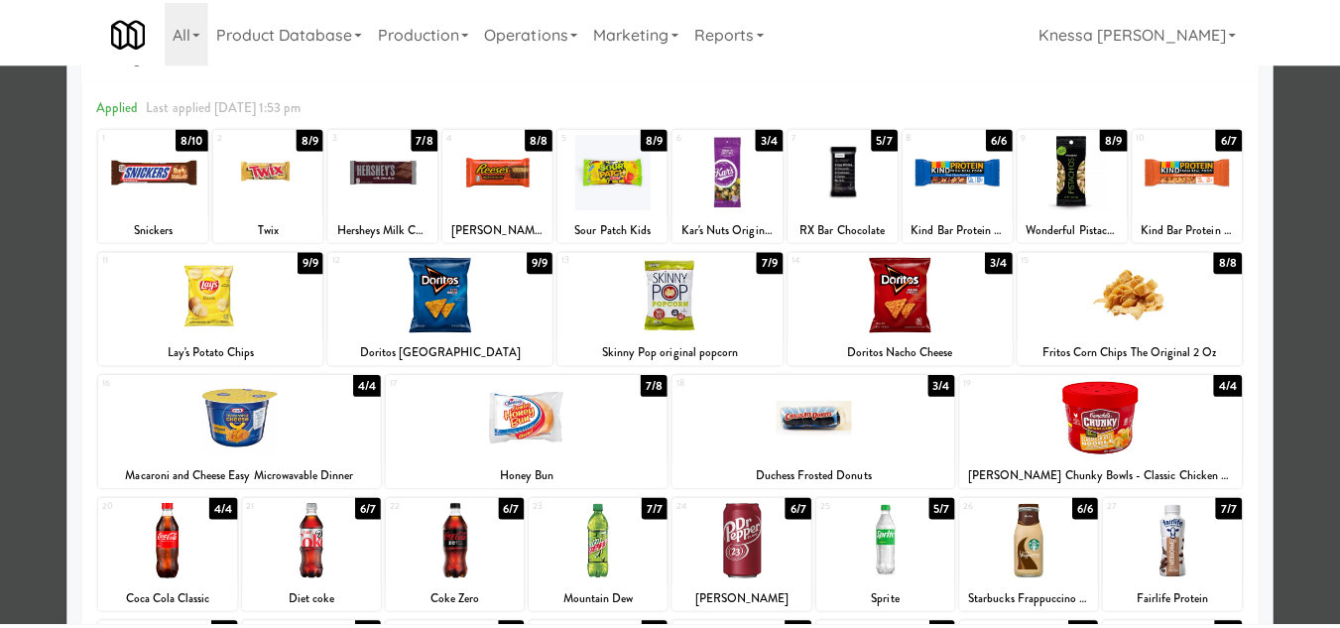
scroll to position [49, 0]
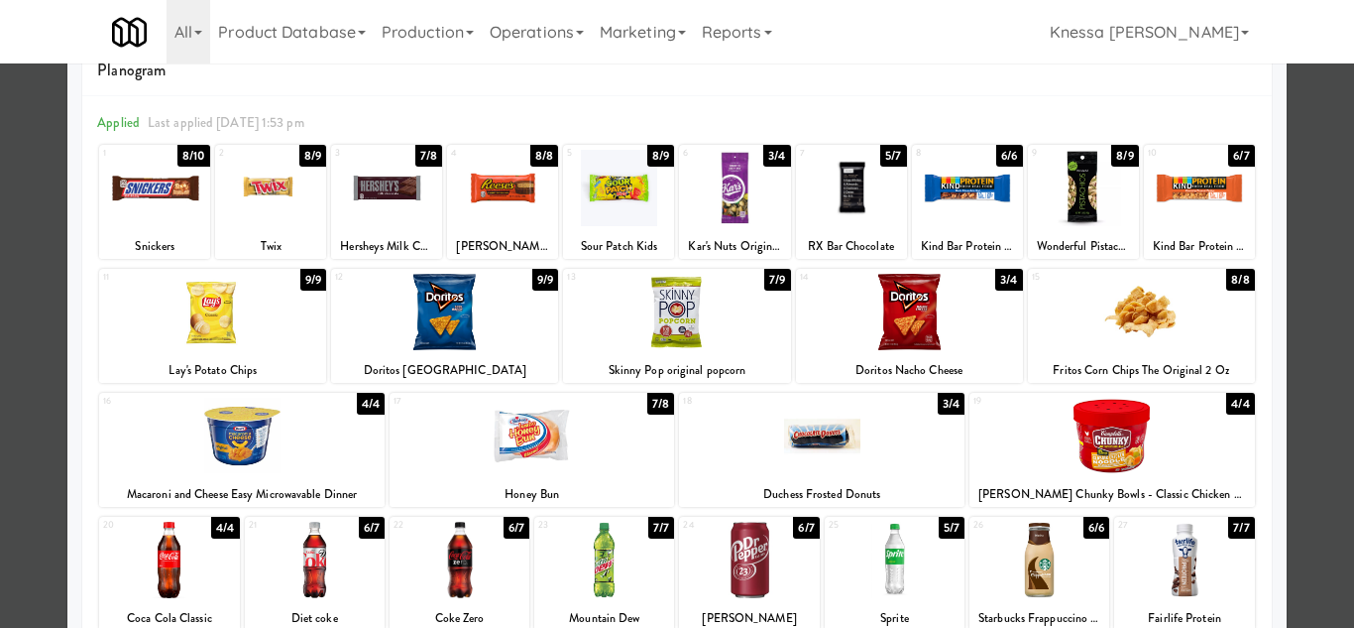
click at [680, 311] on div at bounding box center [676, 312] width 227 height 76
click at [1296, 349] on div at bounding box center [677, 314] width 1354 height 628
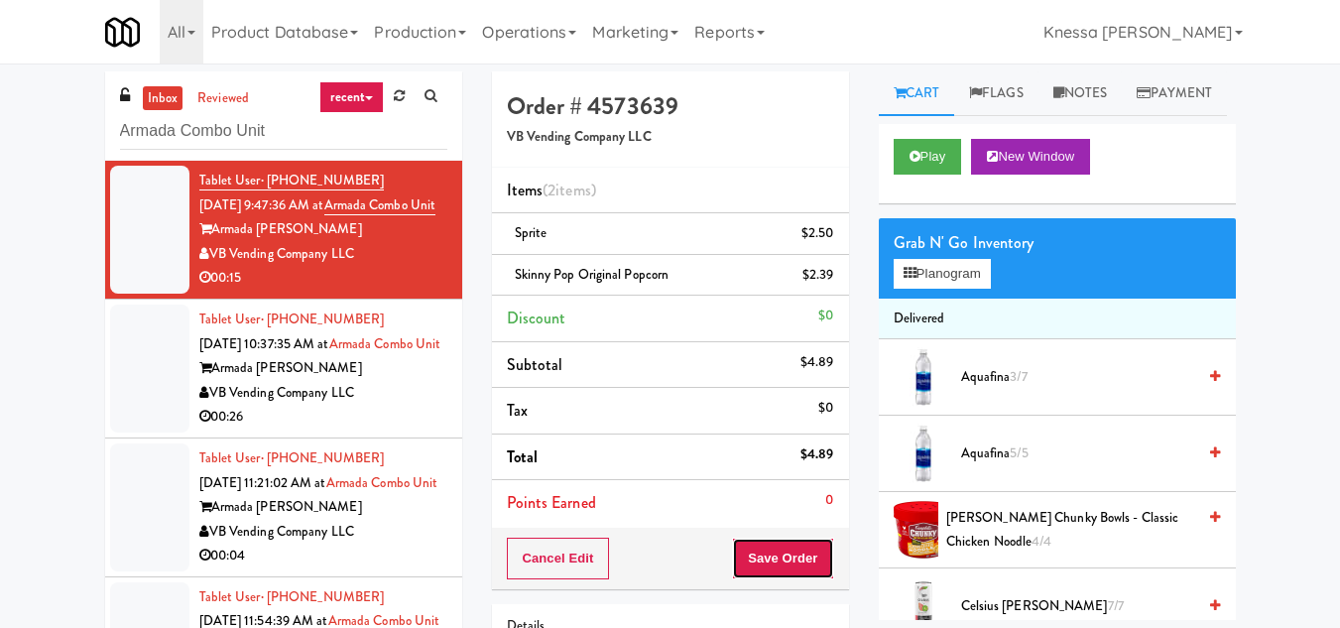
click at [787, 555] on button "Save Order" at bounding box center [782, 558] width 101 height 42
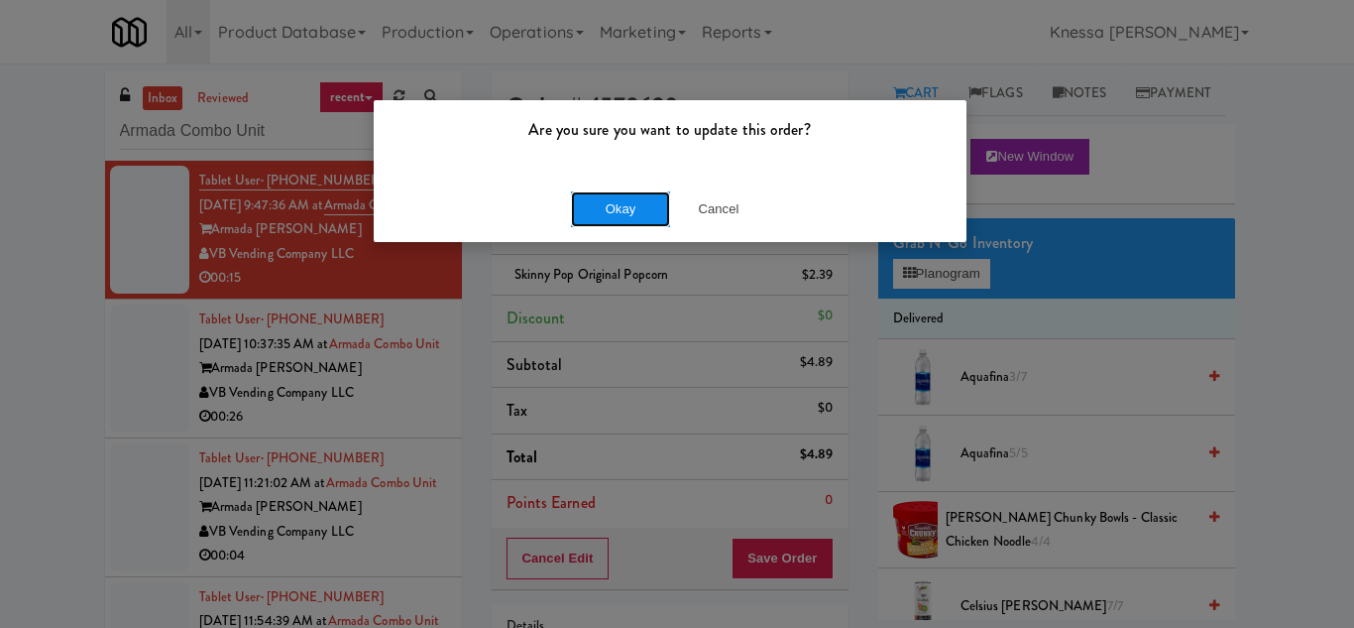
click at [612, 206] on button "Okay" at bounding box center [620, 209] width 99 height 36
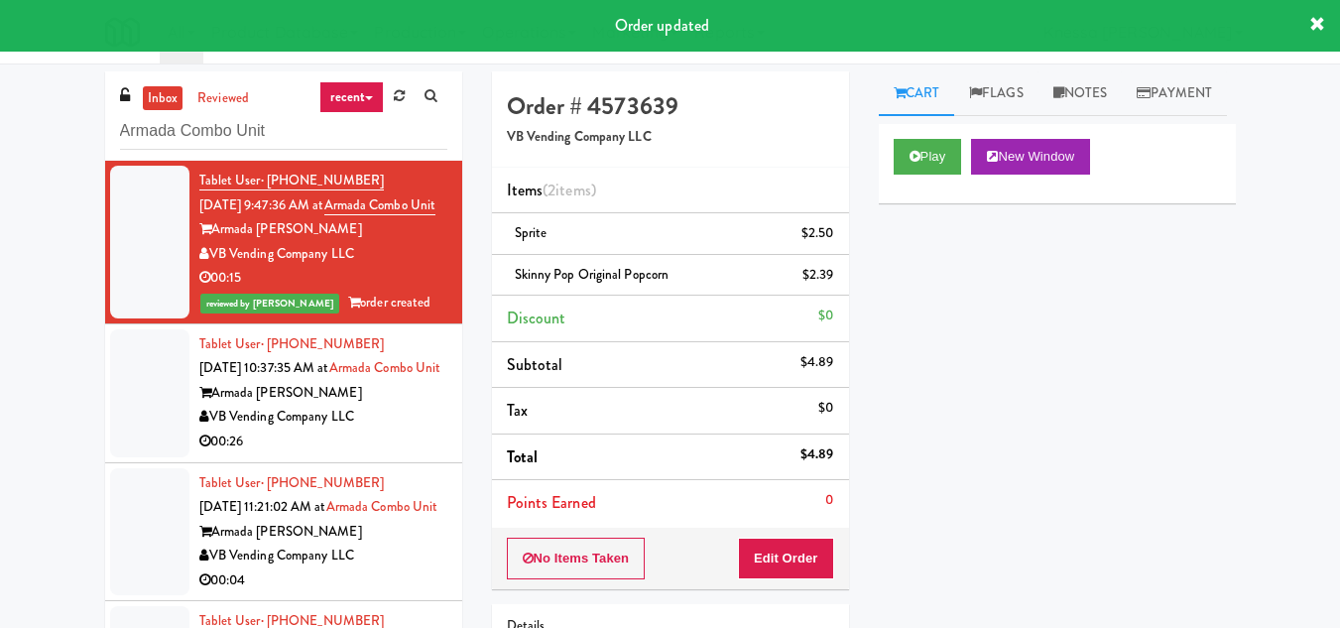
click at [370, 407] on div "Tablet User · (757) 769-6133 Sep 19, 2025 10:37:35 AM at Armada Combo Unit Arma…" at bounding box center [323, 393] width 248 height 122
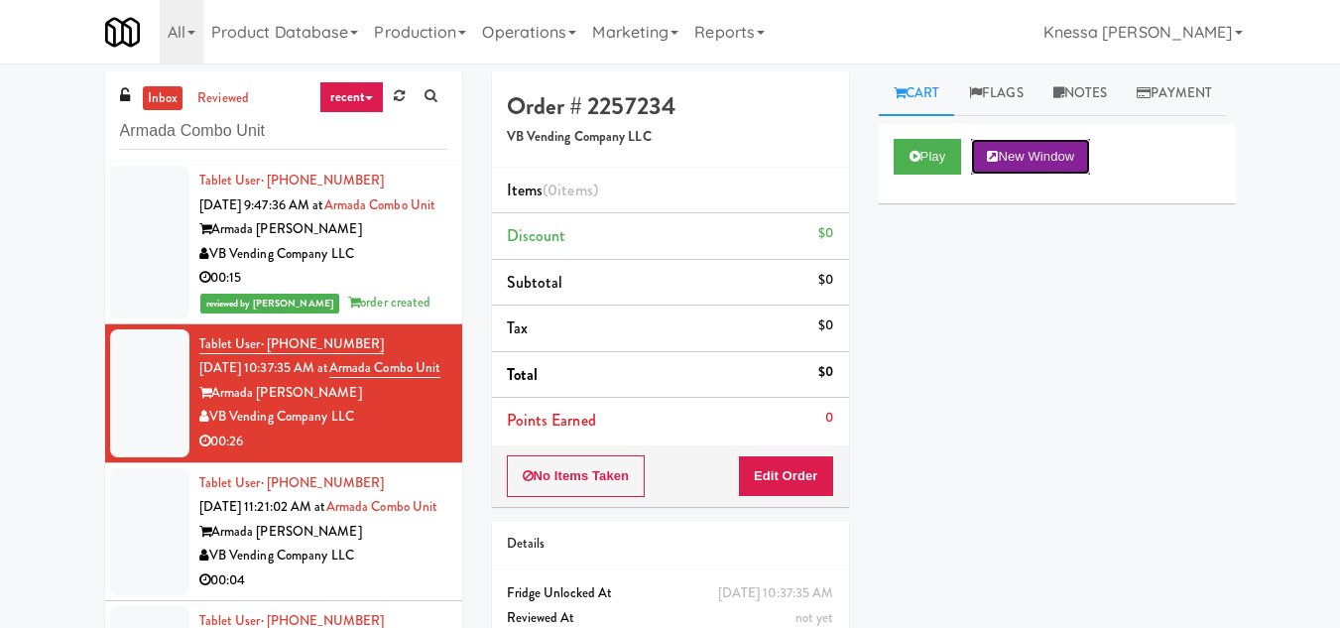
click at [1061, 175] on button "New Window" at bounding box center [1030, 157] width 119 height 36
click at [793, 480] on button "Edit Order" at bounding box center [786, 476] width 96 height 42
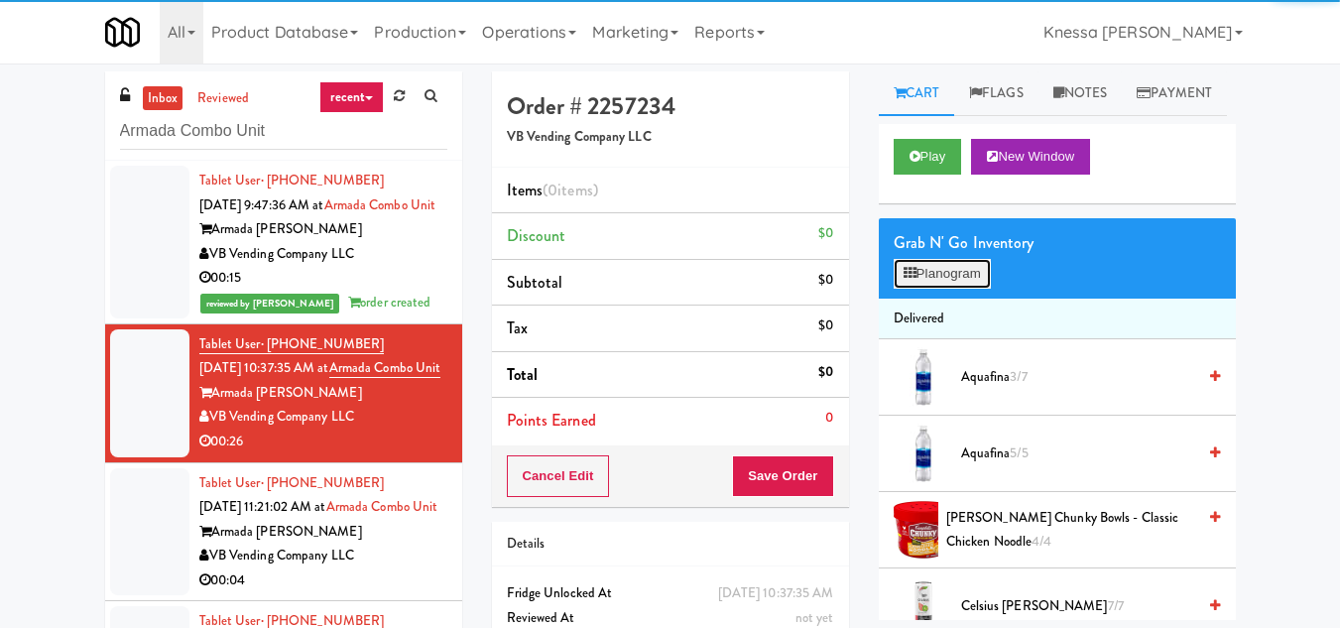
click at [936, 289] on button "Planogram" at bounding box center [941, 274] width 97 height 30
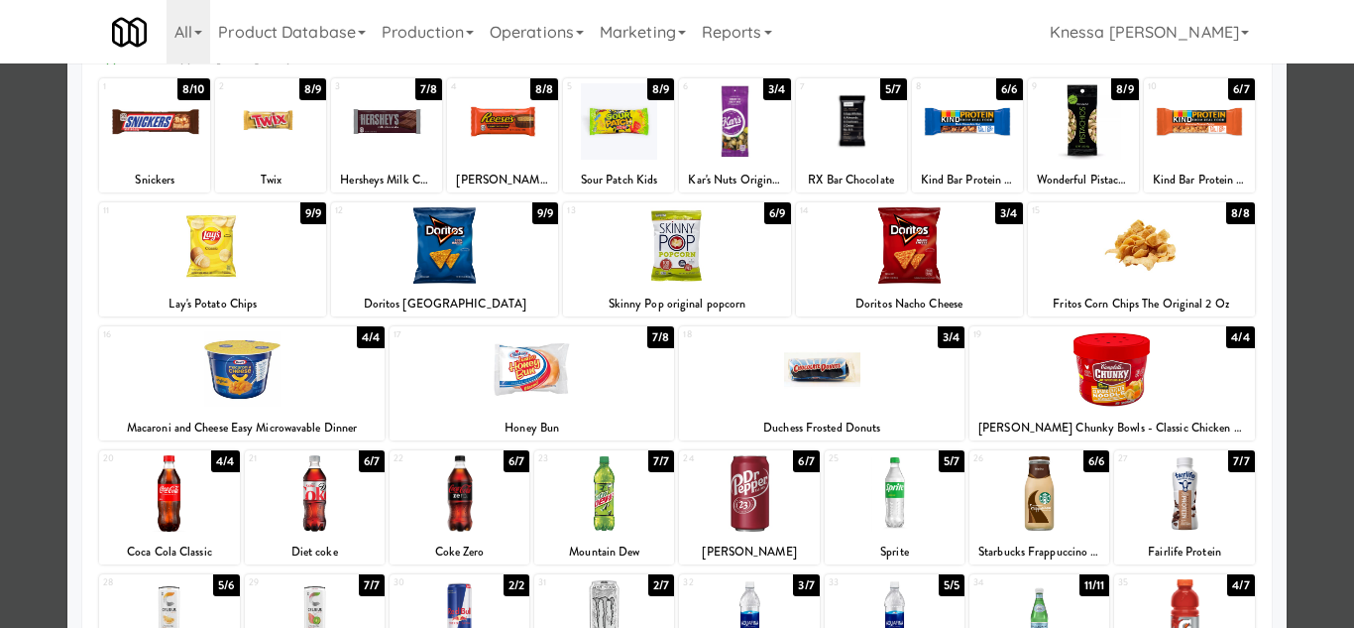
scroll to position [346, 0]
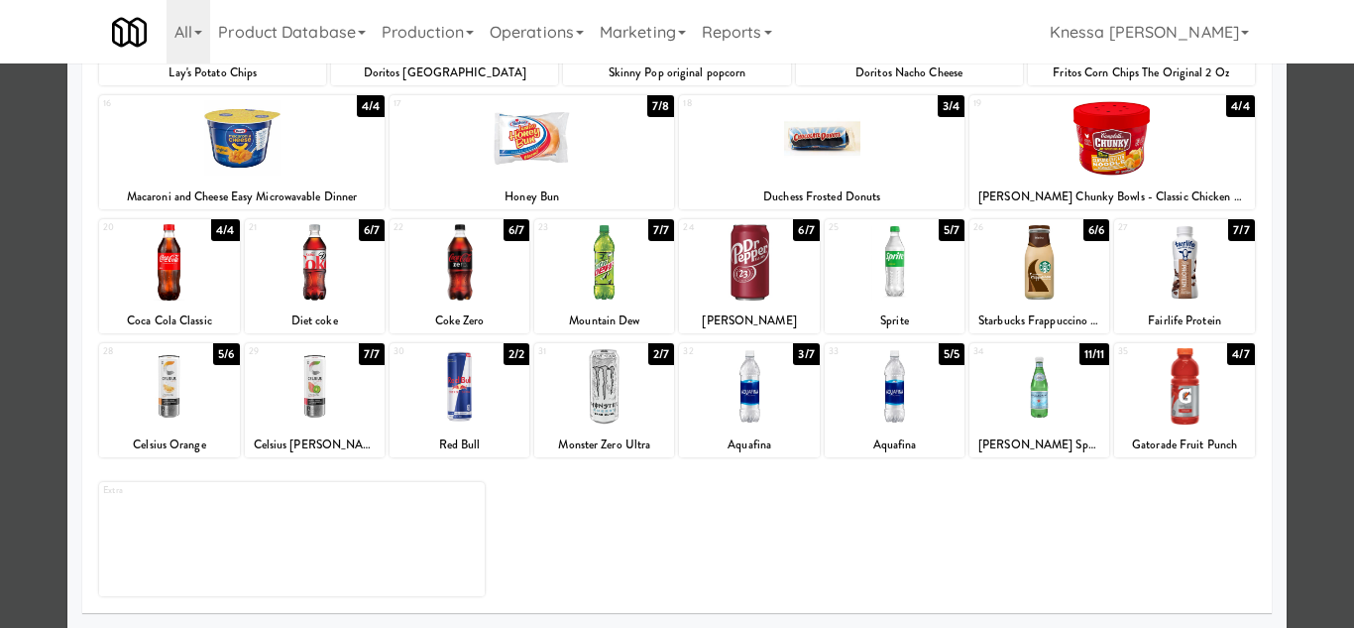
click at [1166, 426] on div "35 4/7 Gatorade Fruit Punch" at bounding box center [1185, 400] width 140 height 114
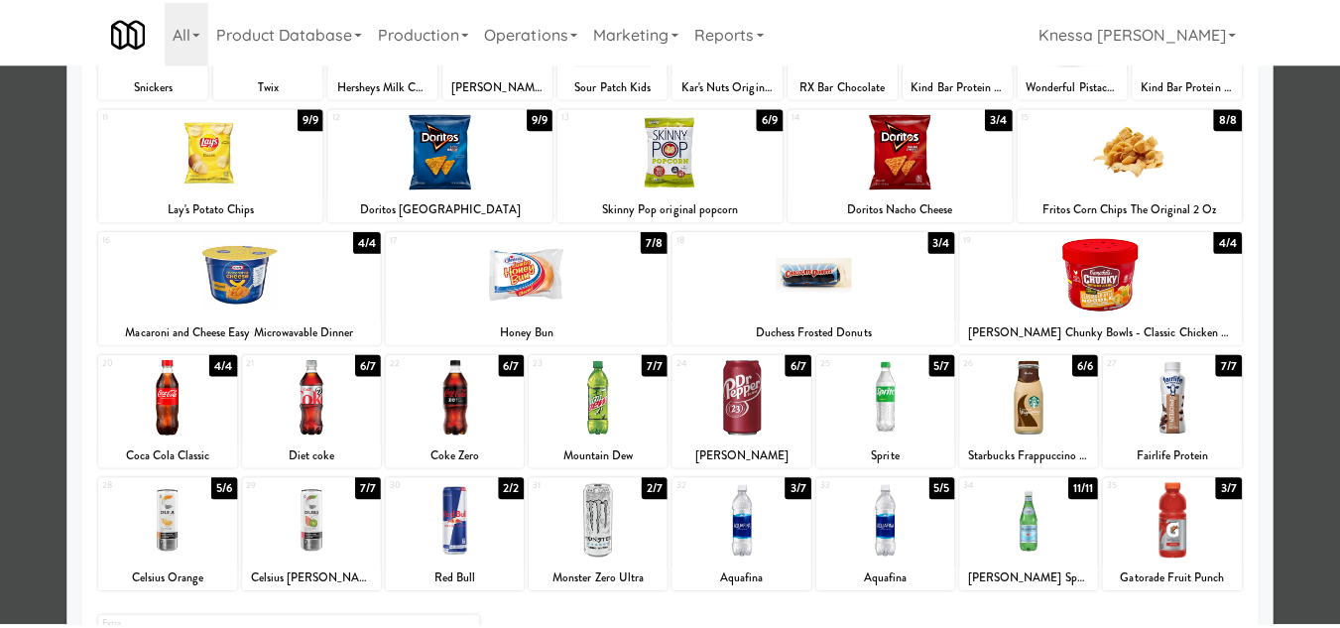
scroll to position [0, 0]
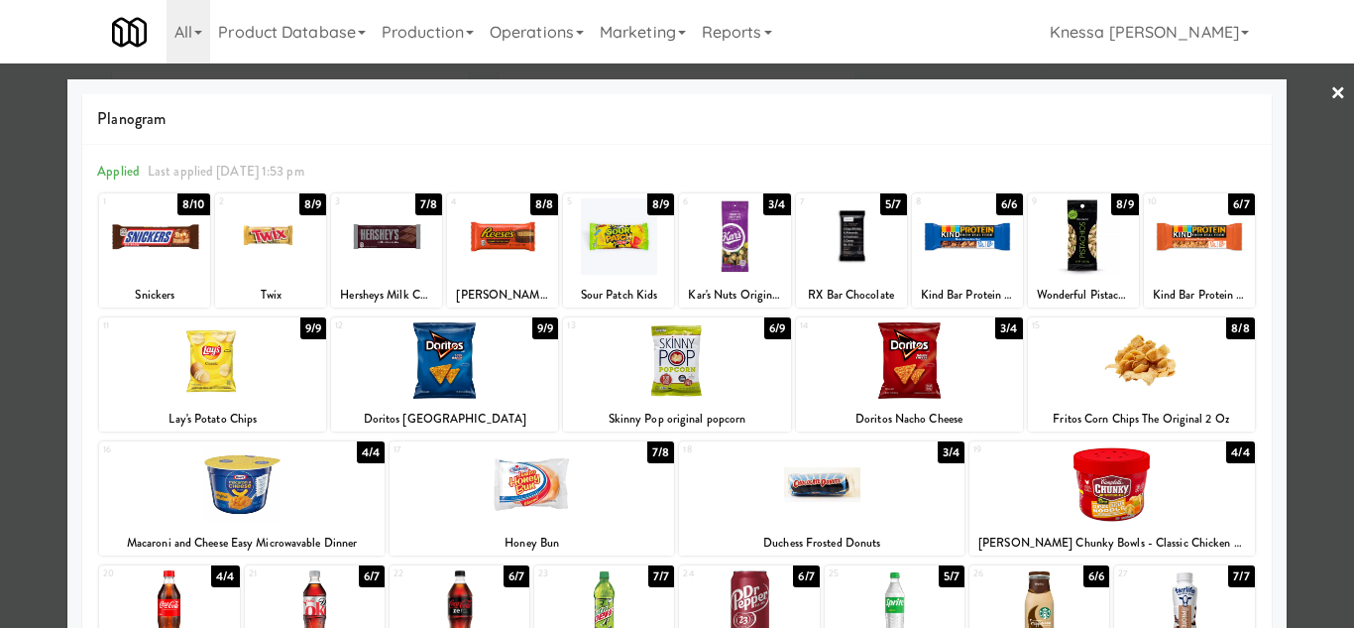
click at [1192, 252] on div at bounding box center [1199, 236] width 111 height 76
click at [943, 238] on div at bounding box center [967, 236] width 111 height 76
click at [1304, 349] on div at bounding box center [677, 314] width 1354 height 628
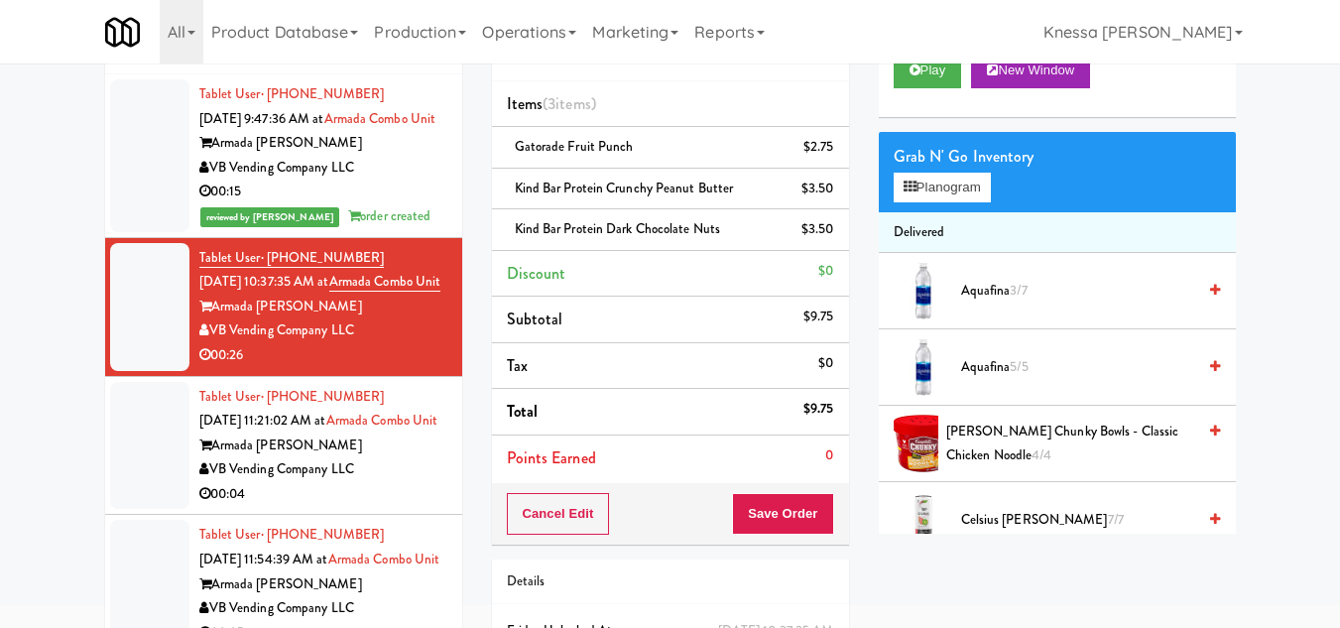
scroll to position [198, 0]
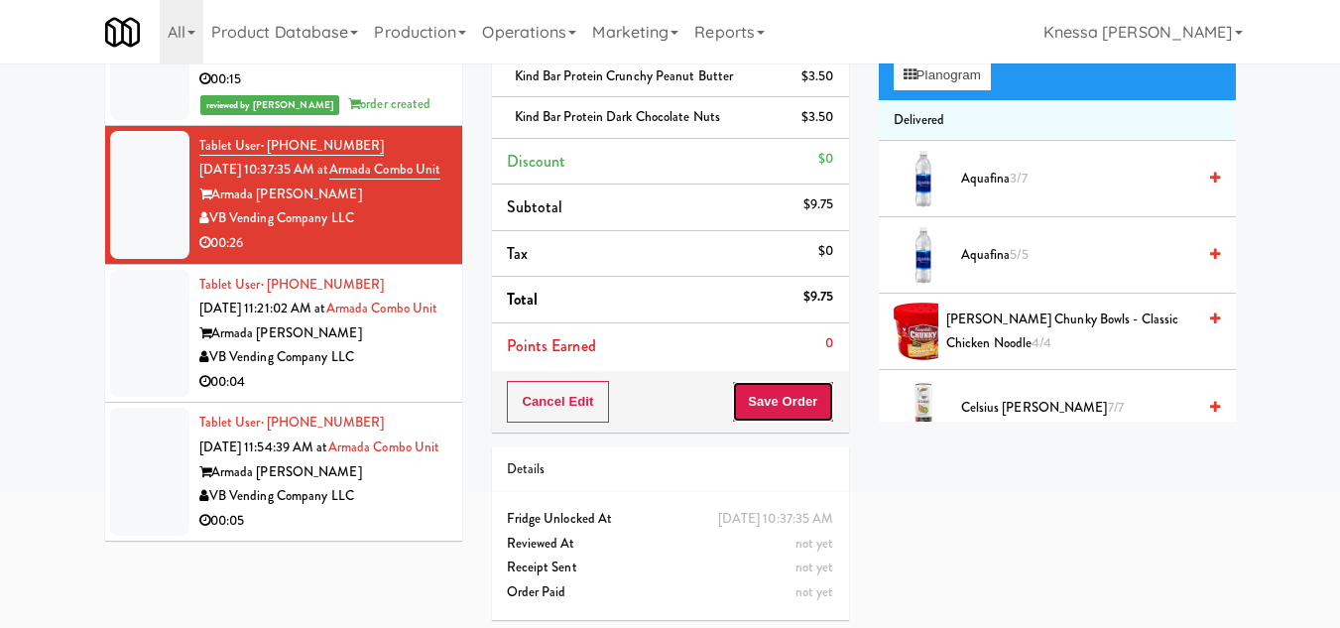
click at [781, 407] on button "Save Order" at bounding box center [782, 402] width 101 height 42
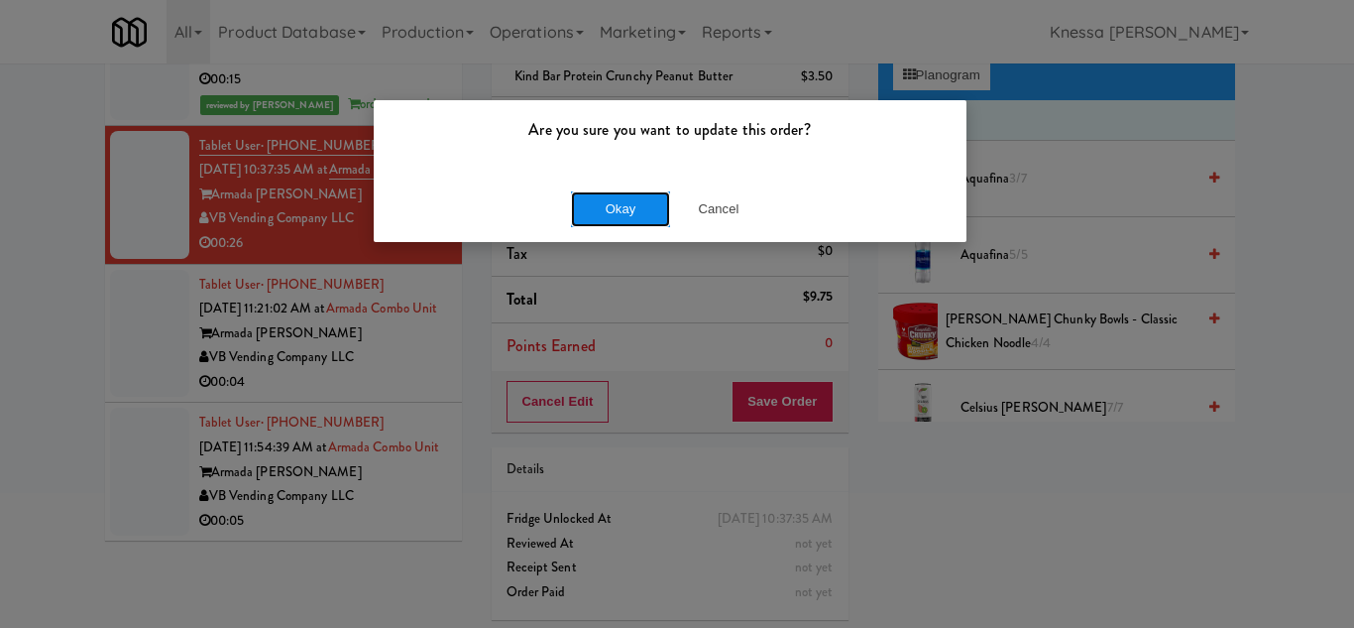
click at [618, 211] on button "Okay" at bounding box center [620, 209] width 99 height 36
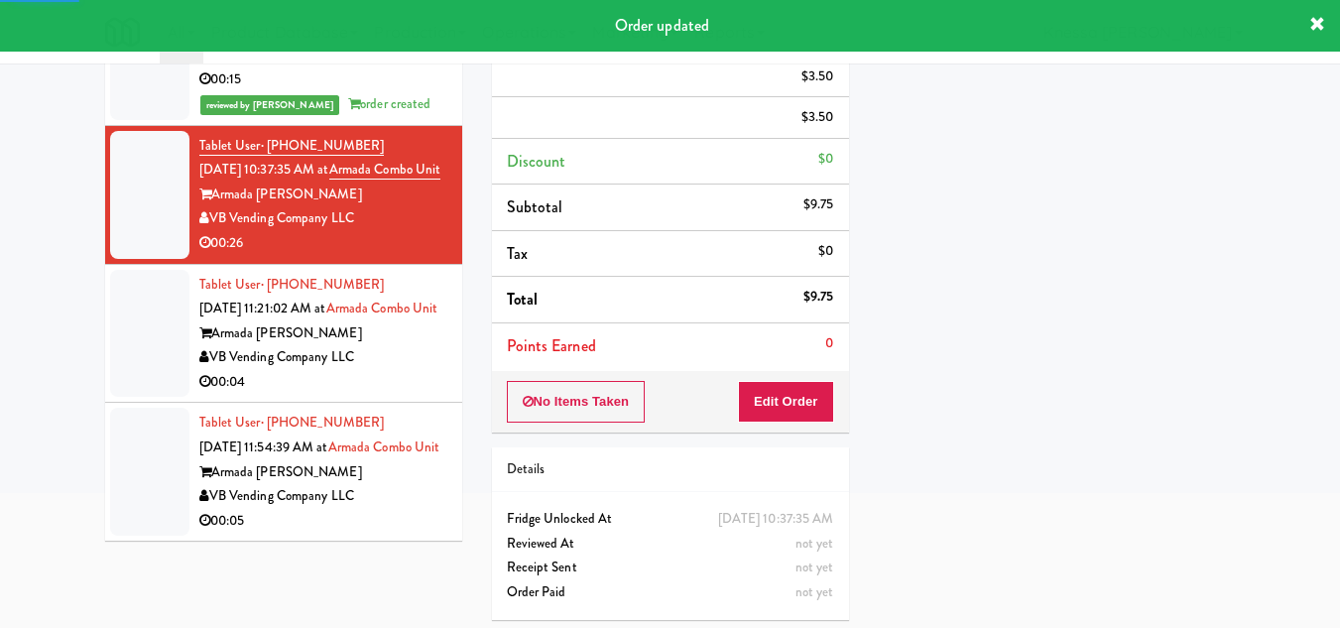
click at [333, 346] on div "Armada Hoffler" at bounding box center [323, 333] width 248 height 25
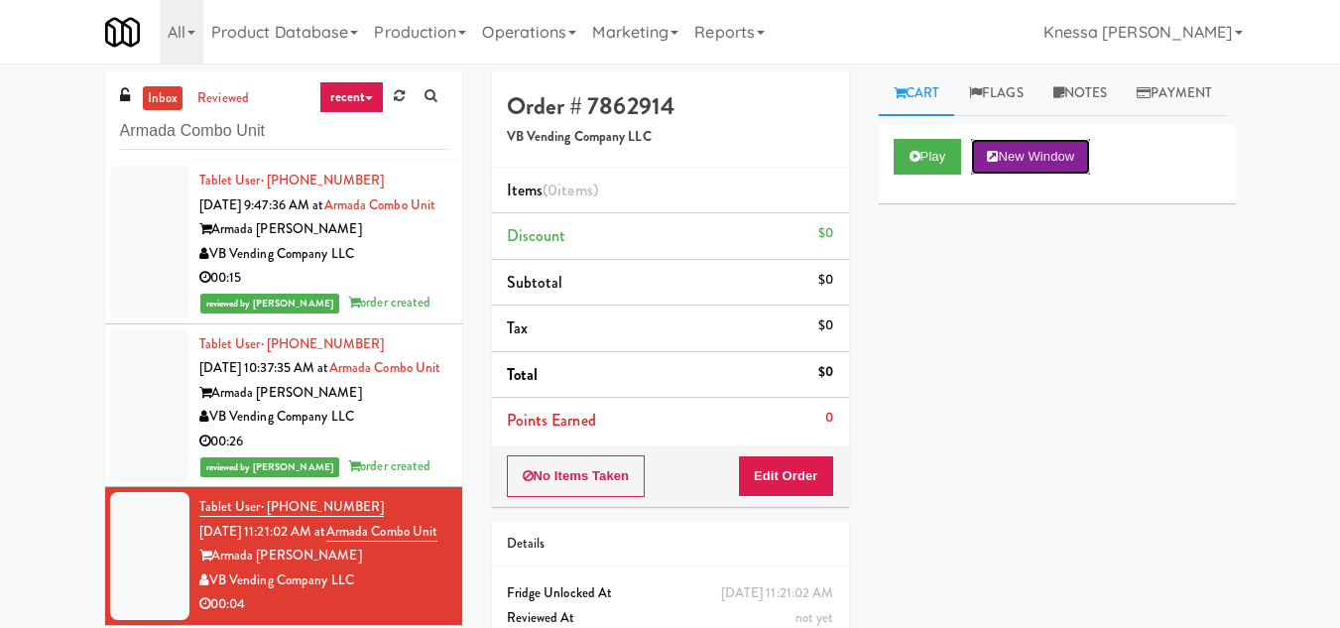
click at [1024, 175] on button "New Window" at bounding box center [1030, 157] width 119 height 36
click at [797, 475] on button "Edit Order" at bounding box center [786, 476] width 96 height 42
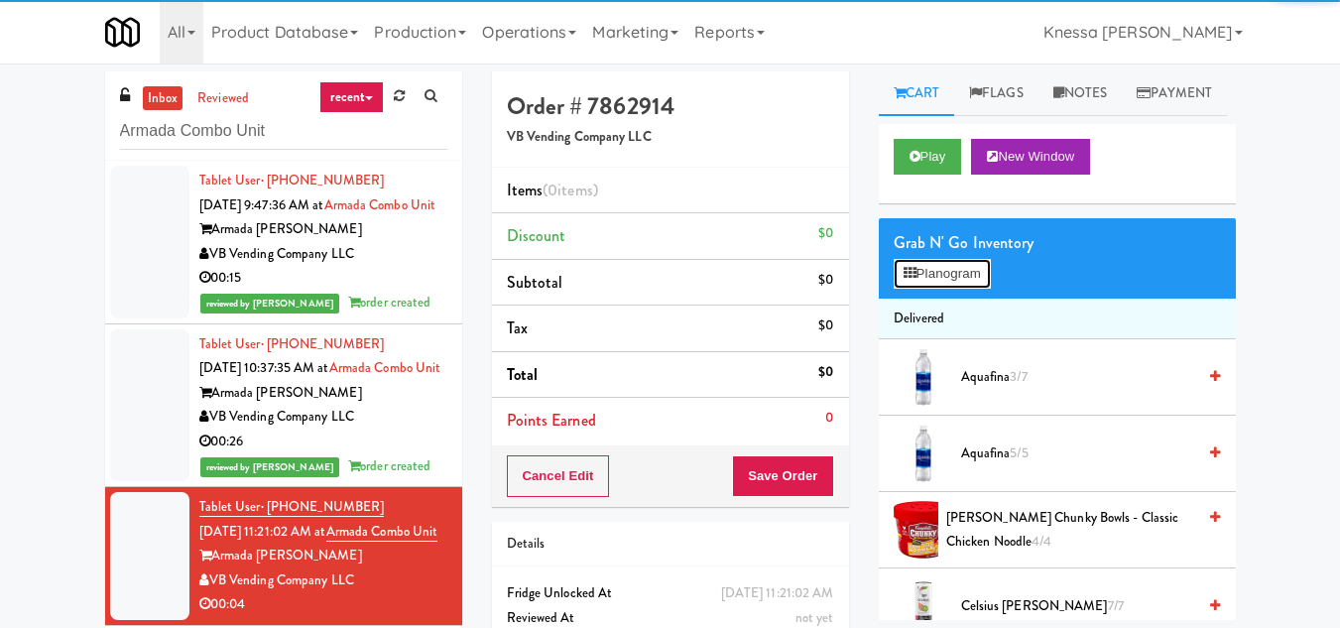
click at [923, 289] on button "Planogram" at bounding box center [941, 274] width 97 height 30
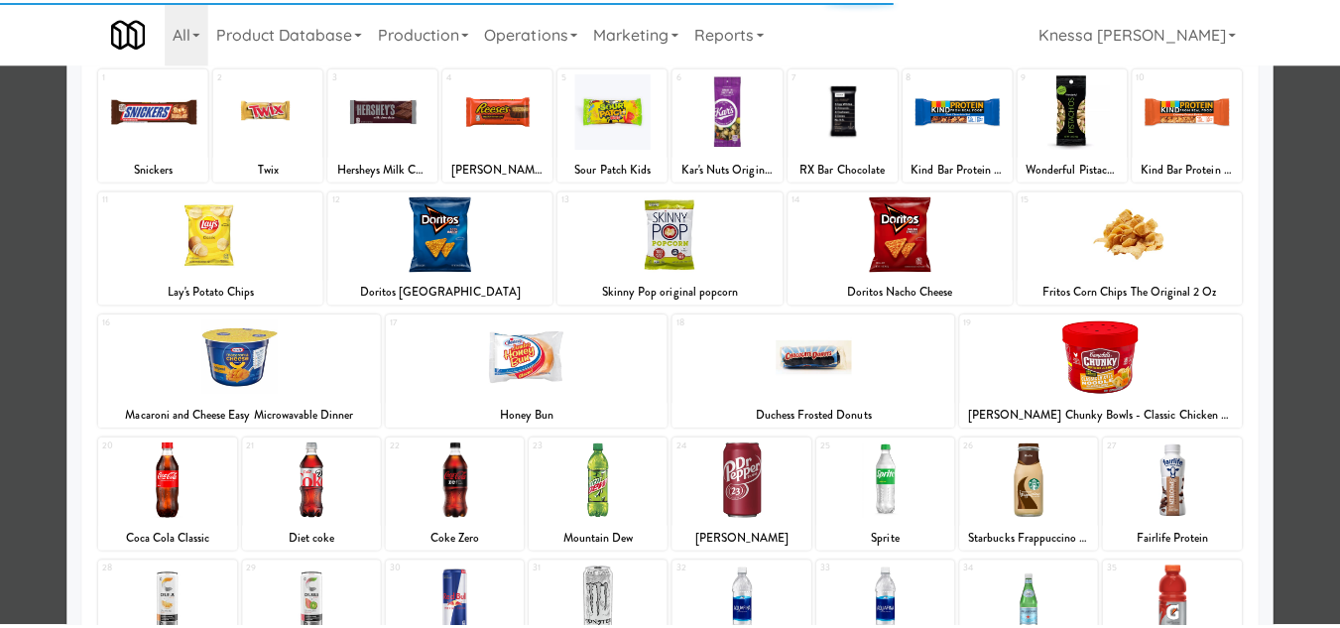
scroll to position [346, 0]
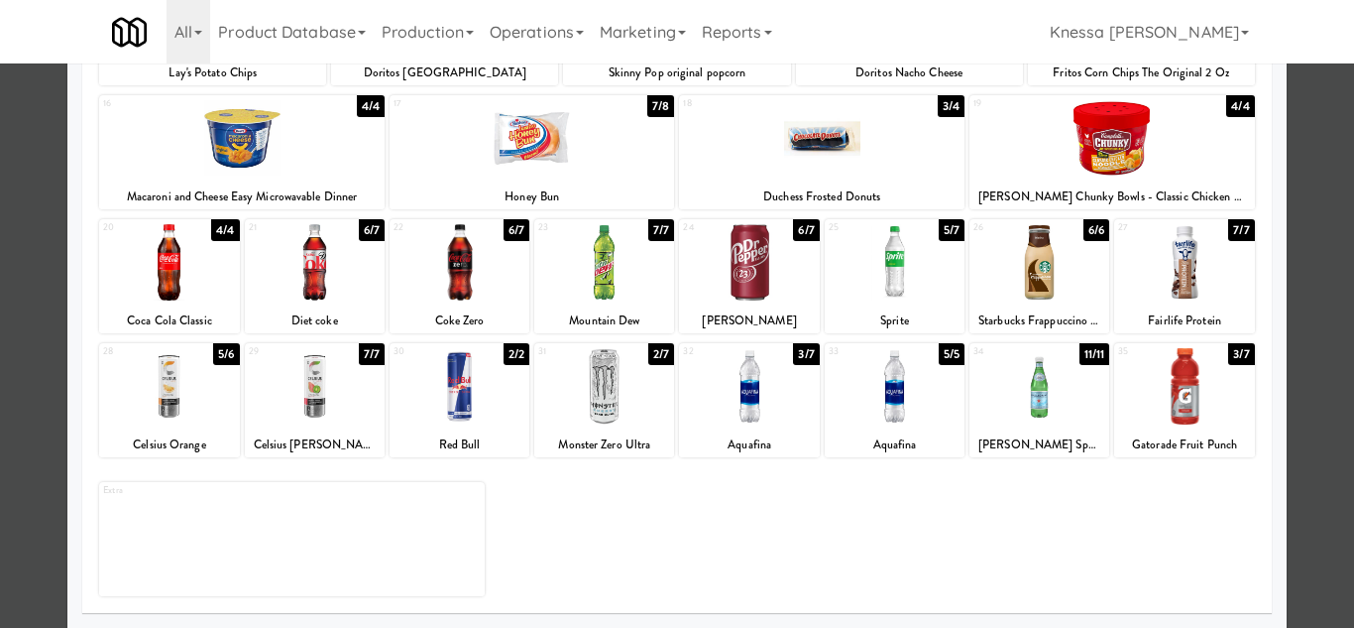
click at [487, 393] on div at bounding box center [460, 386] width 140 height 76
click at [1321, 406] on div at bounding box center [677, 314] width 1354 height 628
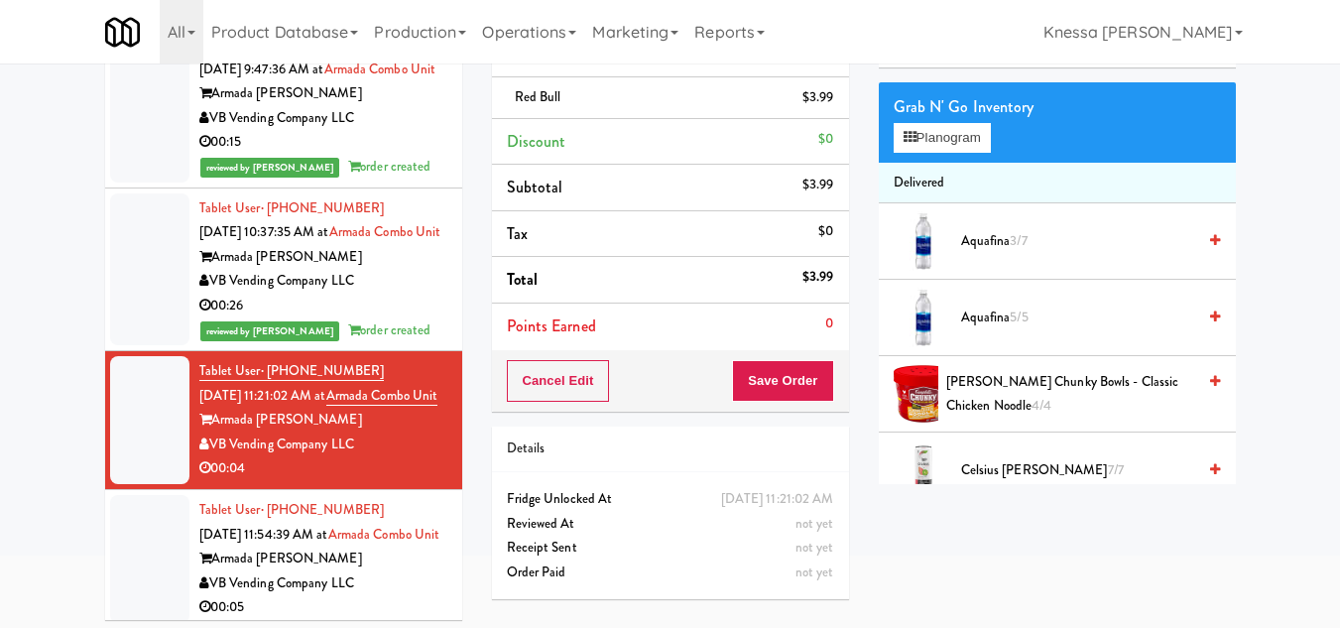
scroll to position [147, 0]
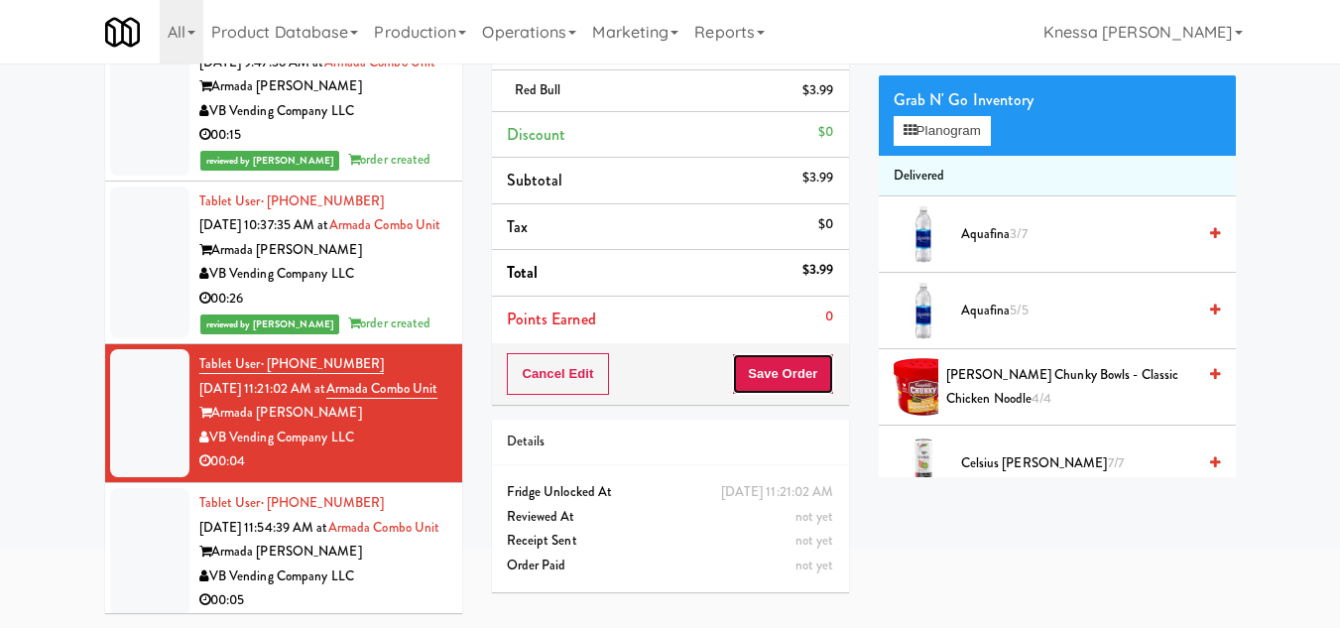
click at [785, 361] on button "Save Order" at bounding box center [782, 374] width 101 height 42
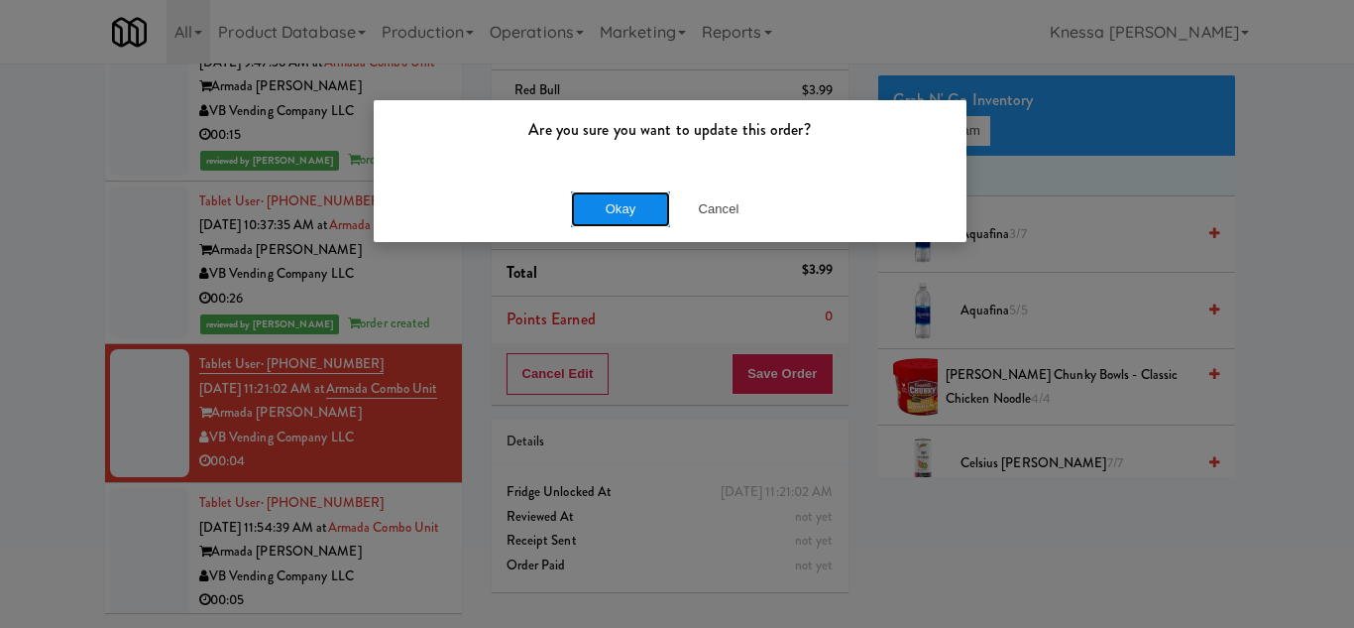
click at [632, 200] on button "Okay" at bounding box center [620, 209] width 99 height 36
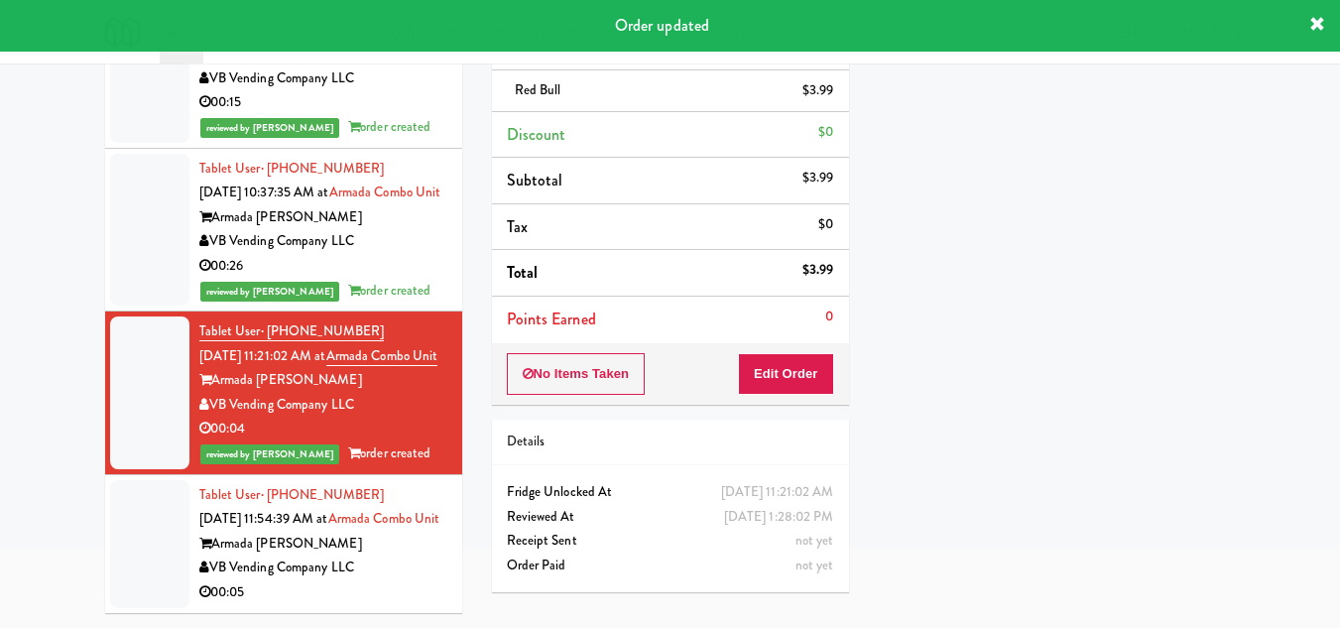
scroll to position [130, 0]
click at [348, 506] on div "Tablet User · (757) 377-1036 Sep 19, 2025 11:54:39 AM at Armada Combo Unit Arma…" at bounding box center [323, 544] width 248 height 122
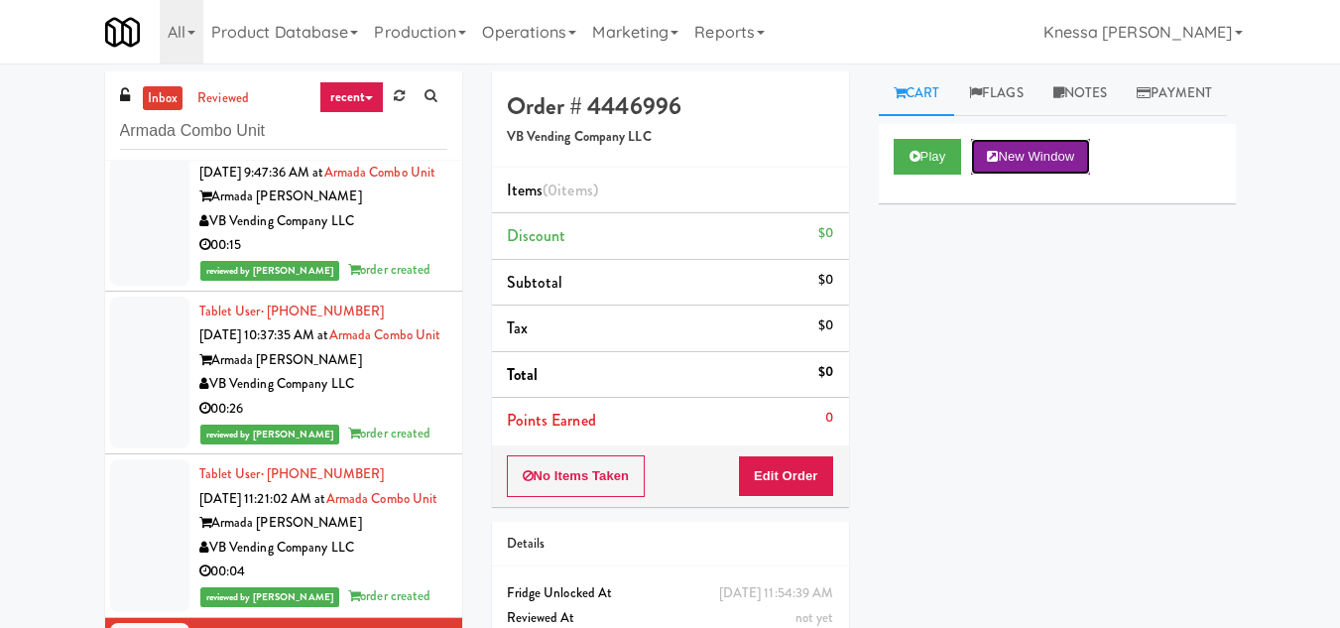
click at [1033, 175] on button "New Window" at bounding box center [1030, 157] width 119 height 36
click at [781, 475] on button "Edit Order" at bounding box center [786, 476] width 96 height 42
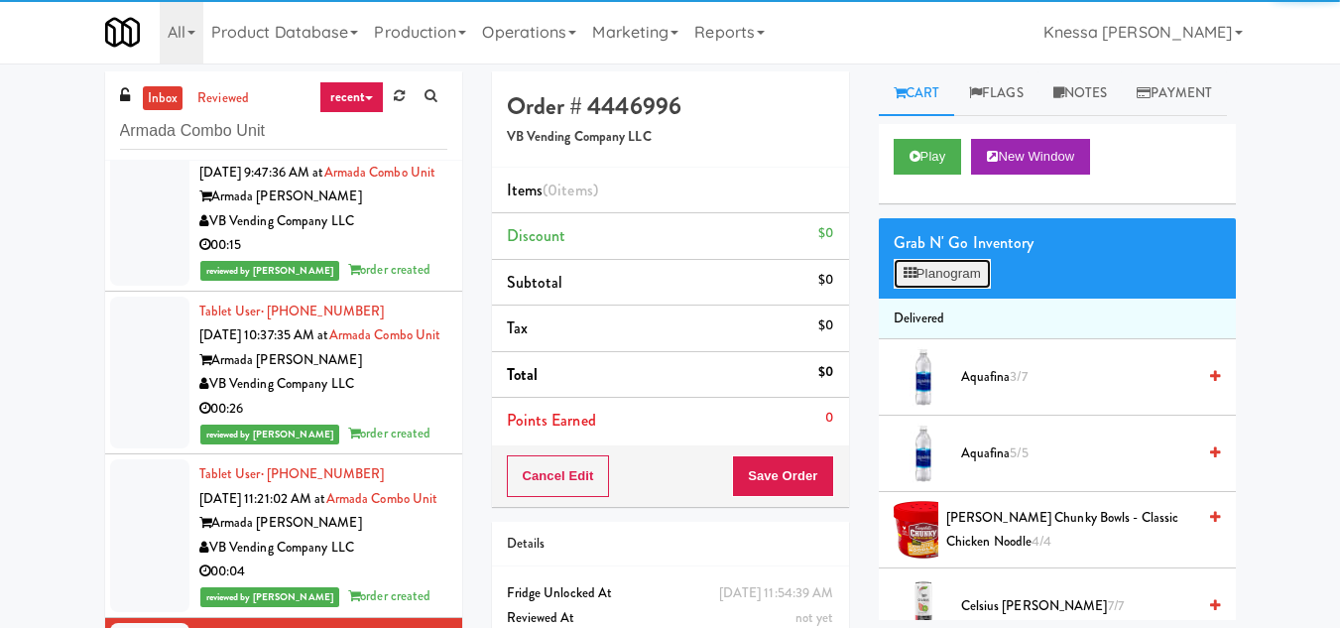
click at [908, 289] on button "Planogram" at bounding box center [941, 274] width 97 height 30
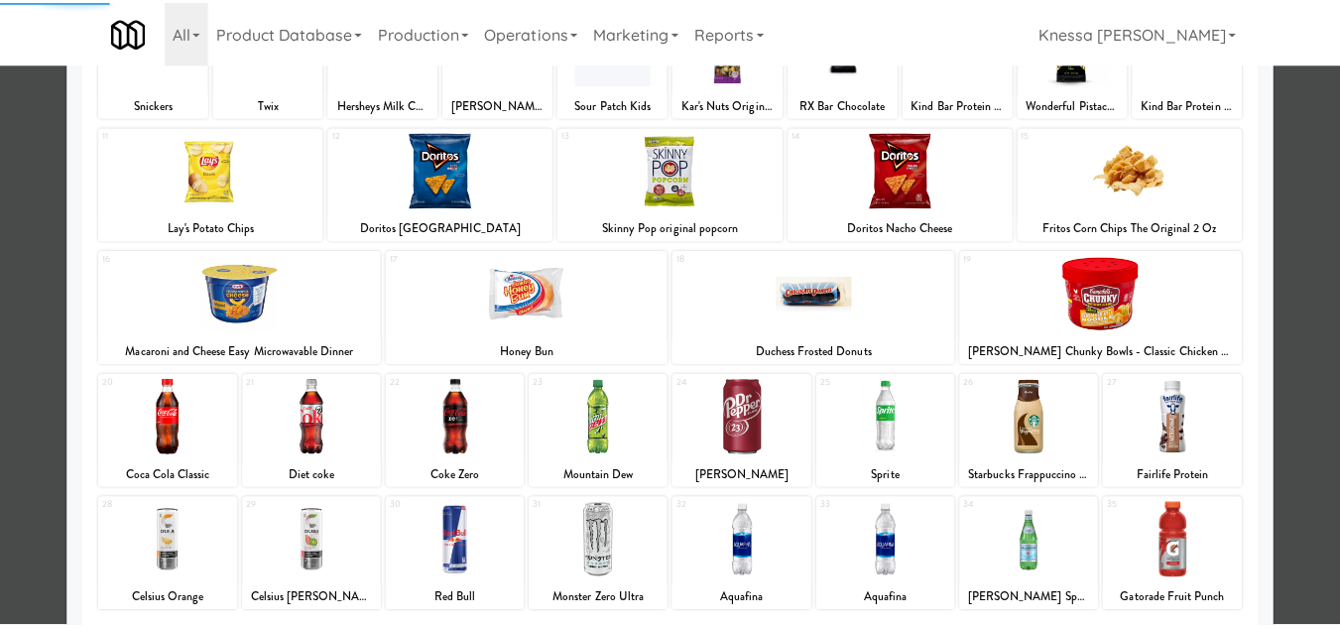
scroll to position [346, 0]
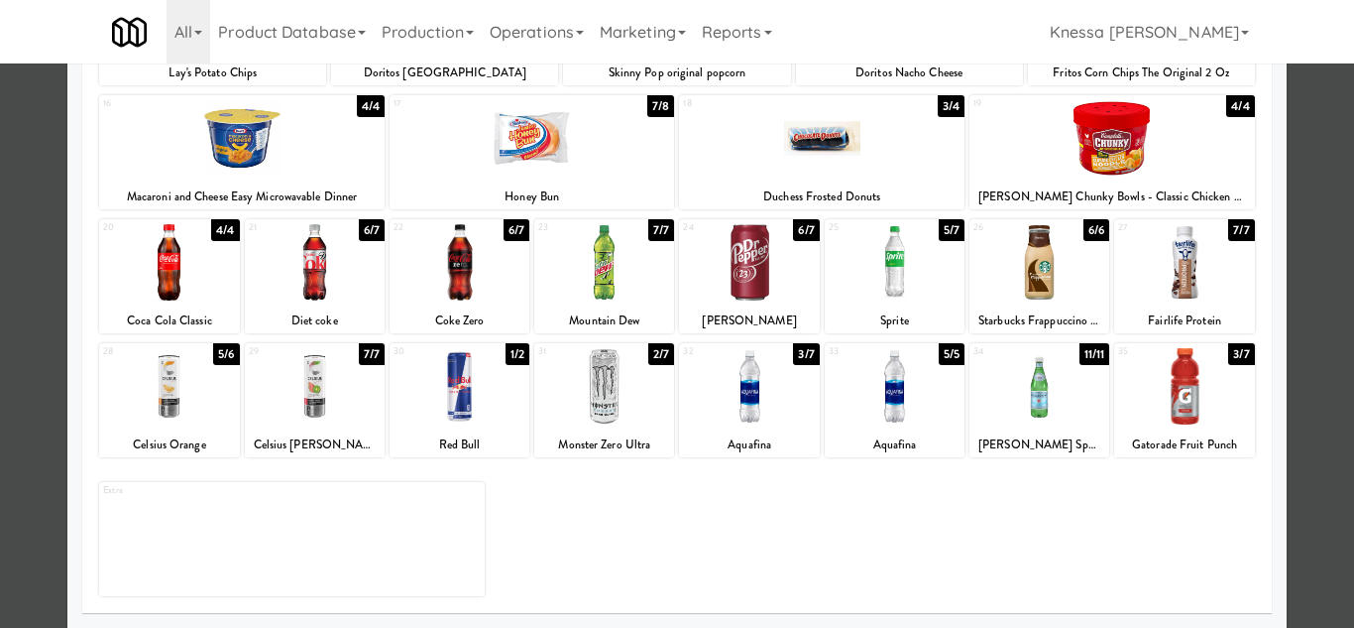
click at [323, 388] on div at bounding box center [315, 386] width 140 height 76
click at [1314, 460] on div at bounding box center [677, 314] width 1354 height 628
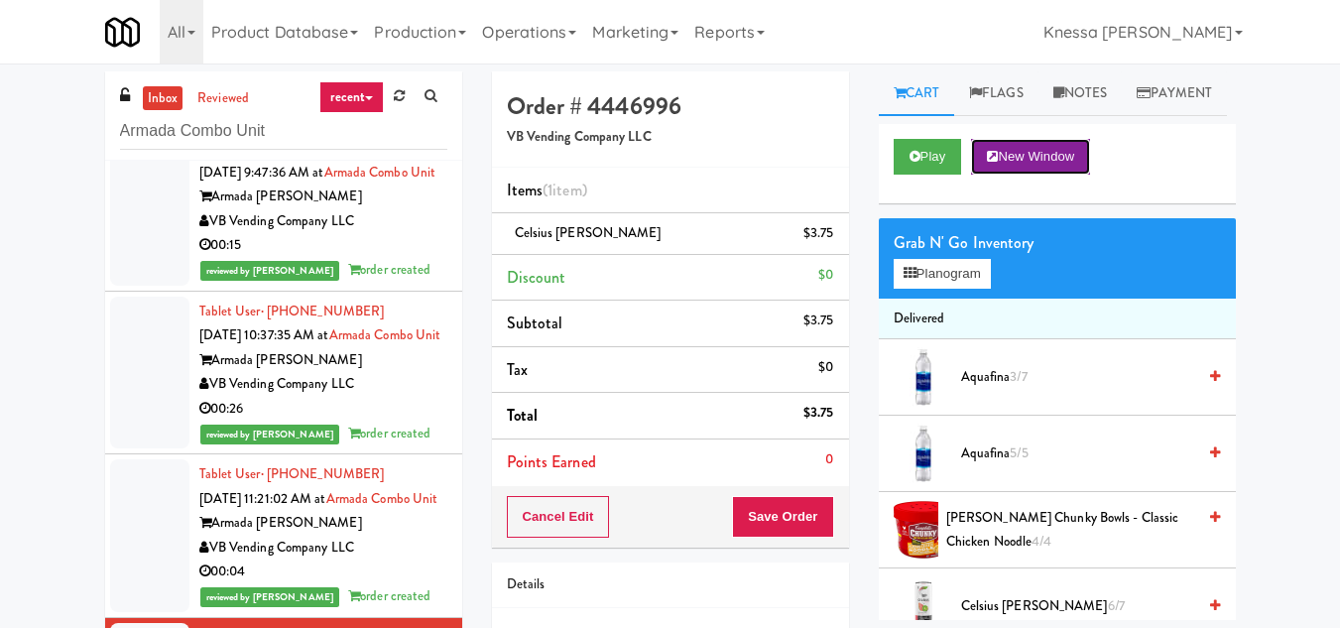
click at [1038, 175] on button "New Window" at bounding box center [1030, 157] width 119 height 36
click at [776, 513] on button "Save Order" at bounding box center [782, 517] width 101 height 42
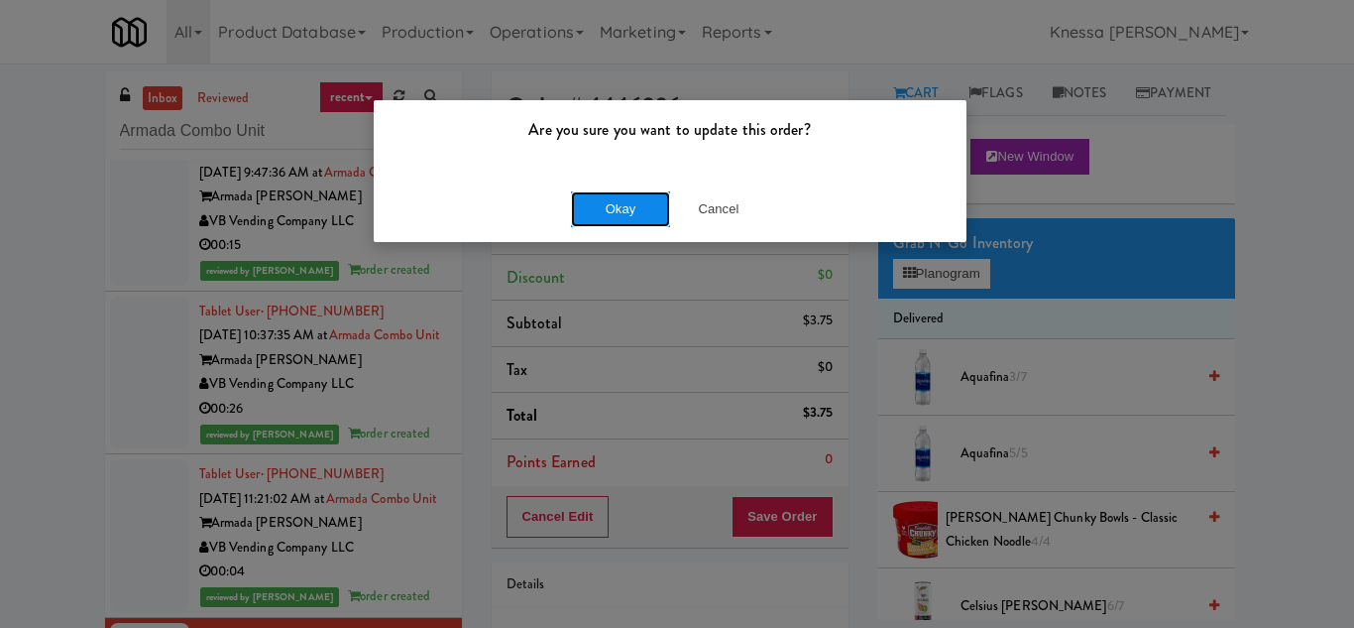
click at [618, 197] on button "Okay" at bounding box center [620, 209] width 99 height 36
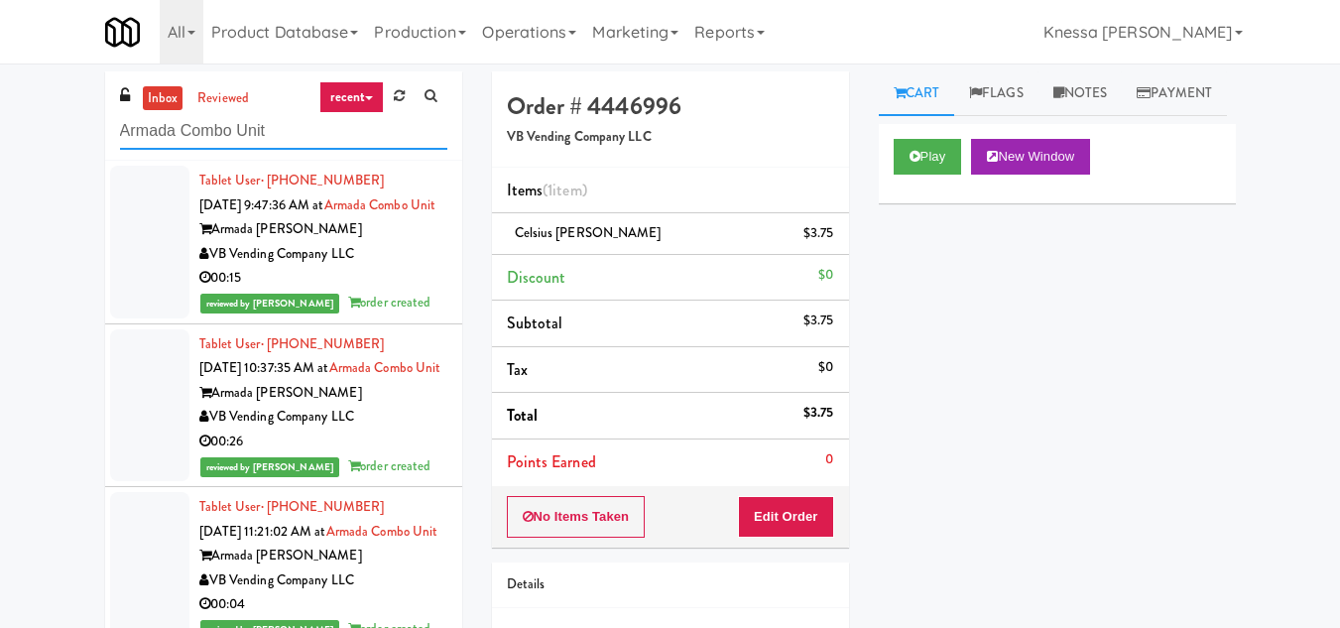
drag, startPoint x: 278, startPoint y: 133, endPoint x: 61, endPoint y: 127, distance: 216.2
click at [61, 127] on div "inbox reviewed recent all unclear take inventory issue suspicious failed recent…" at bounding box center [670, 420] width 1340 height 699
paste input "Pennys DC Eutgene - The Standard"
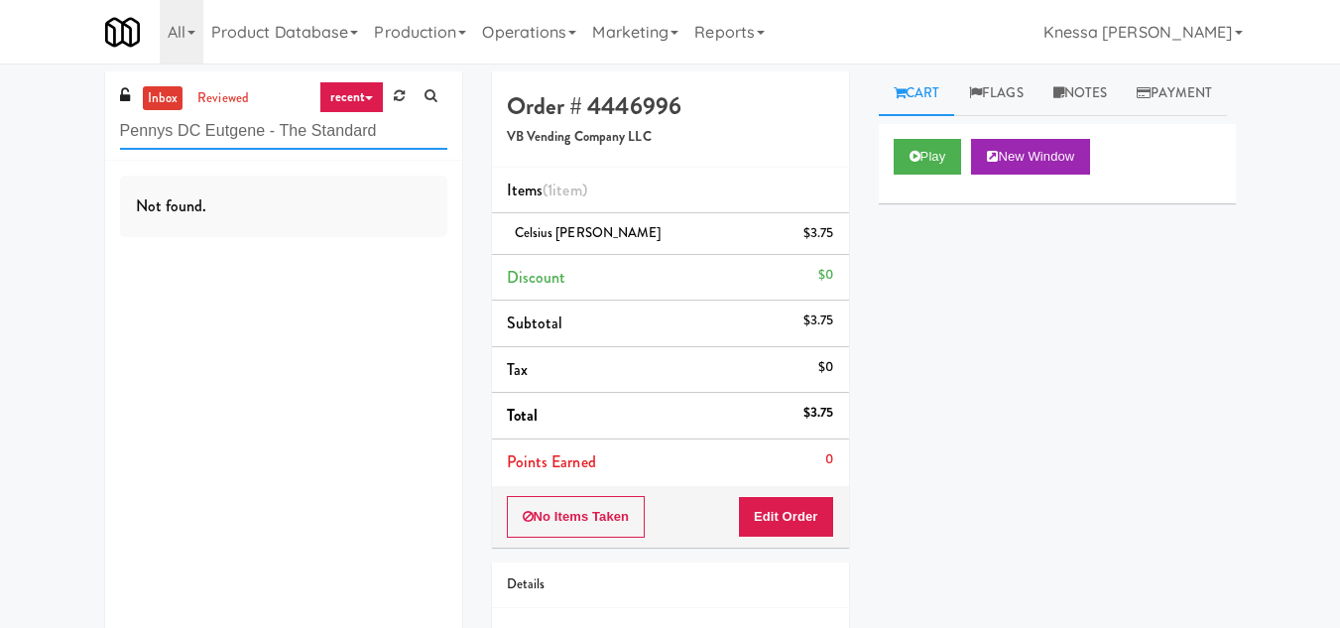
drag, startPoint x: 378, startPoint y: 138, endPoint x: 44, endPoint y: 136, distance: 334.2
click at [44, 136] on div "inbox reviewed recent all unclear take inventory issue suspicious failed recent…" at bounding box center [670, 410] width 1340 height 678
paste input "Eleven55 - Pantry"
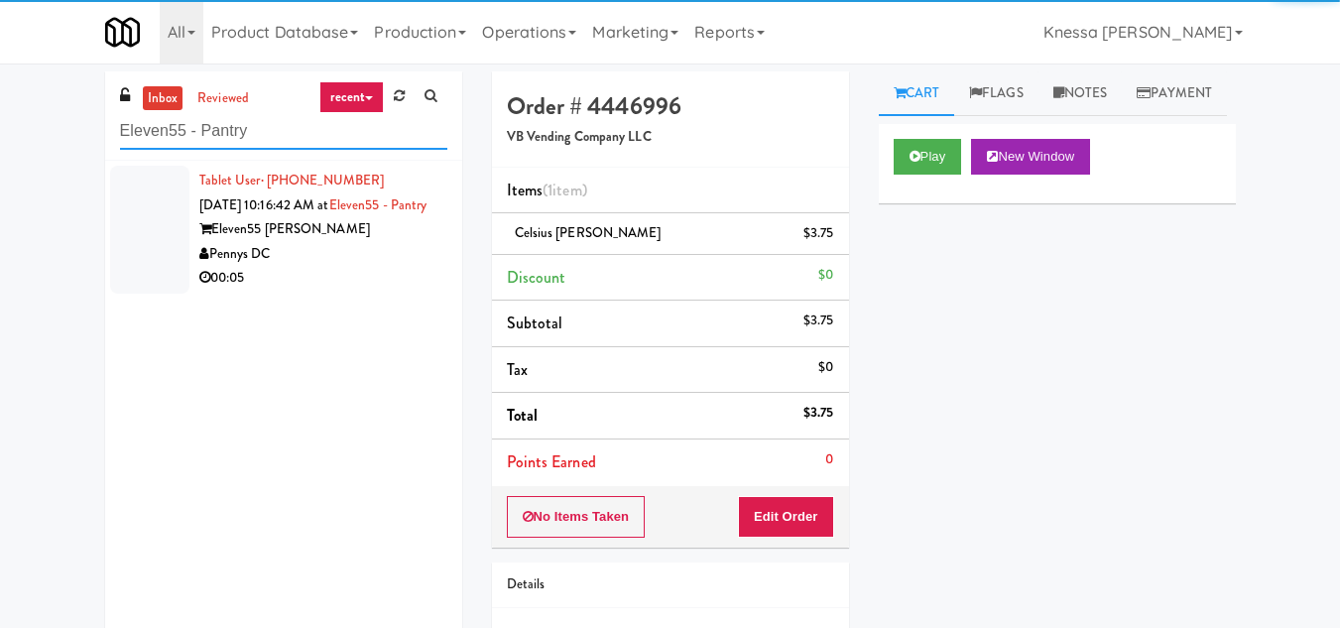
type input "Eleven55 - Pantry"
click at [310, 242] on div "Eleven55 Ripley" at bounding box center [323, 229] width 248 height 25
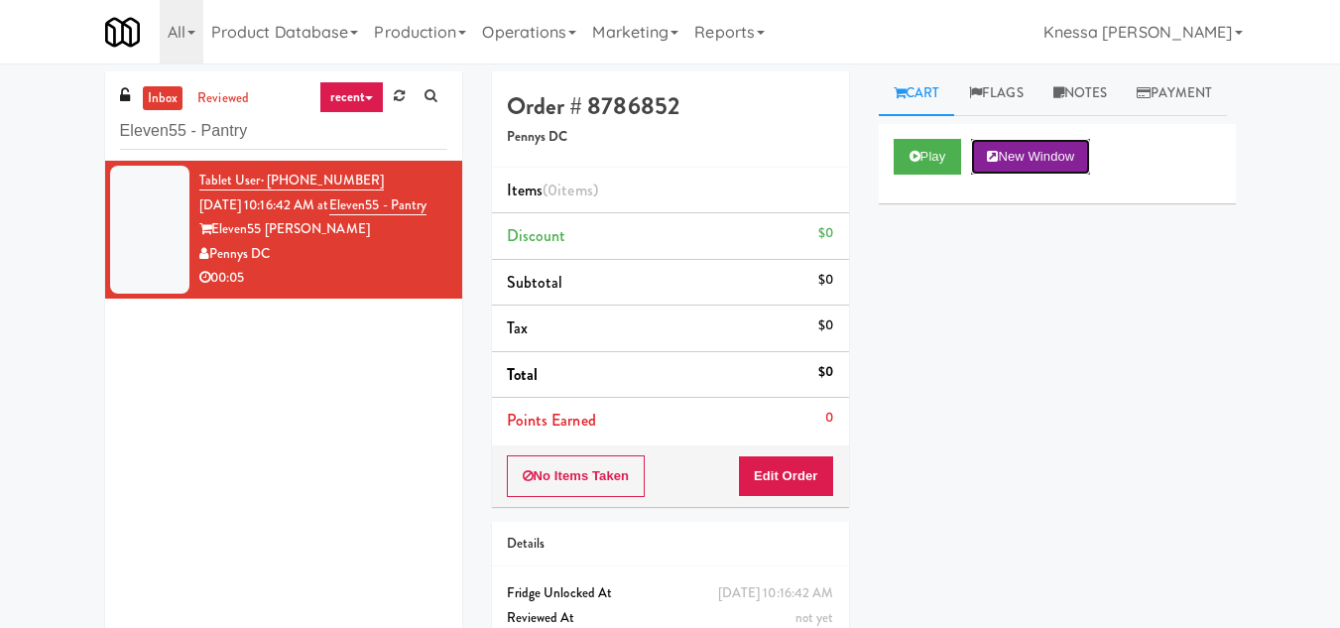
click at [1042, 175] on button "New Window" at bounding box center [1030, 157] width 119 height 36
click at [797, 471] on button "Edit Order" at bounding box center [786, 476] width 96 height 42
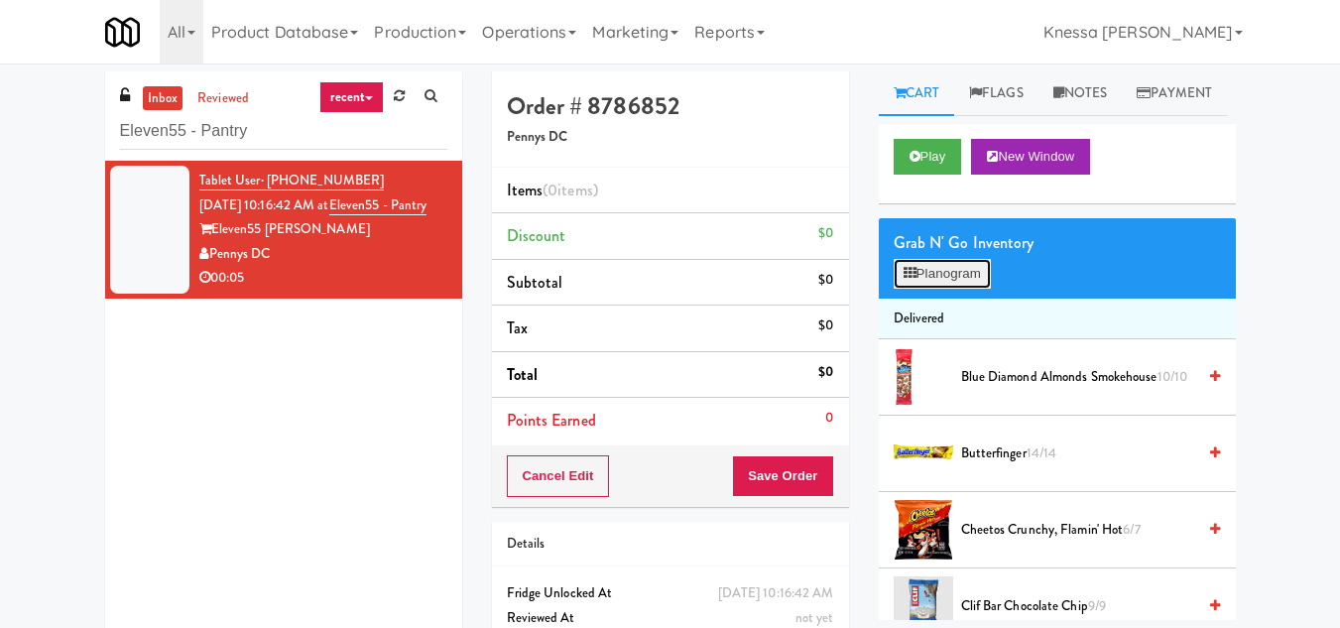
click at [961, 289] on button "Planogram" at bounding box center [941, 274] width 97 height 30
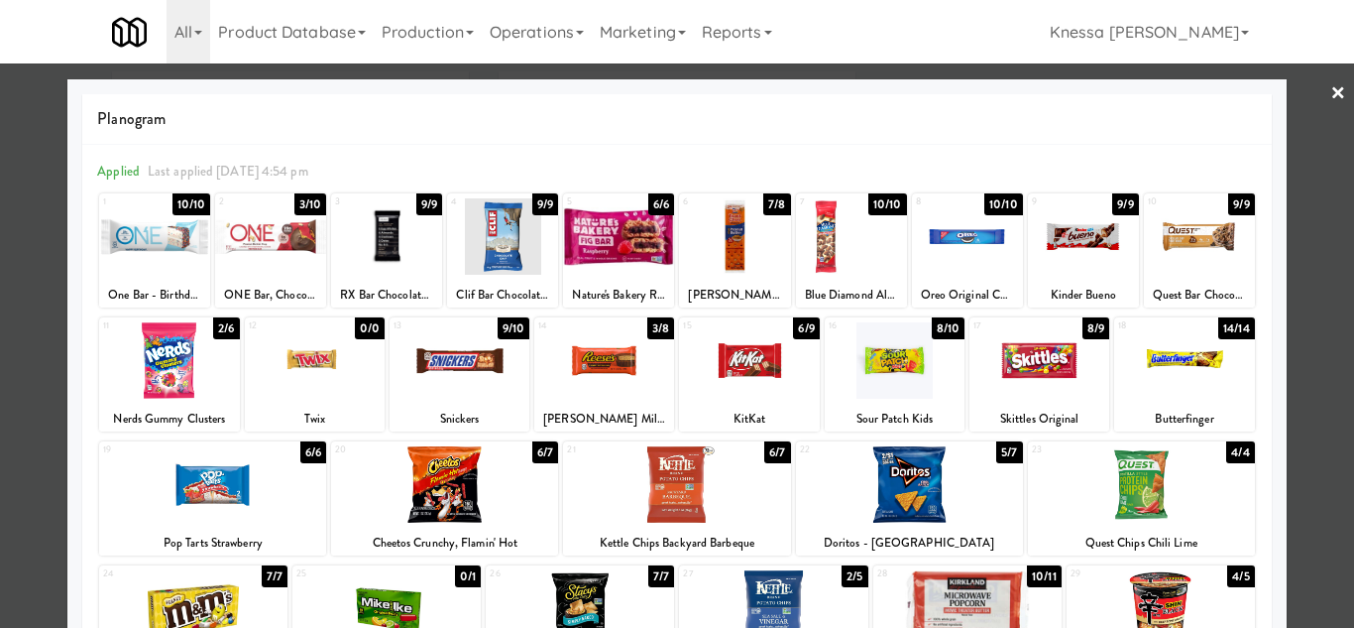
click at [1303, 331] on div at bounding box center [677, 314] width 1354 height 628
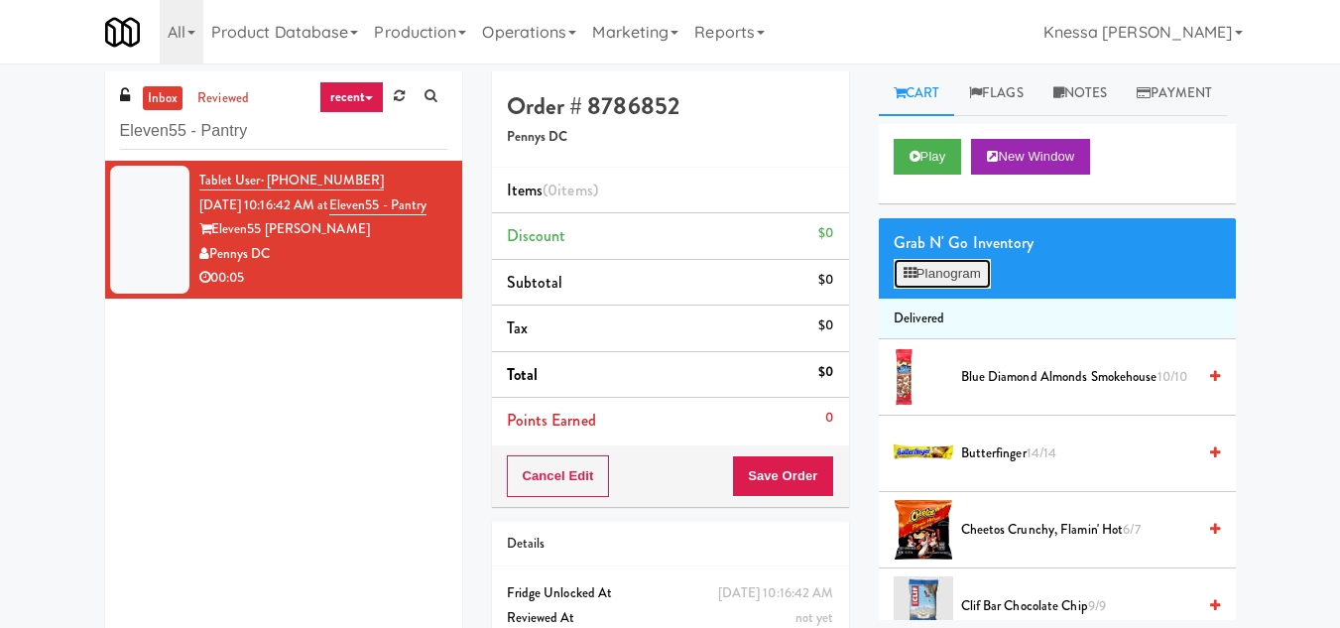
click at [948, 289] on button "Planogram" at bounding box center [941, 274] width 97 height 30
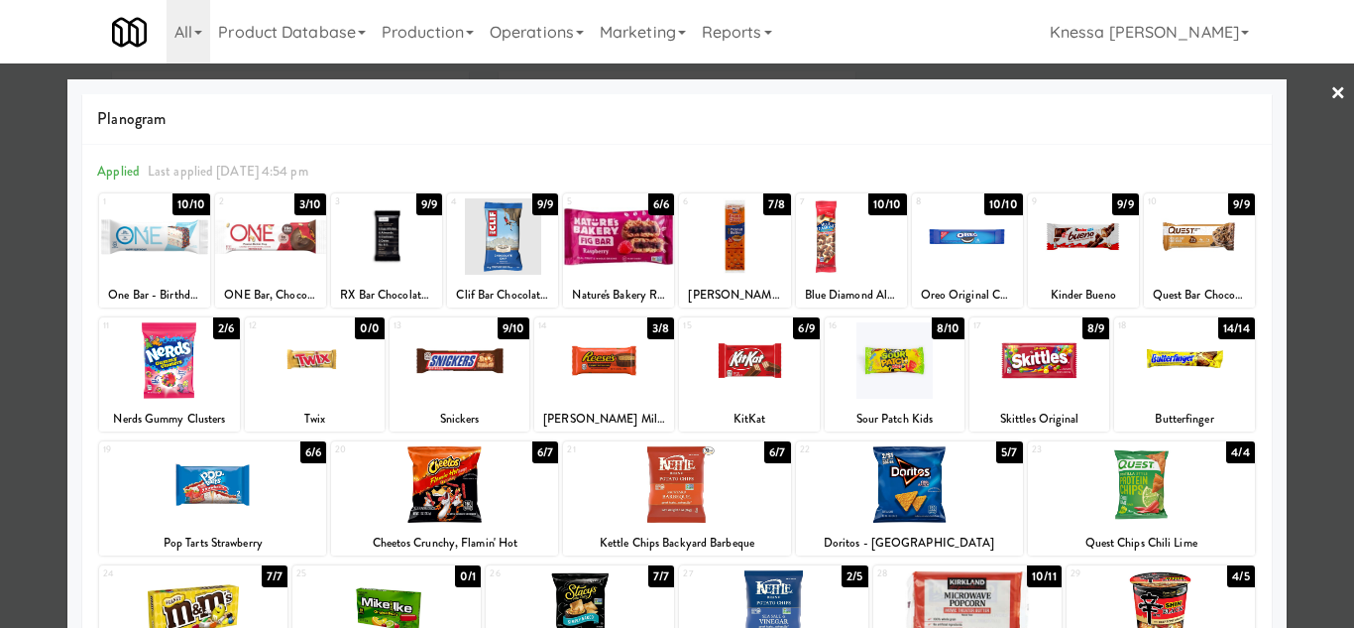
click at [268, 252] on div at bounding box center [270, 236] width 111 height 76
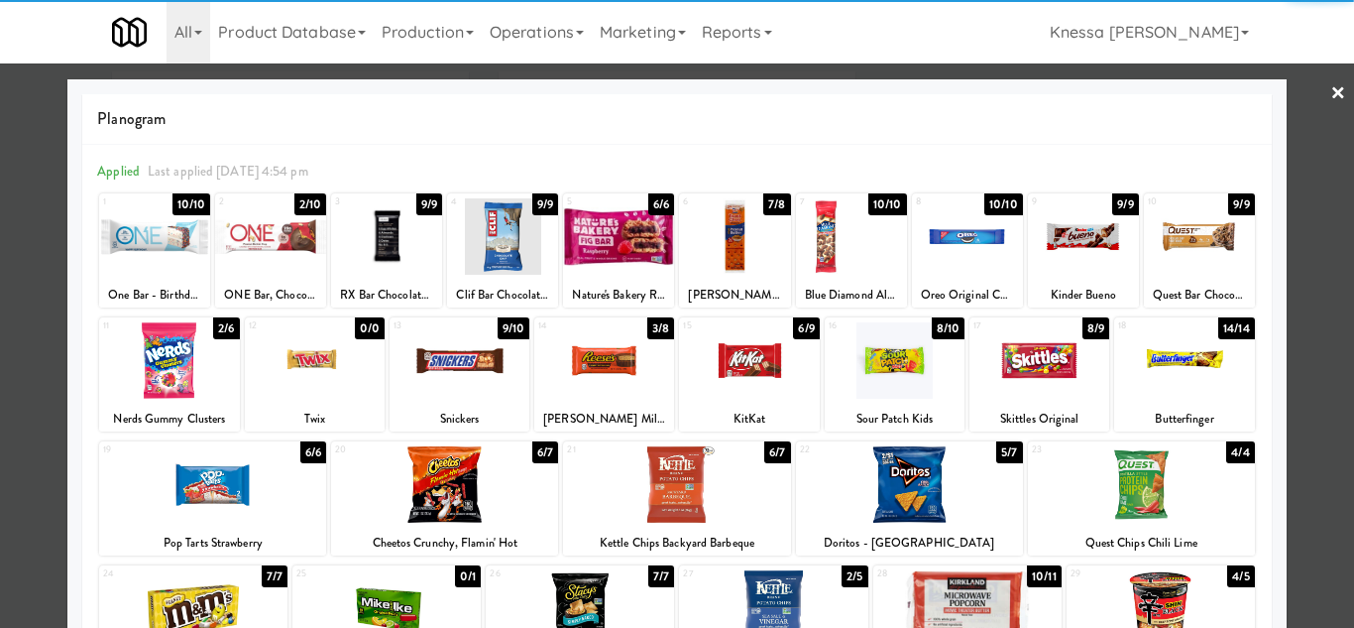
click at [268, 252] on div at bounding box center [270, 236] width 111 height 76
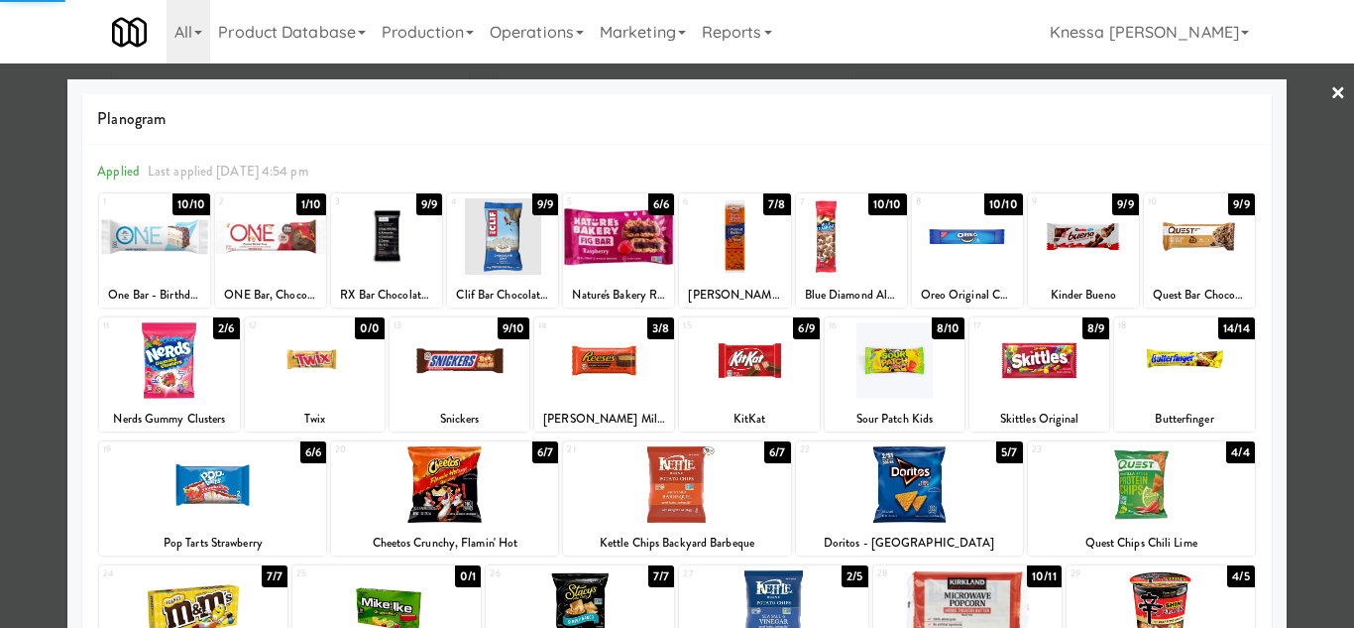
click at [268, 252] on div at bounding box center [270, 236] width 111 height 76
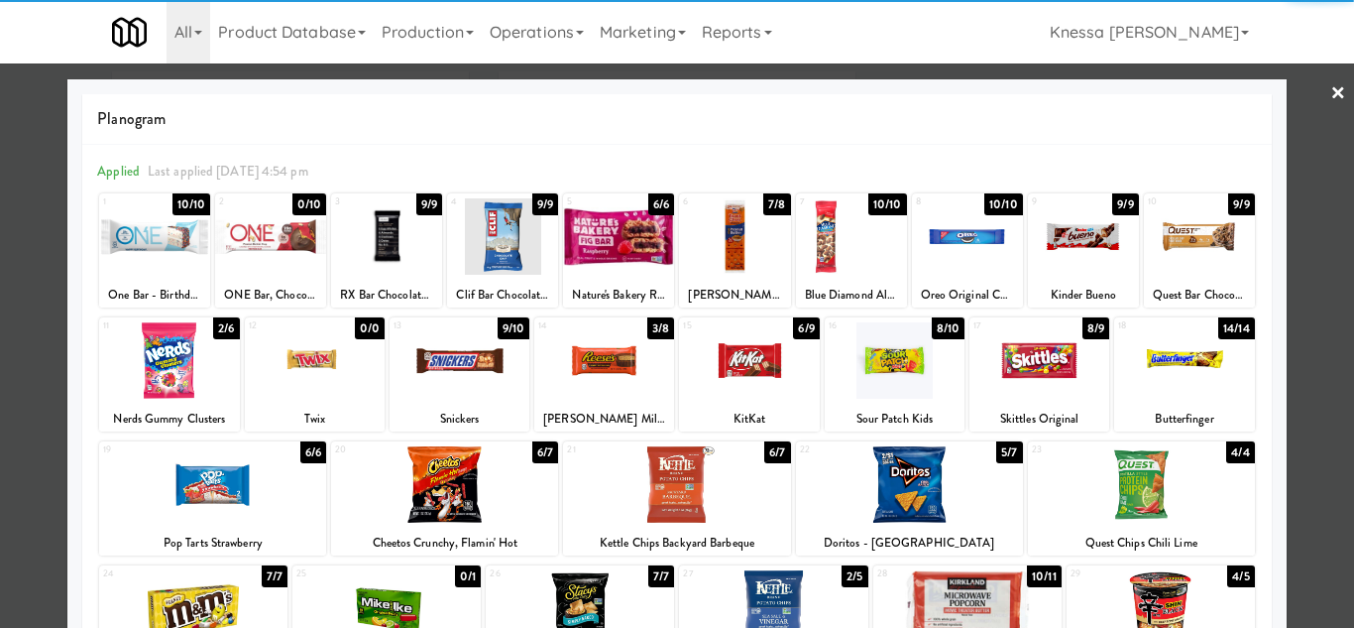
click at [1324, 403] on div at bounding box center [677, 314] width 1354 height 628
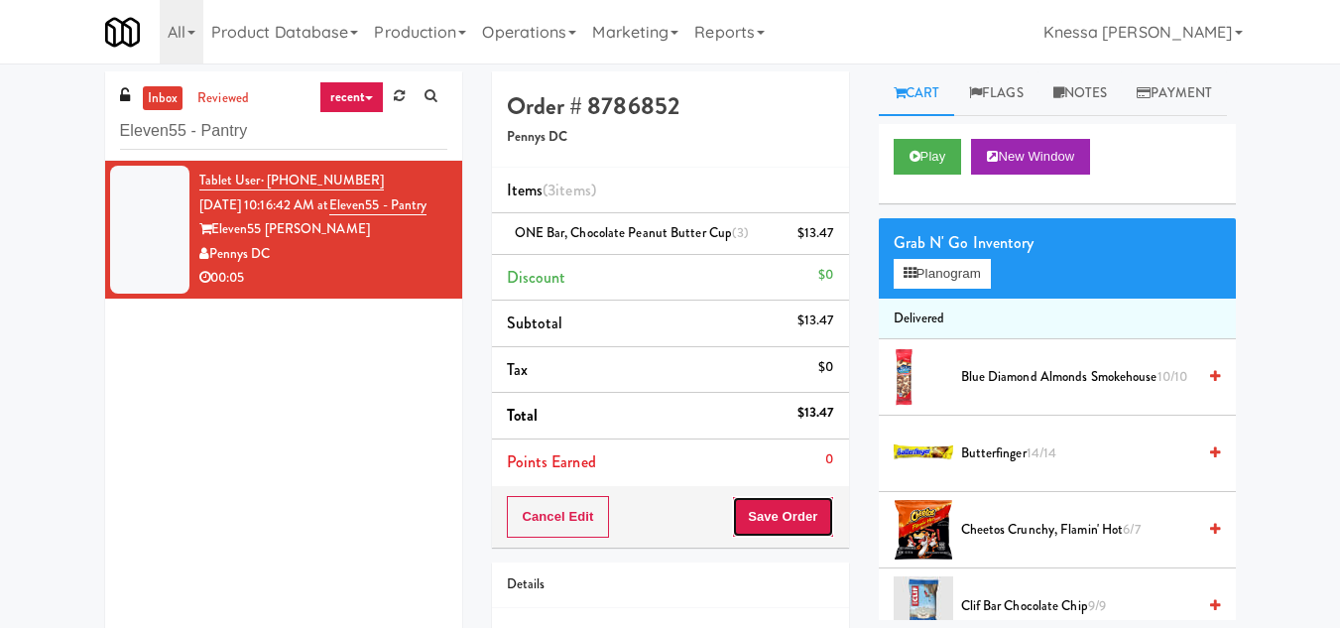
click at [777, 511] on button "Save Order" at bounding box center [782, 517] width 101 height 42
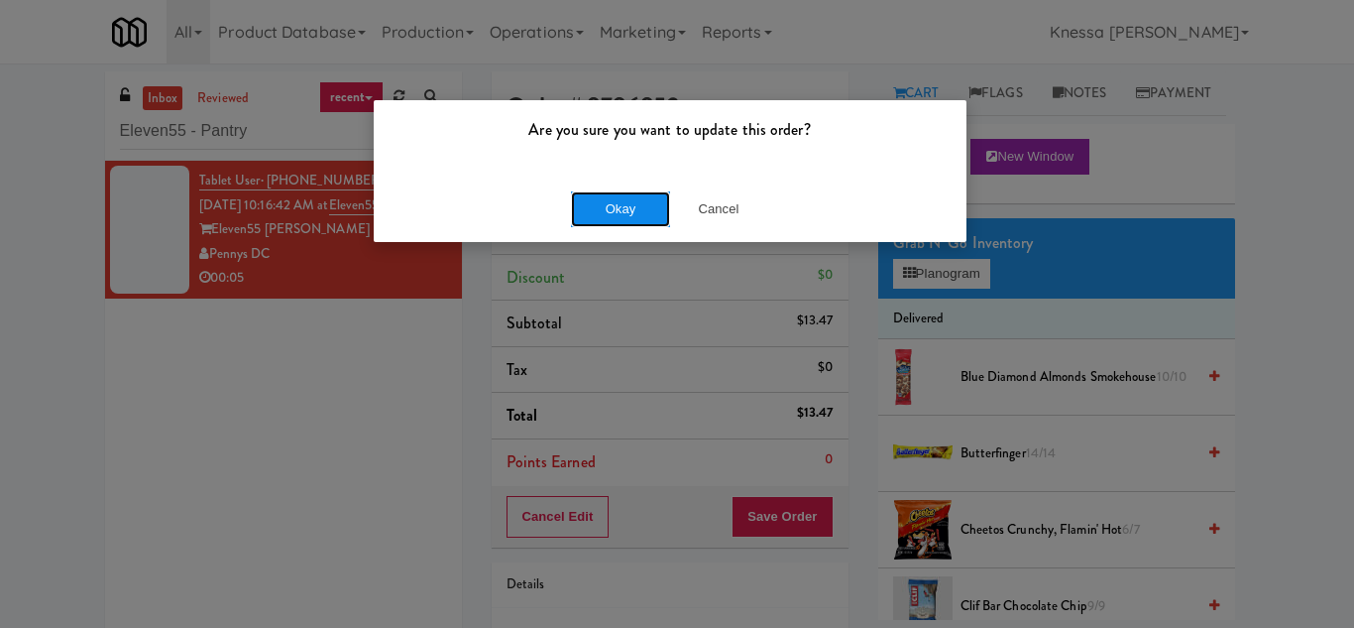
click at [630, 210] on button "Okay" at bounding box center [620, 209] width 99 height 36
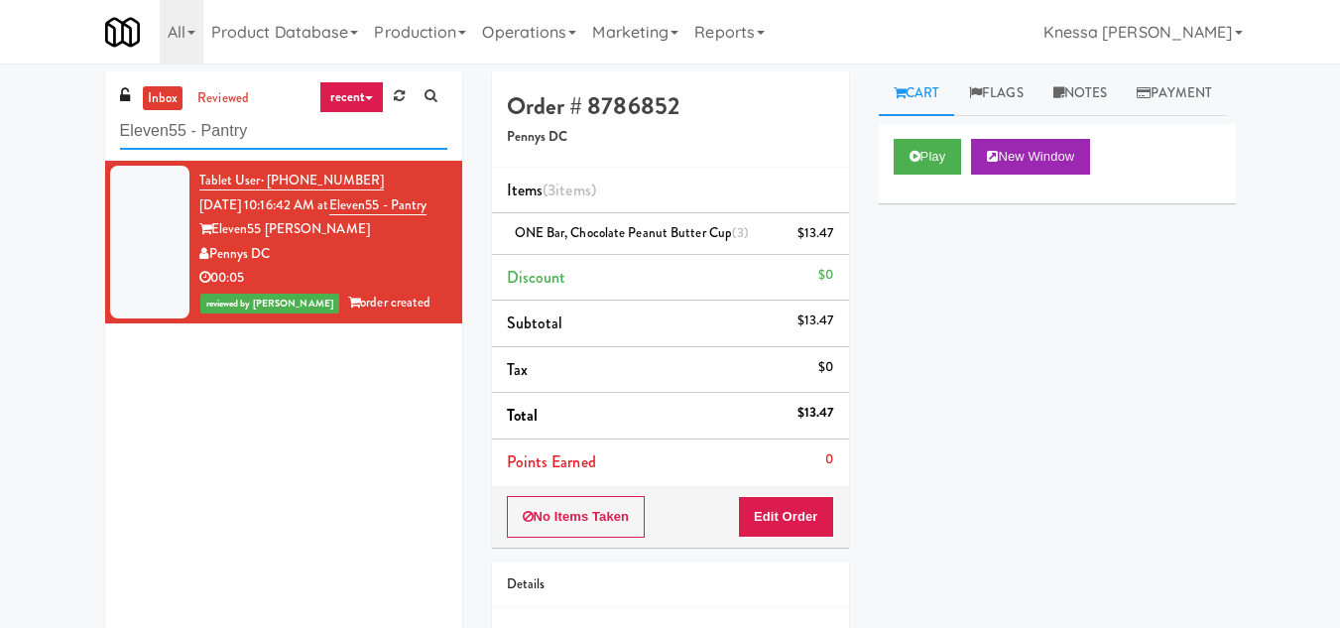
drag, startPoint x: 281, startPoint y: 132, endPoint x: 82, endPoint y: 132, distance: 198.3
click at [82, 132] on div "inbox reviewed recent all unclear take inventory issue suspicious failed recent…" at bounding box center [670, 410] width 1340 height 678
paste input "Fridge"
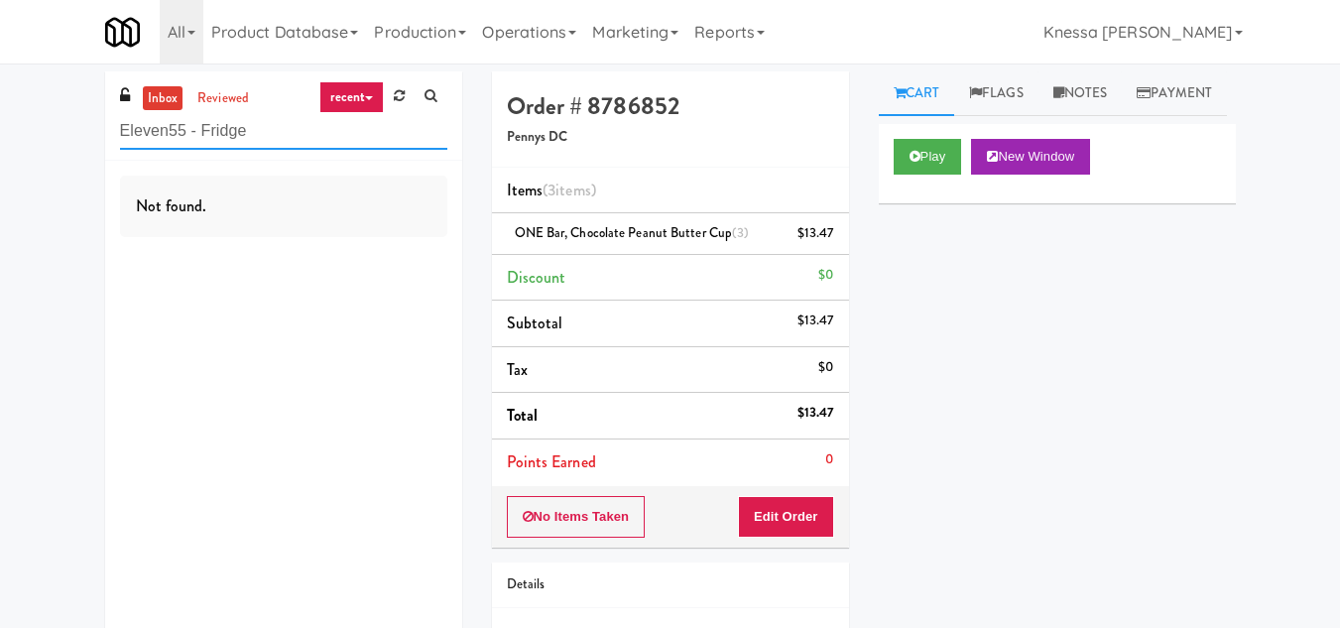
drag, startPoint x: 280, startPoint y: 130, endPoint x: 38, endPoint y: 143, distance: 242.3
click at [38, 143] on div "inbox reviewed recent all unclear take inventory issue suspicious failed recent…" at bounding box center [670, 410] width 1340 height 678
paste input "text"
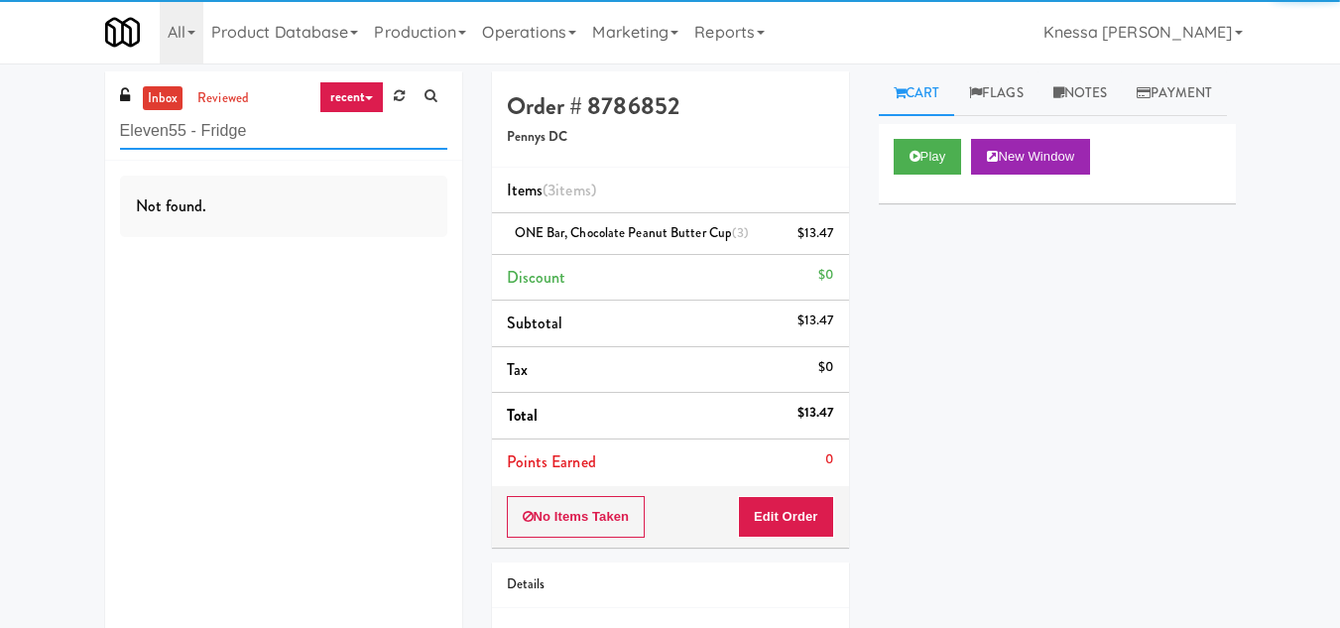
click at [283, 145] on input "Eleven55 - Fridge" at bounding box center [283, 131] width 327 height 37
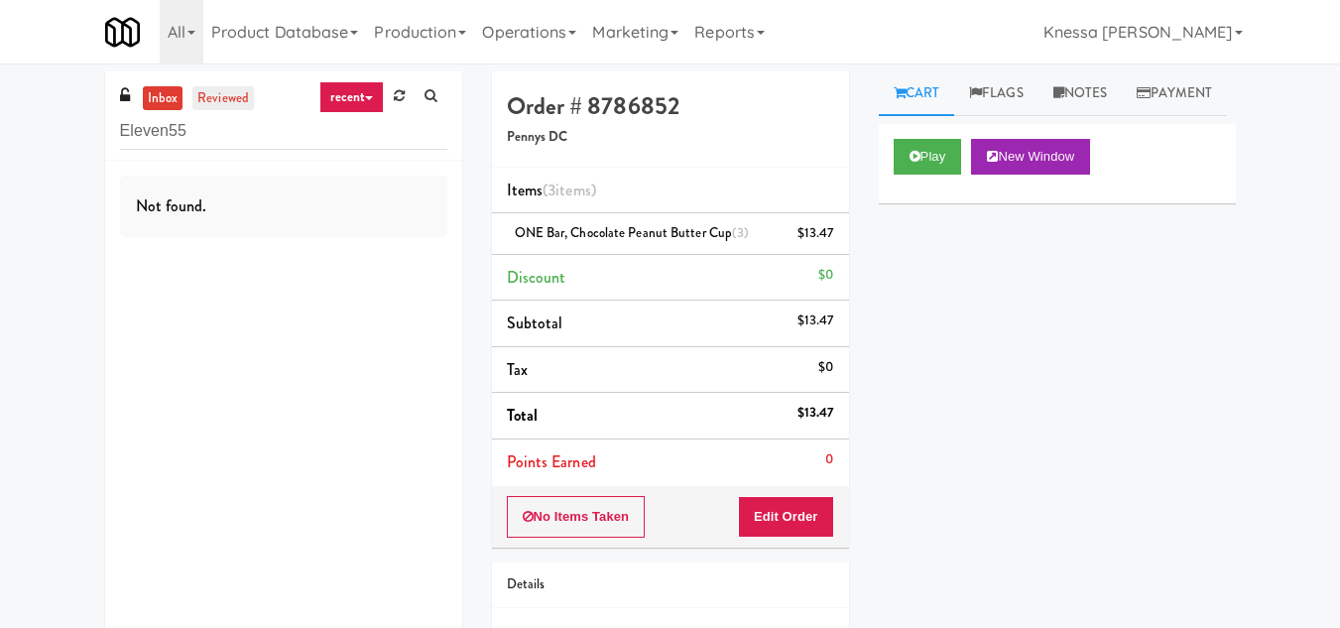
click at [220, 92] on link "reviewed" at bounding box center [222, 98] width 61 height 25
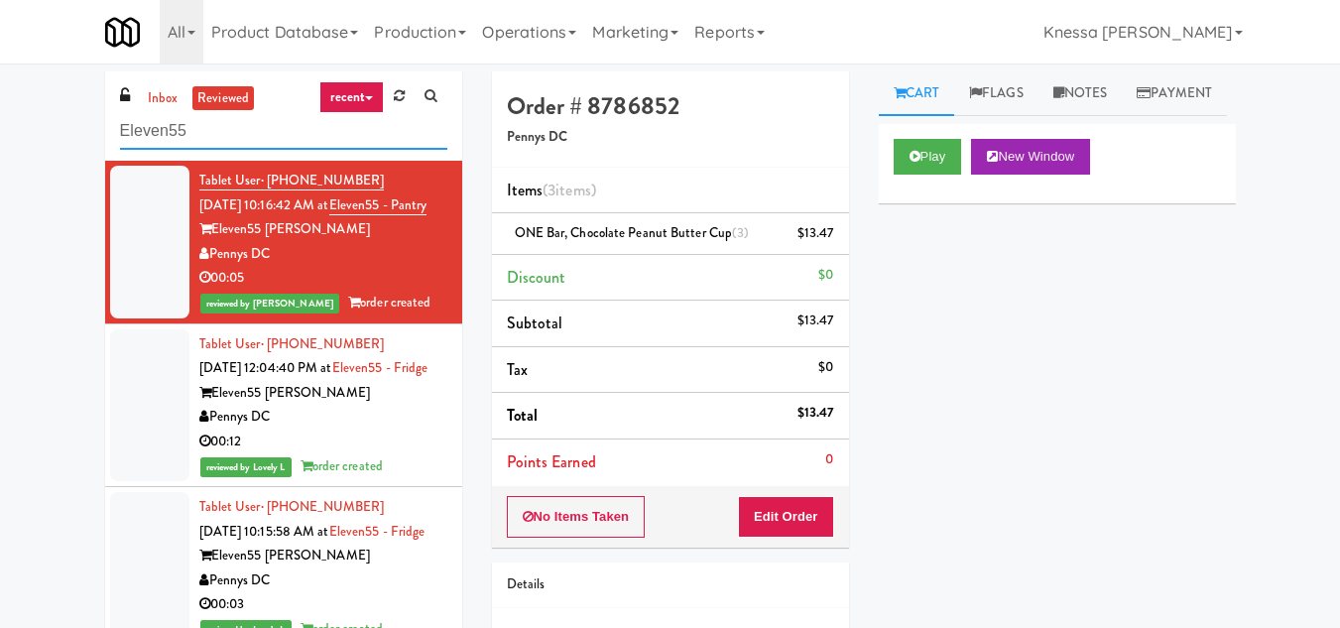
drag, startPoint x: 206, startPoint y: 147, endPoint x: 30, endPoint y: 149, distance: 176.5
click at [30, 149] on div "inbox reviewed recent all unclear take inventory issue suspicious failed recent…" at bounding box center [670, 420] width 1340 height 699
paste input "640 N Wells - Left - Fridge"
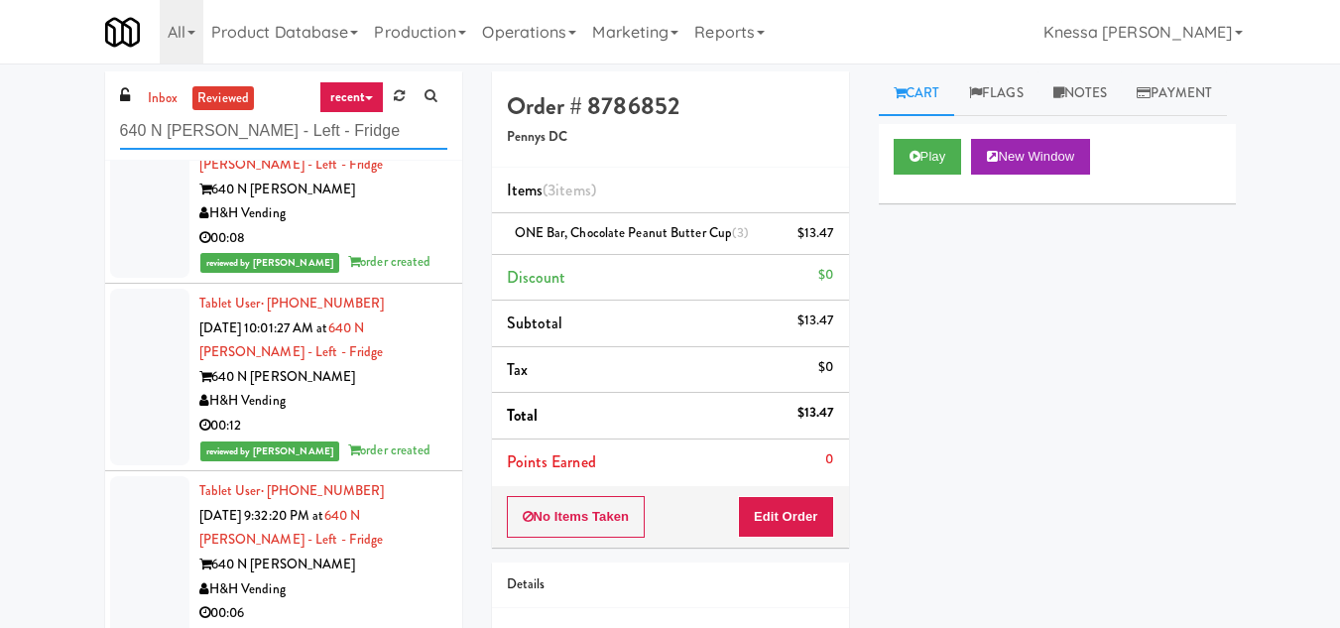
scroll to position [397, 0]
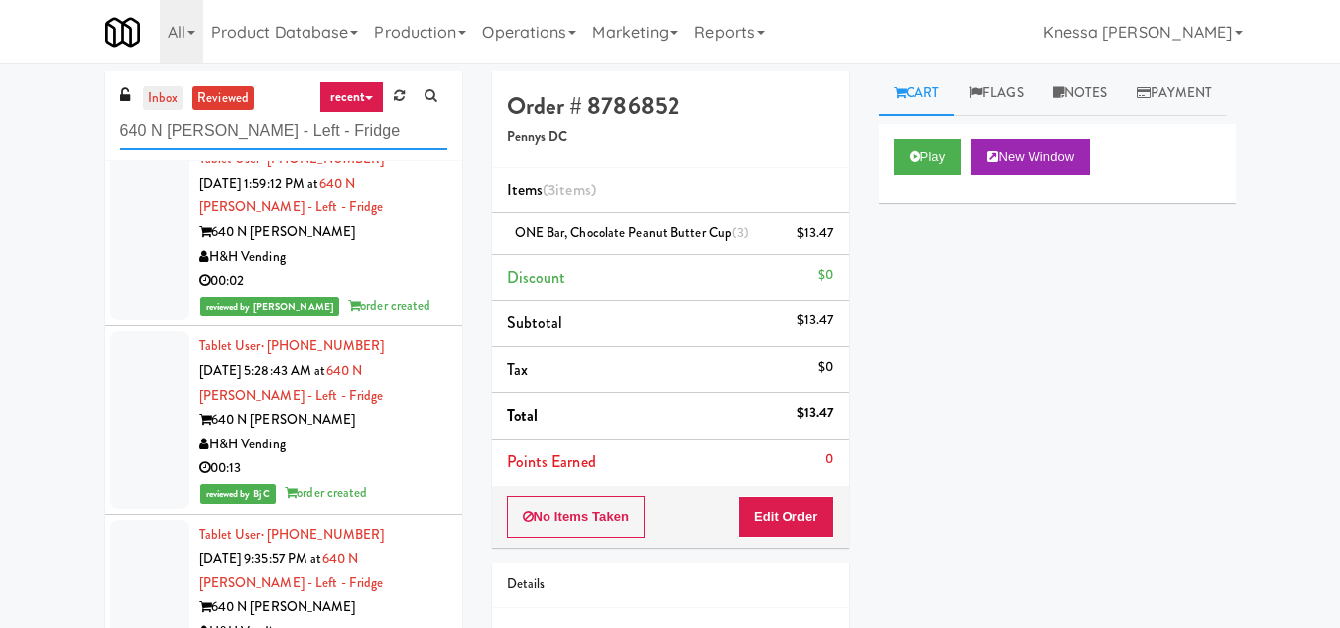
type input "640 N Wells - Left - Fridge"
click at [159, 99] on link "inbox" at bounding box center [163, 98] width 41 height 25
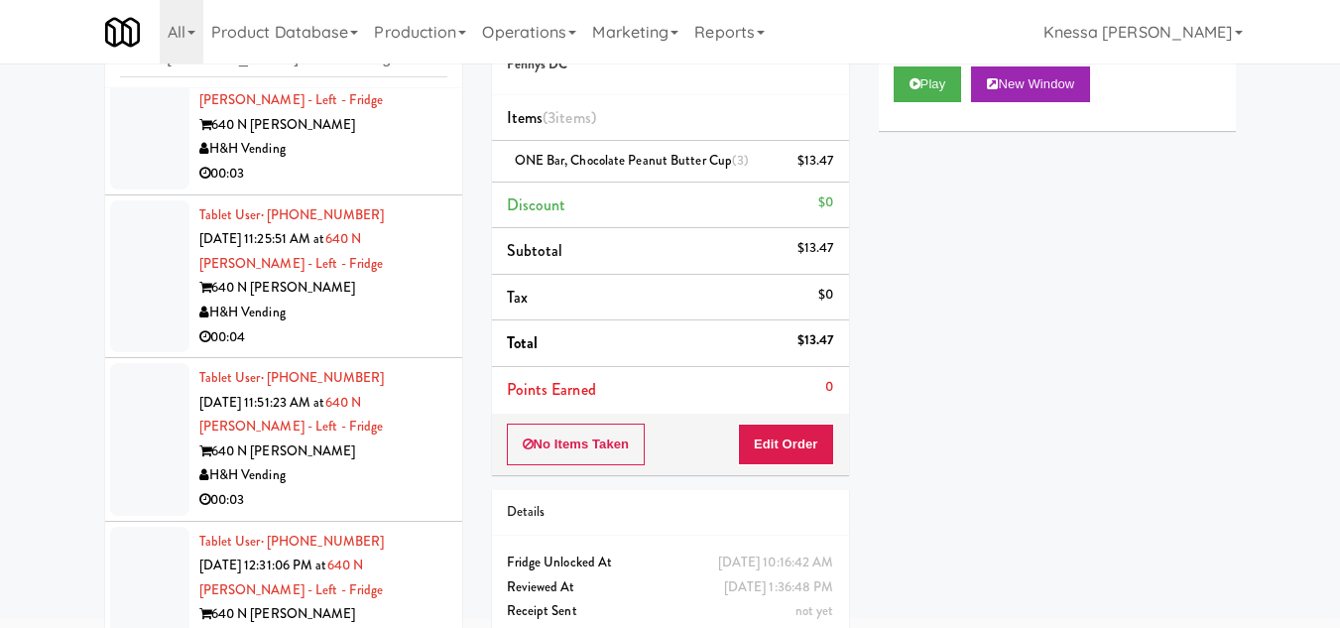
scroll to position [147, 0]
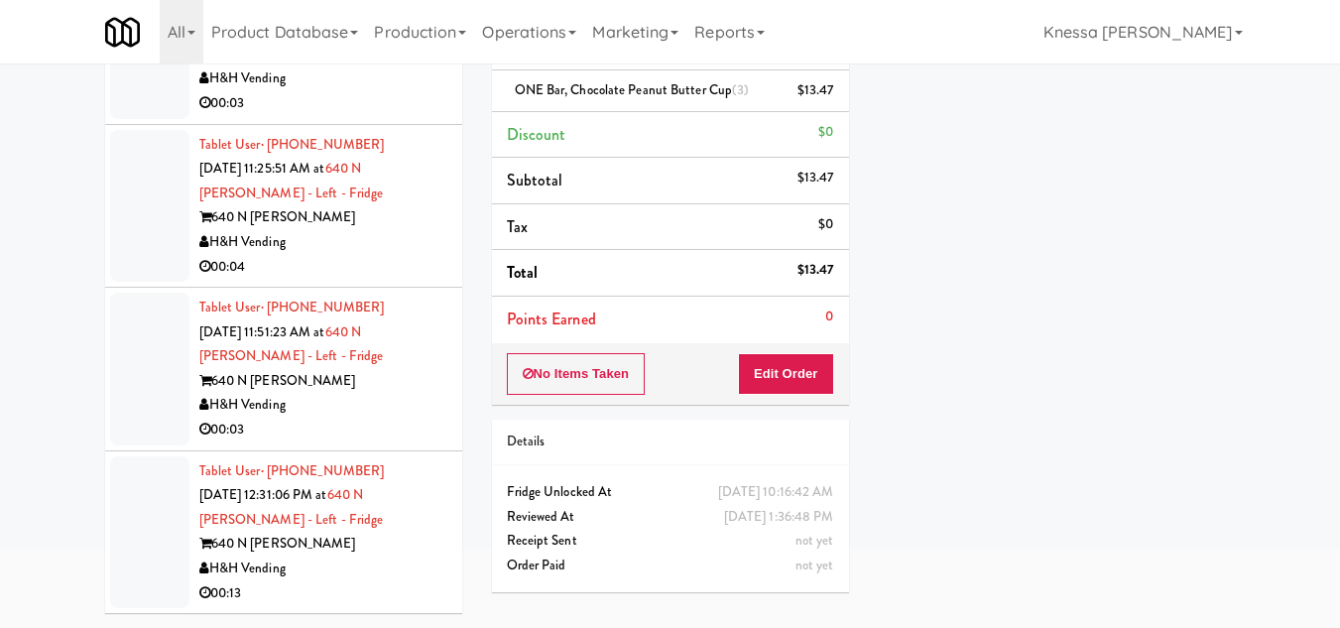
click at [330, 562] on div "H&H Vending" at bounding box center [323, 568] width 248 height 25
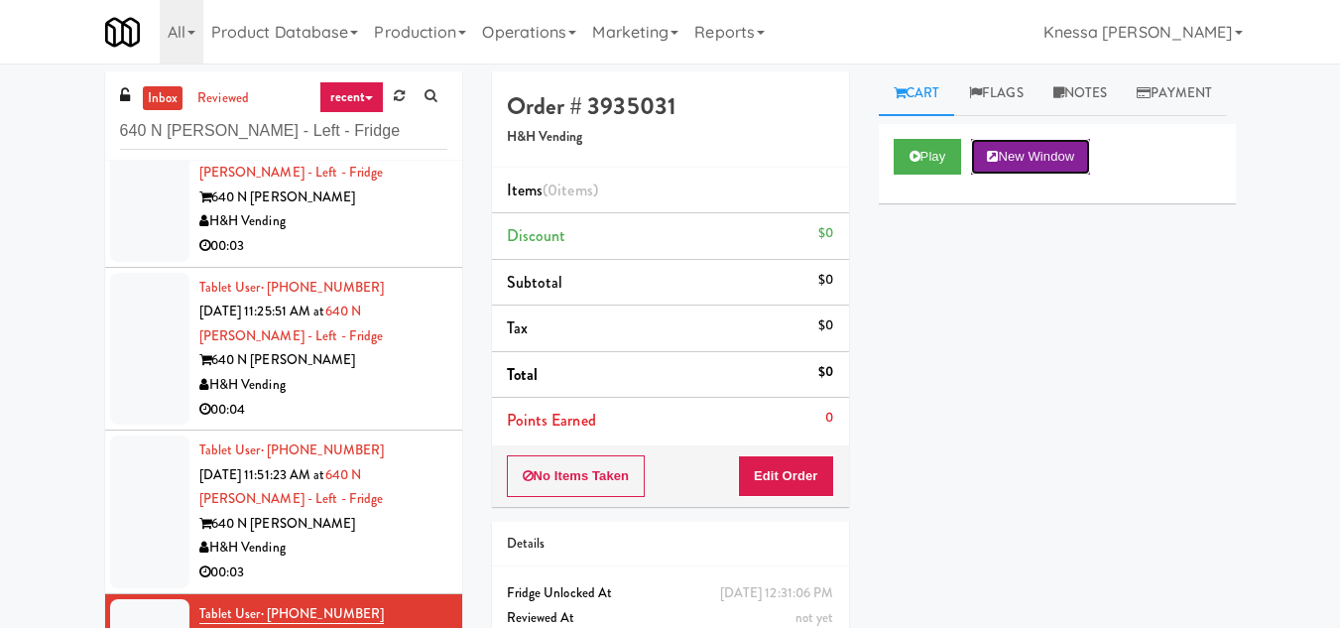
click at [1019, 175] on button "New Window" at bounding box center [1030, 157] width 119 height 36
click at [804, 467] on button "Edit Order" at bounding box center [786, 476] width 96 height 42
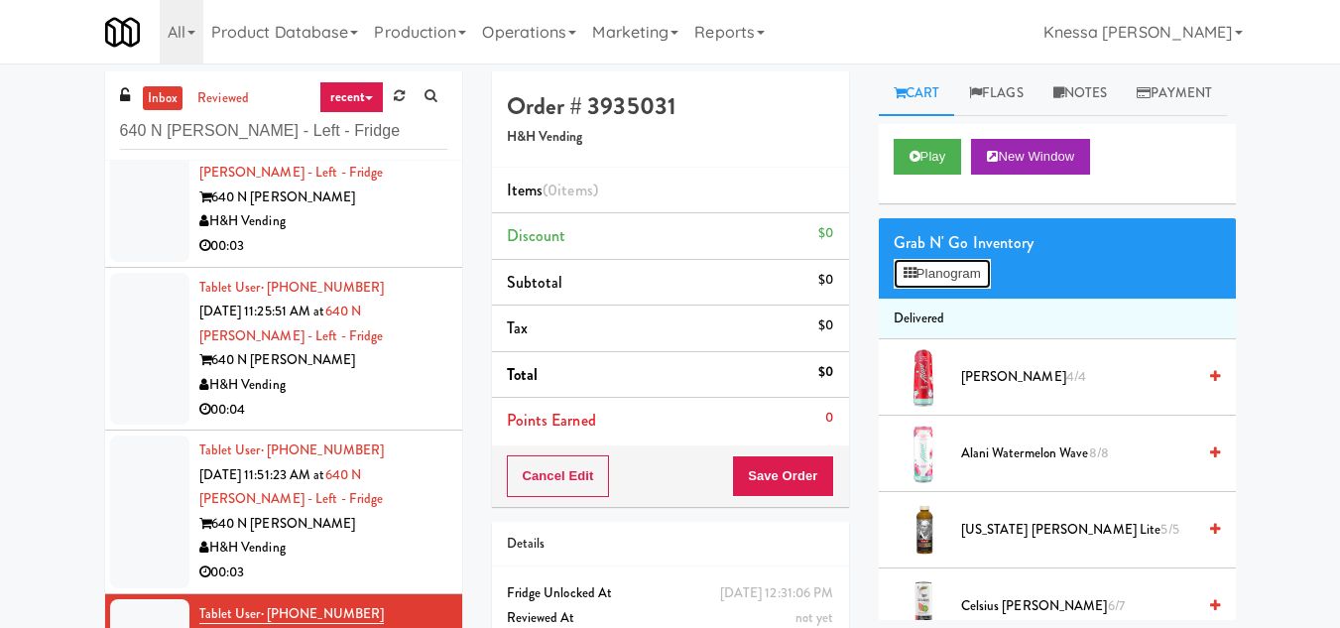
click at [934, 289] on button "Planogram" at bounding box center [941, 274] width 97 height 30
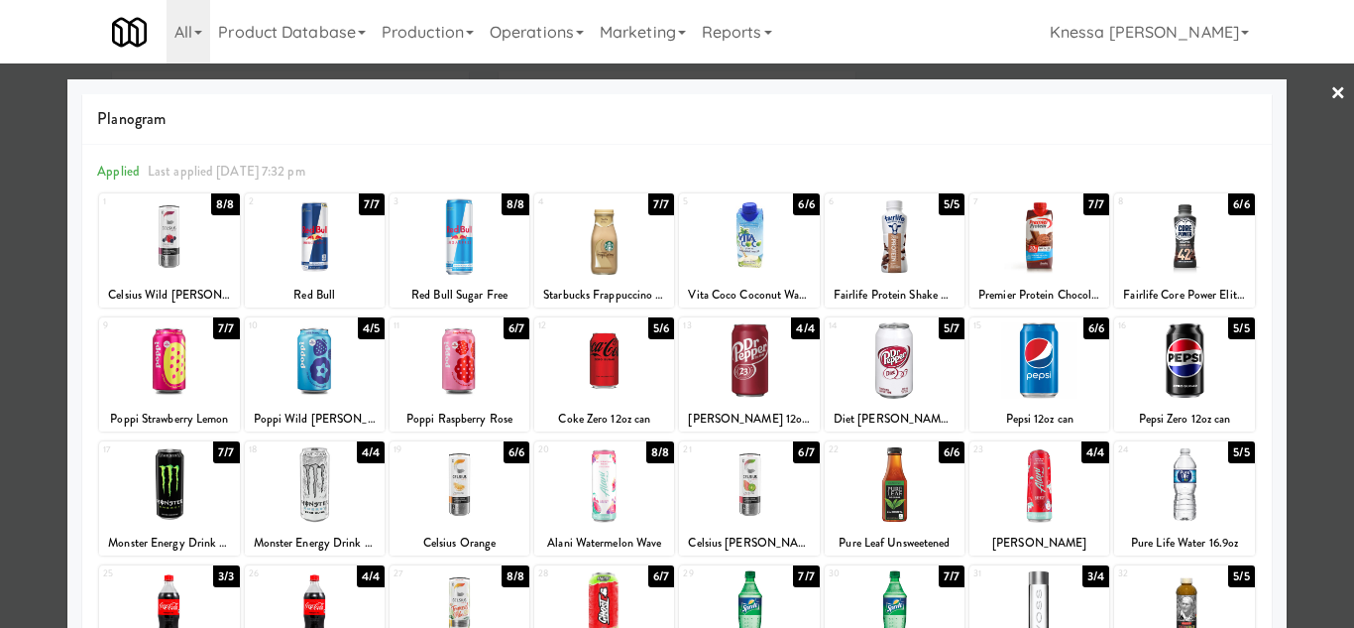
click at [1037, 362] on div at bounding box center [1040, 360] width 140 height 76
click at [732, 491] on div at bounding box center [749, 484] width 140 height 76
click at [1308, 430] on div at bounding box center [677, 314] width 1354 height 628
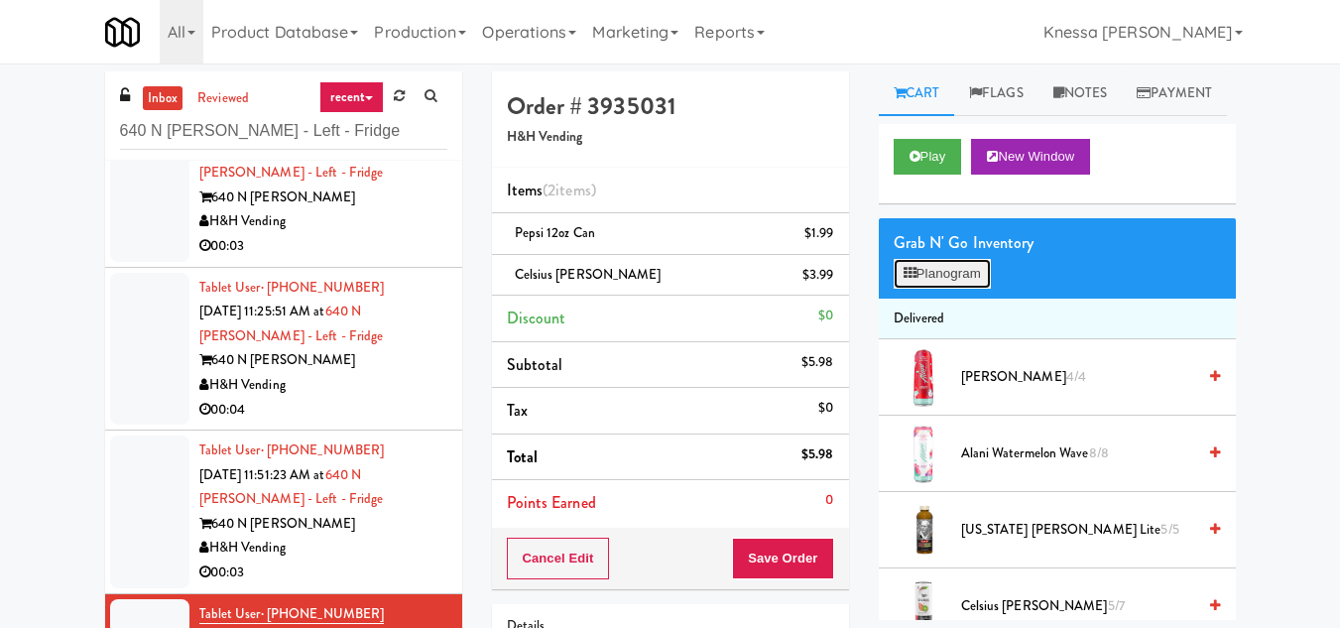
click at [943, 289] on button "Planogram" at bounding box center [941, 274] width 97 height 30
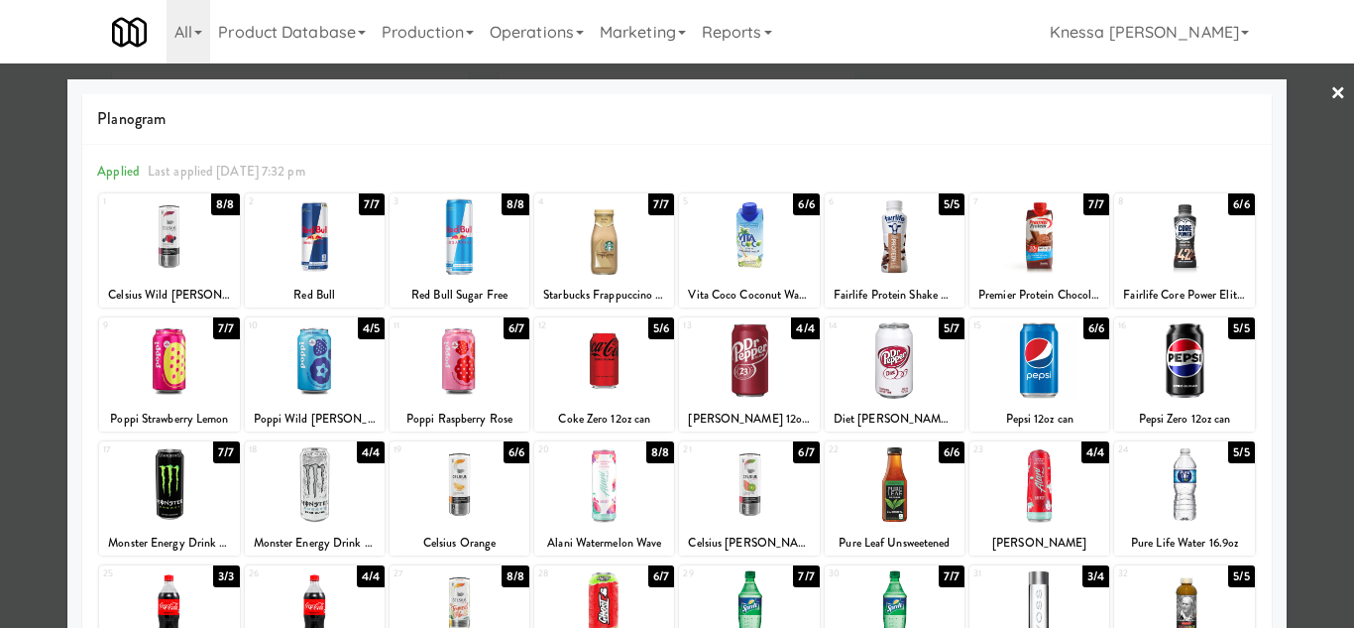
click at [1309, 462] on div at bounding box center [677, 314] width 1354 height 628
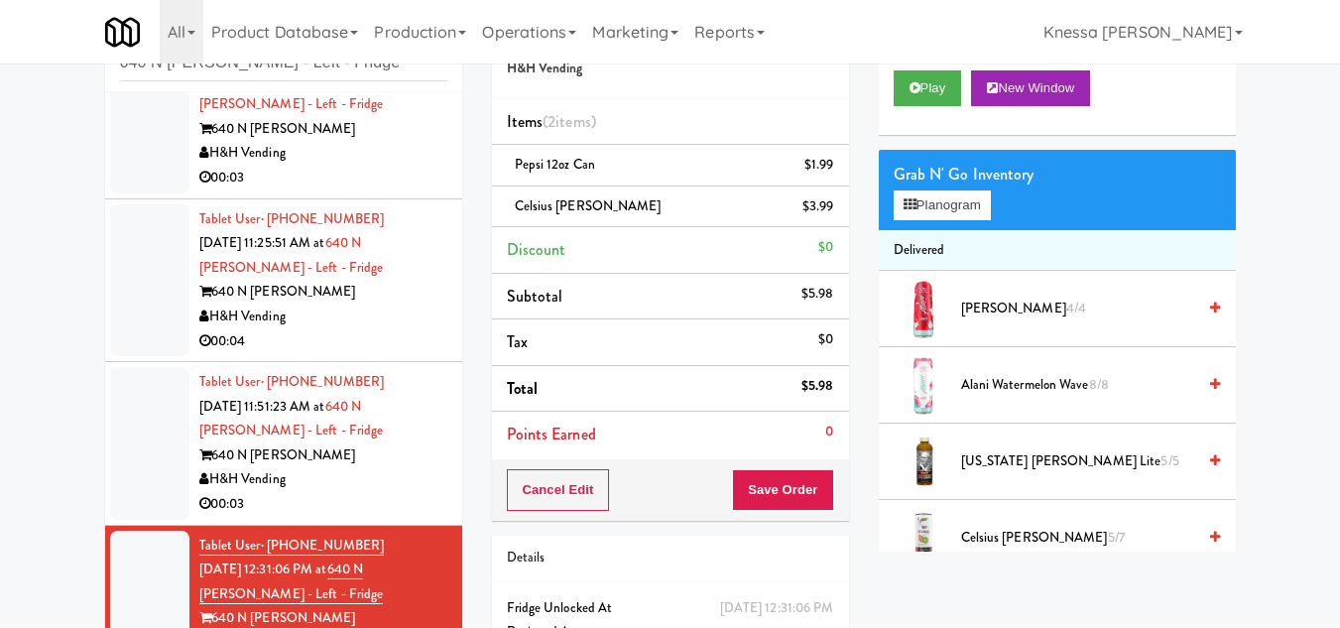
scroll to position [188, 0]
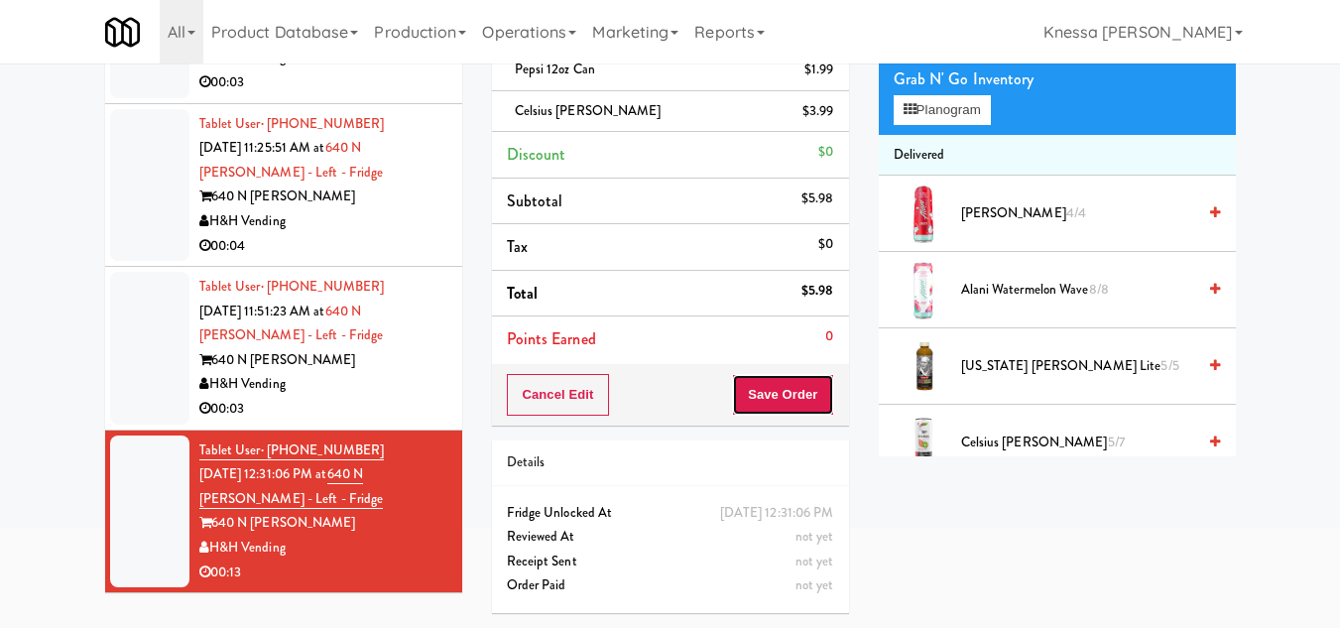
click at [777, 374] on button "Save Order" at bounding box center [782, 395] width 101 height 42
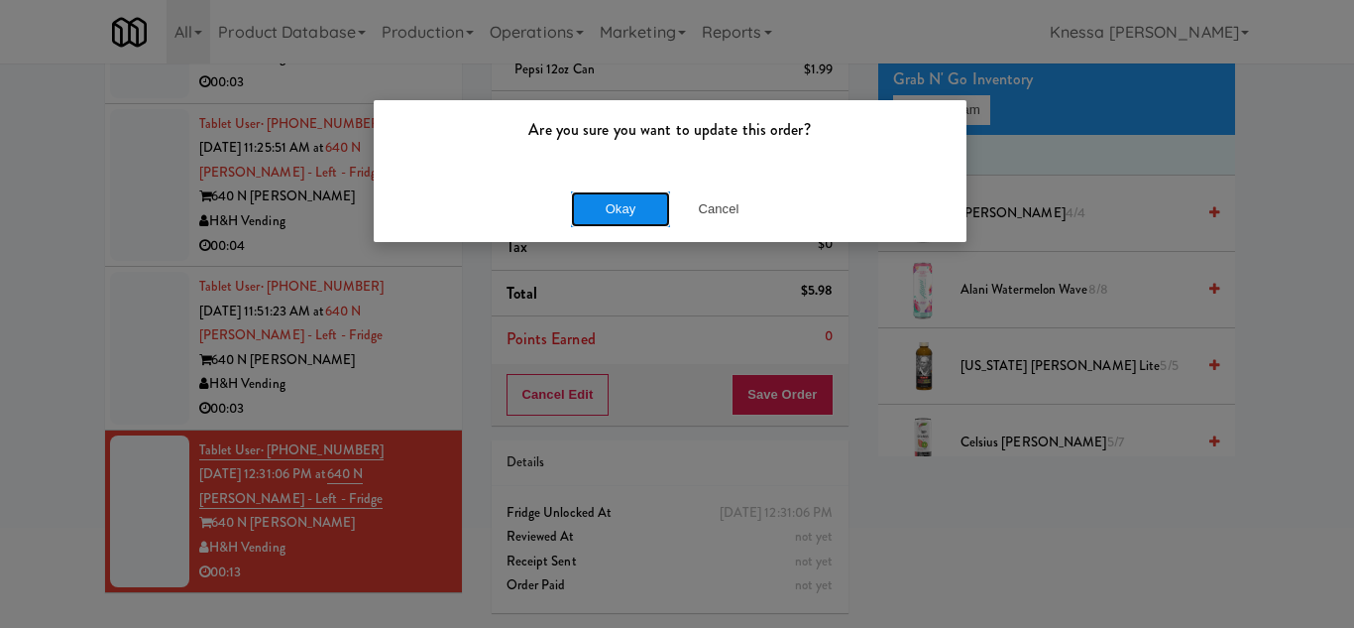
click at [612, 206] on button "Okay" at bounding box center [620, 209] width 99 height 36
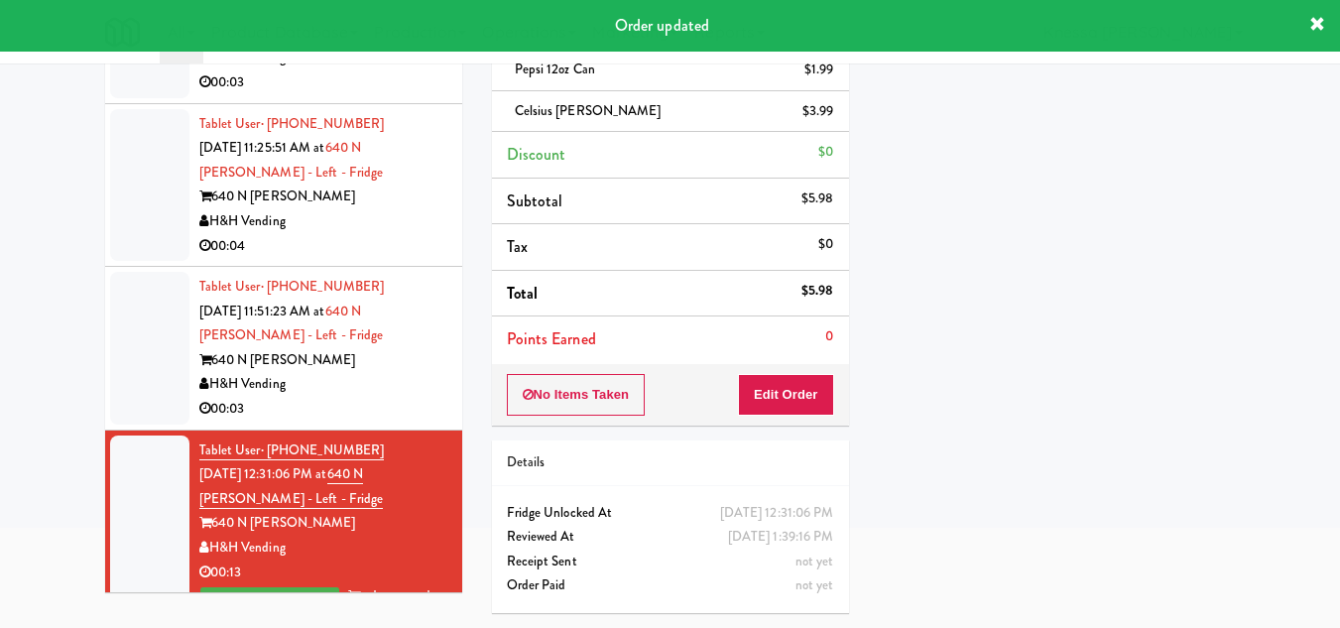
click at [289, 313] on div "Tablet User · (630) 313-0359 Sep 19, 2025 11:51:23 AM at 640 N Wells - Left - F…" at bounding box center [323, 348] width 248 height 147
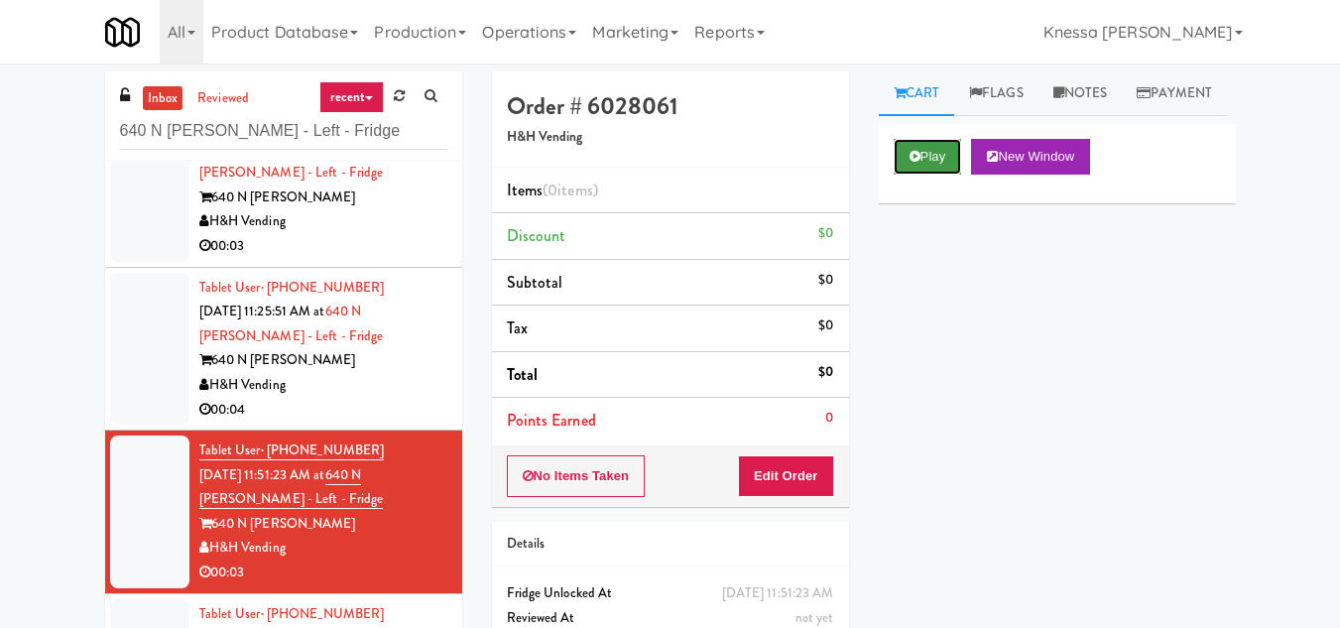
click at [923, 175] on button "Play" at bounding box center [927, 157] width 68 height 36
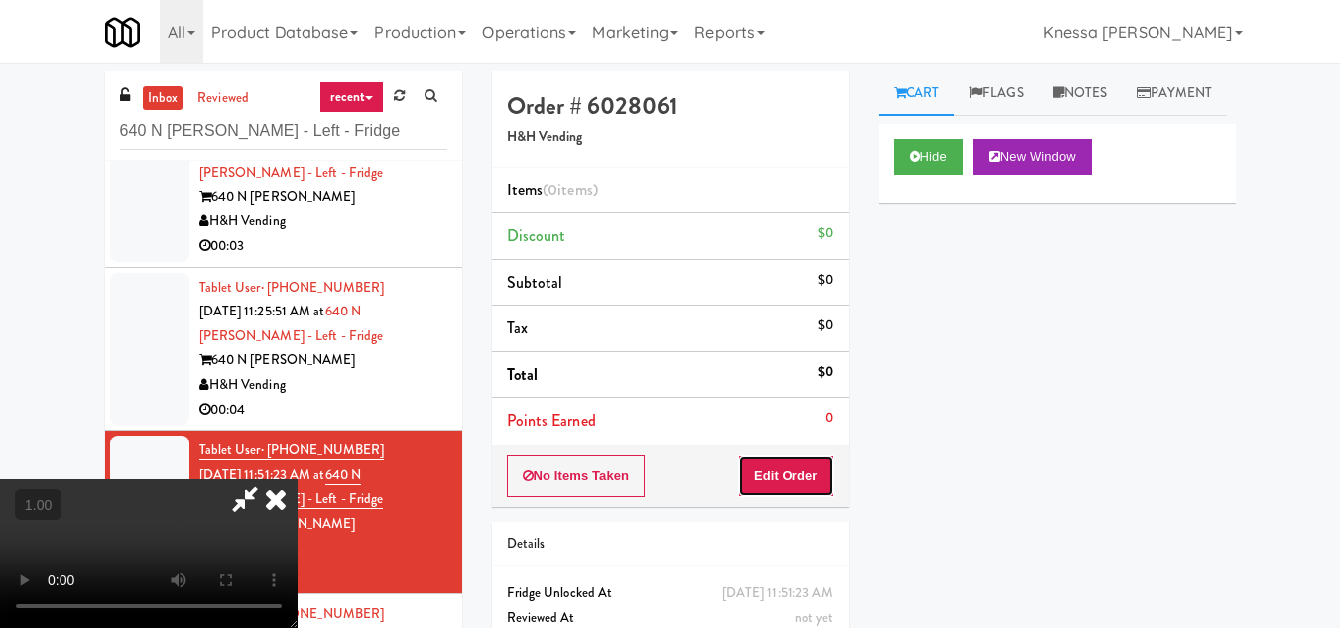
click at [791, 473] on button "Edit Order" at bounding box center [786, 476] width 96 height 42
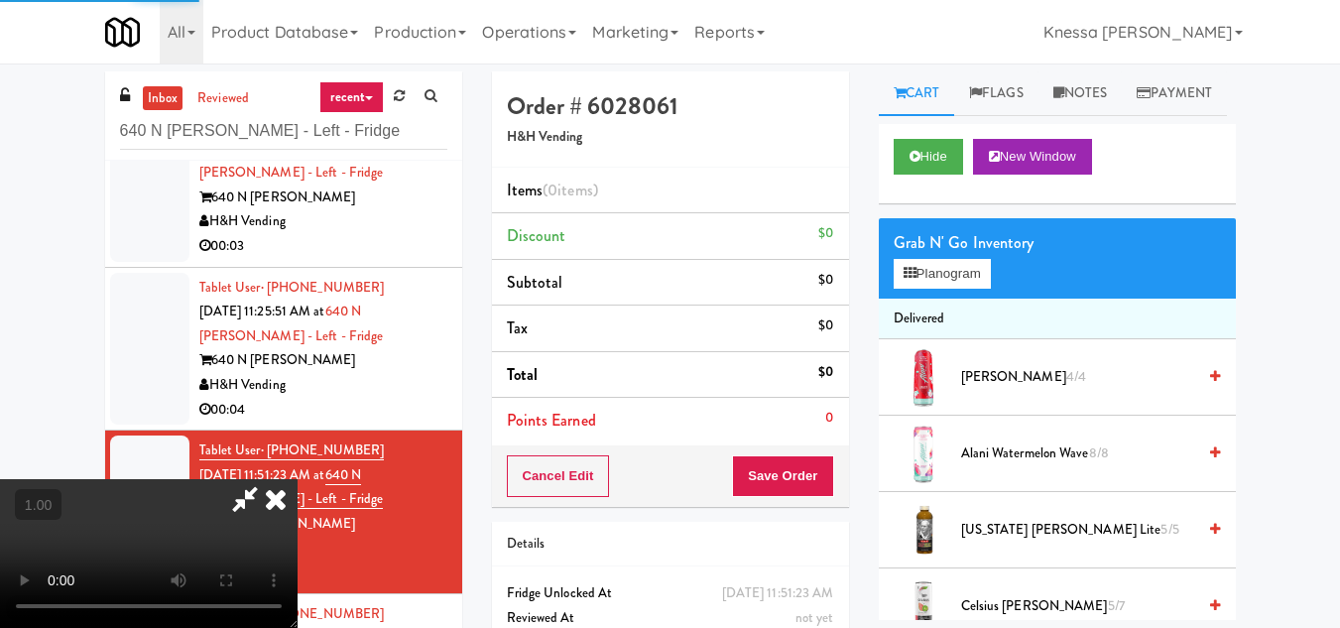
click at [243, 489] on icon at bounding box center [245, 499] width 46 height 40
click at [256, 479] on video at bounding box center [148, 553] width 297 height 149
click at [291, 479] on video at bounding box center [148, 553] width 297 height 149
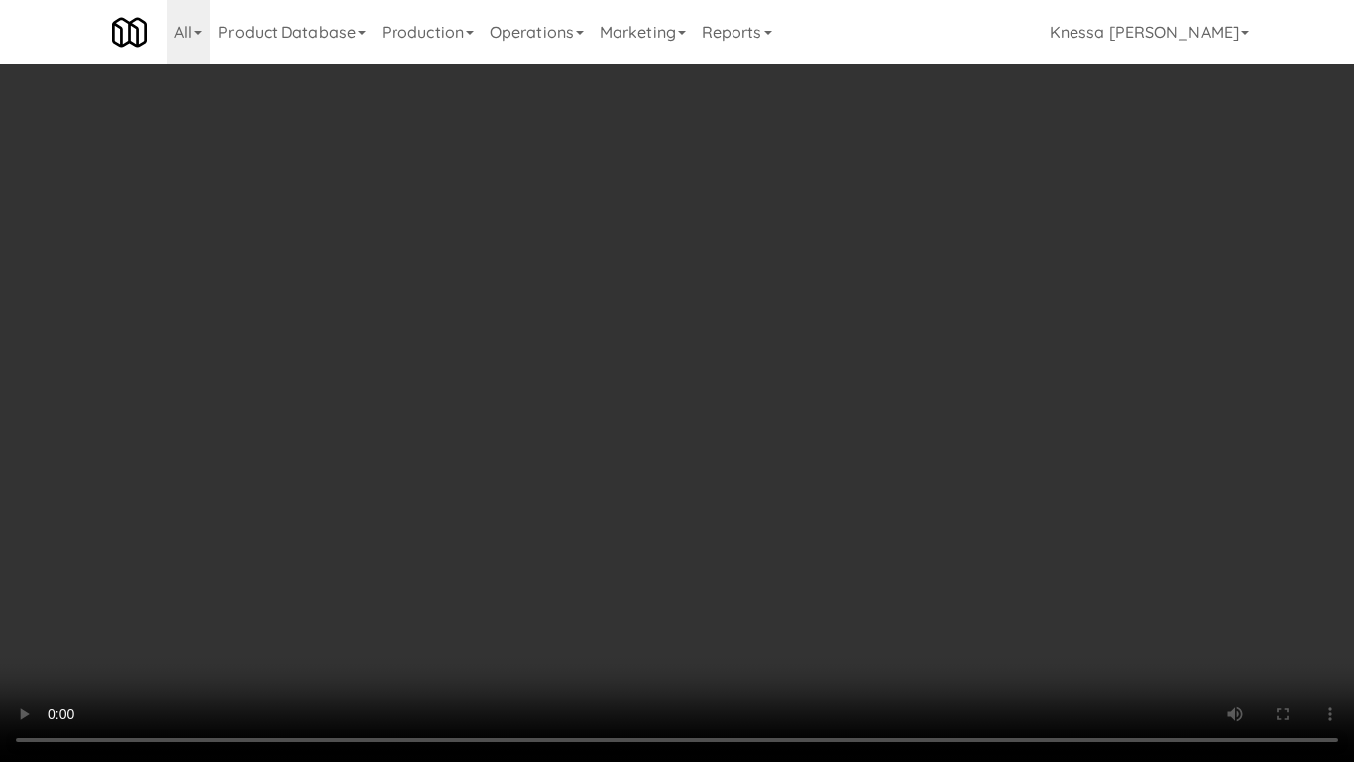
click at [375, 501] on video at bounding box center [677, 381] width 1354 height 762
click at [429, 477] on video at bounding box center [677, 381] width 1354 height 762
click at [693, 439] on video at bounding box center [677, 381] width 1354 height 762
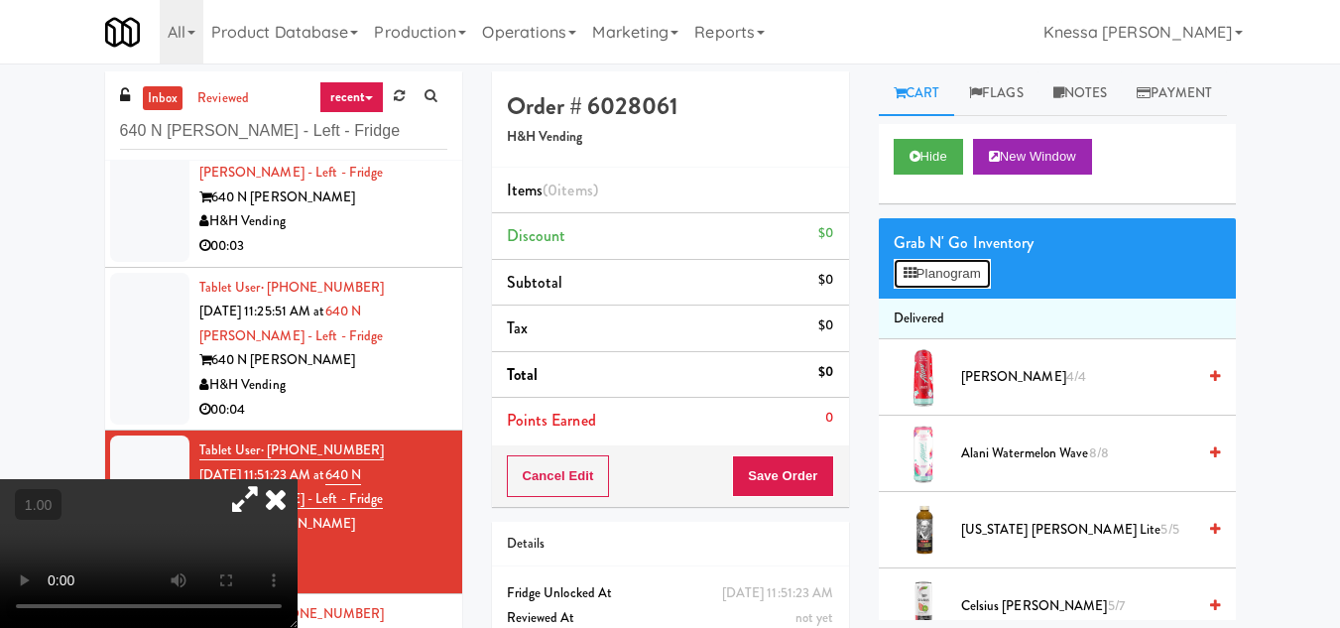
click at [959, 289] on button "Planogram" at bounding box center [941, 274] width 97 height 30
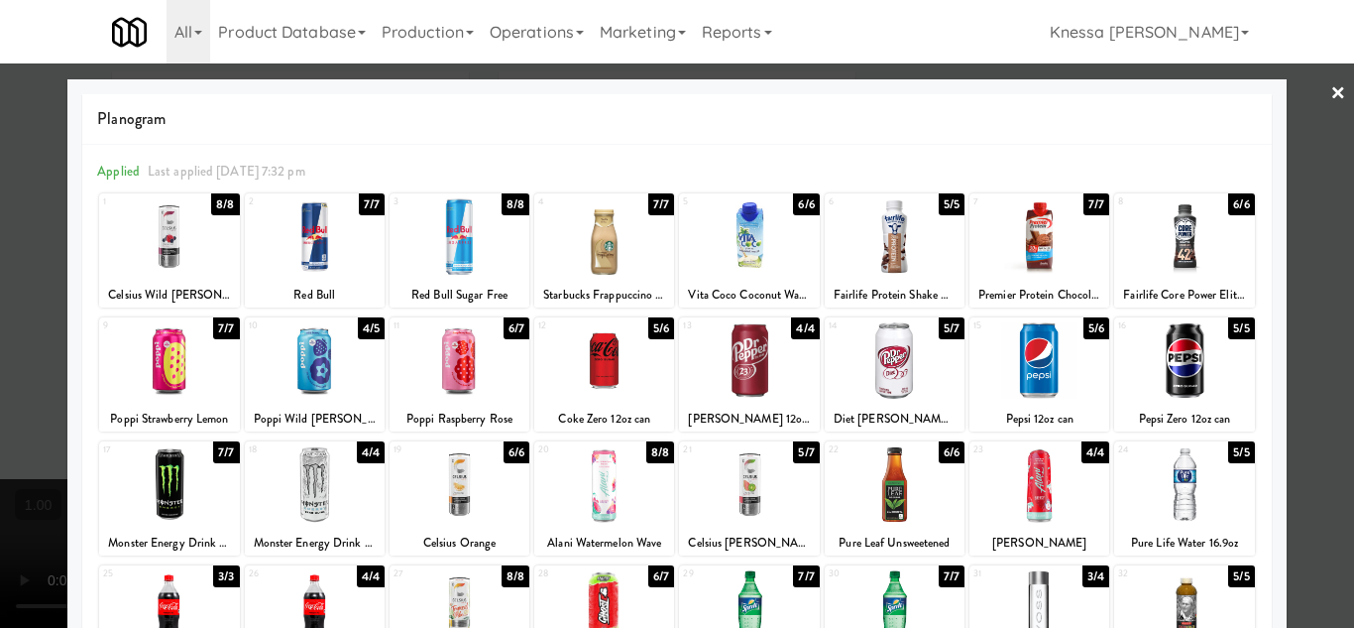
click at [319, 245] on div at bounding box center [315, 236] width 140 height 76
click at [26, 376] on div at bounding box center [677, 314] width 1354 height 628
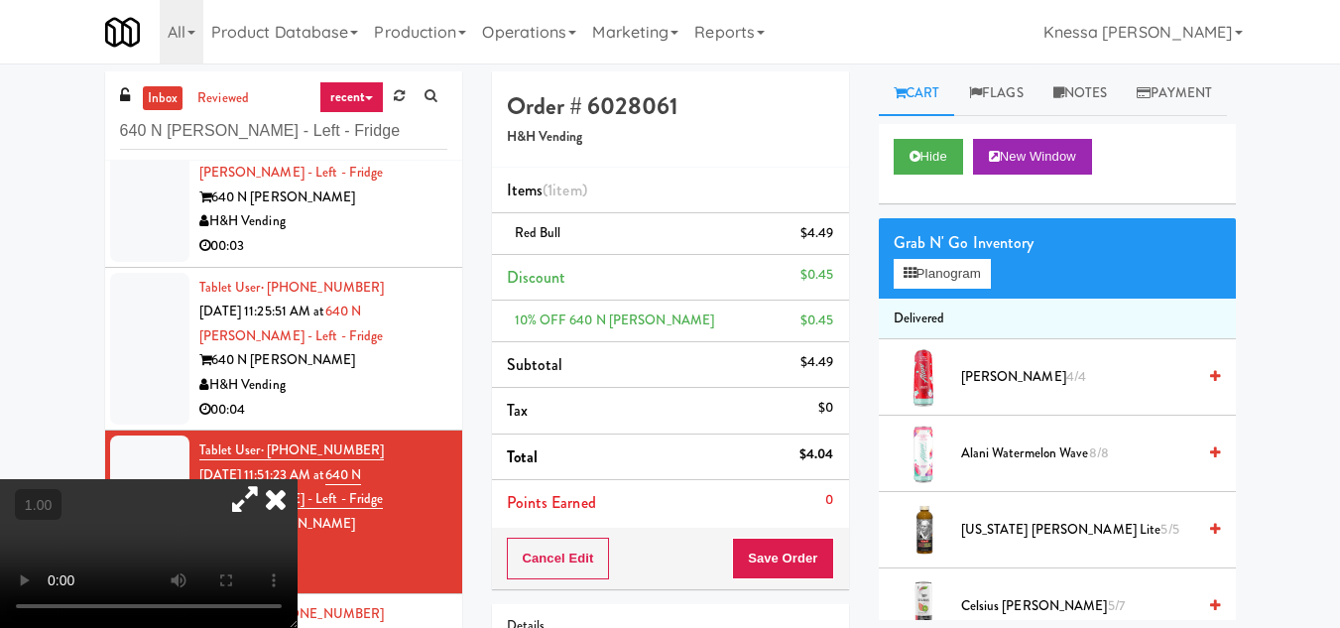
click at [276, 479] on video at bounding box center [148, 553] width 297 height 149
drag, startPoint x: 449, startPoint y: 154, endPoint x: 608, endPoint y: 200, distance: 165.4
click at [297, 479] on icon at bounding box center [276, 499] width 44 height 40
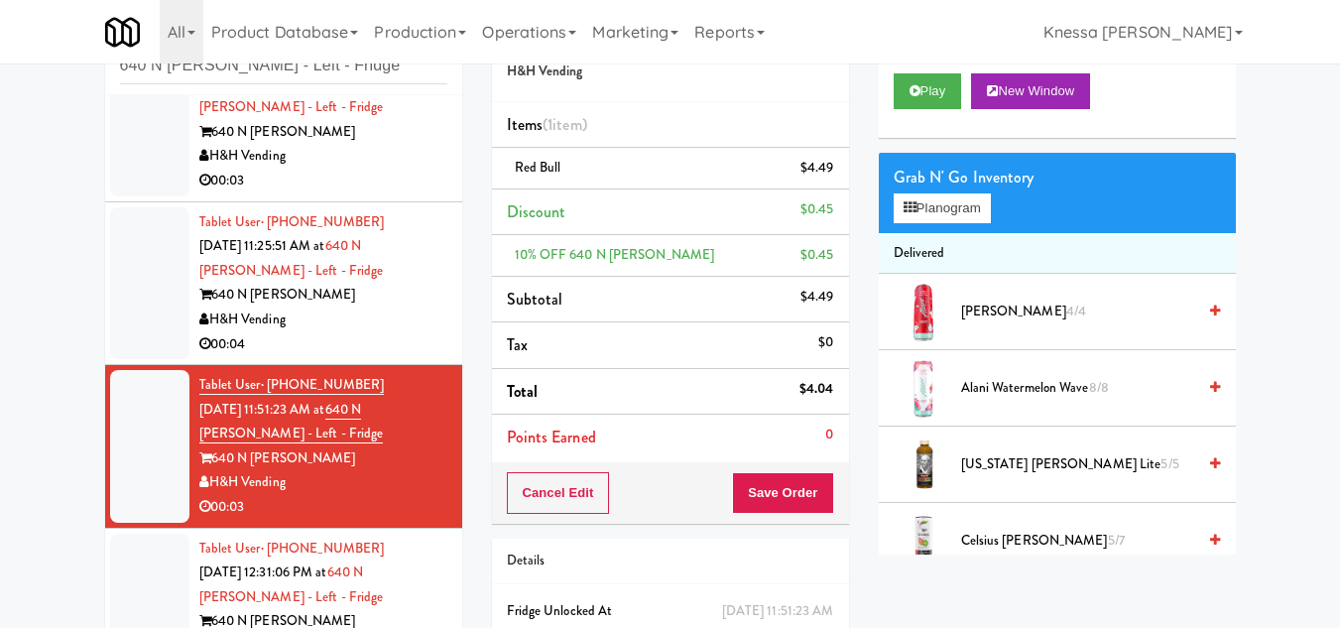
scroll to position [99, 0]
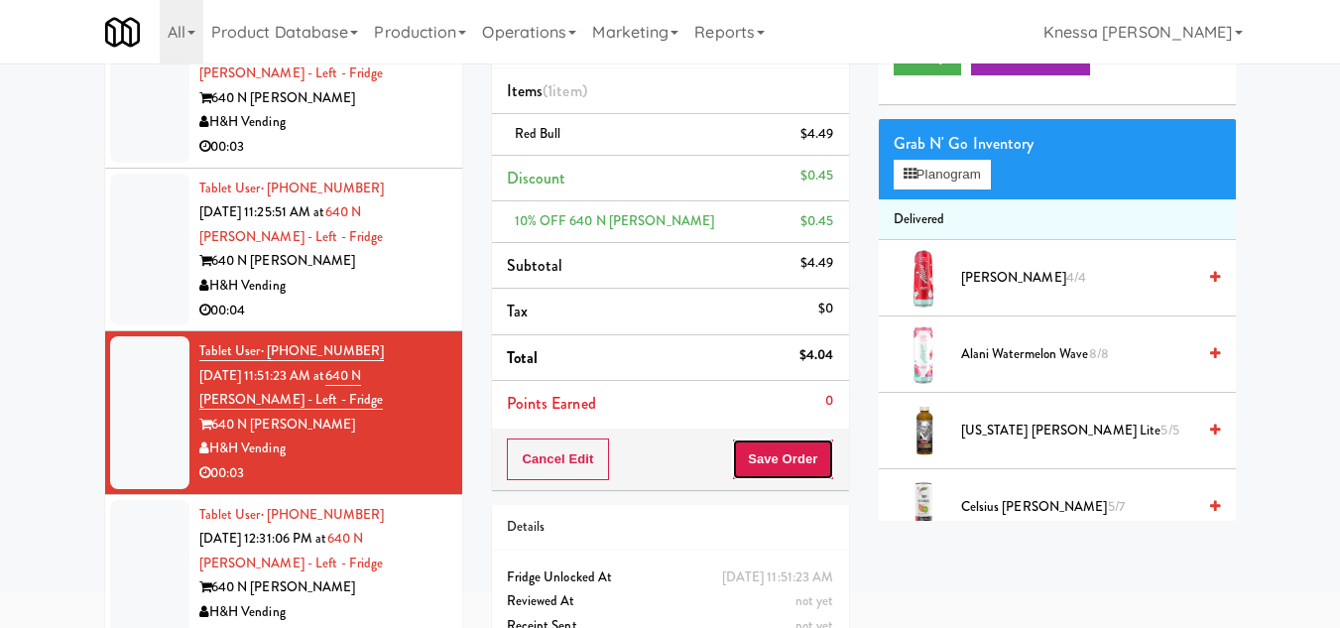
click at [784, 454] on button "Save Order" at bounding box center [782, 459] width 101 height 42
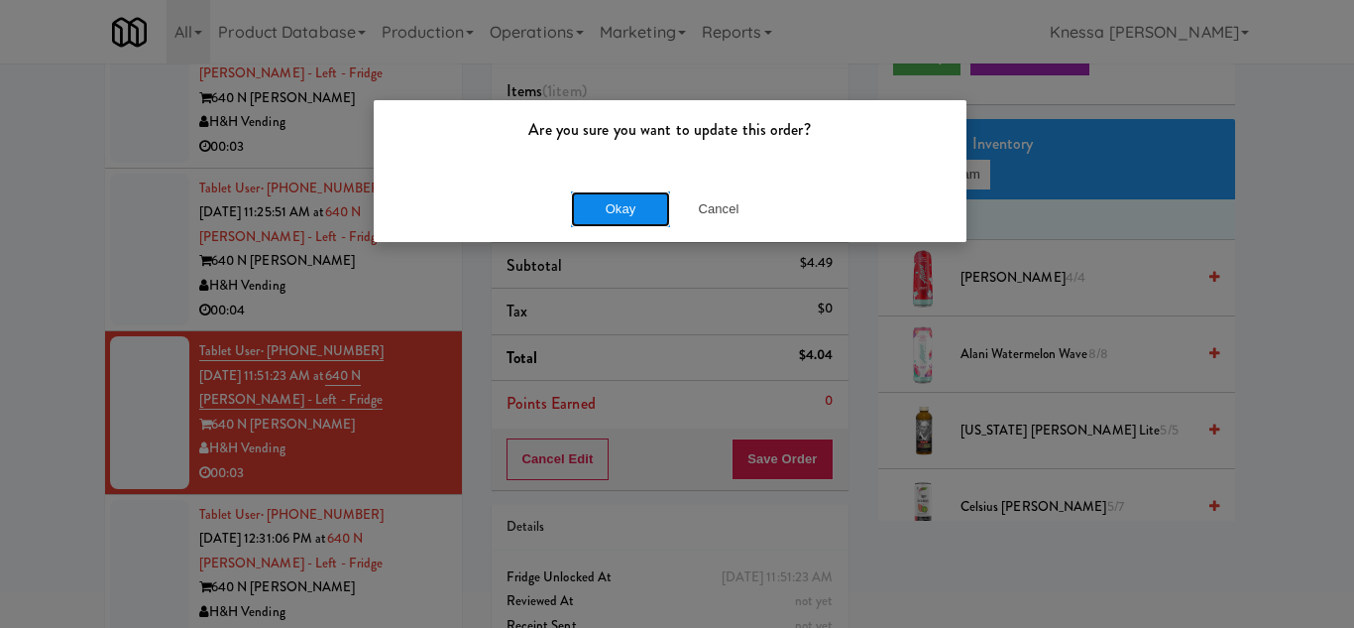
click at [615, 208] on button "Okay" at bounding box center [620, 209] width 99 height 36
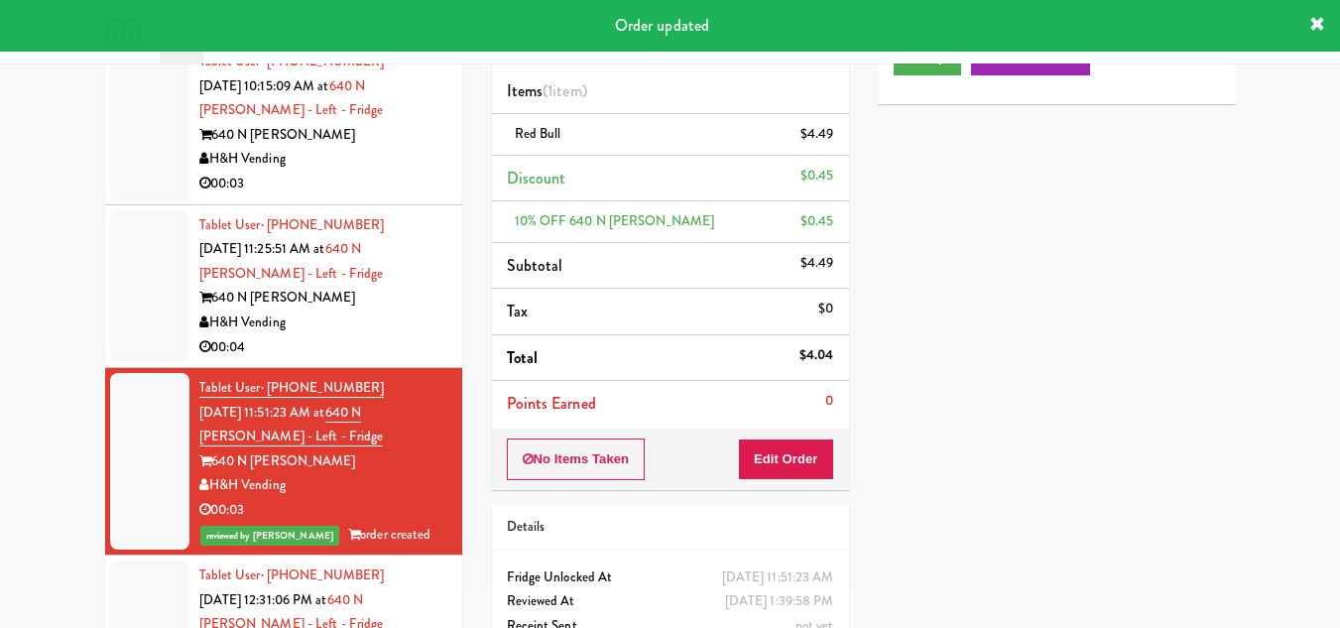
scroll to position [0, 0]
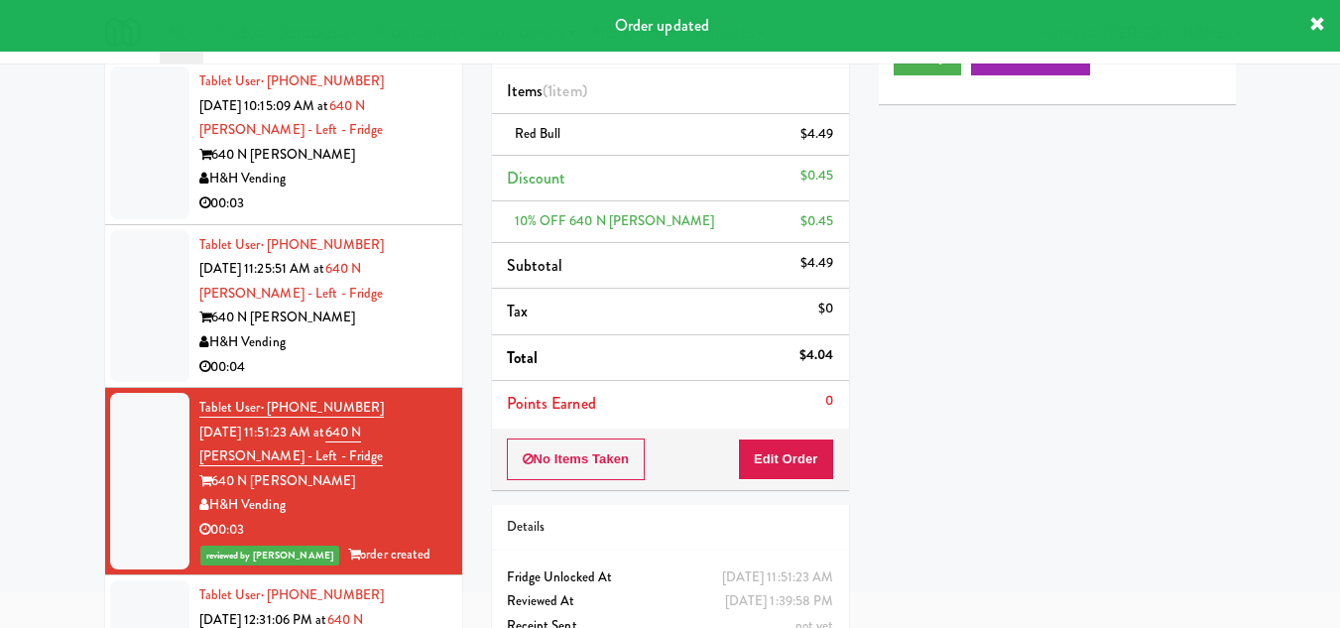
click at [337, 305] on div "640 N Wells" at bounding box center [323, 317] width 248 height 25
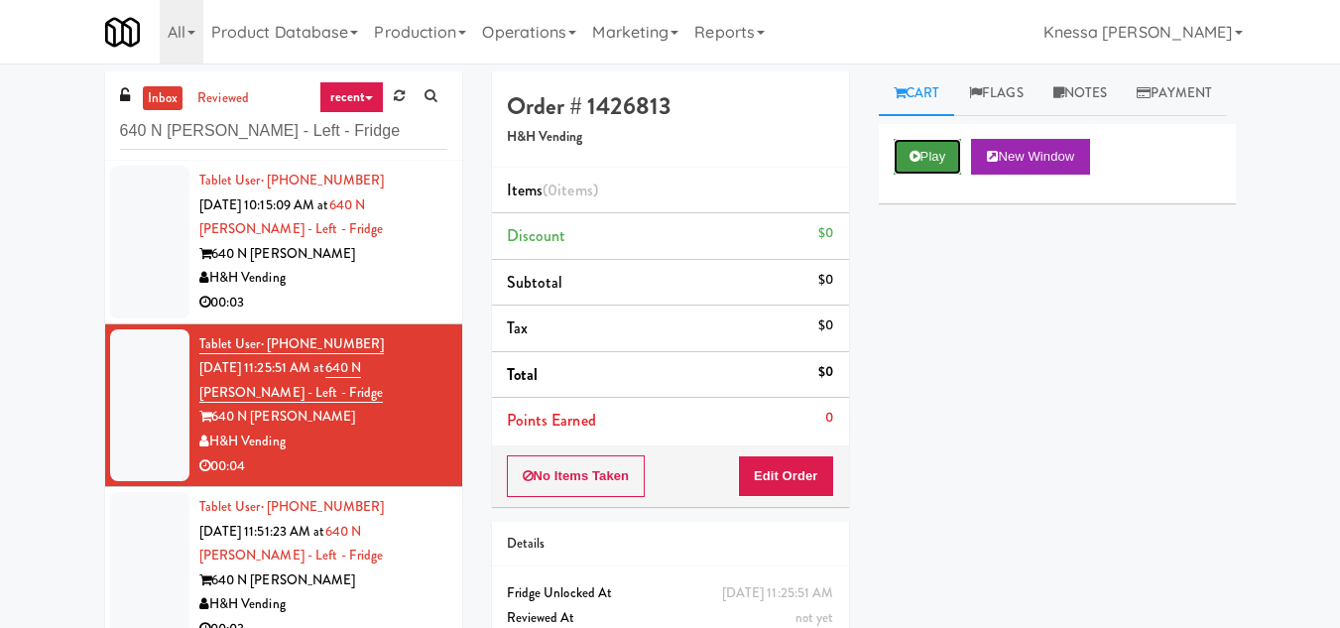
click at [924, 175] on button "Play" at bounding box center [927, 157] width 68 height 36
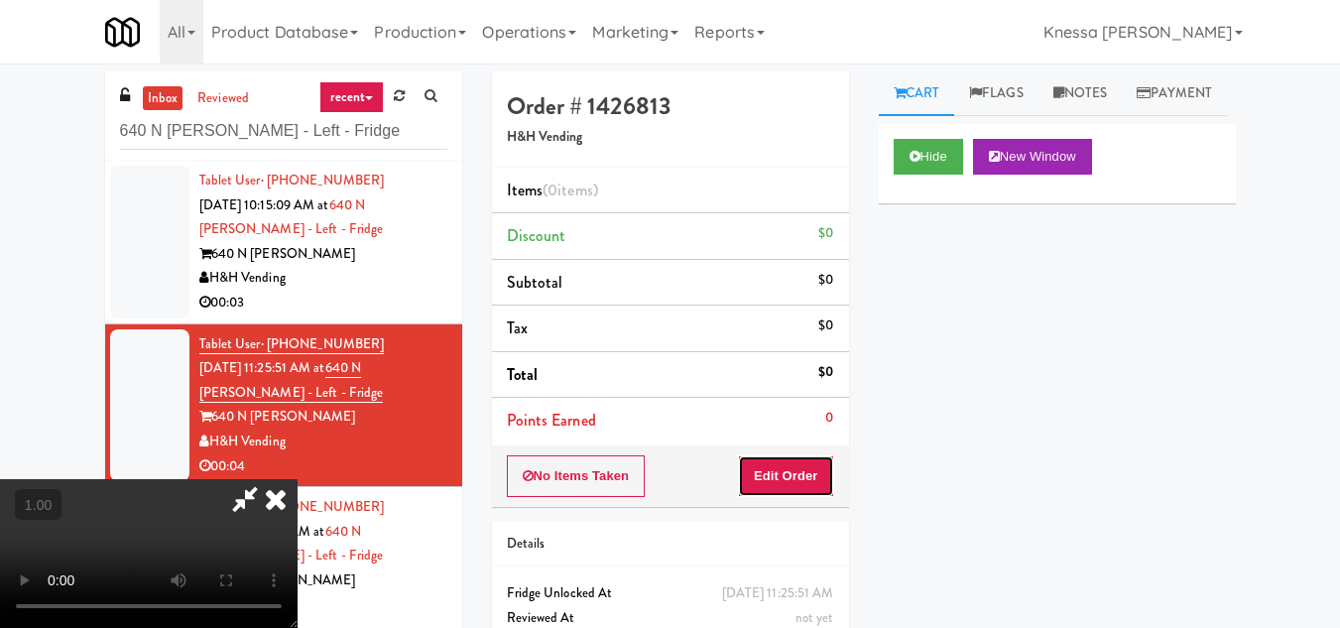
click at [820, 479] on button "Edit Order" at bounding box center [786, 476] width 96 height 42
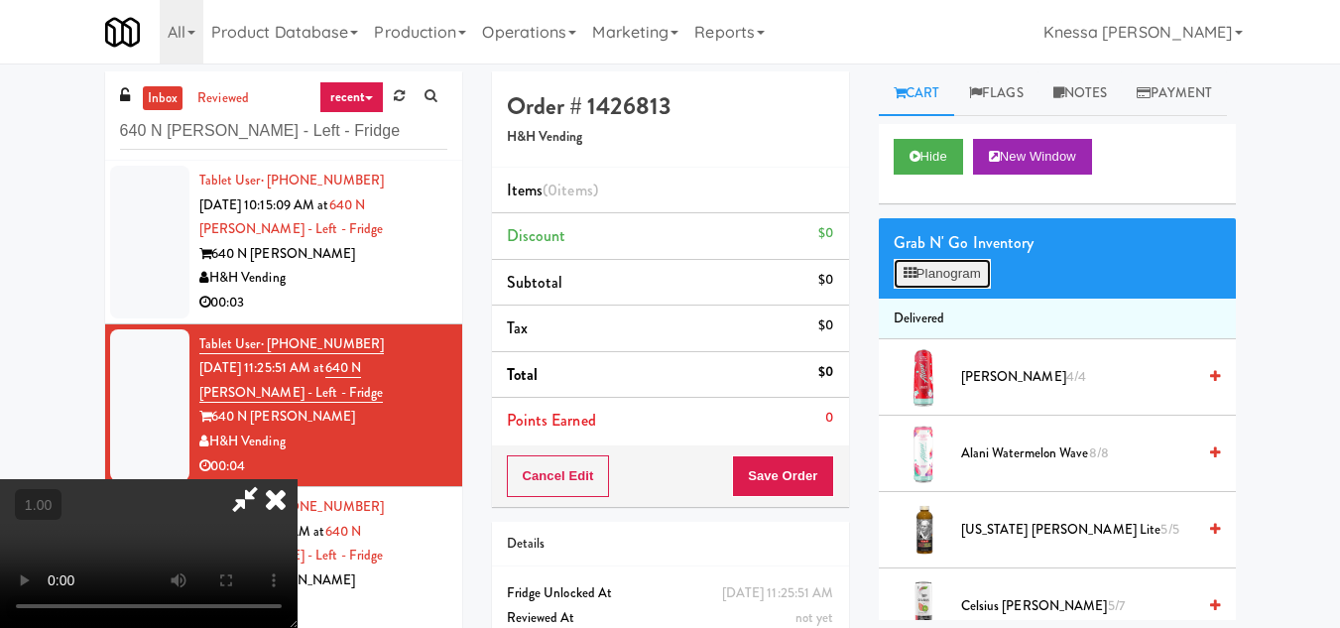
click at [960, 289] on button "Planogram" at bounding box center [941, 274] width 97 height 30
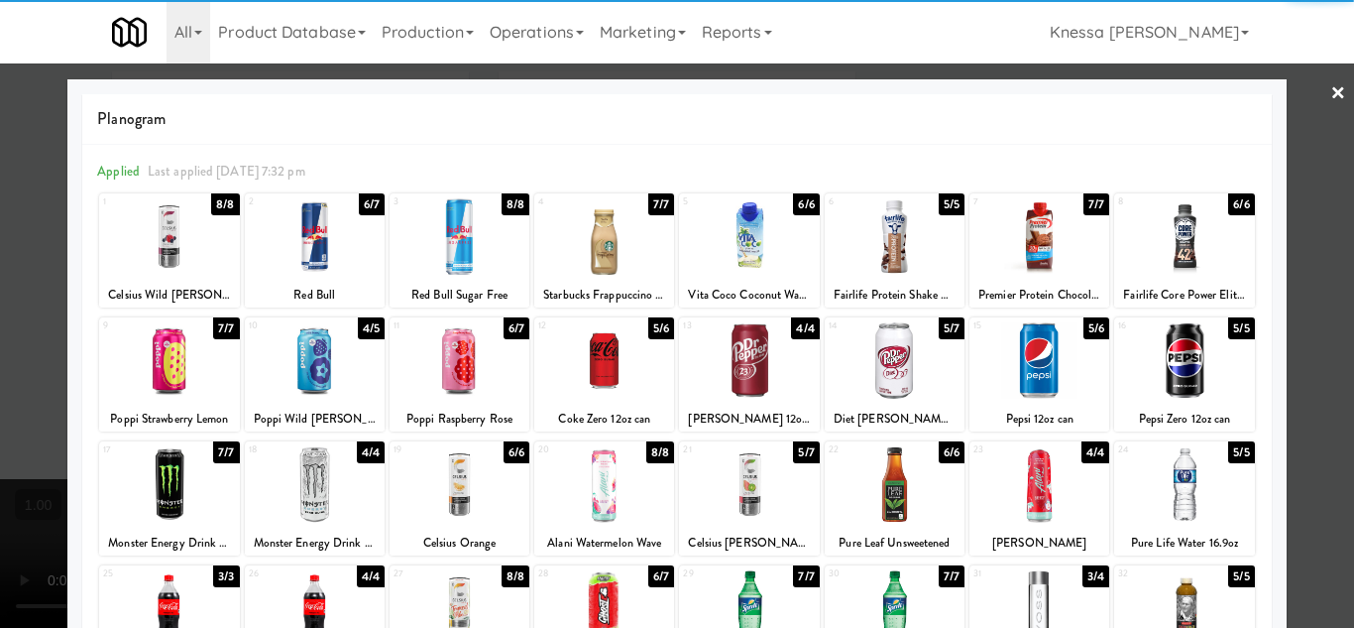
click at [1331, 92] on link "×" at bounding box center [1339, 93] width 16 height 61
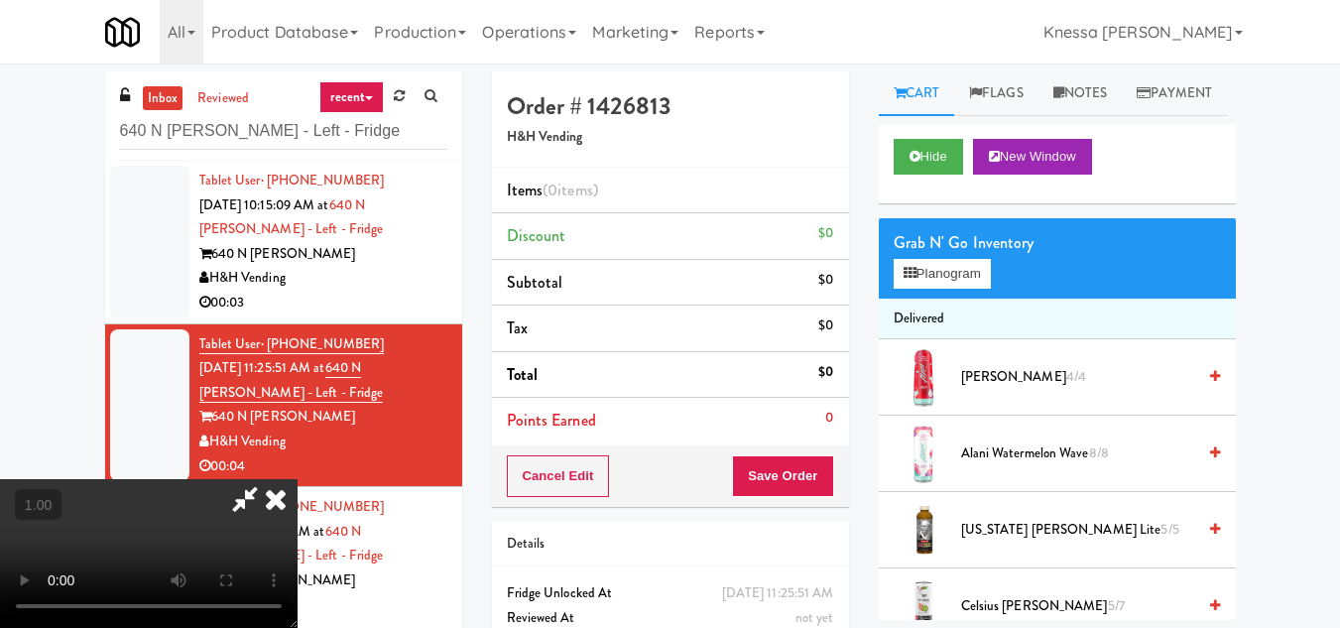
click at [297, 479] on video at bounding box center [148, 553] width 297 height 149
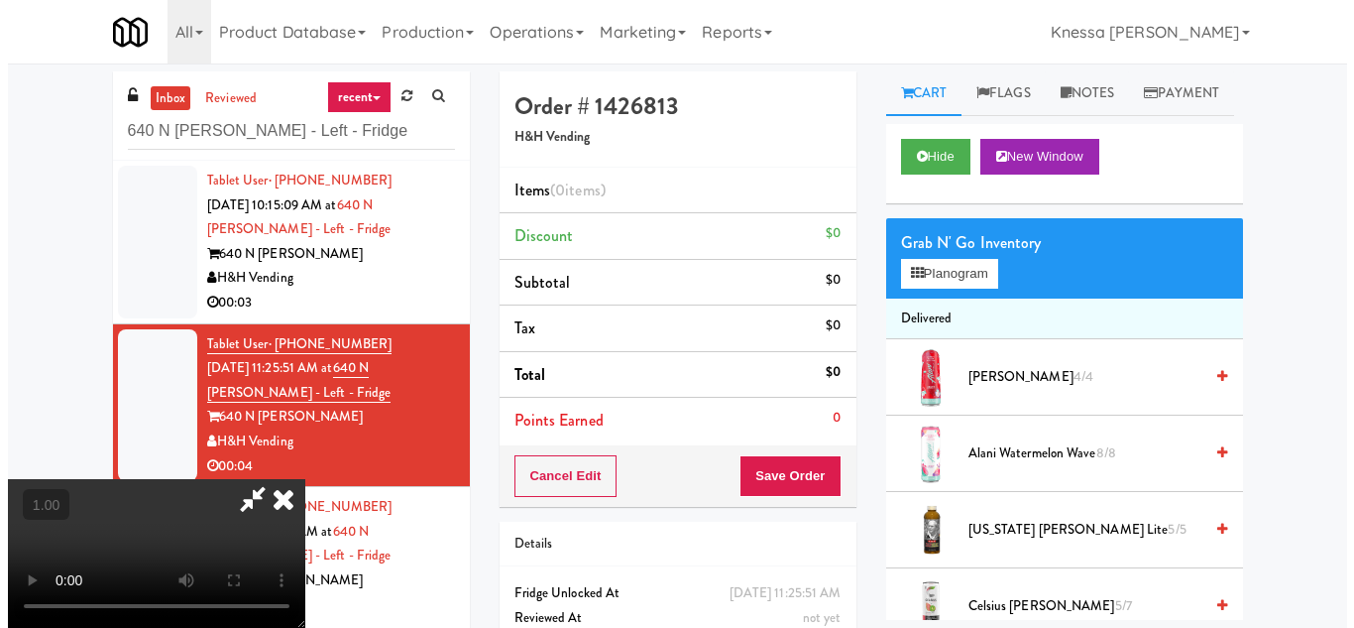
scroll to position [198, 0]
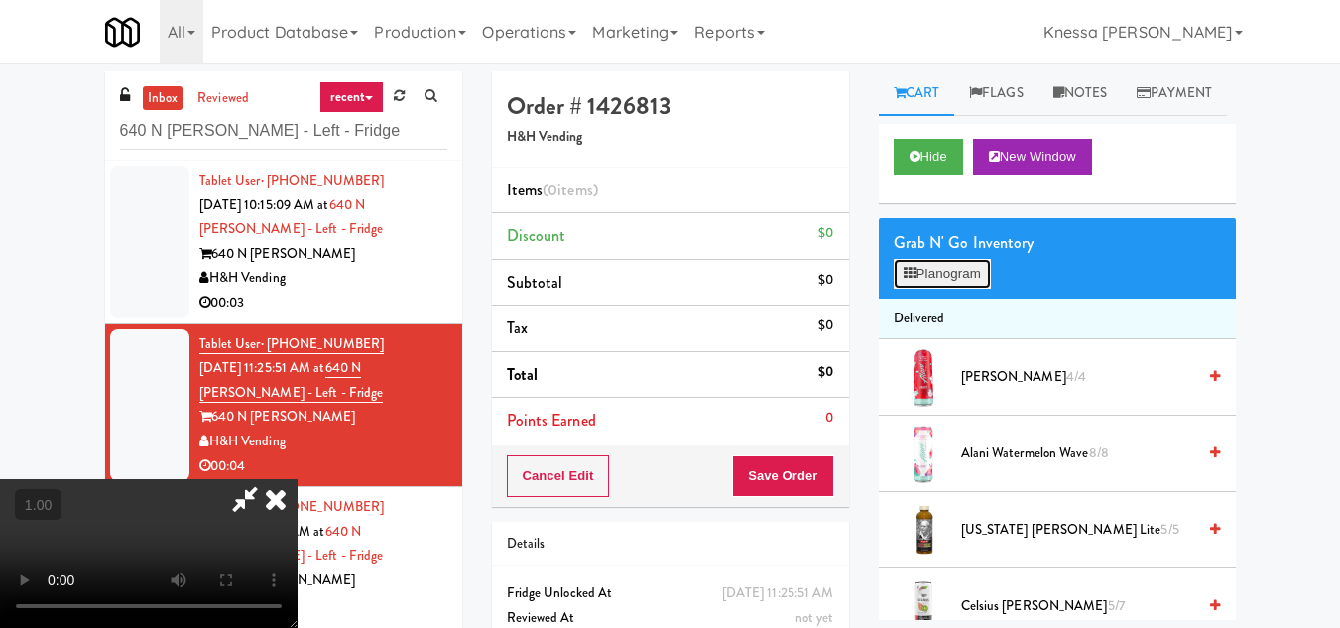
click at [949, 289] on button "Planogram" at bounding box center [941, 274] width 97 height 30
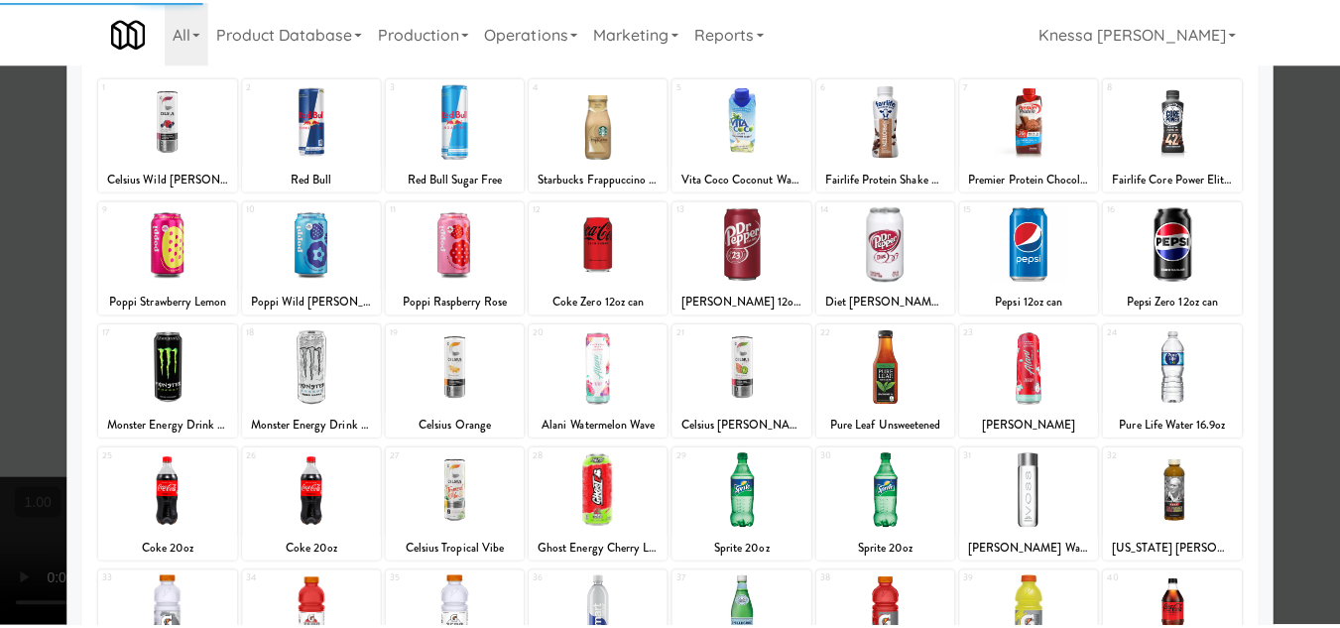
scroll to position [297, 0]
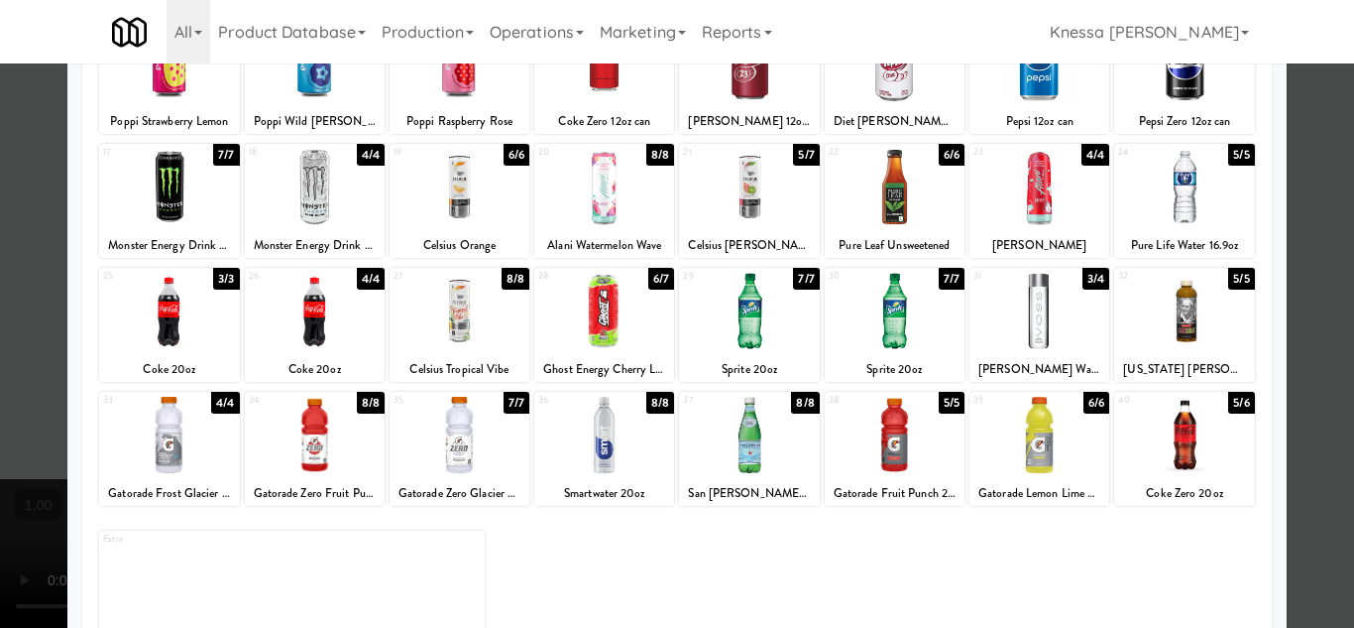
click at [615, 319] on div at bounding box center [604, 311] width 140 height 76
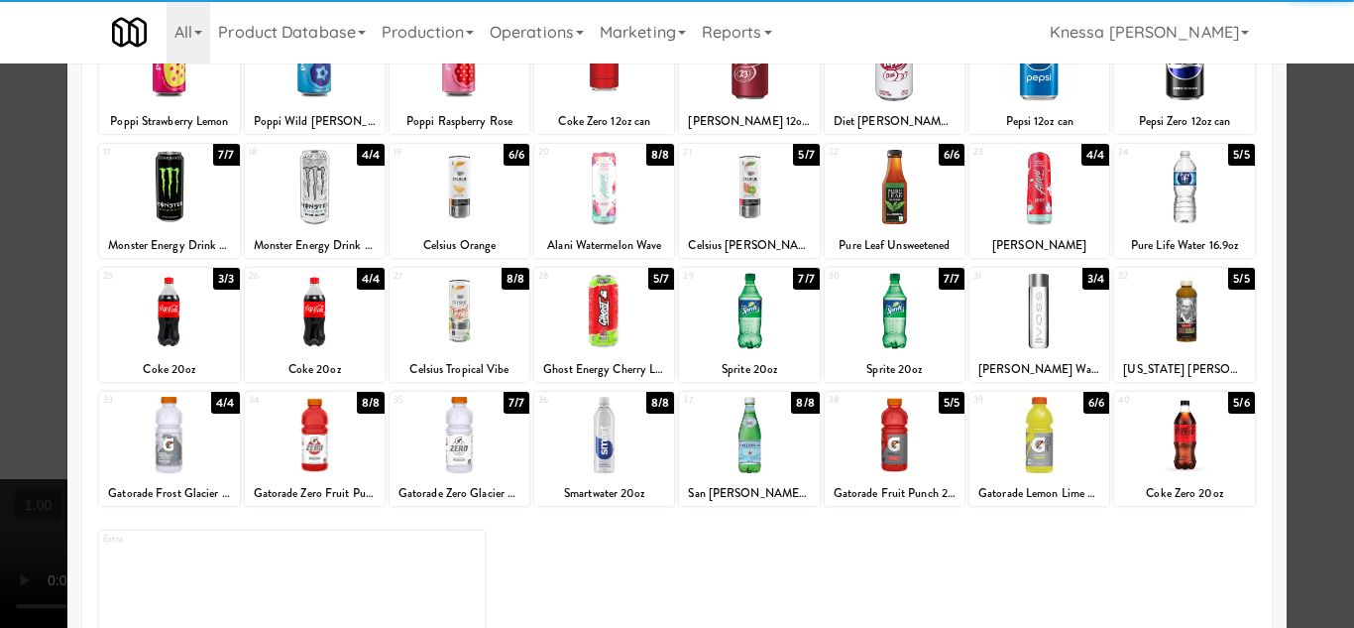
click at [1303, 412] on div at bounding box center [677, 314] width 1354 height 628
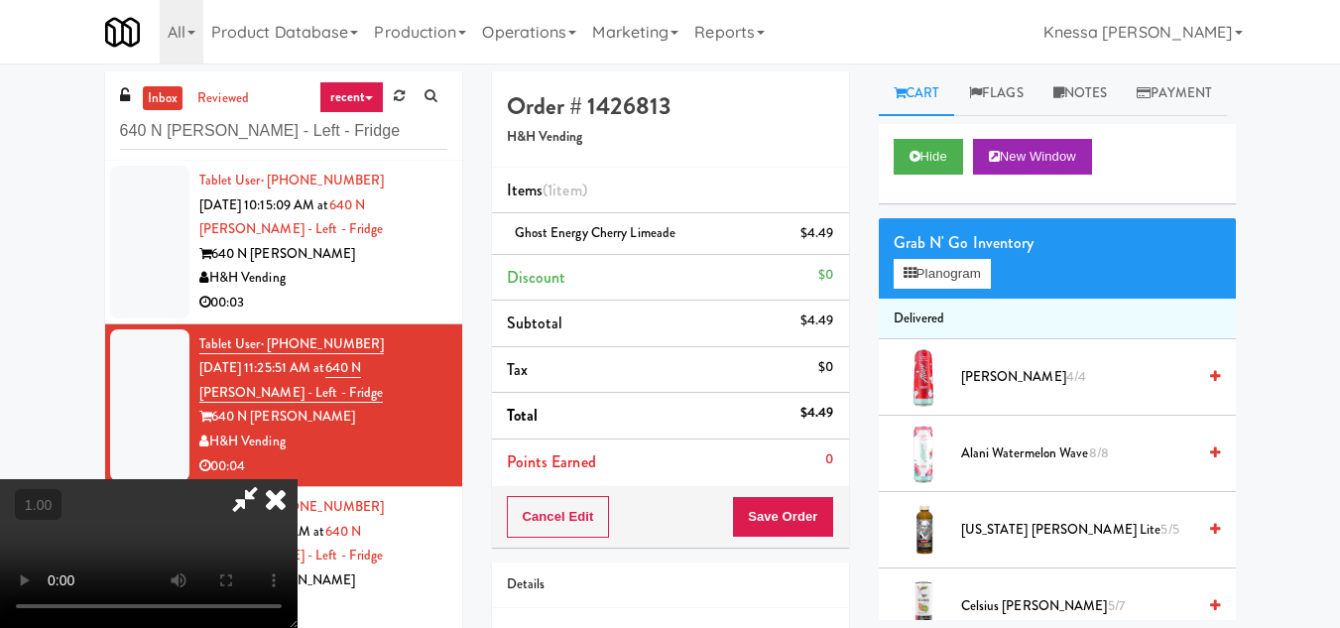
click at [294, 479] on video at bounding box center [148, 553] width 297 height 149
click at [832, 144] on h5 "H&H Vending" at bounding box center [670, 137] width 327 height 15
click at [297, 479] on icon at bounding box center [276, 499] width 44 height 40
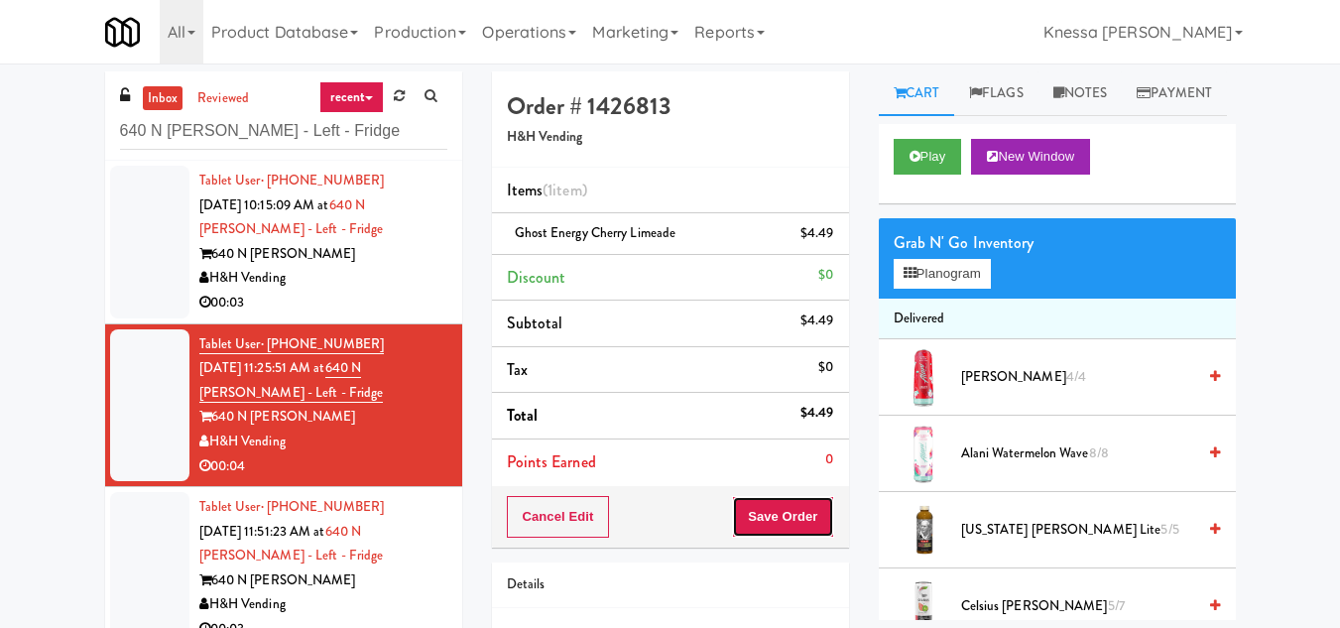
click at [798, 504] on button "Save Order" at bounding box center [782, 517] width 101 height 42
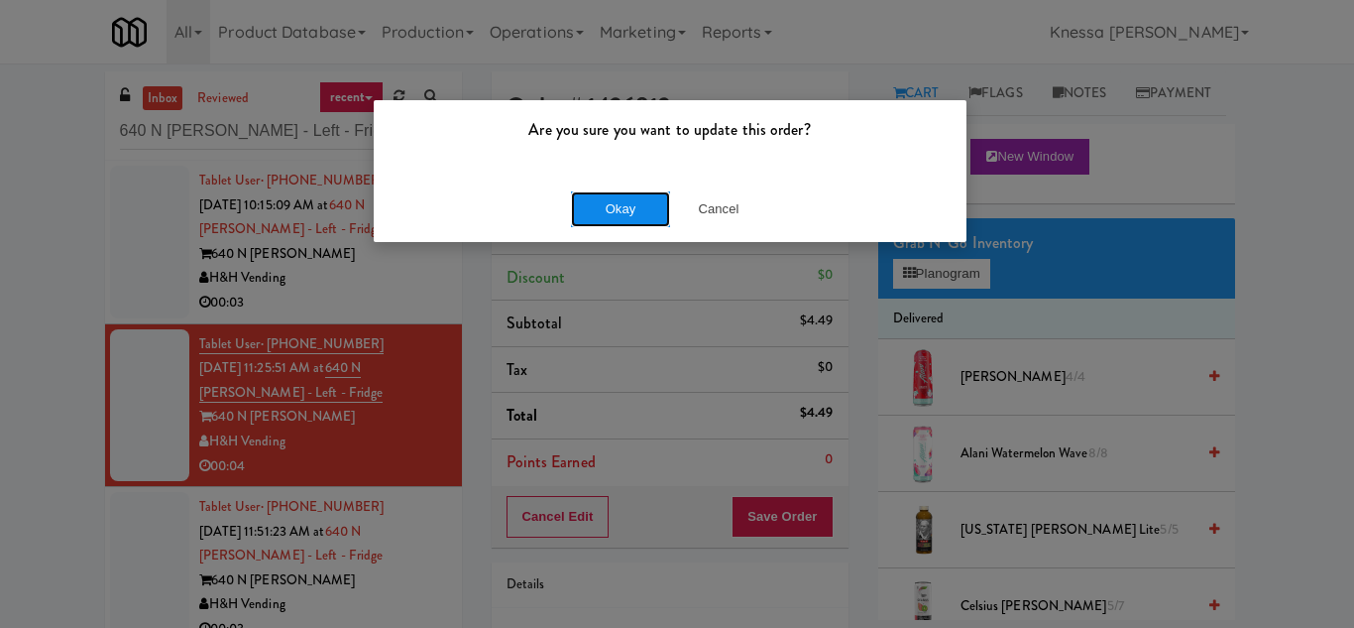
click at [627, 204] on button "Okay" at bounding box center [620, 209] width 99 height 36
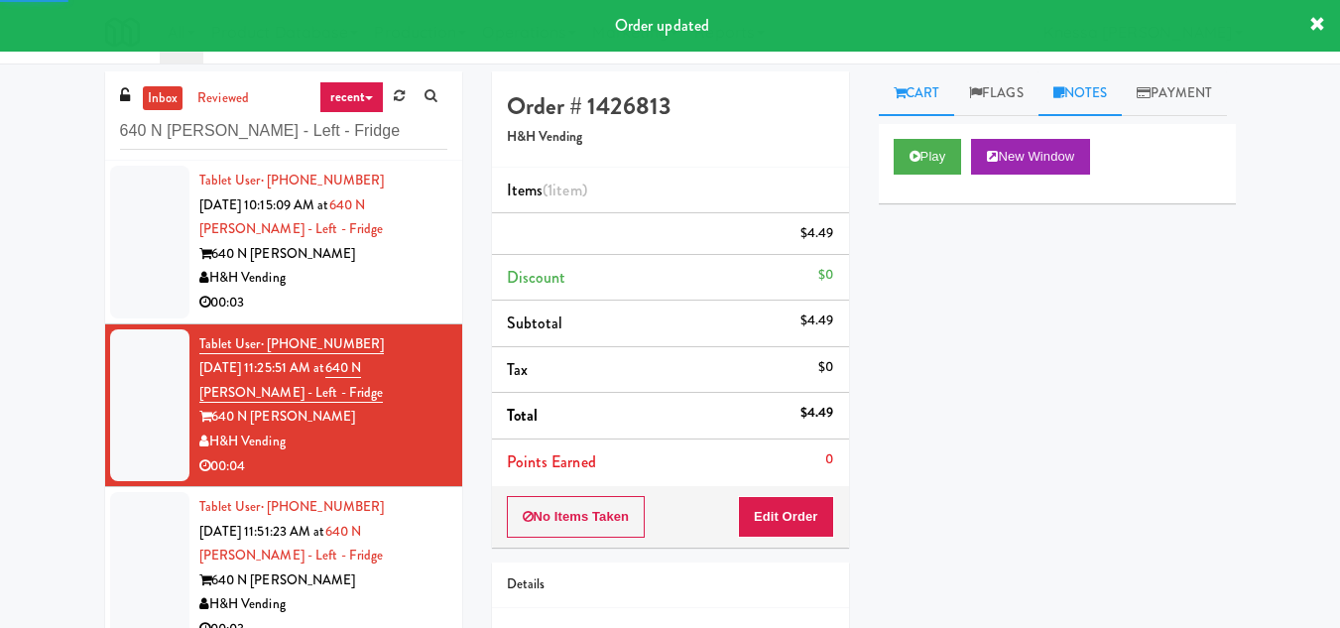
click at [1100, 95] on link "Notes" at bounding box center [1080, 93] width 84 height 45
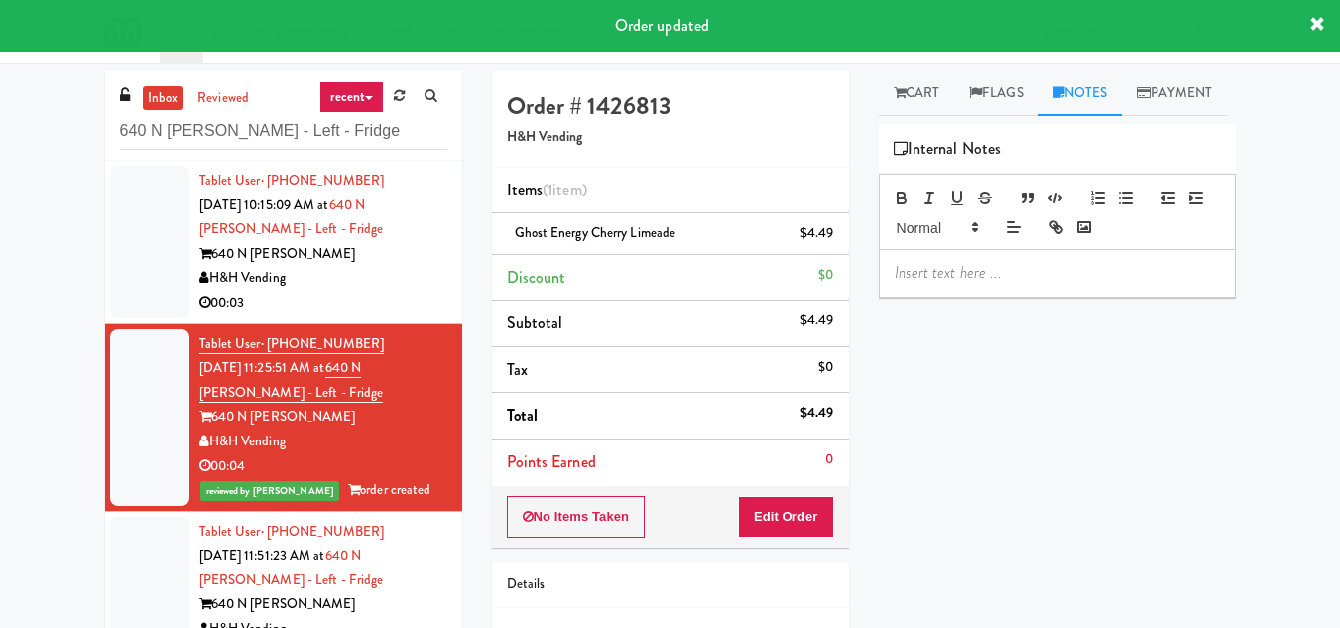
click at [969, 295] on div at bounding box center [1057, 273] width 355 height 46
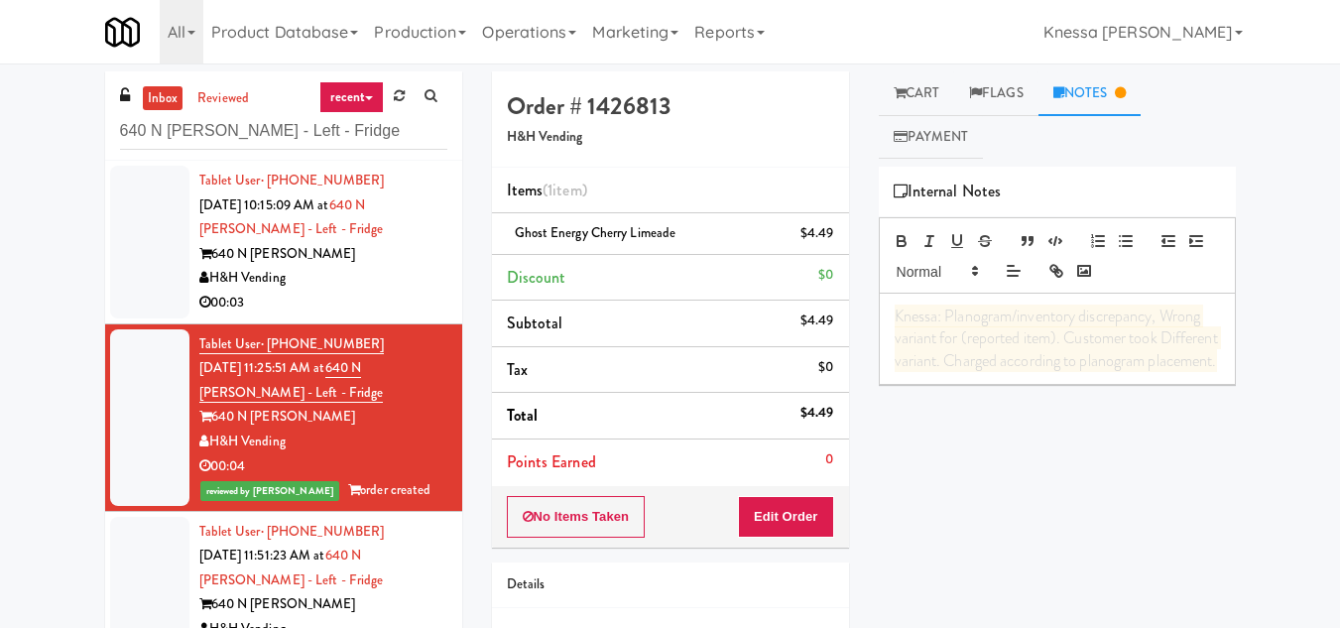
click at [1064, 372] on p "Knessa: Planogram/inventory discrepancy, Wrong variant for (reported item). Cus…" at bounding box center [1056, 338] width 325 height 66
click at [994, 358] on span "Knessa: Planogram/inventory discrepancy, Wrong variant for (reported item). Cus…" at bounding box center [1057, 337] width 326 height 67
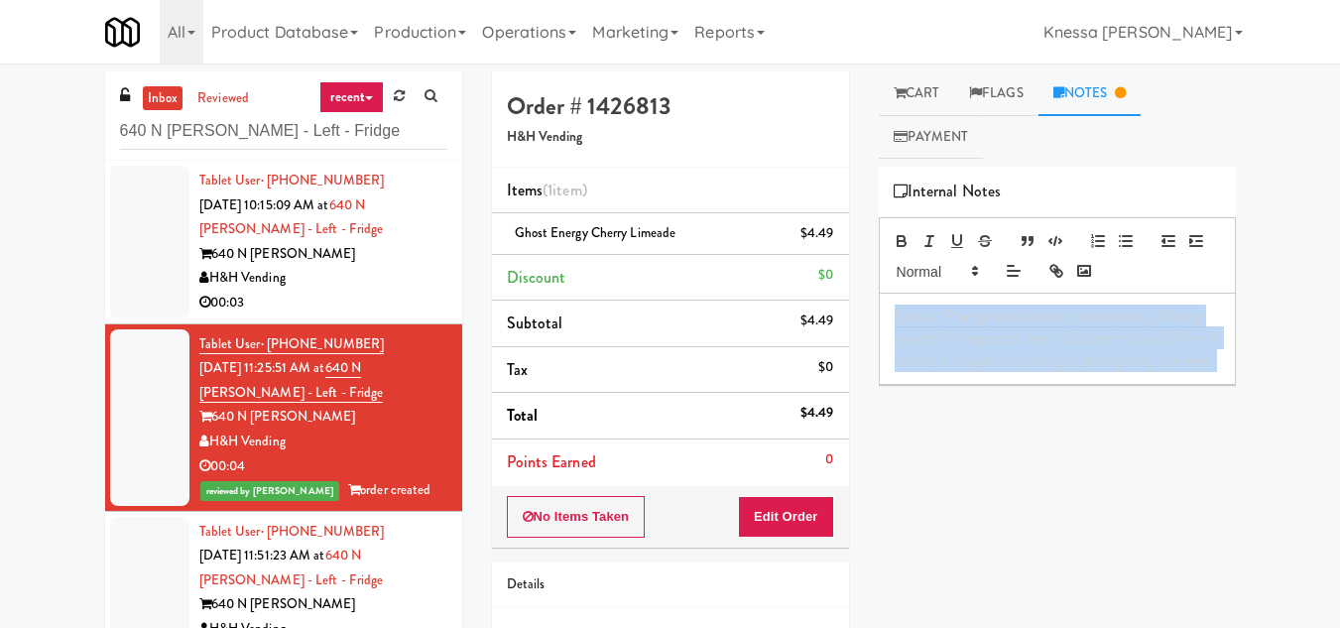
click at [994, 358] on span "Knessa: Planogram/inventory discrepancy, Wrong variant for (reported item). Cus…" at bounding box center [1057, 337] width 326 height 67
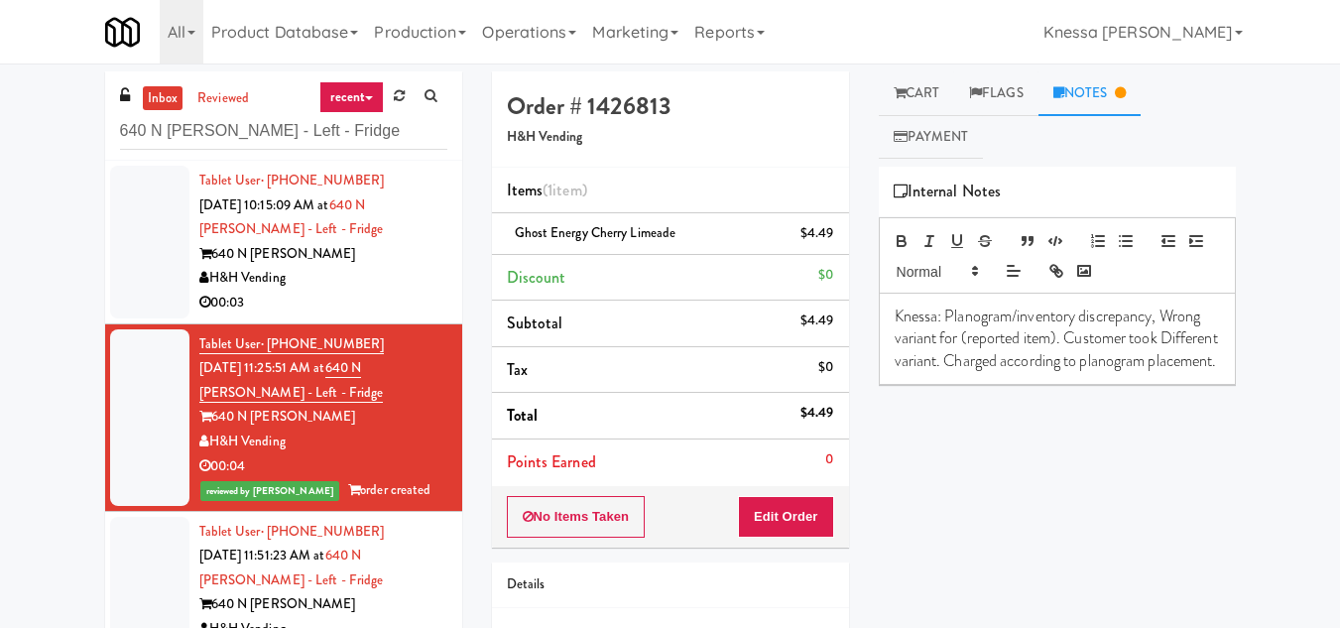
click at [1177, 318] on p "Knessa: Planogram/inventory discrepancy, Wrong variant for (reported item). Cus…" at bounding box center [1056, 338] width 325 height 66
click at [1168, 310] on p "Knessa: Planogram/inventory discrepancy, Wrong variant for (reported item). Cus…" at bounding box center [1056, 338] width 325 height 66
click at [1177, 316] on p "Knessa: Planogram/inventory discrepancy, Wrong variant for (reported item). Cus…" at bounding box center [1056, 338] width 325 height 66
drag, startPoint x: 1058, startPoint y: 336, endPoint x: 962, endPoint y: 348, distance: 96.9
click at [962, 348] on p "Knessa: Planogram/inventory discrepancy. Wrong variant for (reported item). Cus…" at bounding box center [1056, 338] width 325 height 66
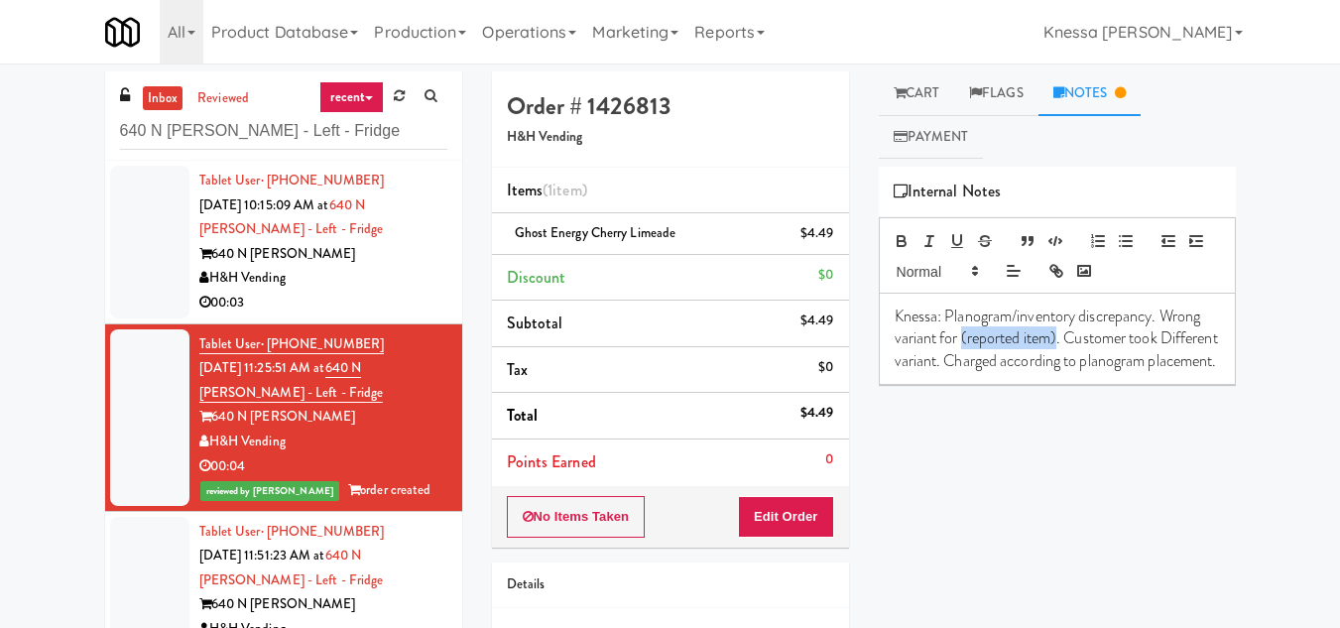
copy span "Ghost Energy Cherry Limeade"
drag, startPoint x: 519, startPoint y: 230, endPoint x: 684, endPoint y: 220, distance: 165.9
click at [684, 220] on li "Ghost Energy Cherry Limeade $4.49" at bounding box center [670, 234] width 357 height 42
drag, startPoint x: 1058, startPoint y: 339, endPoint x: 963, endPoint y: 340, distance: 95.2
click at [963, 340] on p "Knessa: Planogram/inventory discrepancy. Wrong variant for (reported item). Cus…" at bounding box center [1056, 338] width 325 height 66
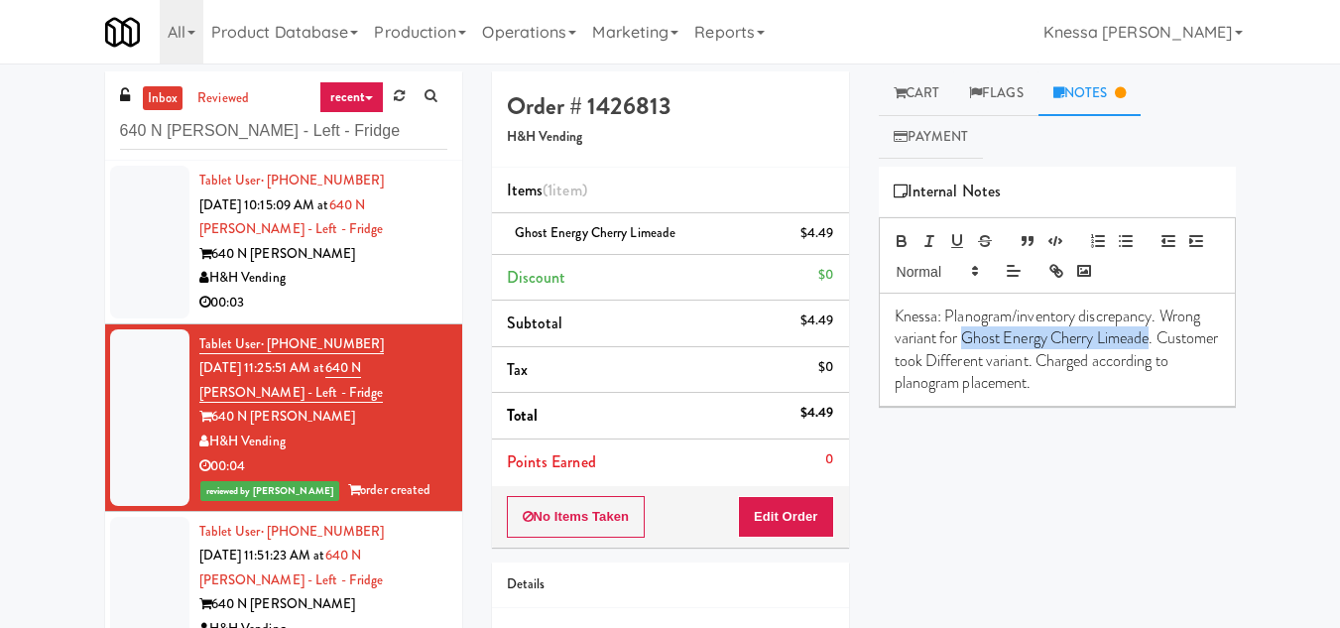
drag, startPoint x: 963, startPoint y: 339, endPoint x: 1152, endPoint y: 345, distance: 189.5
click at [1152, 345] on p "Knessa: Planogram/inventory discrepancy. Wrong variant for Ghost Energy Cherry …" at bounding box center [1056, 349] width 325 height 89
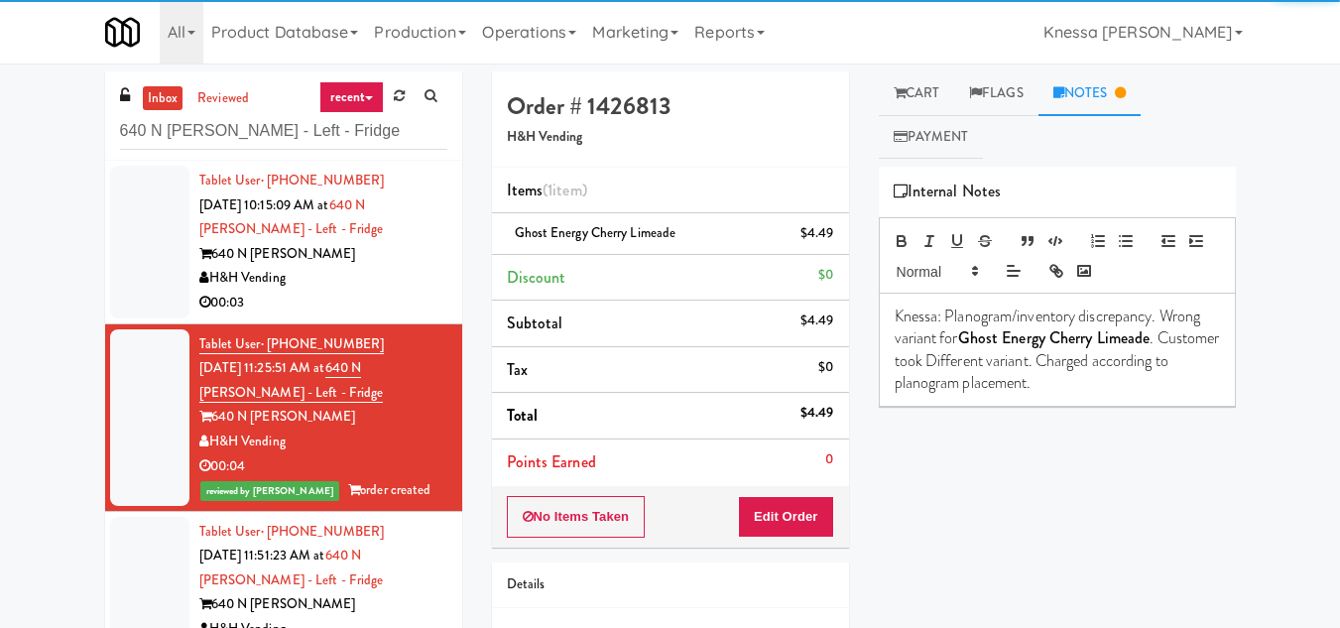
click at [1145, 391] on p "Knessa: Planogram/inventory discrepancy. Wrong variant for Ghost Energy Cherry …" at bounding box center [1056, 349] width 325 height 89
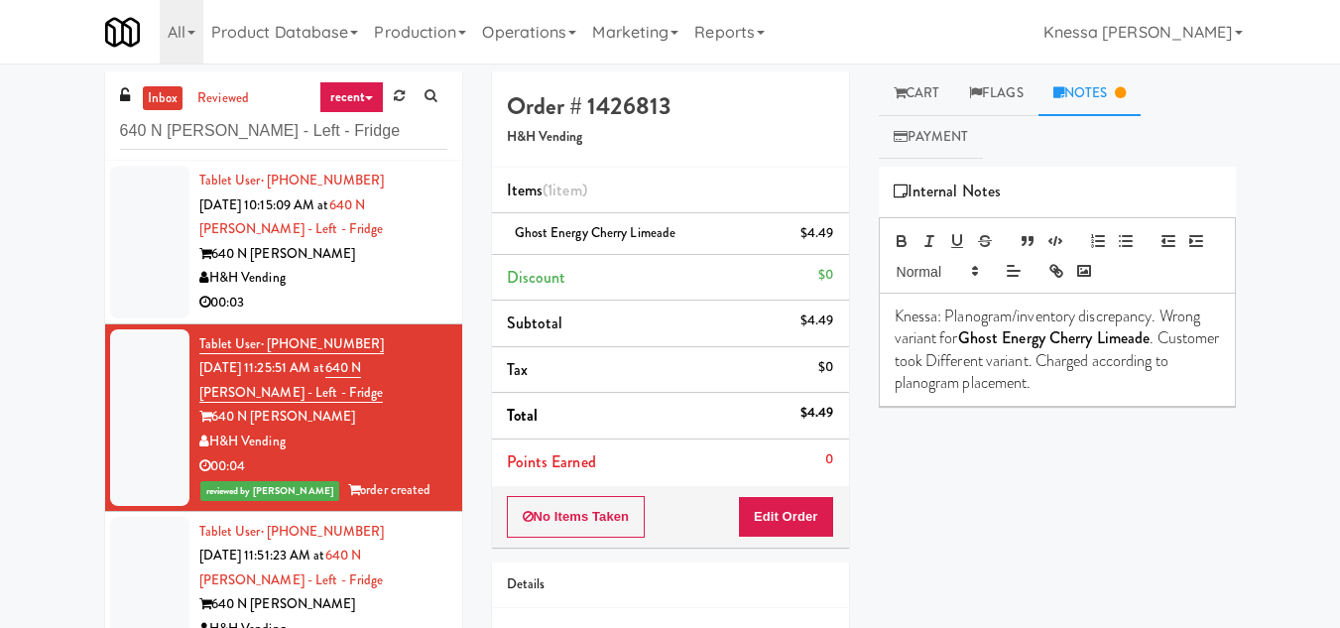
click at [356, 291] on div "00:03" at bounding box center [323, 303] width 248 height 25
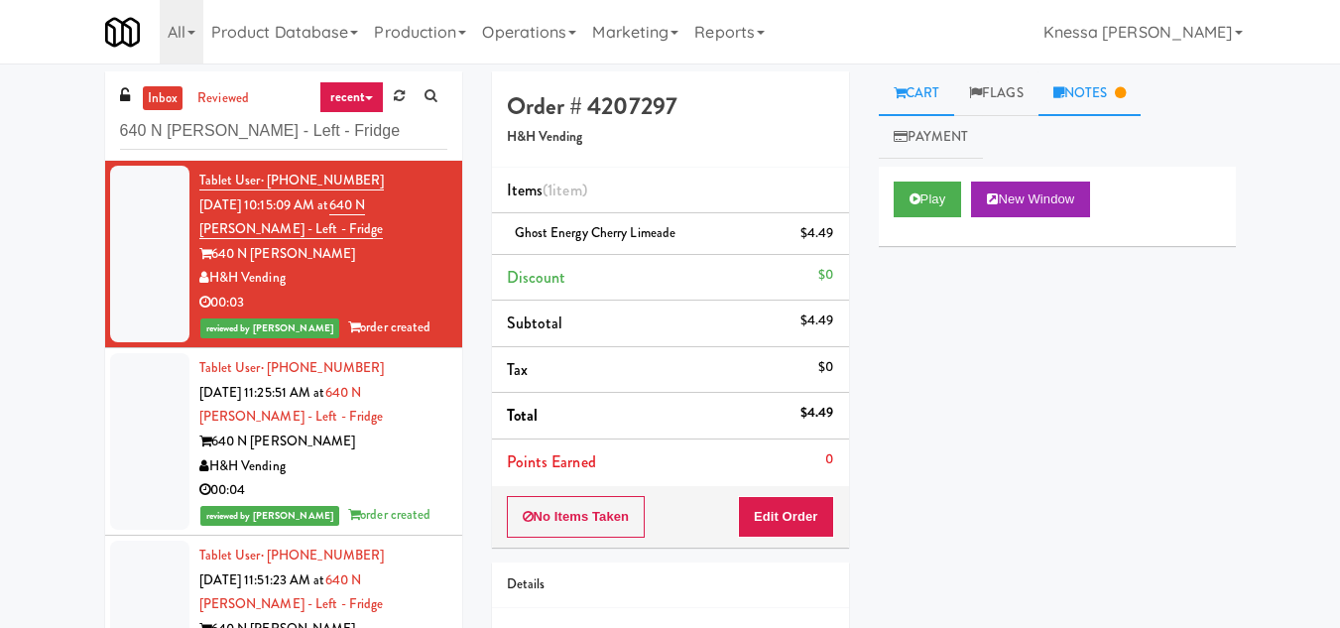
click at [1097, 102] on link "Notes" at bounding box center [1089, 93] width 103 height 45
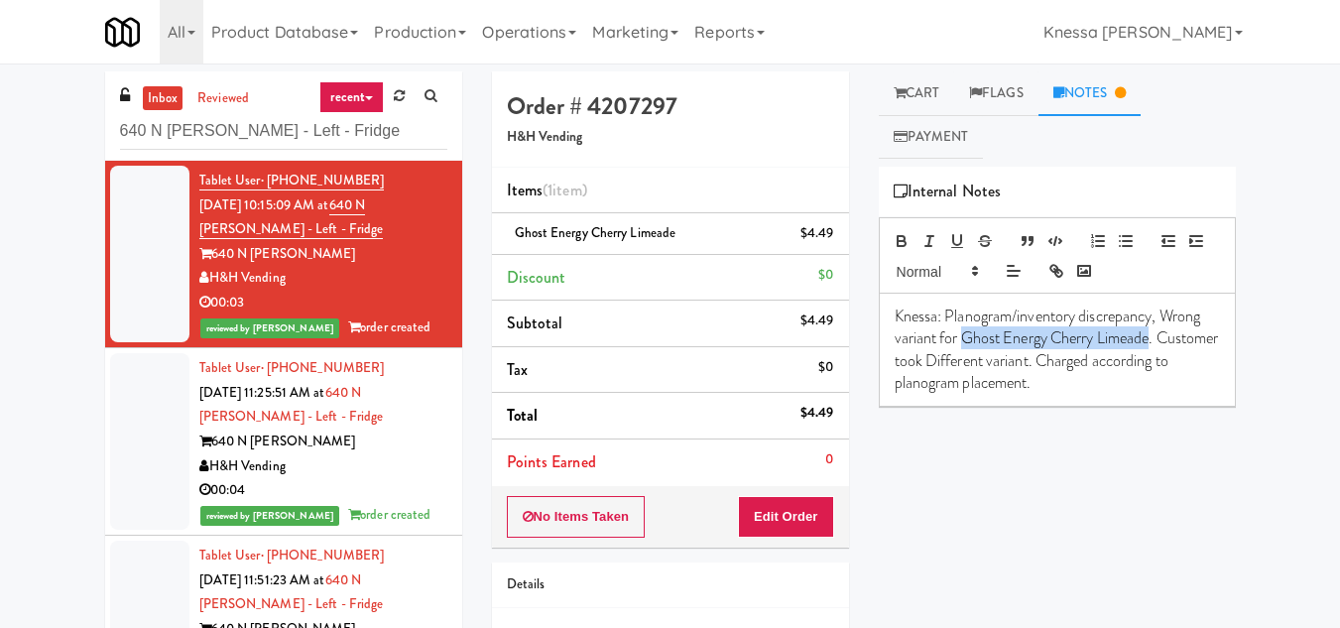
drag, startPoint x: 966, startPoint y: 334, endPoint x: 1152, endPoint y: 341, distance: 186.5
click at [1152, 341] on p "Knessa: Planogram/inventory discrepancy, Wrong variant for Ghost Energy Cherry …" at bounding box center [1056, 349] width 325 height 89
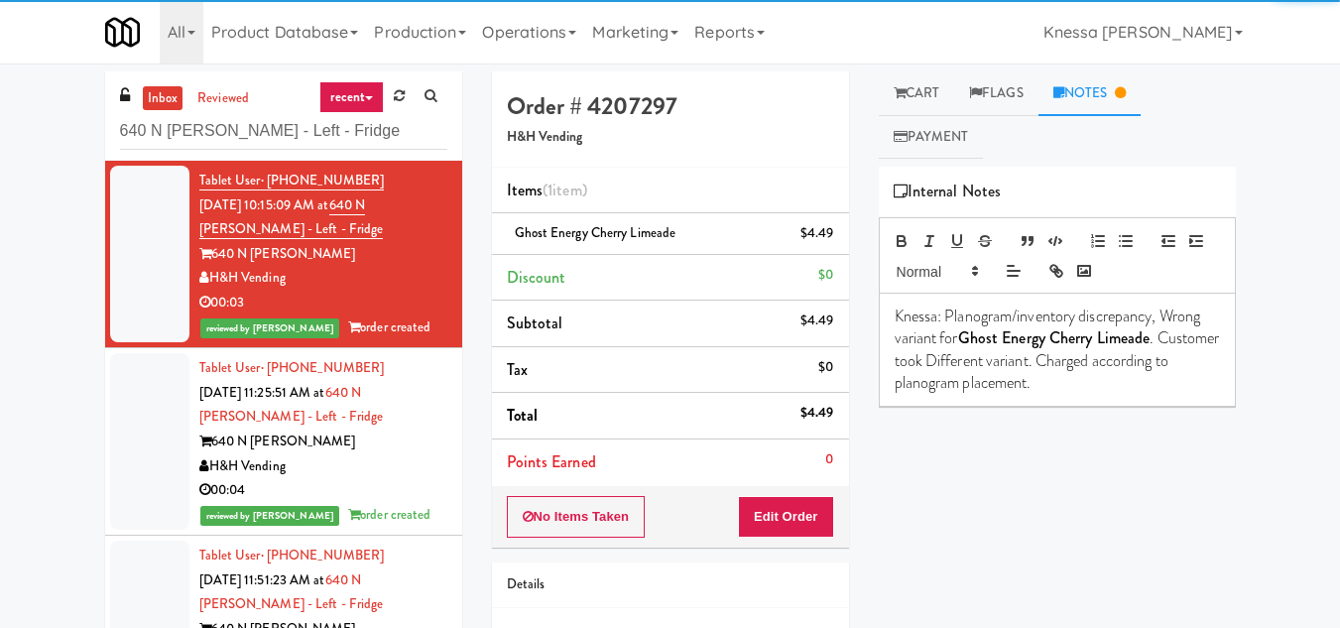
click at [1137, 391] on p "Knessa: Planogram/inventory discrepancy, Wrong variant for Ghost Energy Cherry …" at bounding box center [1056, 349] width 325 height 89
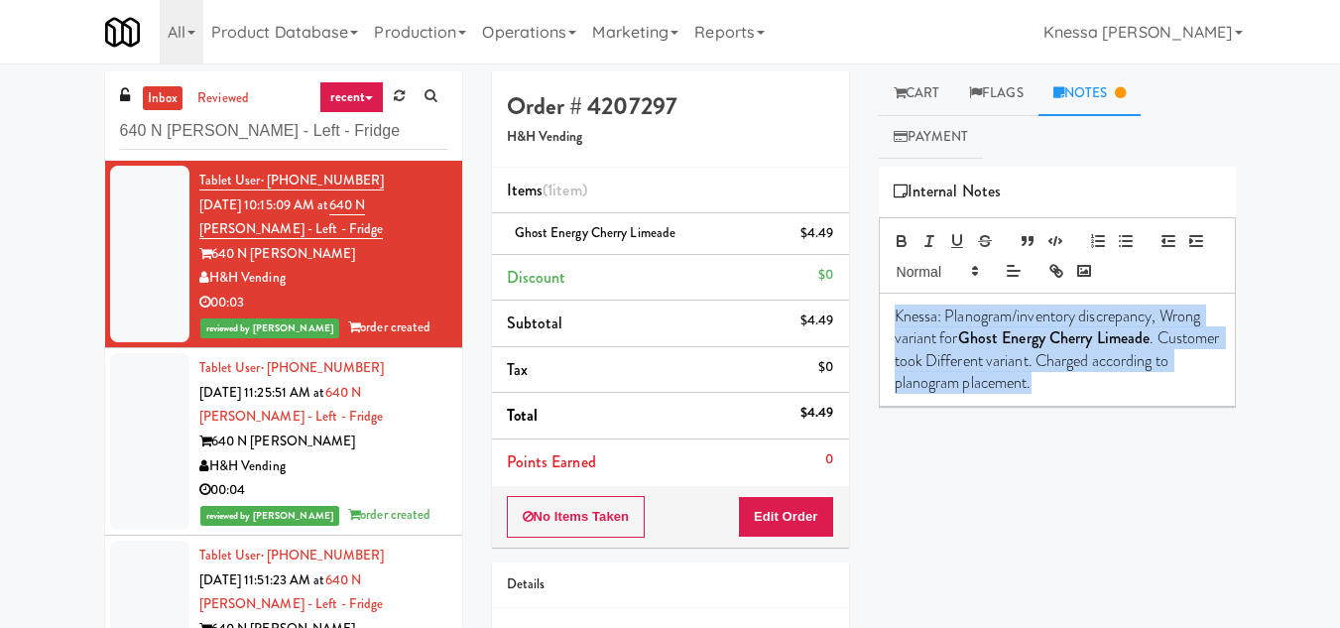
drag, startPoint x: 1137, startPoint y: 391, endPoint x: 893, endPoint y: 319, distance: 254.2
click at [894, 319] on p "Knessa: Planogram/inventory discrepancy, Wrong variant for Ghost Energy Cherry …" at bounding box center [1056, 349] width 325 height 89
click at [1153, 404] on div "Knessa: Planogram/inventory discrepancy, Wrong variant for Ghost Energy Cherry …" at bounding box center [1057, 350] width 355 height 113
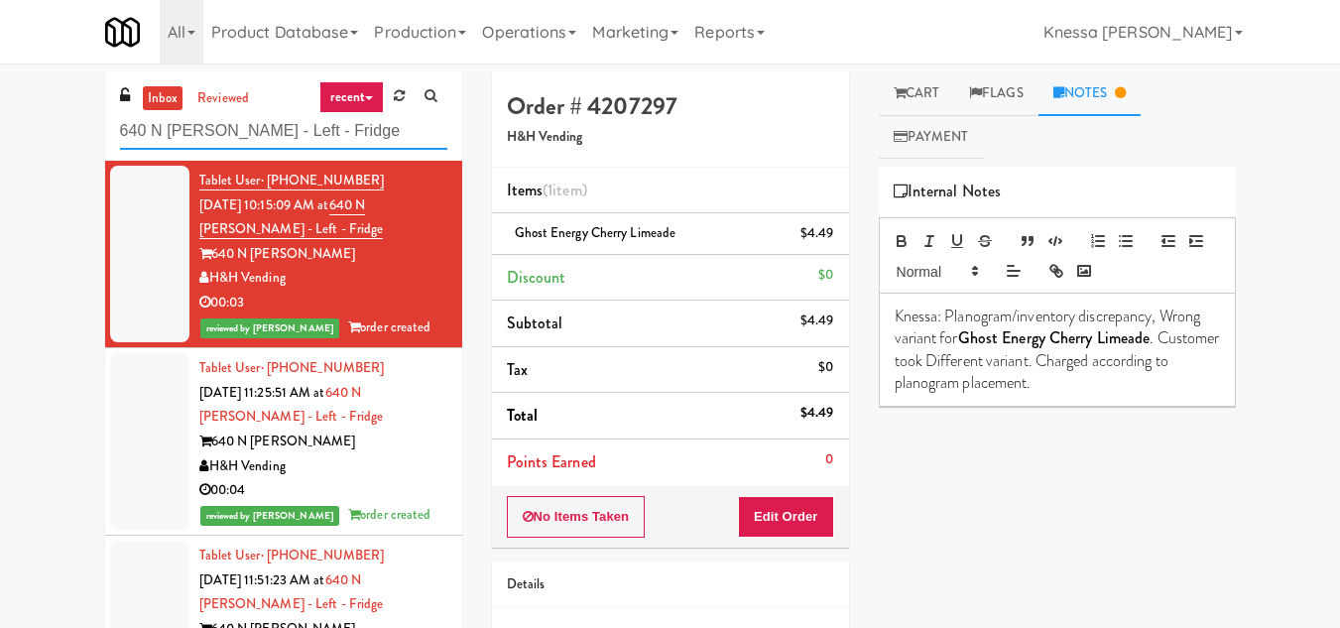
drag, startPoint x: 307, startPoint y: 133, endPoint x: 79, endPoint y: 129, distance: 228.1
click at [78, 129] on div "inbox reviewed recent all unclear take inventory issue suspicious failed recent…" at bounding box center [670, 420] width 1340 height 699
paste input "555 Boulevard 1"
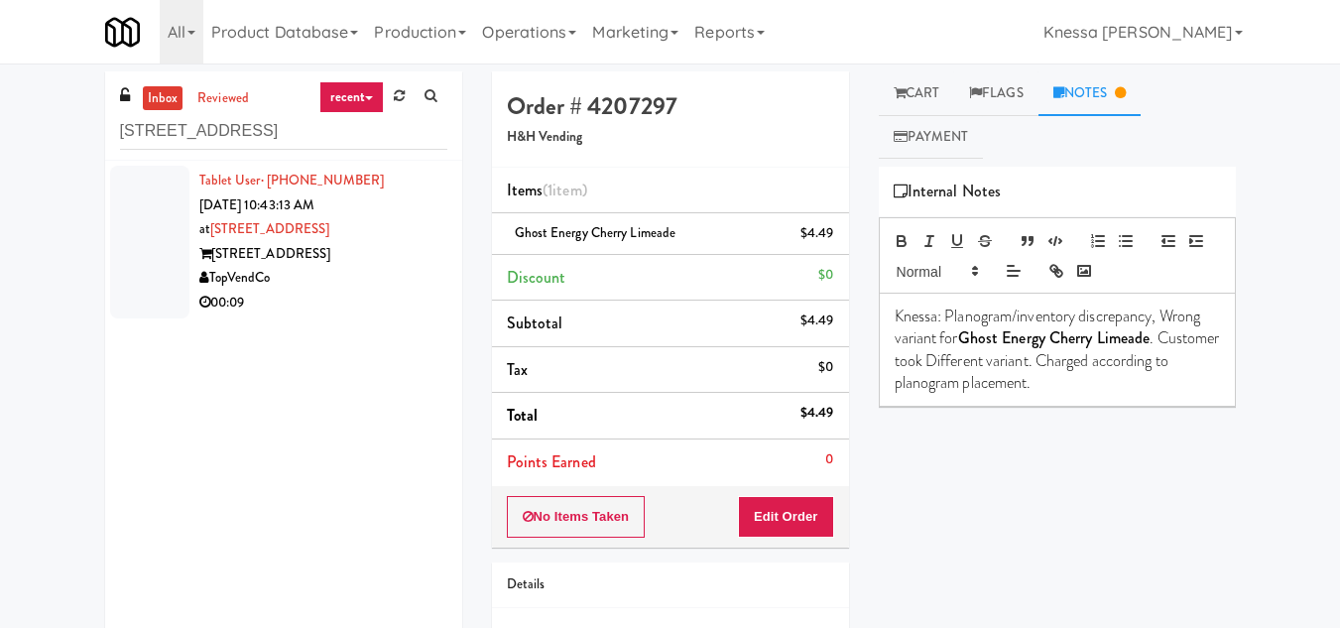
click at [318, 282] on div "TopVendCo" at bounding box center [323, 278] width 248 height 25
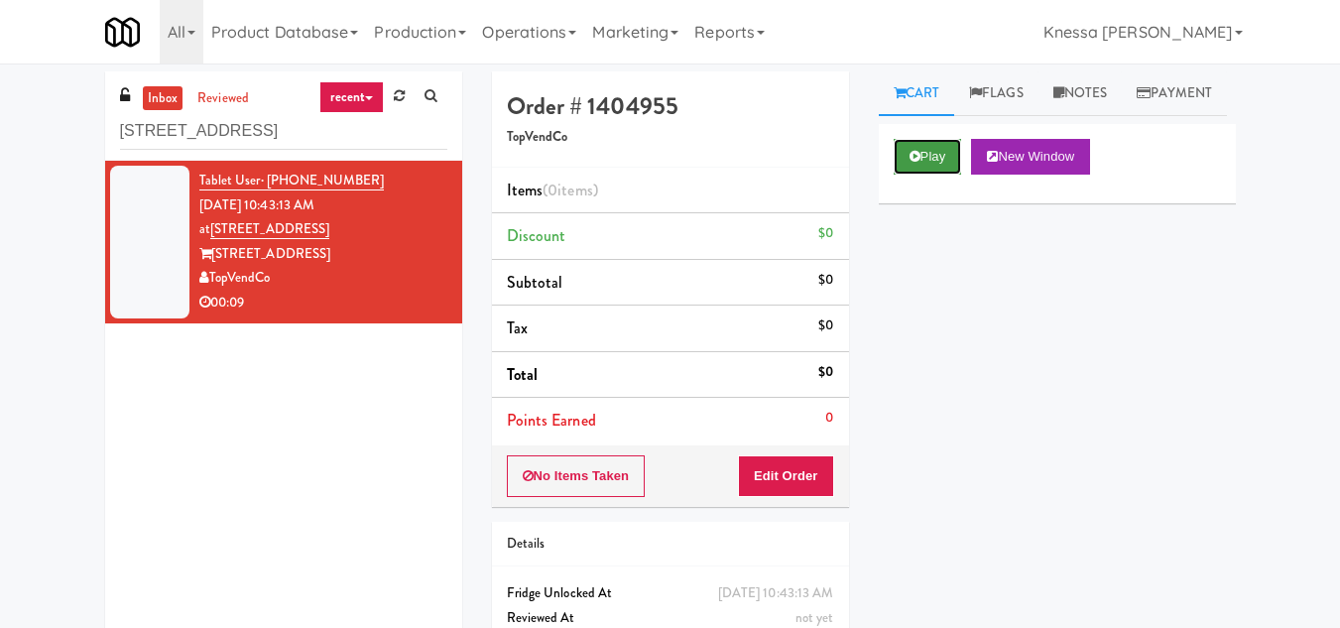
click at [931, 175] on button "Play" at bounding box center [927, 157] width 68 height 36
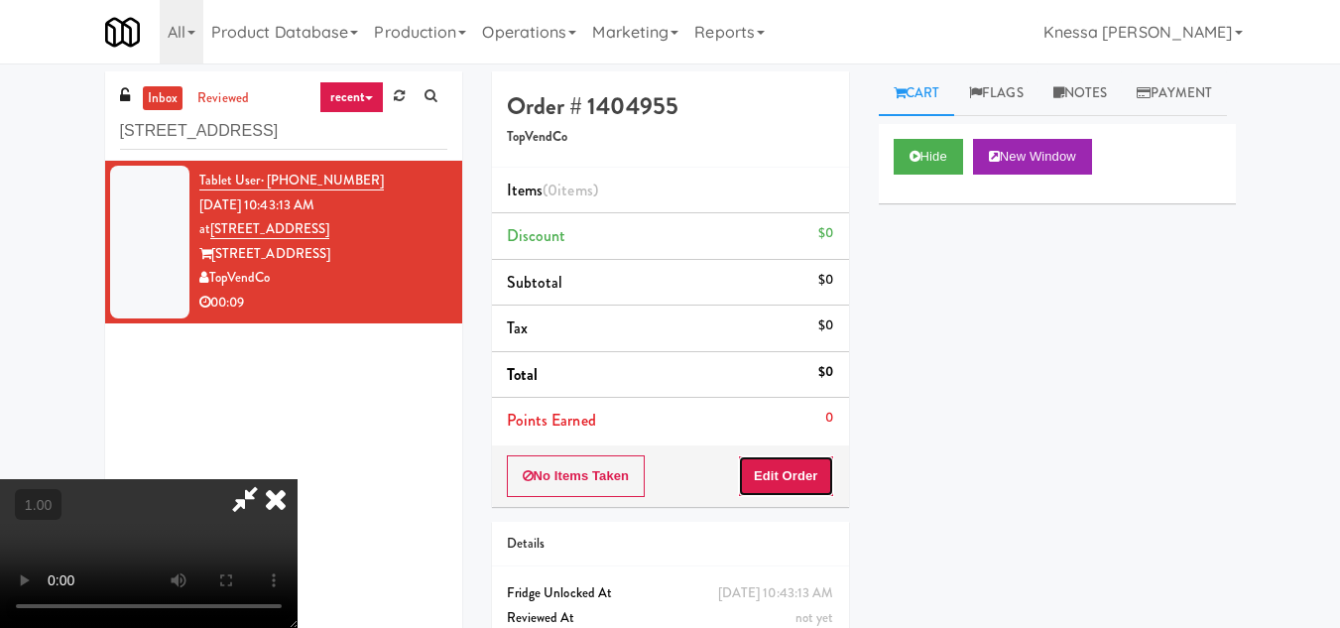
click at [762, 477] on button "Edit Order" at bounding box center [786, 476] width 96 height 42
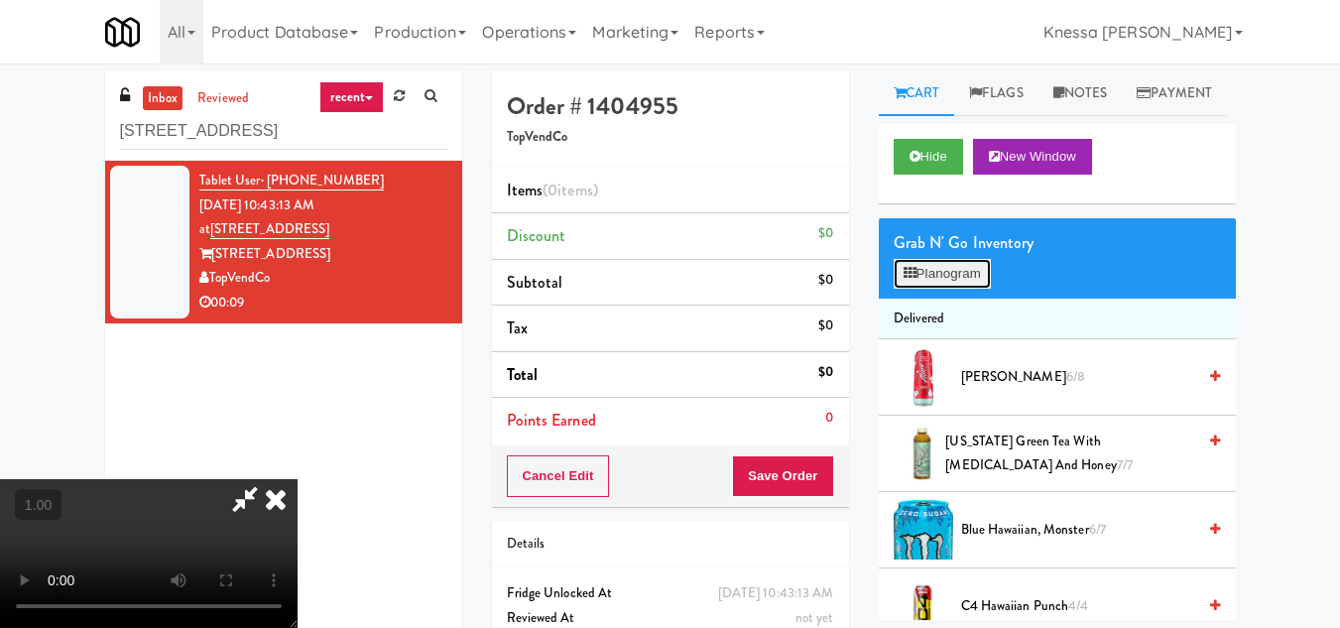
click at [973, 289] on button "Planogram" at bounding box center [941, 274] width 97 height 30
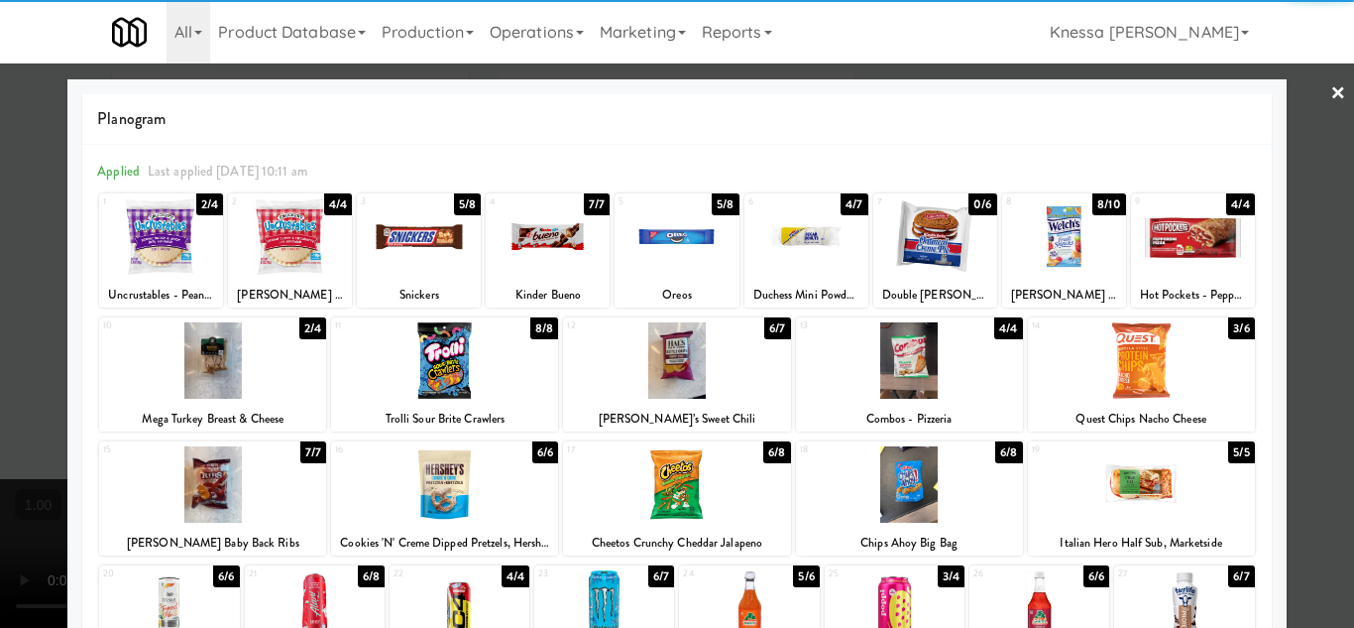
click at [1331, 91] on link "×" at bounding box center [1339, 93] width 16 height 61
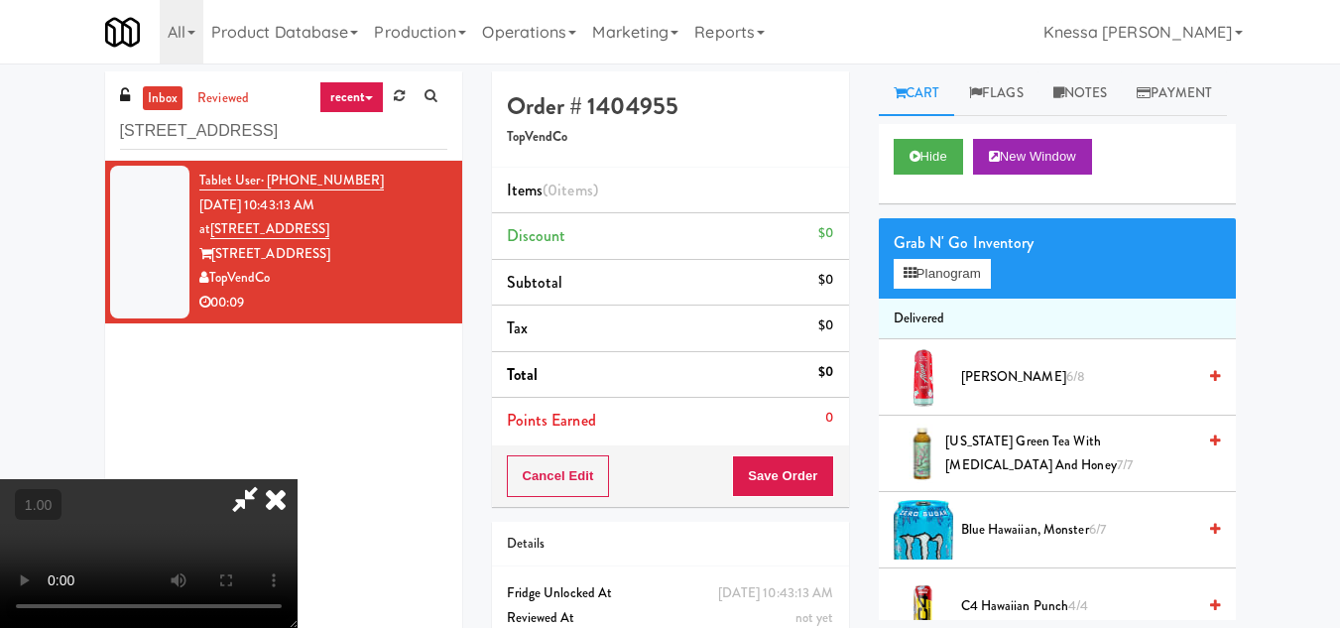
click at [297, 479] on video at bounding box center [148, 553] width 297 height 149
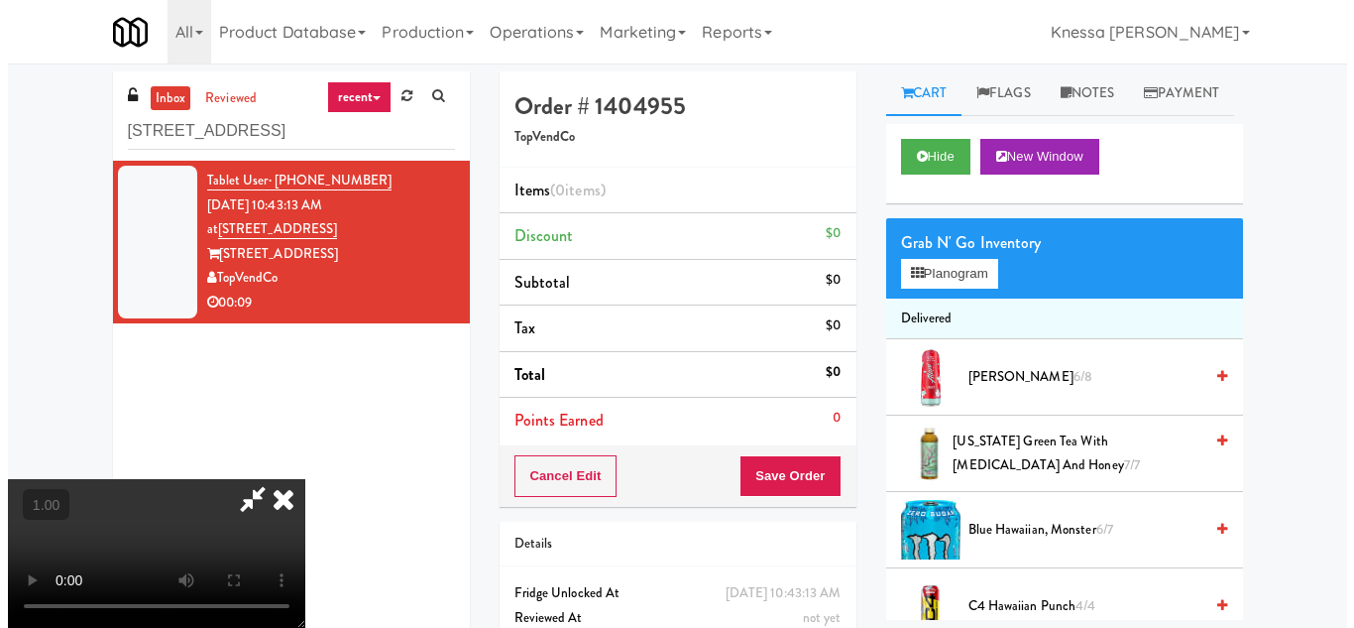
scroll to position [269, 0]
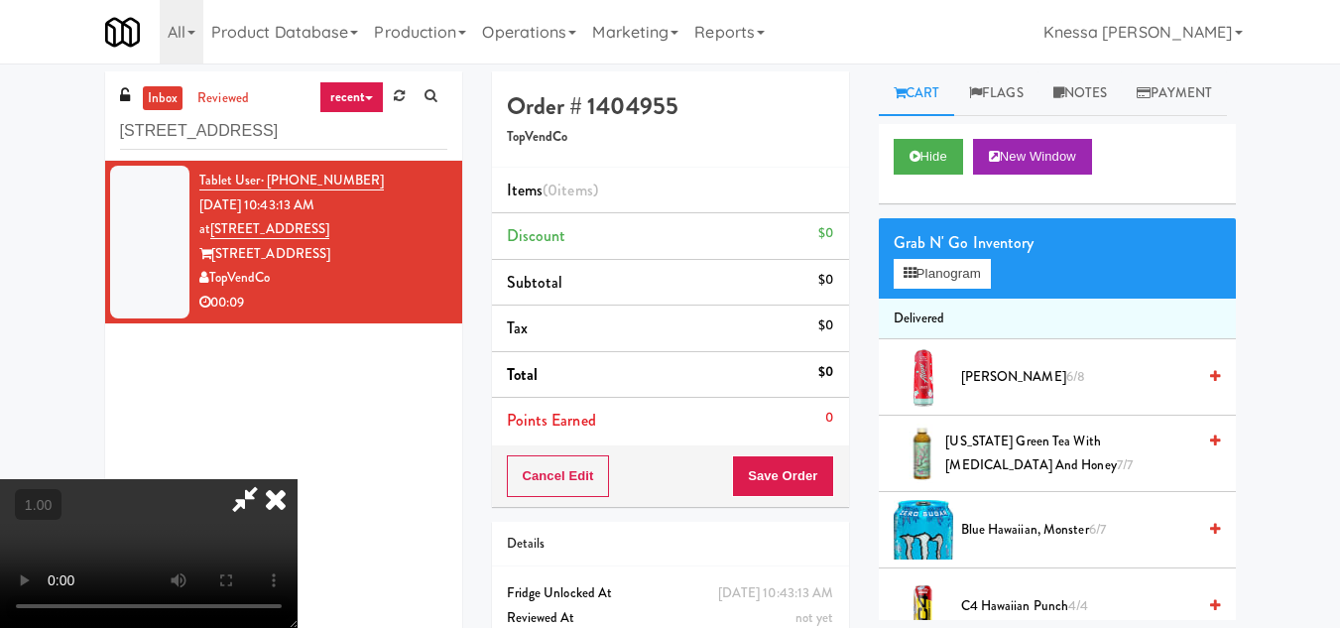
click at [297, 479] on video at bounding box center [148, 553] width 297 height 149
click at [938, 298] on div "Grab N' Go Inventory Planogram" at bounding box center [1057, 258] width 357 height 80
click at [940, 289] on button "Planogram" at bounding box center [941, 274] width 97 height 30
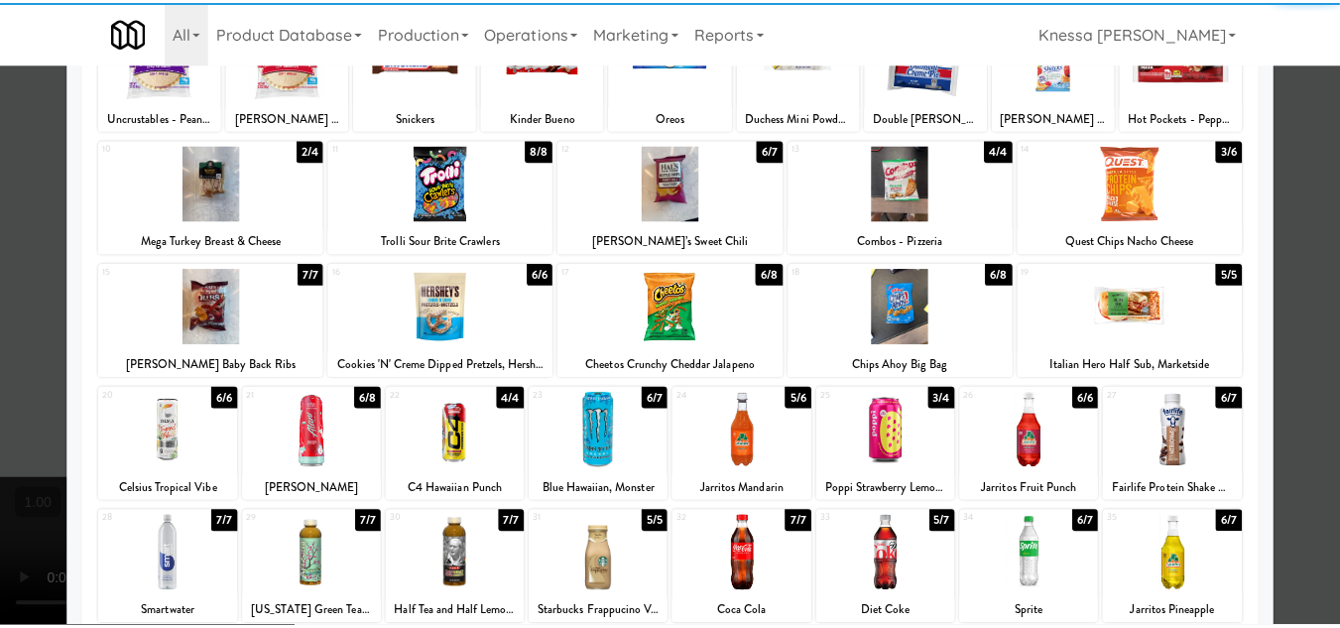
scroll to position [346, 0]
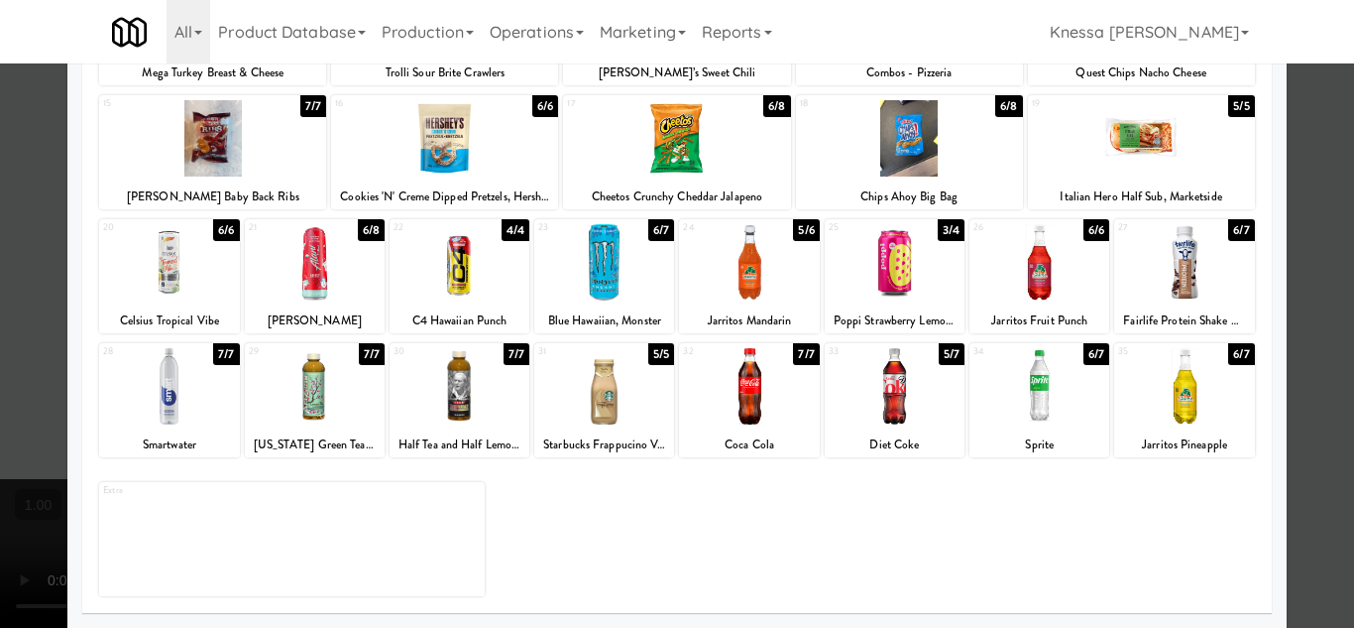
click at [1204, 403] on div at bounding box center [1185, 386] width 140 height 76
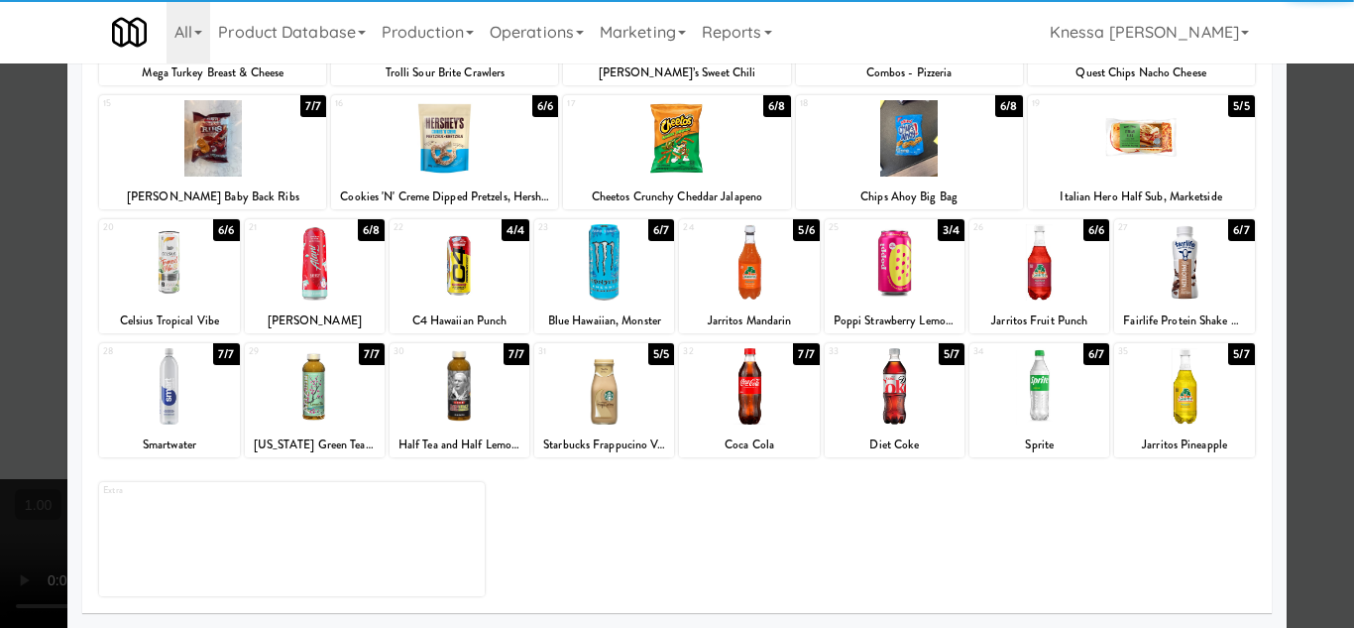
click at [1307, 460] on div at bounding box center [677, 314] width 1354 height 628
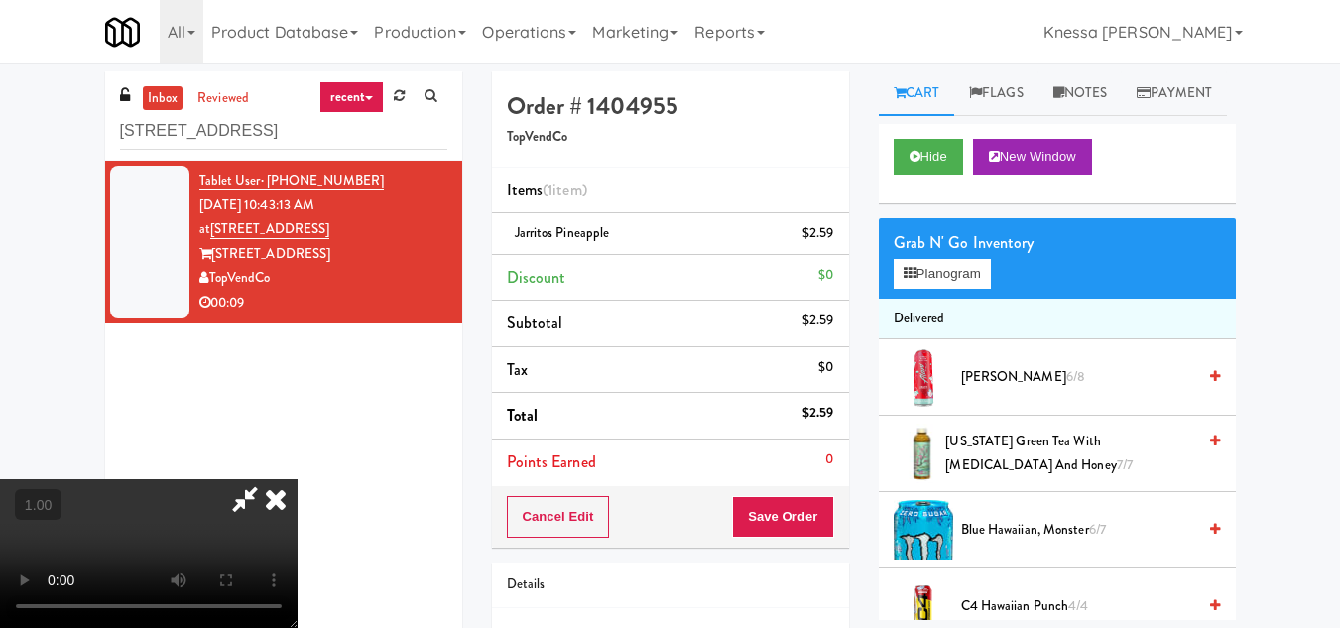
click at [297, 479] on video at bounding box center [148, 553] width 297 height 149
click at [297, 479] on icon at bounding box center [276, 499] width 44 height 40
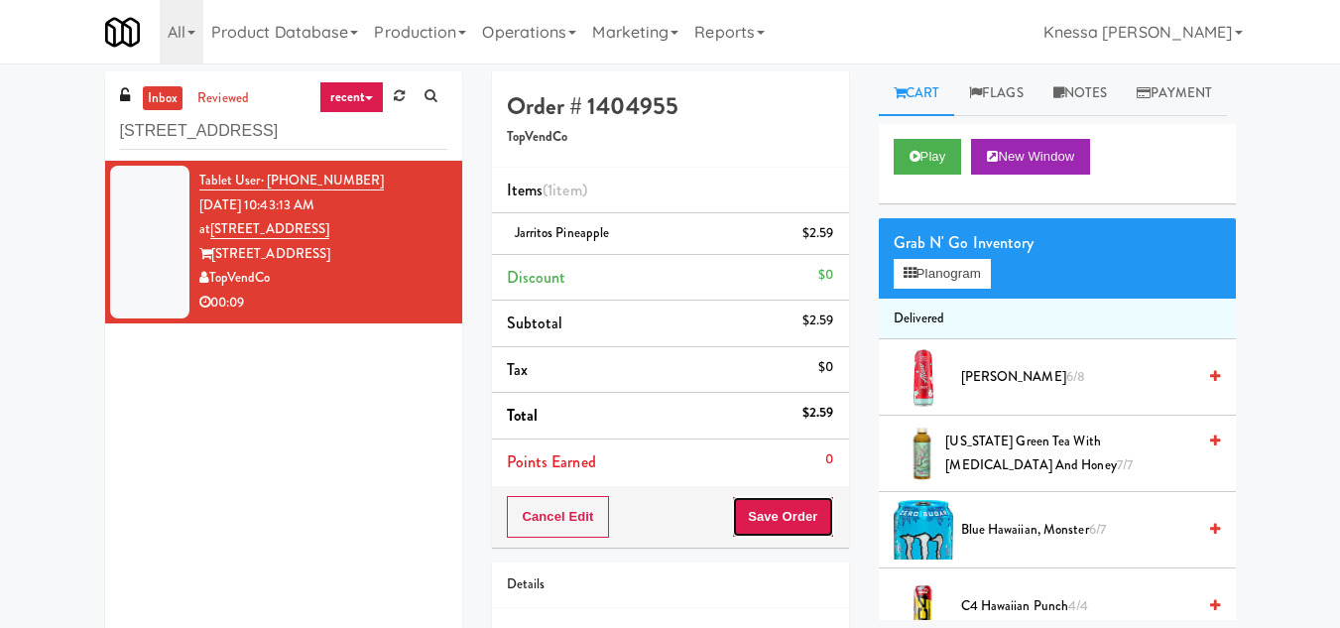
click at [787, 521] on button "Save Order" at bounding box center [782, 517] width 101 height 42
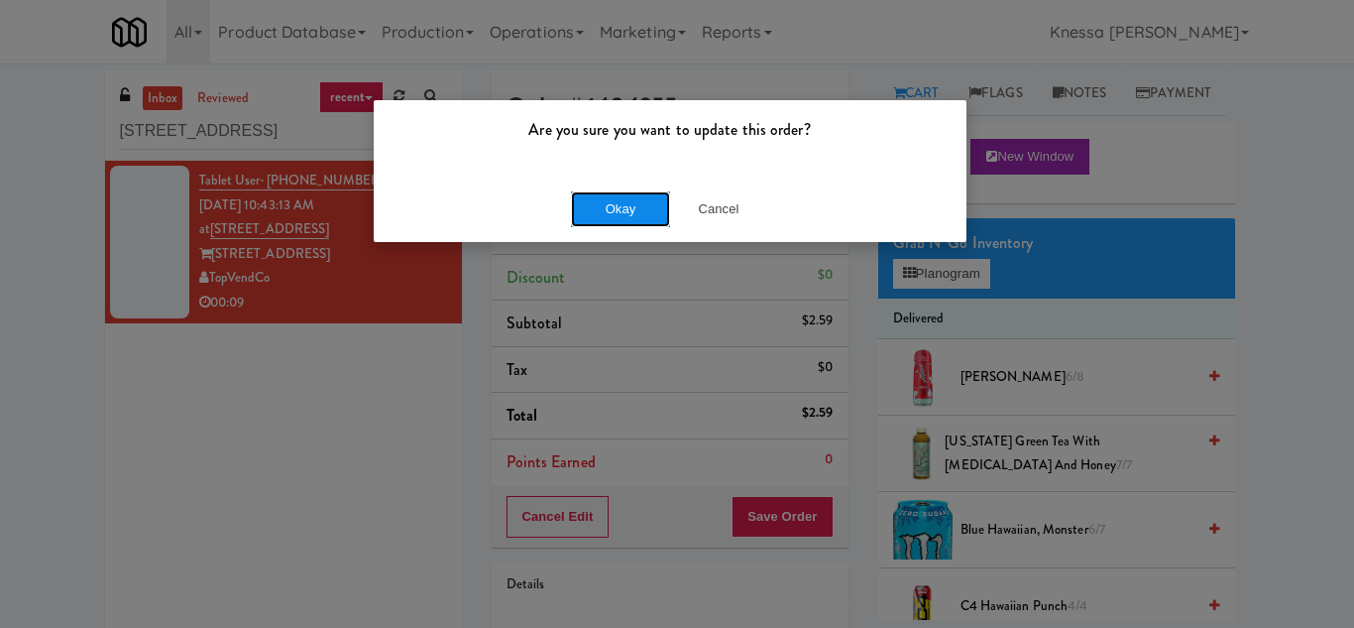
click at [604, 213] on button "Okay" at bounding box center [620, 209] width 99 height 36
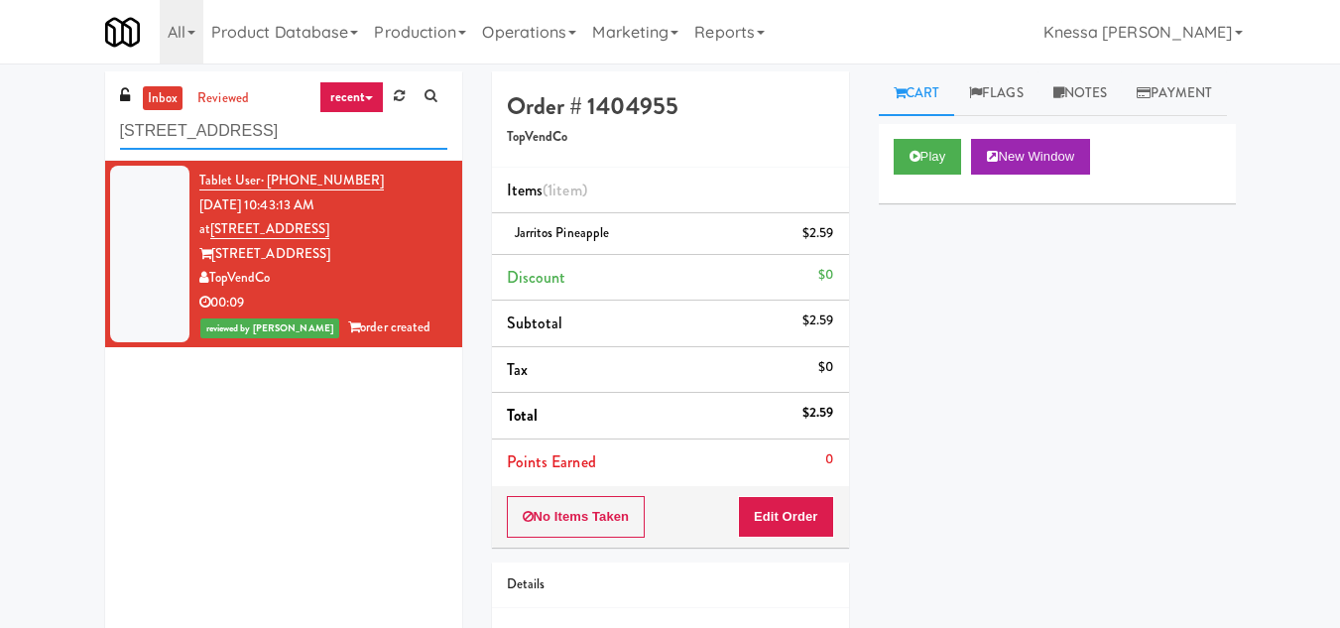
drag, startPoint x: 206, startPoint y: 139, endPoint x: 59, endPoint y: 138, distance: 147.7
click at [59, 138] on div "inbox reviewed recent all unclear take inventory issue suspicious failed recent…" at bounding box center [670, 410] width 1340 height 678
paste input "Metropolitan - Cooler - Right"
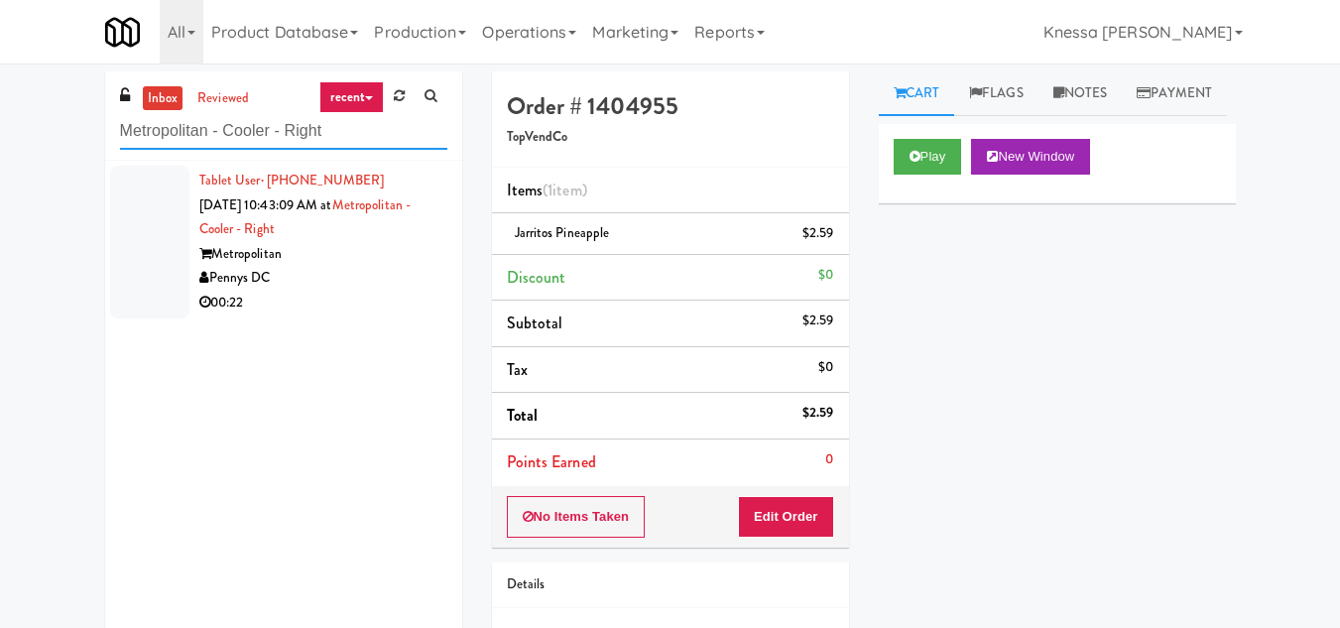
type input "Metropolitan - Cooler - Right"
click at [388, 270] on div "Pennys DC" at bounding box center [323, 278] width 248 height 25
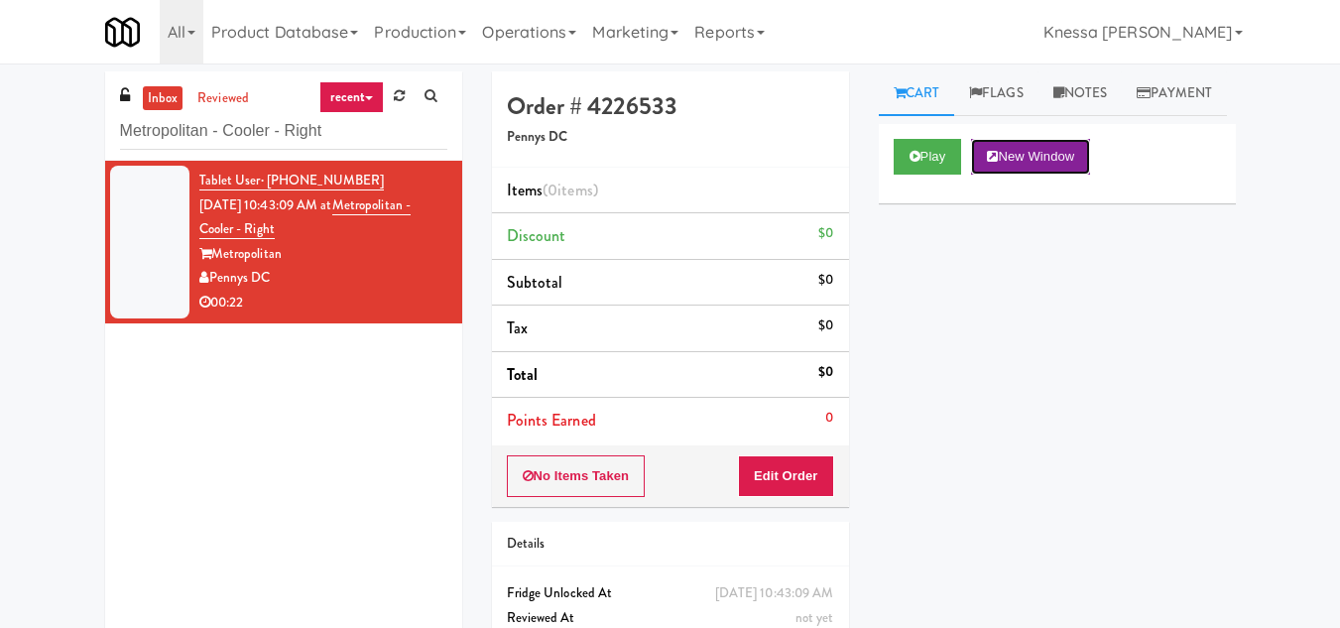
click at [1044, 175] on button "New Window" at bounding box center [1030, 157] width 119 height 36
click at [922, 175] on button "Play" at bounding box center [927, 157] width 68 height 36
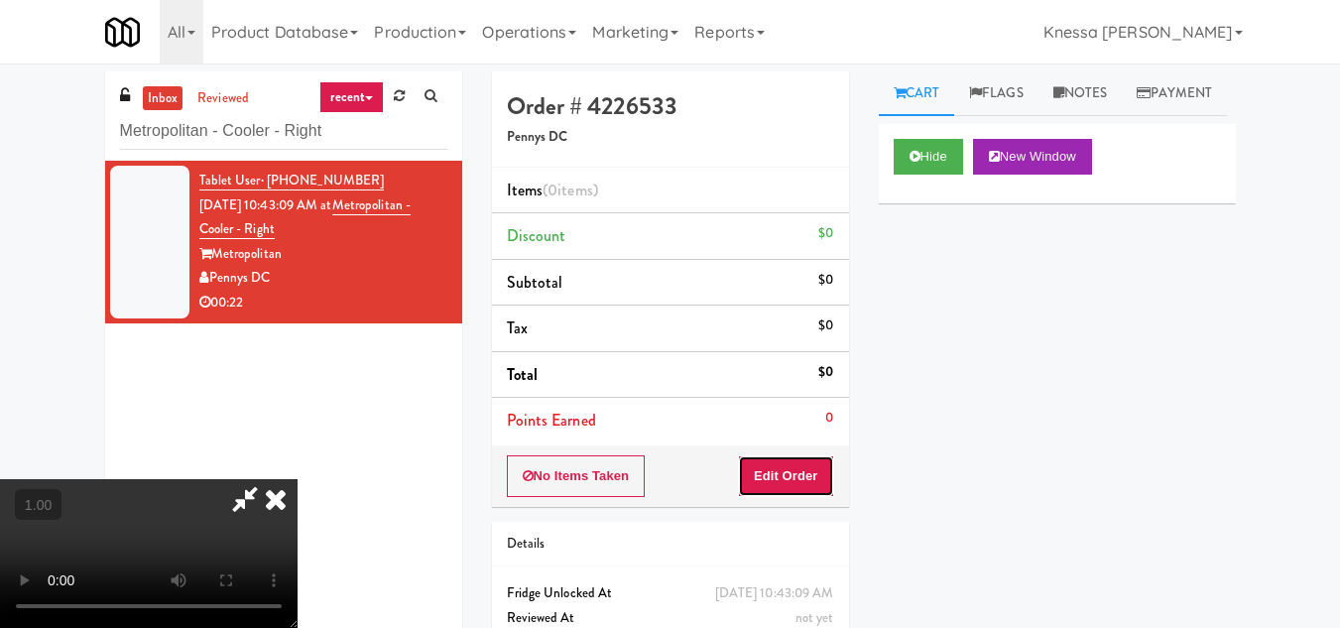
click at [822, 488] on button "Edit Order" at bounding box center [786, 476] width 96 height 42
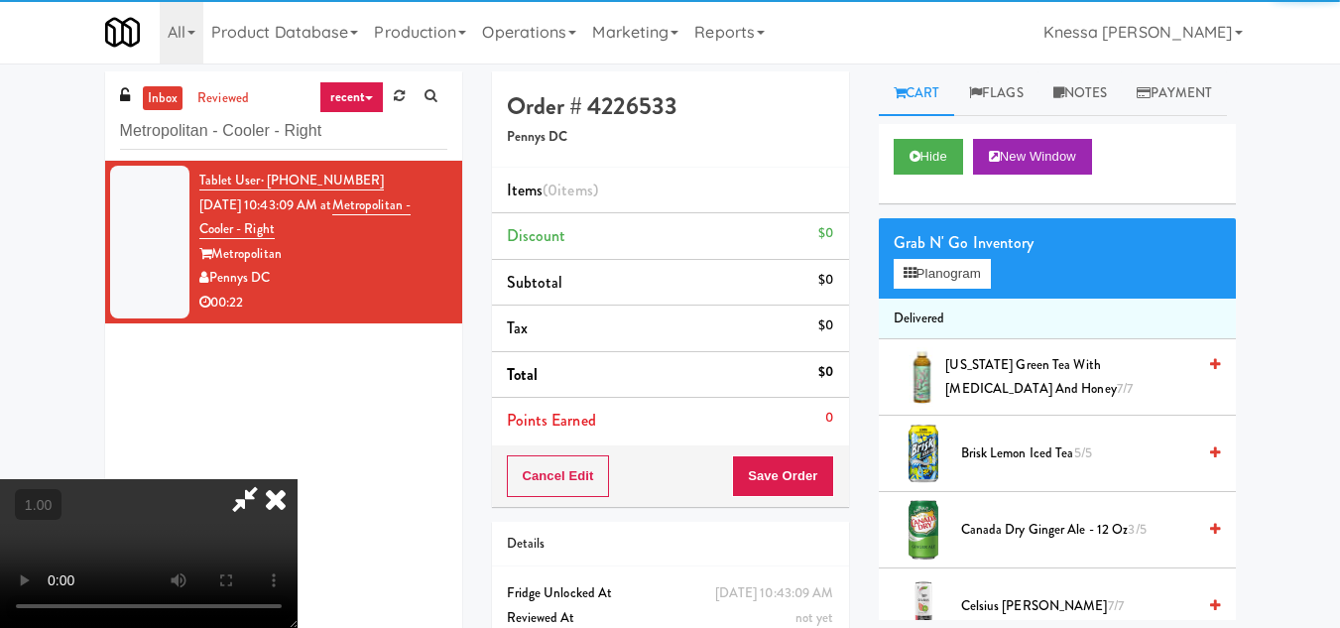
click at [297, 479] on video at bounding box center [148, 553] width 297 height 149
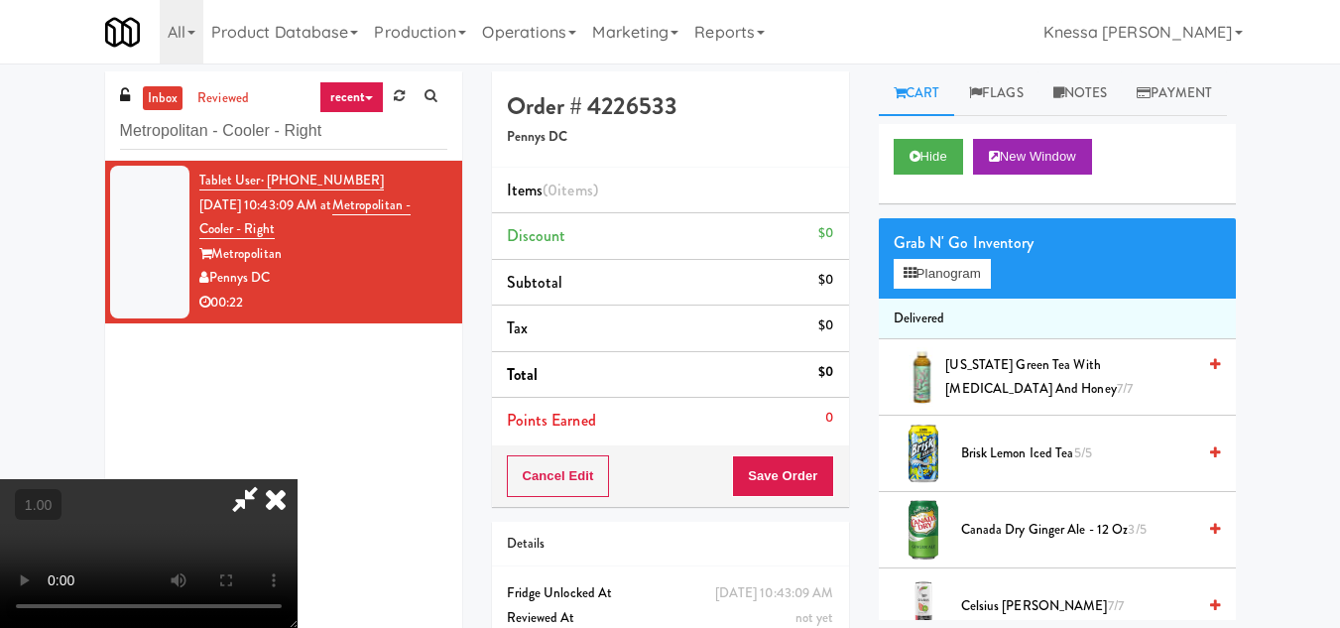
click at [297, 479] on video at bounding box center [148, 553] width 297 height 149
click at [984, 289] on button "Planogram" at bounding box center [941, 274] width 97 height 30
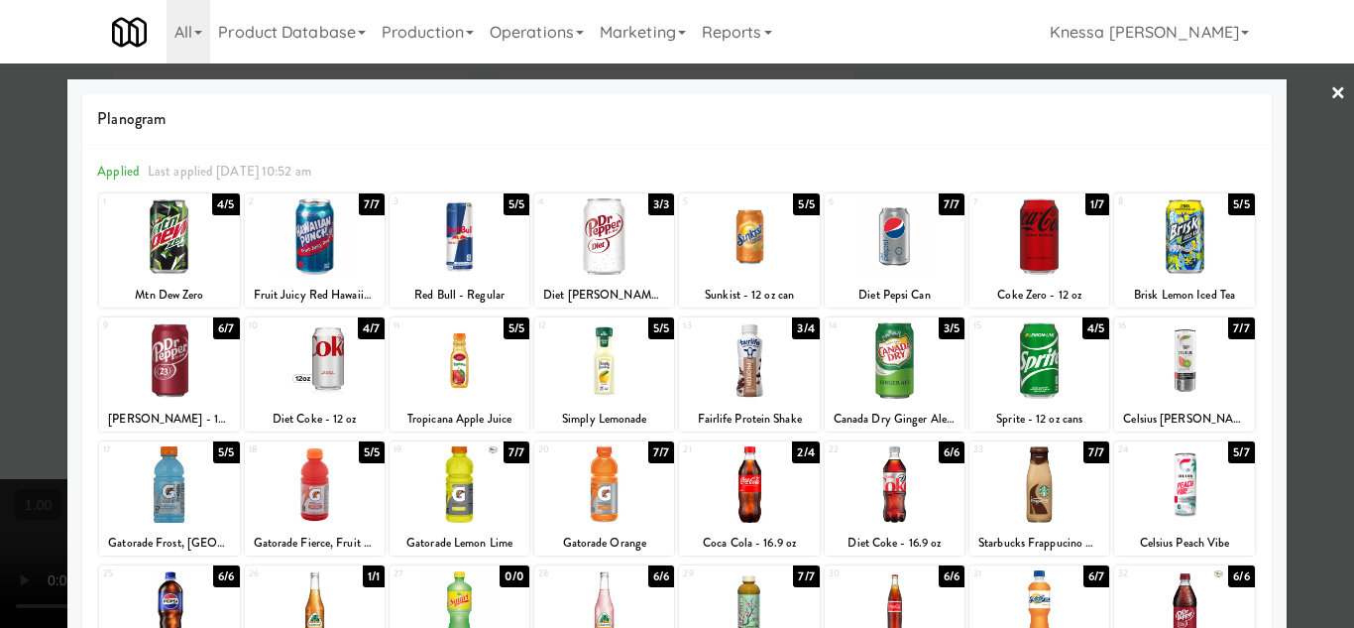
click at [333, 372] on div at bounding box center [315, 360] width 140 height 76
click at [1312, 324] on div at bounding box center [677, 314] width 1354 height 628
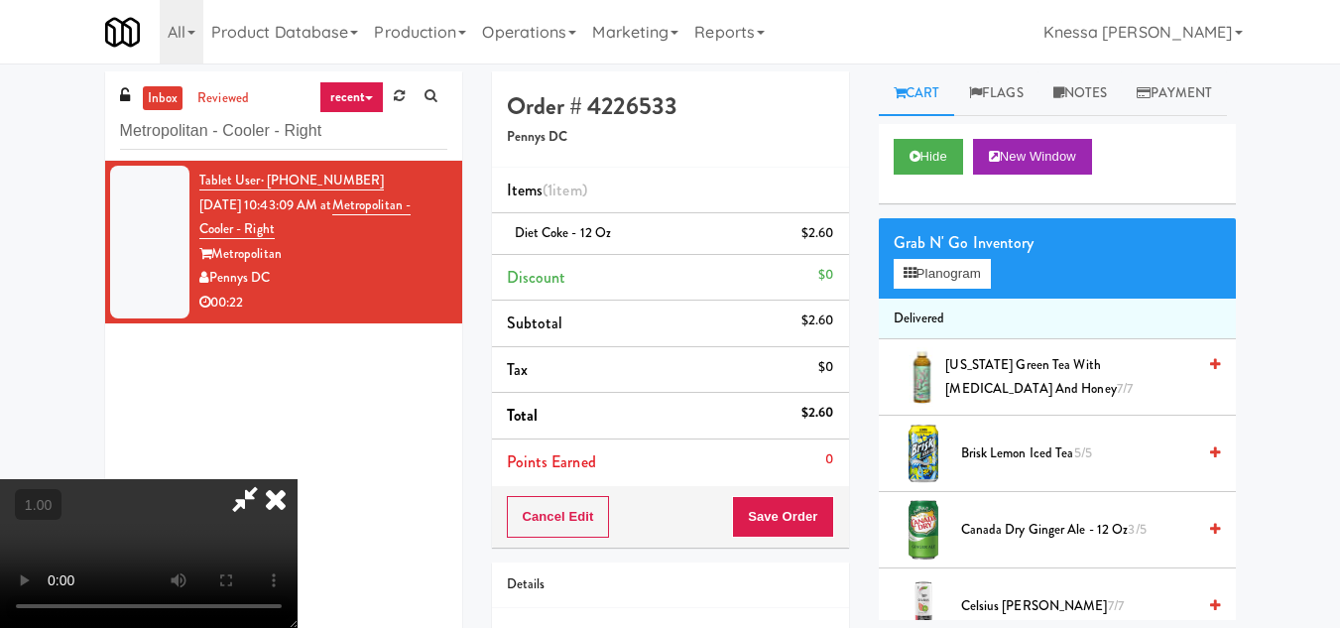
click at [285, 479] on video at bounding box center [148, 553] width 297 height 149
click at [297, 479] on video at bounding box center [148, 553] width 297 height 149
click at [948, 289] on button "Planogram" at bounding box center [941, 274] width 97 height 30
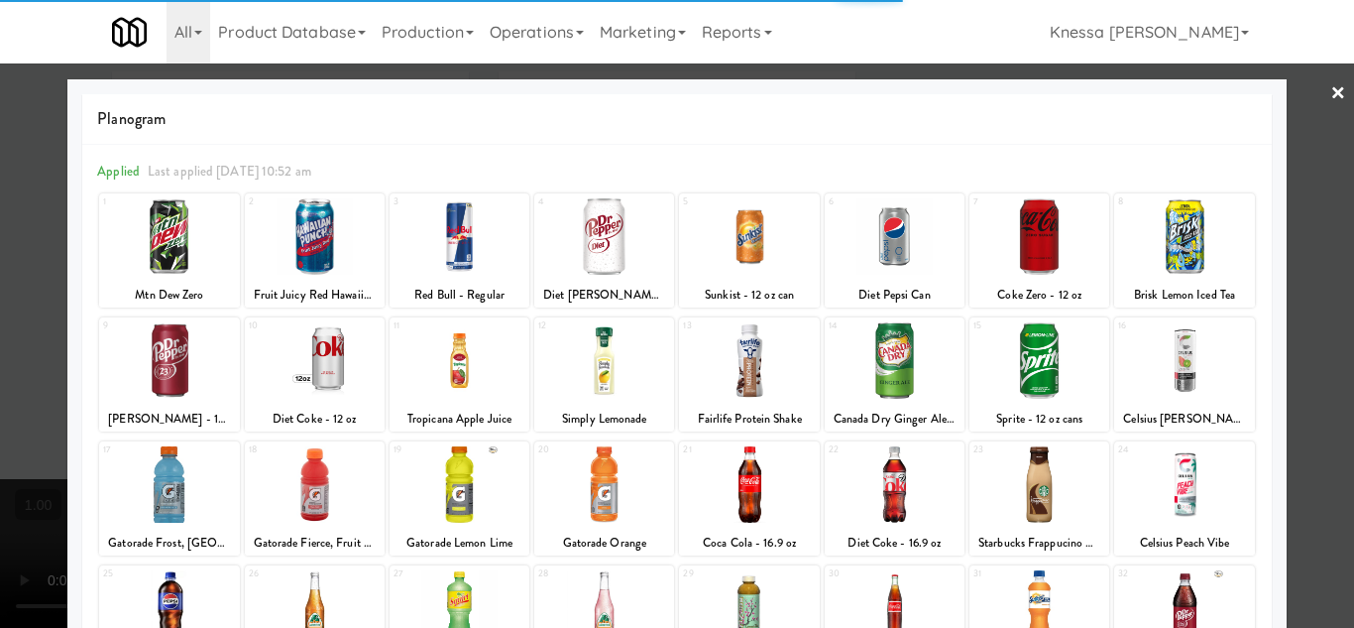
click at [344, 376] on div at bounding box center [315, 360] width 140 height 76
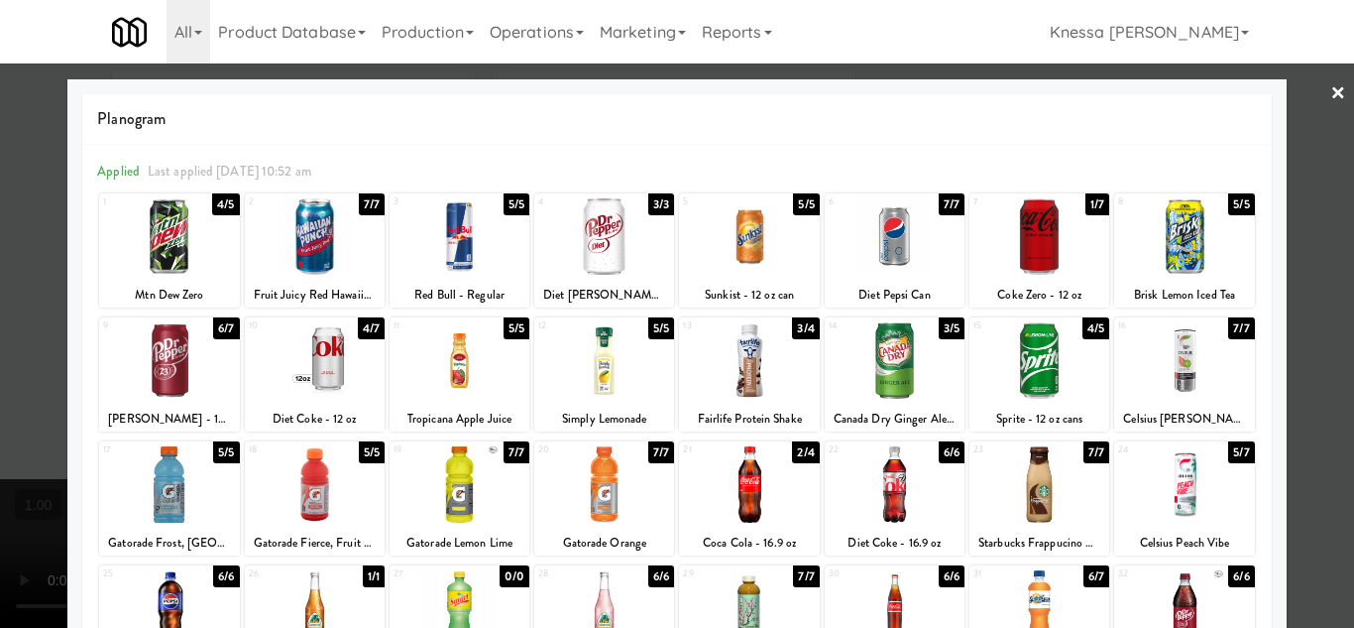
click at [1296, 379] on div at bounding box center [677, 314] width 1354 height 628
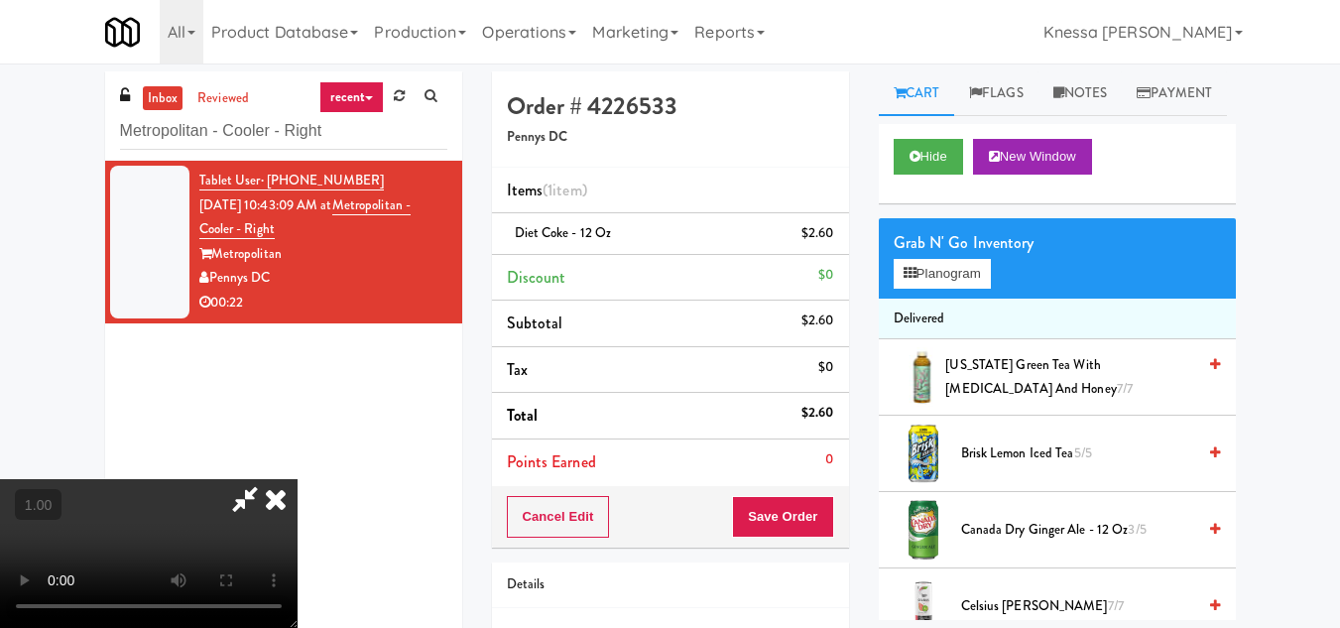
click at [297, 479] on video at bounding box center [148, 553] width 297 height 149
click at [946, 289] on button "Planogram" at bounding box center [941, 274] width 97 height 30
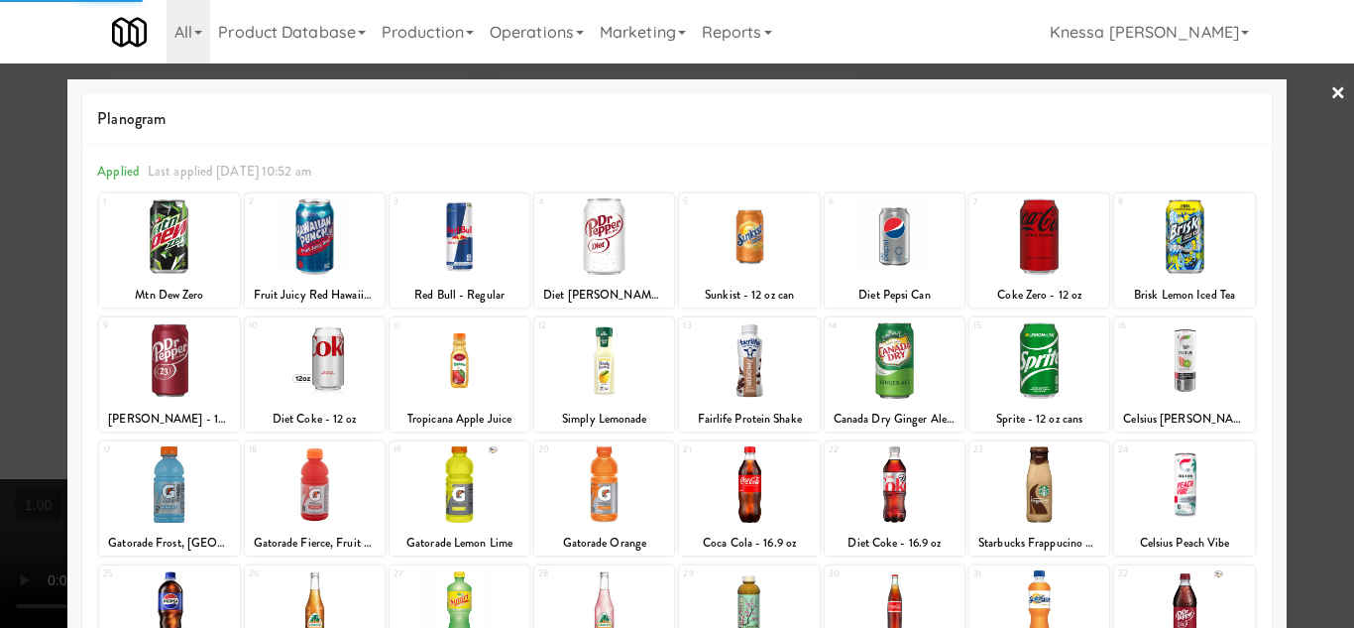
click at [325, 345] on div at bounding box center [315, 360] width 140 height 76
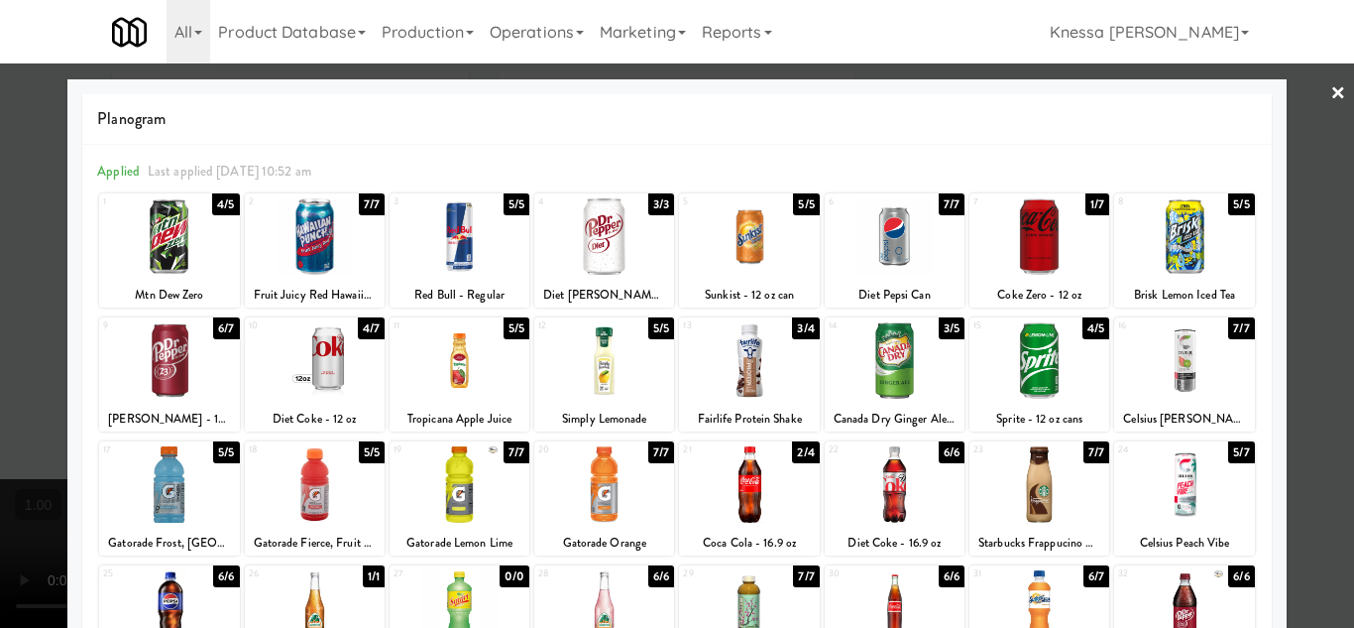
click at [1315, 412] on div at bounding box center [677, 314] width 1354 height 628
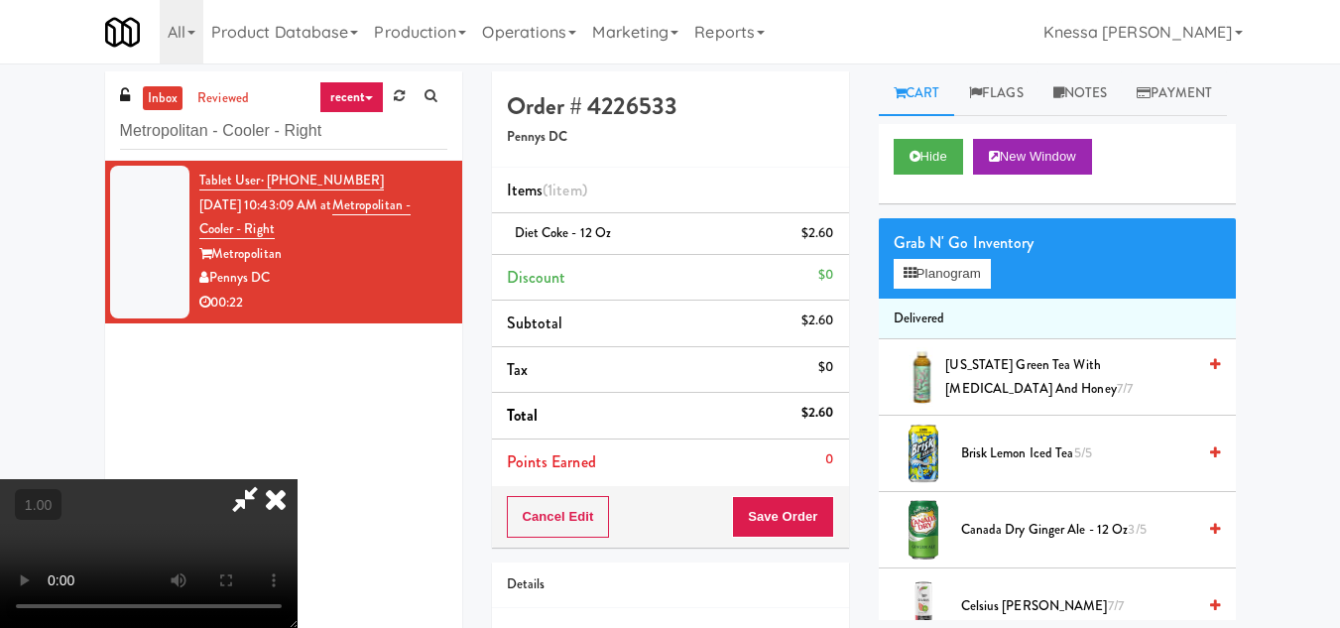
click at [297, 479] on video at bounding box center [148, 553] width 297 height 149
click at [1292, 480] on div "inbox reviewed recent all unclear take inventory issue suspicious failed recent…" at bounding box center [670, 410] width 1340 height 678
click at [834, 203] on li "Items (1 item )" at bounding box center [670, 191] width 357 height 47
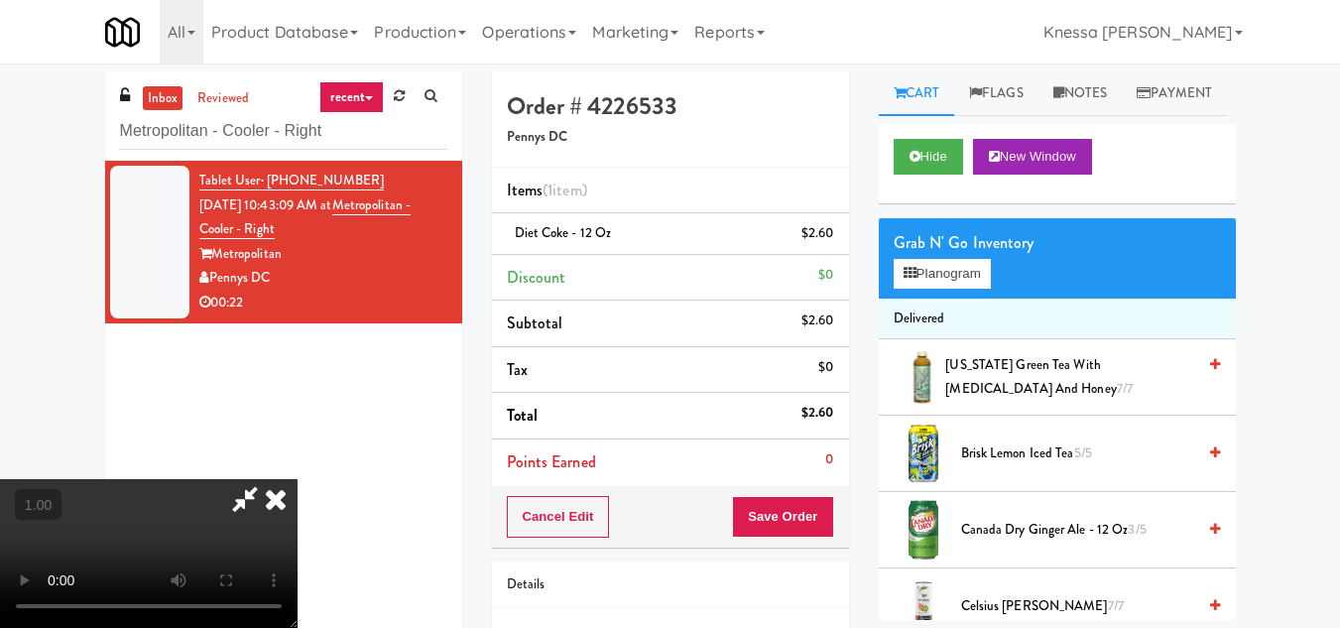
scroll to position [0, 0]
click at [833, 238] on icon at bounding box center [835, 240] width 10 height 13
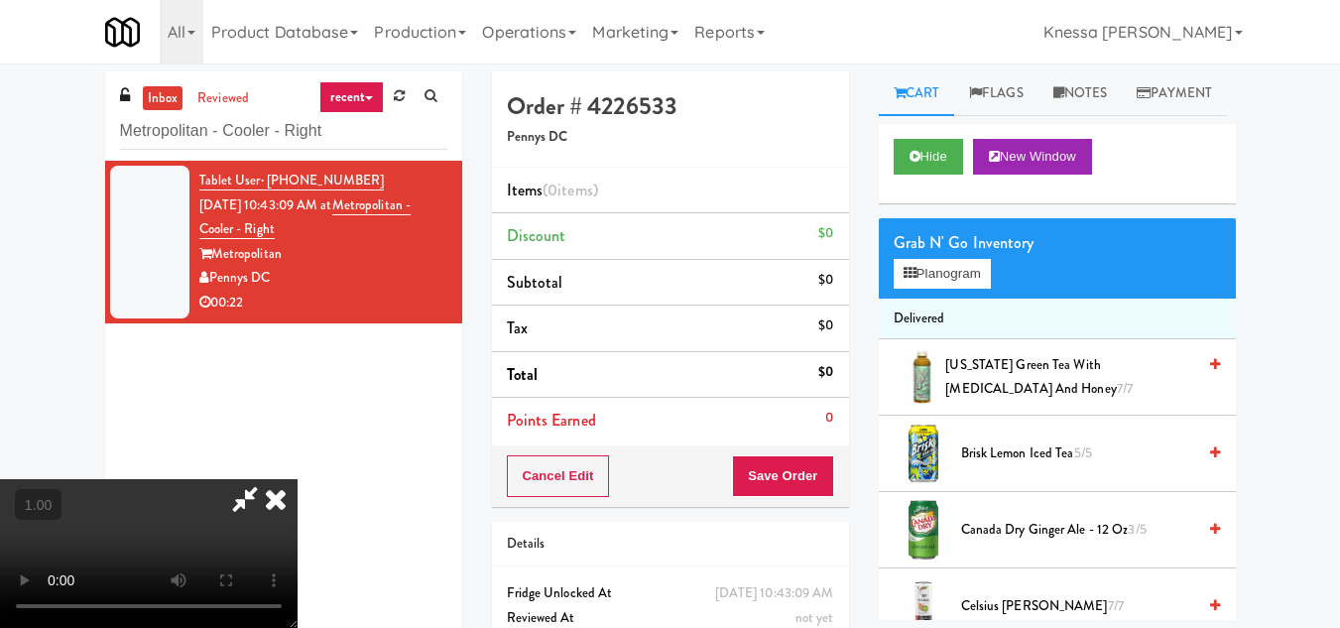
click at [297, 479] on video at bounding box center [148, 553] width 297 height 149
click at [958, 289] on button "Planogram" at bounding box center [941, 274] width 97 height 30
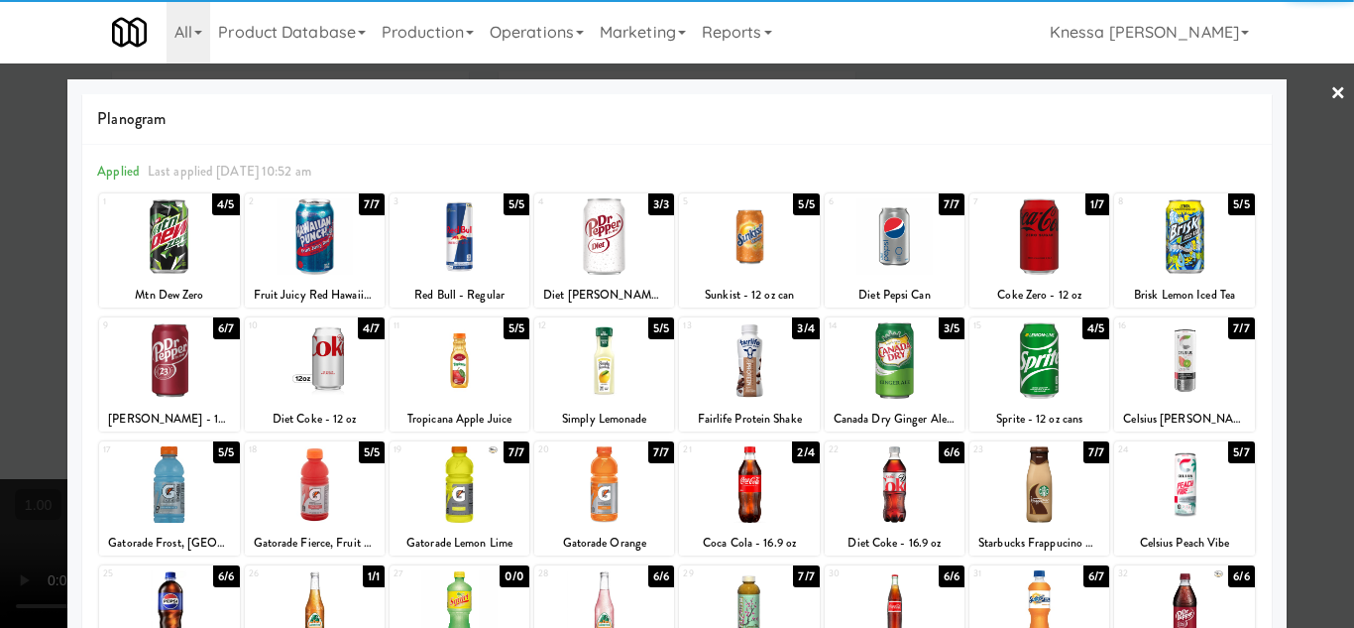
click at [341, 379] on div at bounding box center [315, 360] width 140 height 76
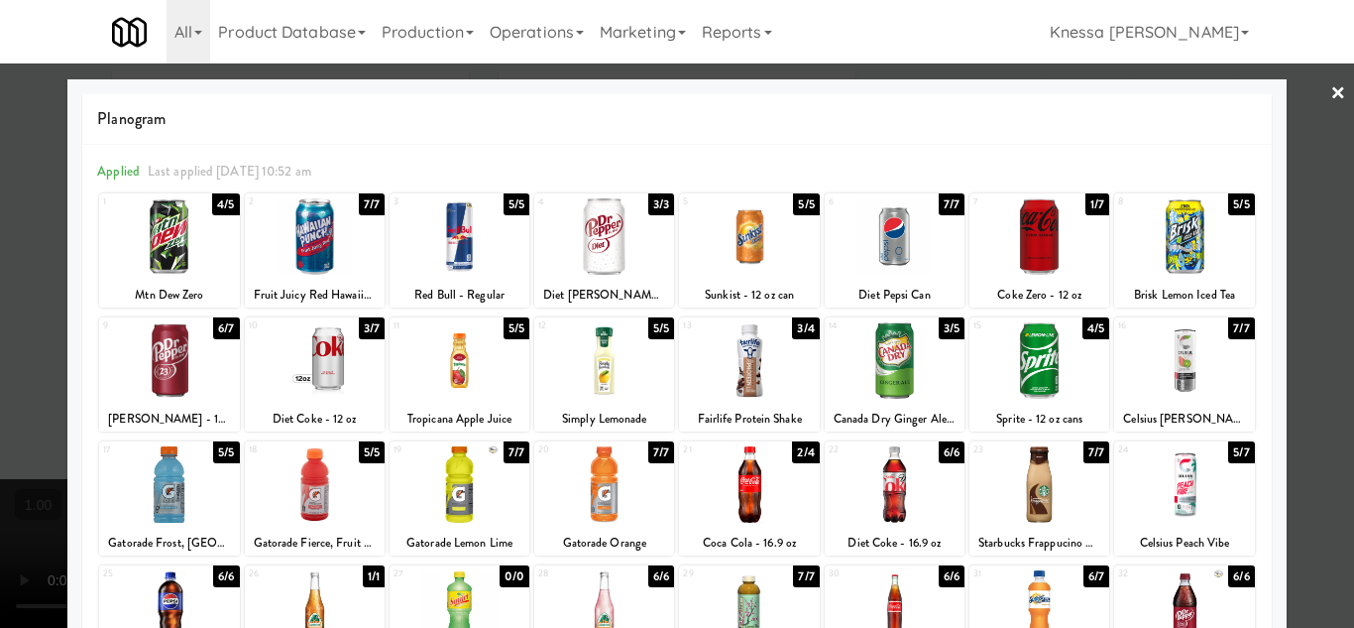
click at [341, 379] on div at bounding box center [315, 360] width 140 height 76
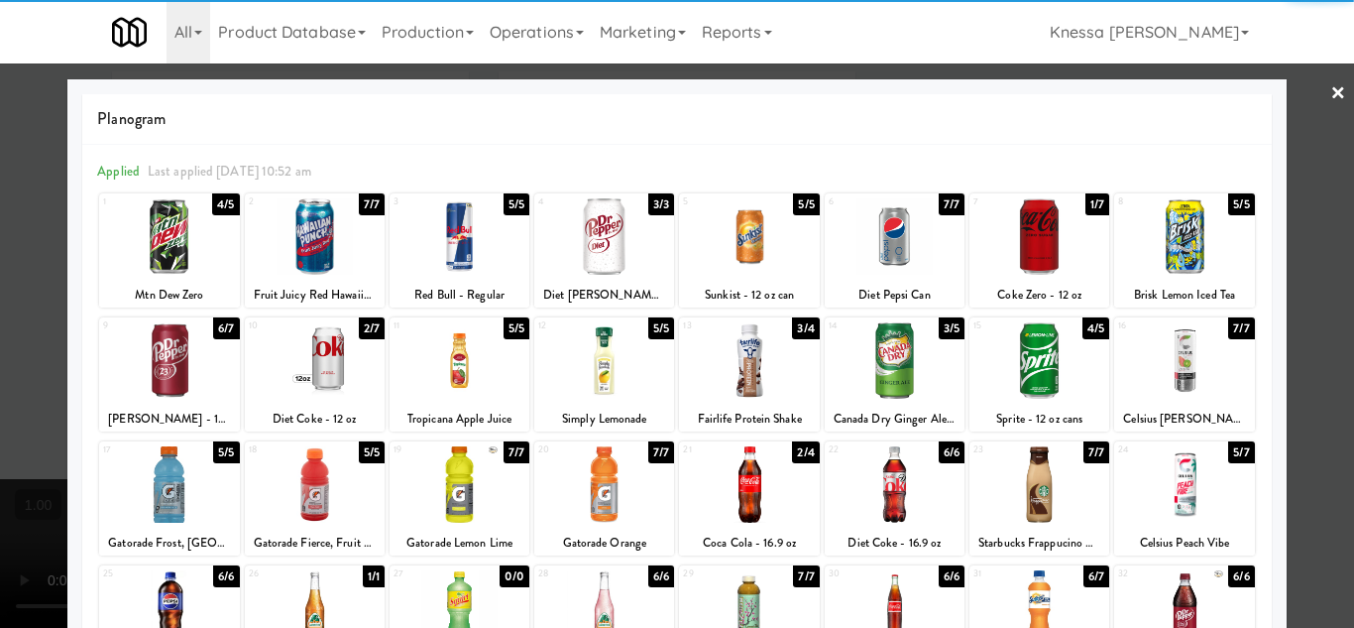
click at [341, 379] on div at bounding box center [315, 360] width 140 height 76
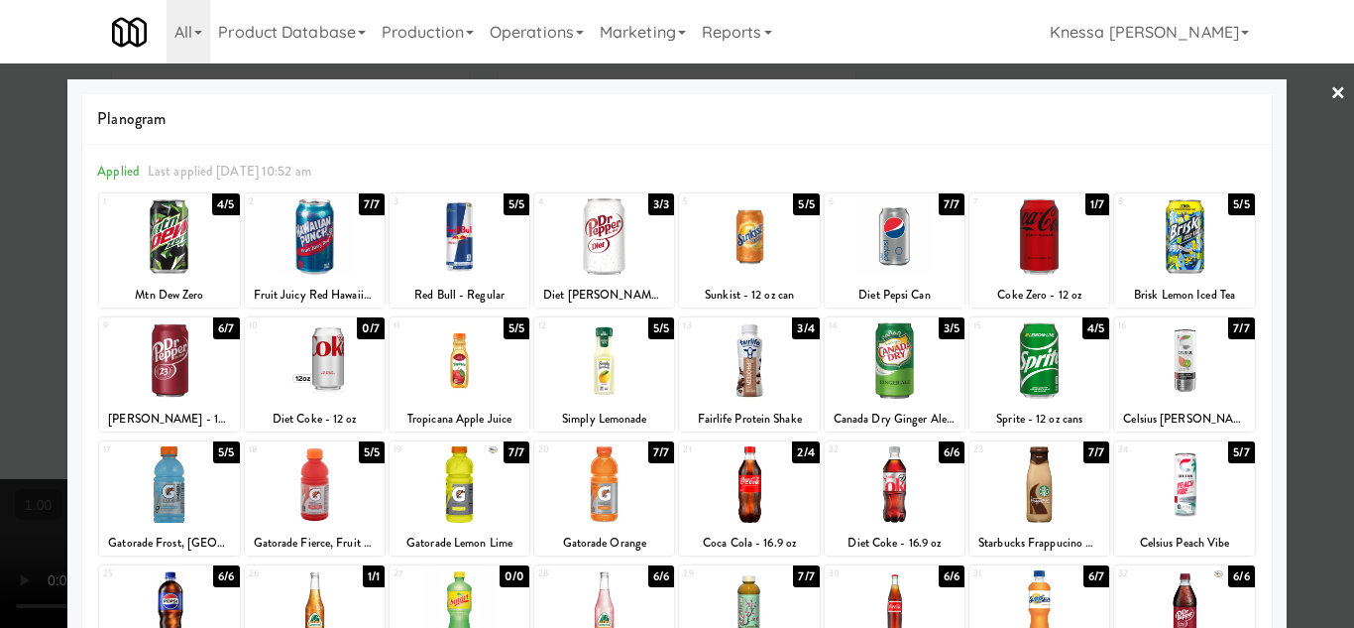
click at [1317, 469] on div at bounding box center [677, 314] width 1354 height 628
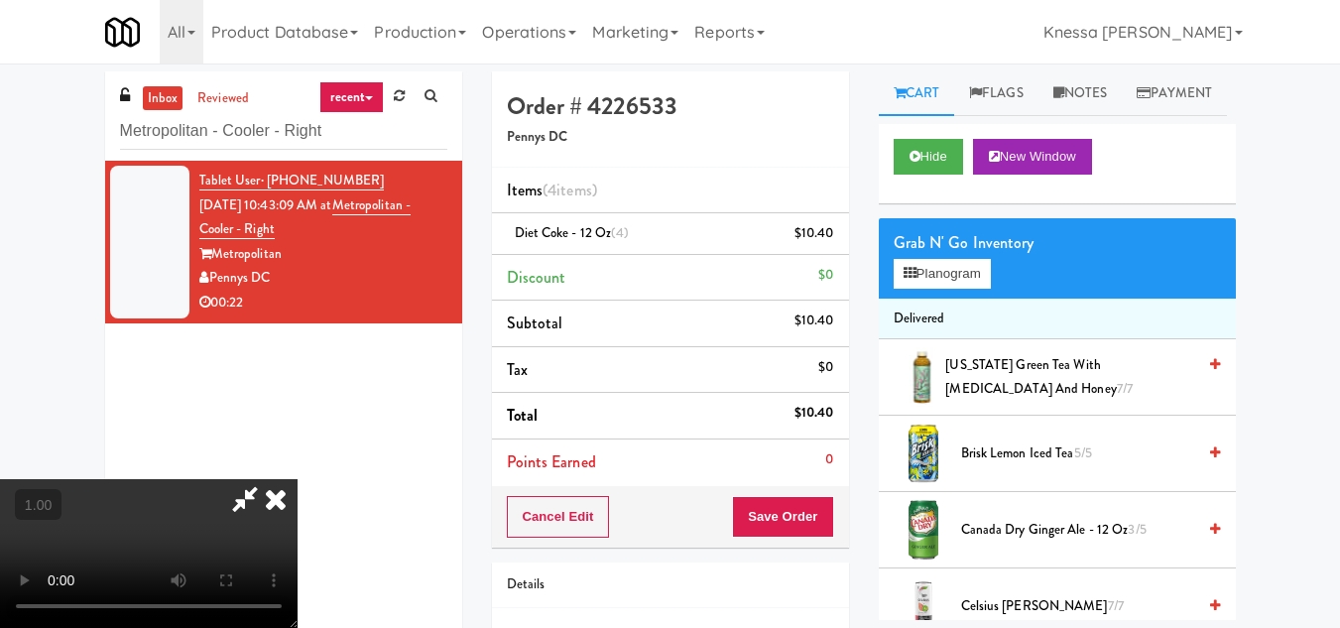
click at [297, 479] on video at bounding box center [148, 553] width 297 height 149
click at [949, 289] on button "Planogram" at bounding box center [941, 274] width 97 height 30
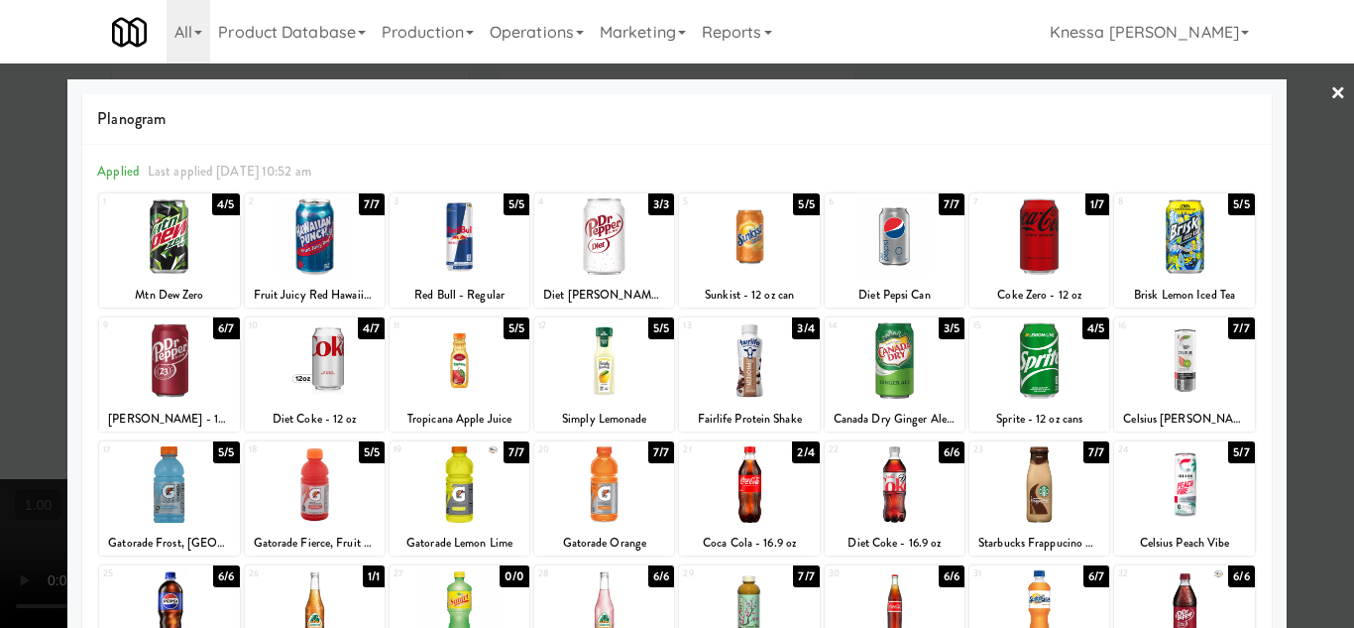
click at [1312, 476] on div at bounding box center [677, 314] width 1354 height 628
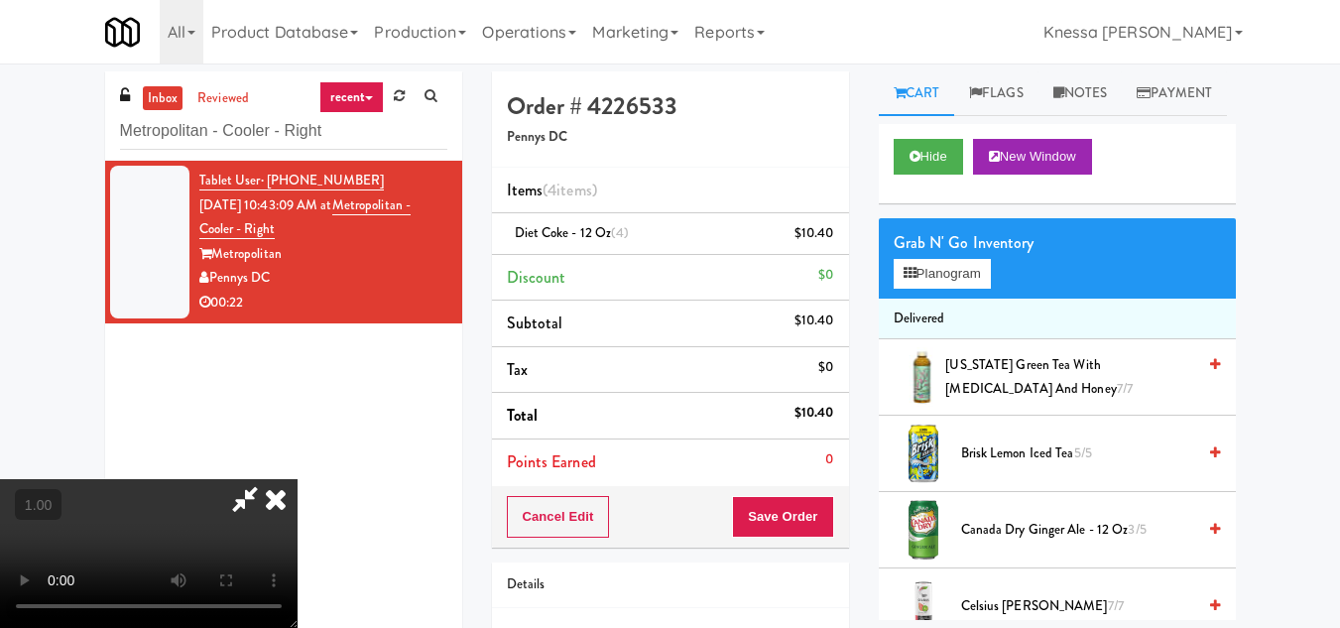
click at [297, 479] on video at bounding box center [148, 553] width 297 height 149
click at [932, 289] on button "Planogram" at bounding box center [941, 274] width 97 height 30
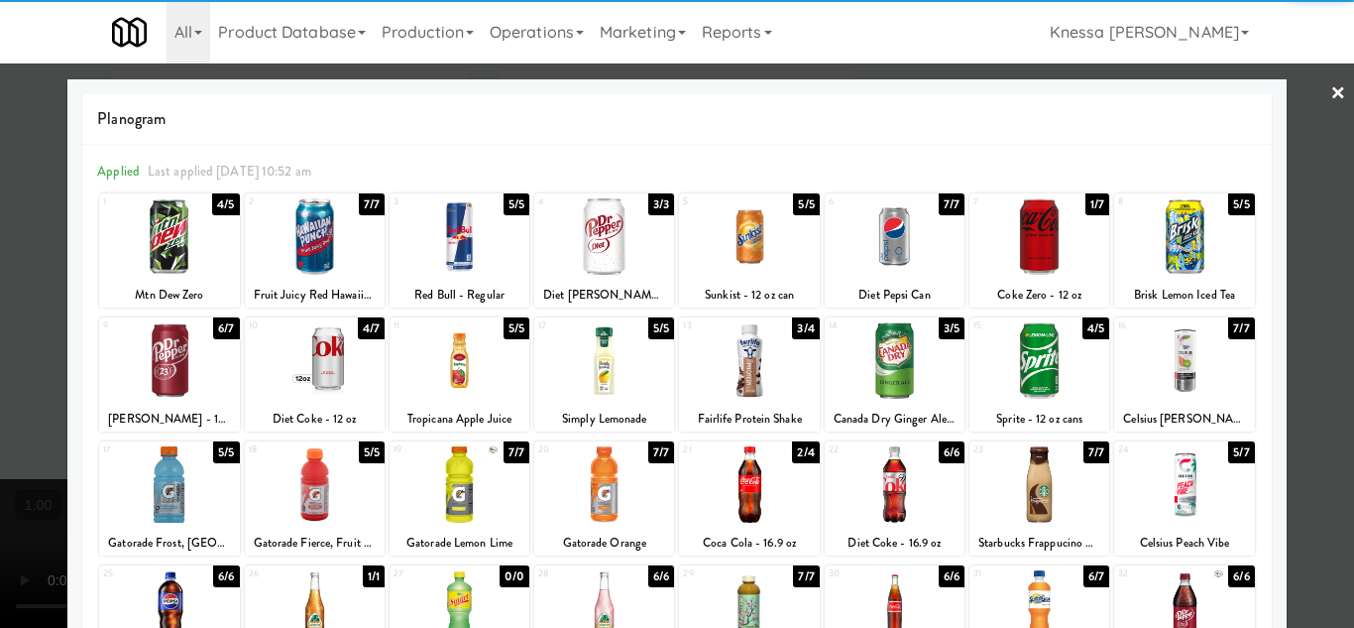
click at [603, 255] on div at bounding box center [604, 236] width 140 height 76
click at [1320, 379] on div at bounding box center [677, 314] width 1354 height 628
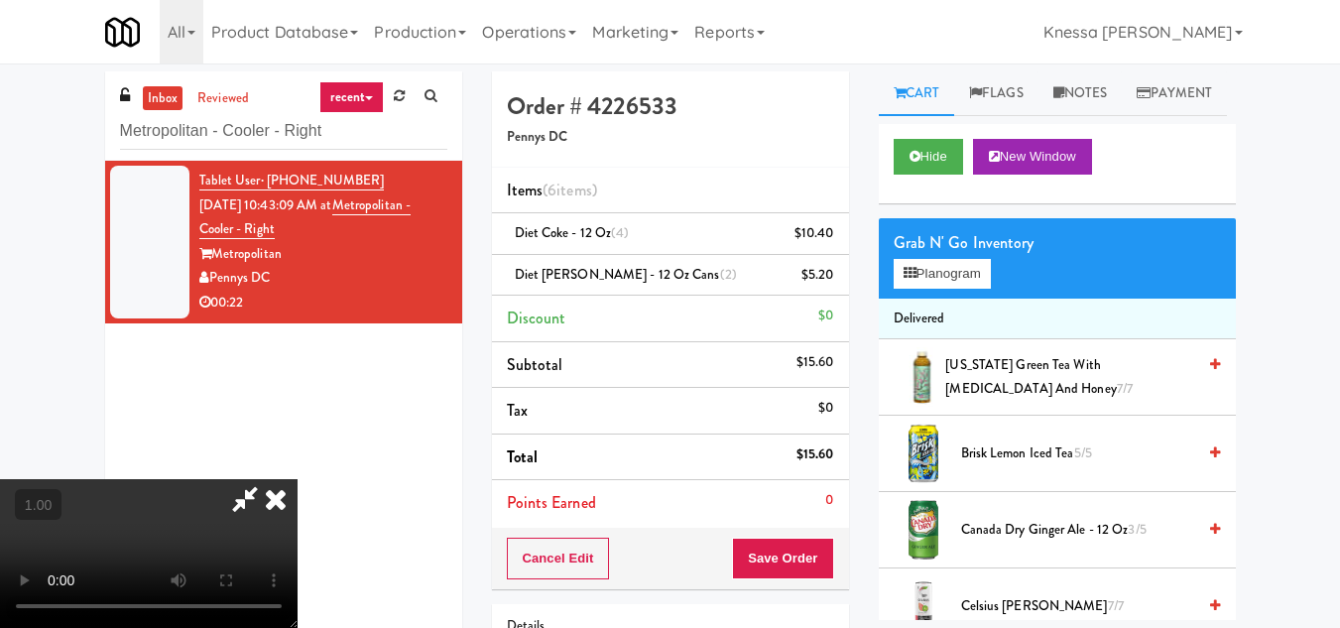
click at [297, 479] on icon at bounding box center [276, 499] width 44 height 40
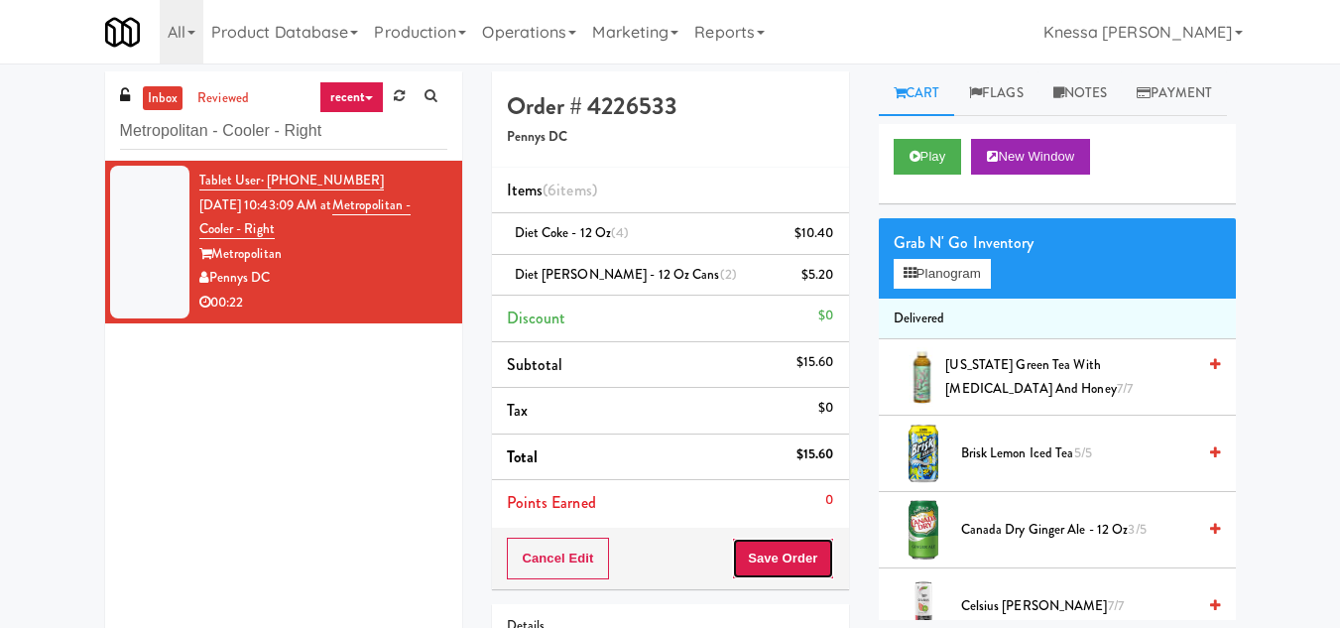
click at [776, 556] on button "Save Order" at bounding box center [782, 558] width 101 height 42
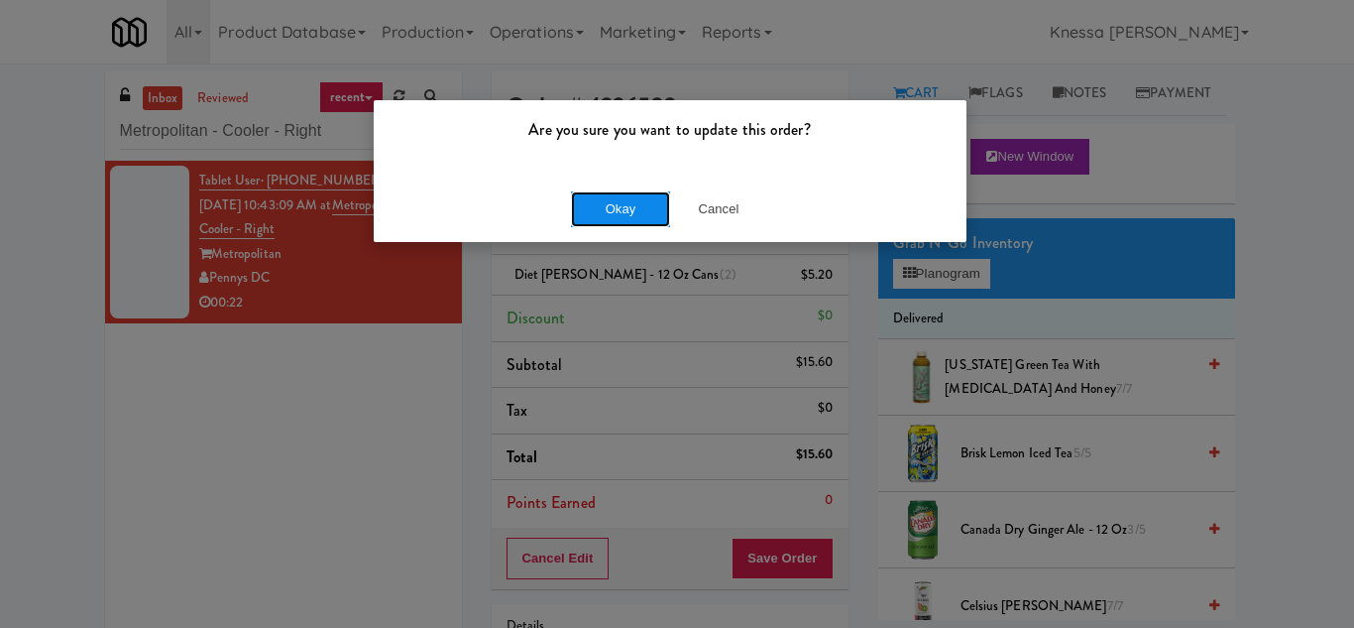
click at [615, 204] on button "Okay" at bounding box center [620, 209] width 99 height 36
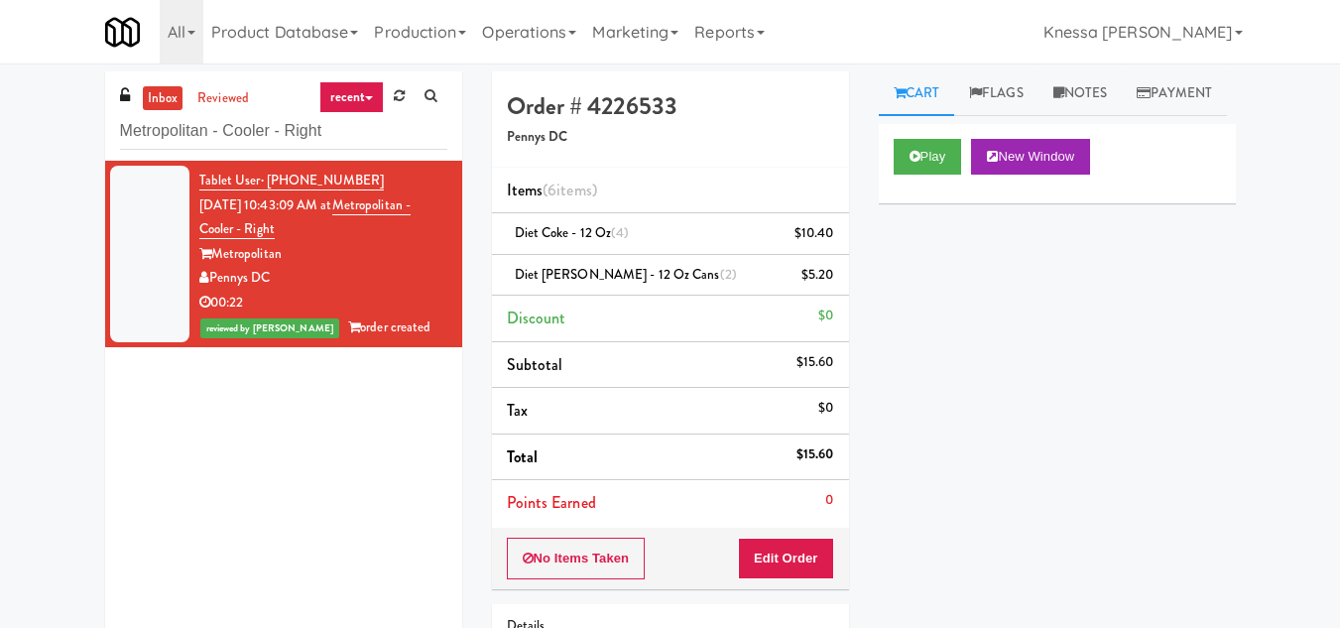
click at [746, 156] on div "Order # 4226533 Pennys DC" at bounding box center [670, 119] width 357 height 96
click at [115, 496] on div "Tablet User · (304) 283-3868 Sep 19, 2025 10:43:09 AM at Metropolitan - Cooler …" at bounding box center [283, 409] width 357 height 496
click at [1105, 77] on link "Notes" at bounding box center [1080, 93] width 84 height 45
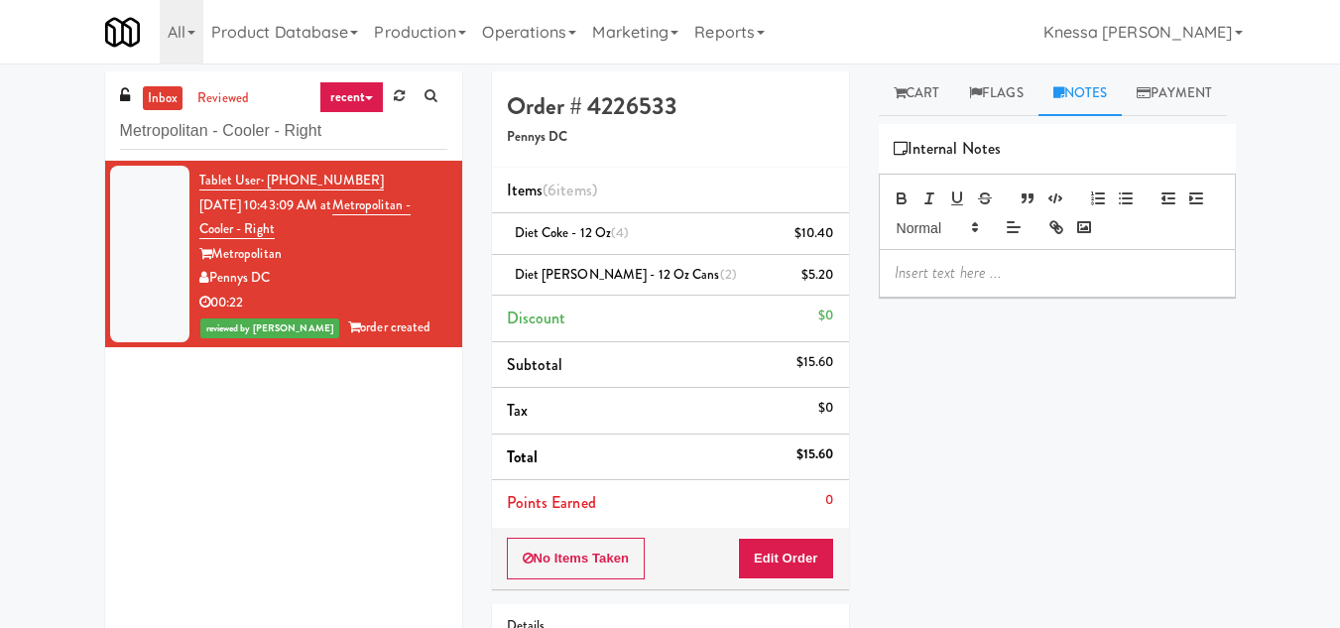
click at [924, 284] on p at bounding box center [1056, 273] width 325 height 22
click at [271, 133] on input "Metropolitan - Cooler - Right" at bounding box center [283, 131] width 327 height 37
click at [269, 132] on input "Metropolitan - Cooler - Right" at bounding box center [283, 131] width 327 height 37
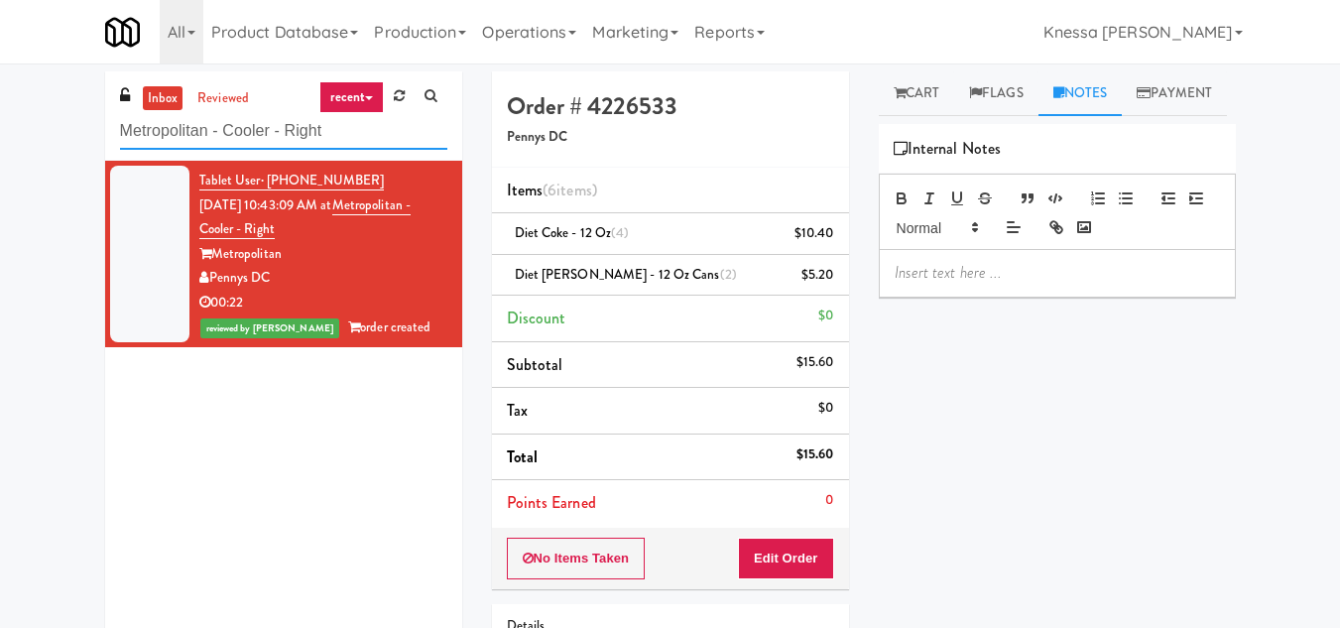
paste input "1333 S Wabash - Right - Ambien"
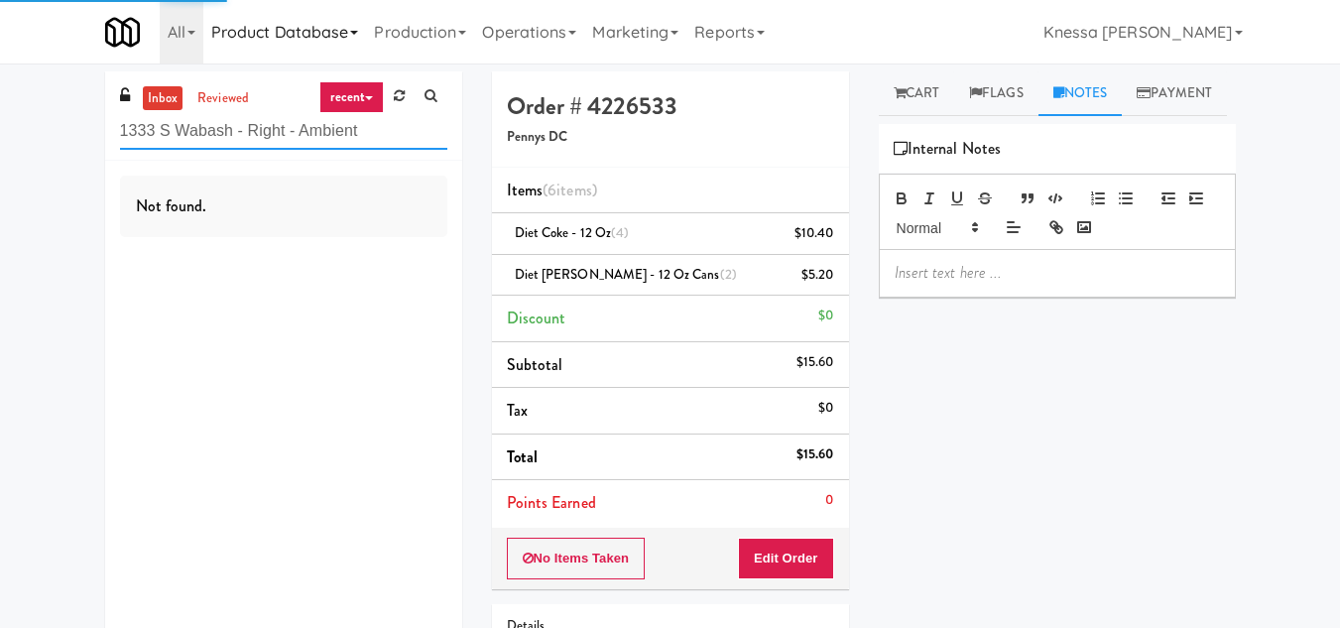
type input "1333 S Wabash - Right - Ambient"
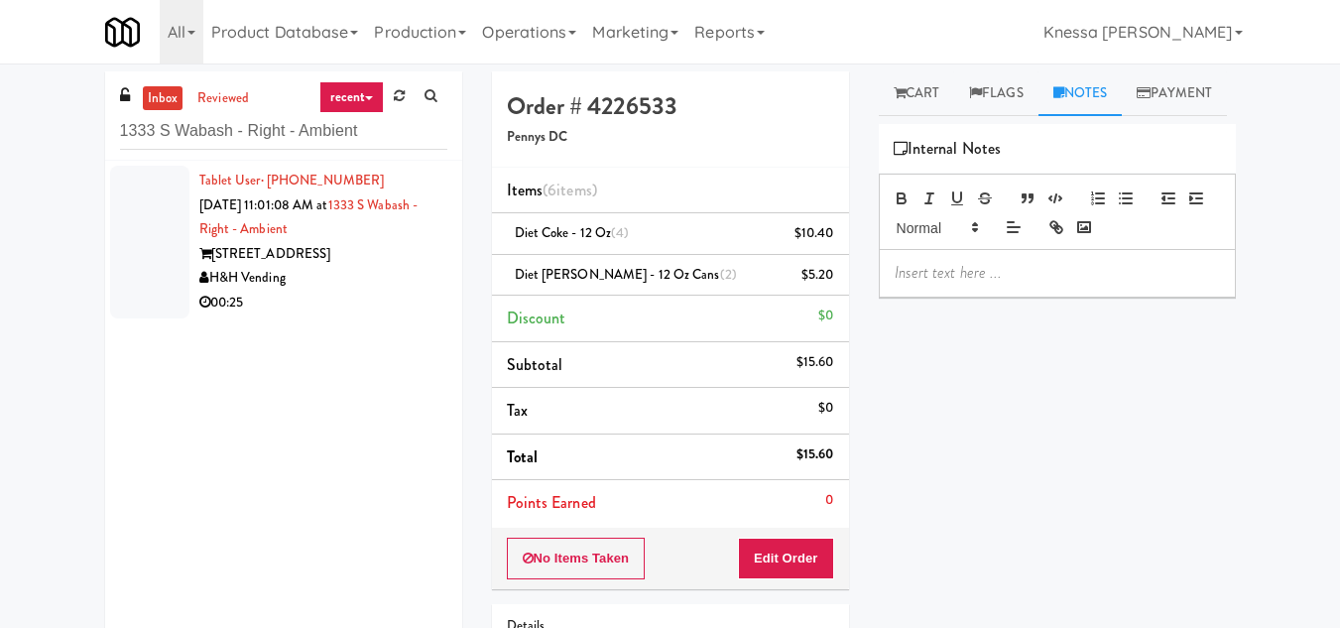
click at [351, 288] on div "H&H Vending" at bounding box center [323, 278] width 248 height 25
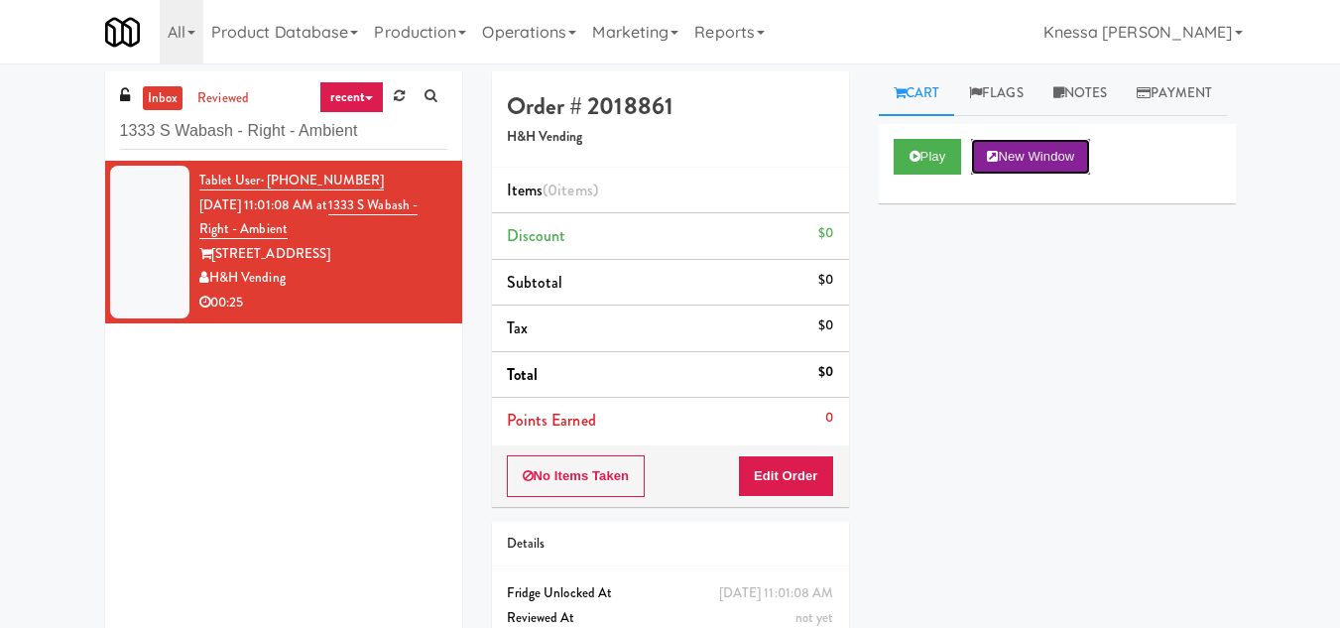
click at [1038, 175] on button "New Window" at bounding box center [1030, 157] width 119 height 36
click at [903, 175] on button "Play" at bounding box center [927, 157] width 68 height 36
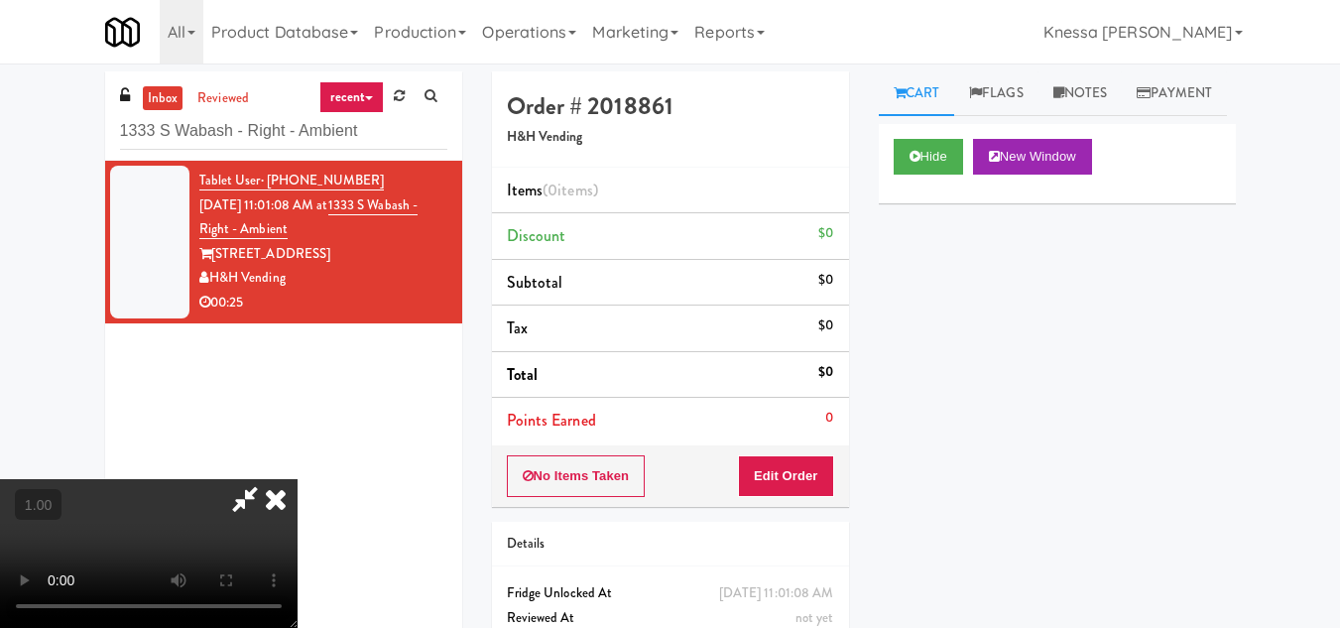
click at [297, 479] on video at bounding box center [148, 553] width 297 height 149
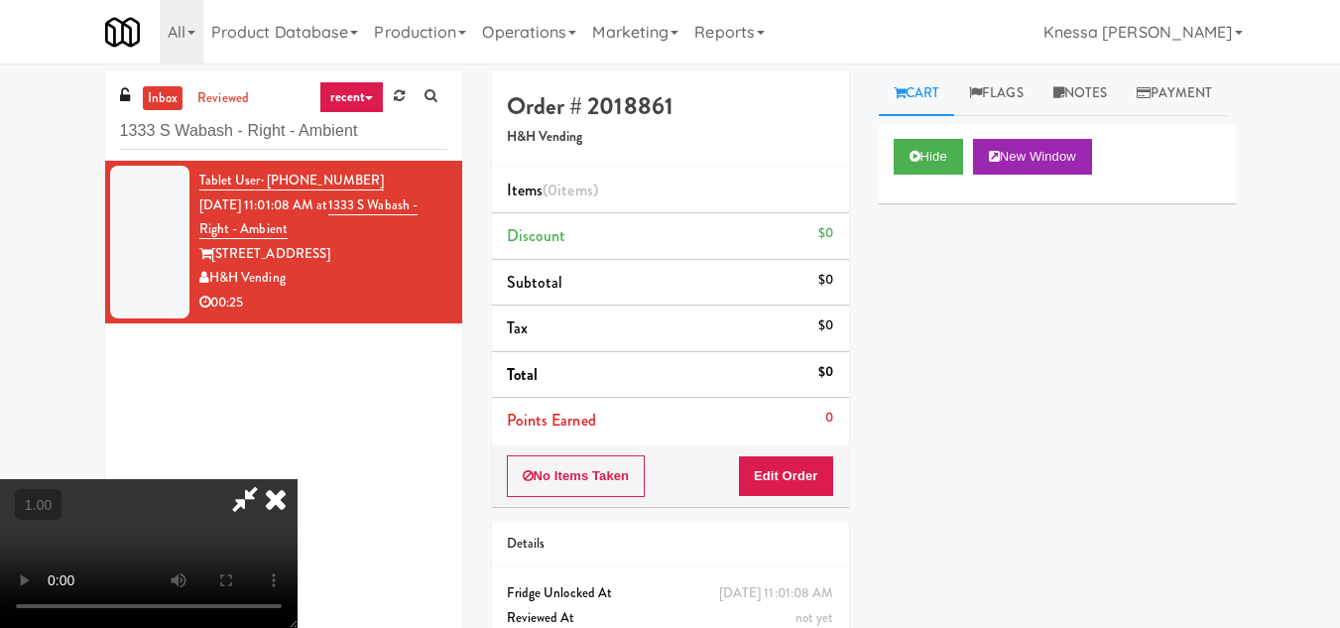
click at [297, 479] on video at bounding box center [148, 553] width 297 height 149
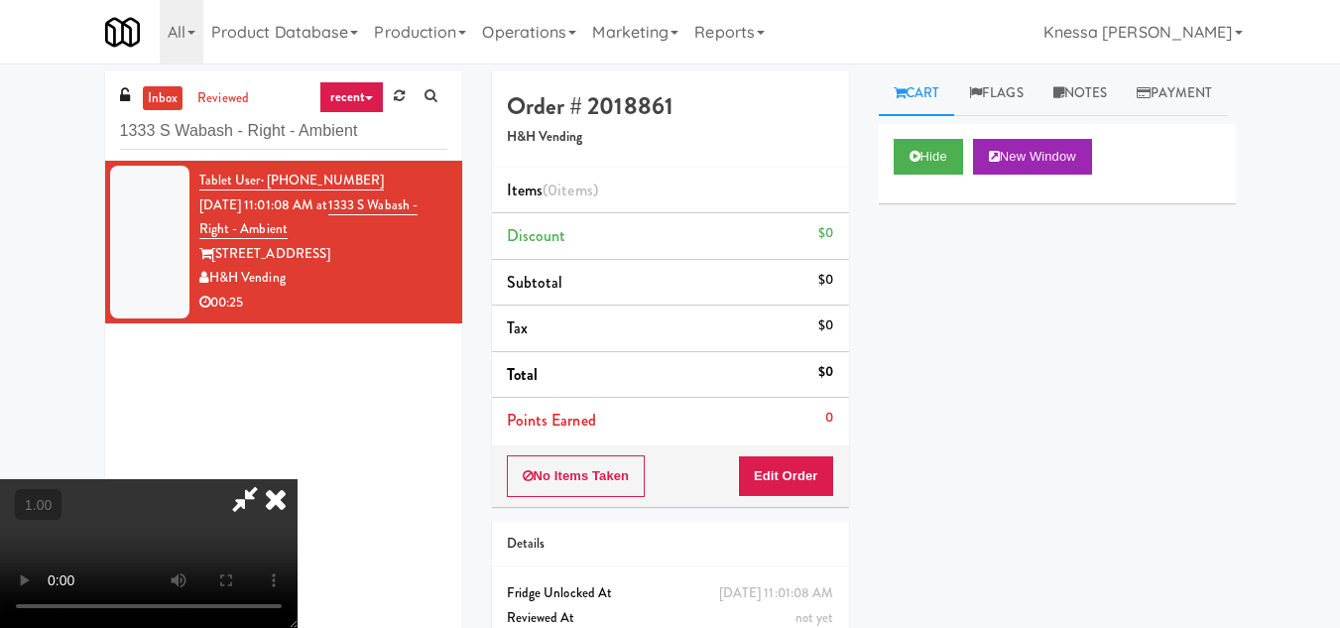
click at [297, 479] on video at bounding box center [148, 553] width 297 height 149
click at [291, 479] on video at bounding box center [148, 553] width 297 height 149
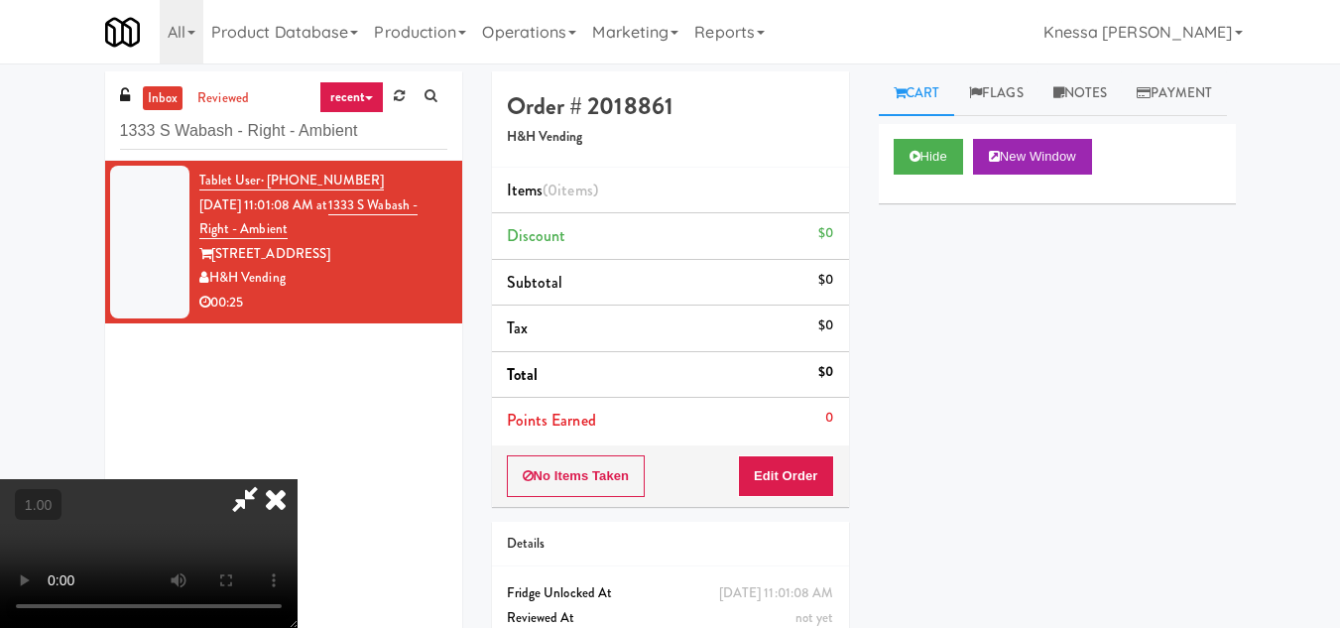
click at [974, 394] on div "Hide New Window Primary Flag Clear Flag if unable to determine what was taken o…" at bounding box center [1057, 496] width 357 height 744
click at [820, 478] on button "Edit Order" at bounding box center [786, 476] width 96 height 42
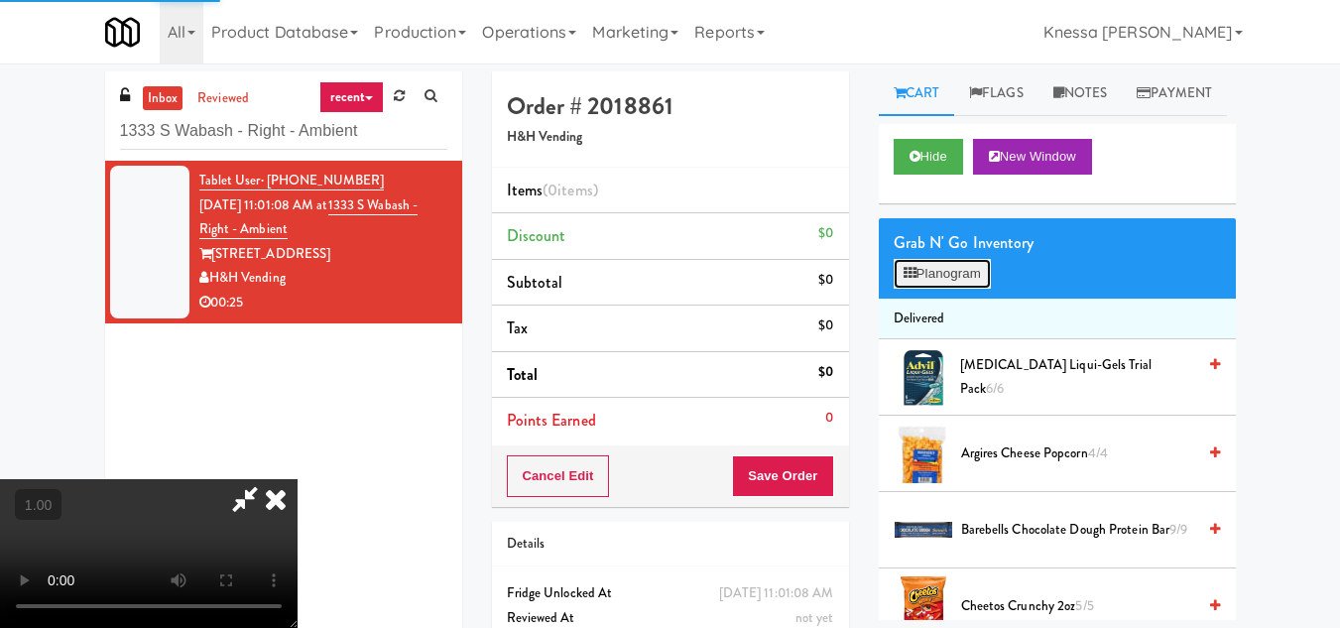
click at [944, 289] on button "Planogram" at bounding box center [941, 274] width 97 height 30
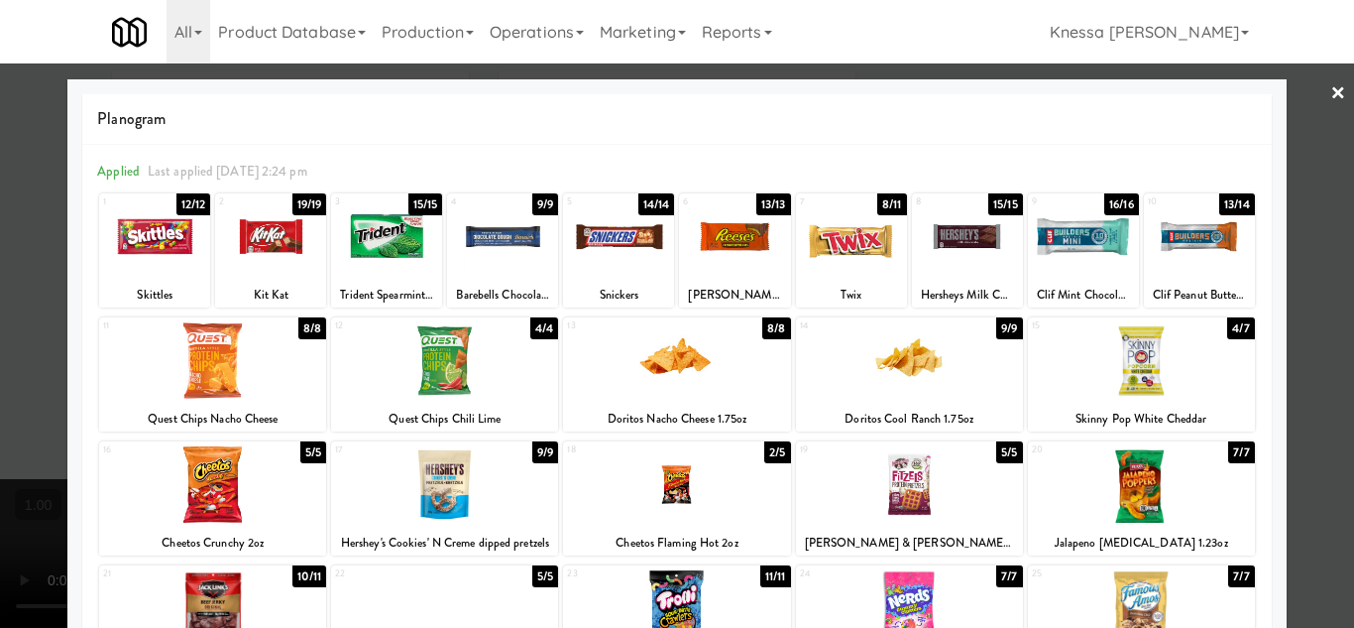
click at [422, 358] on div at bounding box center [444, 360] width 227 height 76
click at [1310, 334] on div at bounding box center [677, 314] width 1354 height 628
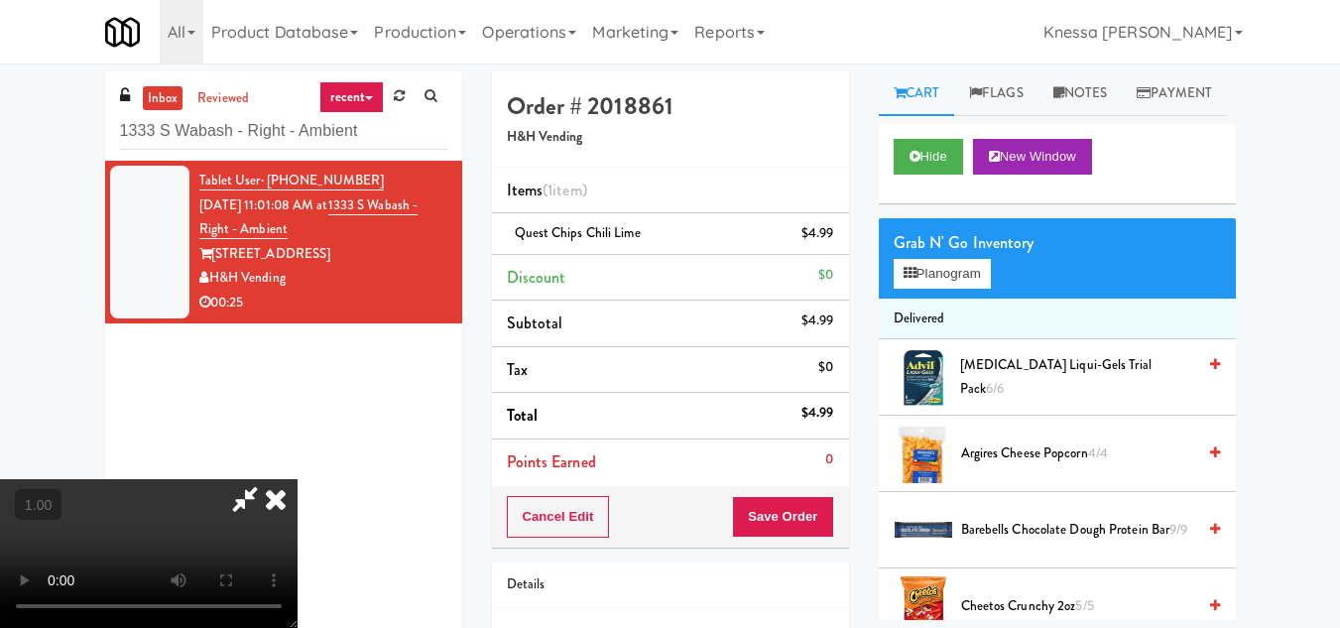
click at [277, 479] on video at bounding box center [148, 553] width 297 height 149
click at [297, 479] on icon at bounding box center [276, 499] width 44 height 40
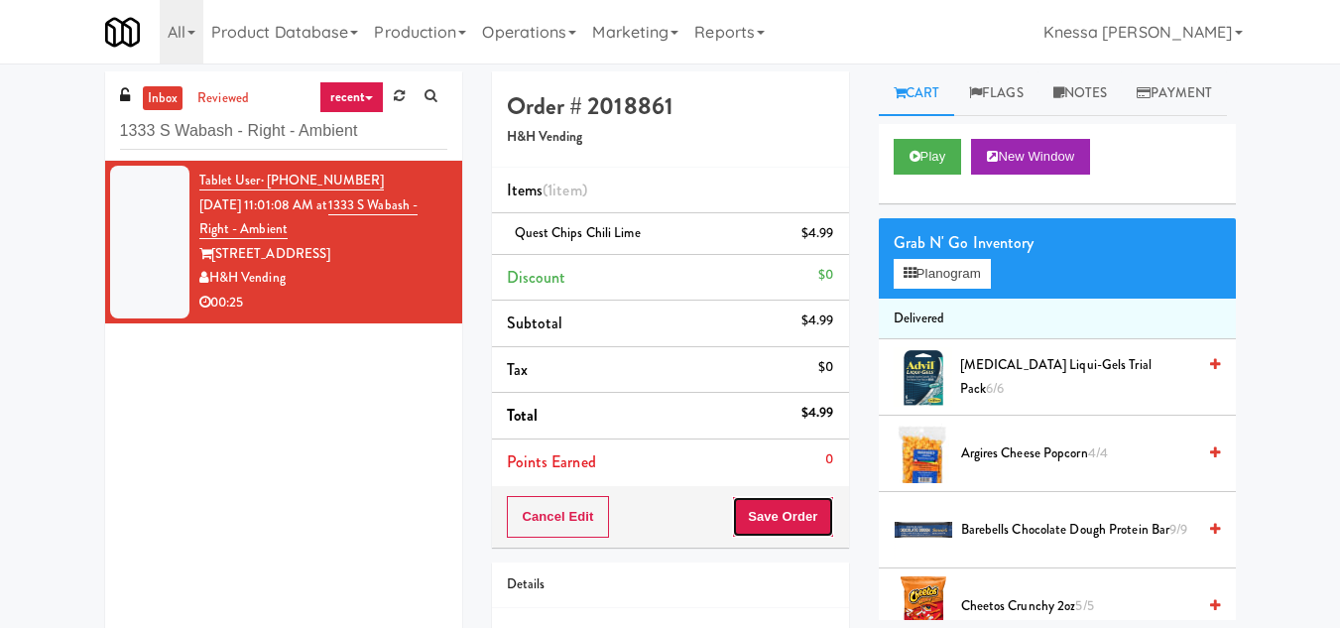
click at [801, 518] on button "Save Order" at bounding box center [782, 517] width 101 height 42
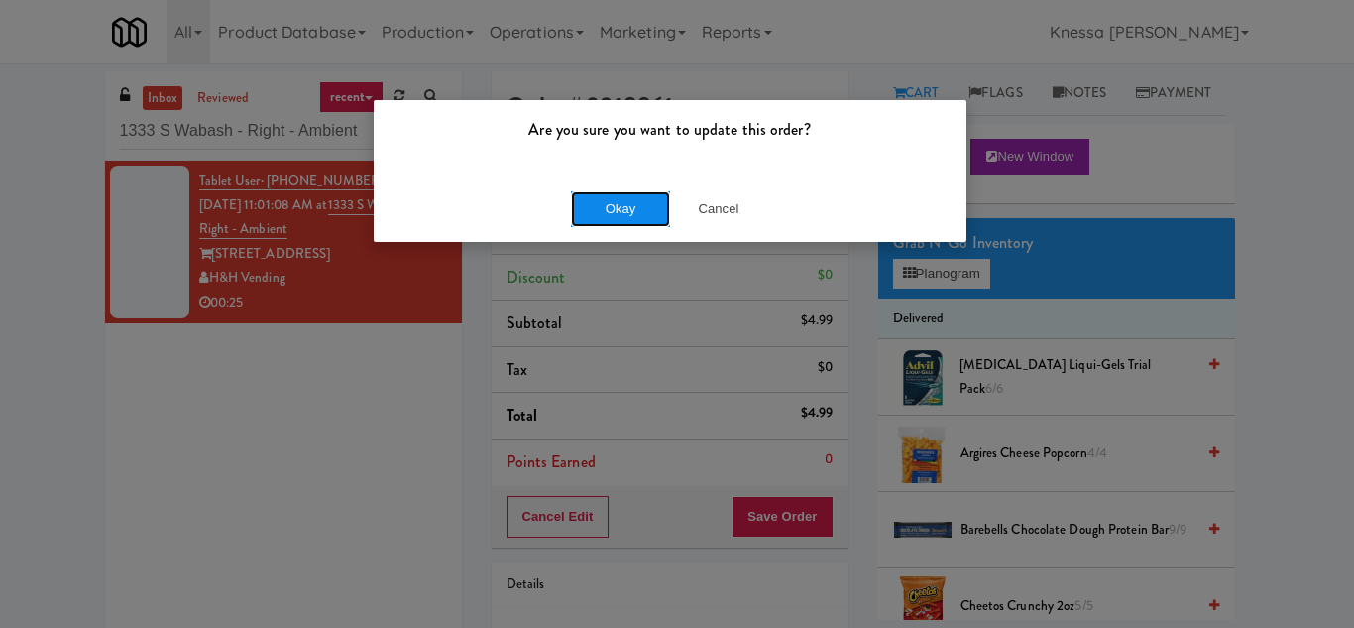
click at [633, 207] on button "Okay" at bounding box center [620, 209] width 99 height 36
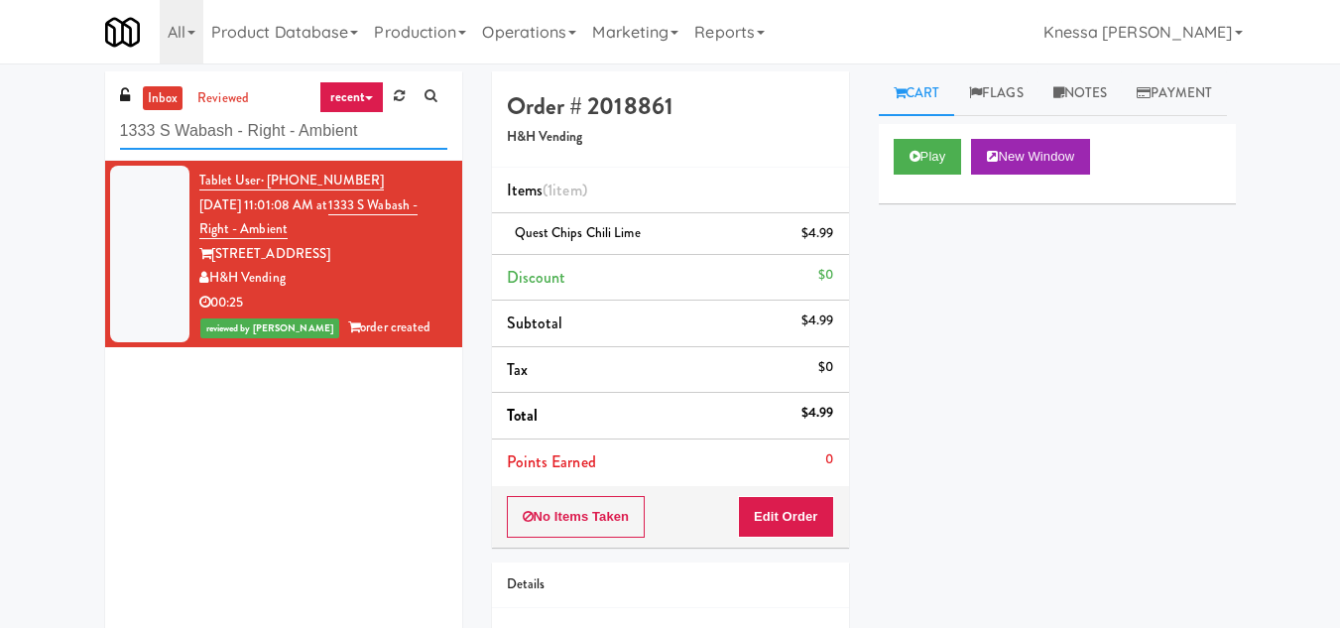
click at [279, 128] on input "1333 S Wabash - Right - Ambient" at bounding box center [283, 131] width 327 height 37
paste input "Revology Cars"
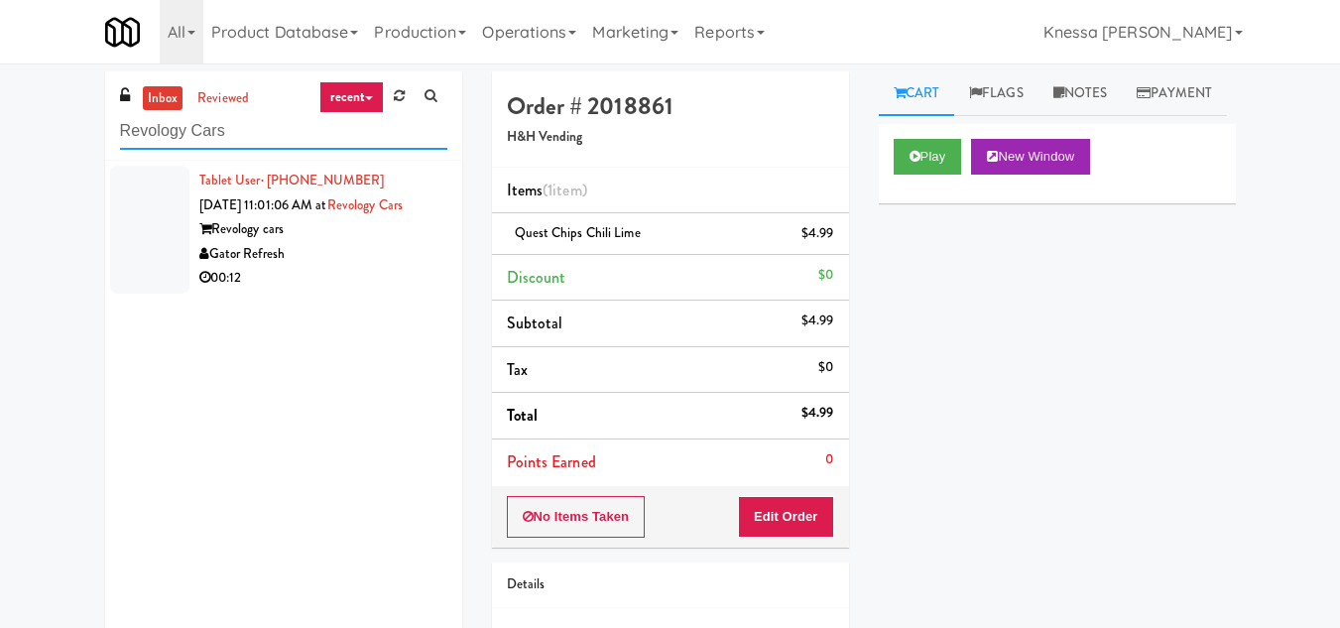
type input "Revology Cars"
click at [355, 242] on div "Revology cars" at bounding box center [323, 229] width 248 height 25
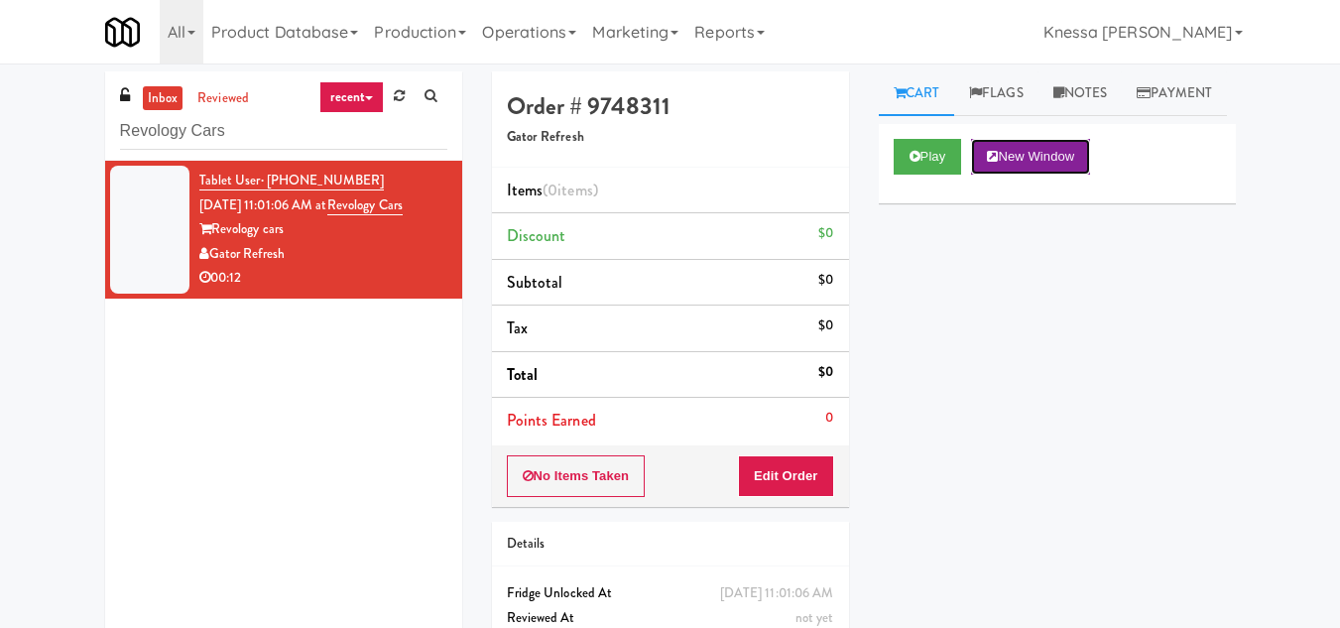
click at [1035, 175] on button "New Window" at bounding box center [1030, 157] width 119 height 36
click at [913, 163] on icon at bounding box center [914, 156] width 11 height 13
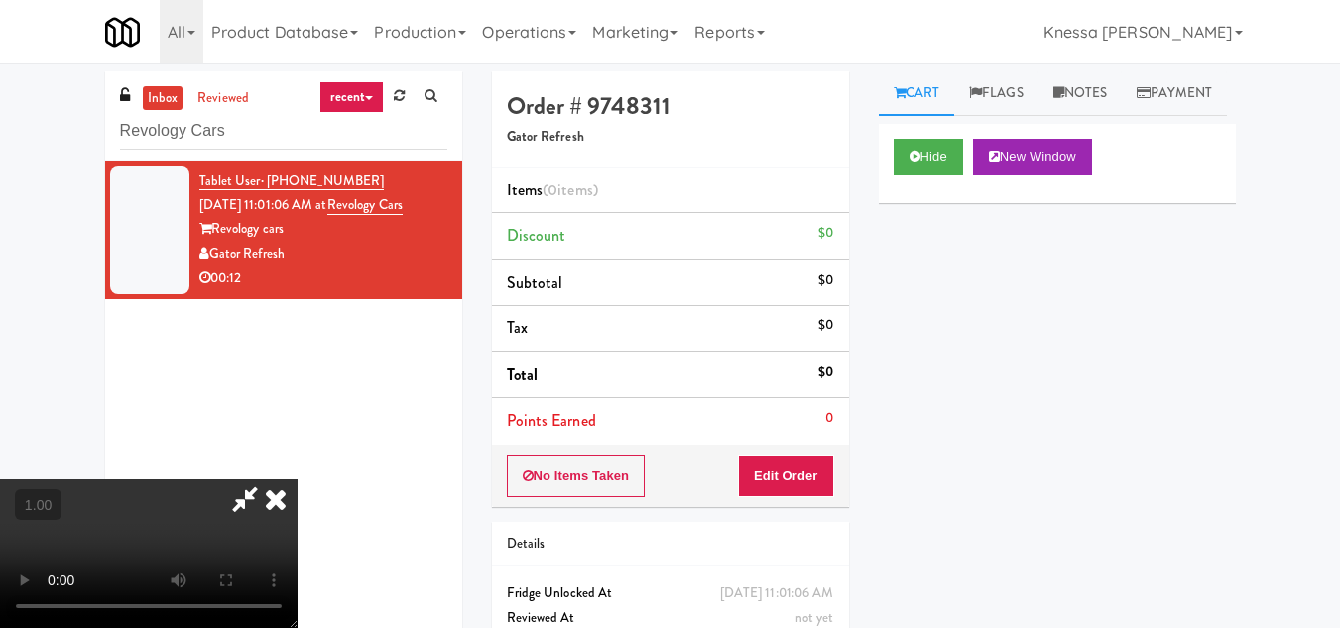
click at [297, 479] on video at bounding box center [148, 553] width 297 height 149
click at [268, 479] on icon at bounding box center [245, 499] width 46 height 40
click at [568, 366] on li "Total $0" at bounding box center [670, 375] width 357 height 47
click at [297, 479] on video at bounding box center [148, 553] width 297 height 149
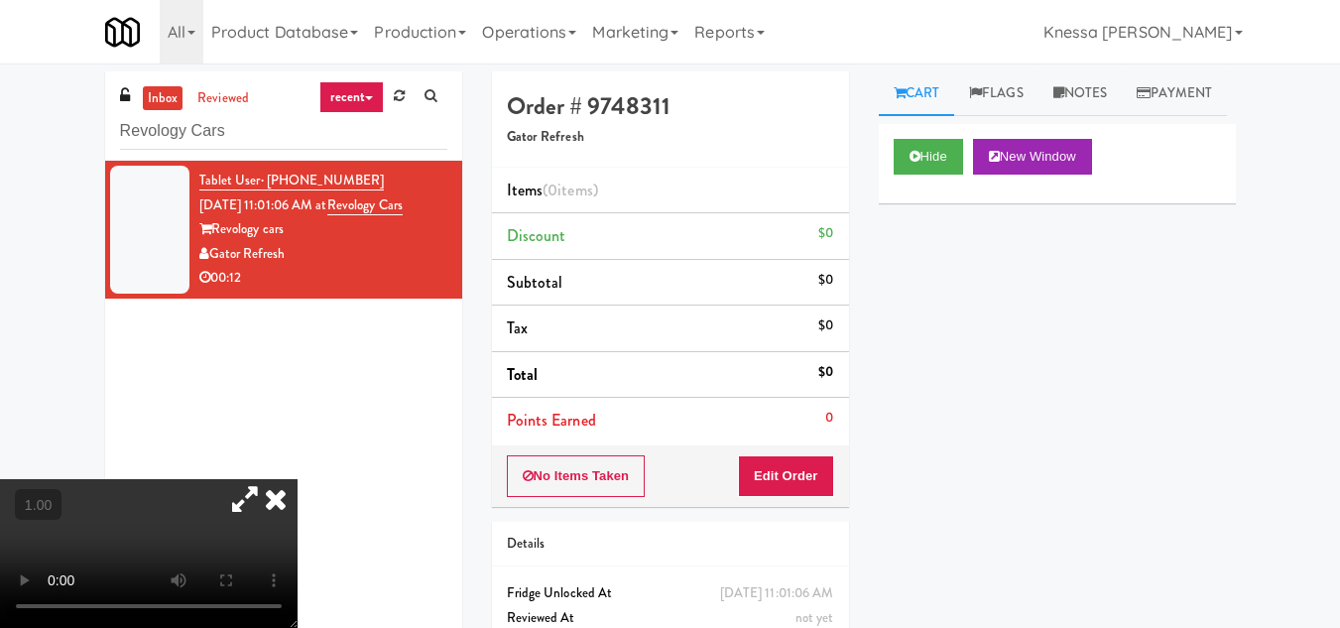
click at [268, 479] on icon at bounding box center [245, 499] width 46 height 40
click at [297, 479] on video at bounding box center [148, 553] width 297 height 149
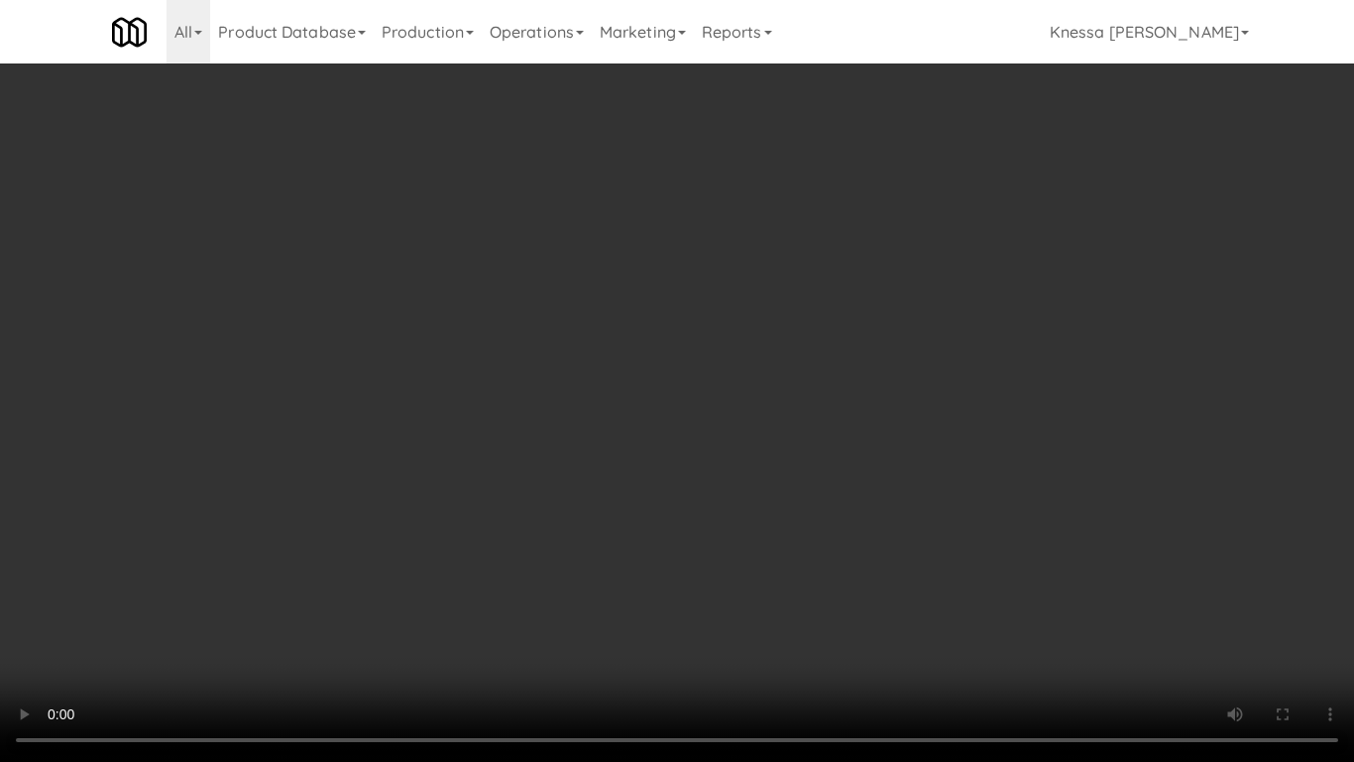
click at [729, 496] on video at bounding box center [677, 381] width 1354 height 762
click at [735, 493] on video at bounding box center [677, 381] width 1354 height 762
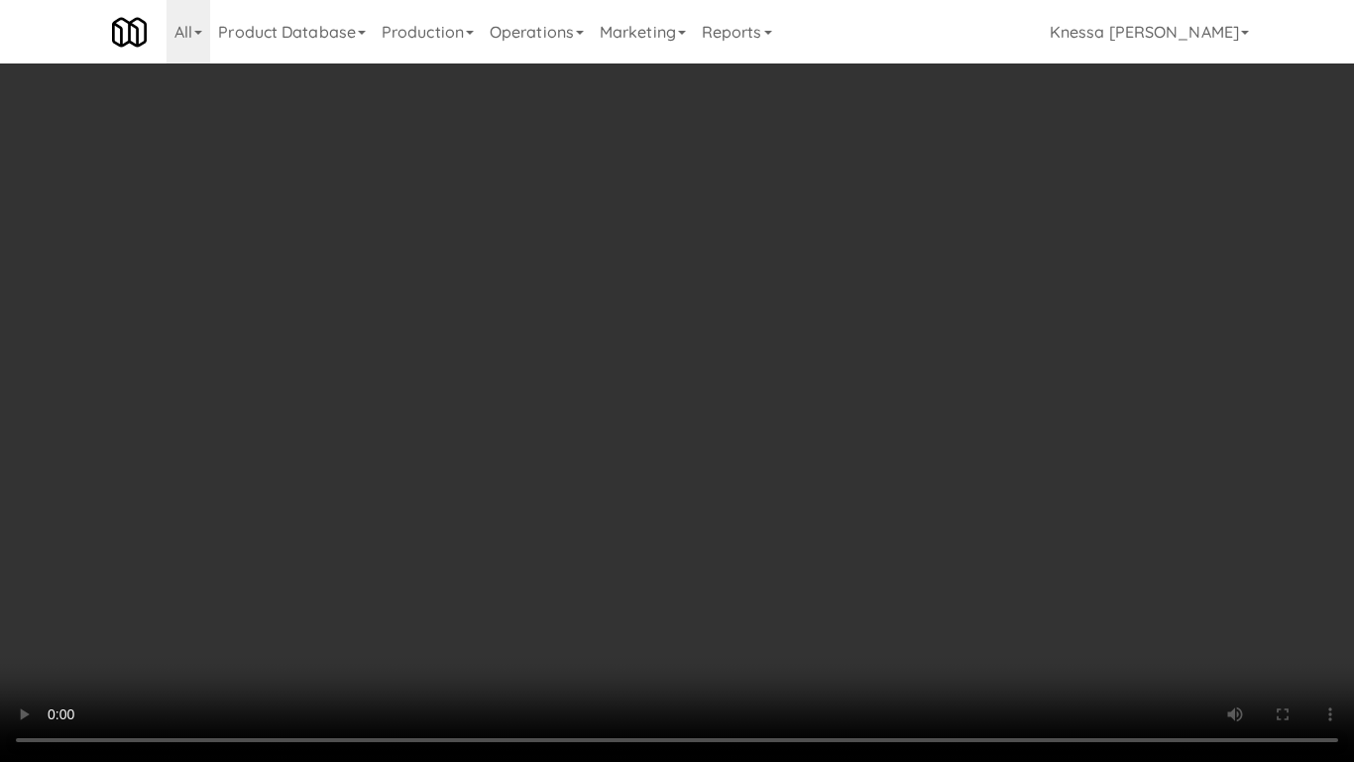
click at [585, 593] on video at bounding box center [677, 381] width 1354 height 762
click at [619, 581] on video at bounding box center [677, 381] width 1354 height 762
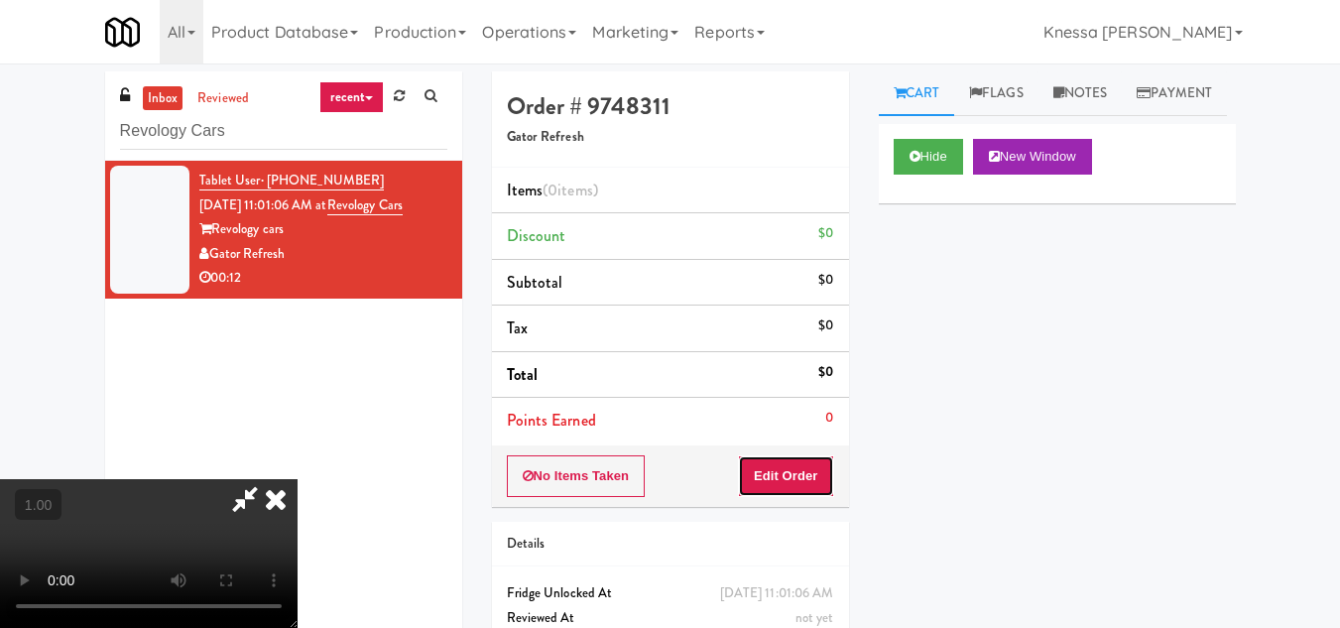
click at [823, 474] on button "Edit Order" at bounding box center [786, 476] width 96 height 42
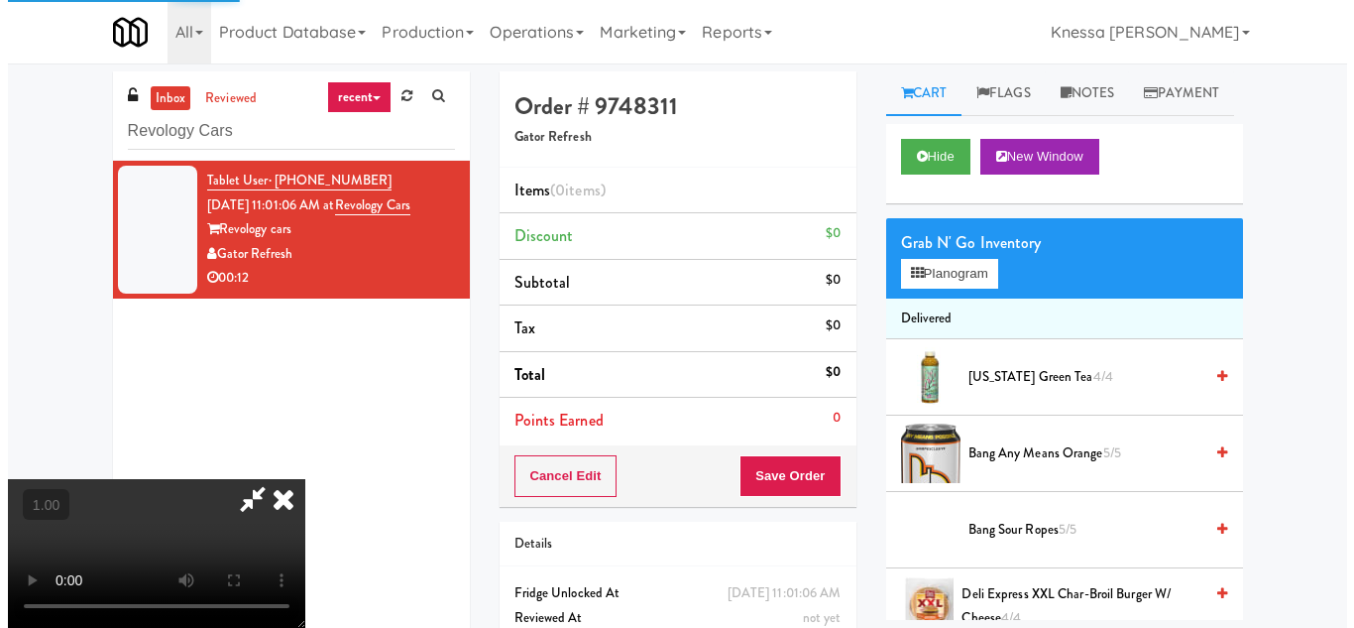
scroll to position [198, 0]
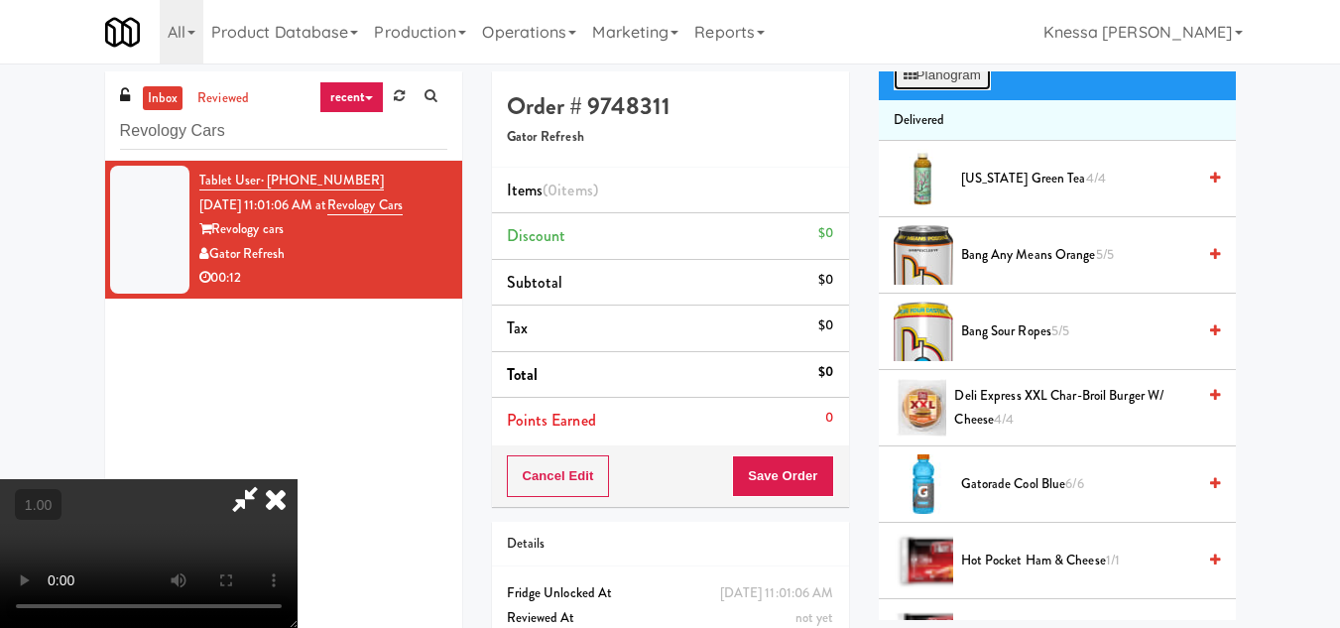
click at [922, 90] on button "Planogram" at bounding box center [941, 75] width 97 height 30
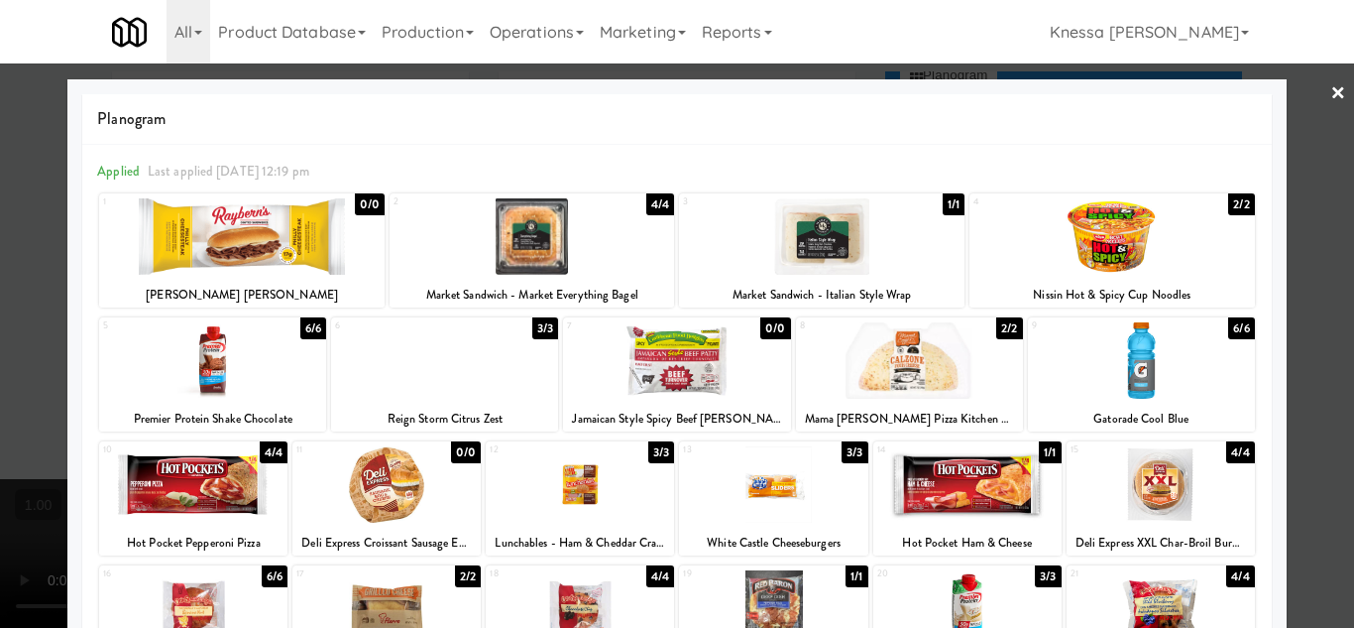
click at [1121, 239] on div at bounding box center [1113, 236] width 286 height 76
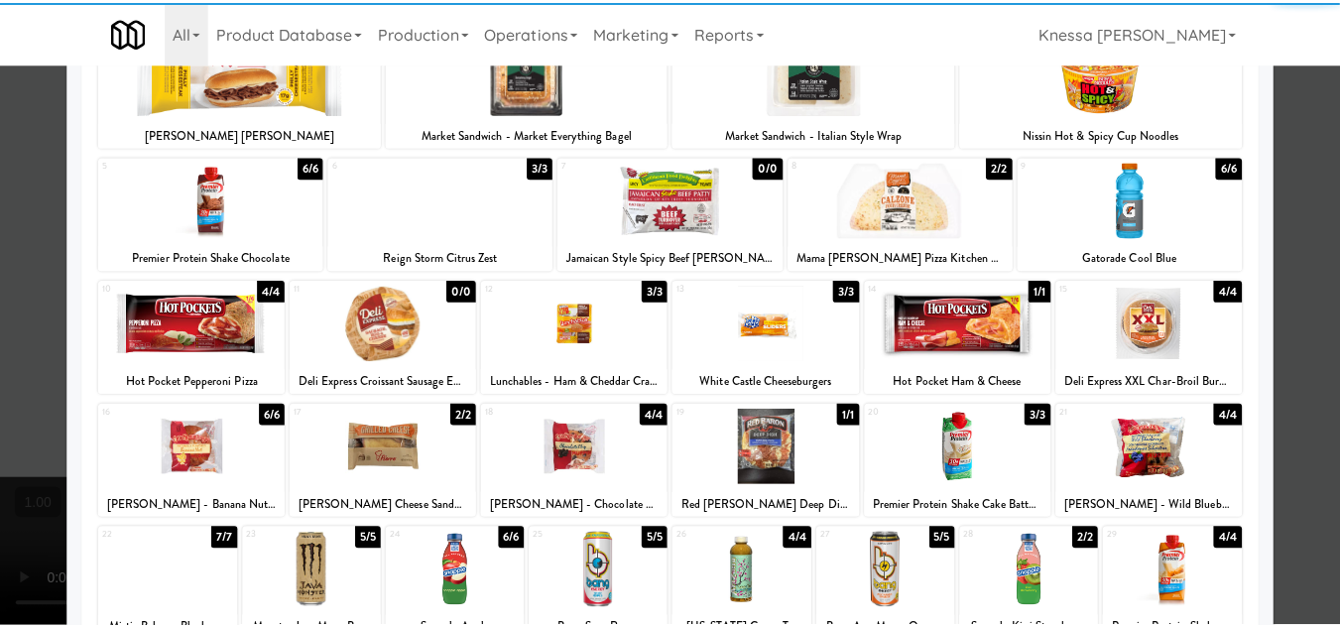
scroll to position [346, 0]
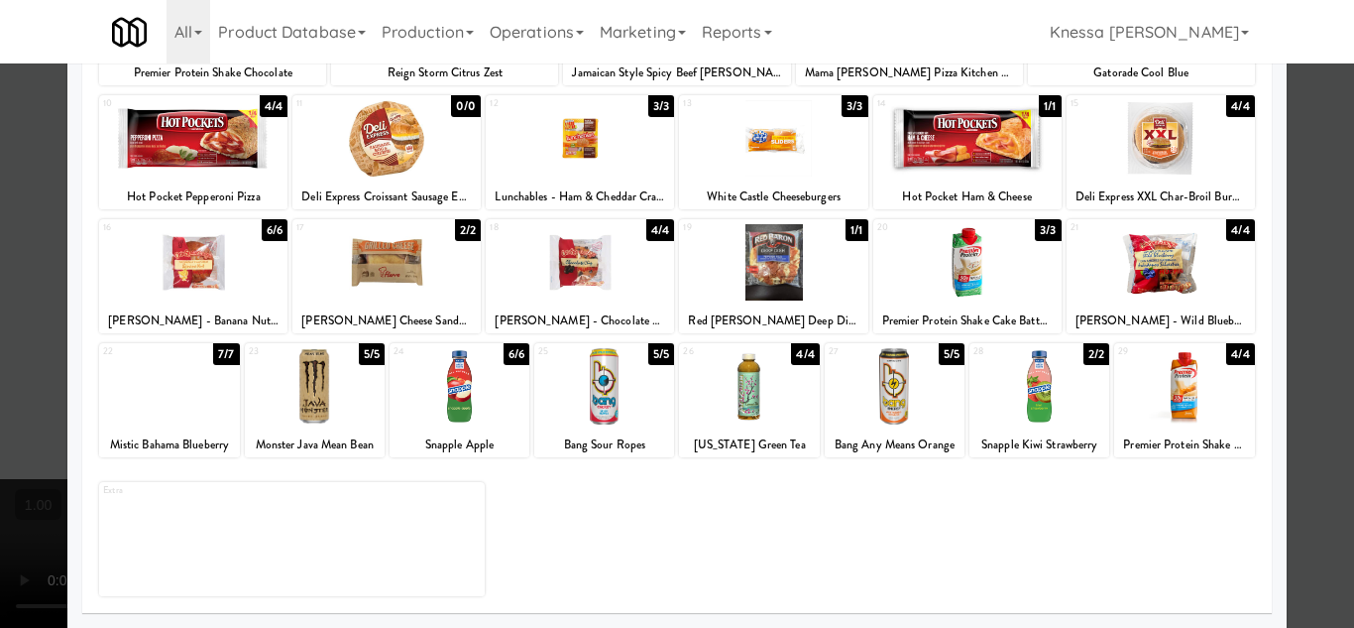
click at [1020, 409] on div at bounding box center [1040, 386] width 140 height 76
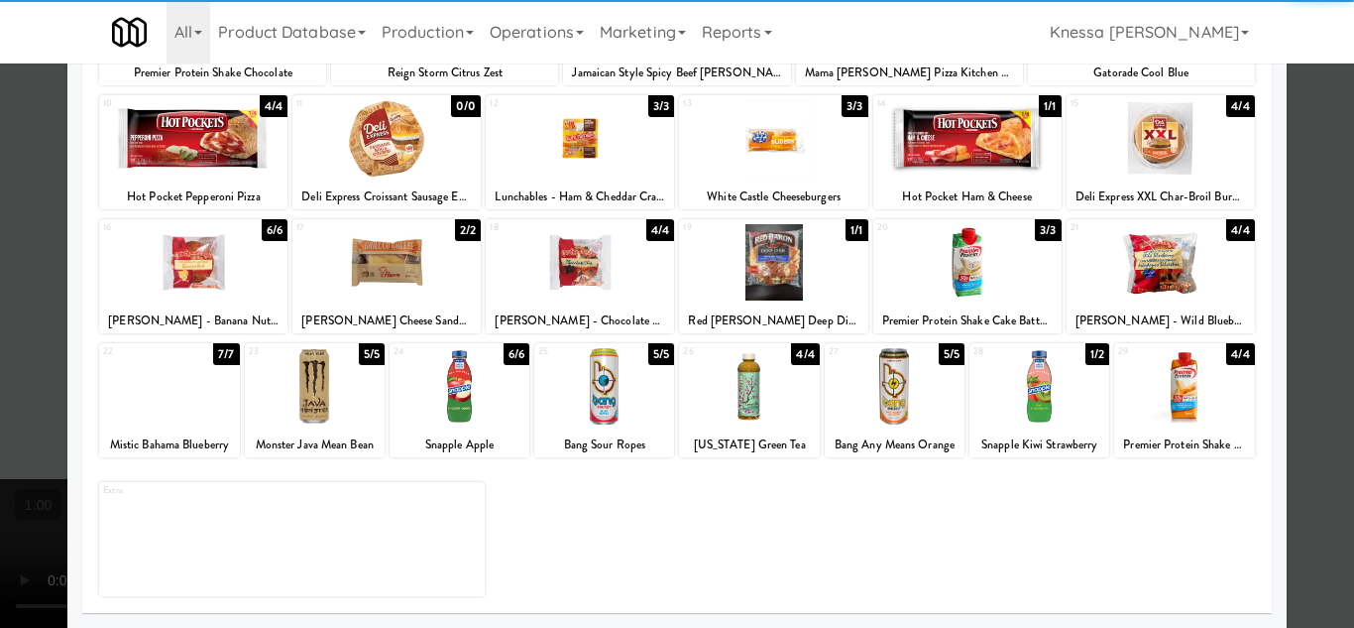
click at [1309, 493] on div at bounding box center [677, 314] width 1354 height 628
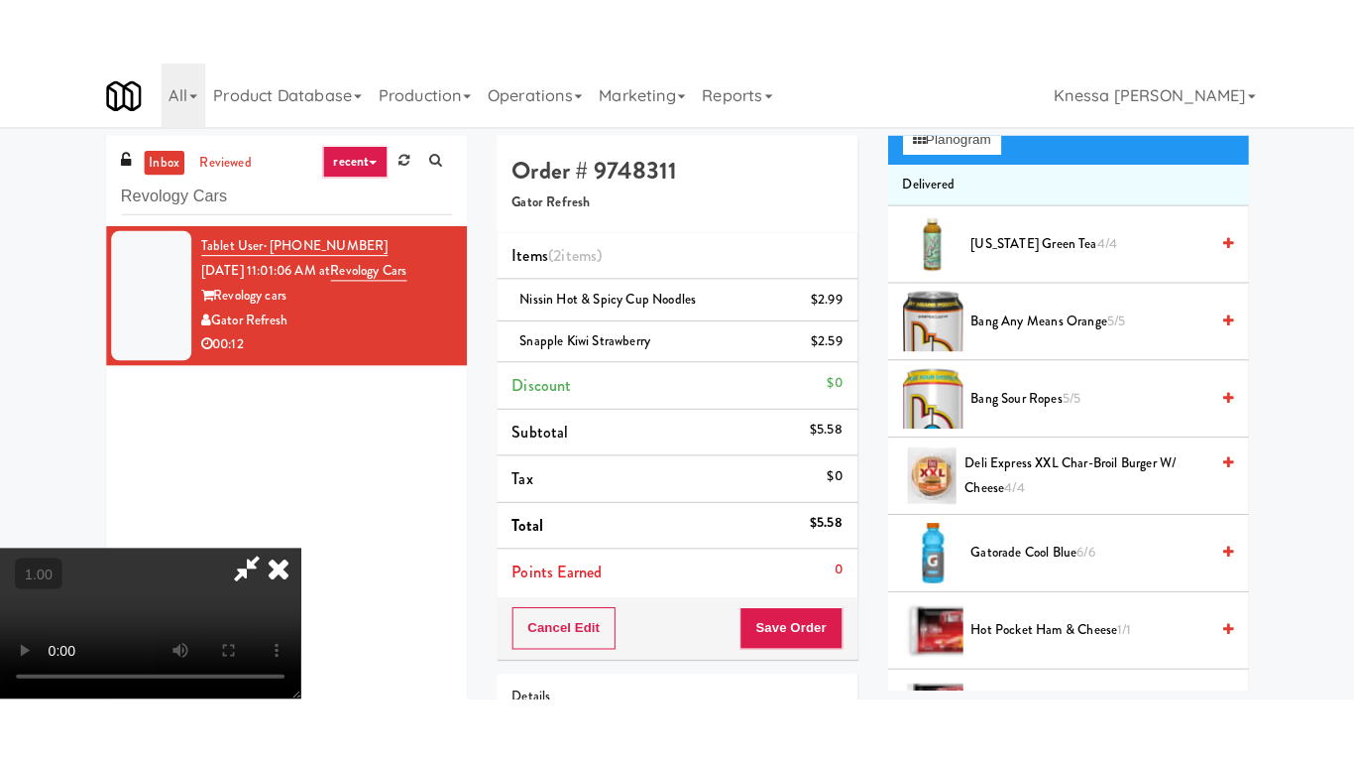
scroll to position [269, 0]
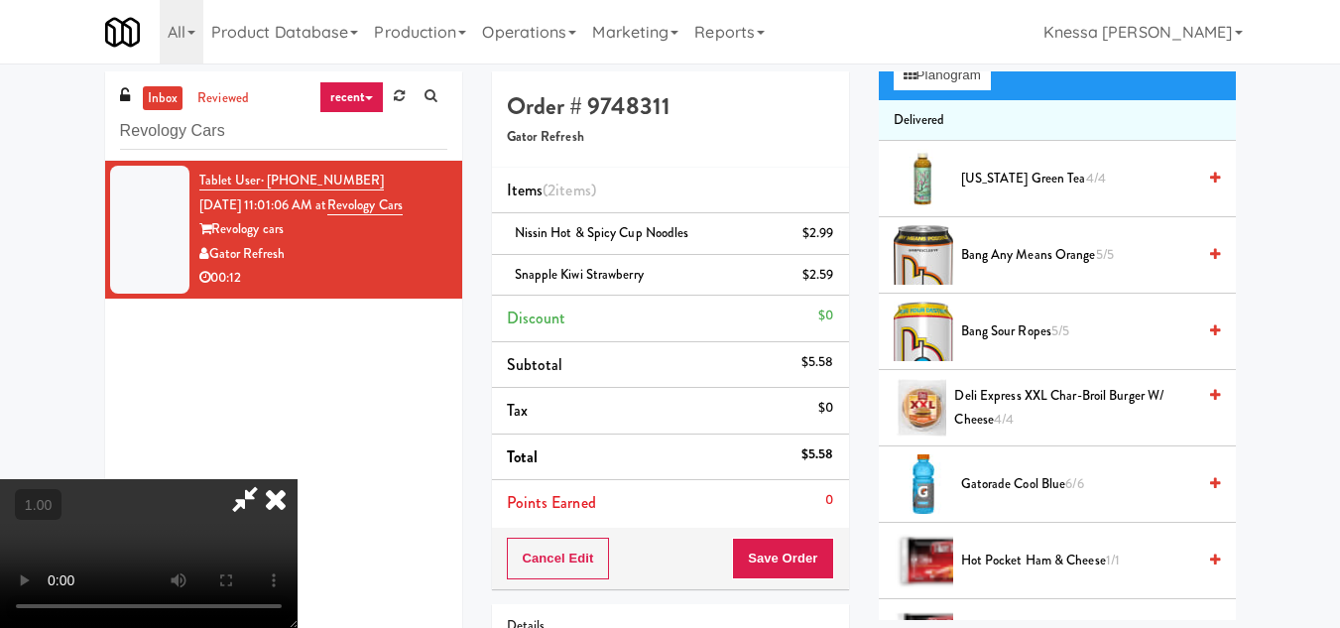
click at [297, 479] on video at bounding box center [148, 553] width 297 height 149
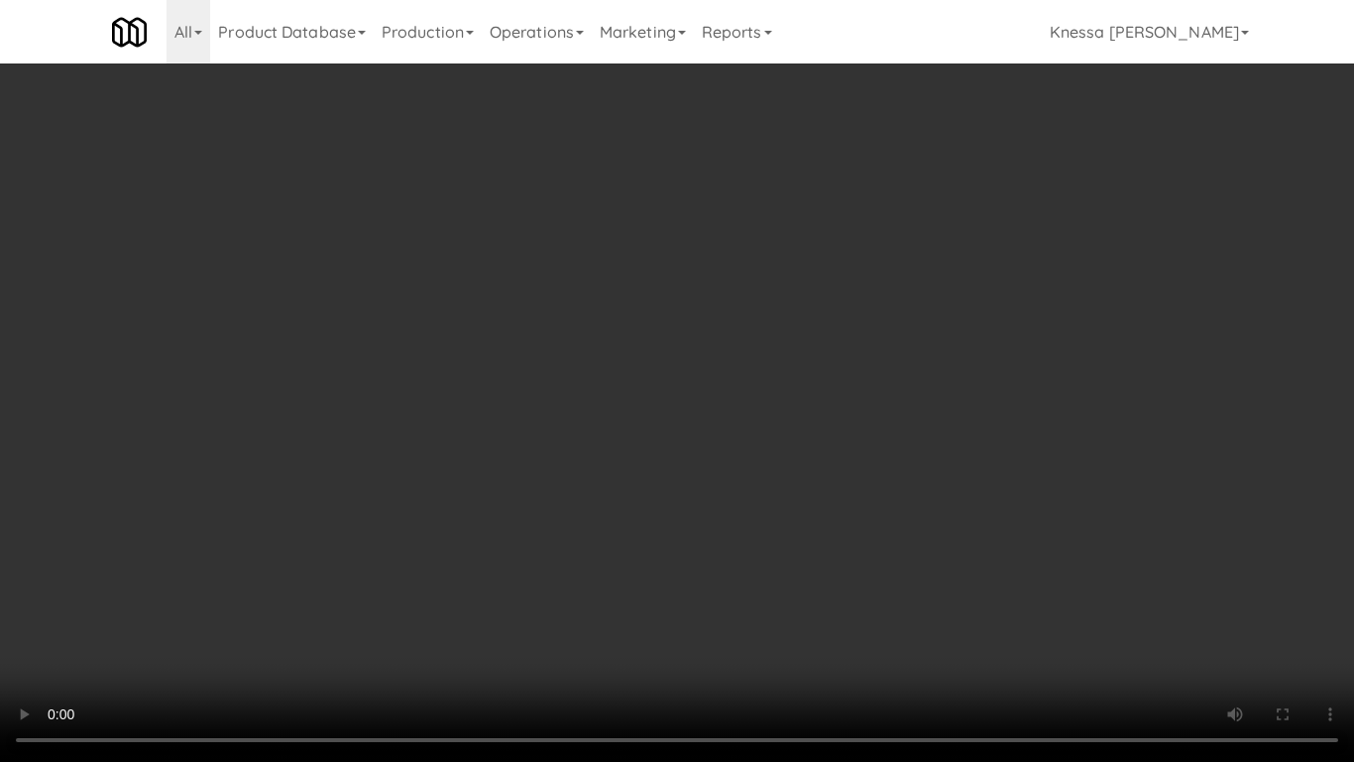
click at [580, 458] on video at bounding box center [677, 381] width 1354 height 762
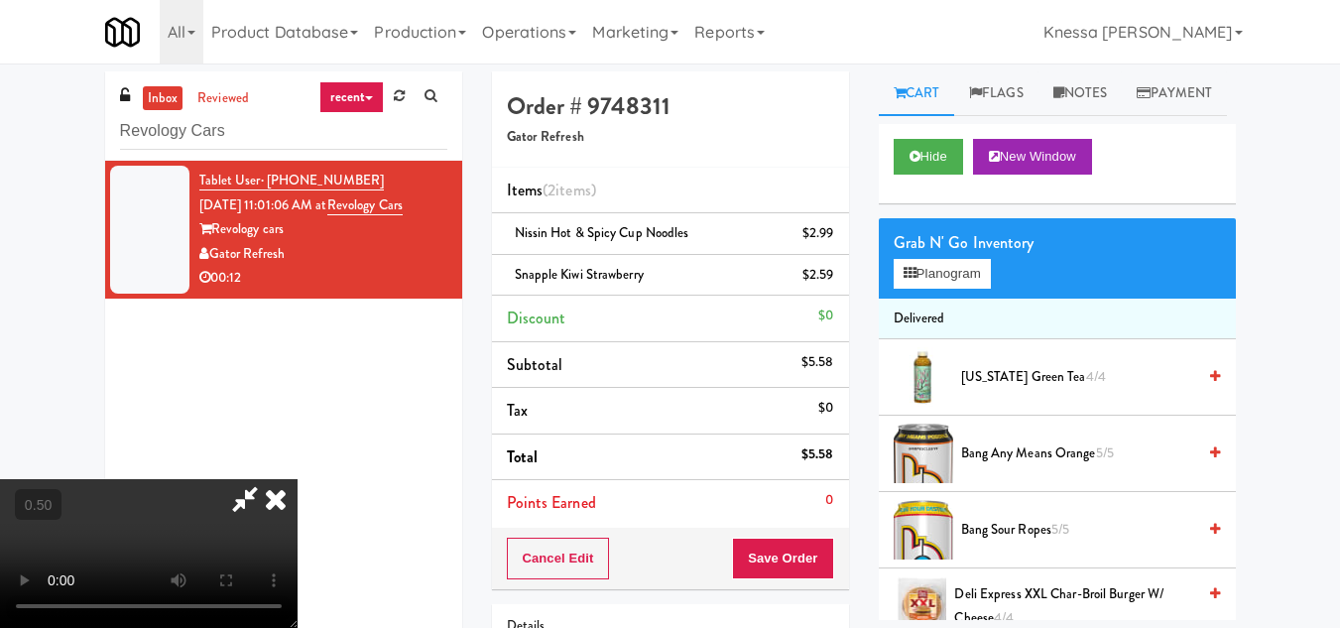
scroll to position [0, 0]
click at [943, 289] on button "Planogram" at bounding box center [941, 274] width 97 height 30
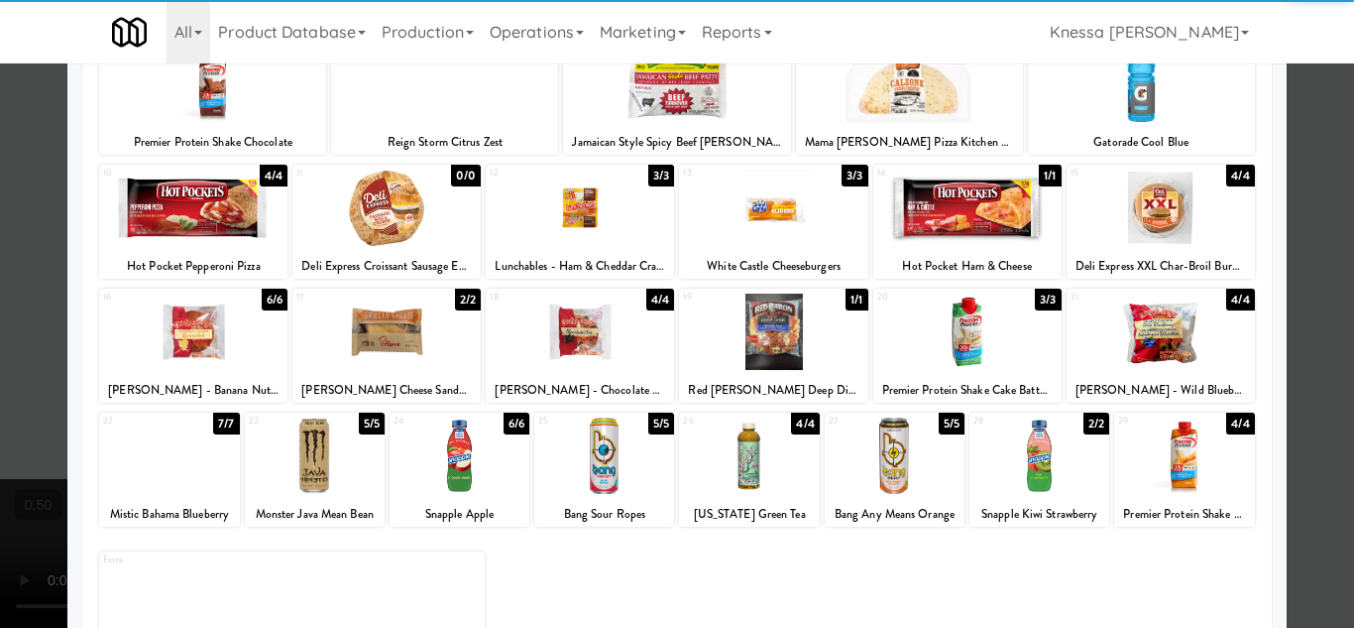
scroll to position [346, 0]
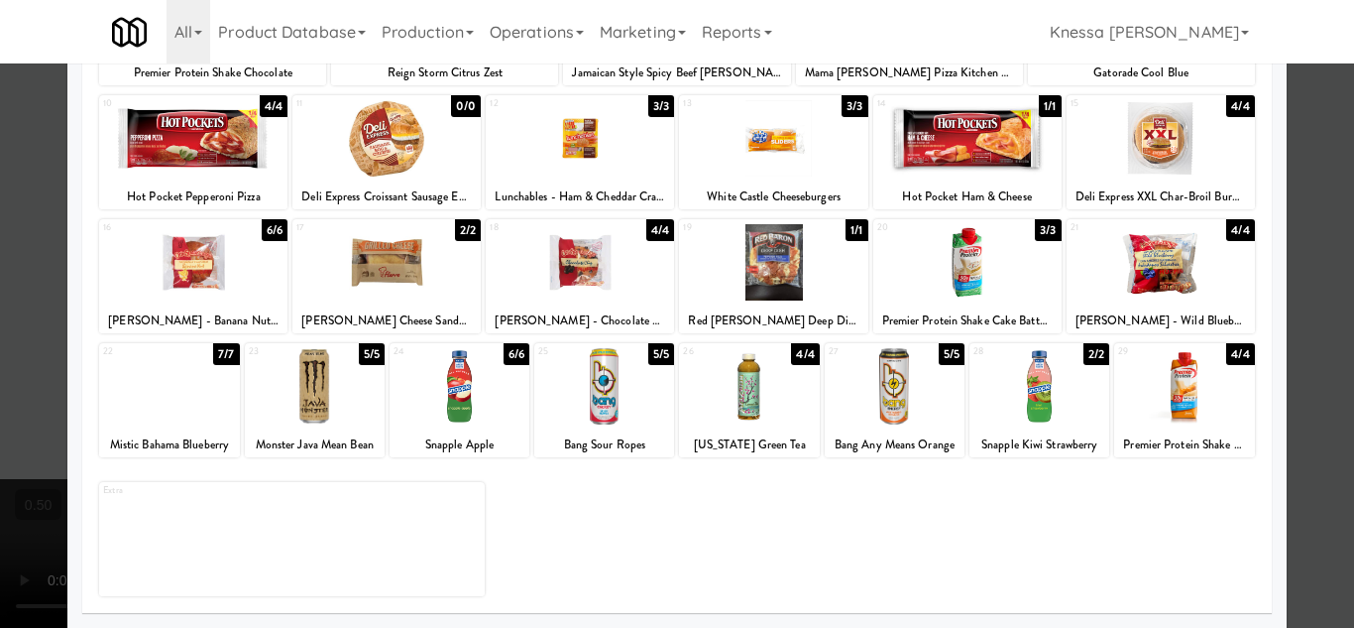
click at [1319, 527] on div at bounding box center [677, 314] width 1354 height 628
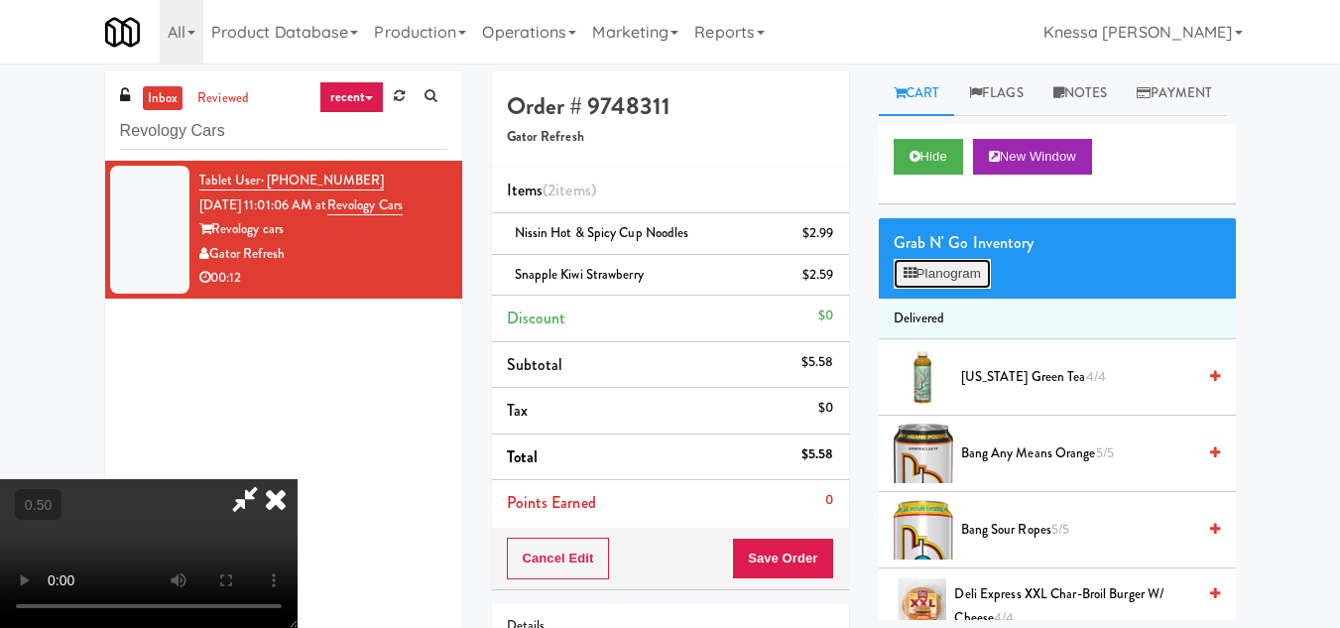
click at [951, 289] on button "Planogram" at bounding box center [941, 274] width 97 height 30
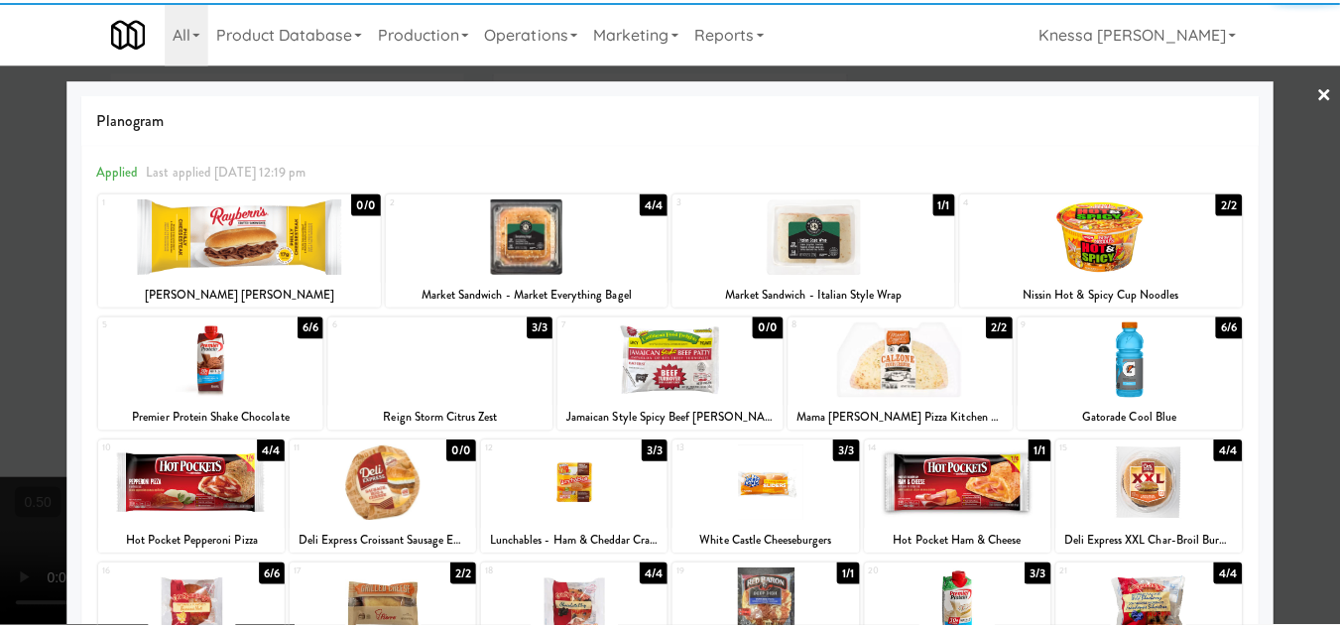
scroll to position [346, 0]
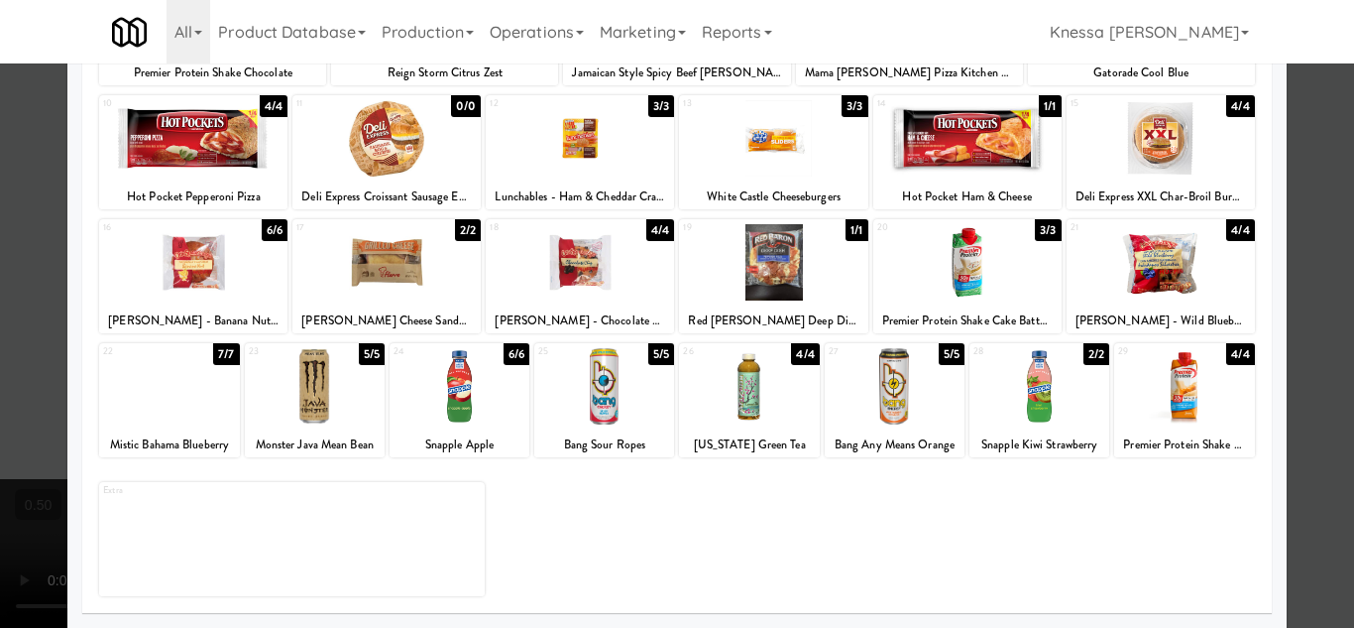
click at [1299, 516] on div at bounding box center [677, 314] width 1354 height 628
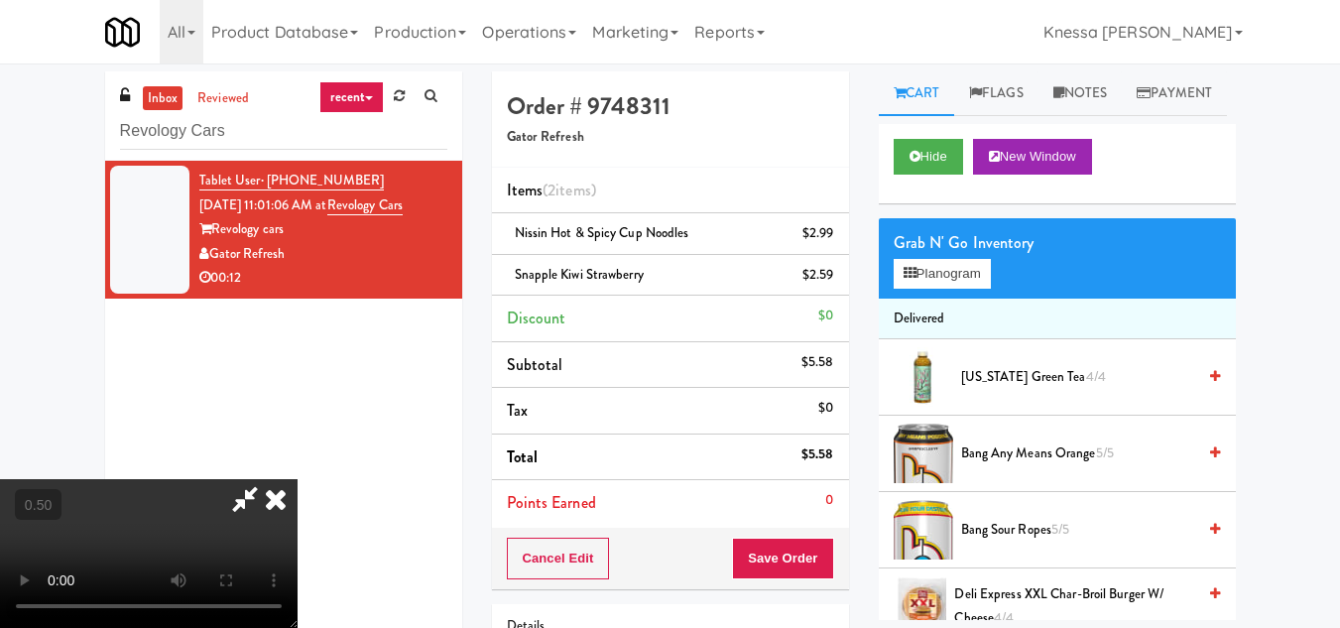
click at [297, 479] on icon at bounding box center [276, 499] width 44 height 40
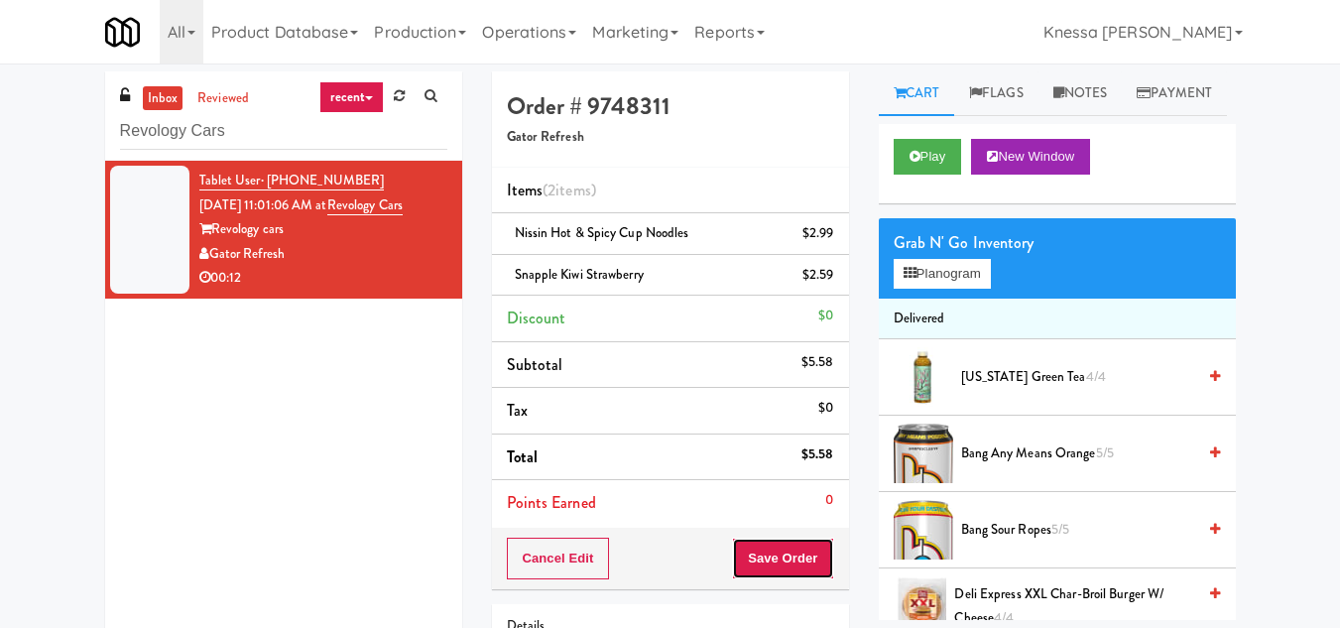
click at [795, 562] on button "Save Order" at bounding box center [782, 558] width 101 height 42
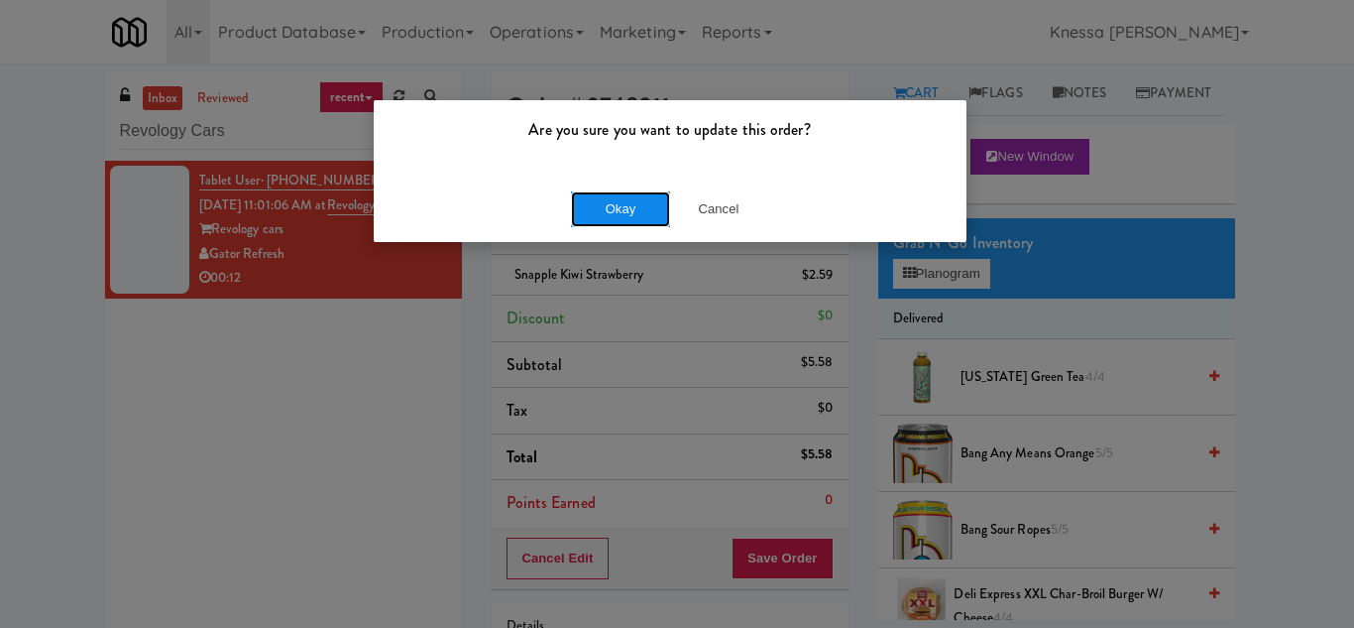
click at [608, 209] on button "Okay" at bounding box center [620, 209] width 99 height 36
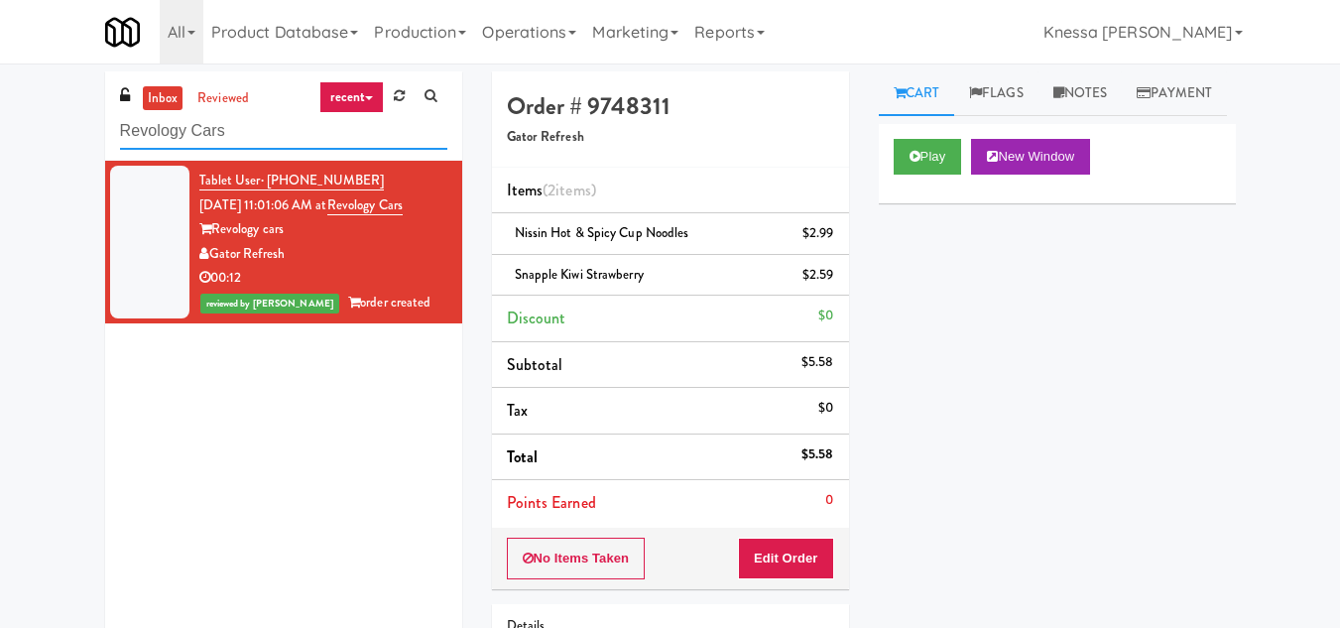
drag, startPoint x: 246, startPoint y: 133, endPoint x: 85, endPoint y: 135, distance: 160.6
click at [85, 135] on div "inbox reviewed recent all unclear take inventory issue suspicious failed recent…" at bounding box center [670, 431] width 1340 height 720
paste input "Symmetry Fitness & Performance"
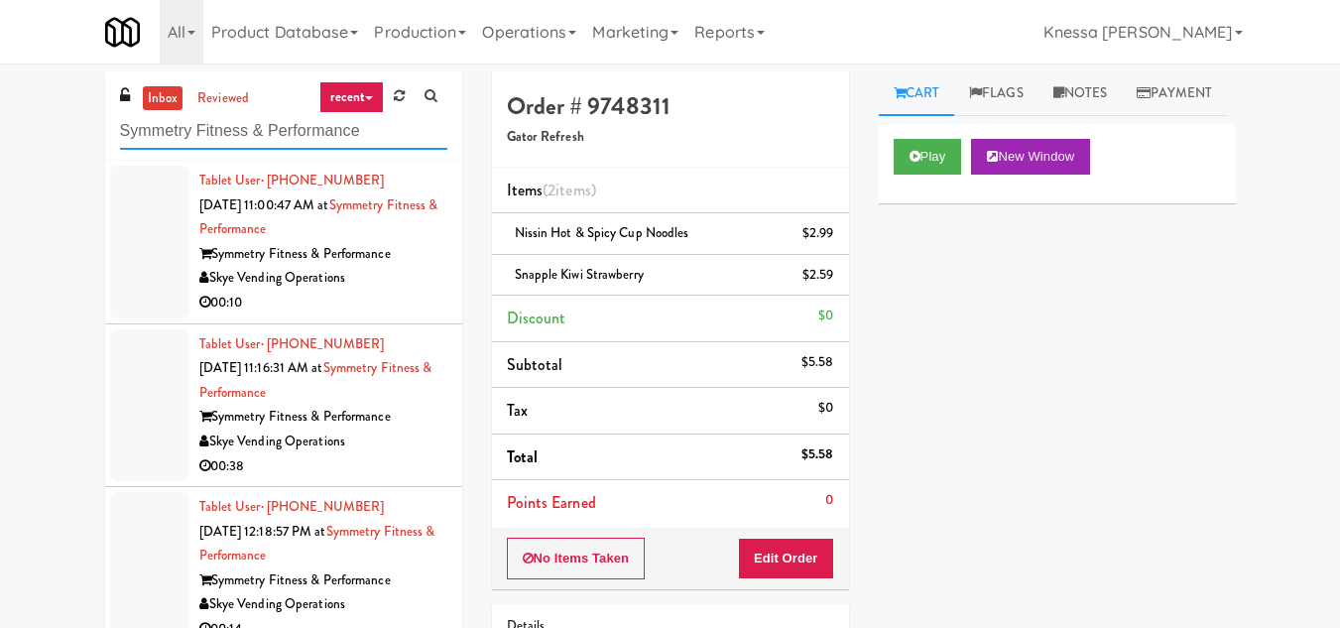
type input "Symmetry Fitness & Performance"
click at [388, 243] on div "Symmetry Fitness & Performance" at bounding box center [323, 254] width 248 height 25
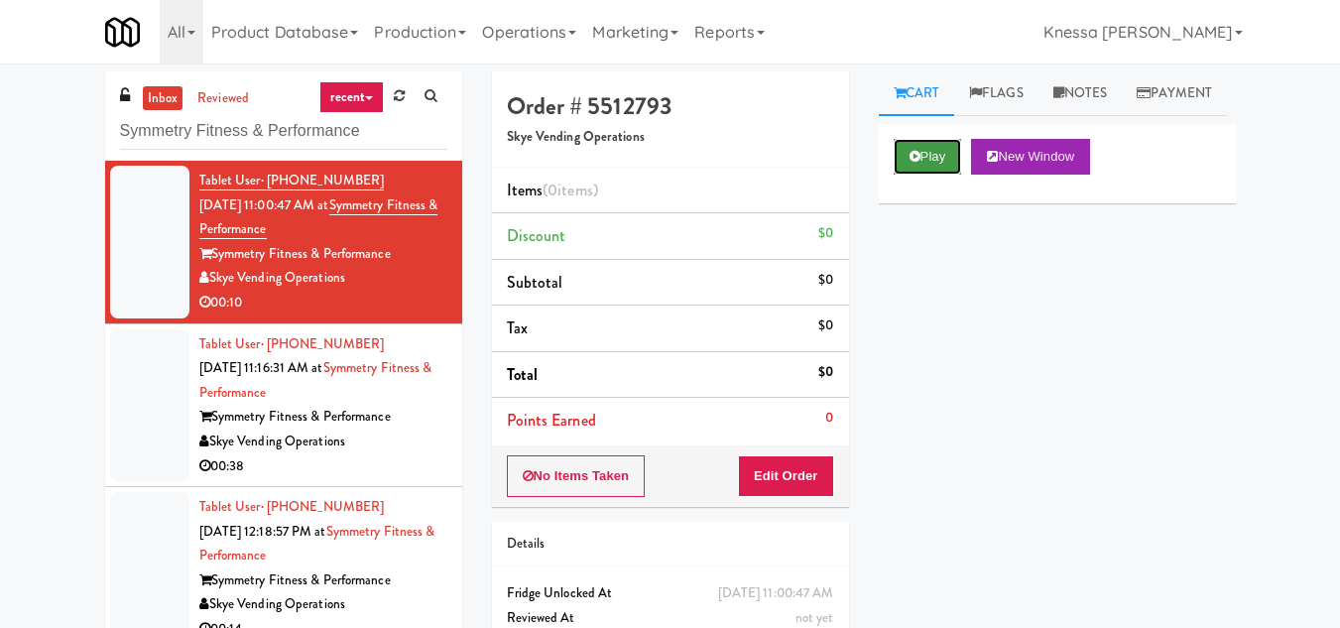
click at [918, 175] on button "Play" at bounding box center [927, 157] width 68 height 36
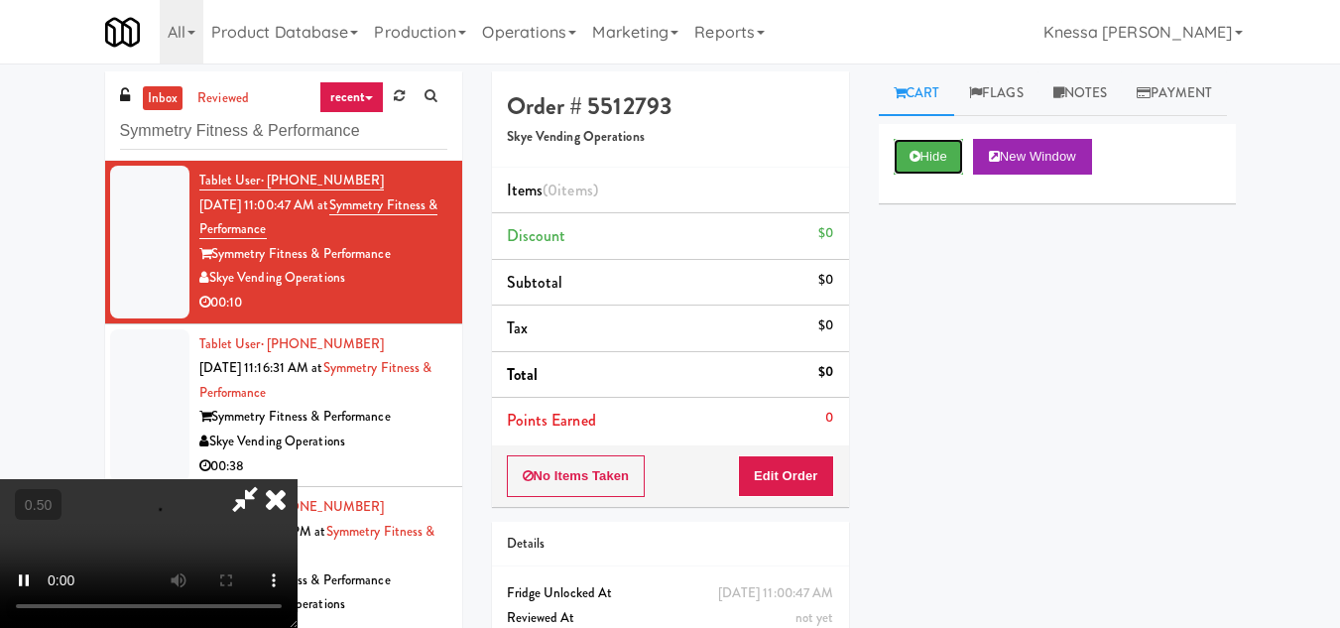
scroll to position [99, 0]
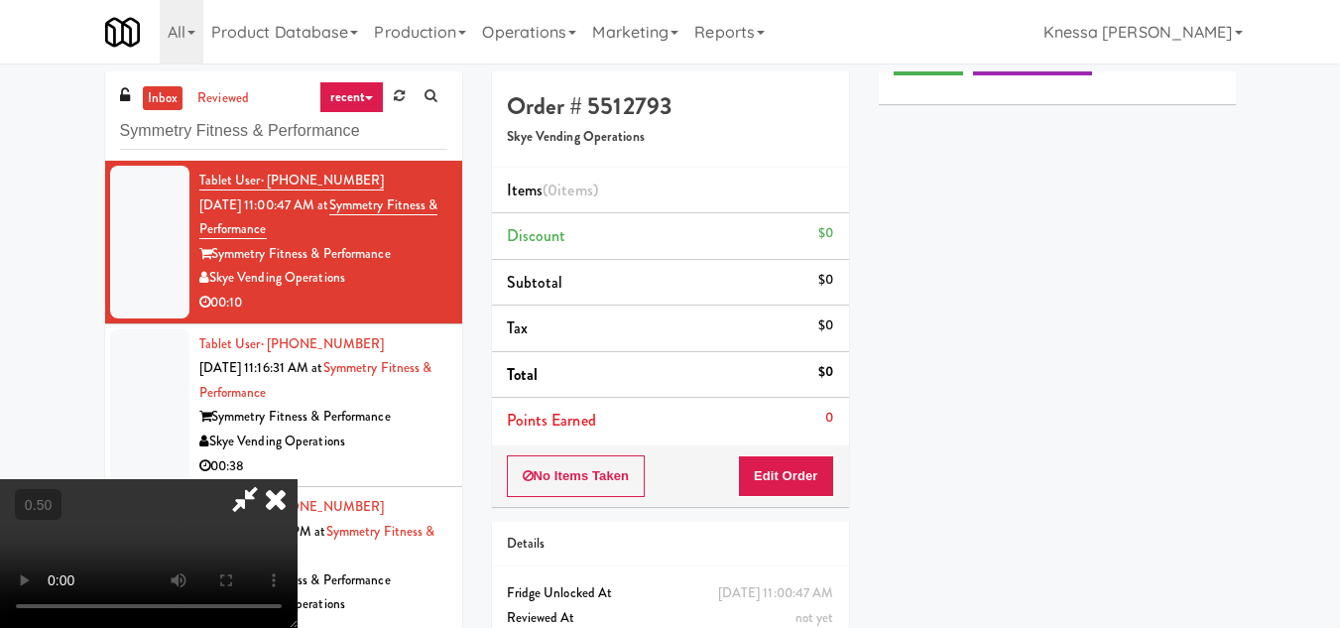
click at [297, 479] on video at bounding box center [148, 553] width 297 height 149
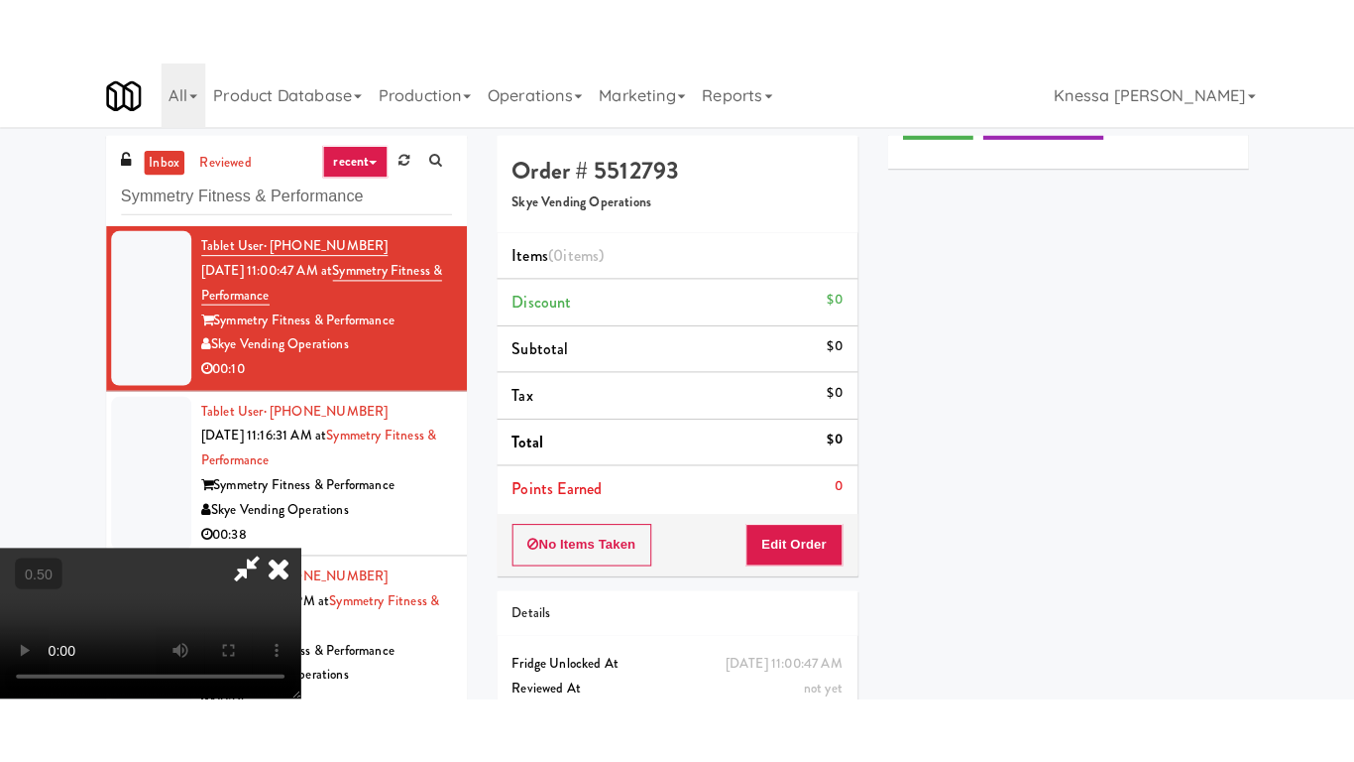
scroll to position [269, 0]
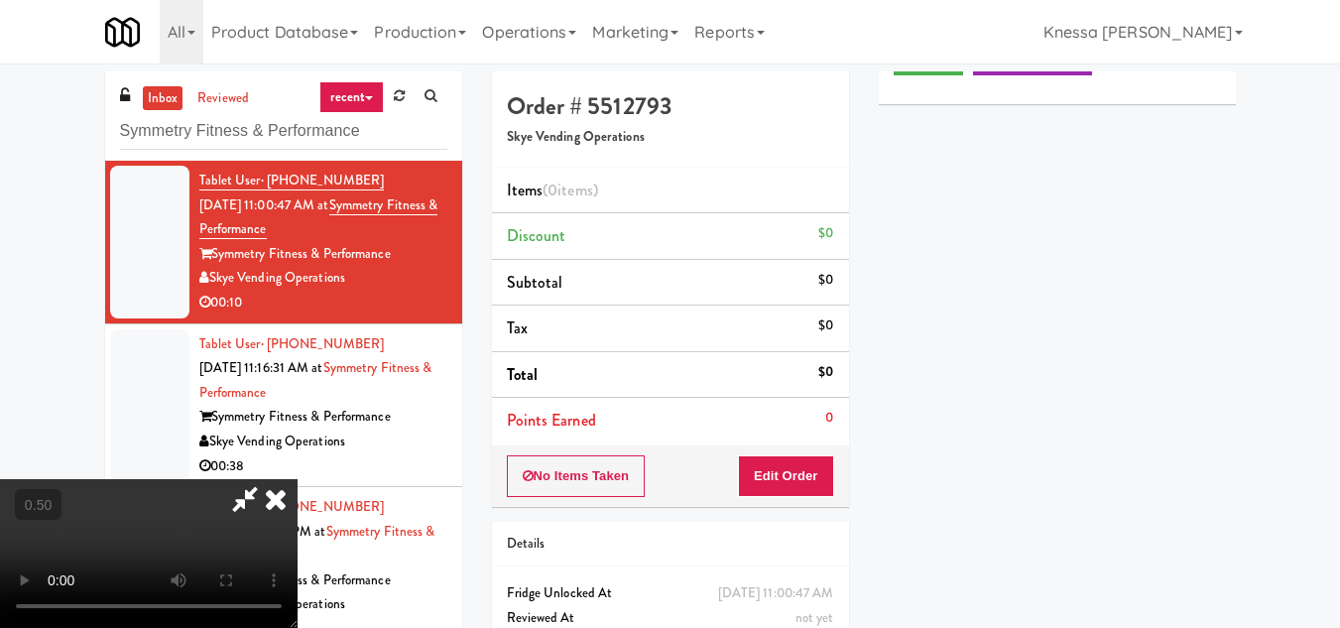
click at [297, 479] on video at bounding box center [148, 553] width 297 height 149
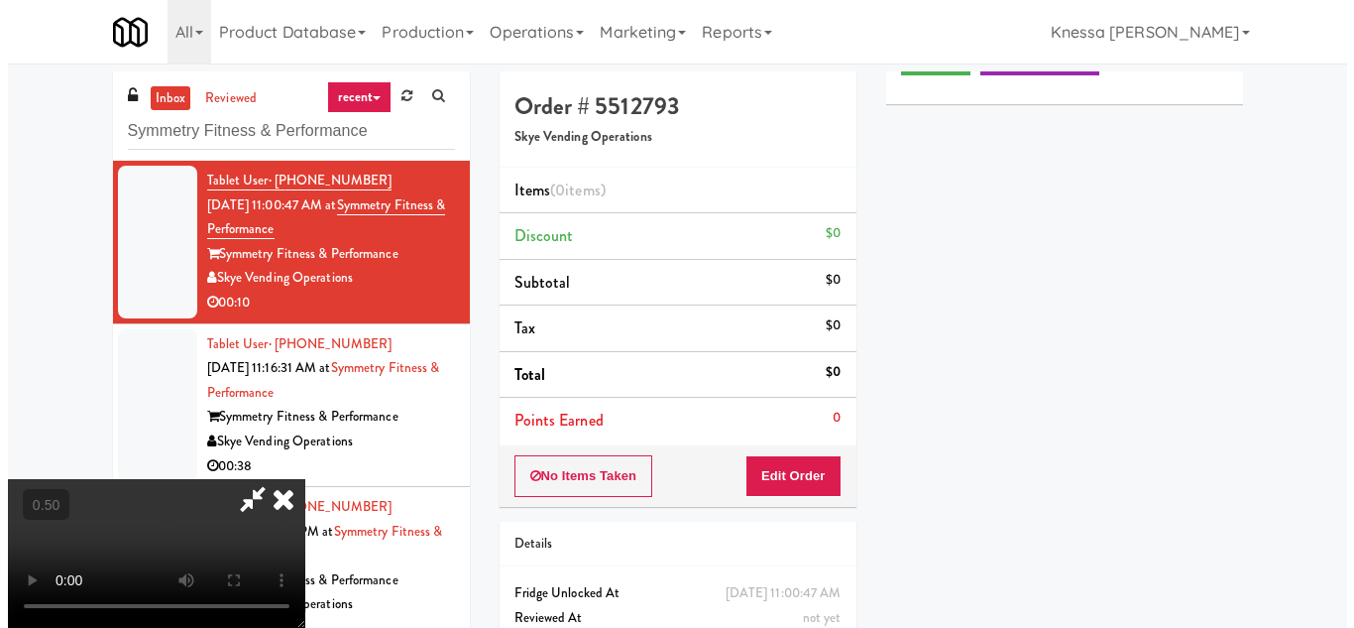
scroll to position [41, 0]
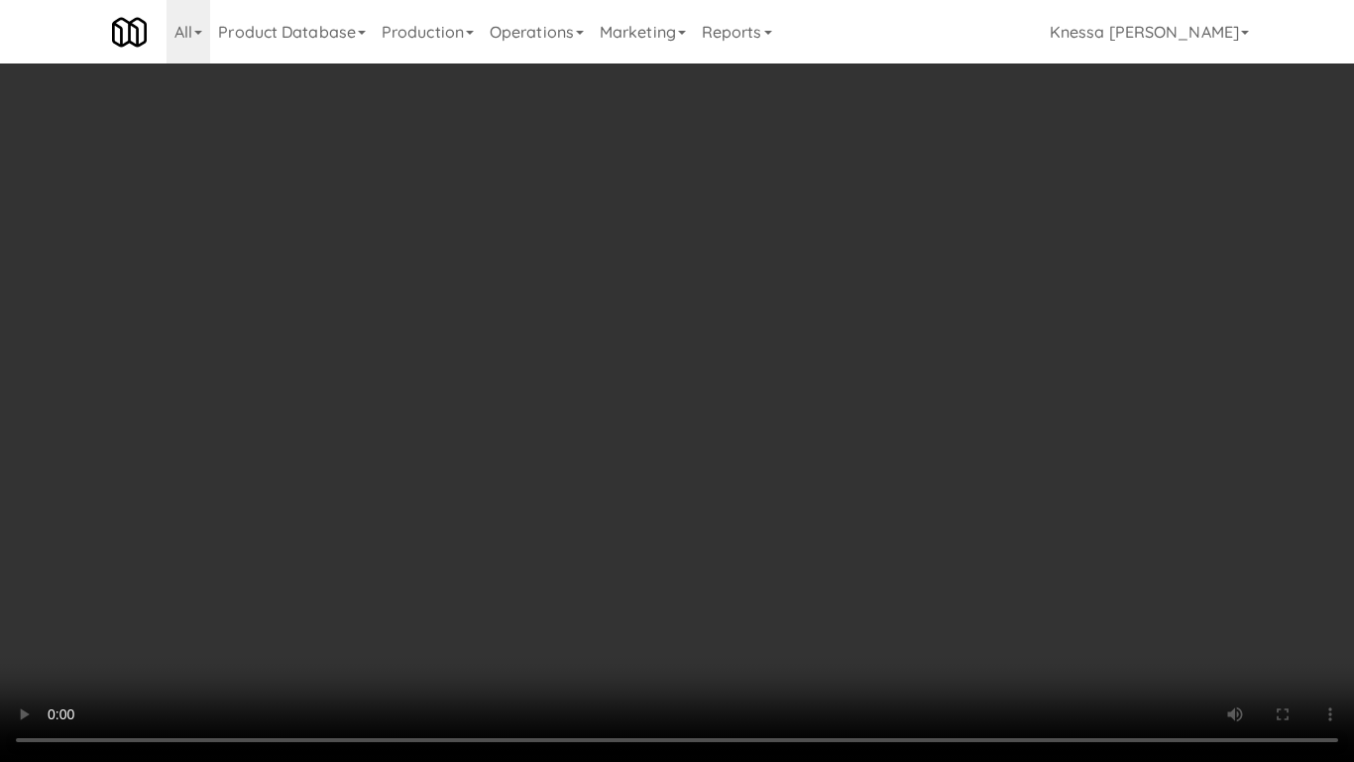
click at [674, 452] on video at bounding box center [677, 381] width 1354 height 762
click at [560, 382] on video at bounding box center [677, 381] width 1354 height 762
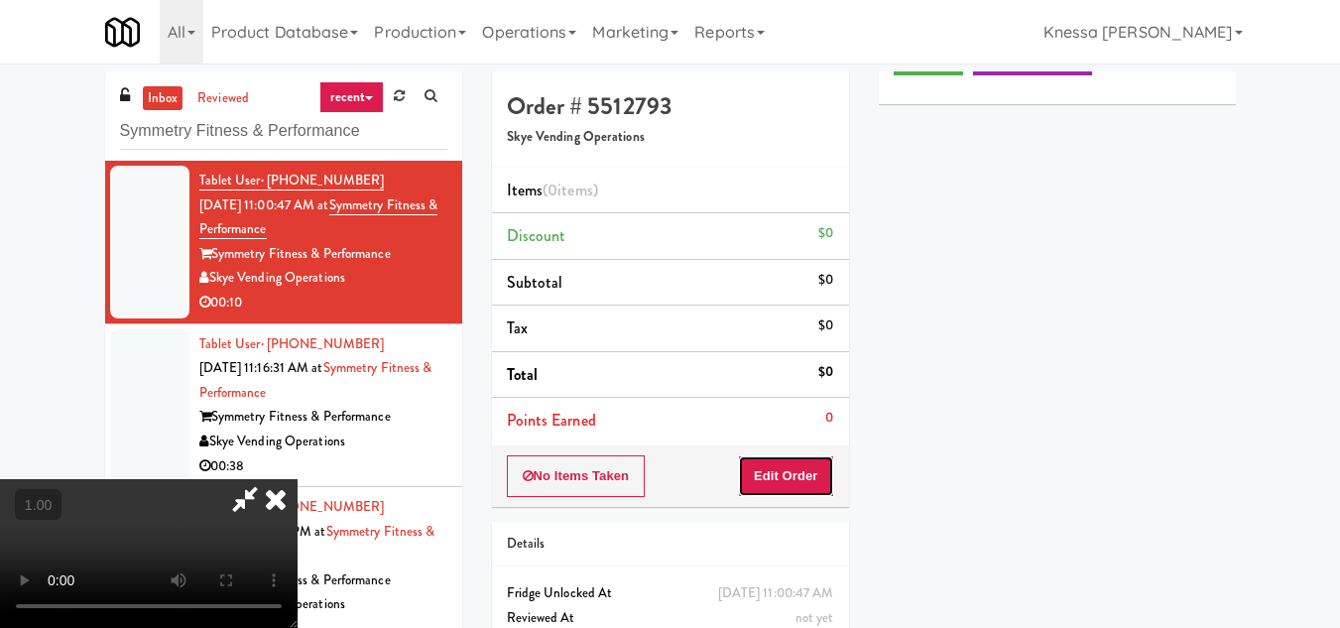
click at [813, 467] on button "Edit Order" at bounding box center [786, 476] width 96 height 42
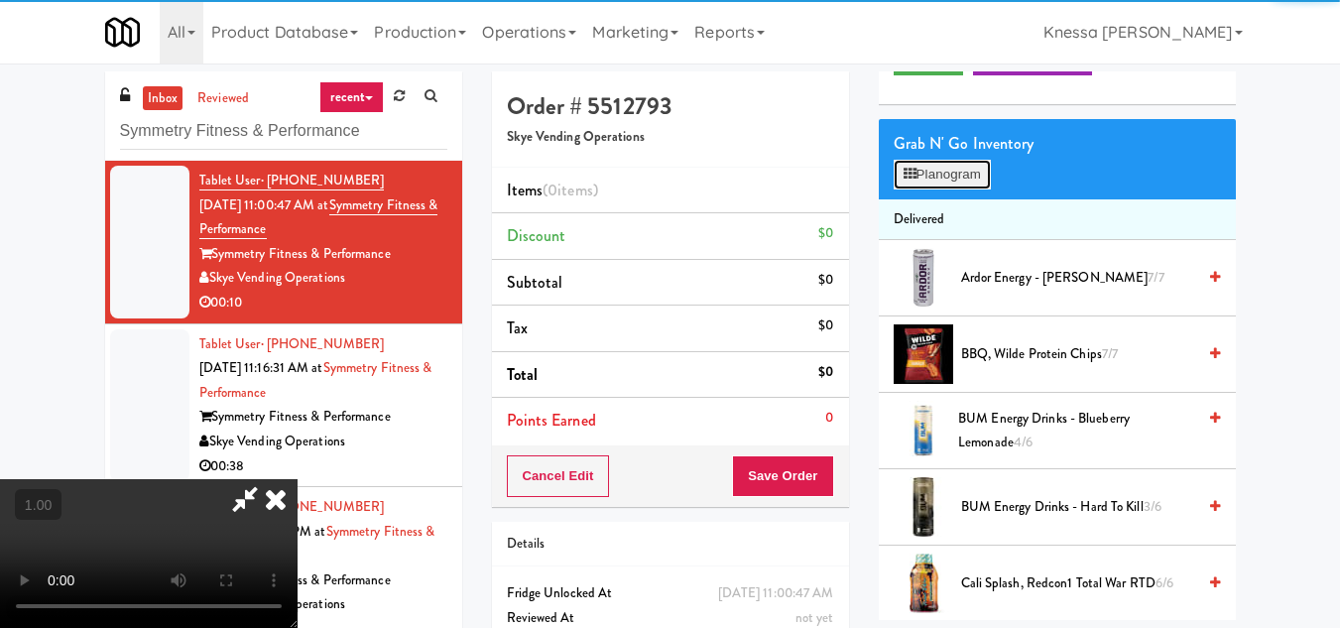
click at [934, 189] on button "Planogram" at bounding box center [941, 175] width 97 height 30
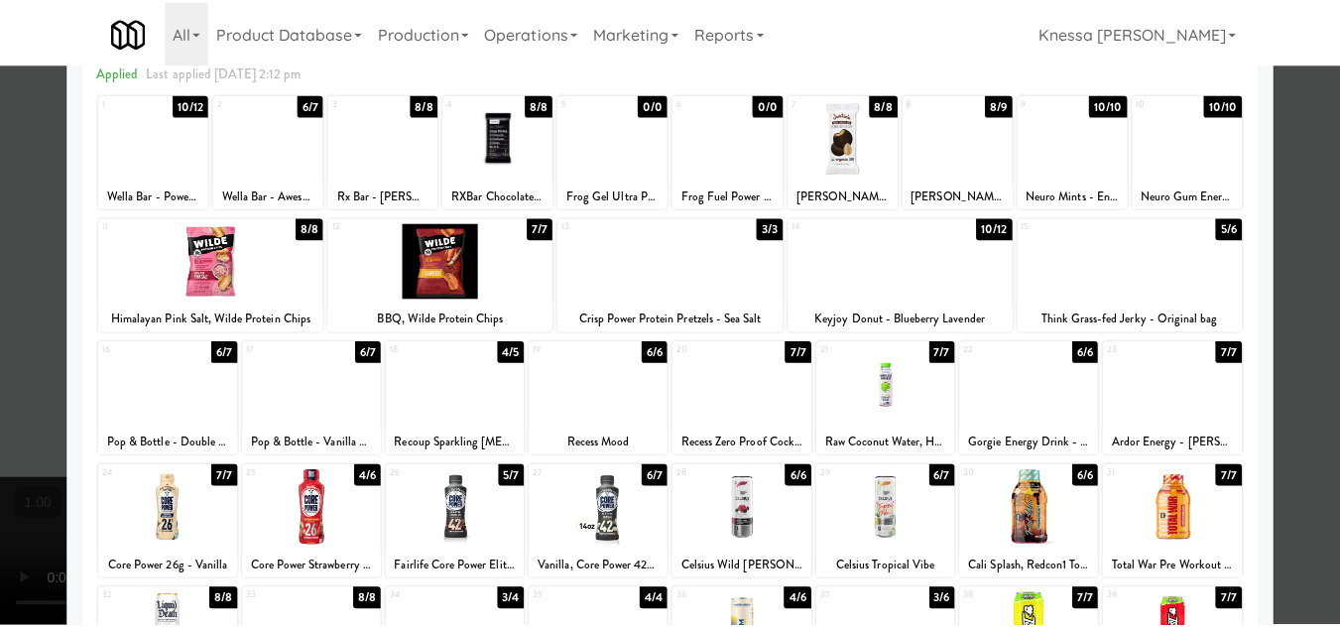
scroll to position [346, 0]
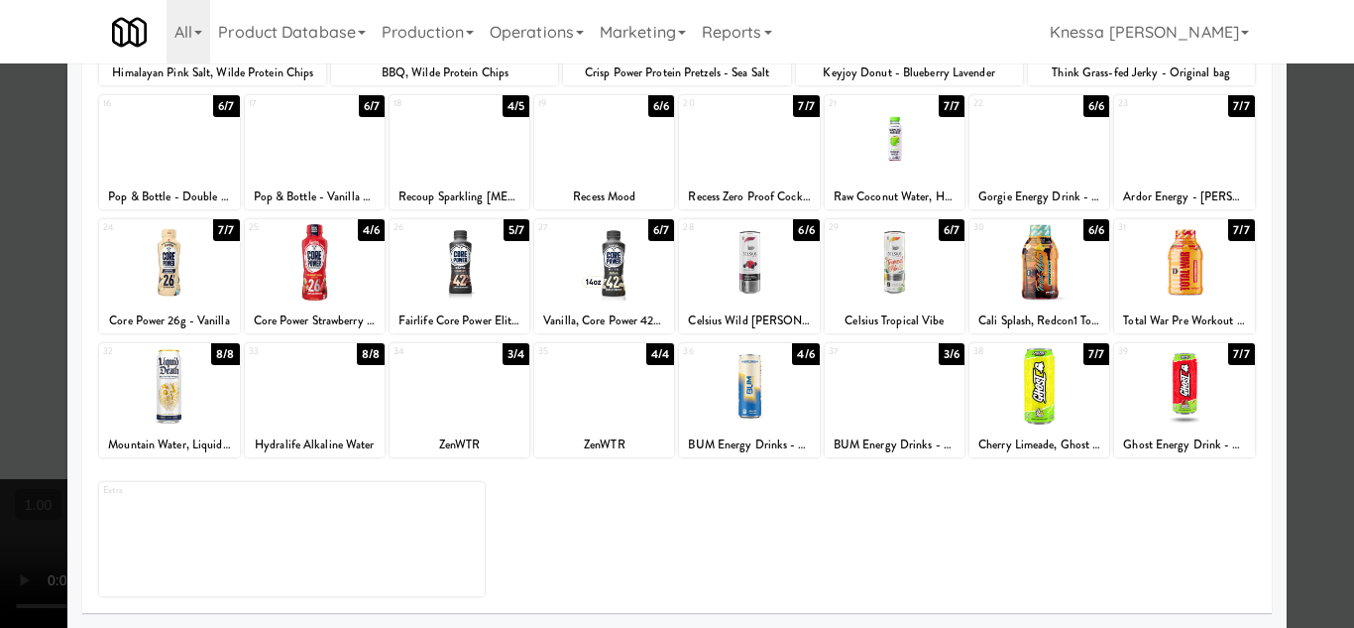
click at [1320, 436] on div at bounding box center [677, 314] width 1354 height 628
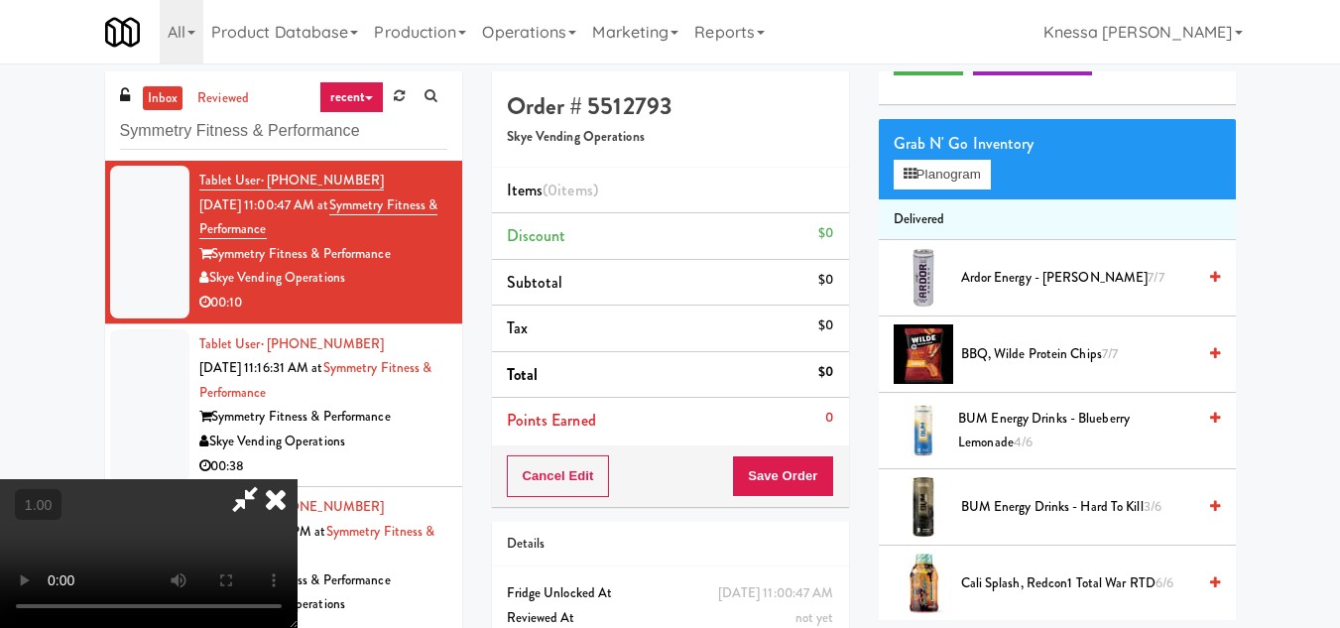
scroll to position [239, 0]
click at [297, 479] on video at bounding box center [148, 553] width 297 height 149
click at [921, 189] on button "Planogram" at bounding box center [941, 175] width 97 height 30
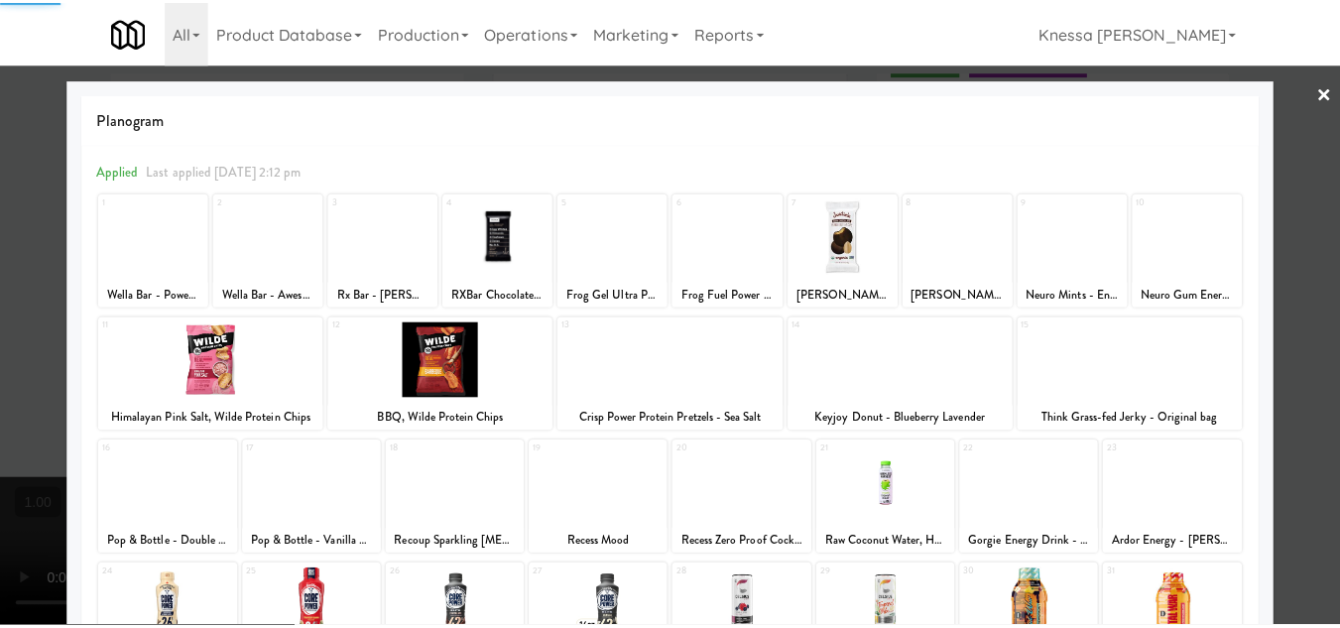
scroll to position [346, 0]
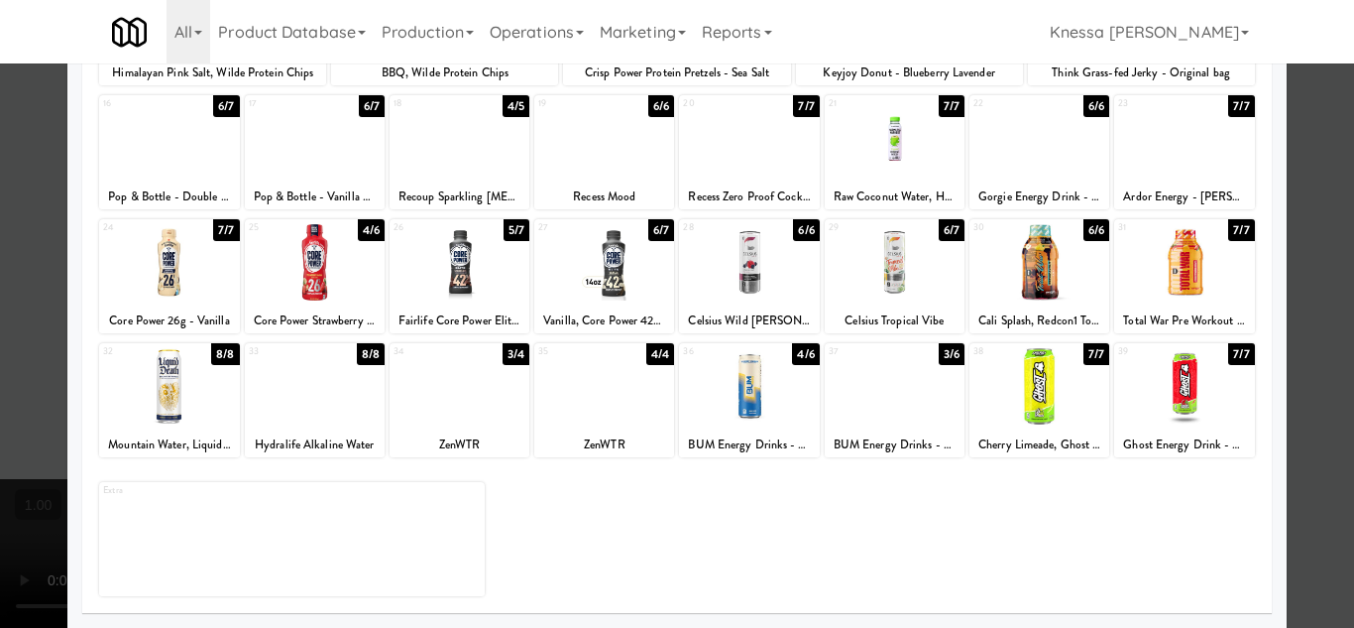
click at [161, 274] on div at bounding box center [169, 262] width 140 height 76
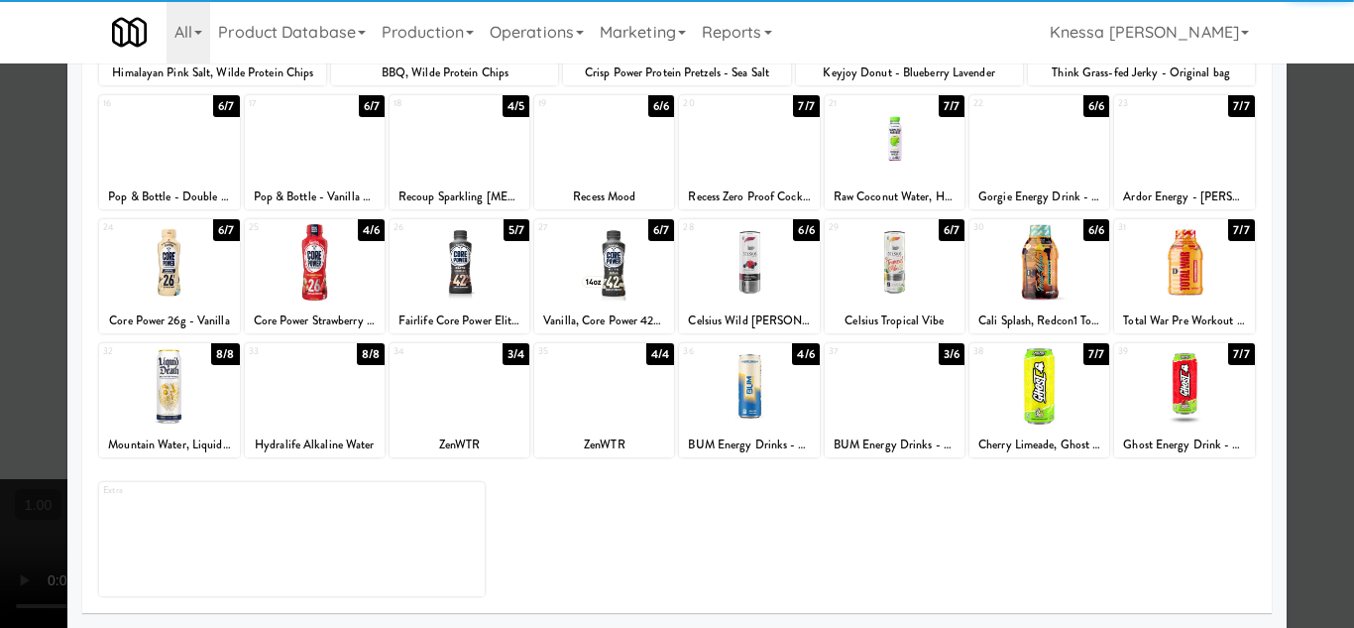
click at [34, 343] on div at bounding box center [677, 314] width 1354 height 628
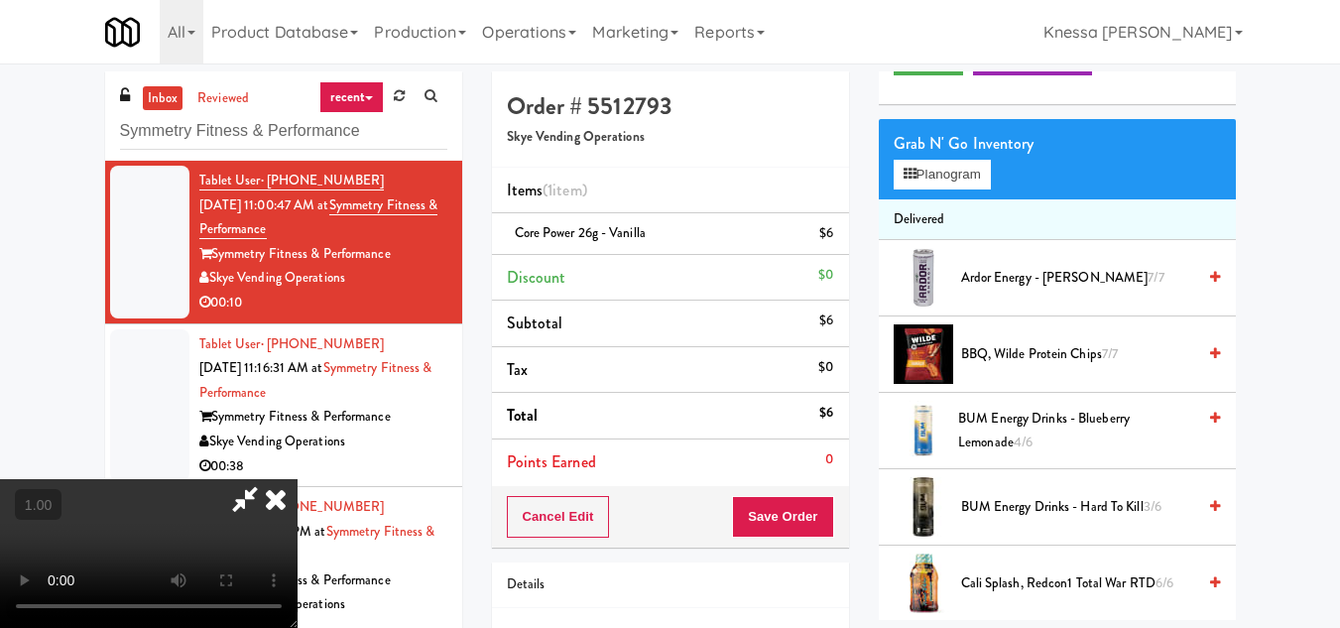
click at [297, 479] on video at bounding box center [148, 553] width 297 height 149
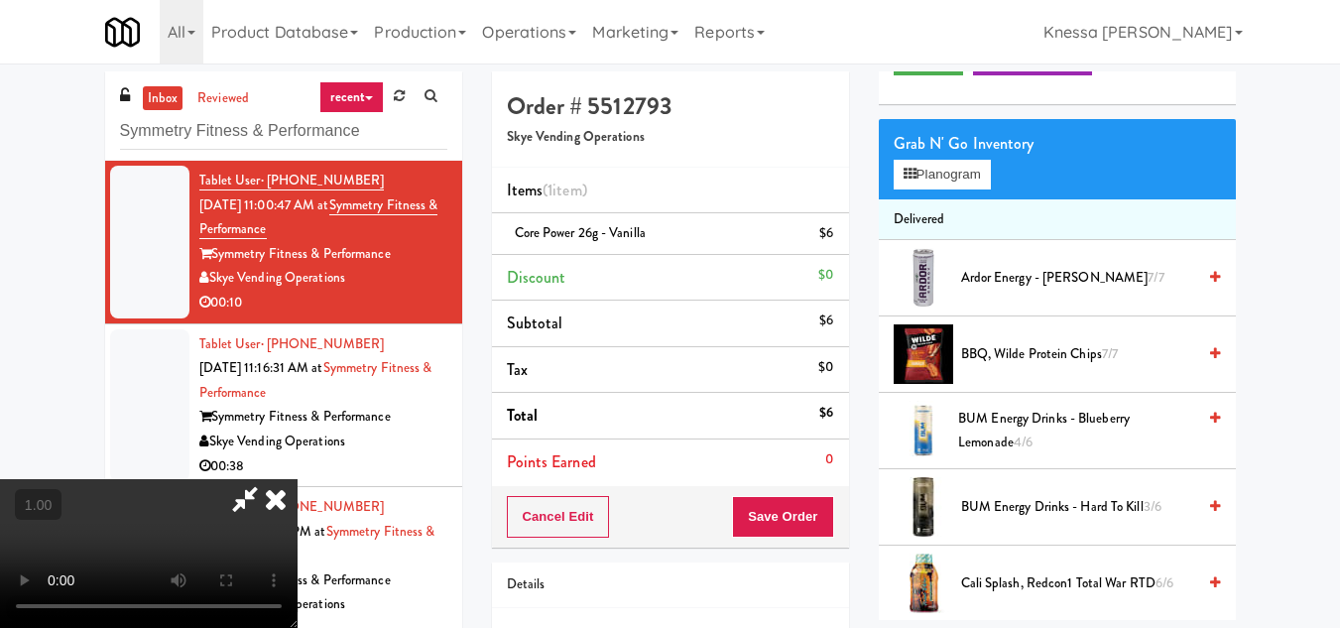
click at [297, 479] on video at bounding box center [148, 553] width 297 height 149
click at [856, 160] on div "Order # 5512793 Skye Vending Operations Items (1 item ) Core Power 26g - Vanill…" at bounding box center [670, 410] width 387 height 678
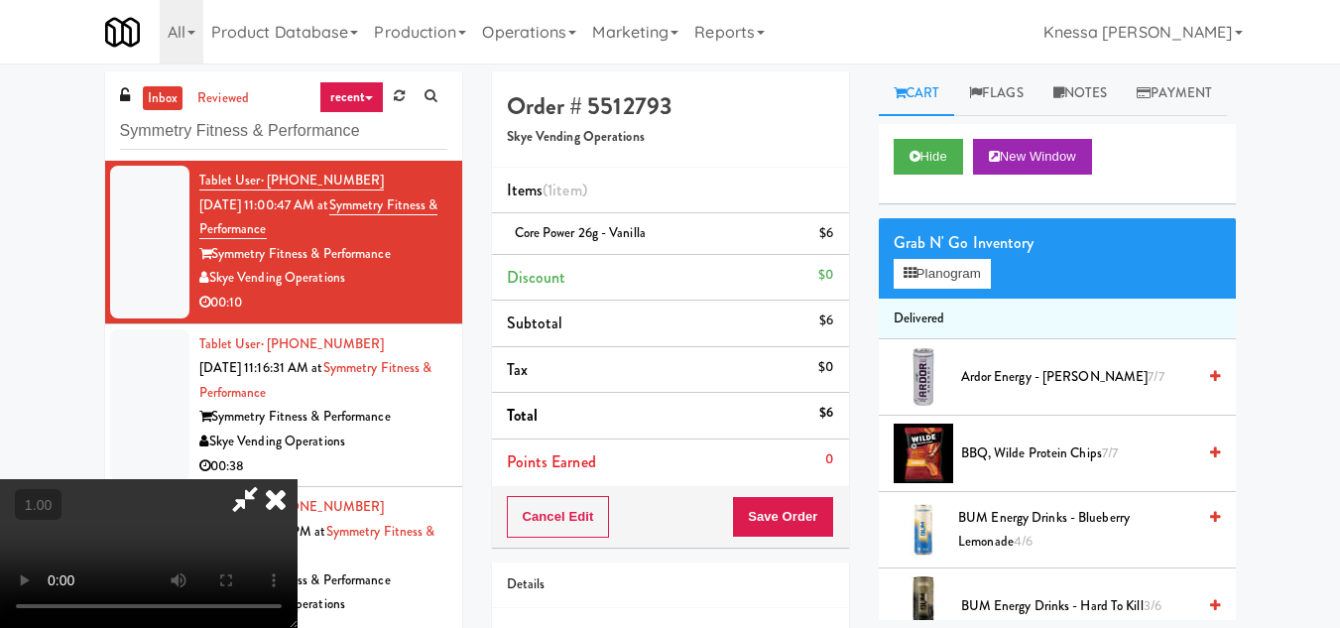
scroll to position [0, 0]
click at [297, 479] on icon at bounding box center [276, 499] width 44 height 40
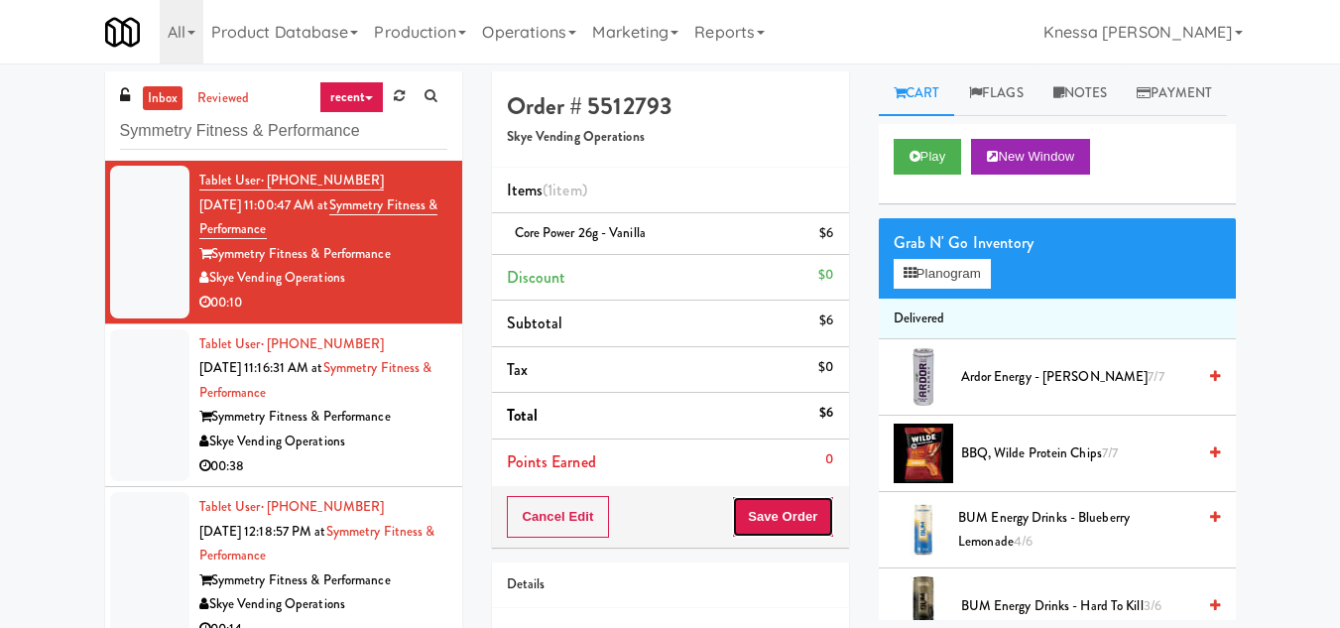
click at [768, 518] on button "Save Order" at bounding box center [782, 517] width 101 height 42
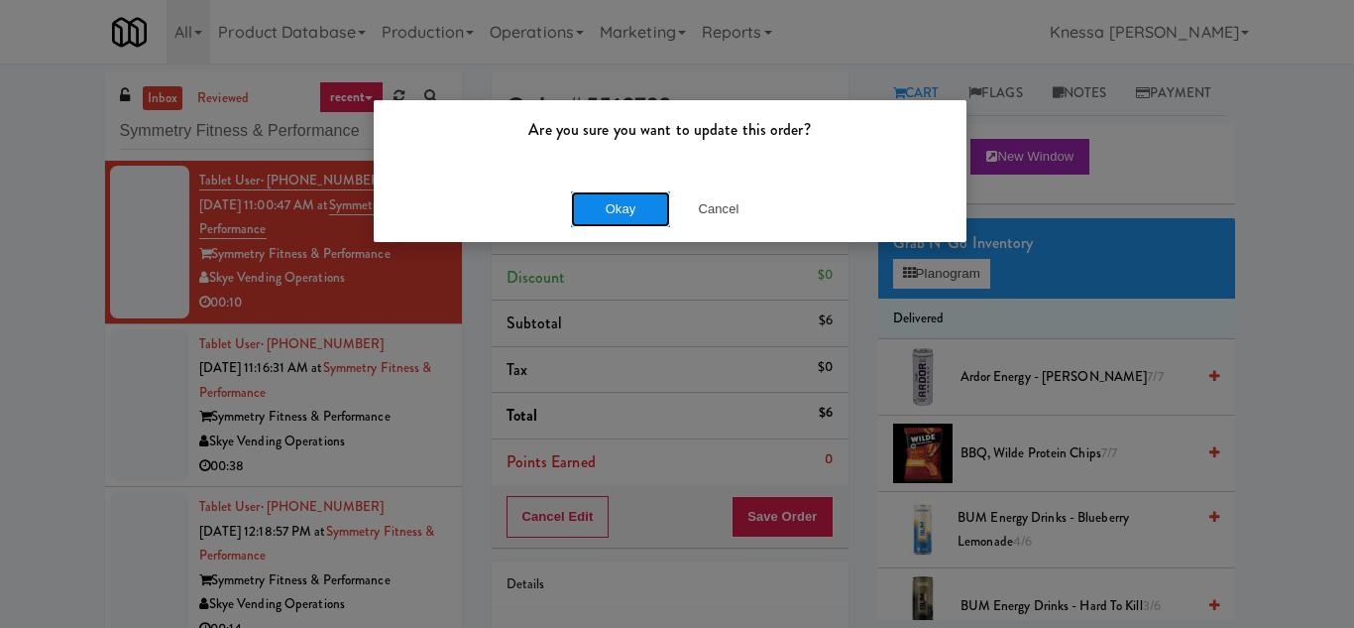
click at [629, 201] on button "Okay" at bounding box center [620, 209] width 99 height 36
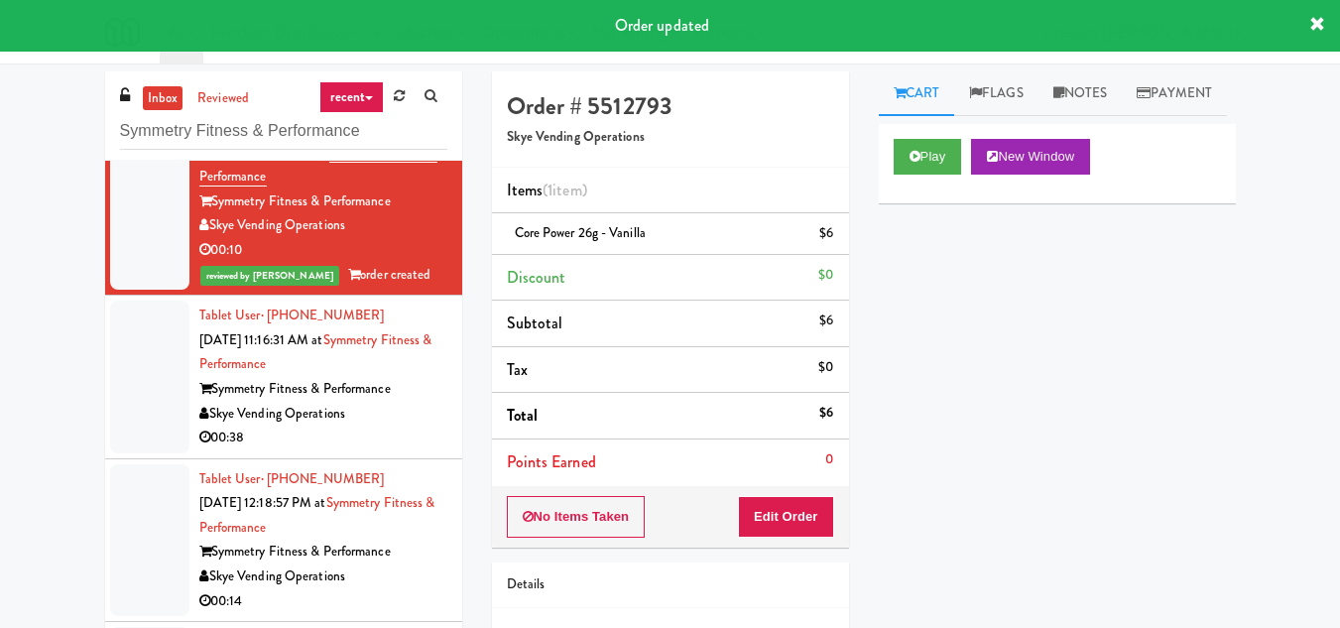
scroll to position [81, 0]
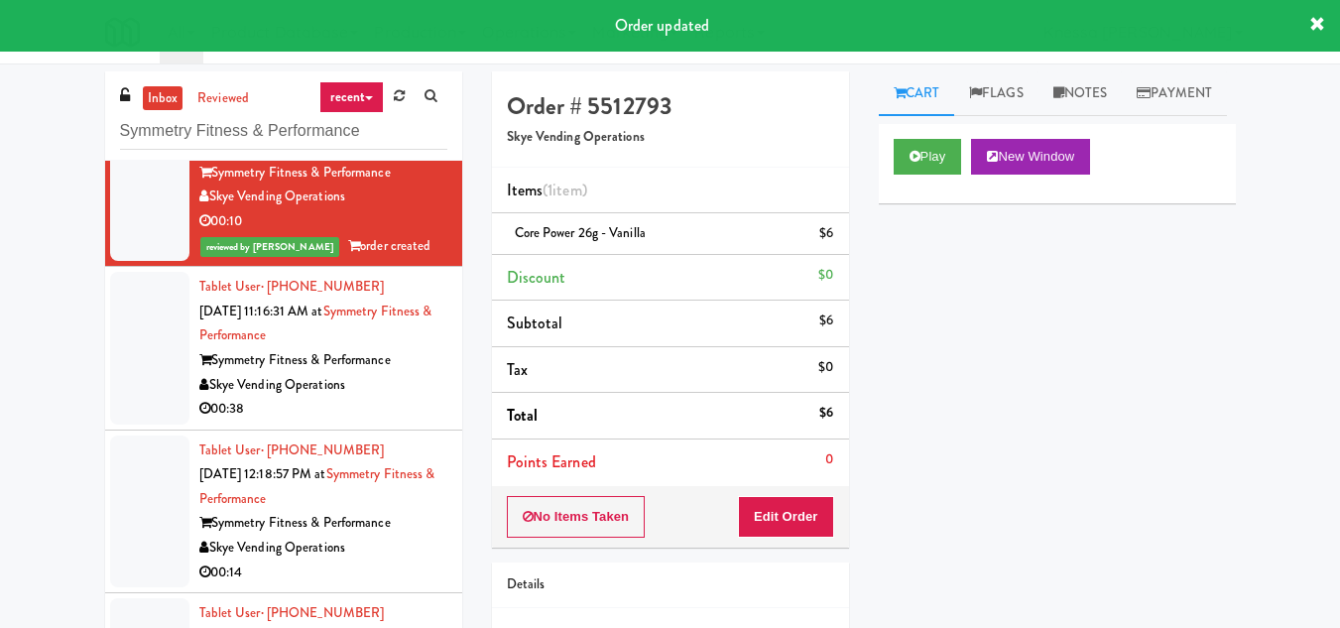
click at [368, 324] on div "Tablet User · (941) 916-8459 Sep 19, 2025 11:16:31 AM at Symmetry Fitness & Per…" at bounding box center [323, 348] width 248 height 147
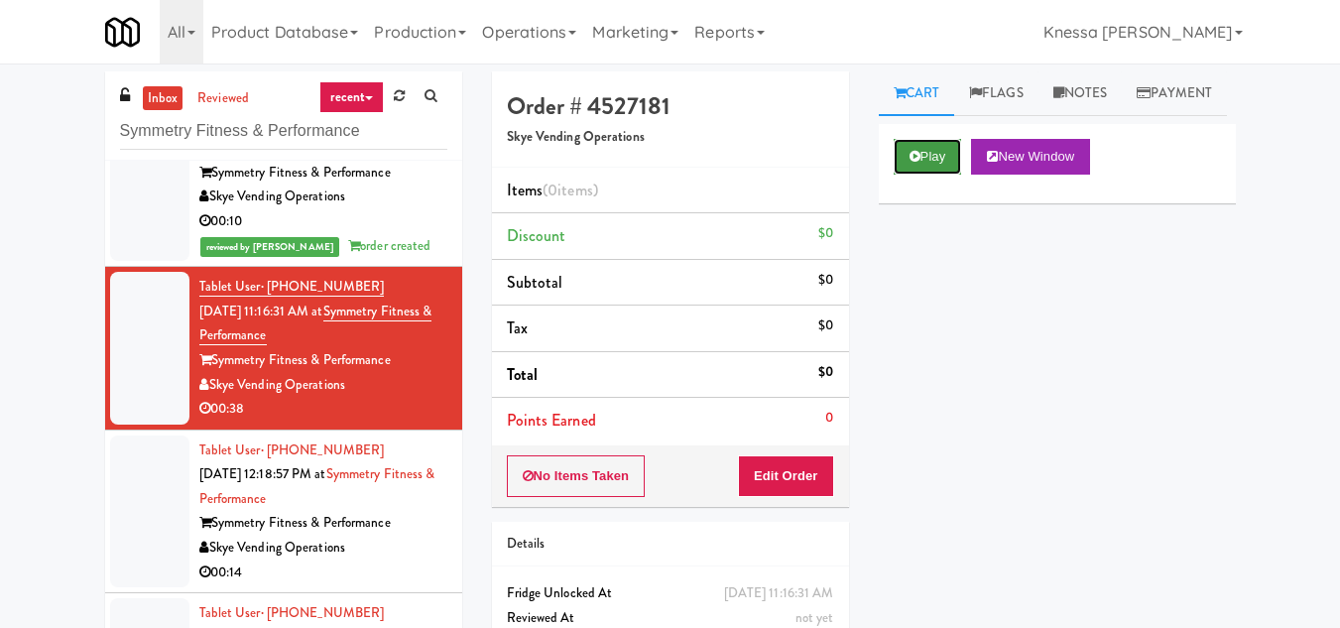
click at [914, 163] on icon at bounding box center [914, 156] width 11 height 13
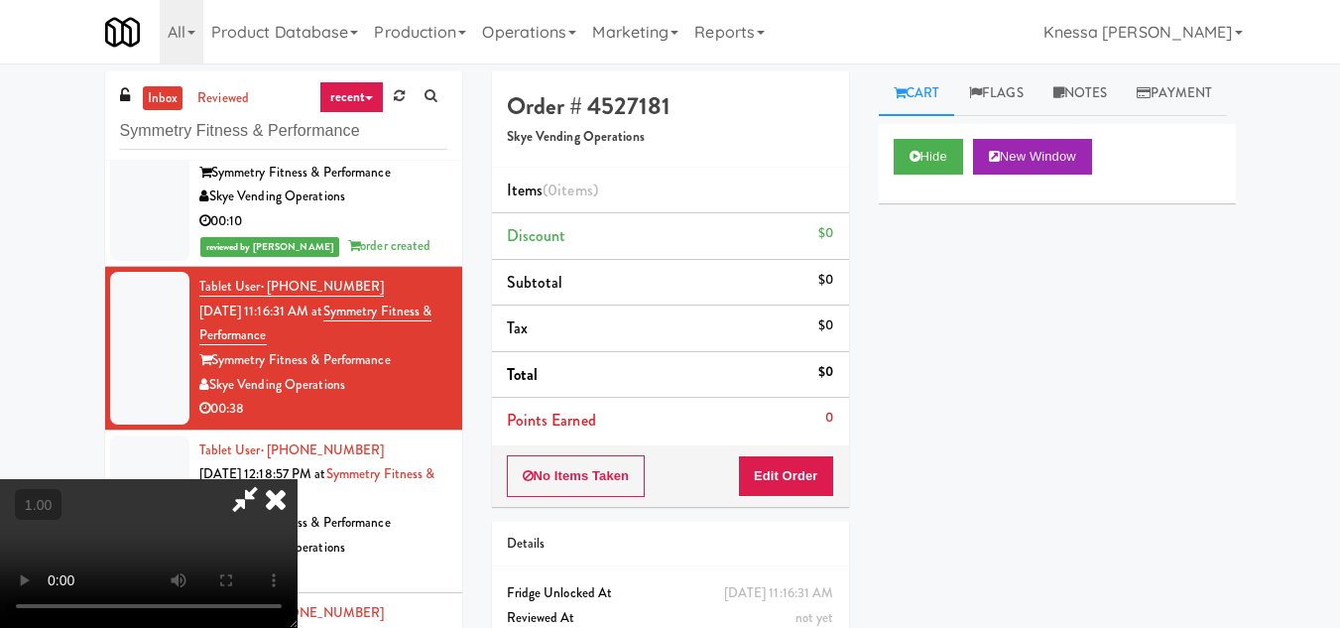
click at [252, 495] on icon at bounding box center [245, 499] width 46 height 40
click at [268, 479] on icon at bounding box center [245, 499] width 46 height 40
click at [297, 479] on video at bounding box center [148, 553] width 297 height 149
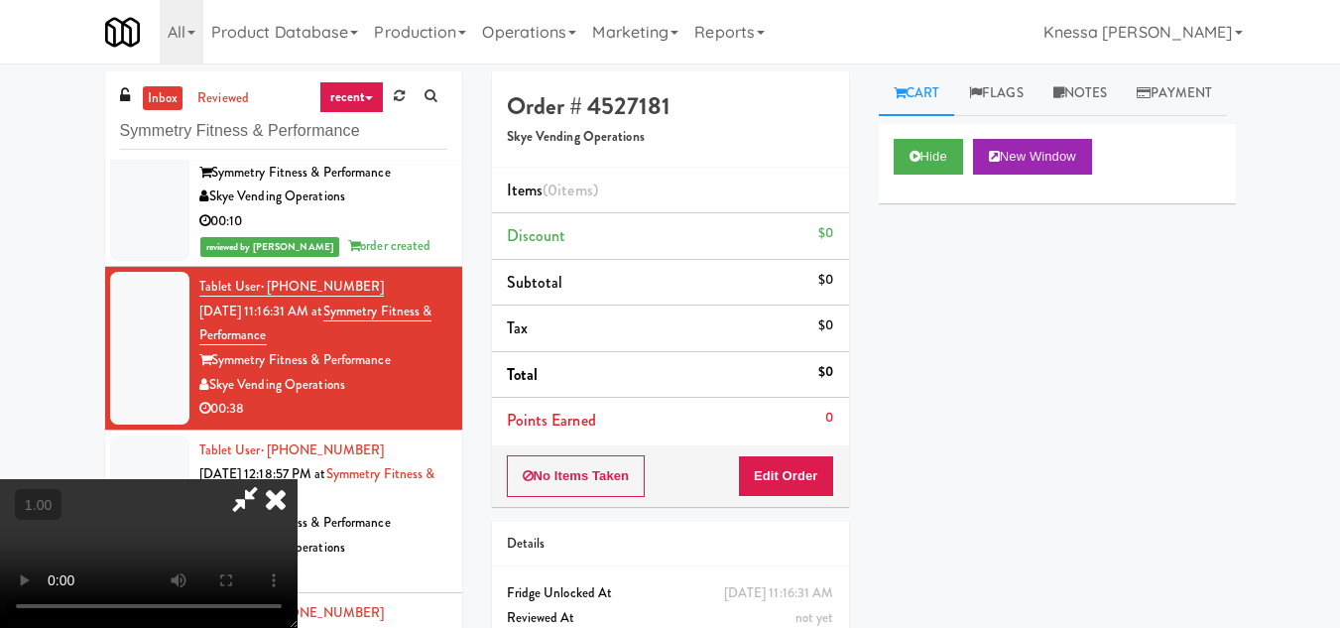
click at [297, 479] on video at bounding box center [148, 553] width 297 height 149
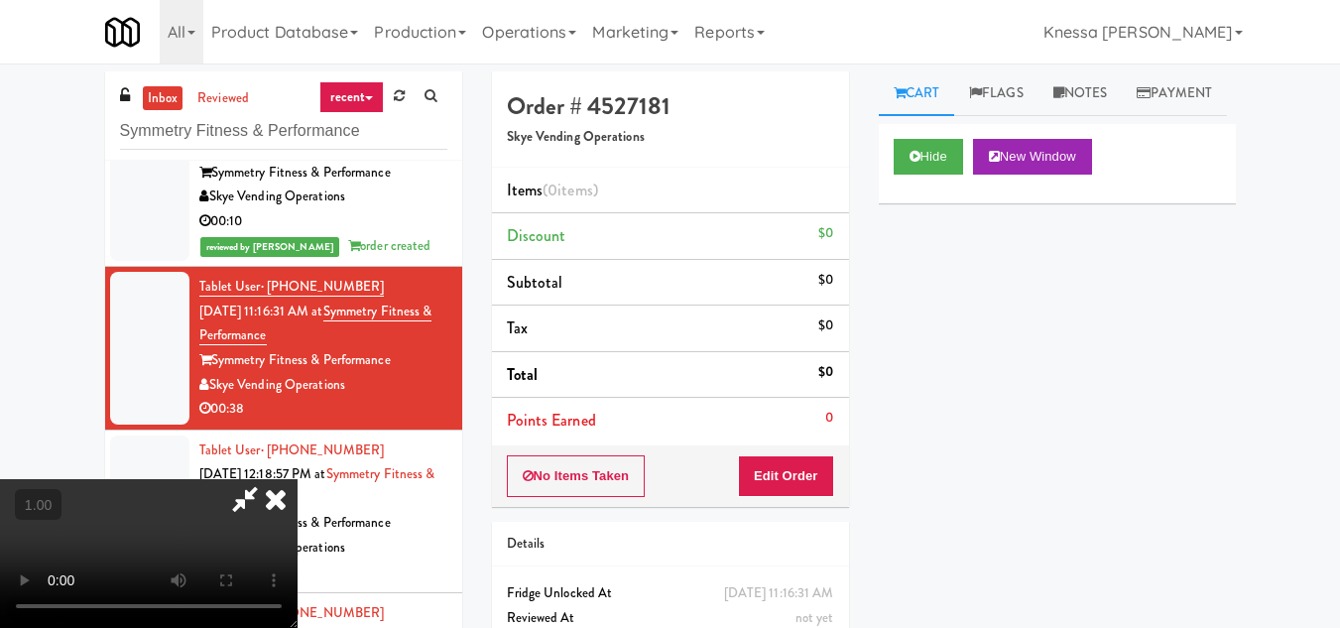
click at [297, 479] on video at bounding box center [148, 553] width 297 height 149
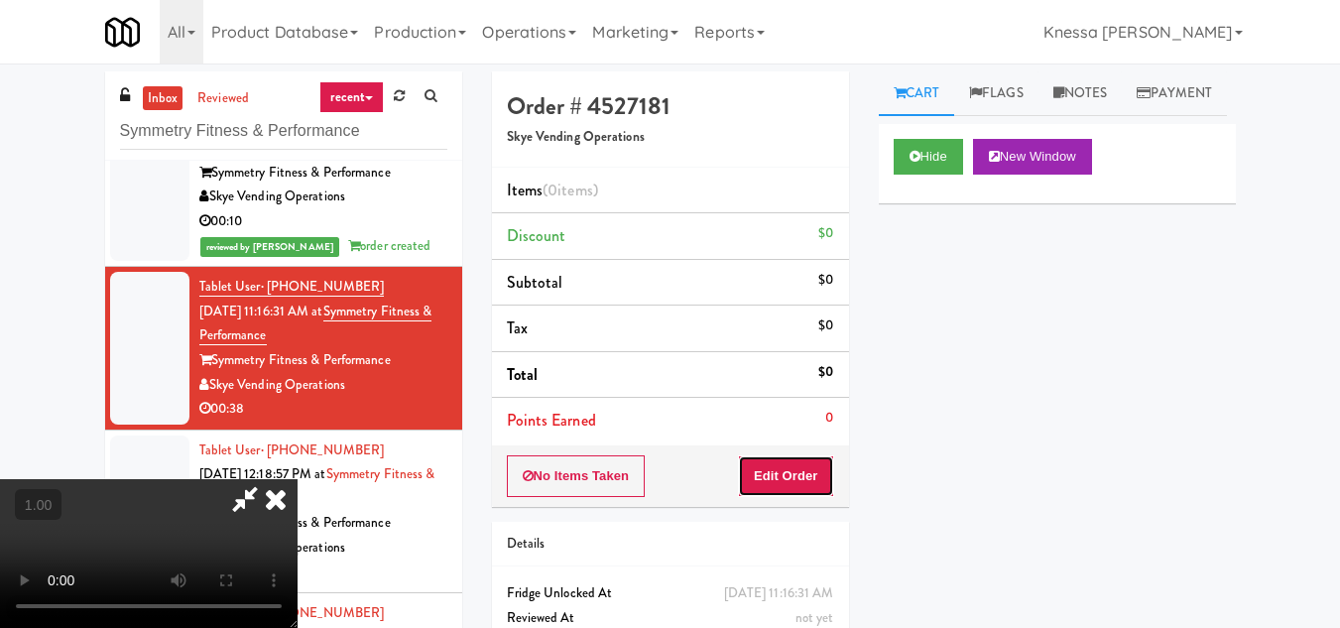
click at [819, 482] on button "Edit Order" at bounding box center [786, 476] width 96 height 42
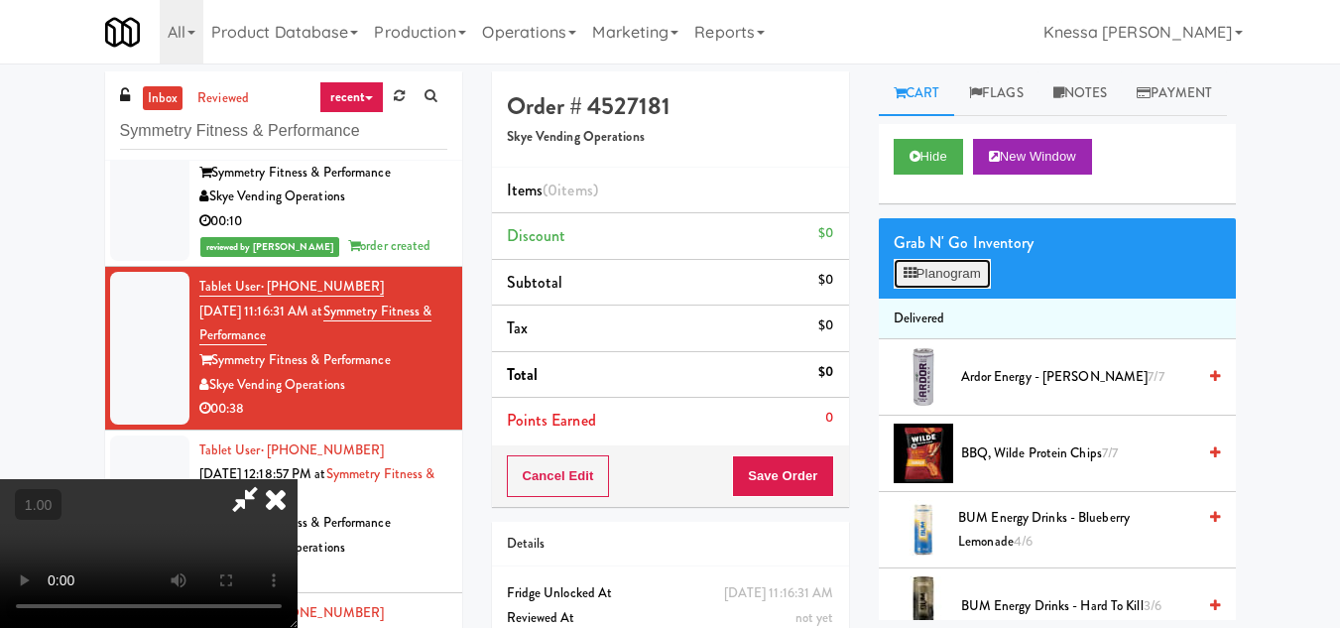
click at [937, 289] on button "Planogram" at bounding box center [941, 274] width 97 height 30
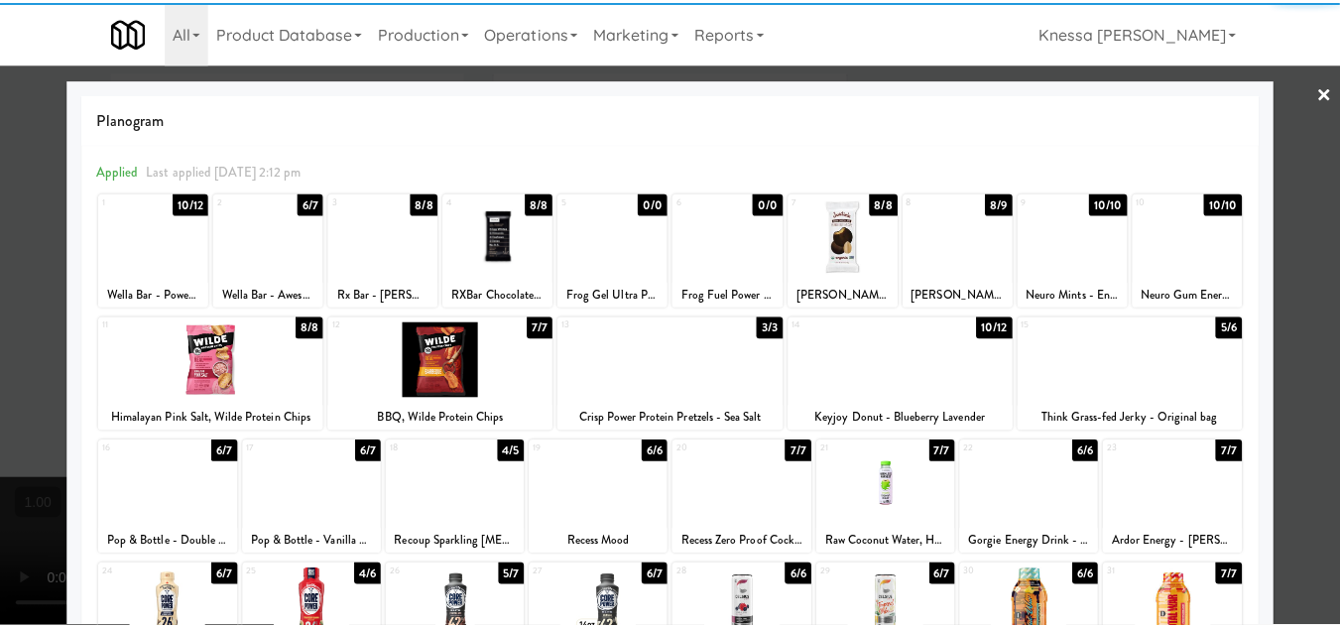
scroll to position [346, 0]
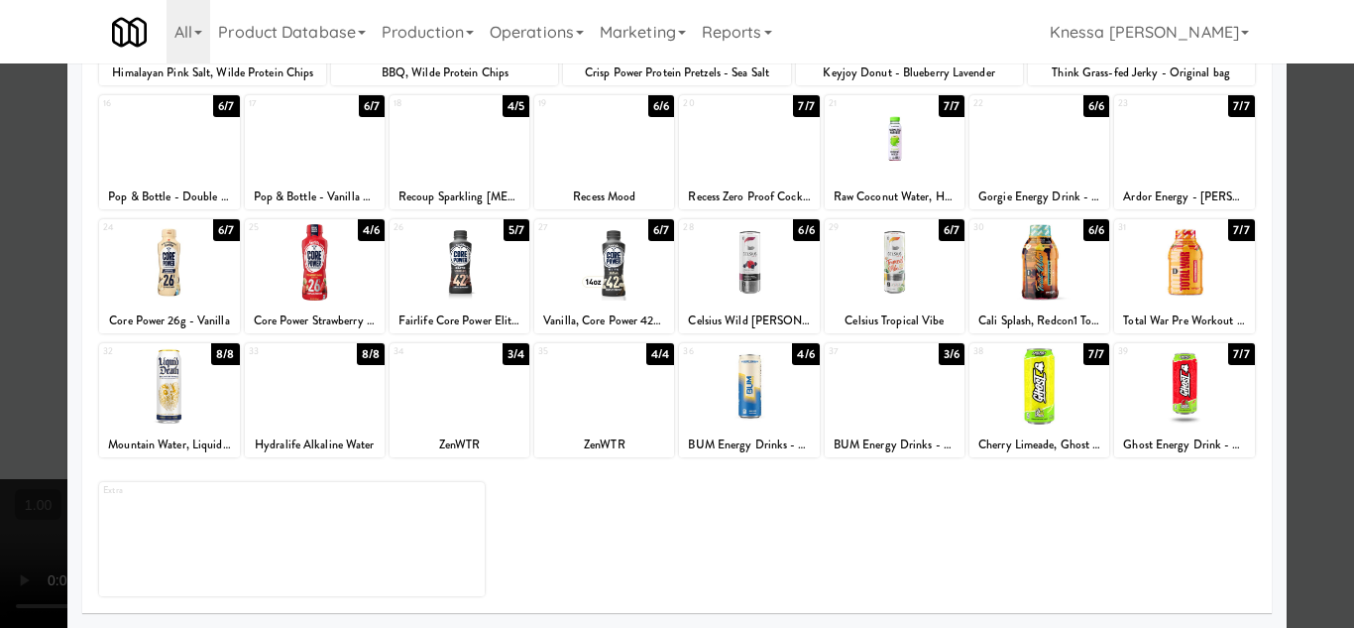
click at [875, 417] on div at bounding box center [895, 386] width 140 height 76
click at [1306, 460] on div at bounding box center [677, 314] width 1354 height 628
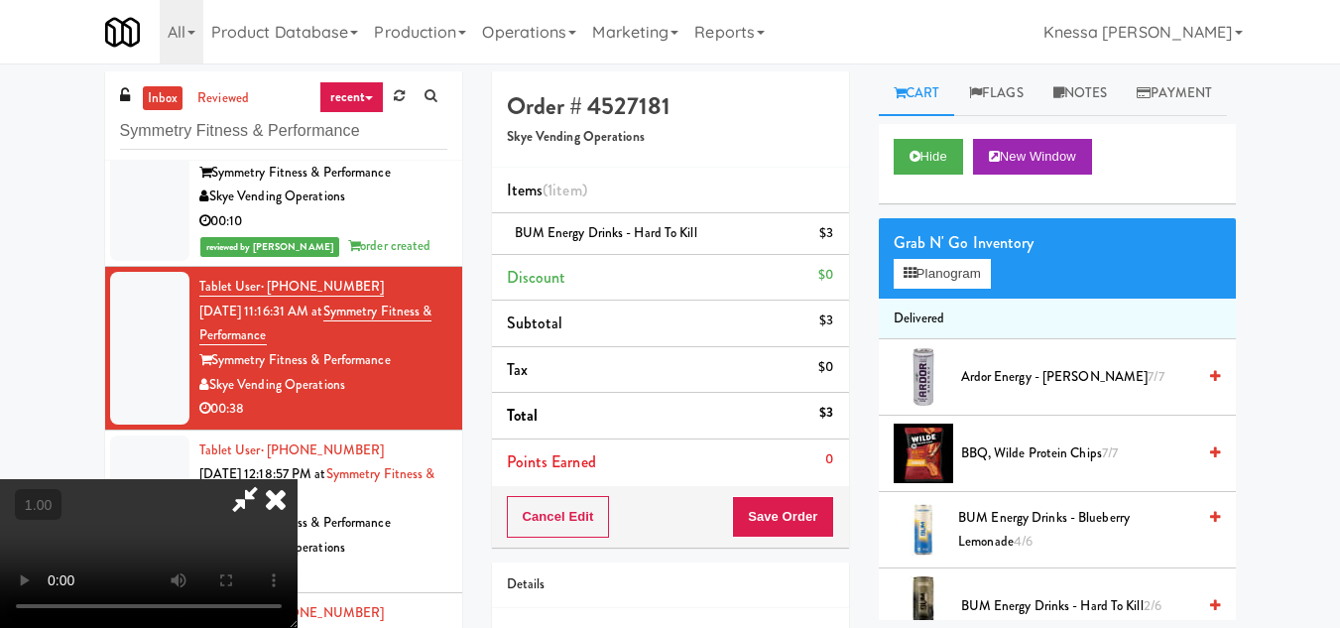
click at [297, 479] on video at bounding box center [148, 553] width 297 height 149
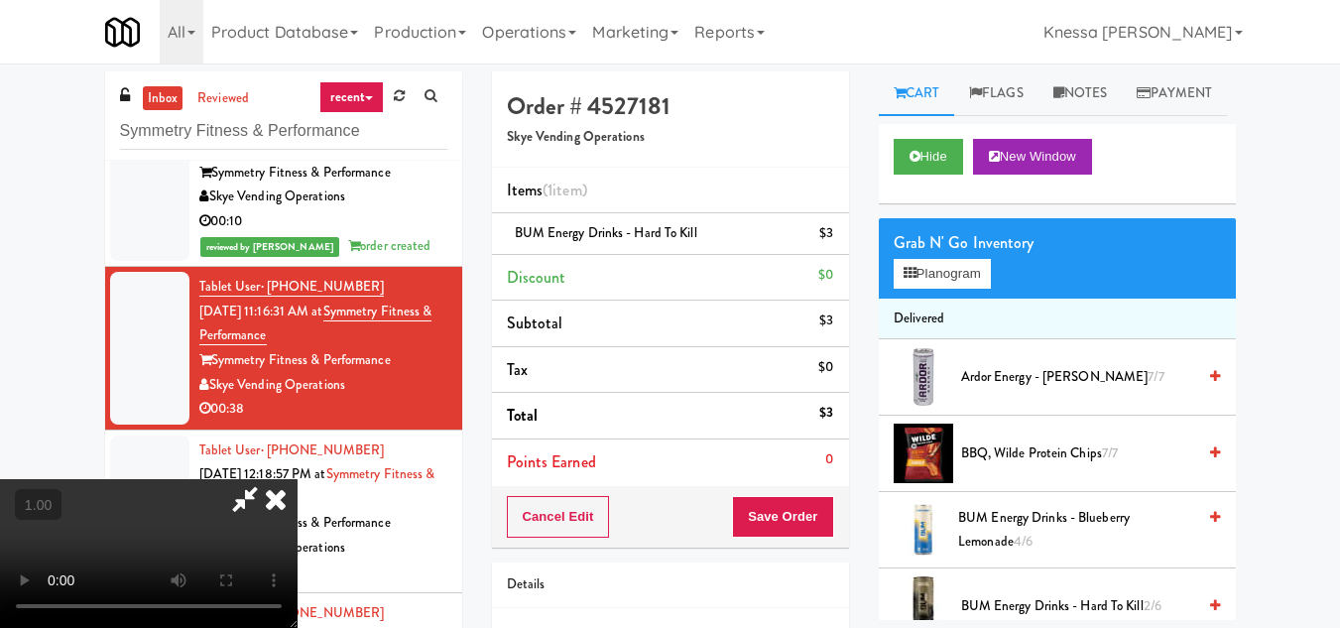
click at [297, 479] on video at bounding box center [148, 553] width 297 height 149
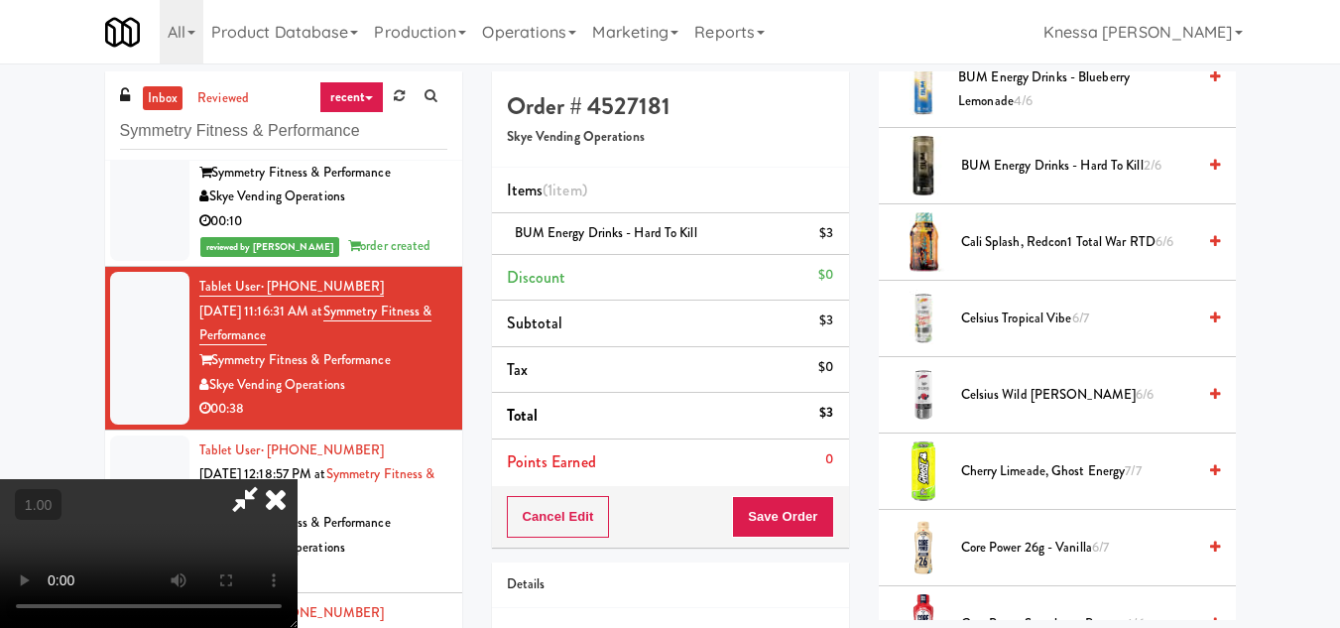
scroll to position [438, 0]
click at [297, 479] on video at bounding box center [148, 553] width 297 height 149
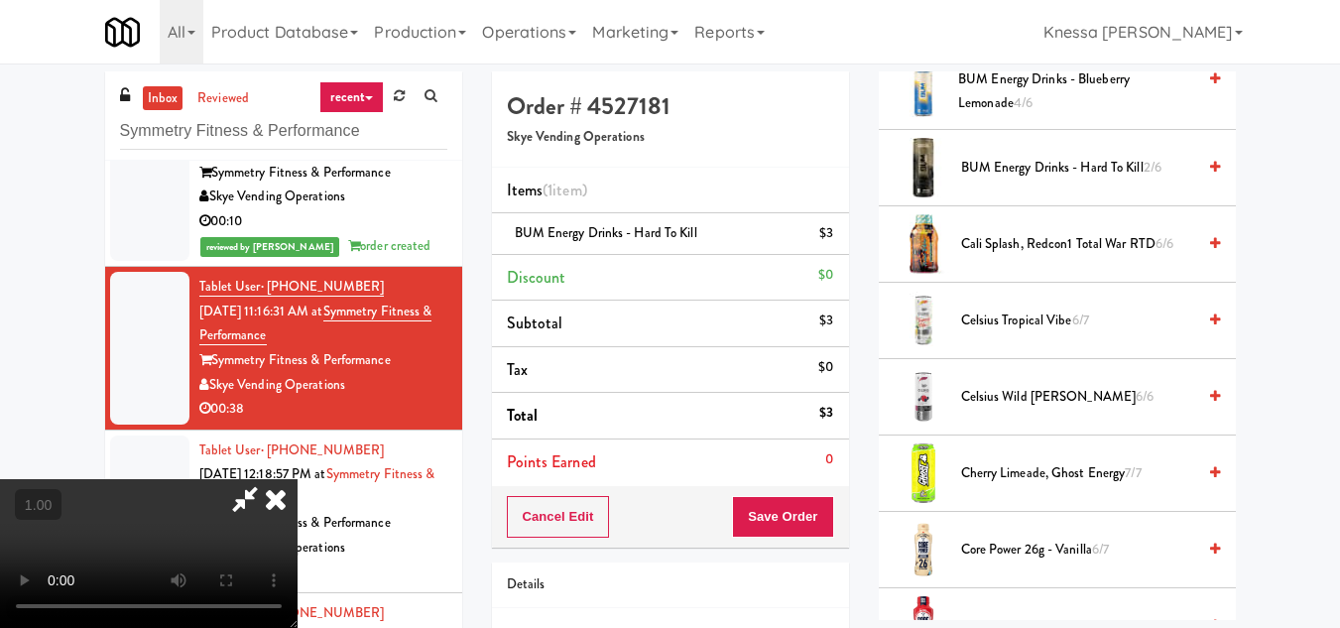
click at [297, 479] on icon at bounding box center [276, 499] width 44 height 40
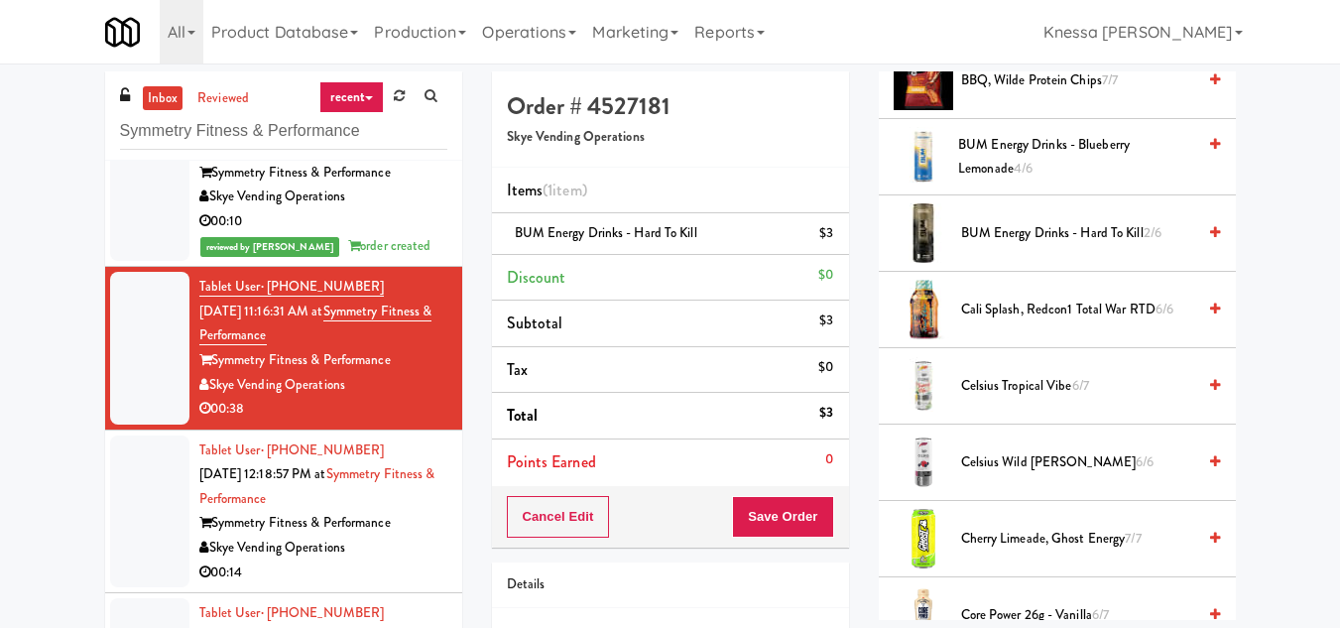
scroll to position [339, 0]
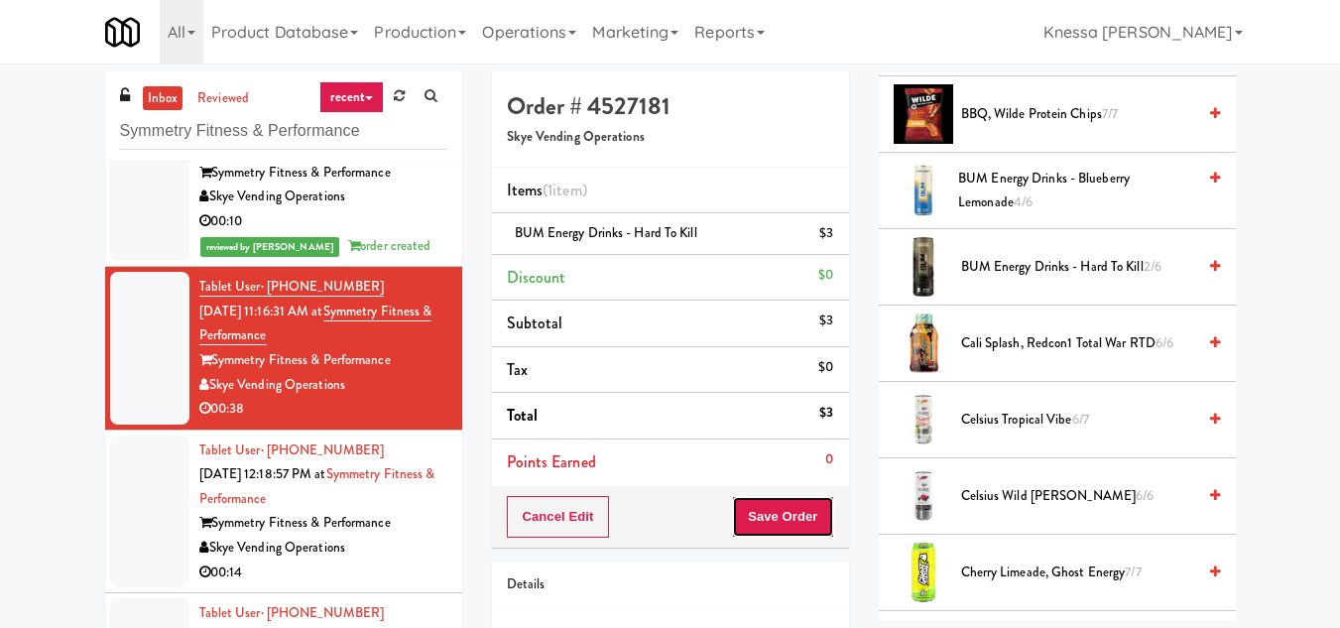
click at [796, 512] on button "Save Order" at bounding box center [782, 517] width 101 height 42
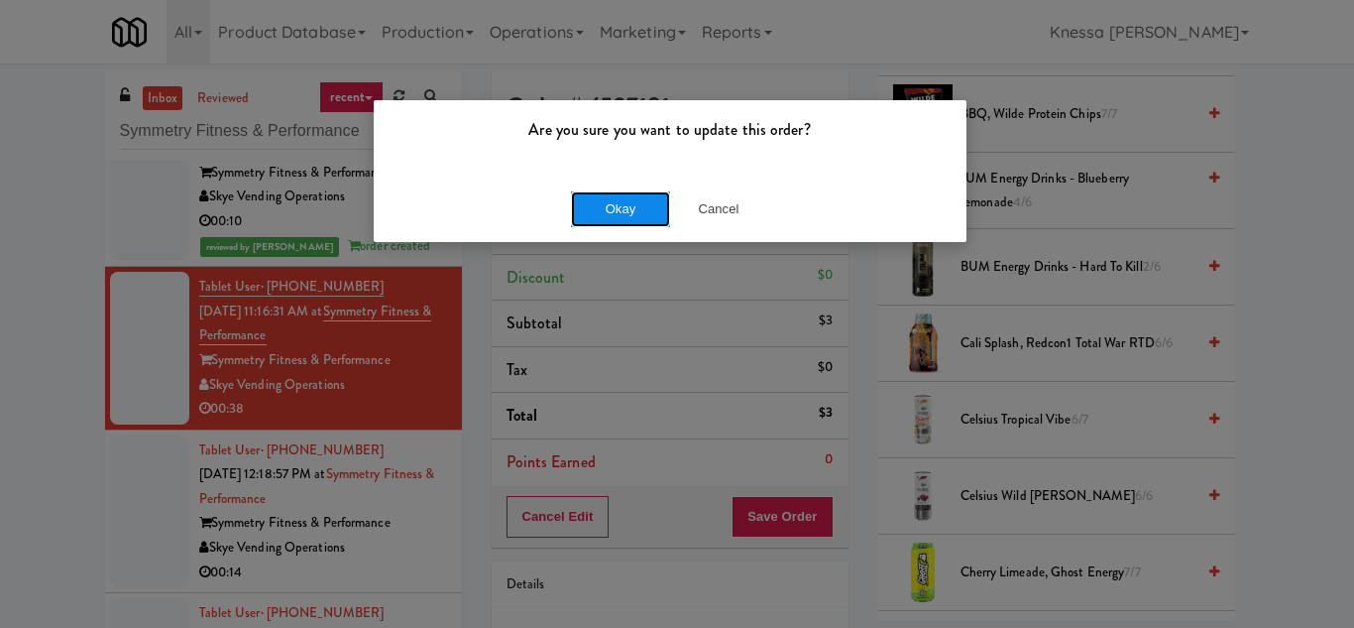
click at [621, 213] on button "Okay" at bounding box center [620, 209] width 99 height 36
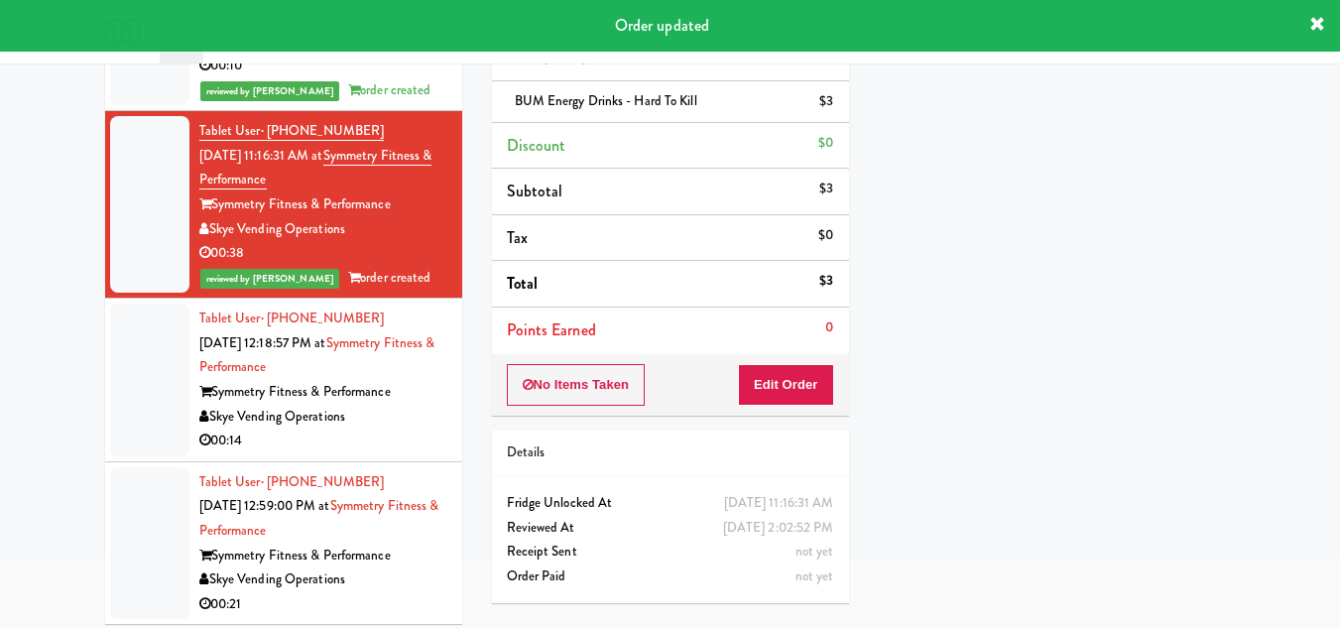
scroll to position [143, 0]
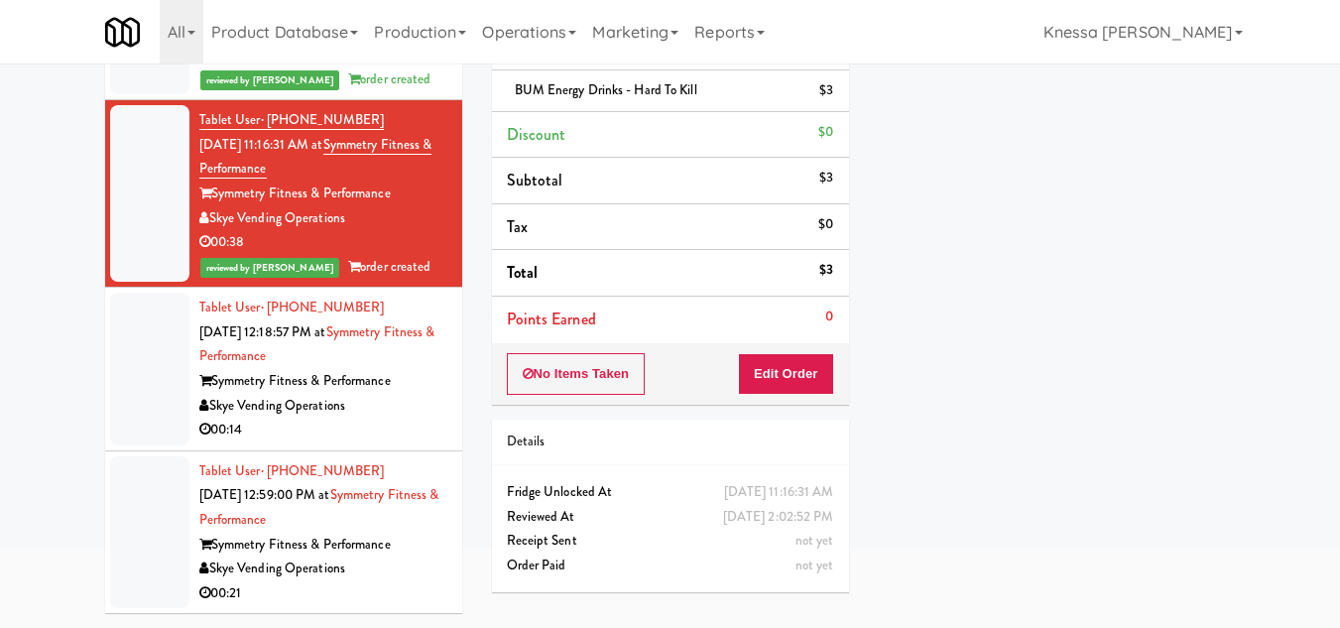
click at [388, 370] on div "Symmetry Fitness & Performance" at bounding box center [323, 381] width 248 height 25
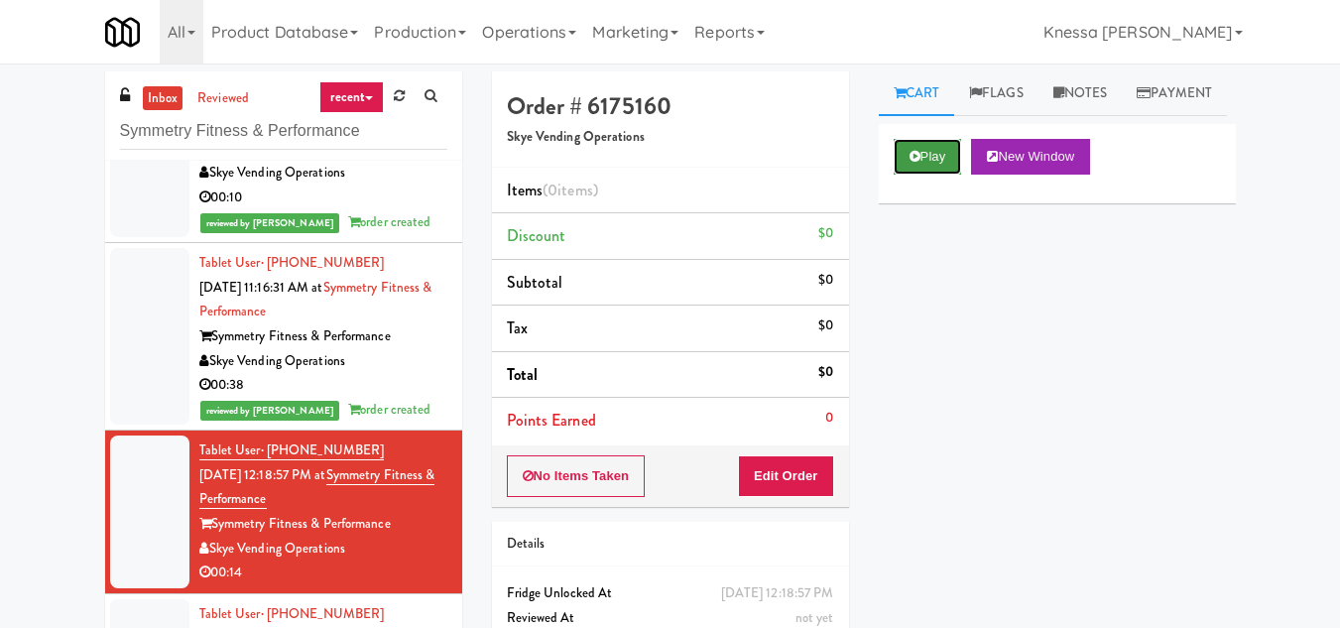
click at [920, 175] on button "Play" at bounding box center [927, 157] width 68 height 36
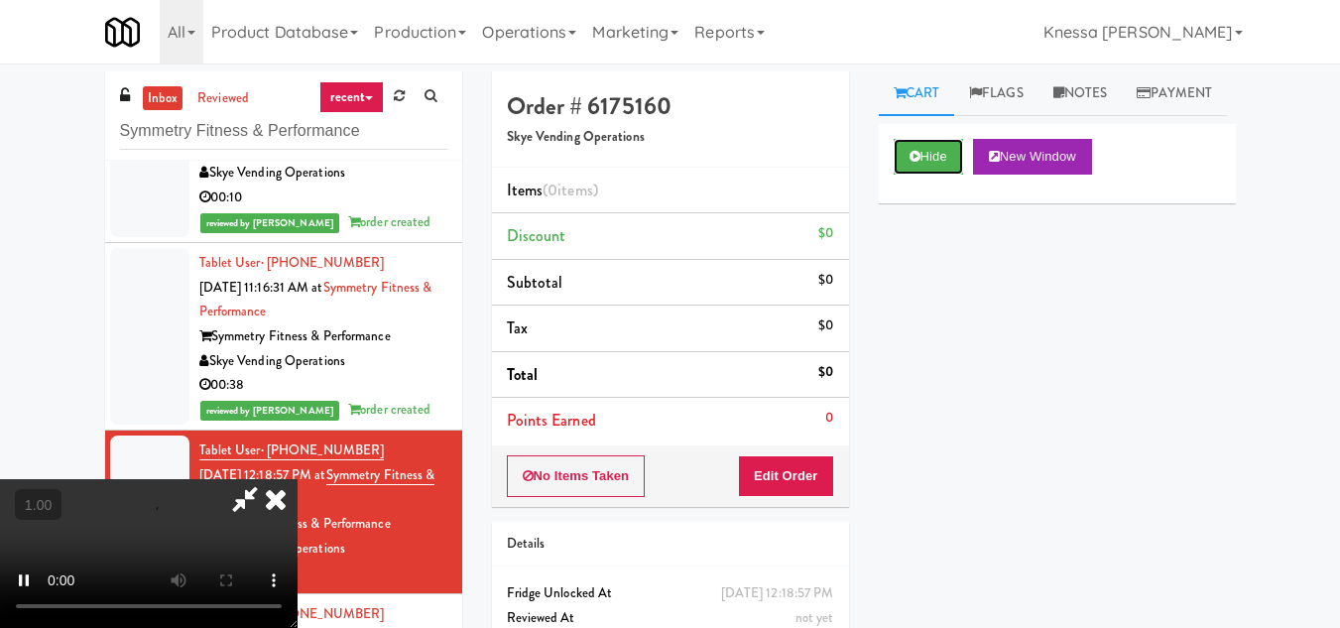
scroll to position [99, 0]
click at [297, 479] on video at bounding box center [148, 553] width 297 height 149
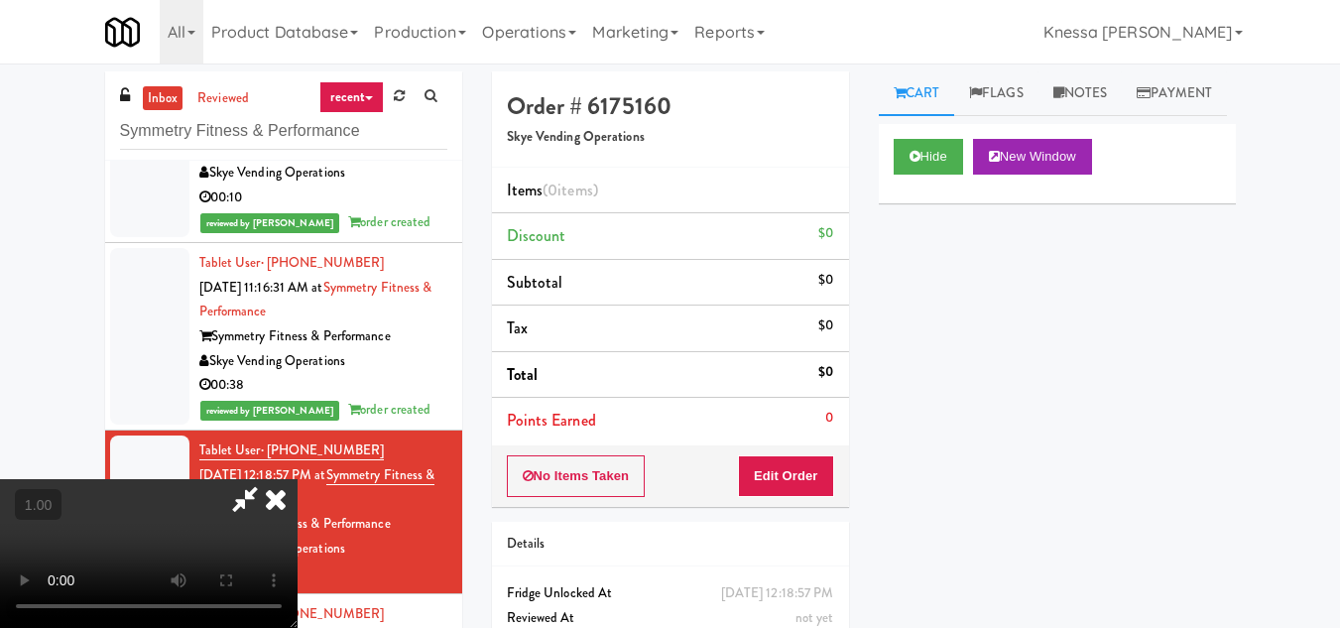
click at [297, 479] on video at bounding box center [148, 553] width 297 height 149
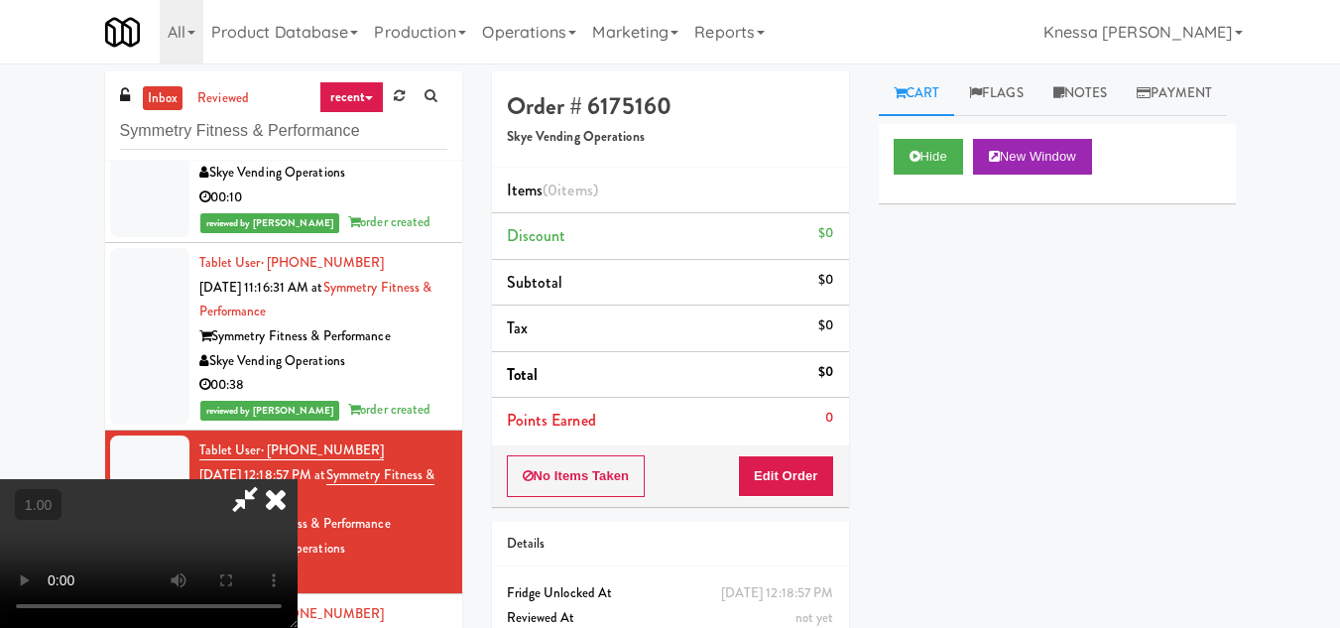
click at [297, 479] on video at bounding box center [148, 553] width 297 height 149
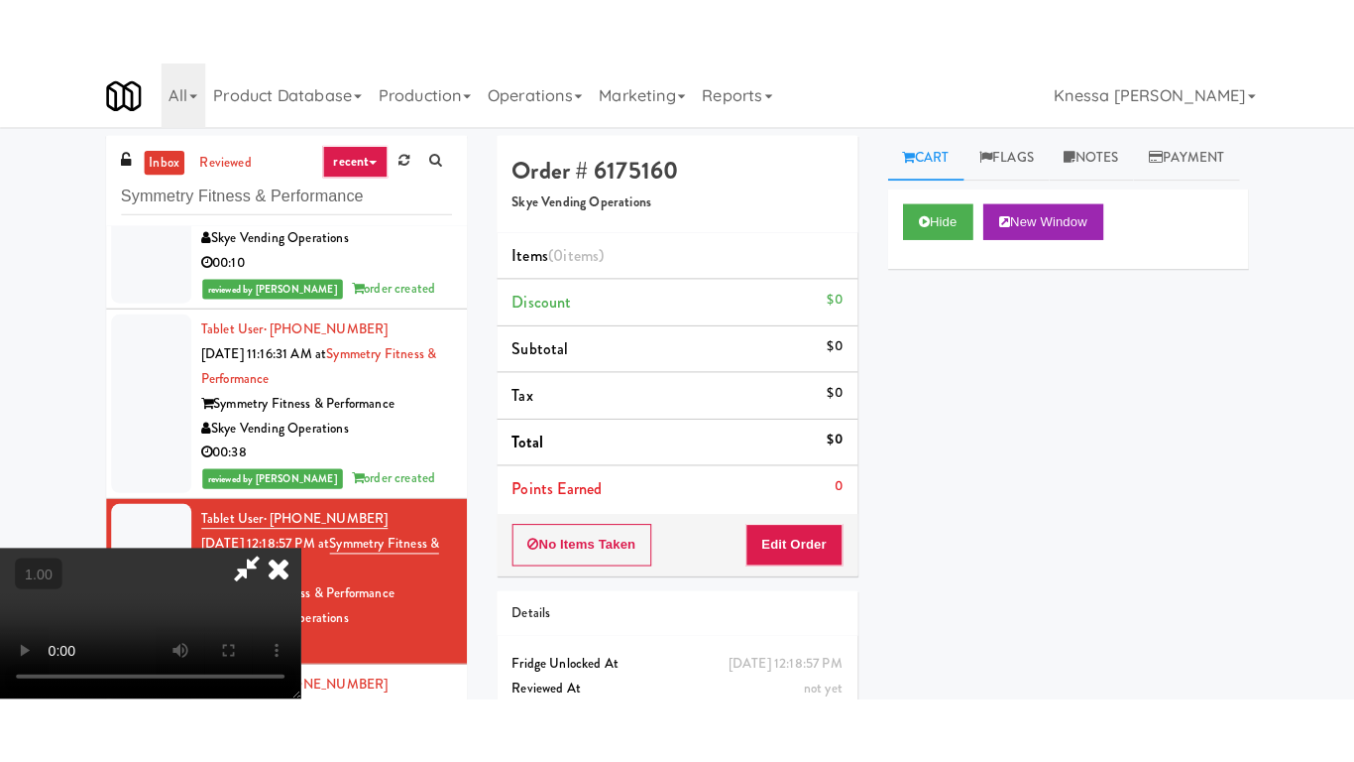
scroll to position [198, 0]
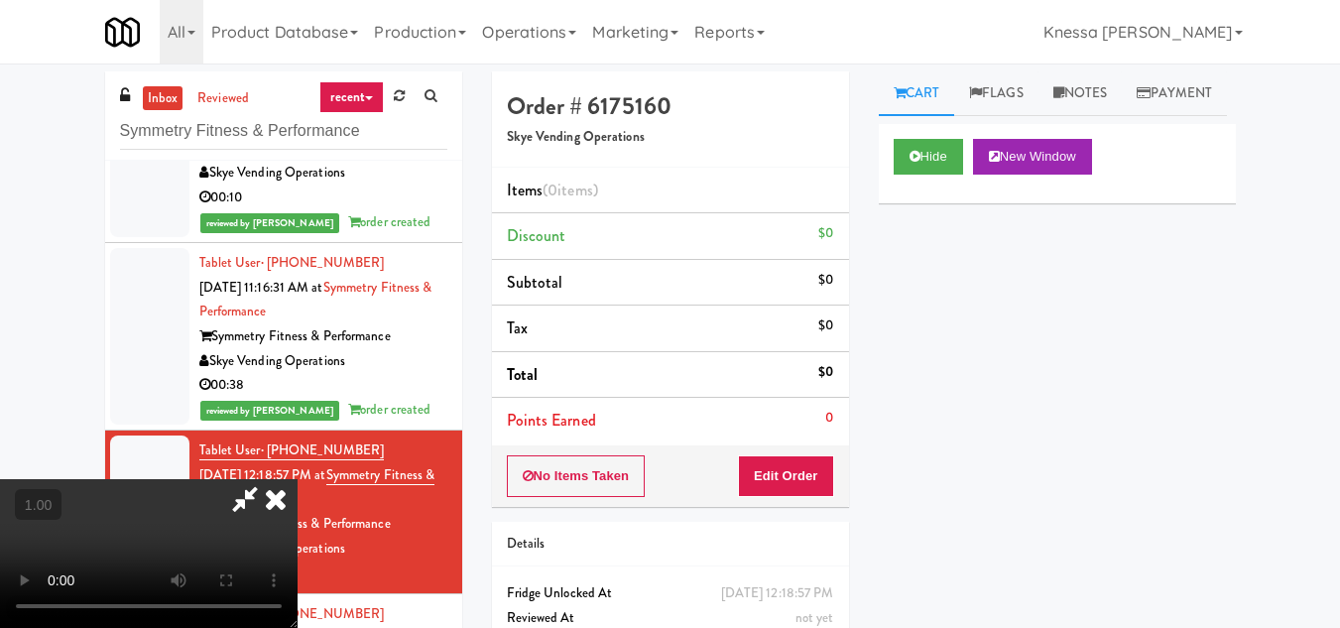
click at [297, 479] on video at bounding box center [148, 553] width 297 height 149
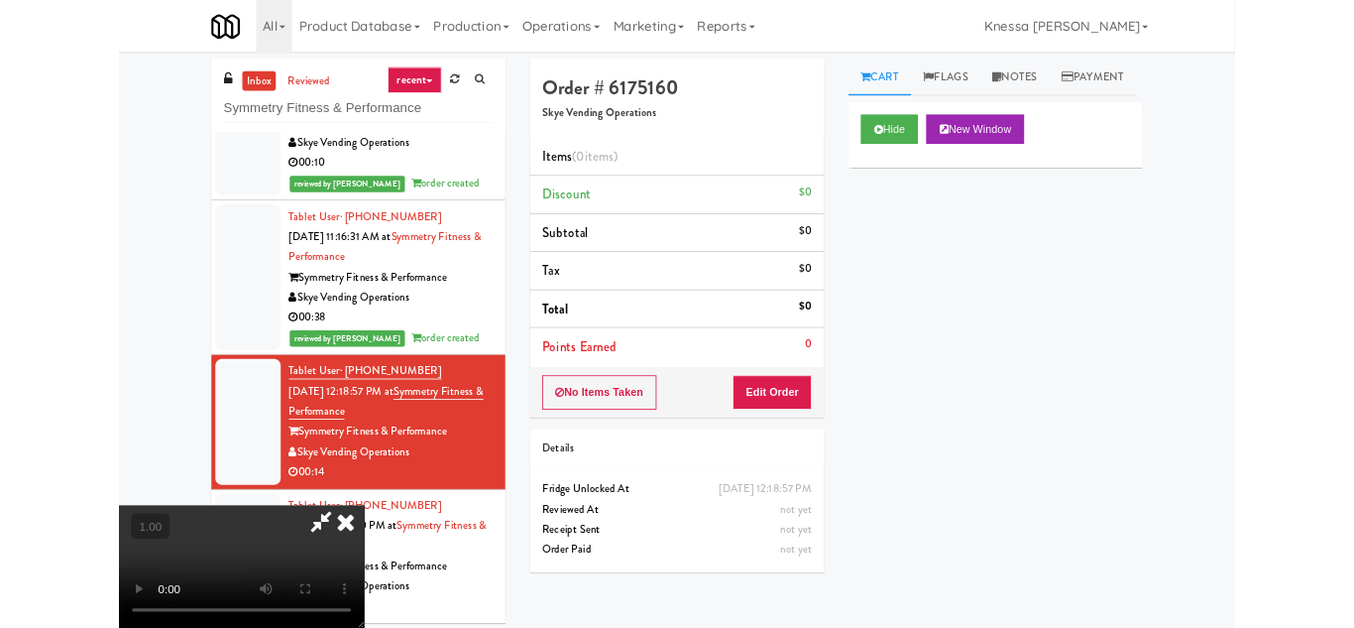
scroll to position [41, 0]
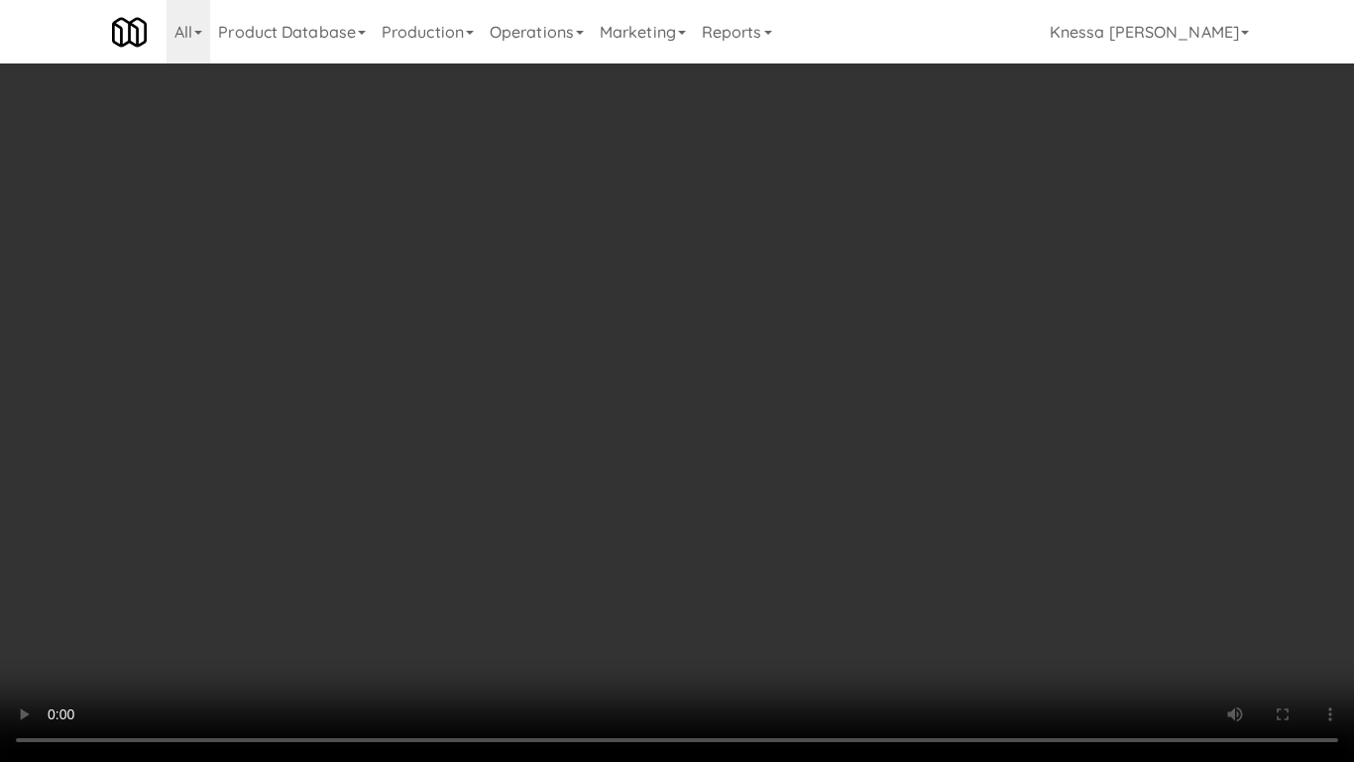
click at [533, 445] on video at bounding box center [677, 381] width 1354 height 762
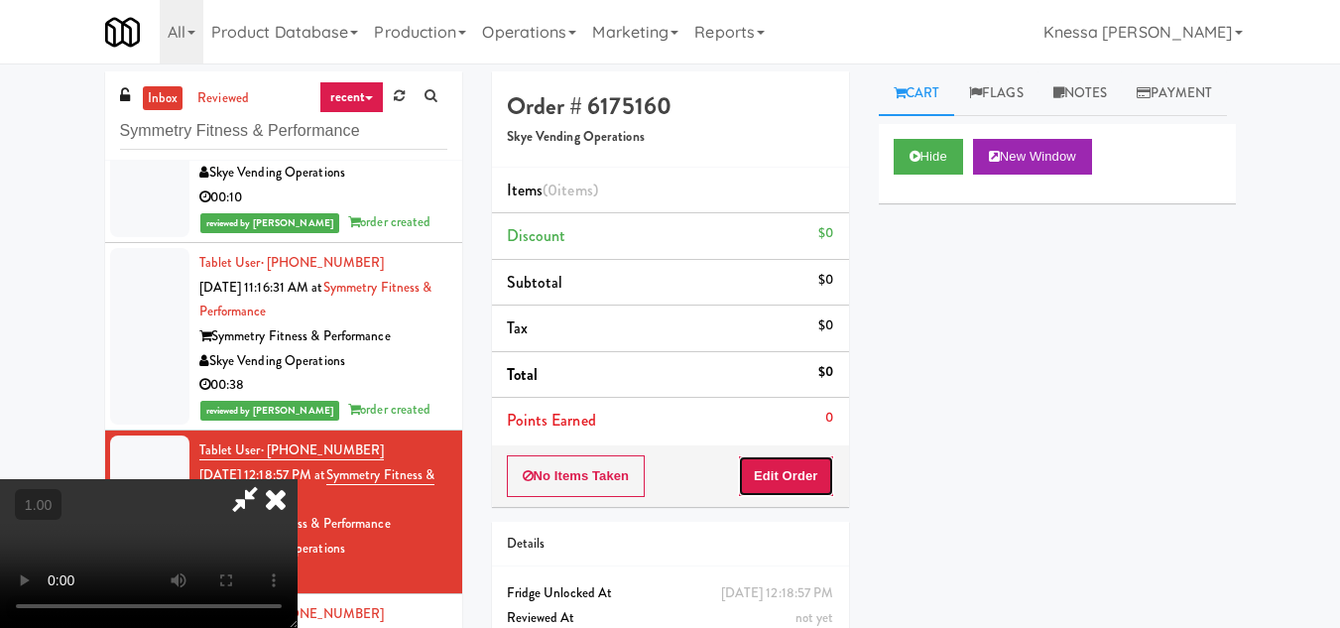
click at [825, 478] on button "Edit Order" at bounding box center [786, 476] width 96 height 42
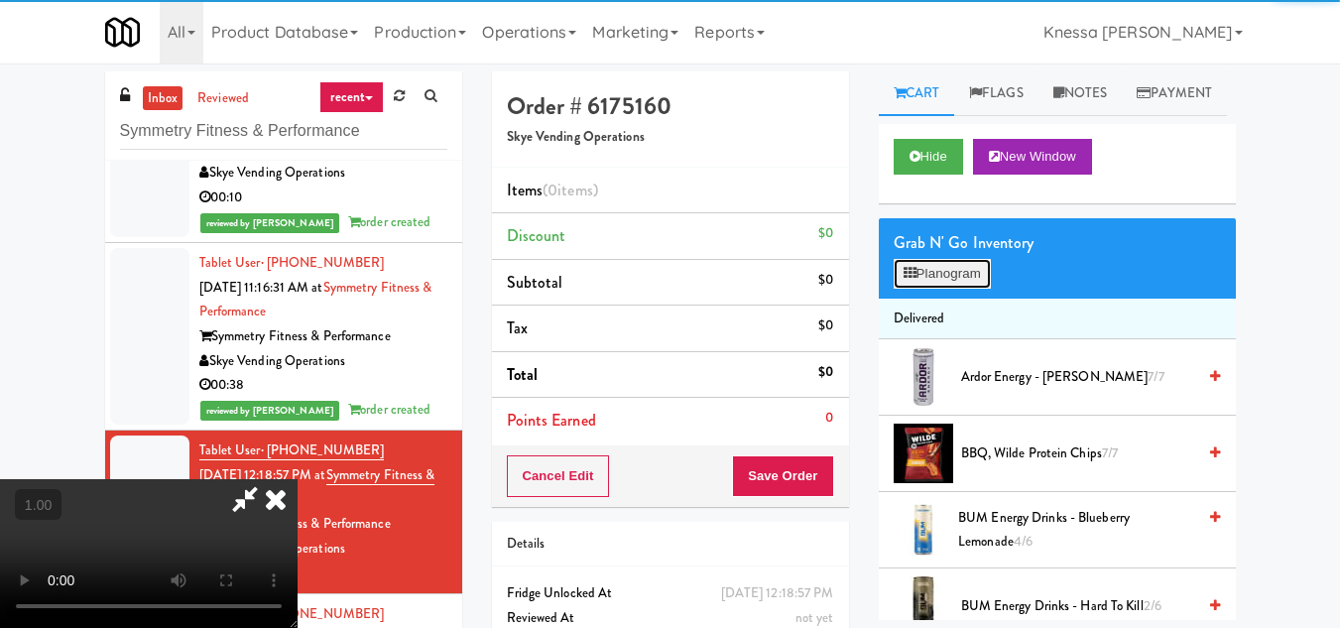
click at [980, 289] on button "Planogram" at bounding box center [941, 274] width 97 height 30
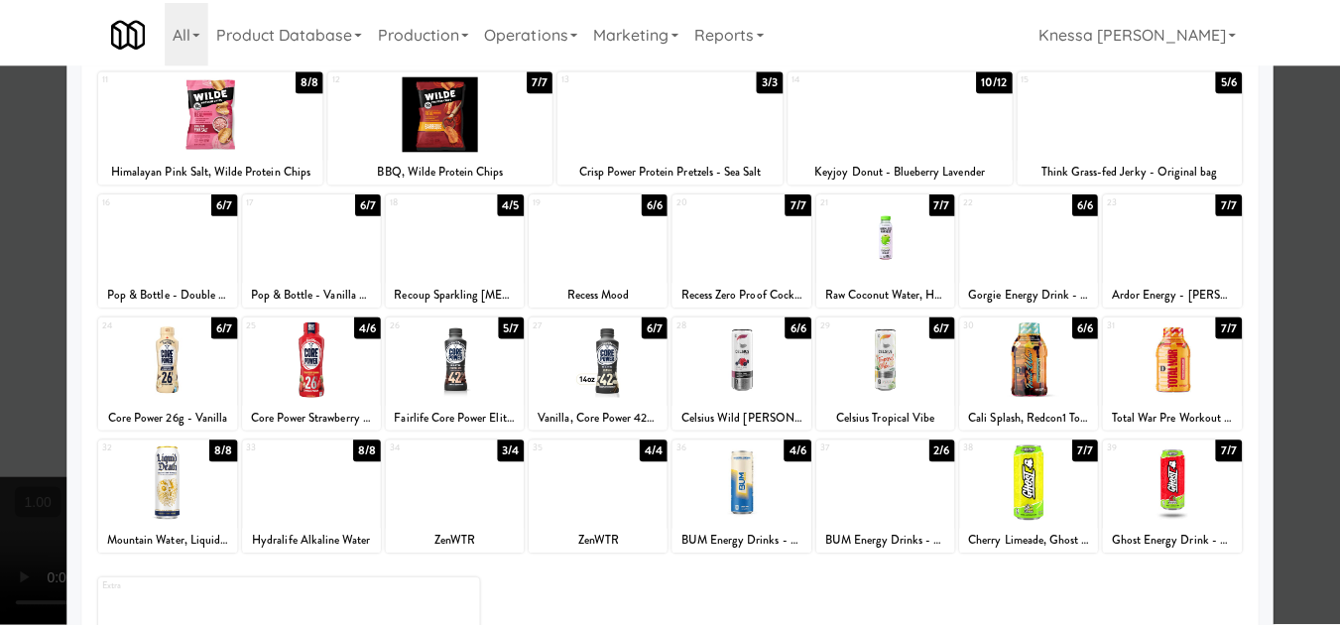
scroll to position [148, 0]
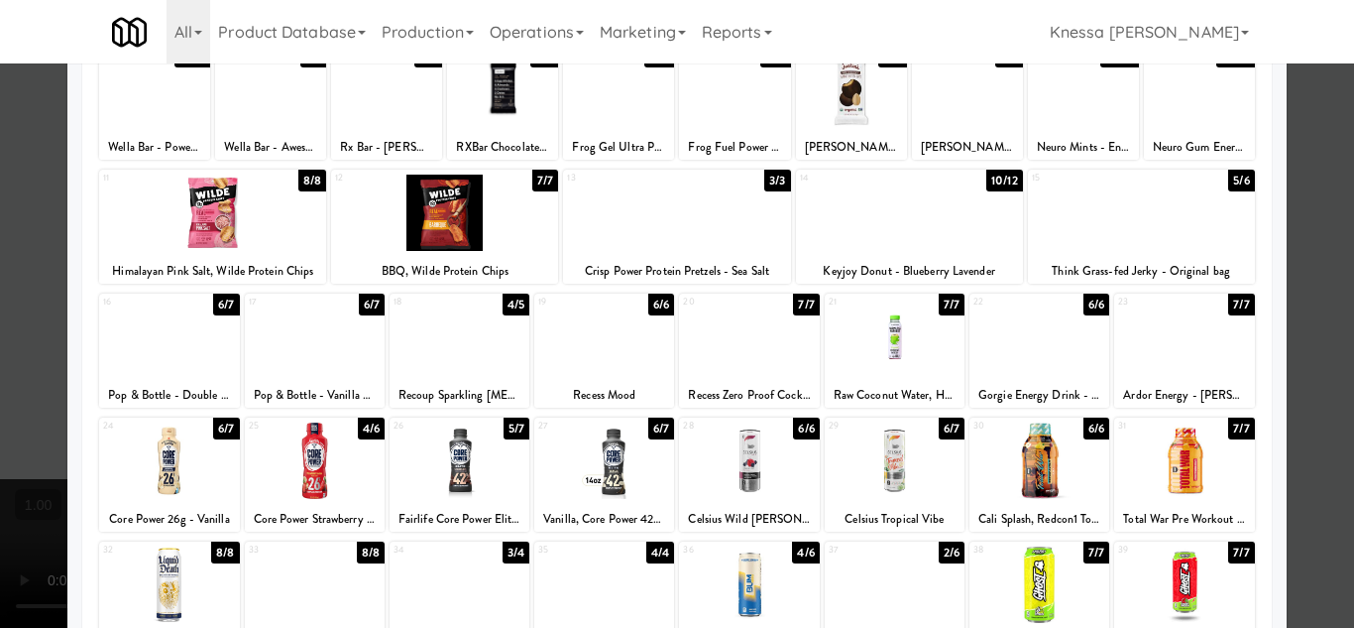
click at [1313, 442] on div at bounding box center [677, 314] width 1354 height 628
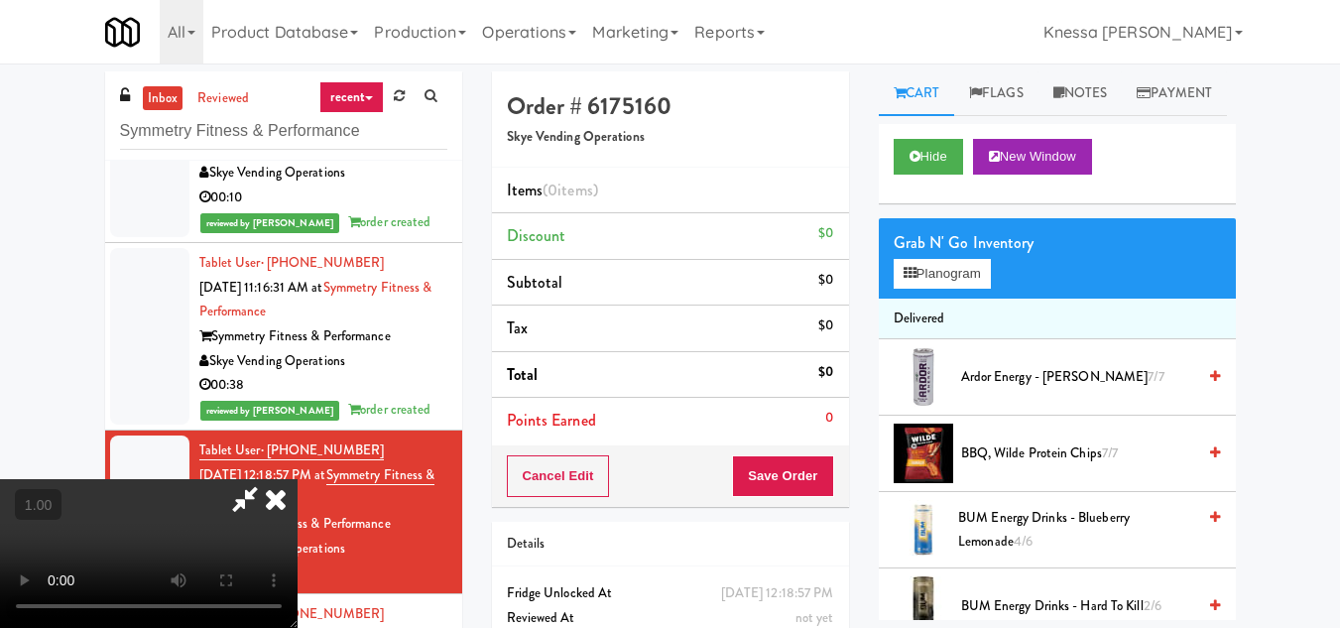
click at [297, 479] on video at bounding box center [148, 553] width 297 height 149
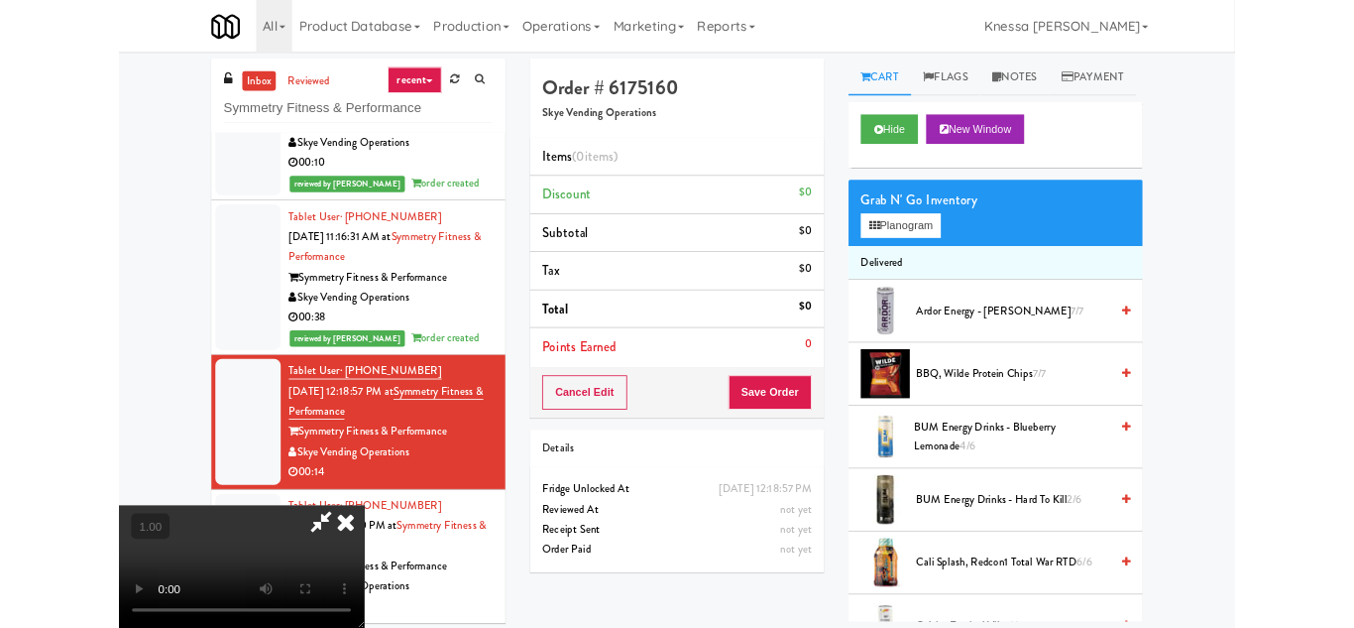
scroll to position [41, 0]
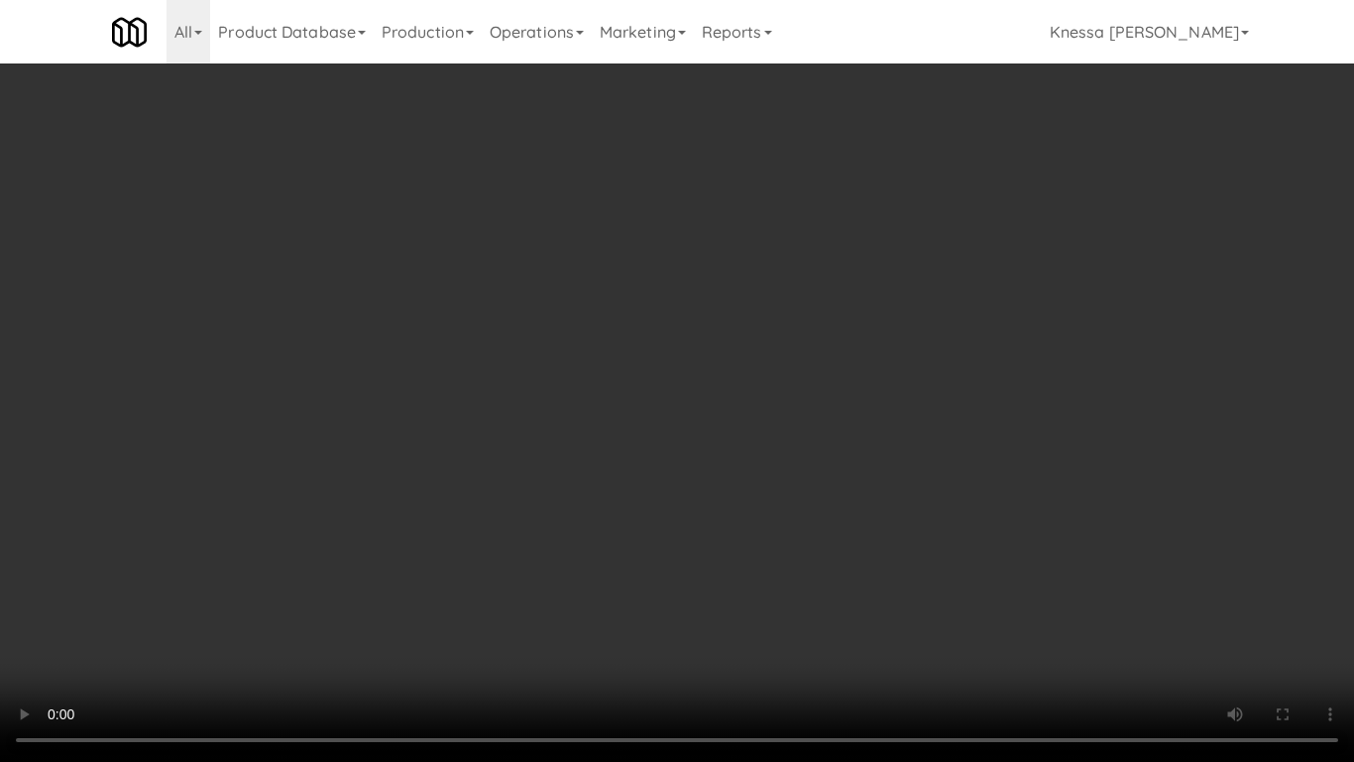
click at [543, 492] on video at bounding box center [677, 381] width 1354 height 762
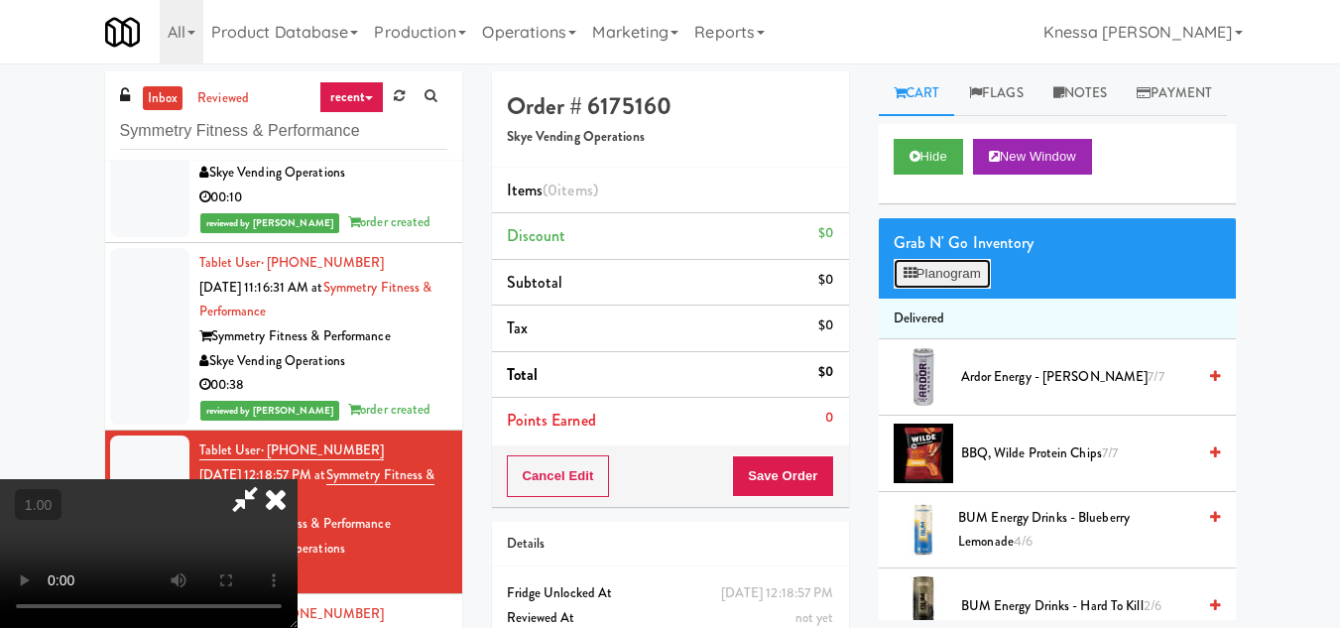
click at [955, 289] on button "Planogram" at bounding box center [941, 274] width 97 height 30
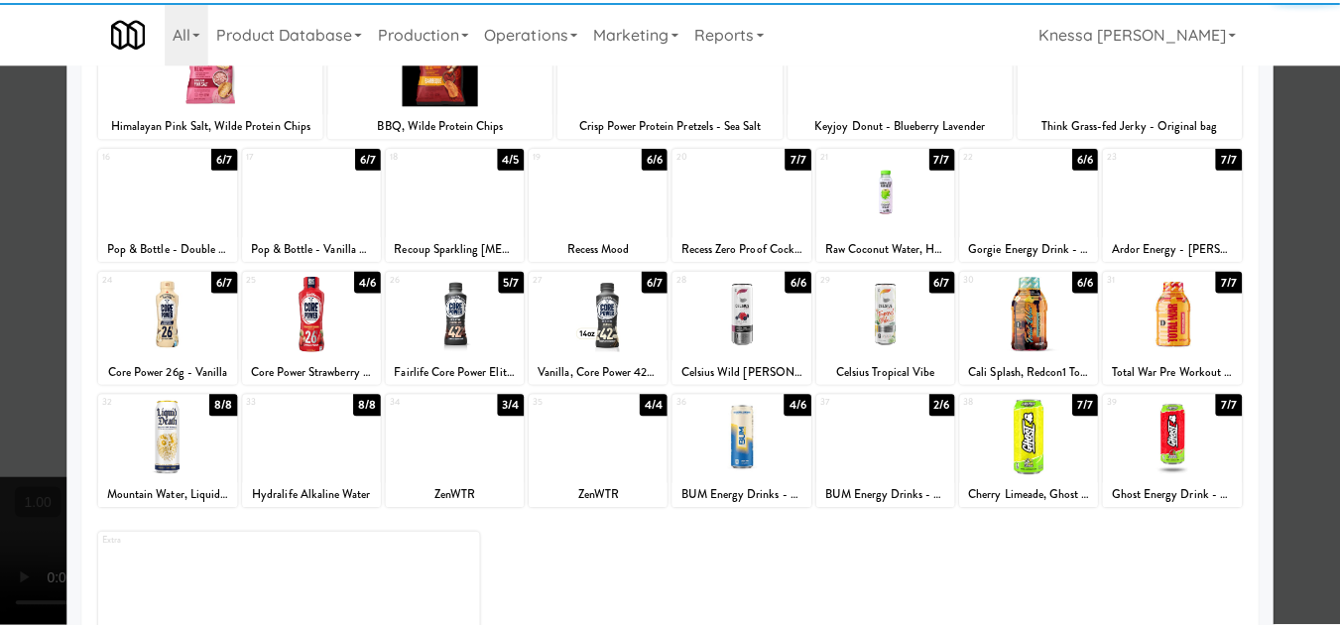
scroll to position [297, 0]
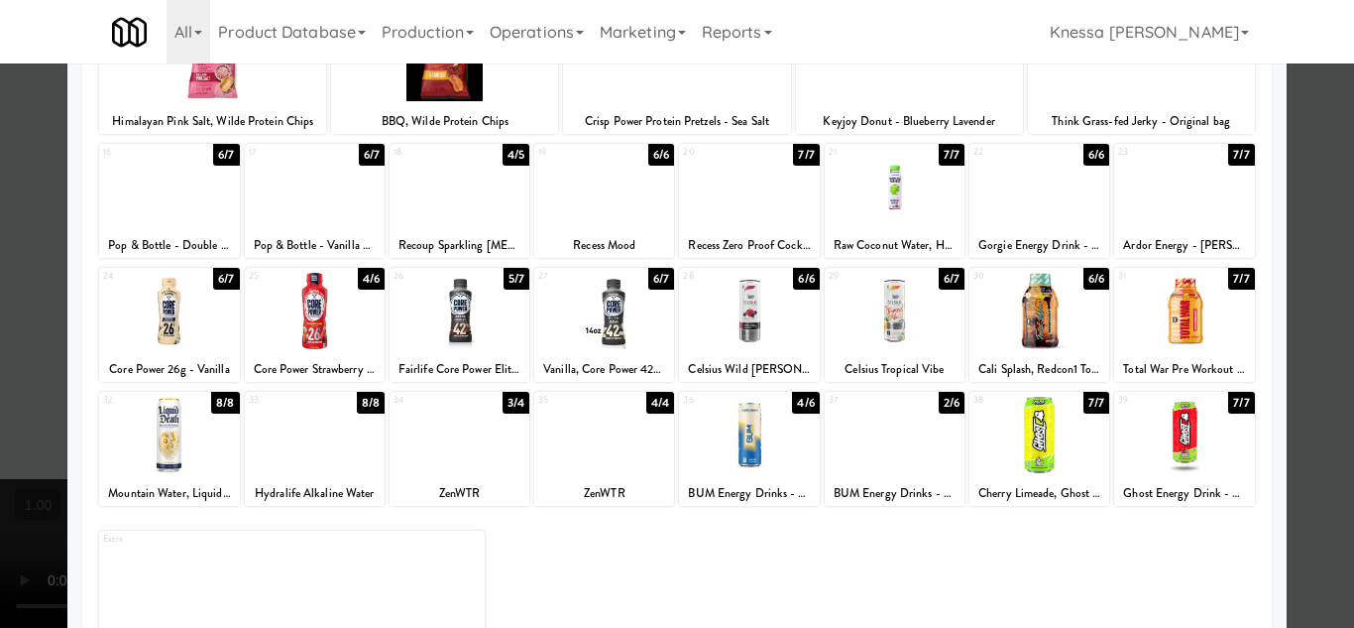
click at [1323, 401] on div at bounding box center [677, 314] width 1354 height 628
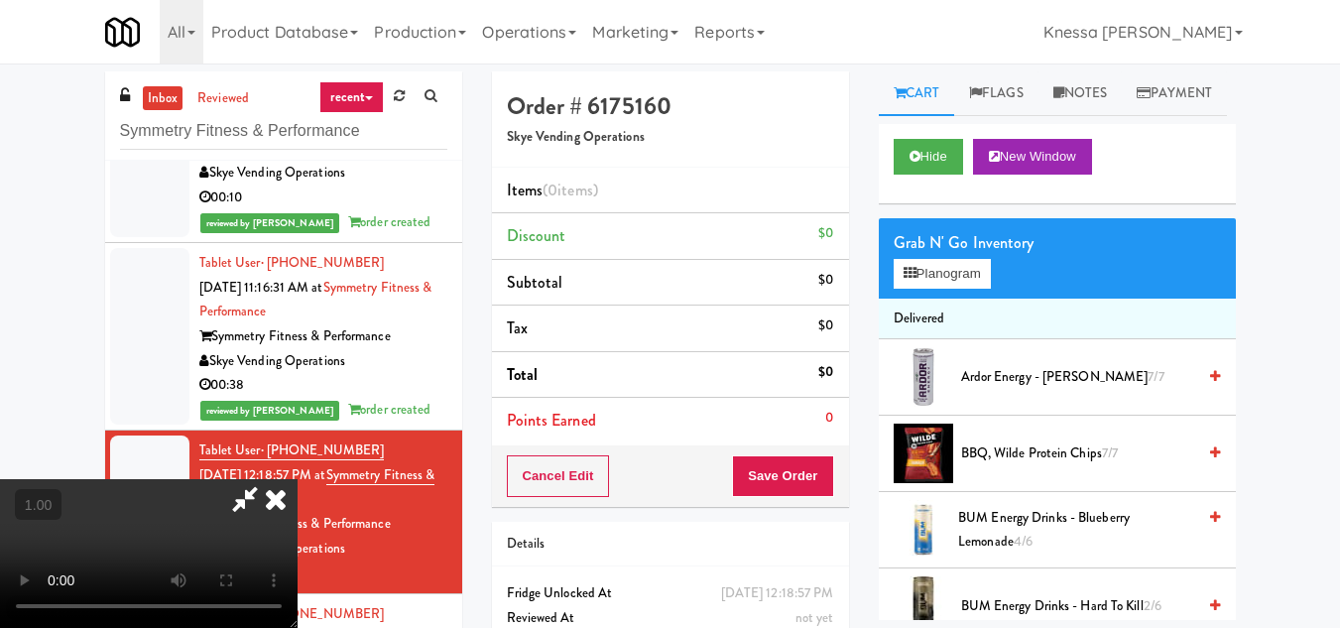
click at [297, 479] on video at bounding box center [148, 553] width 297 height 149
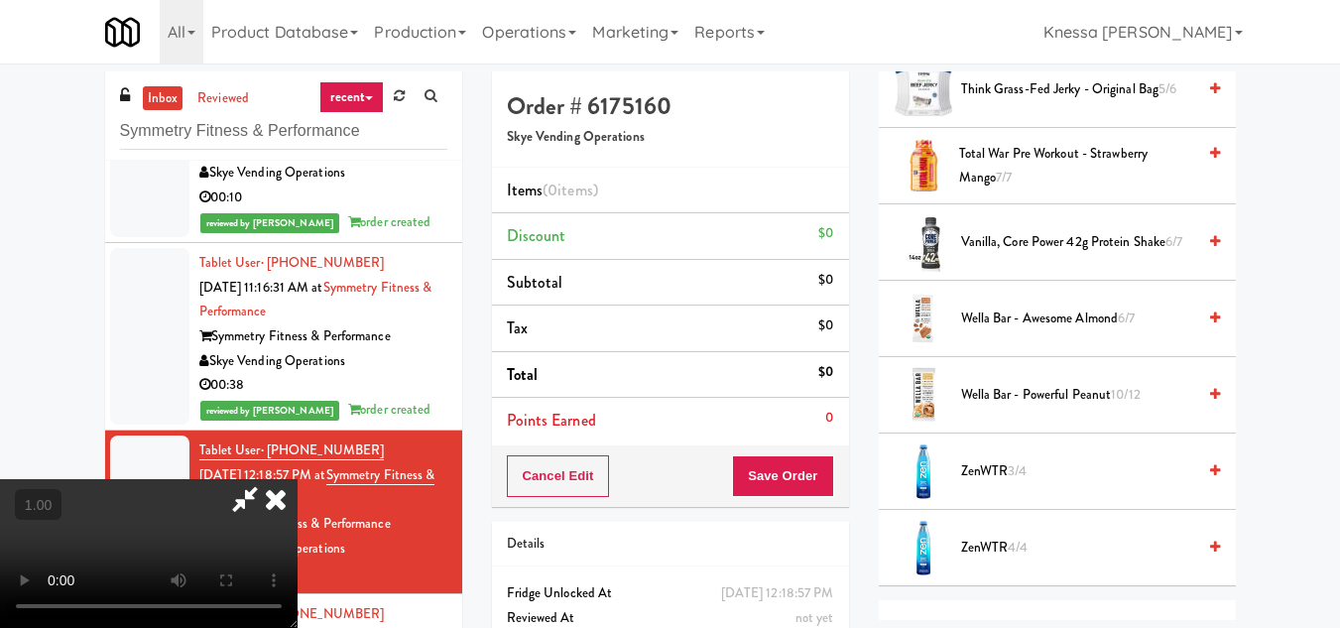
click at [297, 479] on icon at bounding box center [276, 499] width 44 height 40
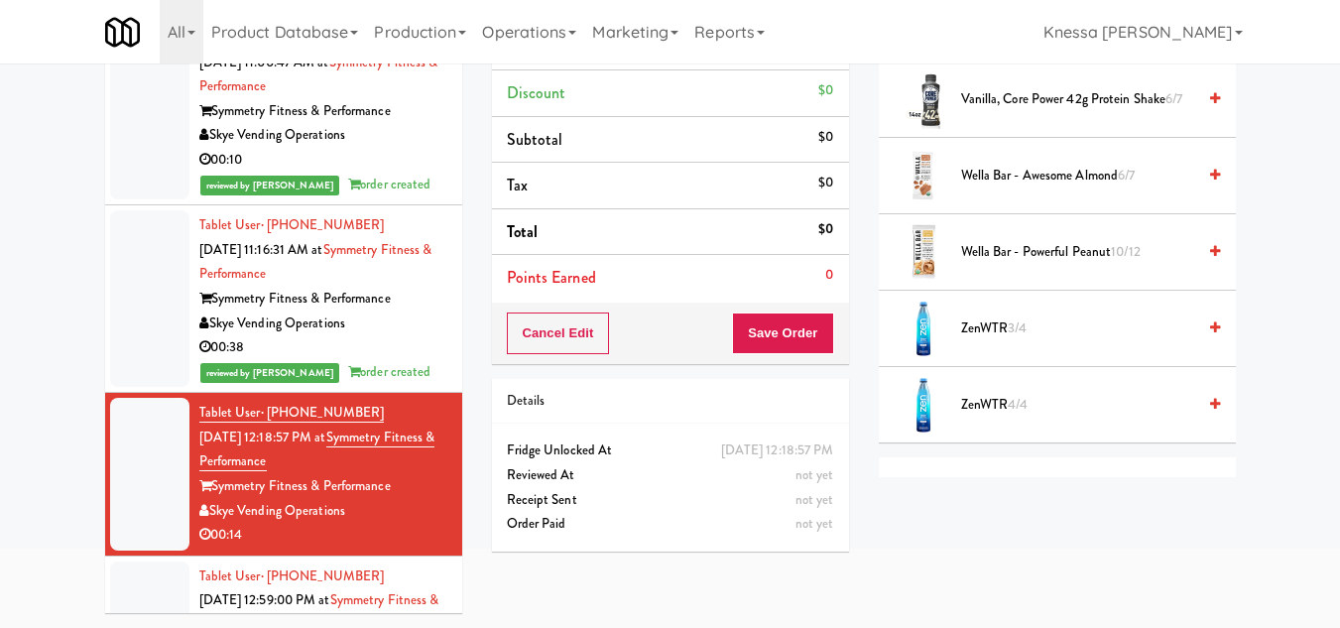
scroll to position [105, 0]
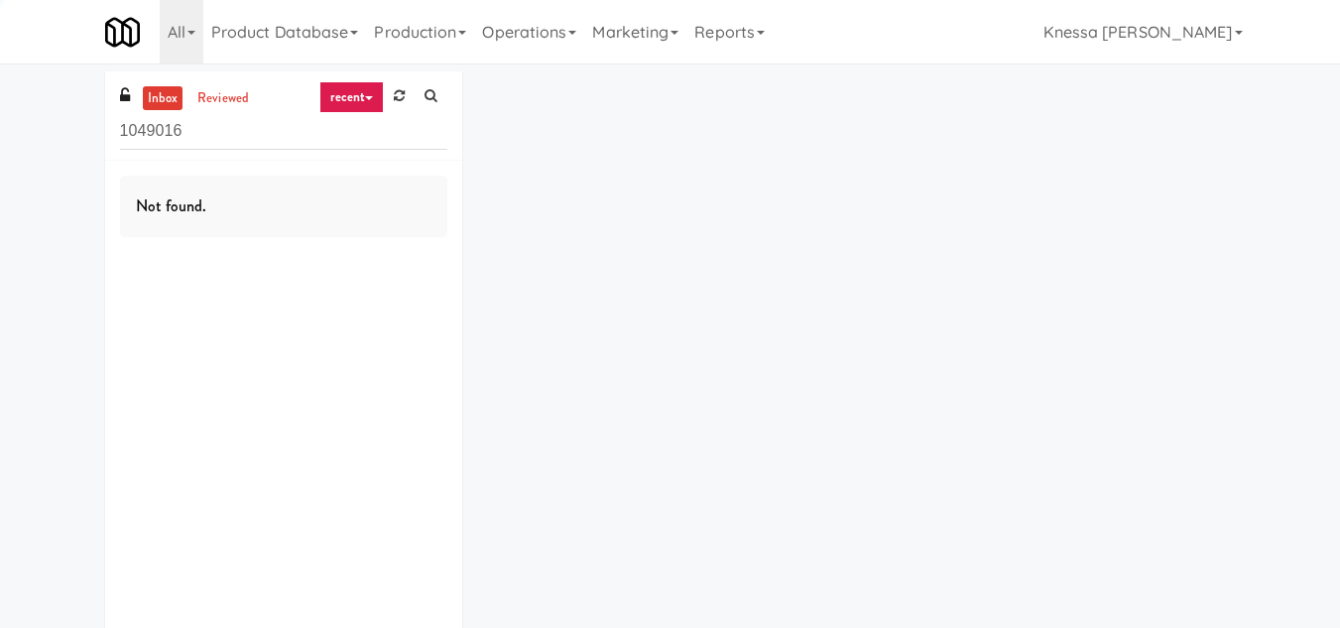
drag, startPoint x: 568, startPoint y: 95, endPoint x: 693, endPoint y: 81, distance: 125.7
click at [693, 81] on div "inbox reviewed recent all unclear take inventory issue suspicious failed recent…" at bounding box center [670, 371] width 1160 height 600
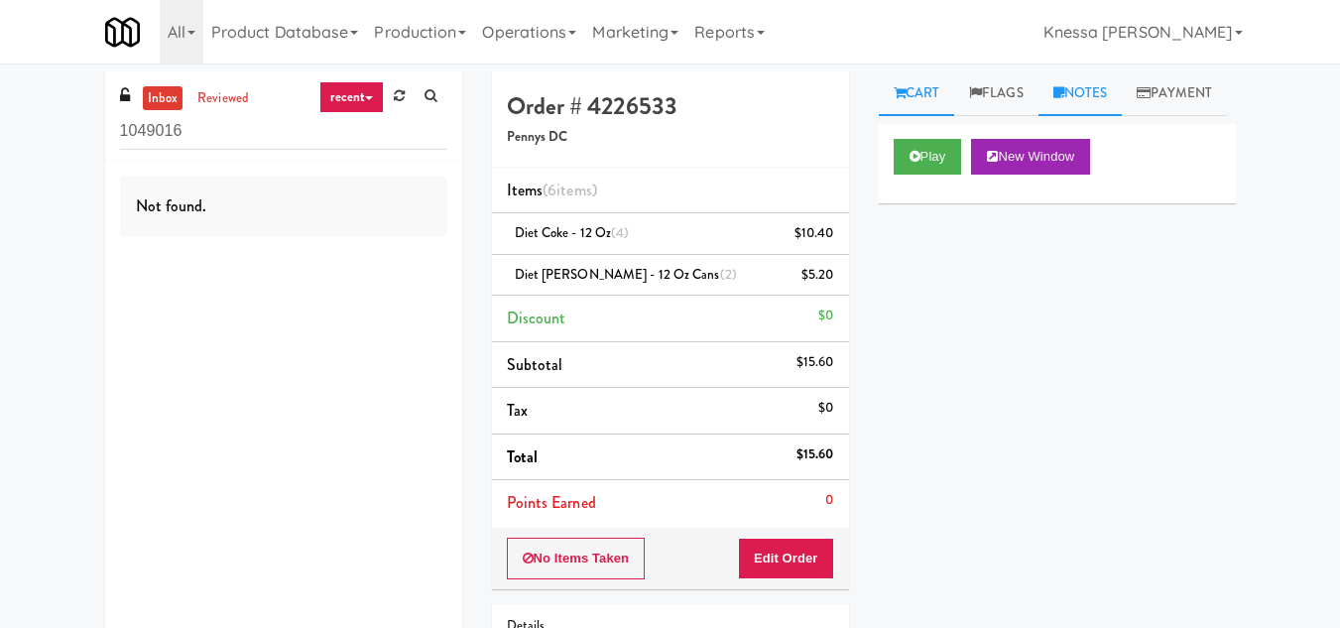
click at [1074, 80] on link "Notes" at bounding box center [1080, 93] width 84 height 45
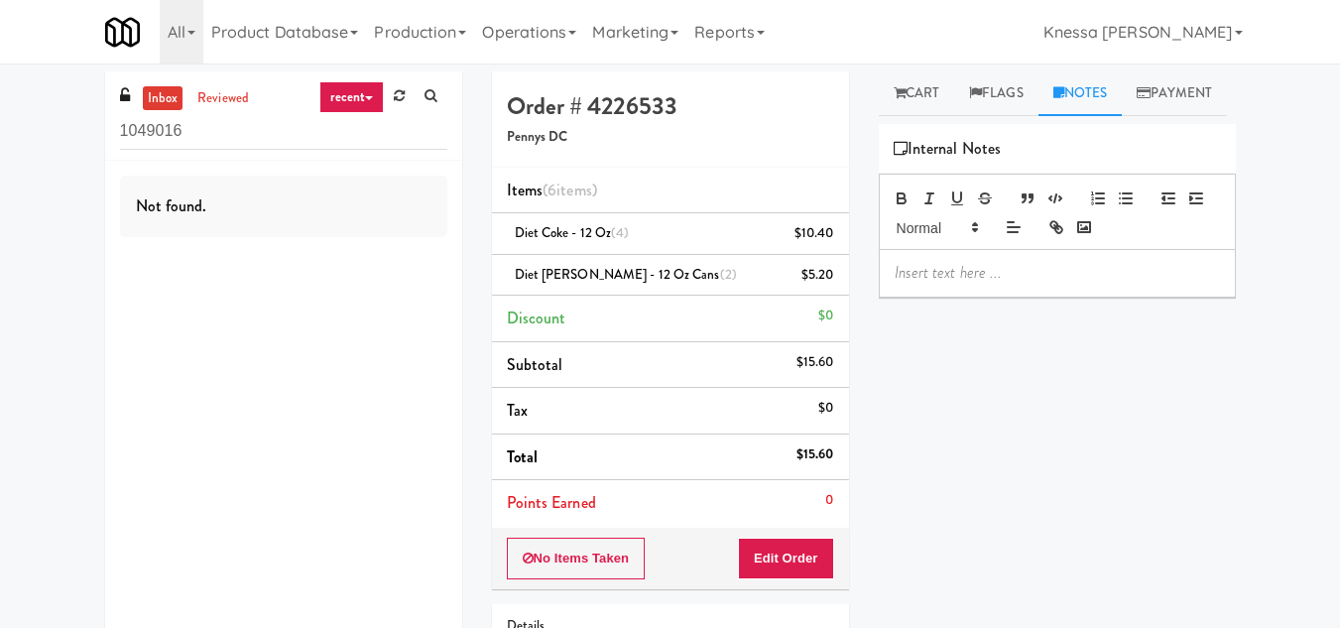
click at [953, 284] on p at bounding box center [1056, 273] width 325 height 22
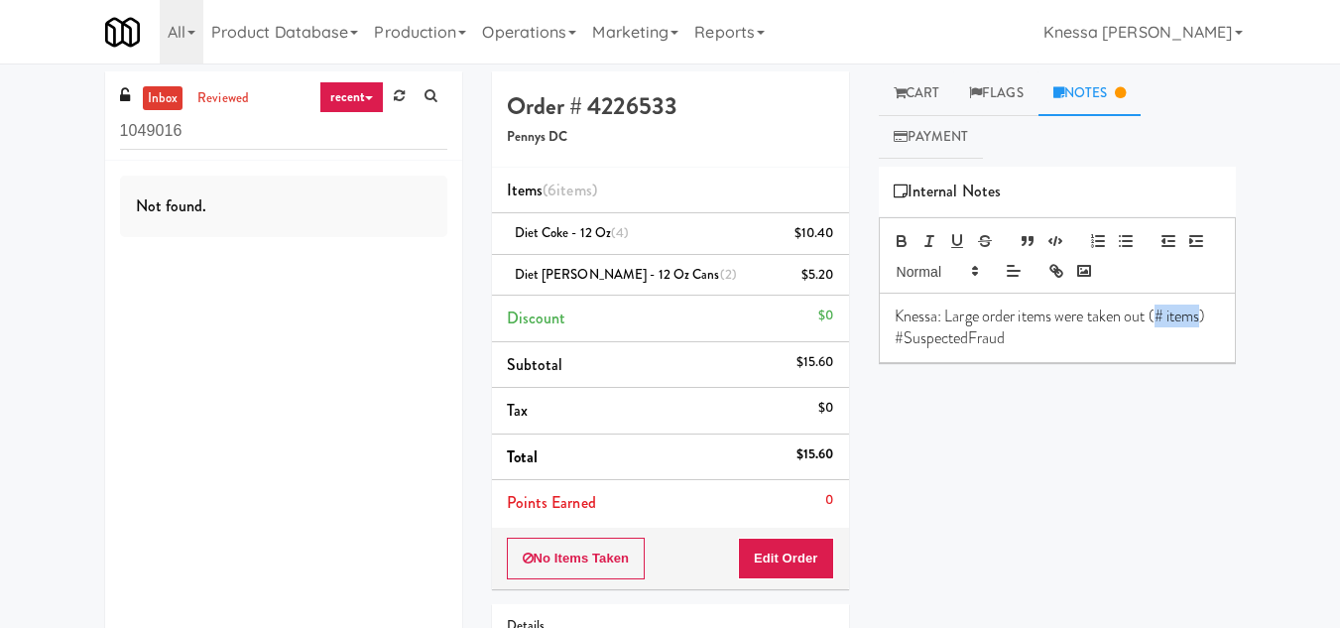
drag, startPoint x: 930, startPoint y: 337, endPoint x: 1158, endPoint y: 325, distance: 228.4
click at [1158, 325] on p "Knessa: Large order items were taken out (# items) #SuspectedFraud" at bounding box center [1056, 327] width 325 height 45
click at [940, 355] on div "Knessa: Large order items were taken out (# items) #SuspectedFraud" at bounding box center [1057, 328] width 355 height 68
drag, startPoint x: 932, startPoint y: 338, endPoint x: 1169, endPoint y: 316, distance: 238.0
click at [1169, 316] on p "Knessa: Large order items were taken out (# items) #SuspectedFraud" at bounding box center [1056, 327] width 325 height 45
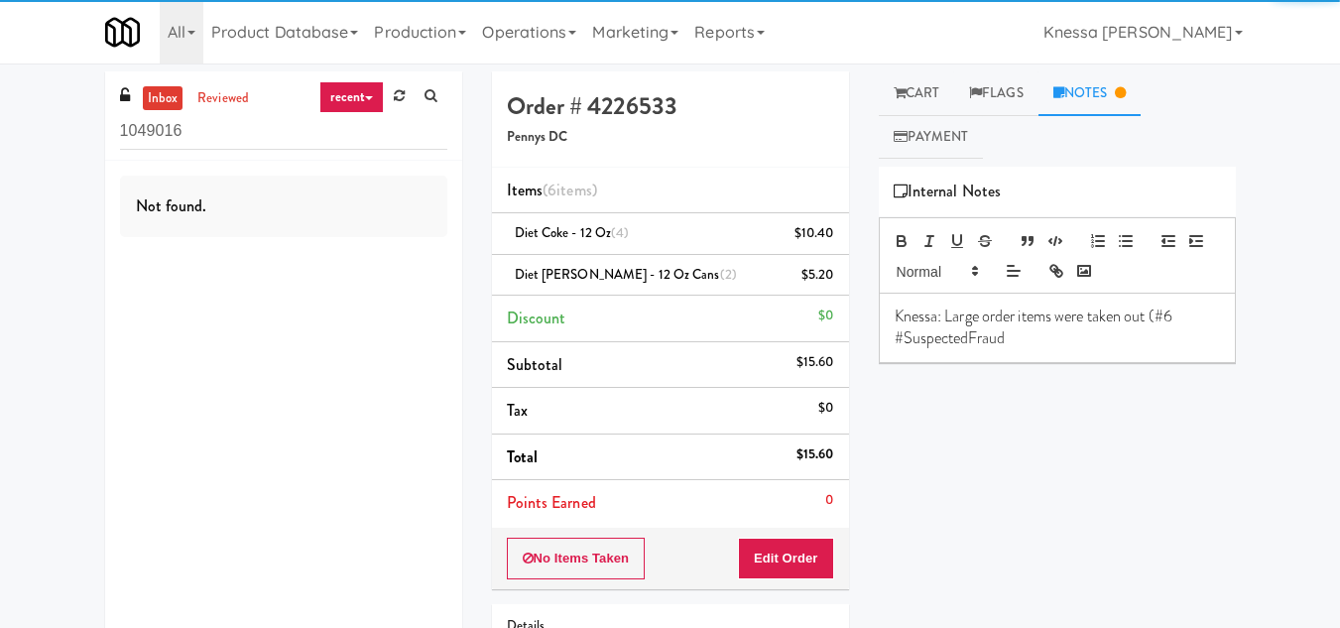
click at [1166, 317] on p "Knessa: Large order items were taken out (#6 #SuspectedFraud" at bounding box center [1056, 327] width 325 height 45
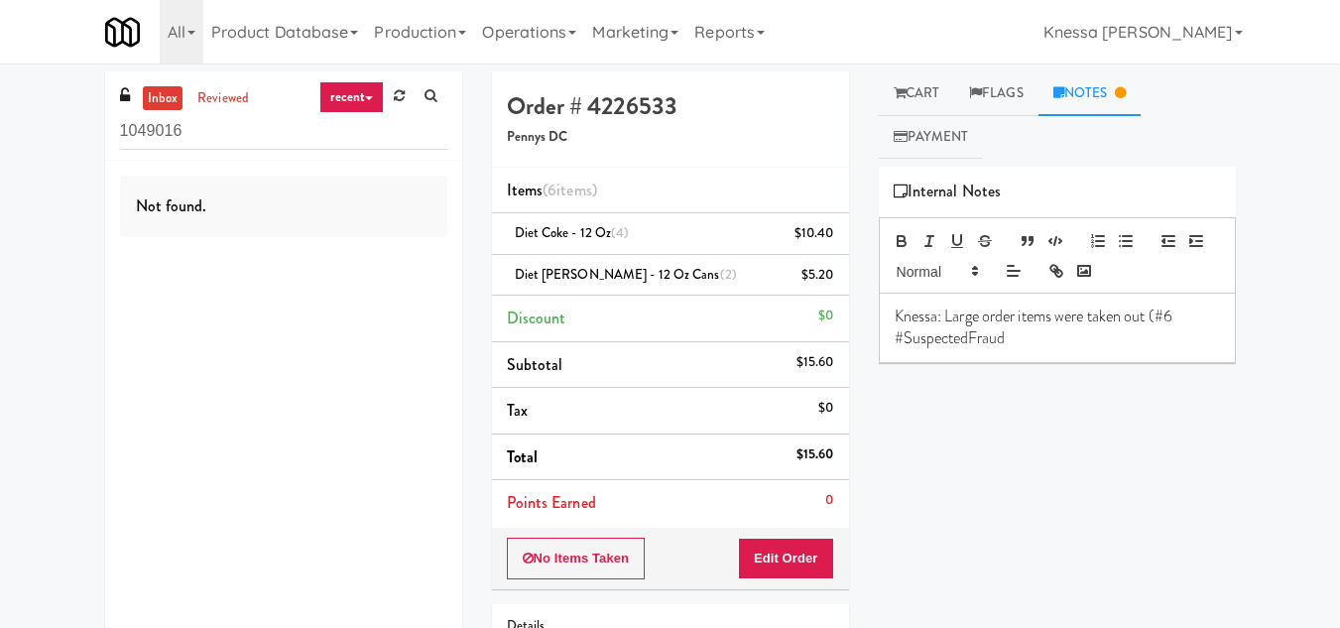
click at [1188, 315] on p "Knessa: Large order items were taken out (#6 #SuspectedFraud" at bounding box center [1056, 327] width 325 height 45
click at [1171, 316] on p "Knessa: Large order items were taken out (#6 #SuspectedFraud" at bounding box center [1056, 327] width 325 height 45
click at [892, 333] on div "Knessa: Large order items were taken out (#6 #SuspectedFraud" at bounding box center [1057, 328] width 355 height 68
click at [1180, 319] on p "Knessa: Large order items were taken out (#6 #SuspectedFraud" at bounding box center [1056, 327] width 325 height 45
click at [1180, 317] on p "Knessa: Large order items were taken out (#6 #SuspectedFraud" at bounding box center [1056, 327] width 325 height 45
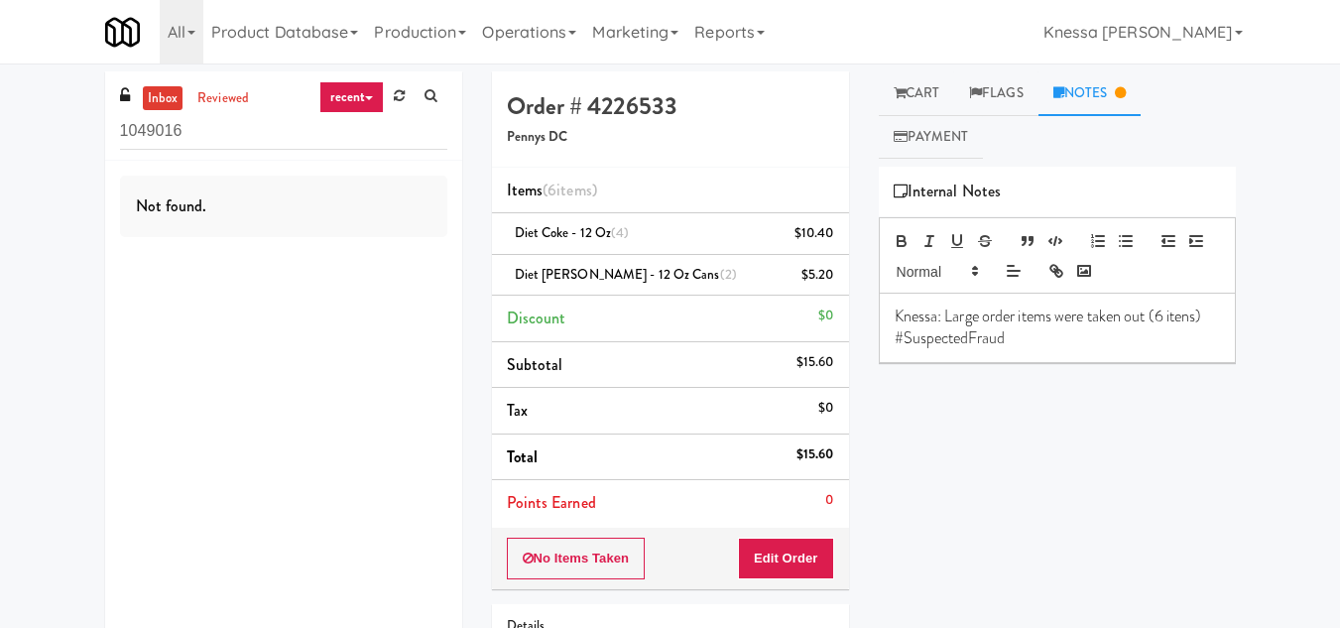
click at [1048, 332] on p "Knessa: Large order items were taken out (6 itens) #SuspectedFraud" at bounding box center [1056, 327] width 325 height 45
click at [972, 469] on div "Play New Window Primary Flag Clear Flag if unable to determine what was taken o…" at bounding box center [1057, 539] width 357 height 744
